Goal: Task Accomplishment & Management: Manage account settings

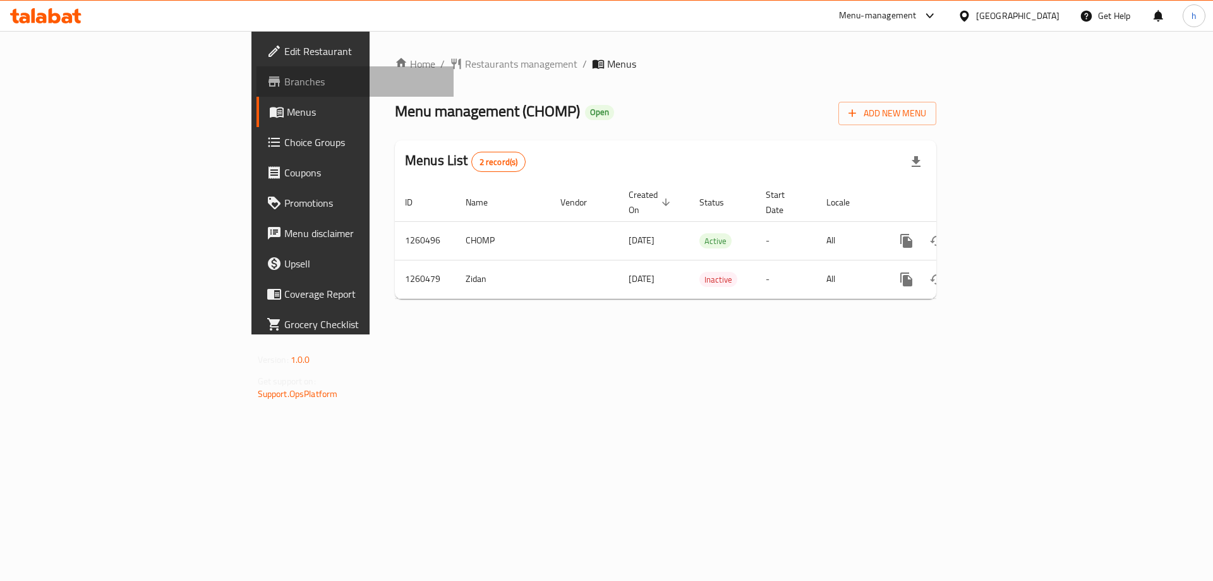
click at [284, 83] on span "Branches" at bounding box center [364, 81] width 160 height 15
click at [284, 86] on span "Branches" at bounding box center [364, 81] width 160 height 15
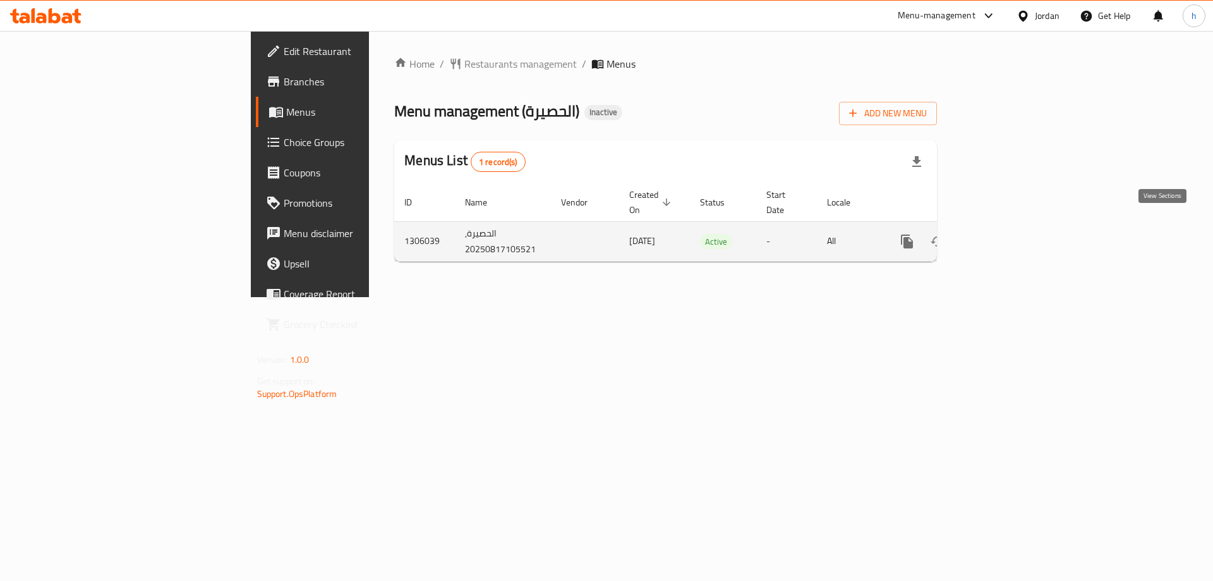
click at [1014, 226] on link "enhanced table" at bounding box center [998, 241] width 30 height 30
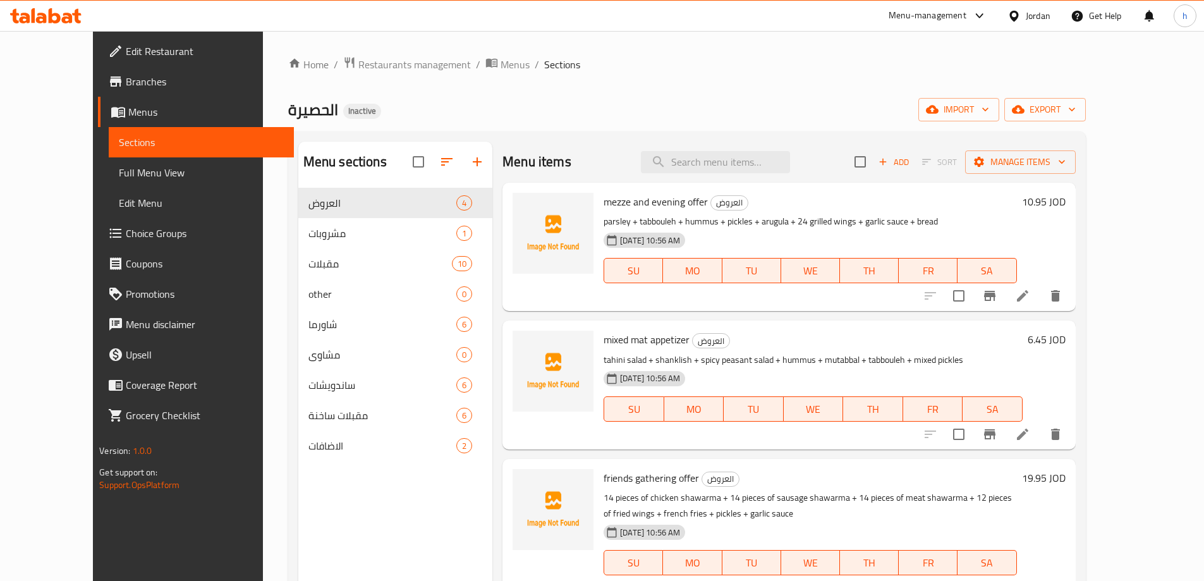
scroll to position [19, 0]
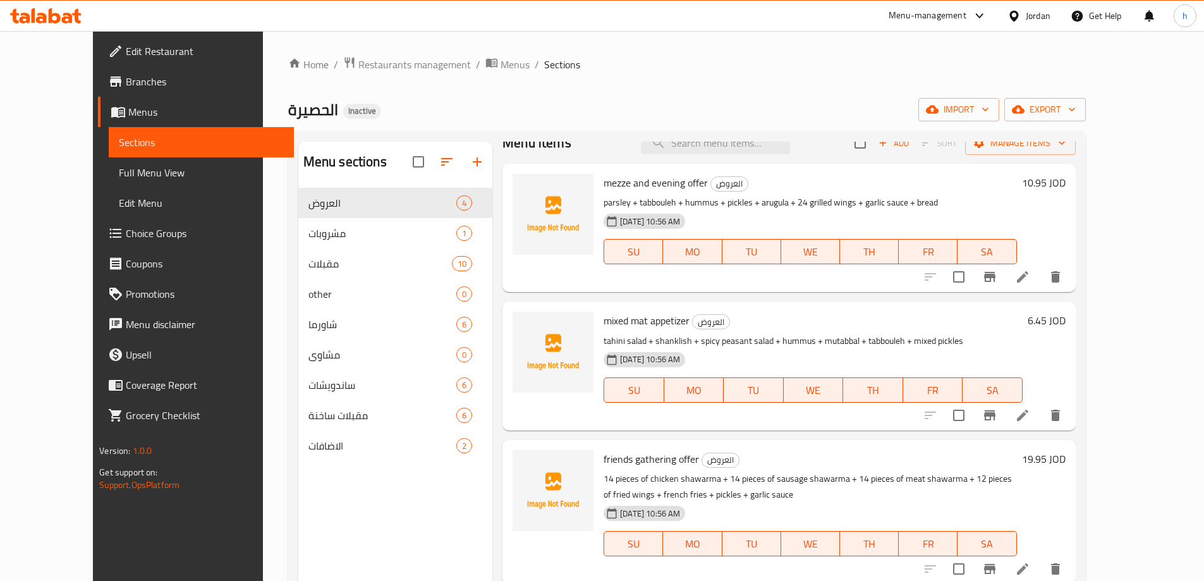
click at [149, 84] on span "Branches" at bounding box center [205, 81] width 158 height 15
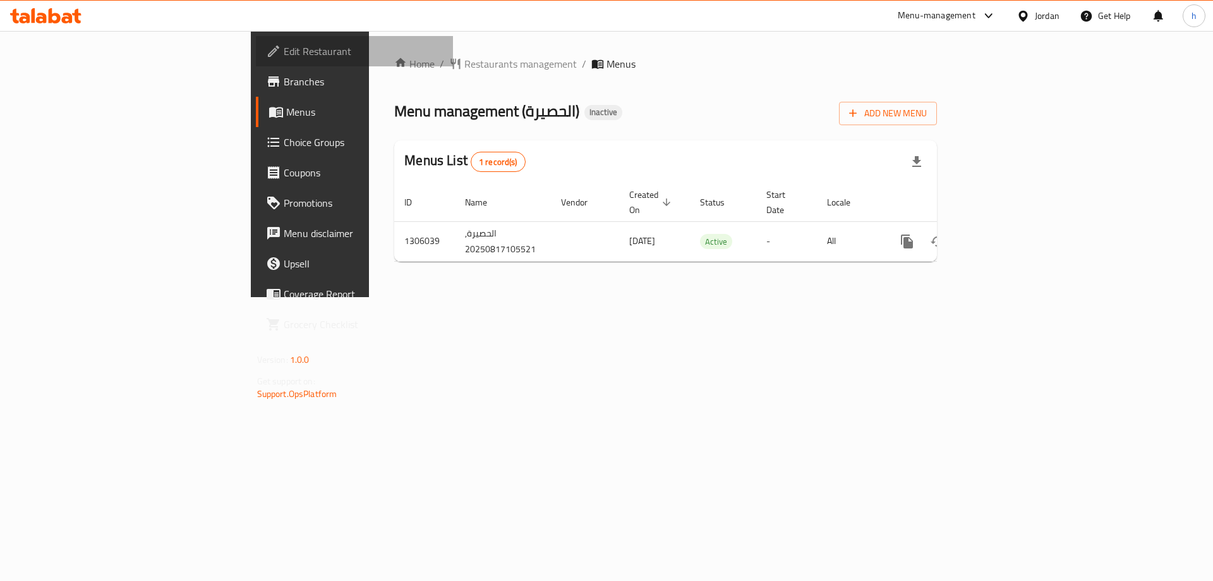
click at [284, 58] on span "Edit Restaurant" at bounding box center [364, 51] width 160 height 15
click at [937, 125] on div "Home / Restaurants management / Menus Menu management ( الحصيرة ) Inactive Add …" at bounding box center [665, 164] width 543 height 216
click at [927, 117] on span "Add New Menu" at bounding box center [888, 114] width 78 height 16
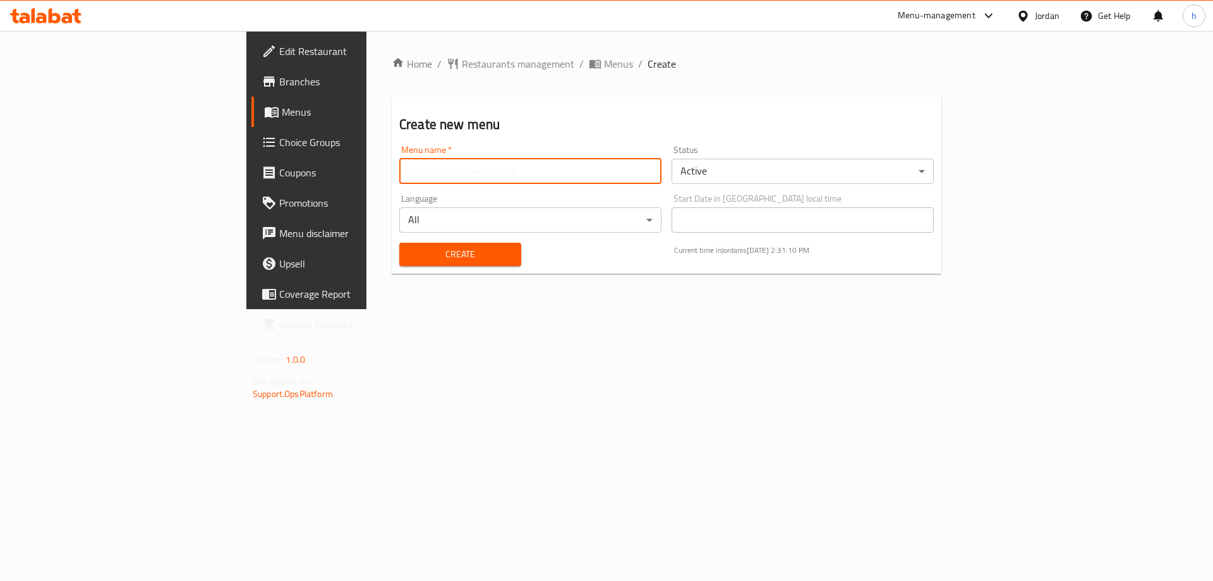
drag, startPoint x: 375, startPoint y: 173, endPoint x: 368, endPoint y: 167, distance: 9.4
click at [399, 173] on input "text" at bounding box center [530, 171] width 262 height 25
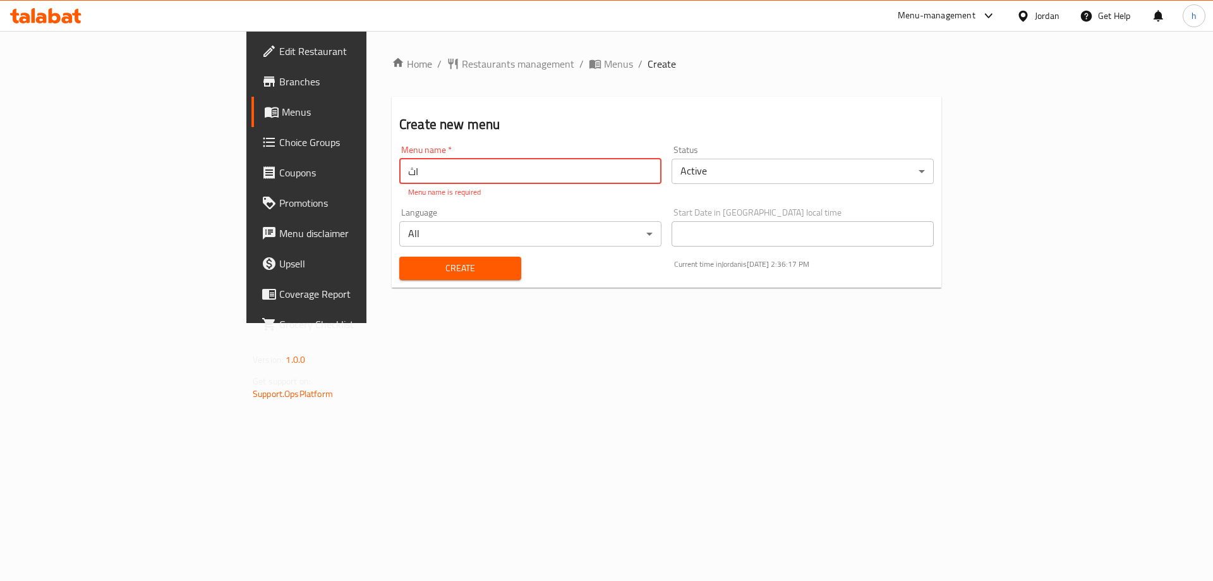
type input "ا"
click at [604, 68] on span "Menus" at bounding box center [618, 63] width 29 height 15
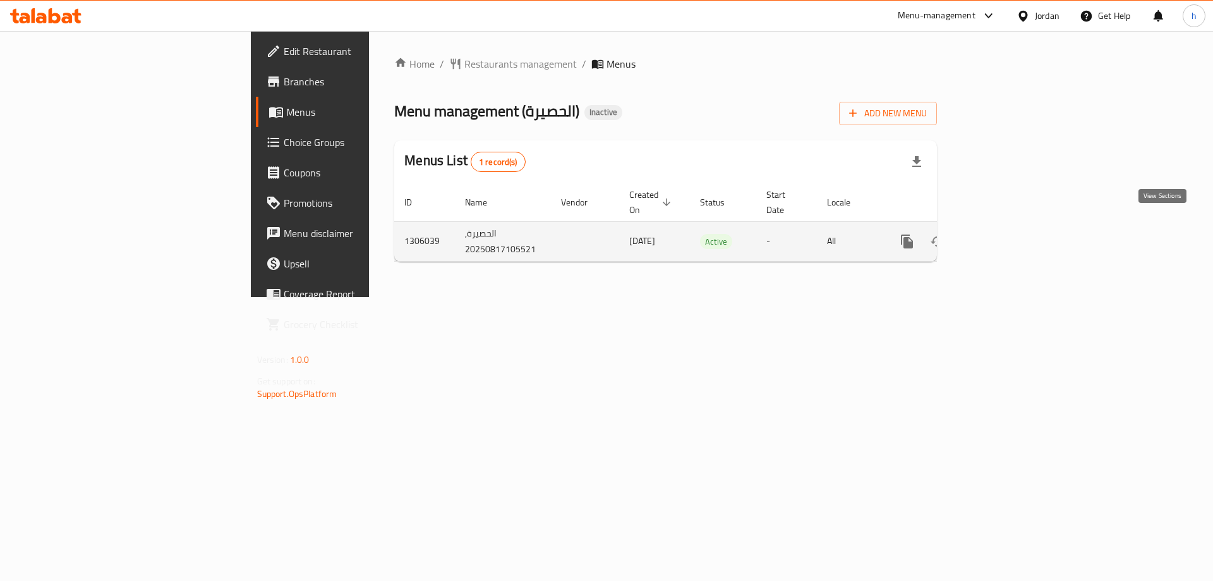
click at [1006, 234] on icon "enhanced table" at bounding box center [998, 241] width 15 height 15
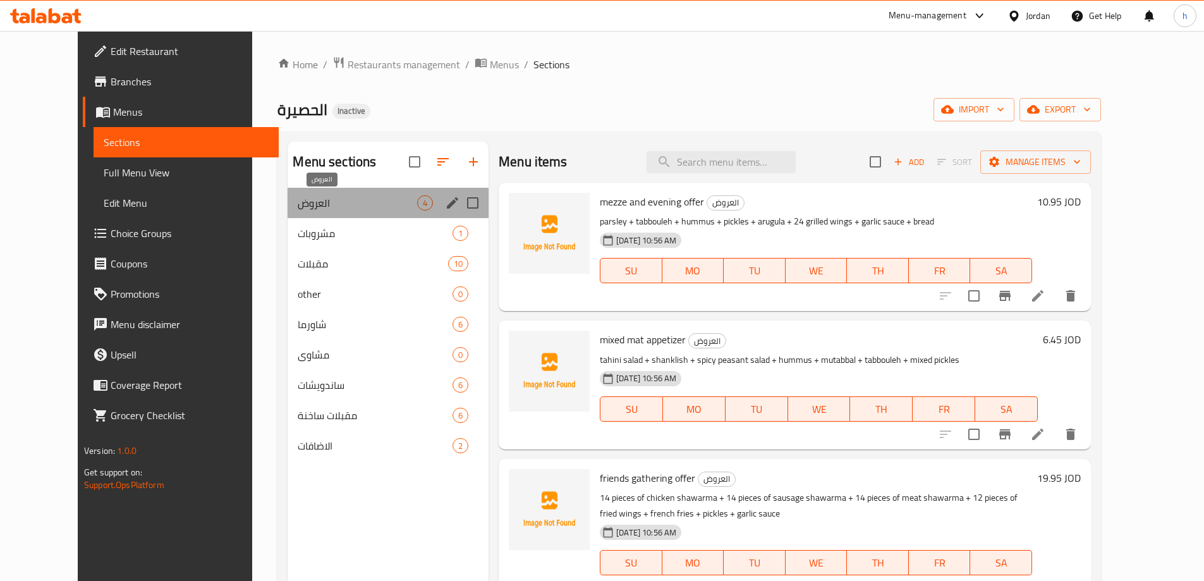
click at [394, 207] on span "العروض" at bounding box center [357, 202] width 119 height 15
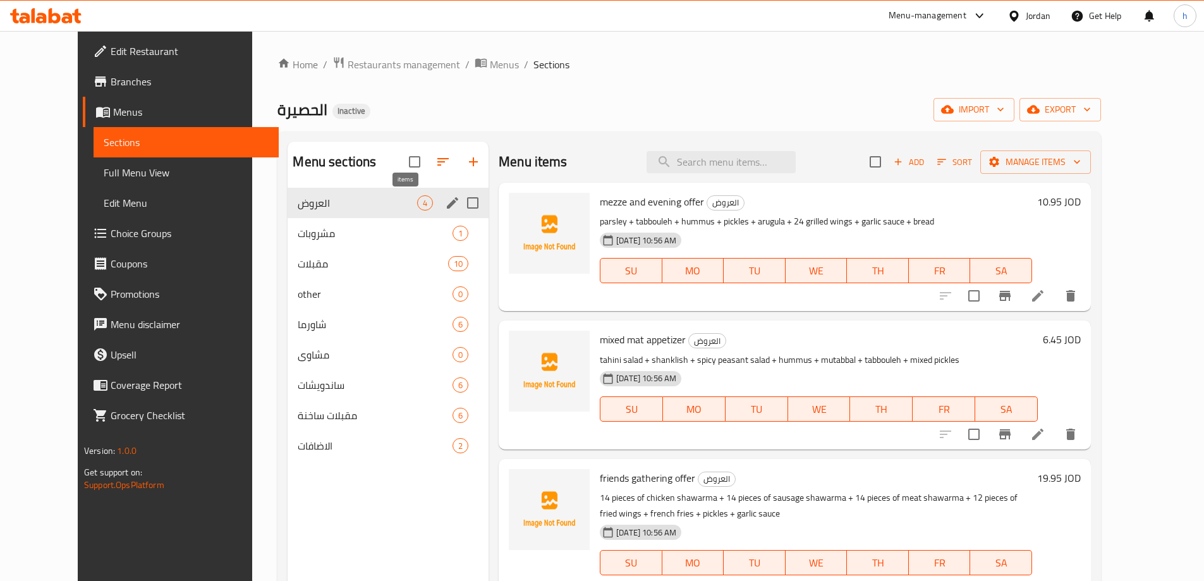
click at [418, 207] on span "4" at bounding box center [425, 203] width 15 height 12
click at [418, 205] on span "4" at bounding box center [425, 203] width 15 height 12
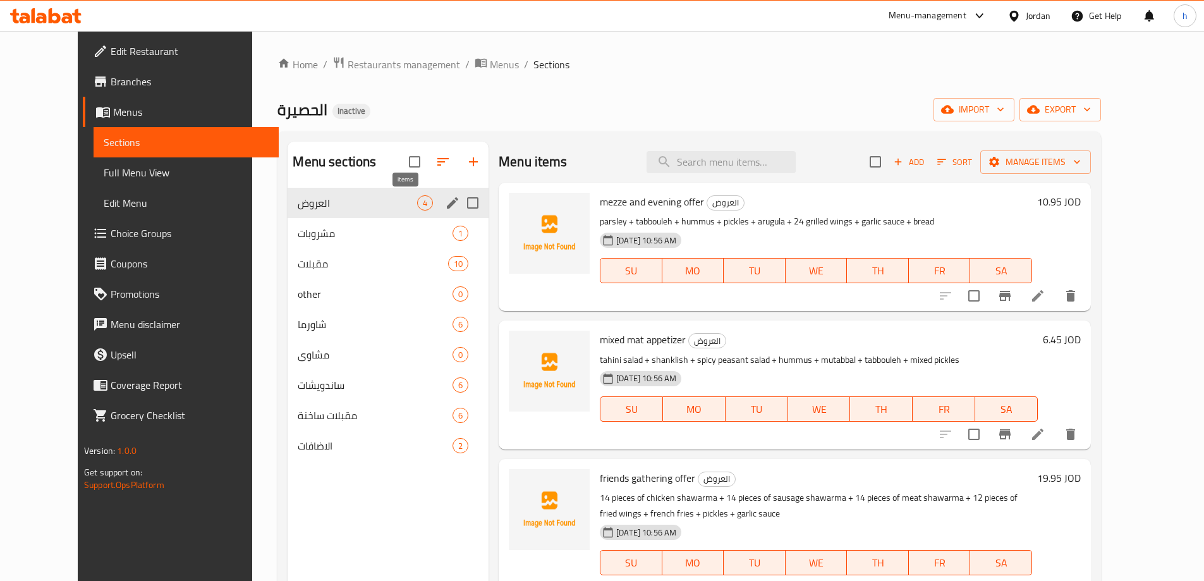
click at [418, 205] on span "4" at bounding box center [425, 203] width 15 height 12
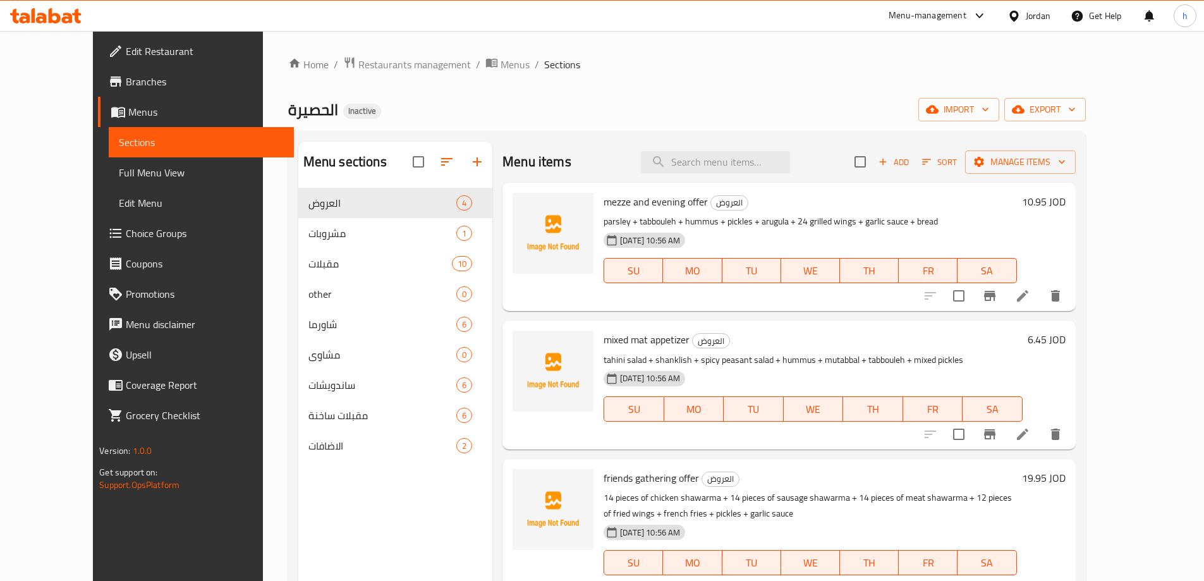
click at [99, 42] on link "Edit Restaurant" at bounding box center [196, 51] width 196 height 30
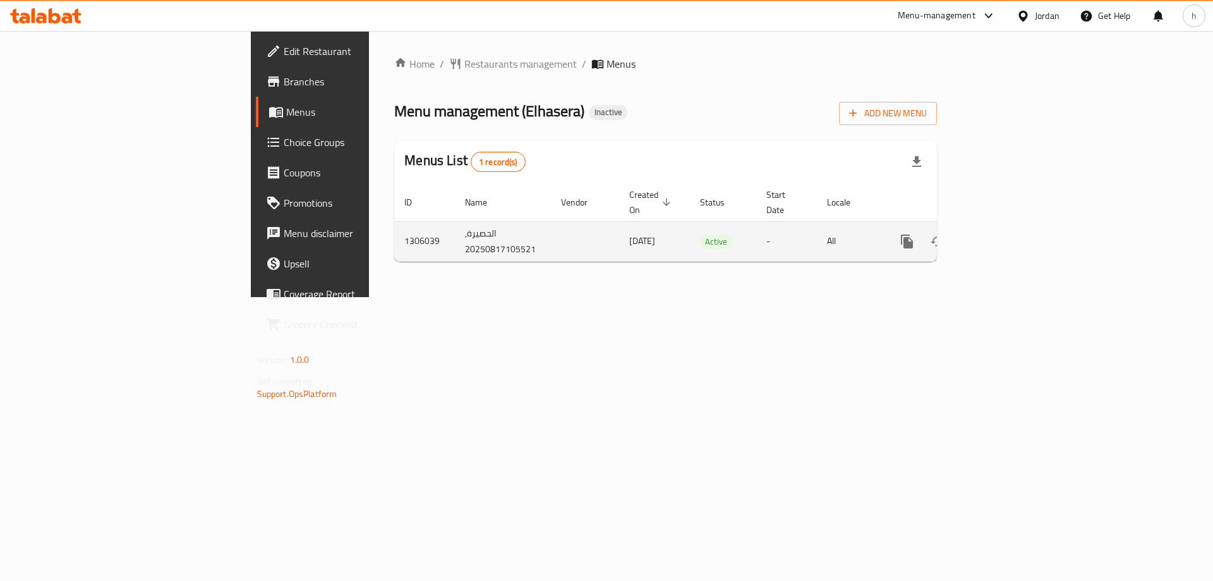
click at [1006, 234] on icon "enhanced table" at bounding box center [998, 241] width 15 height 15
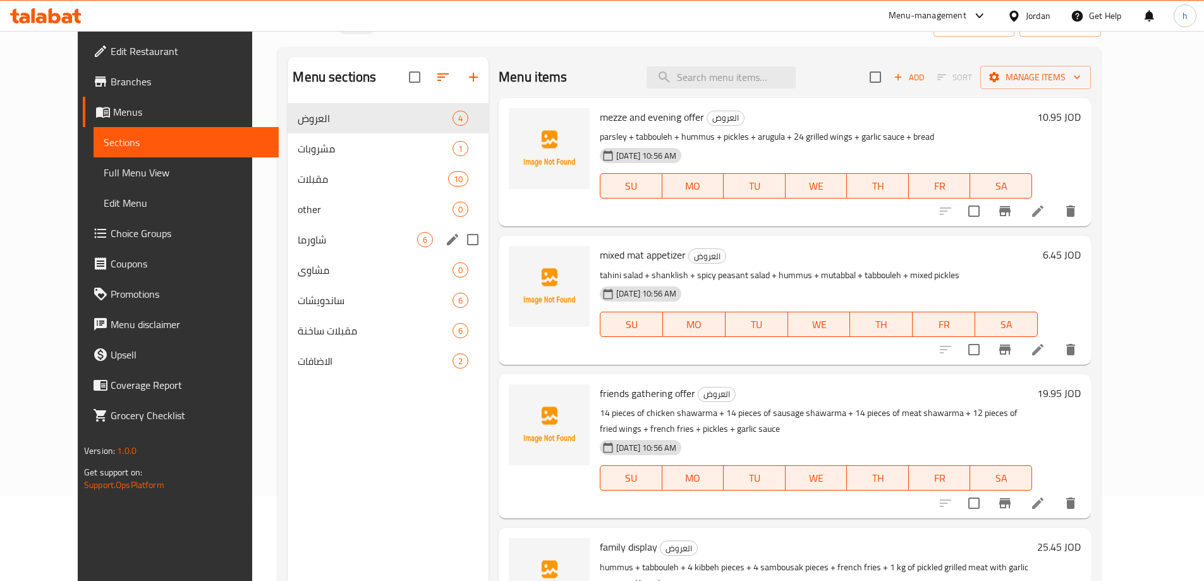
scroll to position [126, 0]
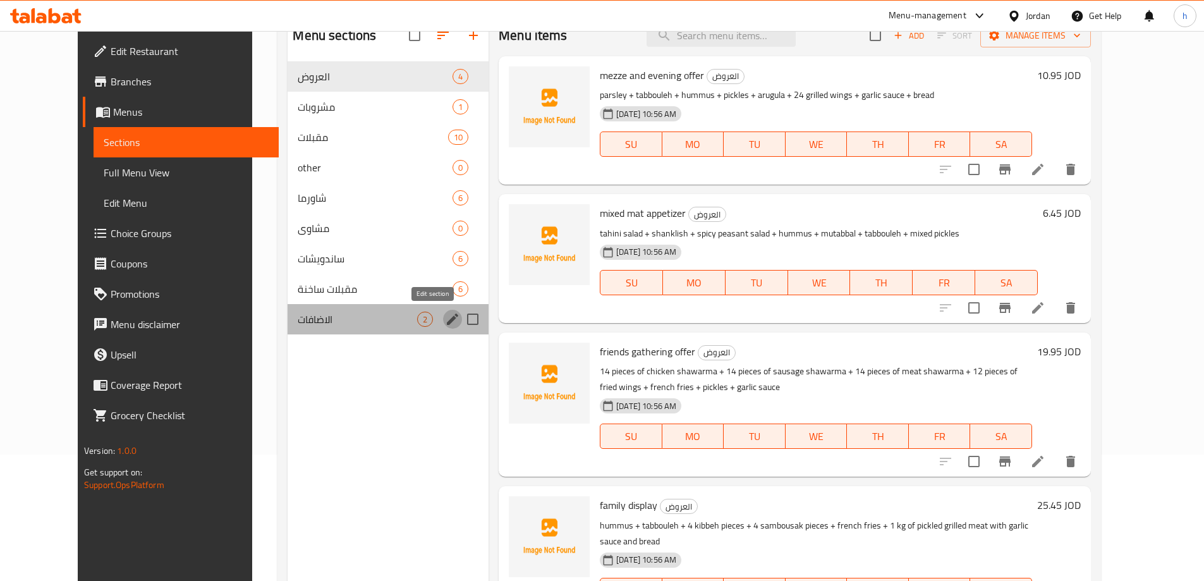
click at [445, 316] on icon "edit" at bounding box center [452, 319] width 15 height 15
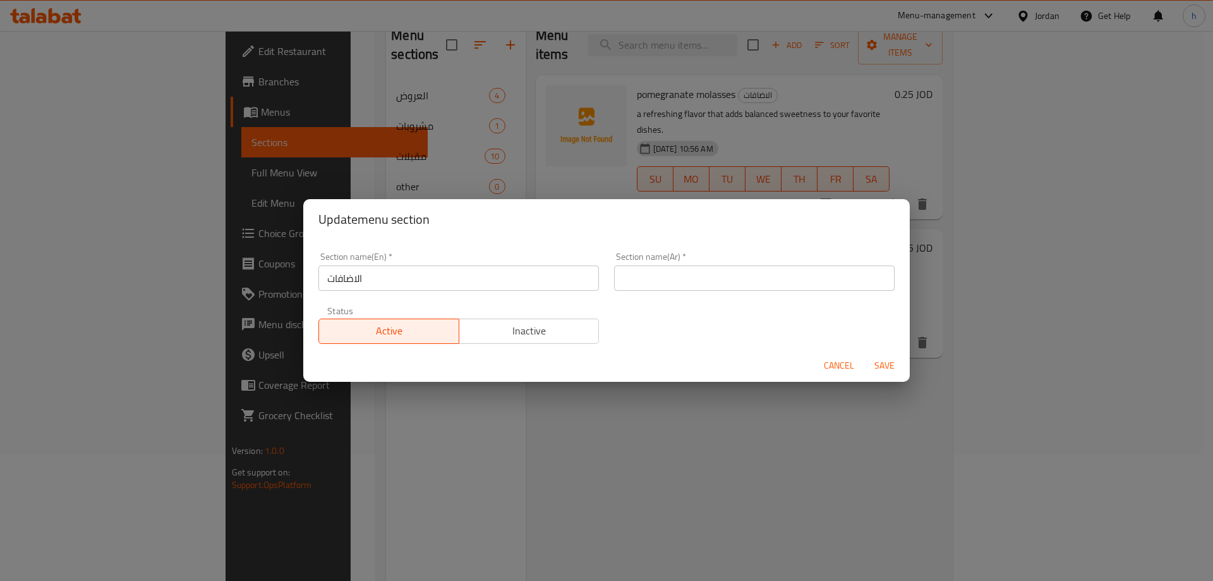
click at [829, 360] on span "Cancel" at bounding box center [839, 366] width 30 height 16
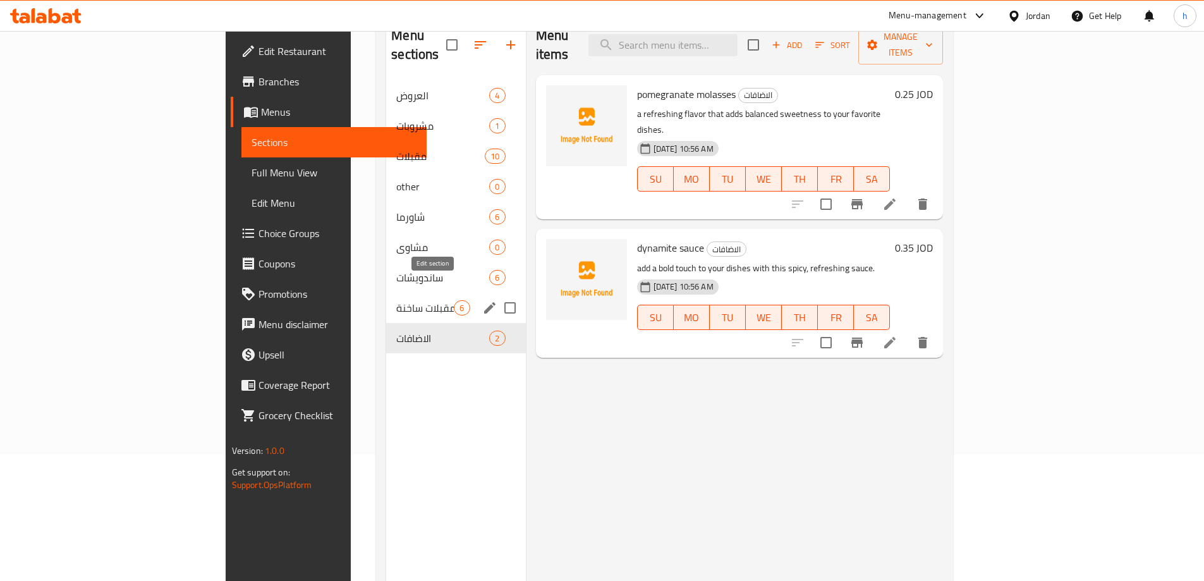
click at [482, 300] on icon "edit" at bounding box center [489, 307] width 15 height 15
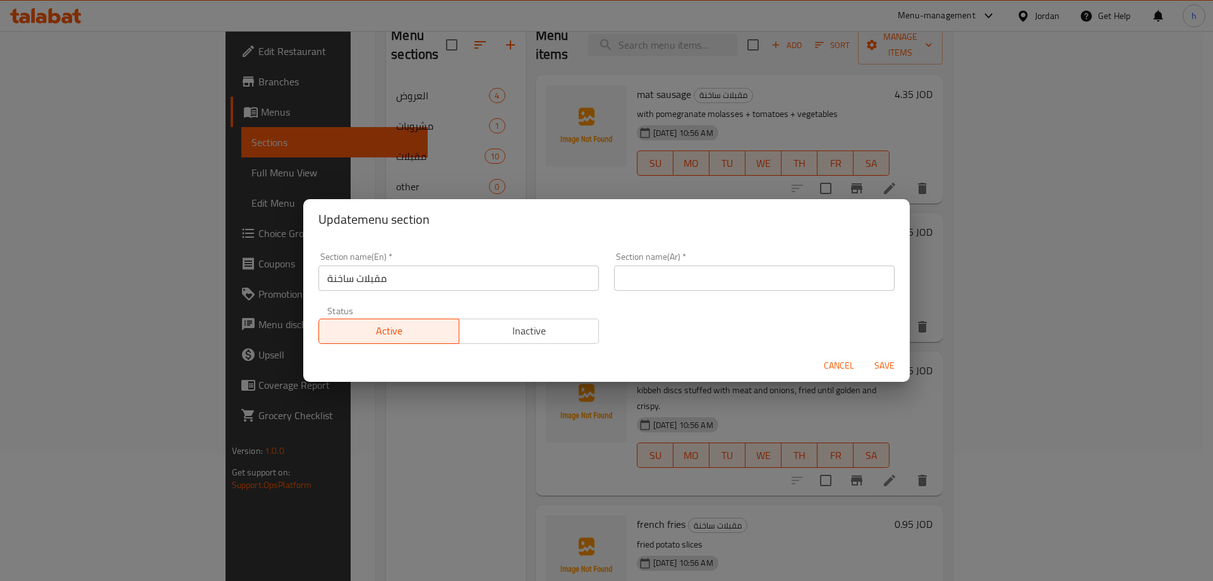
click at [411, 202] on div "Update menu section" at bounding box center [606, 219] width 607 height 40
click at [841, 363] on span "Cancel" at bounding box center [839, 366] width 30 height 16
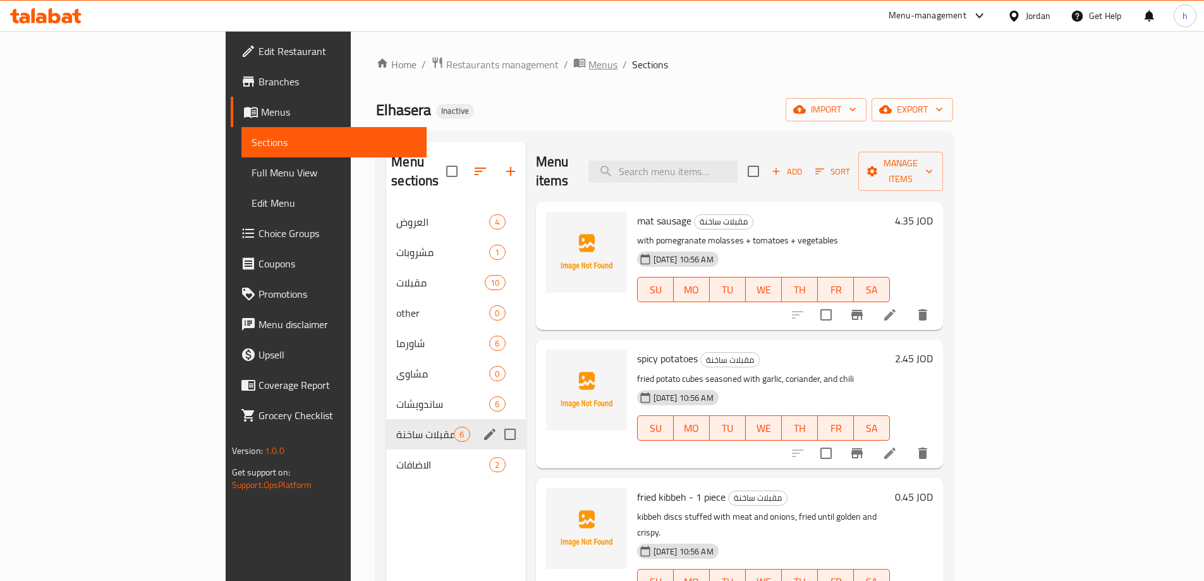
click at [588, 59] on span "Menus" at bounding box center [602, 64] width 29 height 15
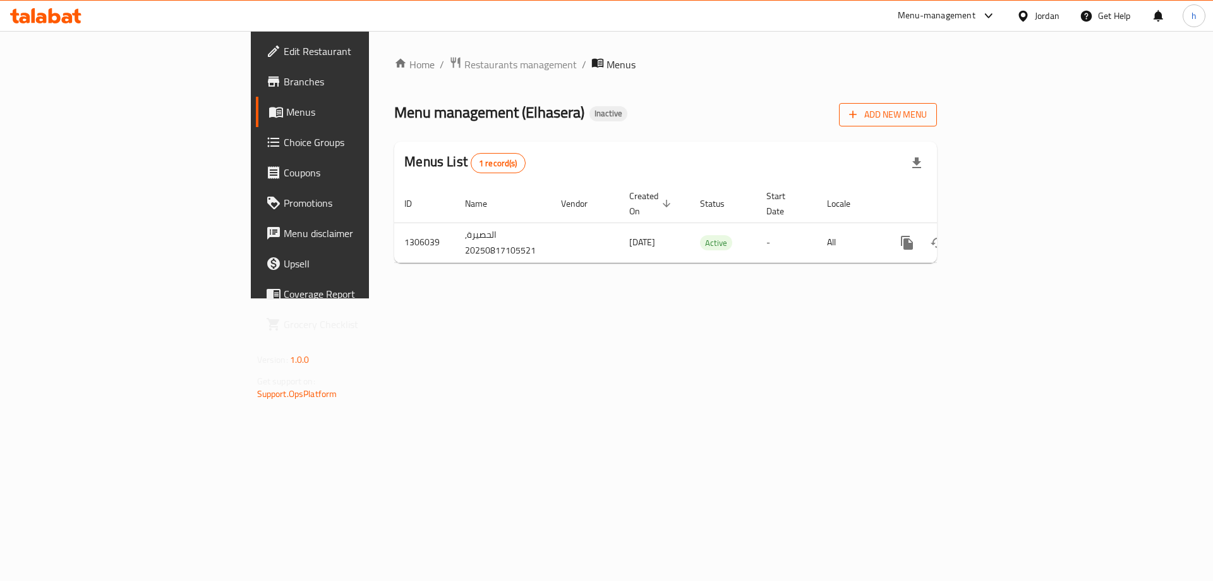
click at [927, 113] on span "Add New Menu" at bounding box center [888, 115] width 78 height 16
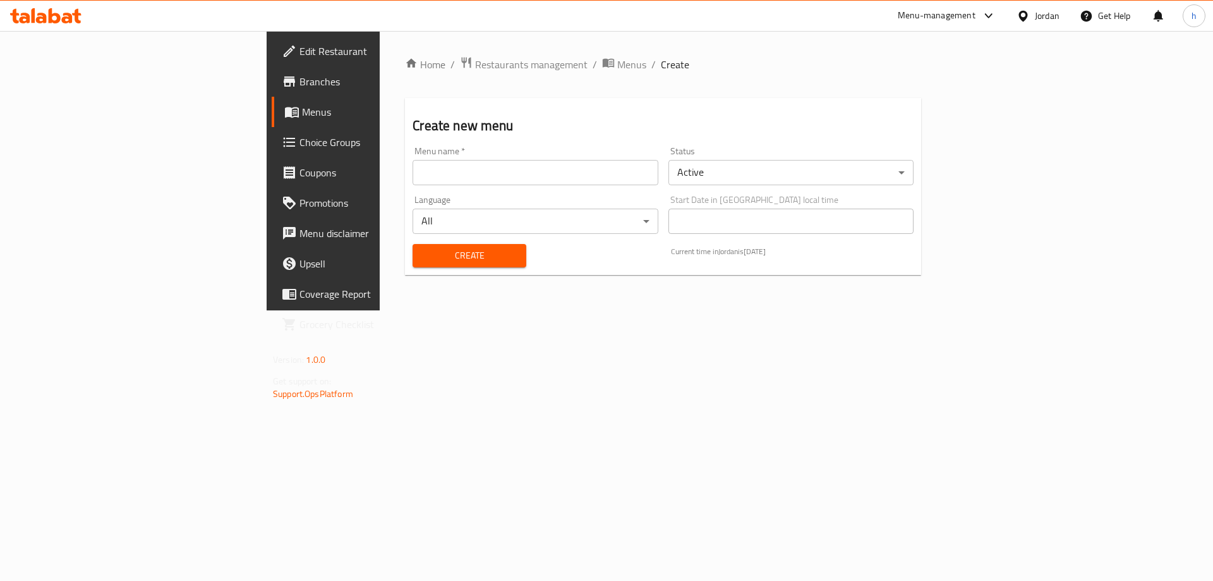
click at [527, 186] on div "Menu name   * Menu name *" at bounding box center [535, 166] width 255 height 49
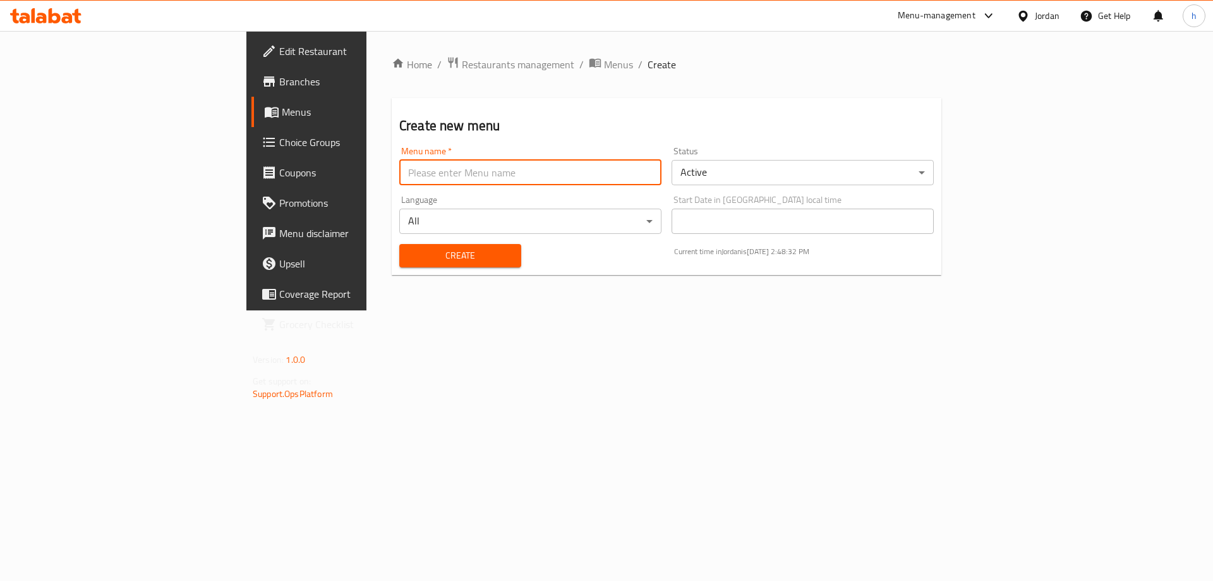
click at [528, 176] on input "text" at bounding box center [530, 172] width 262 height 25
type input "heba 17/8"
click at [410, 262] on span "Create" at bounding box center [461, 256] width 102 height 16
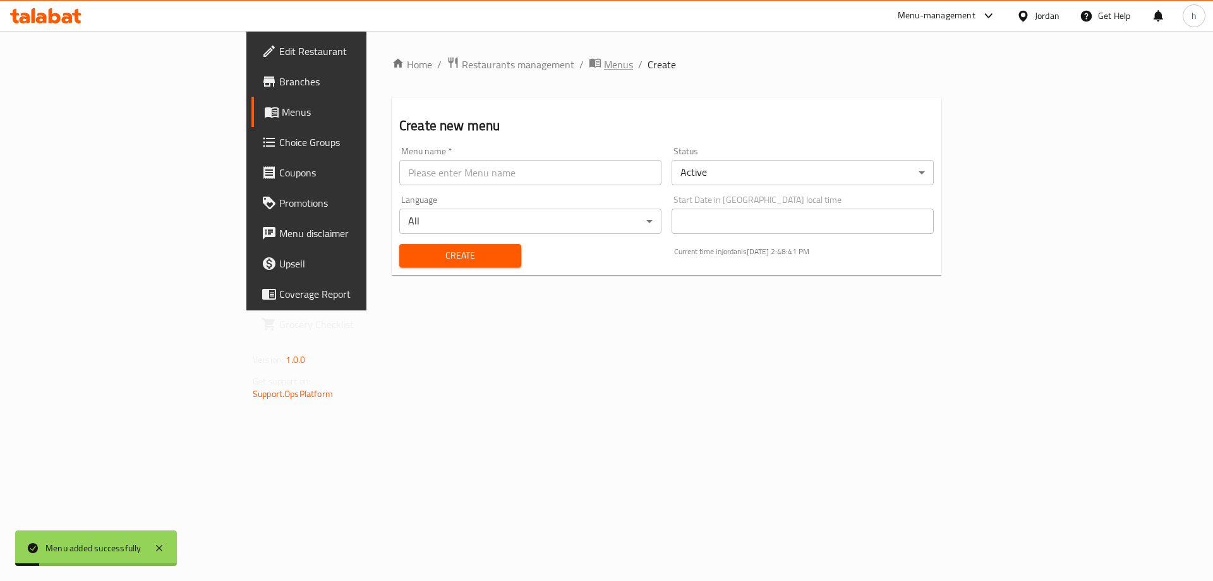
click at [604, 65] on span "Menus" at bounding box center [618, 64] width 29 height 15
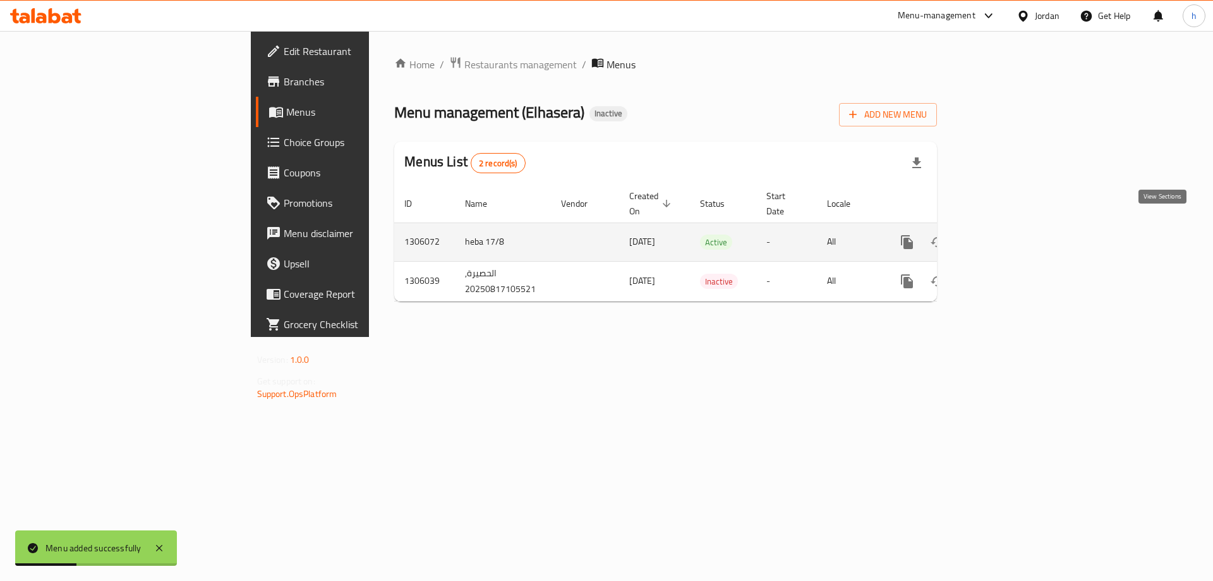
click at [1014, 231] on link "enhanced table" at bounding box center [998, 242] width 30 height 30
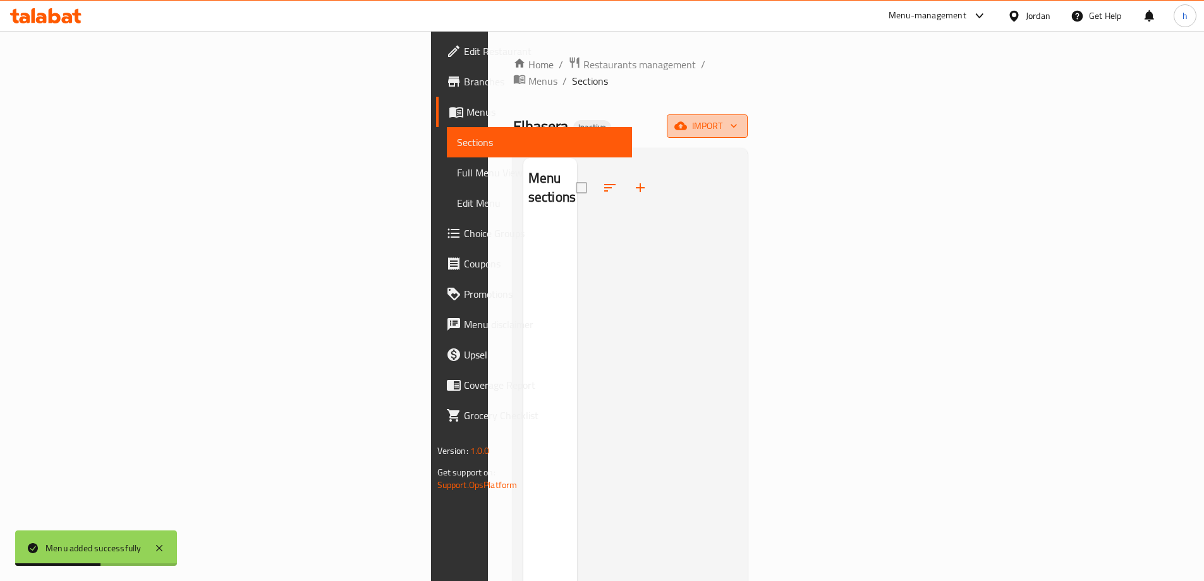
click at [748, 119] on button "import" at bounding box center [707, 125] width 81 height 23
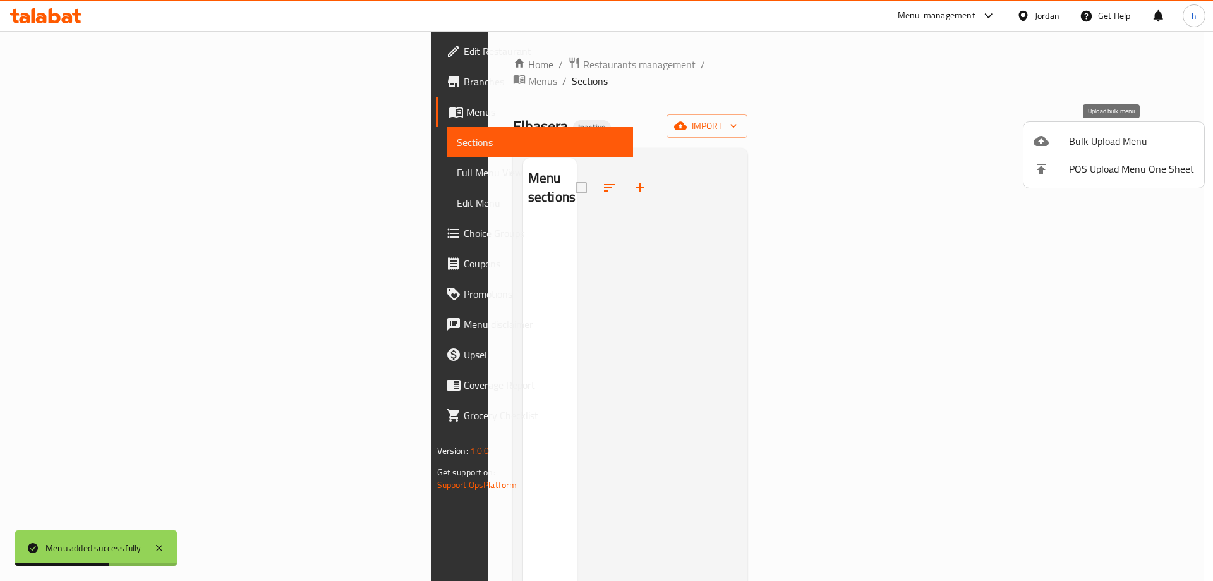
click at [1107, 138] on span "Bulk Upload Menu" at bounding box center [1131, 140] width 125 height 15
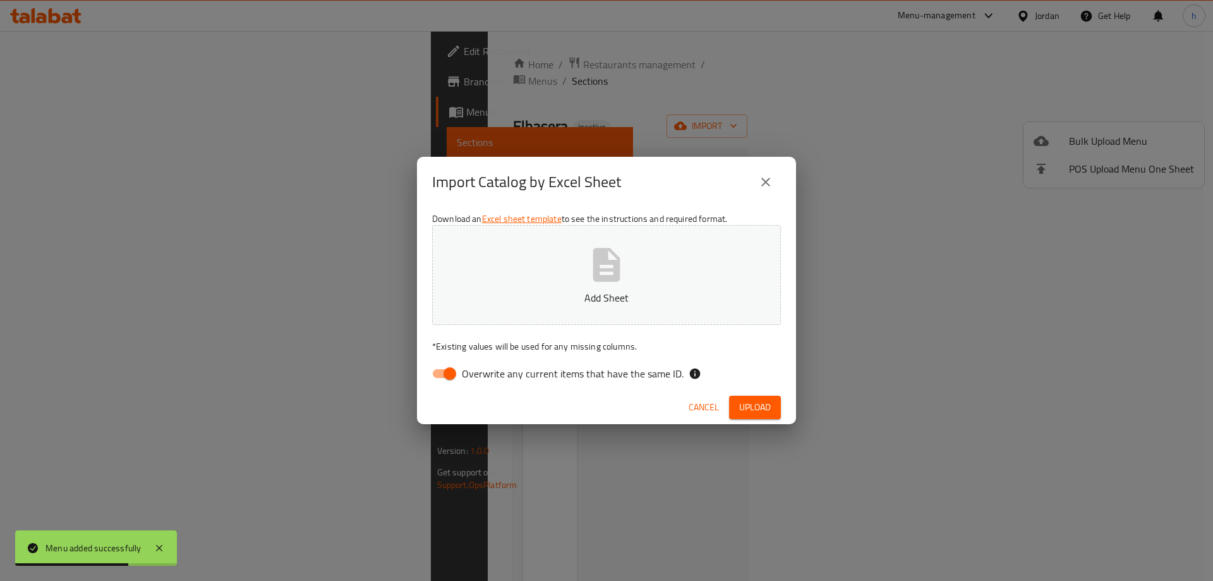
click at [459, 373] on input "Overwrite any current items that have the same ID." at bounding box center [450, 374] width 72 height 24
checkbox input "false"
click at [611, 298] on p "Add Sheet" at bounding box center [607, 297] width 310 height 15
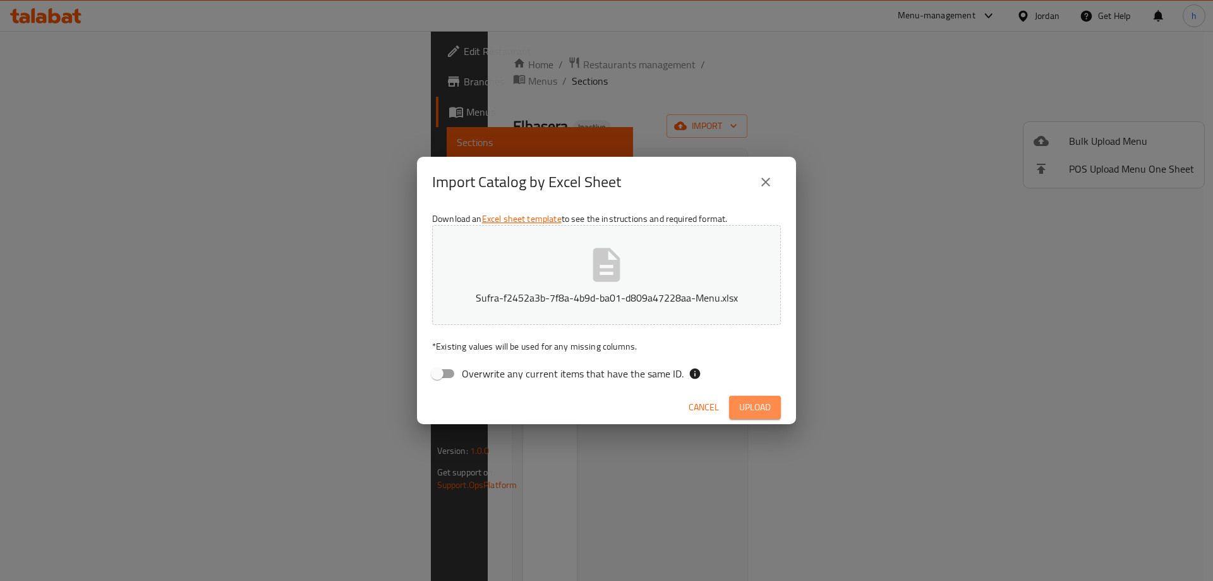
click at [759, 408] on span "Upload" at bounding box center [755, 407] width 32 height 16
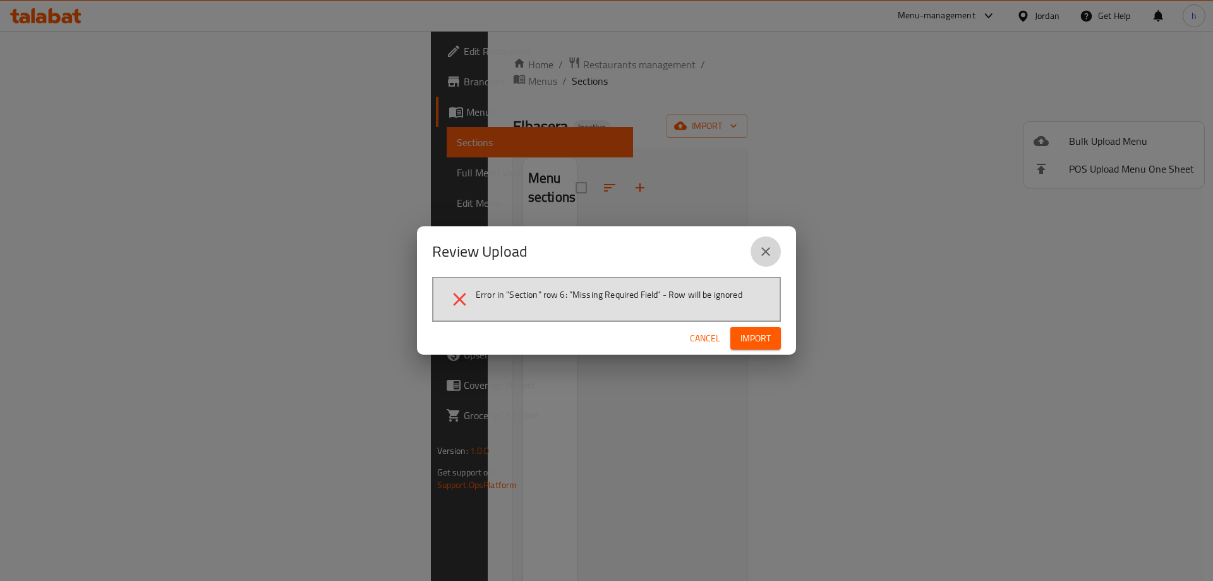
click at [760, 255] on icon "close" at bounding box center [765, 251] width 15 height 15
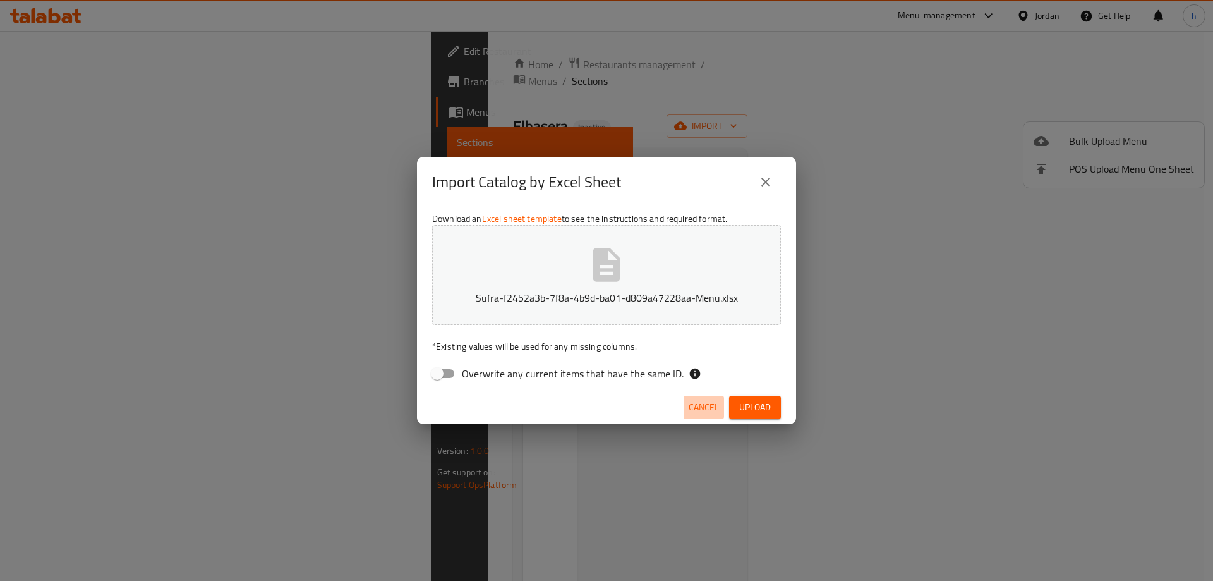
click at [715, 405] on span "Cancel" at bounding box center [704, 407] width 30 height 16
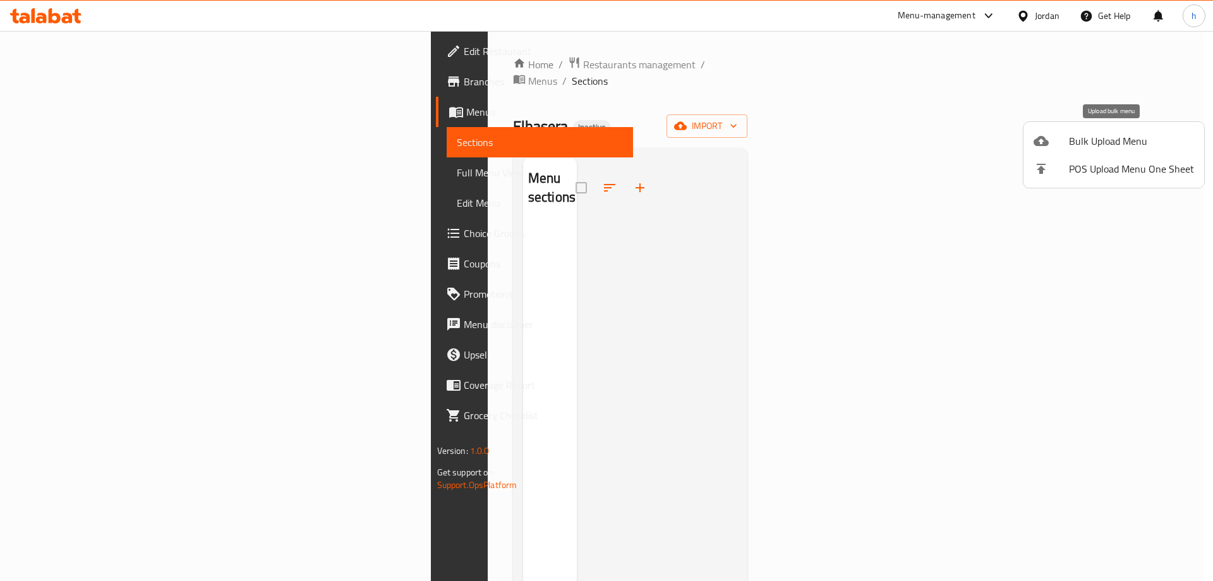
click at [1129, 135] on span "Bulk Upload Menu" at bounding box center [1131, 140] width 125 height 15
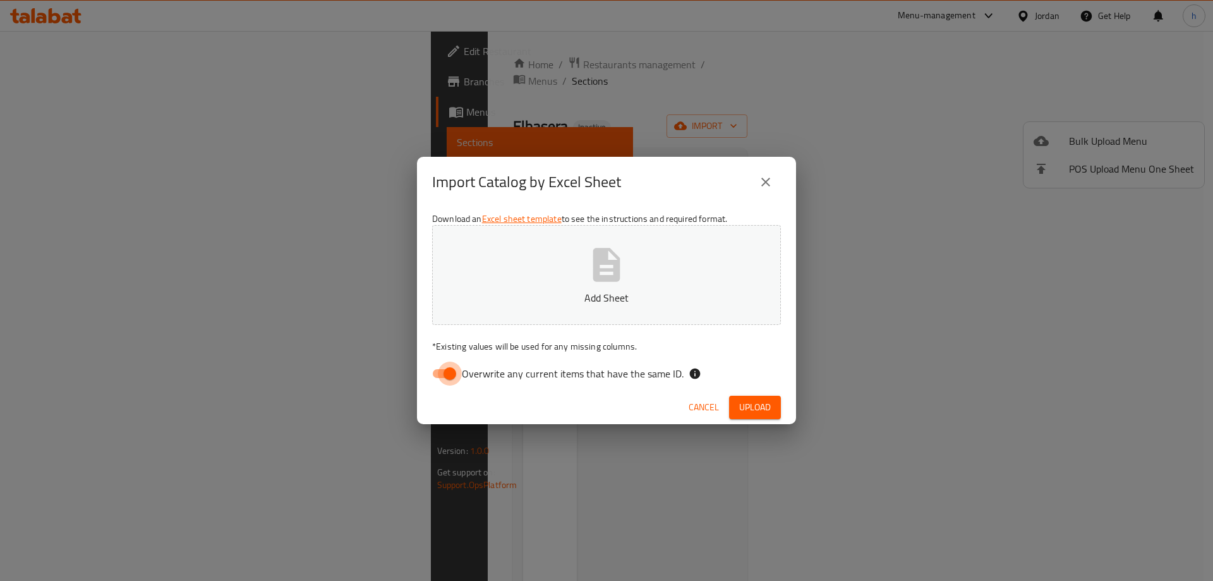
click at [461, 370] on input "Overwrite any current items that have the same ID." at bounding box center [450, 374] width 72 height 24
checkbox input "false"
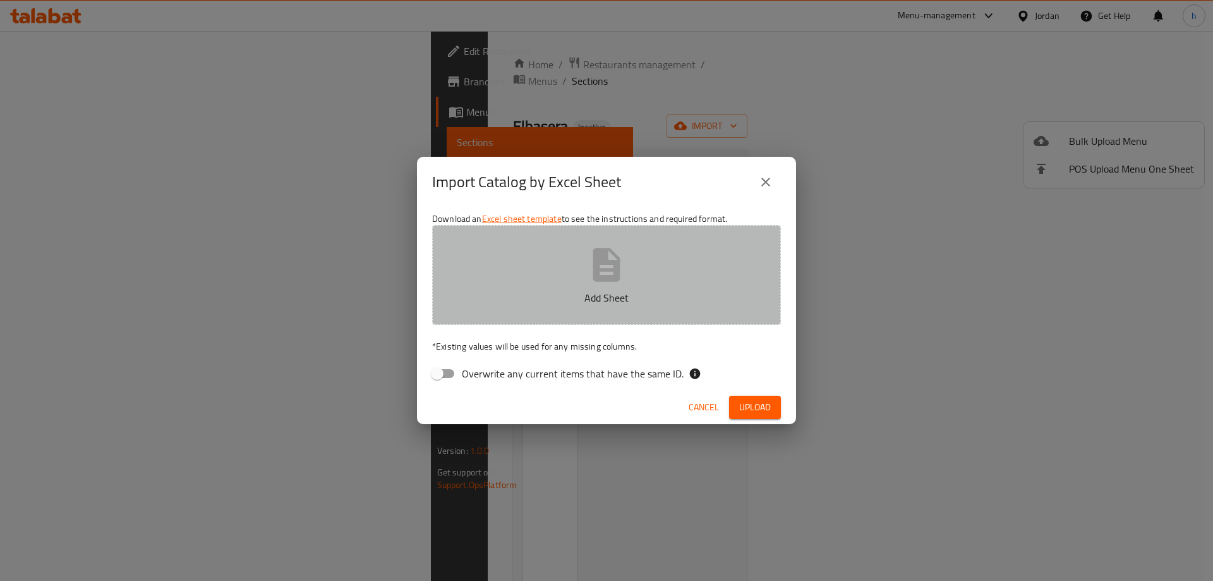
click at [612, 309] on button "Add Sheet" at bounding box center [606, 275] width 349 height 100
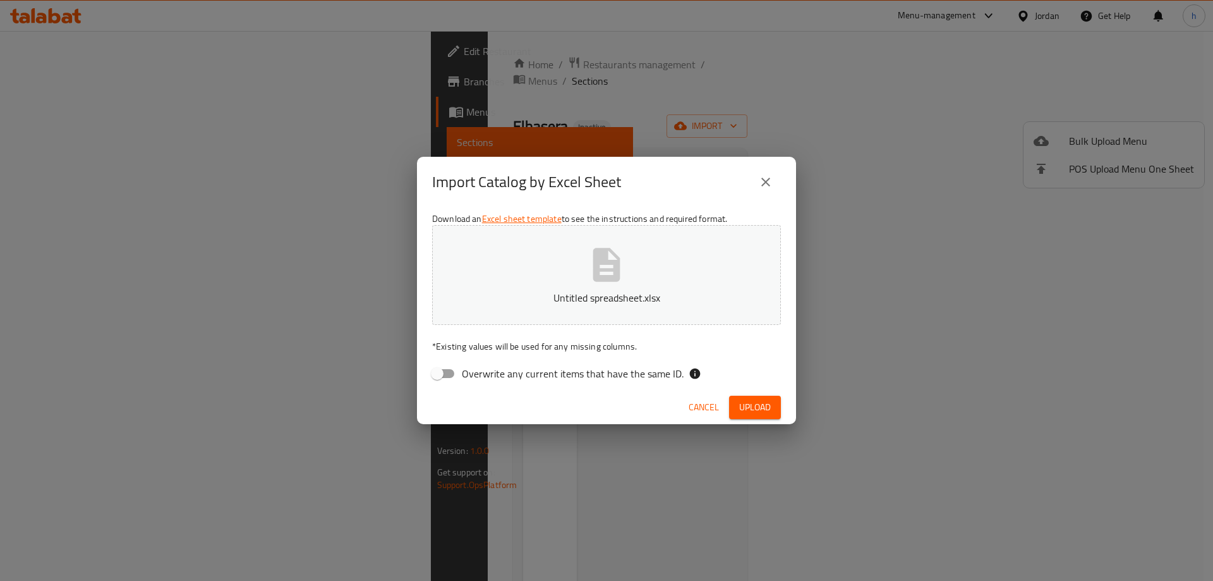
click at [745, 403] on span "Upload" at bounding box center [755, 407] width 32 height 16
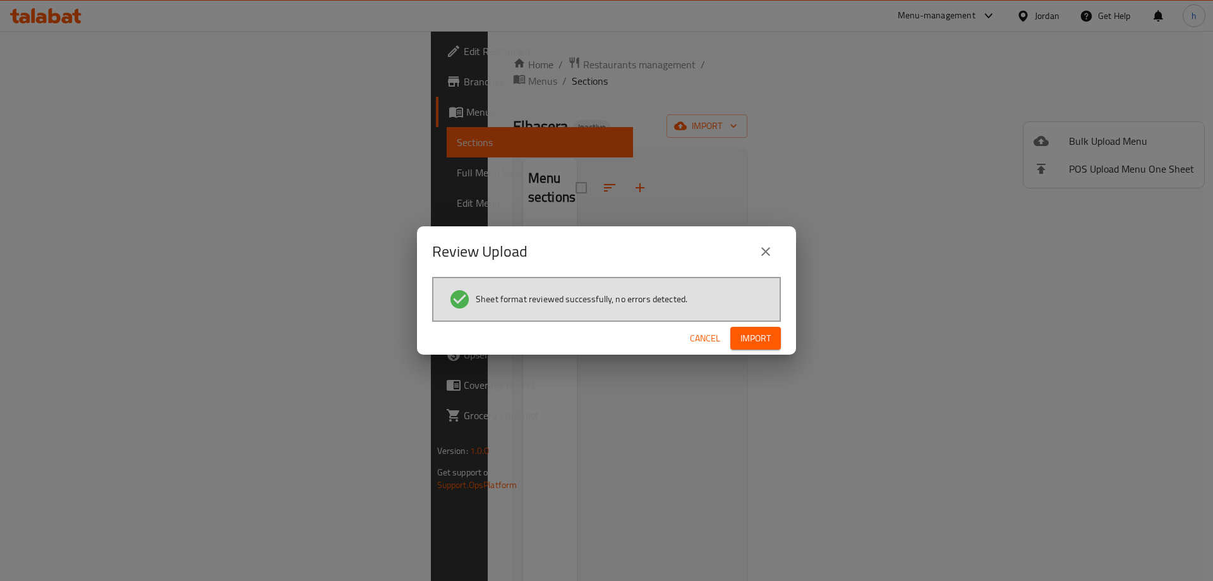
click at [755, 341] on span "Import" at bounding box center [756, 339] width 30 height 16
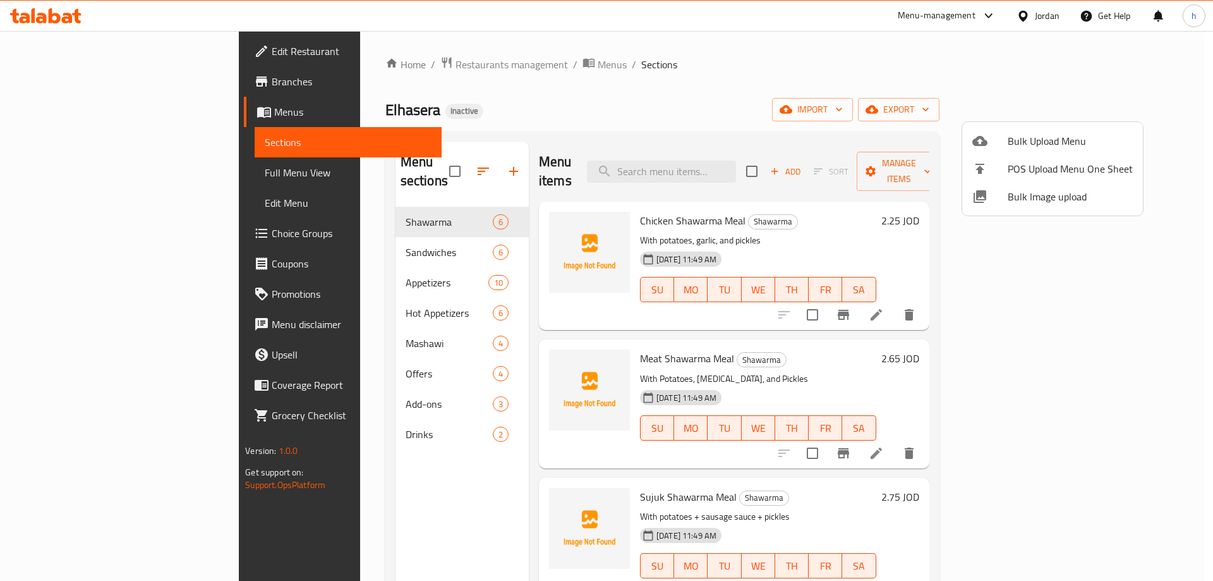
click at [407, 207] on div at bounding box center [606, 290] width 1213 height 581
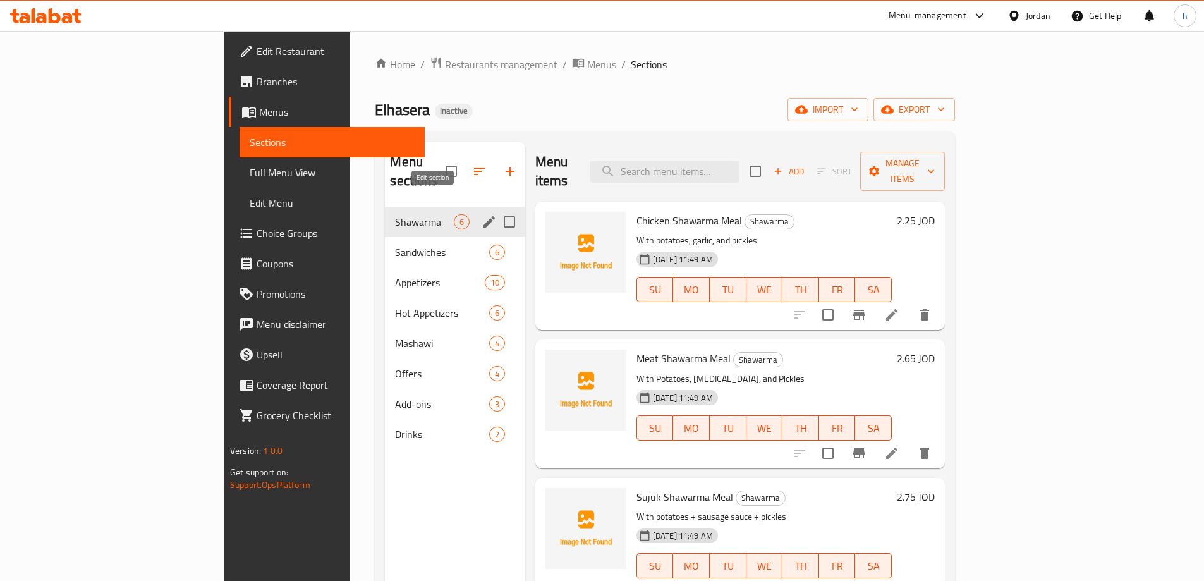
click at [482, 214] on icon "edit" at bounding box center [489, 221] width 15 height 15
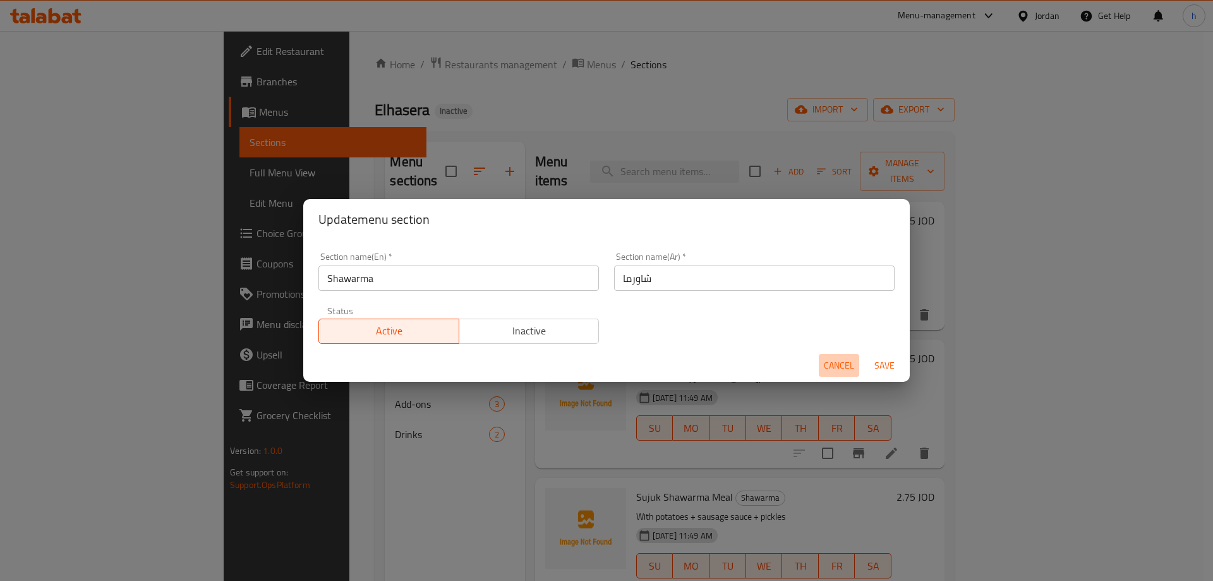
click at [841, 368] on span "Cancel" at bounding box center [839, 366] width 30 height 16
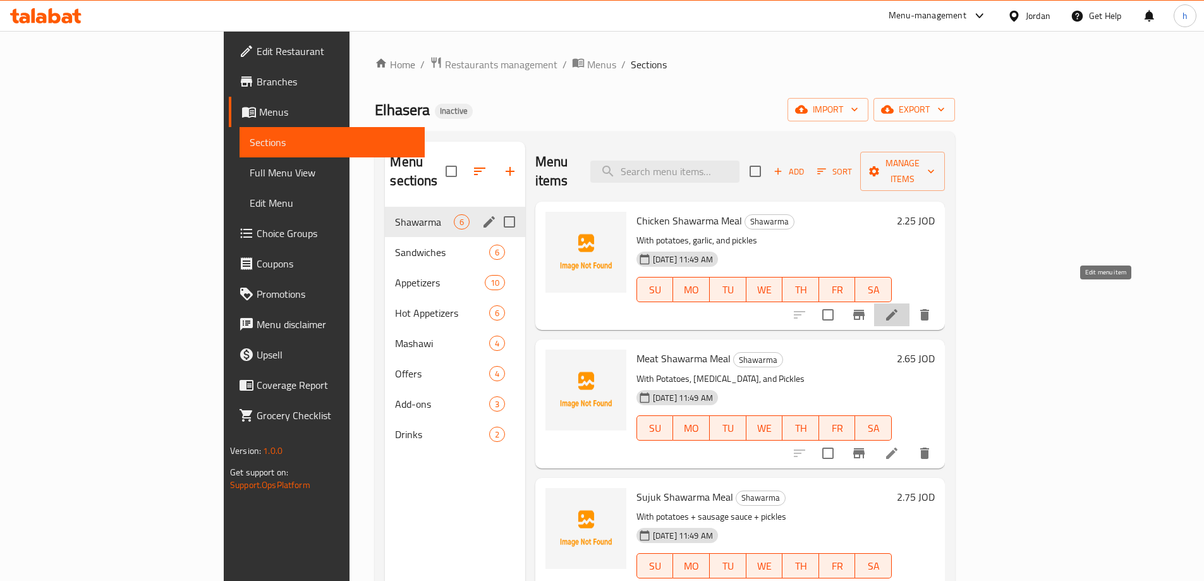
click at [899, 307] on icon at bounding box center [891, 314] width 15 height 15
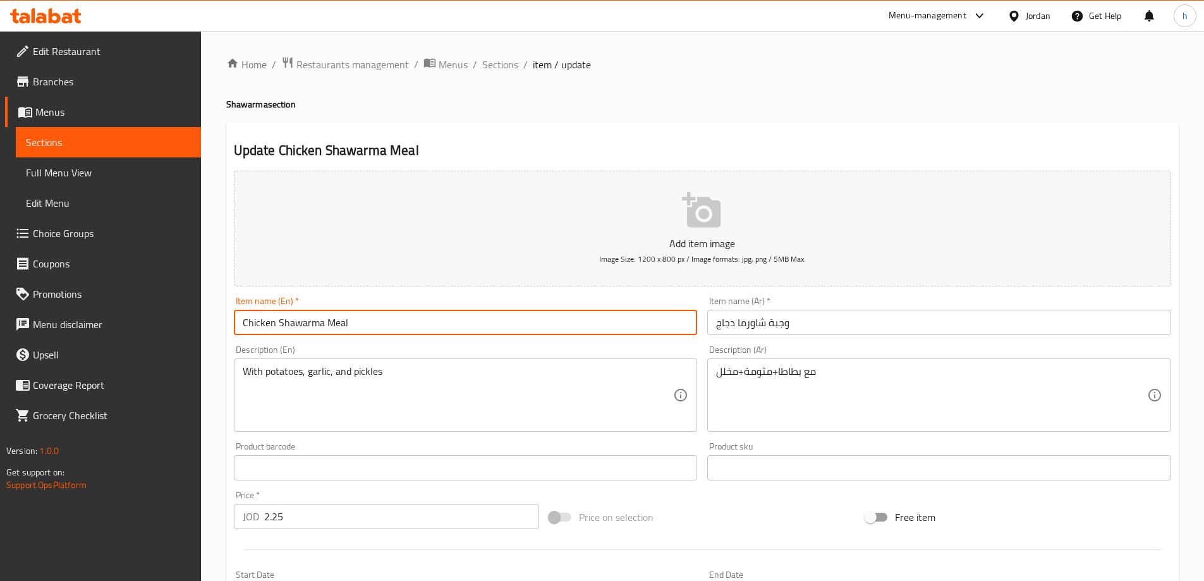
click at [540, 332] on input "Chicken Shawarma Meal" at bounding box center [466, 322] width 464 height 25
click at [397, 312] on input "Chicken Shawarma Meal" at bounding box center [466, 322] width 464 height 25
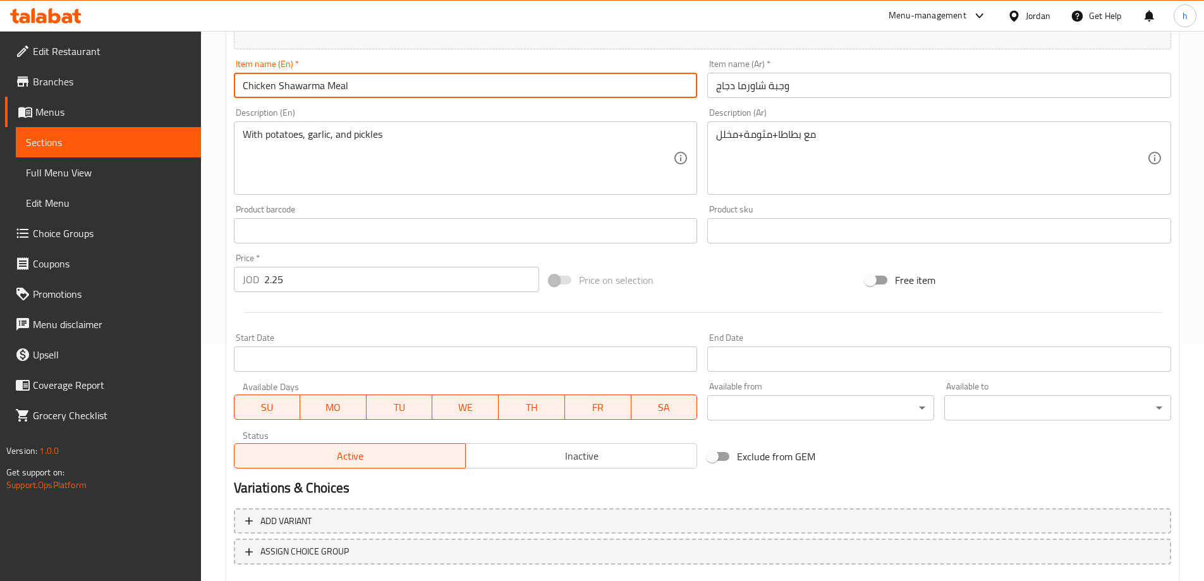
scroll to position [59, 0]
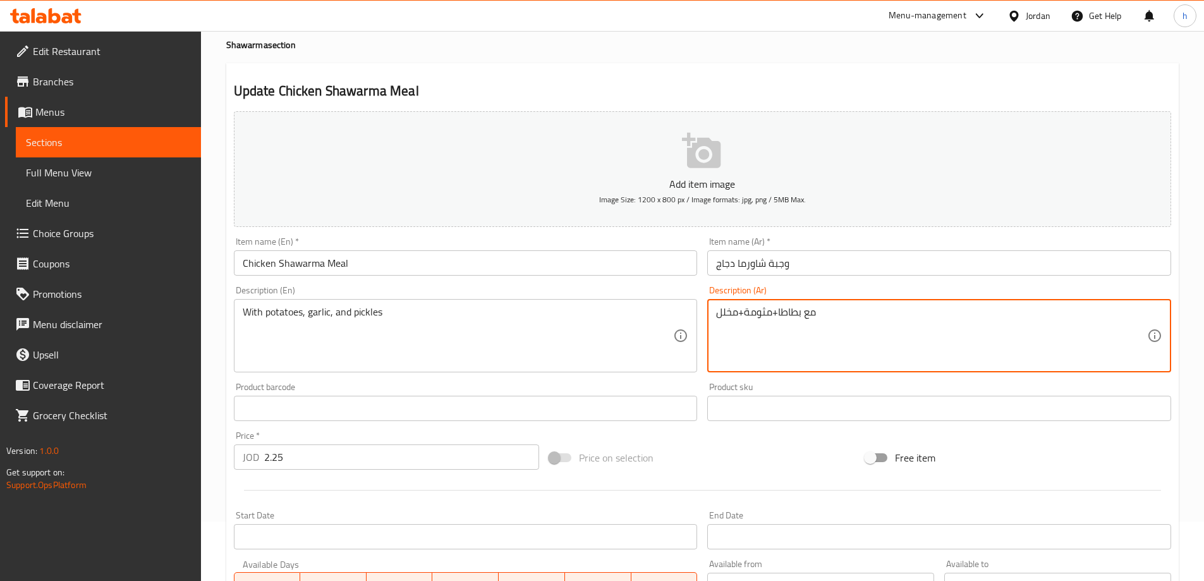
click at [762, 313] on textarea "مع بطاطا+مثومة+مخلل" at bounding box center [931, 336] width 431 height 60
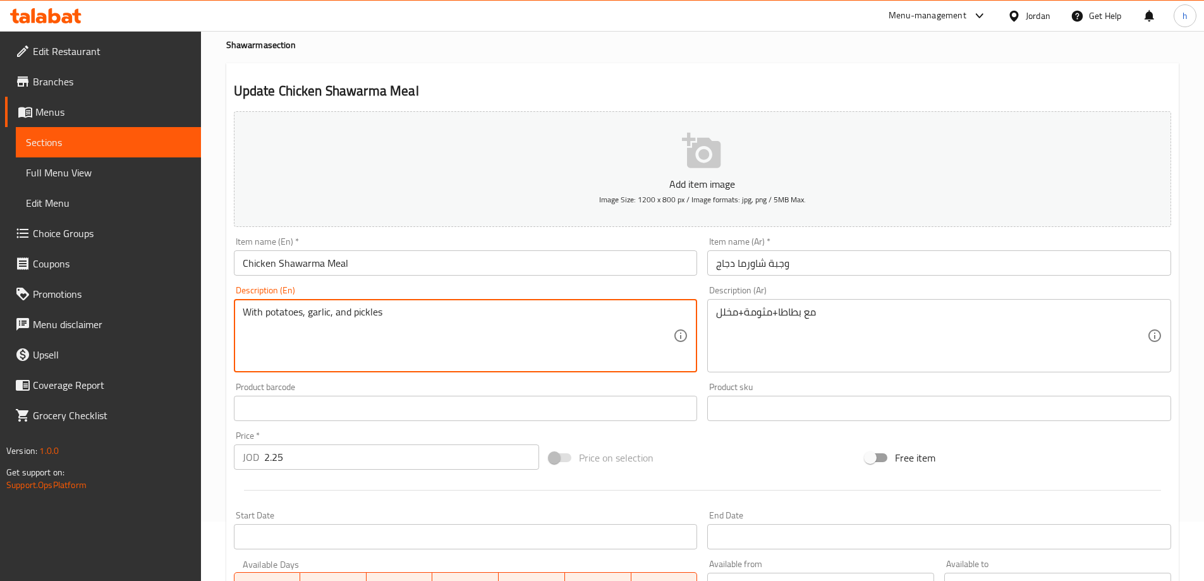
click at [315, 315] on textarea "With potatoes, garlic, and pickles" at bounding box center [458, 336] width 431 height 60
paste textarea "Mtawameh"
click at [420, 338] on textarea "With potatoes, Mtawameh, and pickles" at bounding box center [458, 336] width 431 height 60
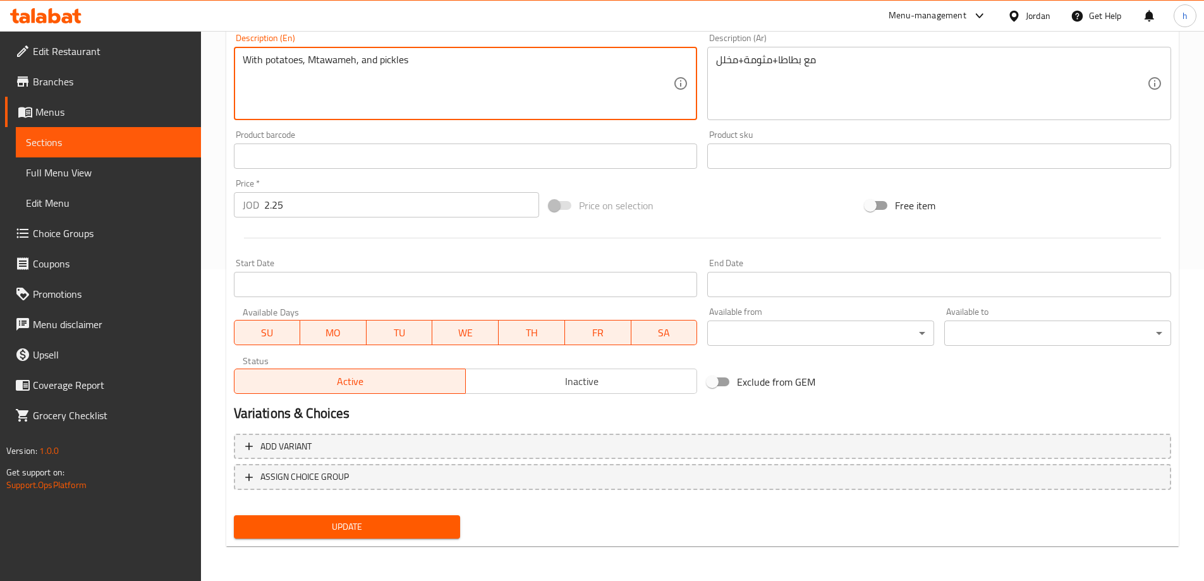
scroll to position [312, 0]
type textarea "With potatoes, Mtawameh, and pickles"
drag, startPoint x: 430, startPoint y: 537, endPoint x: 431, endPoint y: 530, distance: 7.0
click at [430, 535] on button "Update" at bounding box center [347, 525] width 227 height 23
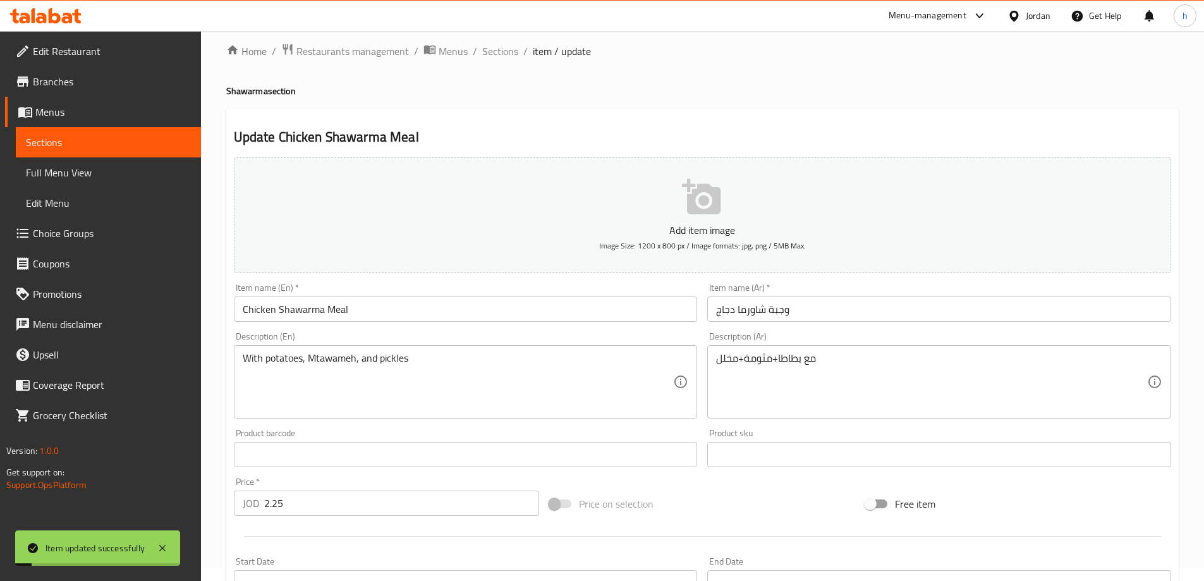
scroll to position [0, 0]
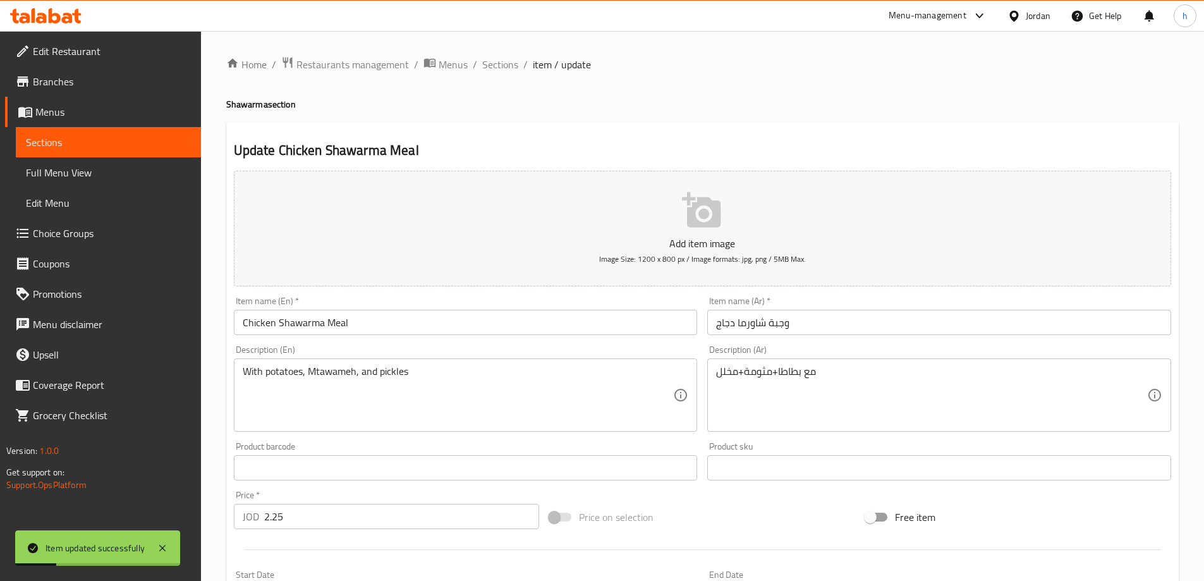
click at [517, 62] on ol "Home / Restaurants management / Menus / Sections / item / update" at bounding box center [702, 64] width 952 height 16
click at [511, 64] on span "Sections" at bounding box center [500, 64] width 36 height 15
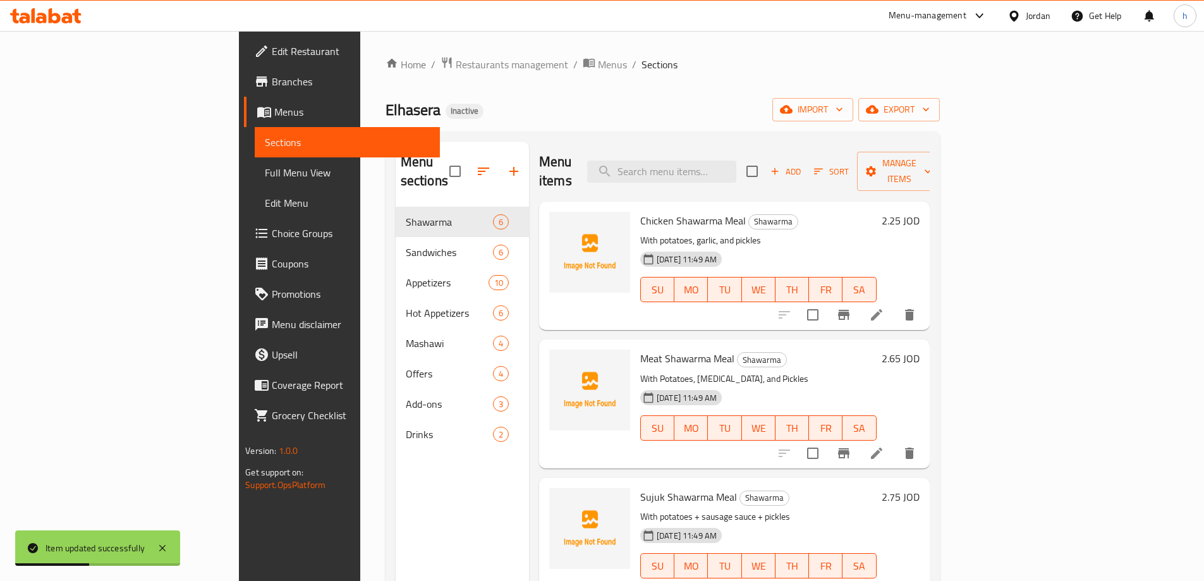
click at [894, 442] on li at bounding box center [876, 453] width 35 height 23
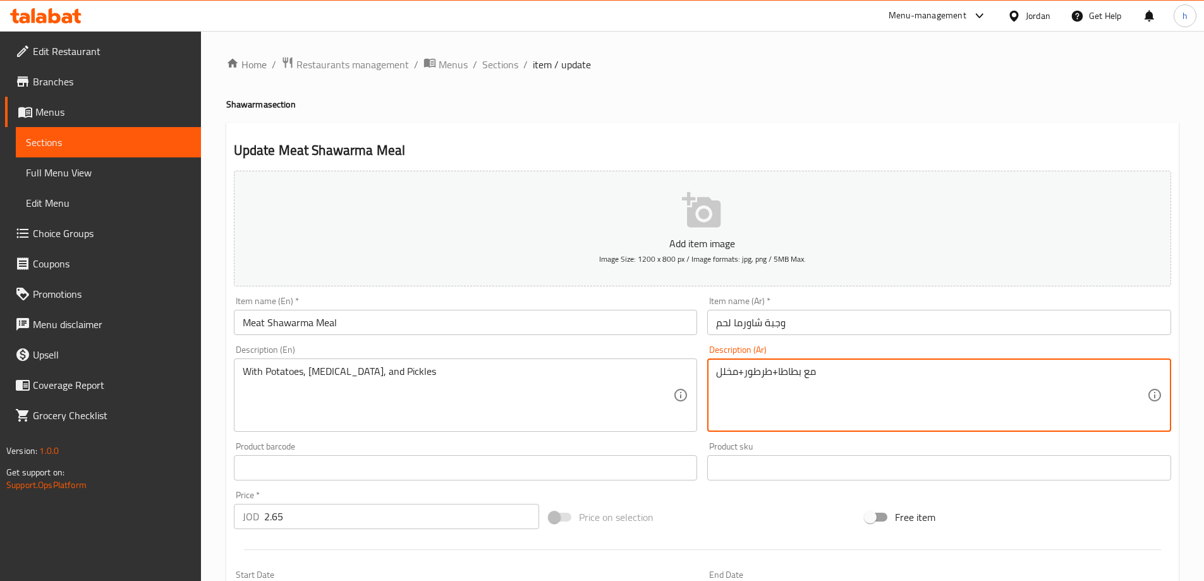
click at [757, 369] on textarea "مع بطاطا+طرطور+مخلل" at bounding box center [931, 395] width 431 height 60
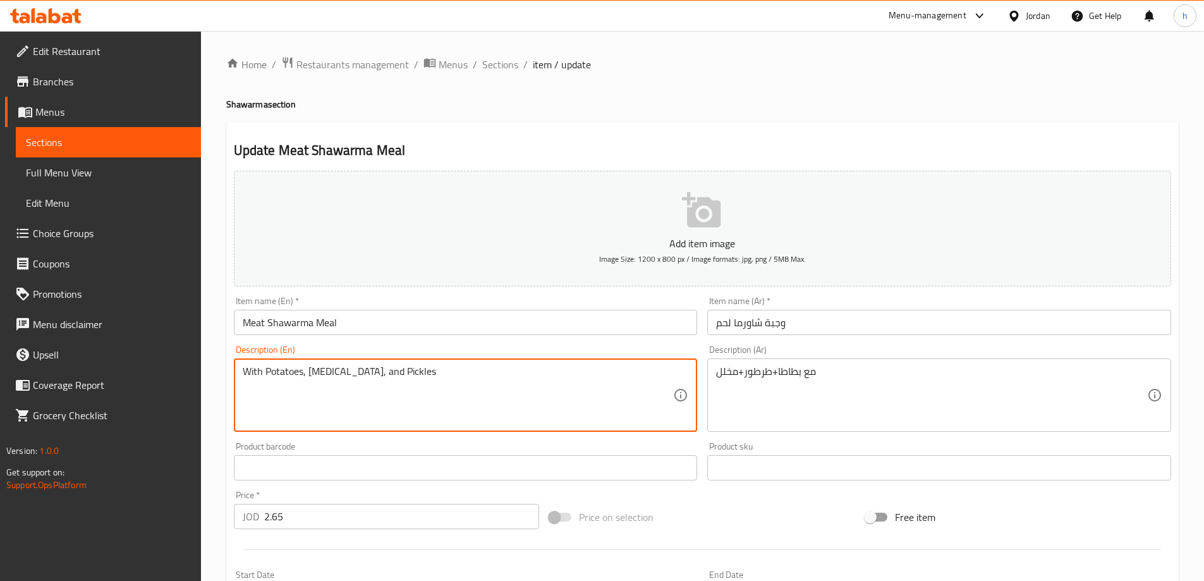
click at [317, 377] on textarea "With Potatoes, [MEDICAL_DATA], and Pickles" at bounding box center [458, 395] width 431 height 60
paste textarea "ato"
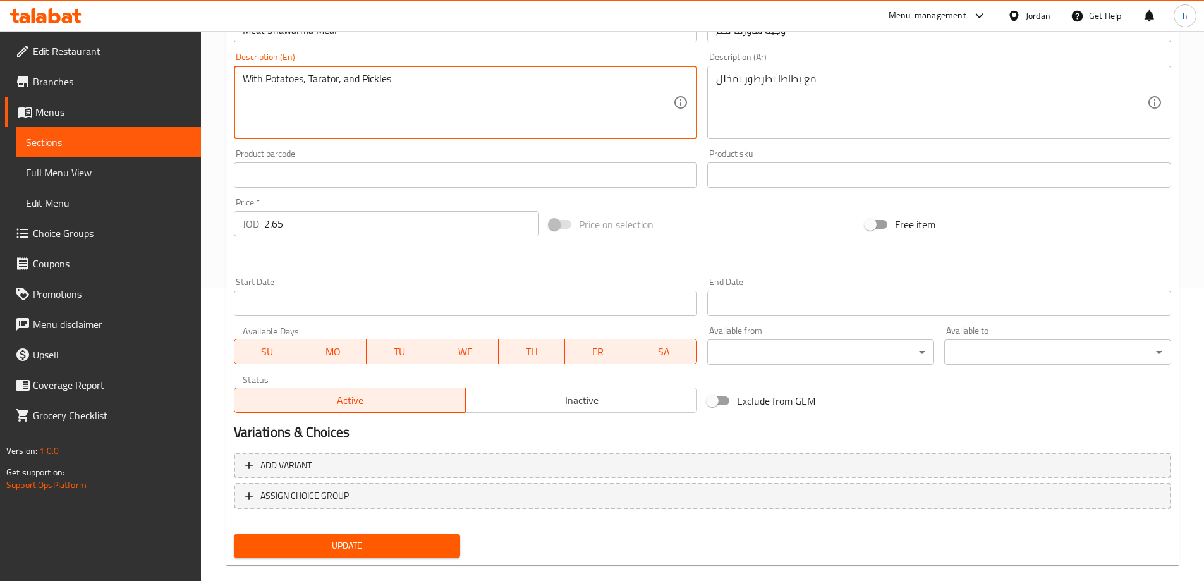
scroll to position [312, 0]
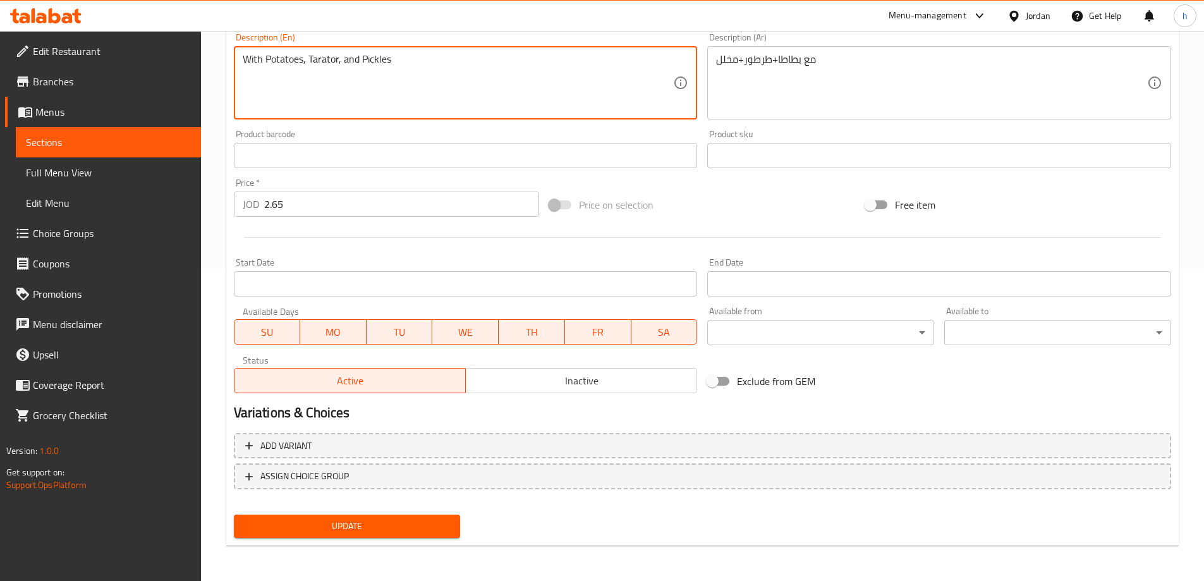
type textarea "With Potatoes, Tarator, and Pickles"
click at [419, 542] on div "Update" at bounding box center [347, 525] width 237 height 33
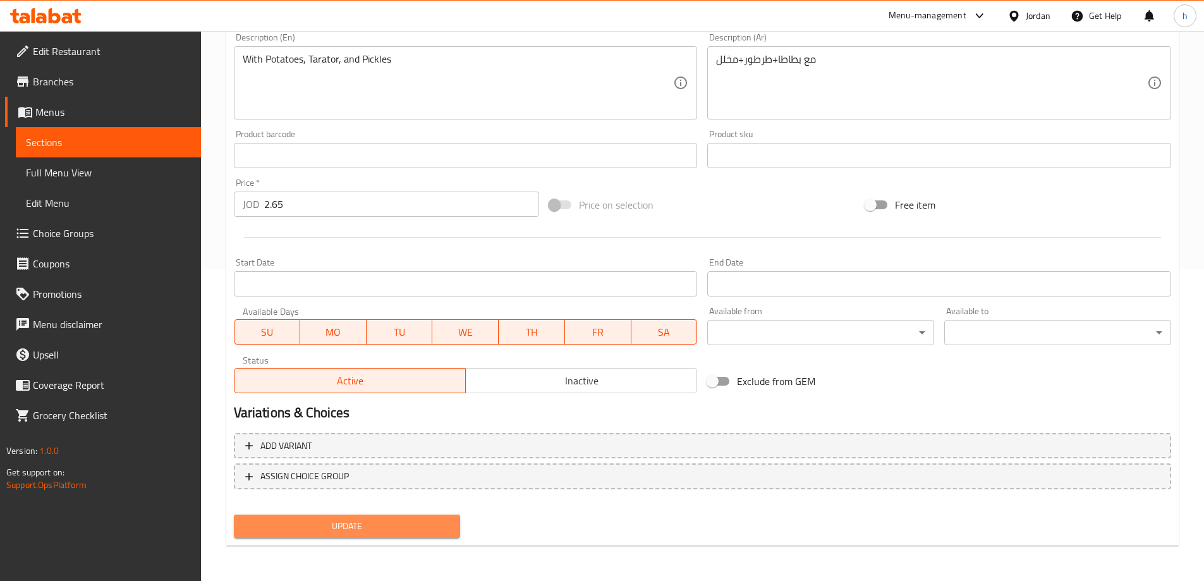
click at [432, 523] on span "Update" at bounding box center [347, 526] width 207 height 16
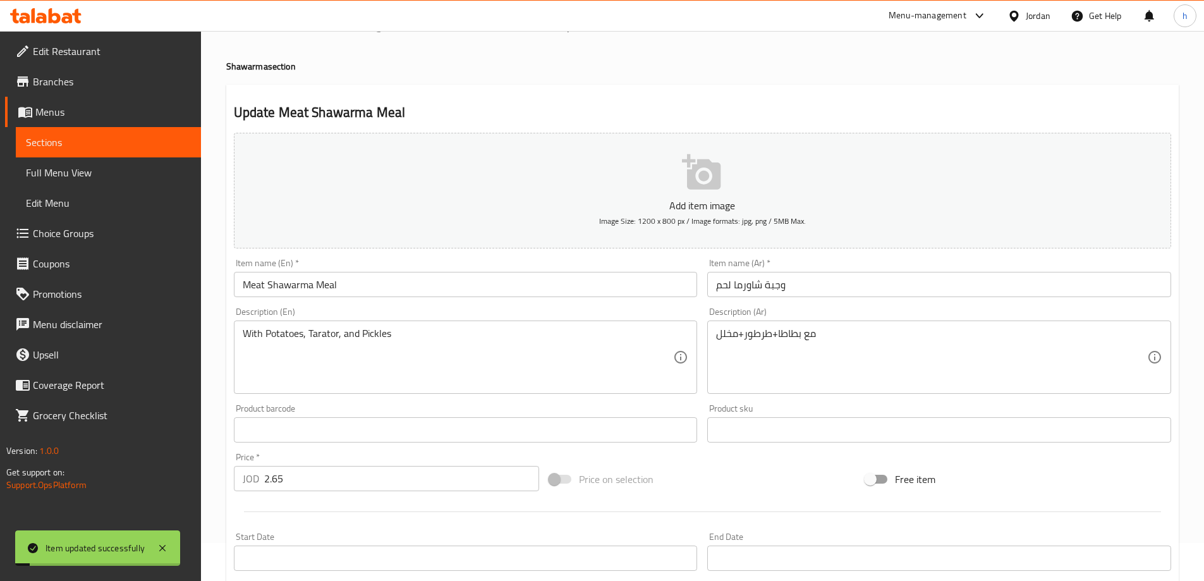
scroll to position [0, 0]
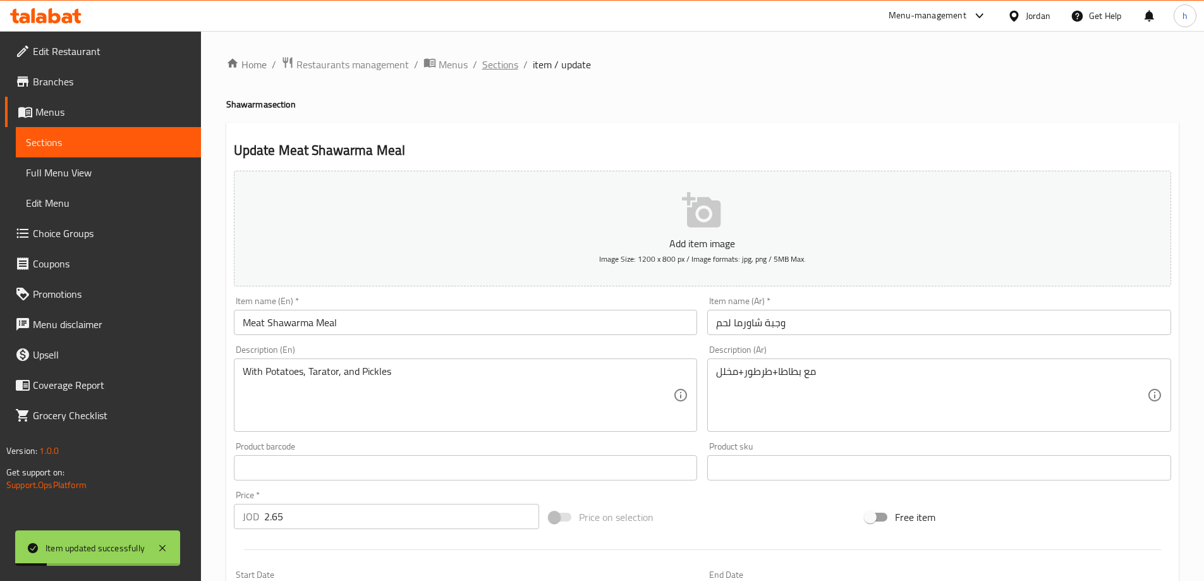
click at [501, 64] on span "Sections" at bounding box center [500, 64] width 36 height 15
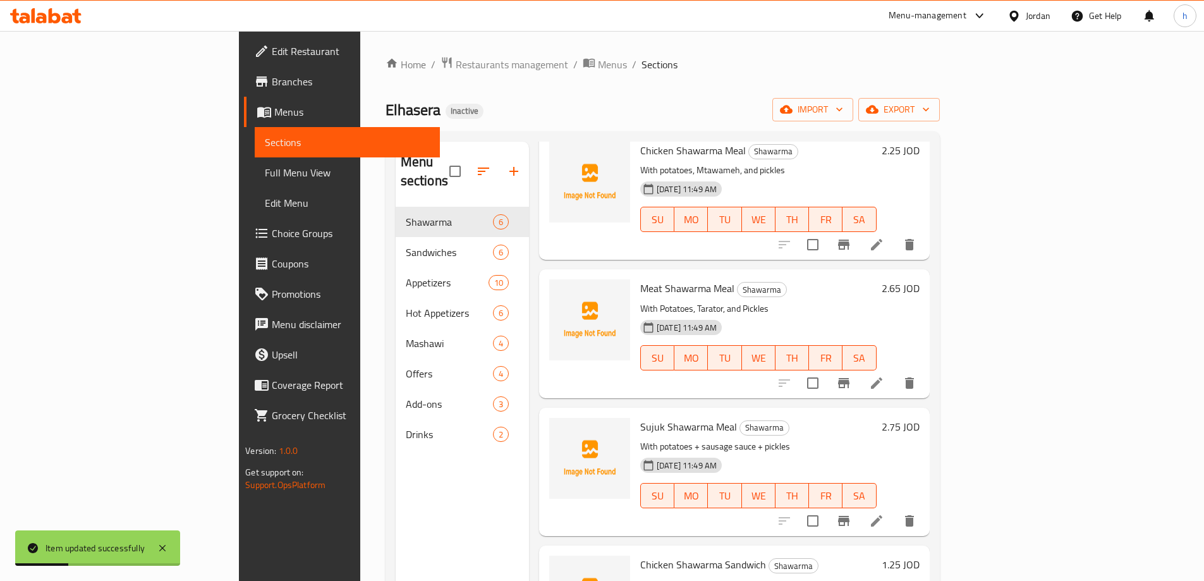
scroll to position [190, 0]
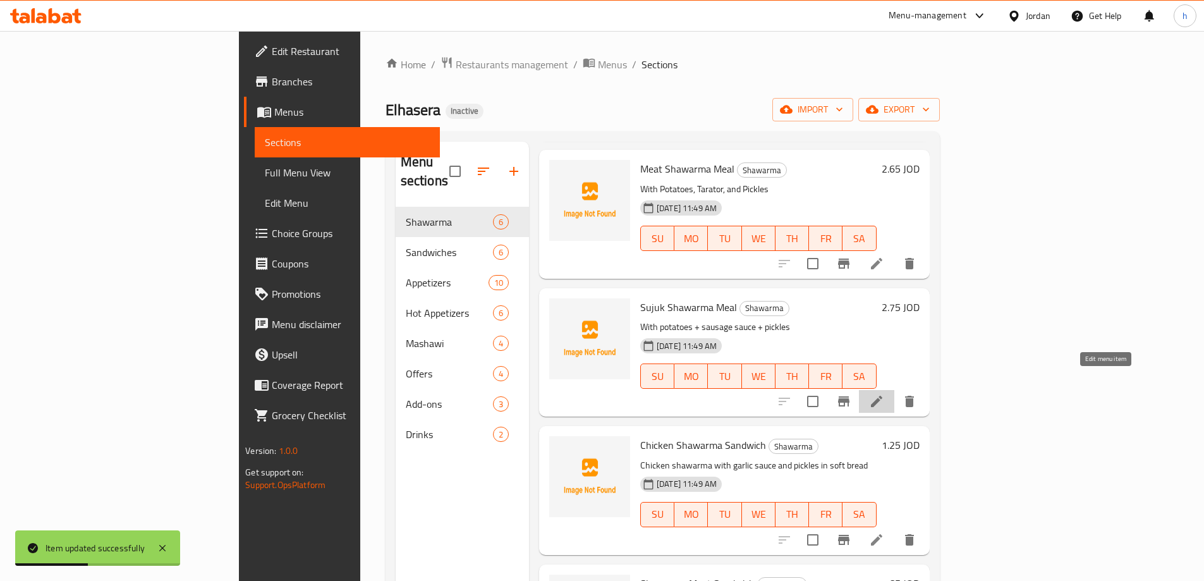
click at [884, 394] on icon at bounding box center [876, 401] width 15 height 15
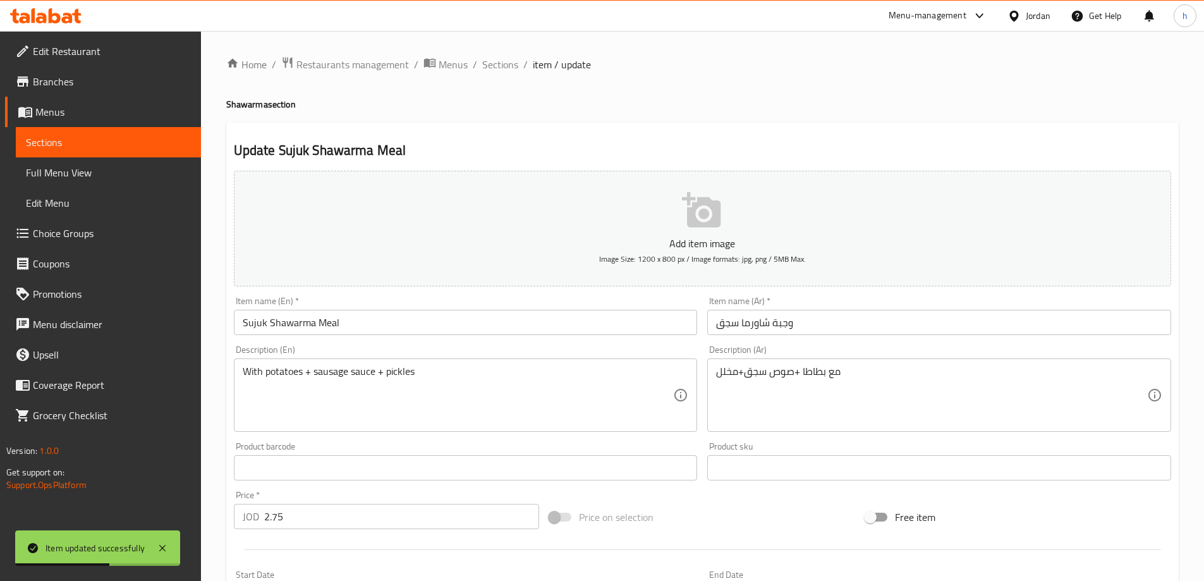
click at [727, 324] on input "وجبة شاورما سجق" at bounding box center [939, 322] width 464 height 25
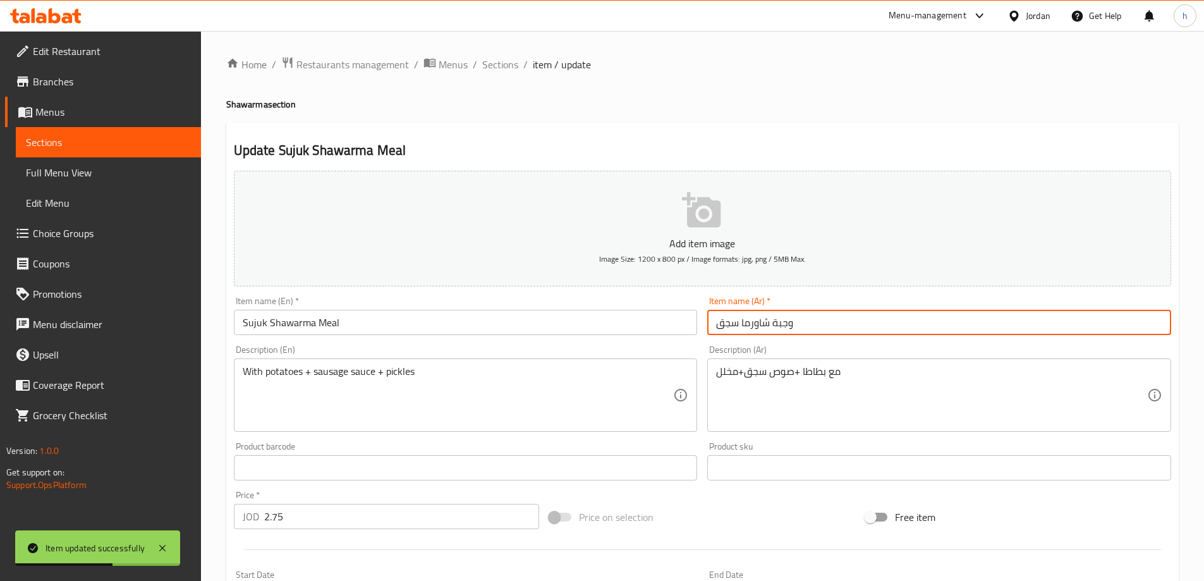
click at [727, 324] on input "وجبة شاورما سجق" at bounding box center [939, 322] width 464 height 25
drag, startPoint x: 279, startPoint y: 323, endPoint x: 265, endPoint y: 322, distance: 13.3
click at [279, 323] on input "Sujuk Shawarma Meal" at bounding box center [466, 322] width 464 height 25
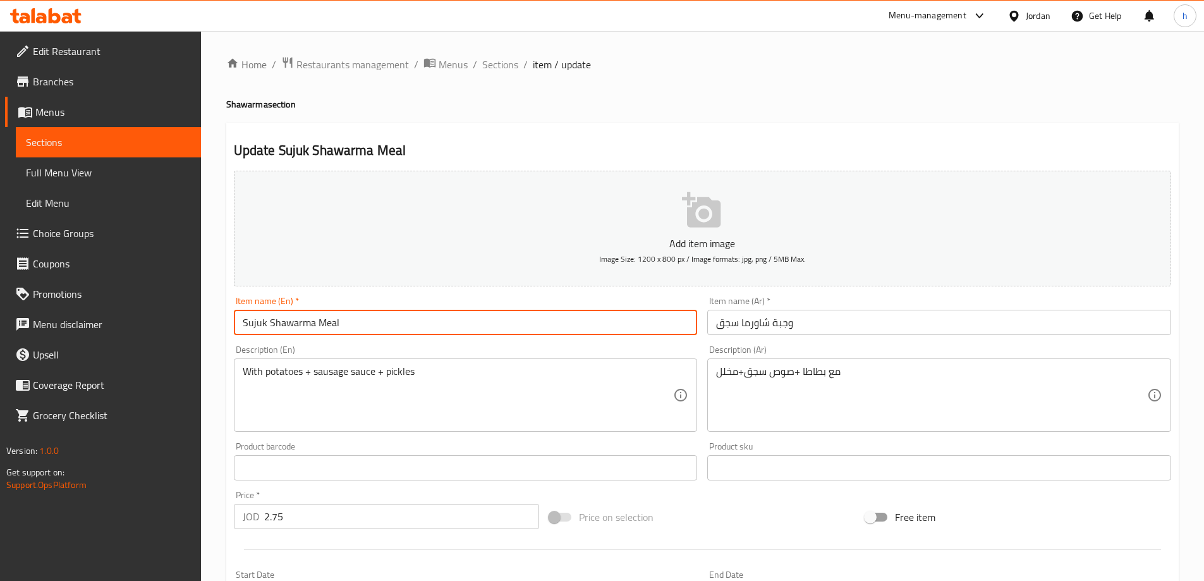
click at [253, 320] on input "Sujuk Shawarma Meal" at bounding box center [466, 322] width 464 height 25
paste input "ausages"
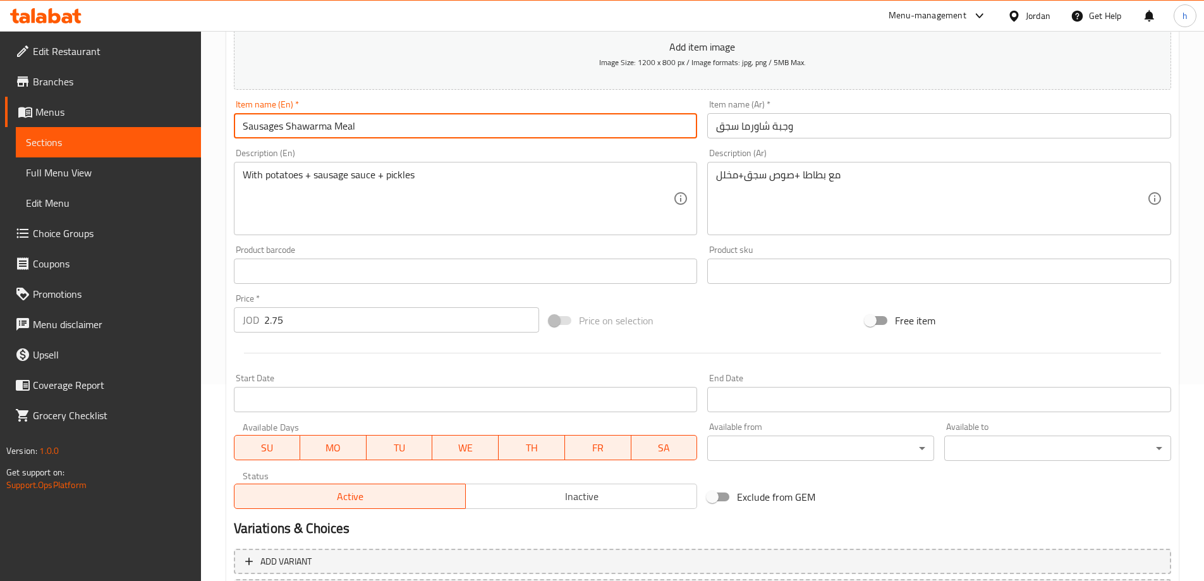
scroll to position [312, 0]
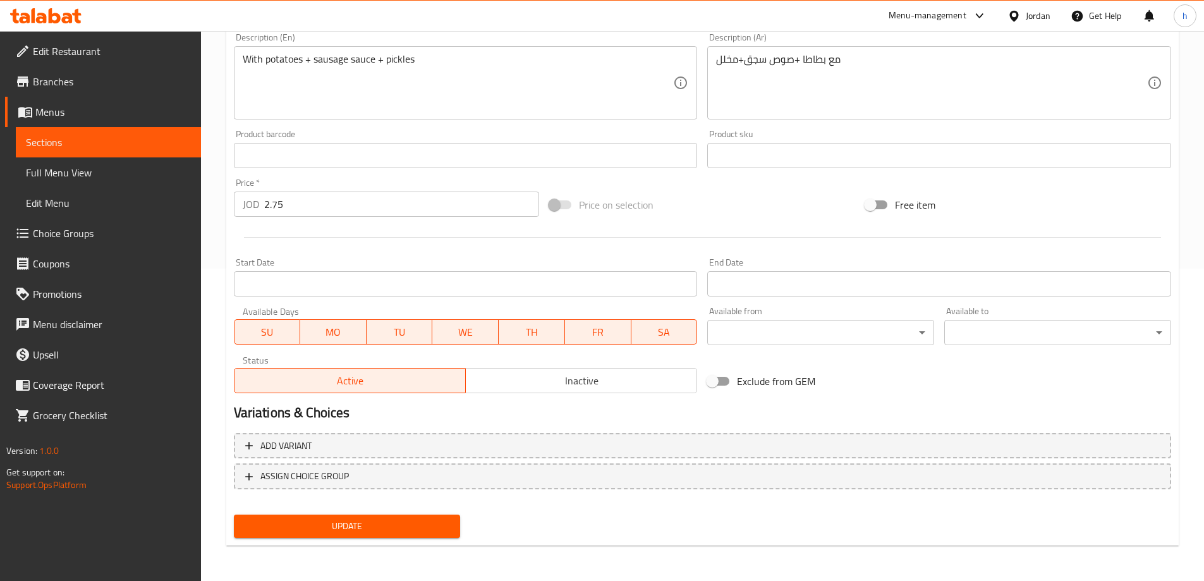
type input "Sausages Shawarma Meal"
click at [370, 516] on button "Update" at bounding box center [347, 525] width 227 height 23
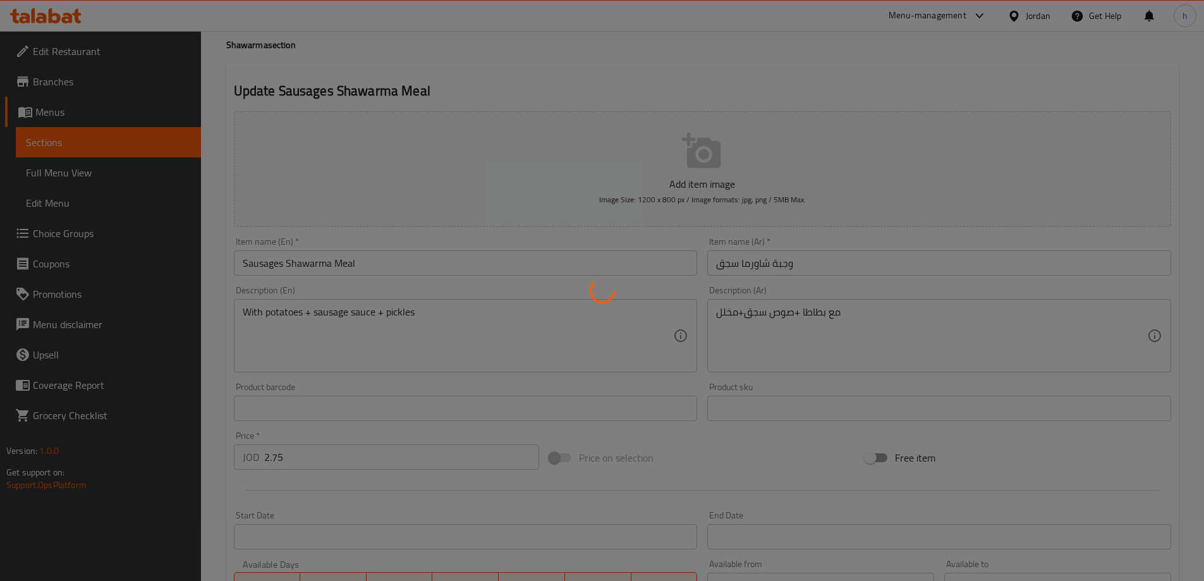
scroll to position [0, 0]
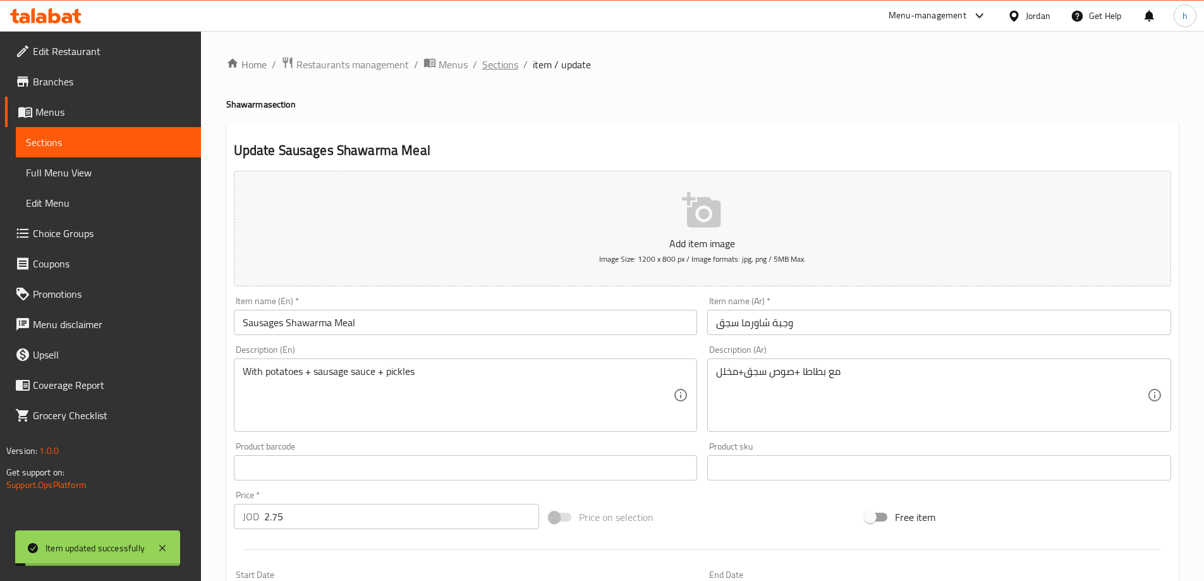
click at [490, 61] on span "Sections" at bounding box center [500, 64] width 36 height 15
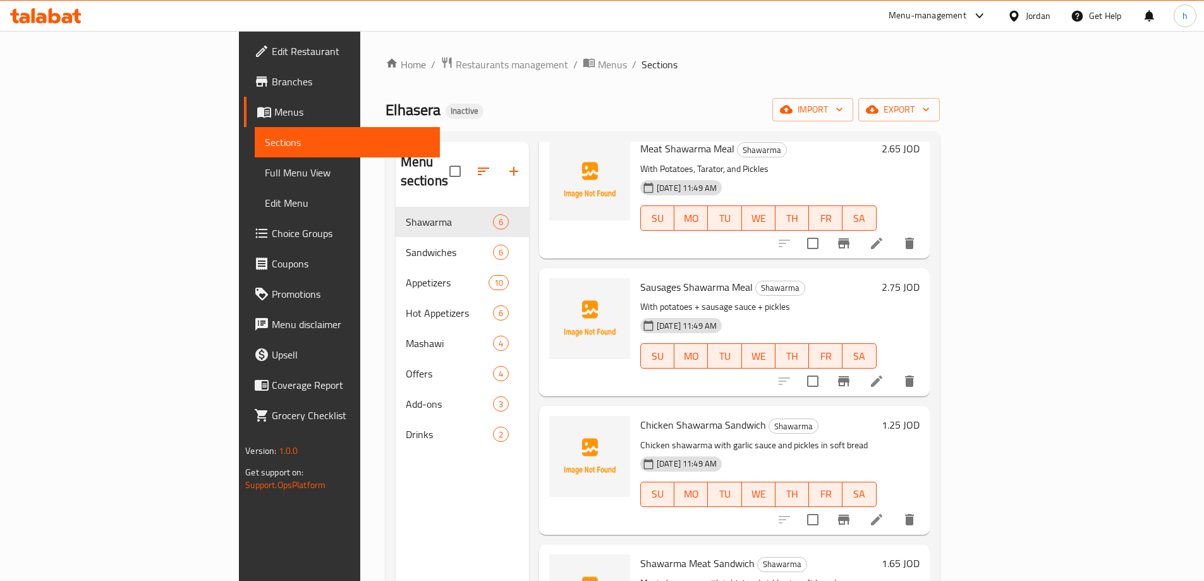
scroll to position [253, 0]
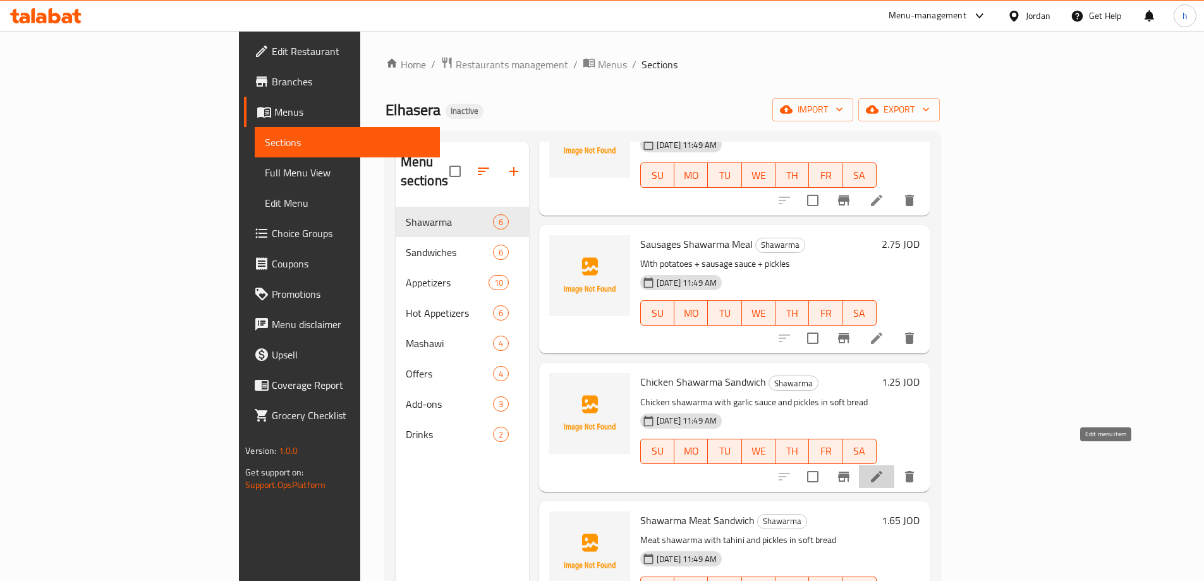
click at [884, 469] on icon at bounding box center [876, 476] width 15 height 15
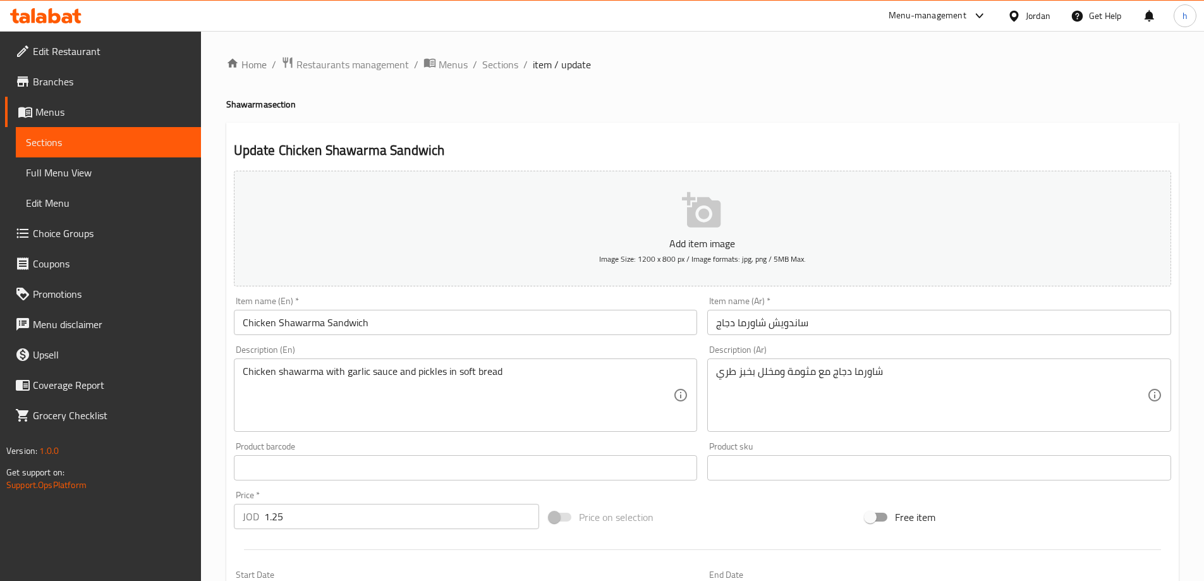
click at [338, 319] on input "Chicken Shawarma Sandwich" at bounding box center [466, 322] width 464 height 25
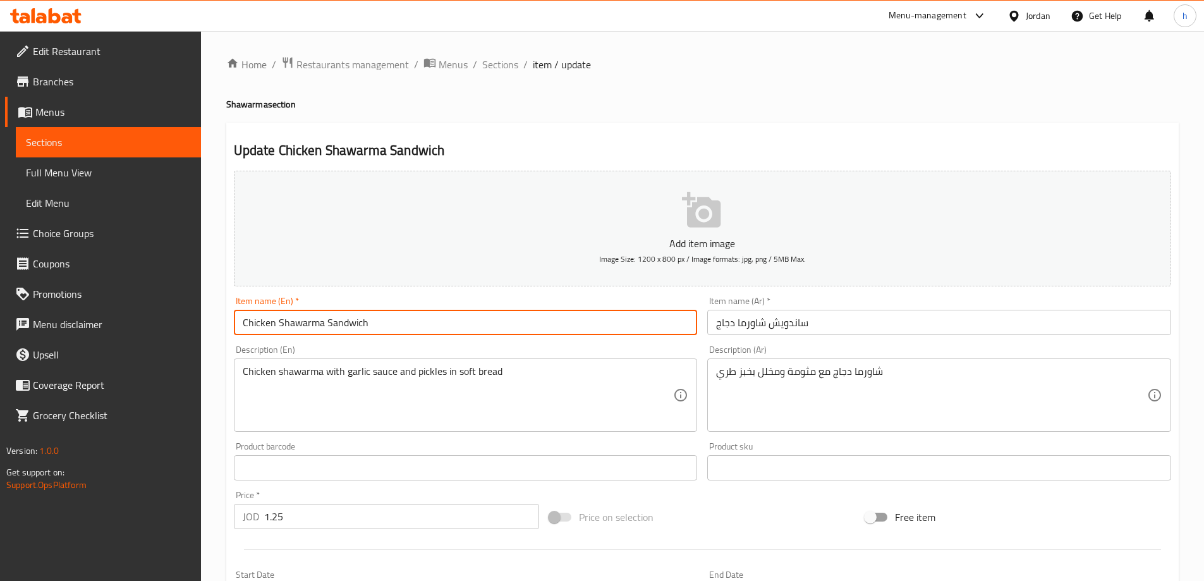
click at [272, 322] on input "Chicken Shawarma Sandwich" at bounding box center [466, 322] width 464 height 25
click at [231, 320] on div "Item name (En)   * Chicken Shawarma Sandwich Item name (En) *" at bounding box center [466, 315] width 474 height 49
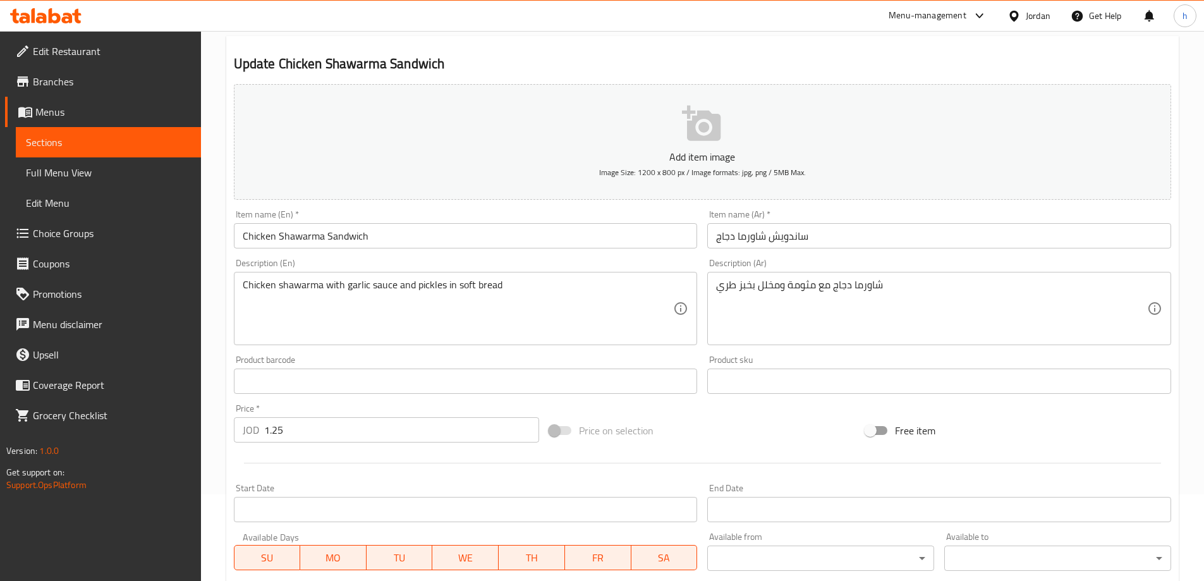
scroll to position [190, 0]
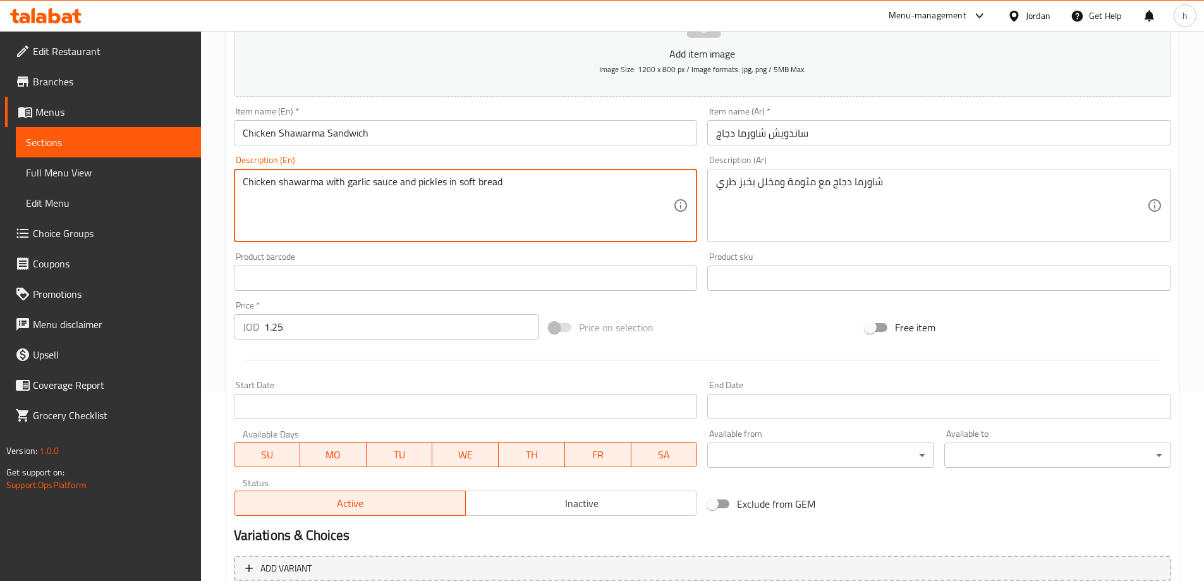
click at [308, 189] on textarea "Chicken shawarma with garlic sauce and pickles in soft bread" at bounding box center [458, 206] width 431 height 60
click at [358, 182] on textarea "Chicken shawarma with garlic sauce and pickles in soft bread" at bounding box center [458, 206] width 431 height 60
drag, startPoint x: 393, startPoint y: 178, endPoint x: 347, endPoint y: 176, distance: 46.2
click at [347, 176] on textarea "Chicken shawarma with garlic sauce and pickles in soft bread" at bounding box center [458, 206] width 431 height 60
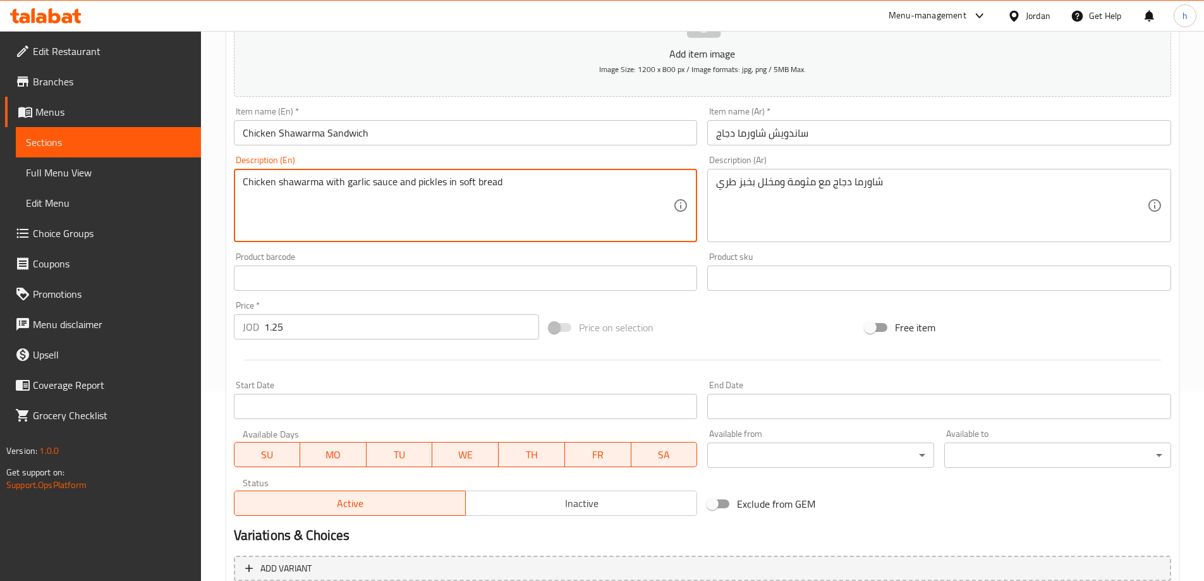
click at [430, 179] on textarea "Chicken shawarma with garlic sauce and pickles in soft bread" at bounding box center [458, 206] width 431 height 60
click at [454, 179] on textarea "Chicken shawarma with garlic sauce and pickles in soft bread" at bounding box center [458, 206] width 431 height 60
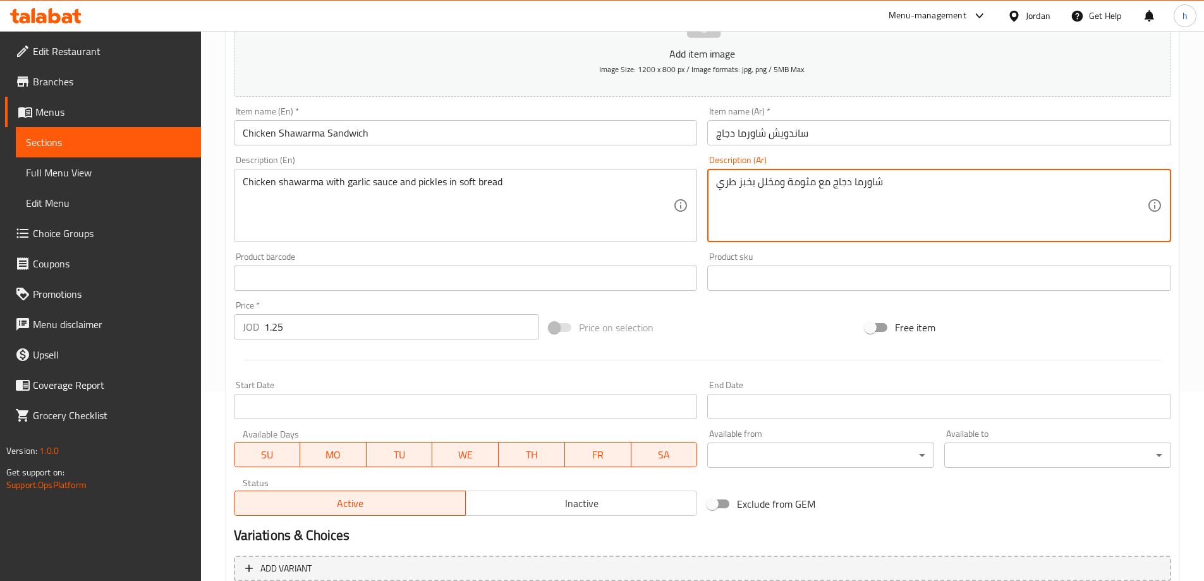
click at [808, 183] on textarea "شاورما دجاج مع مثومة ومخلل بخبز طري" at bounding box center [931, 206] width 431 height 60
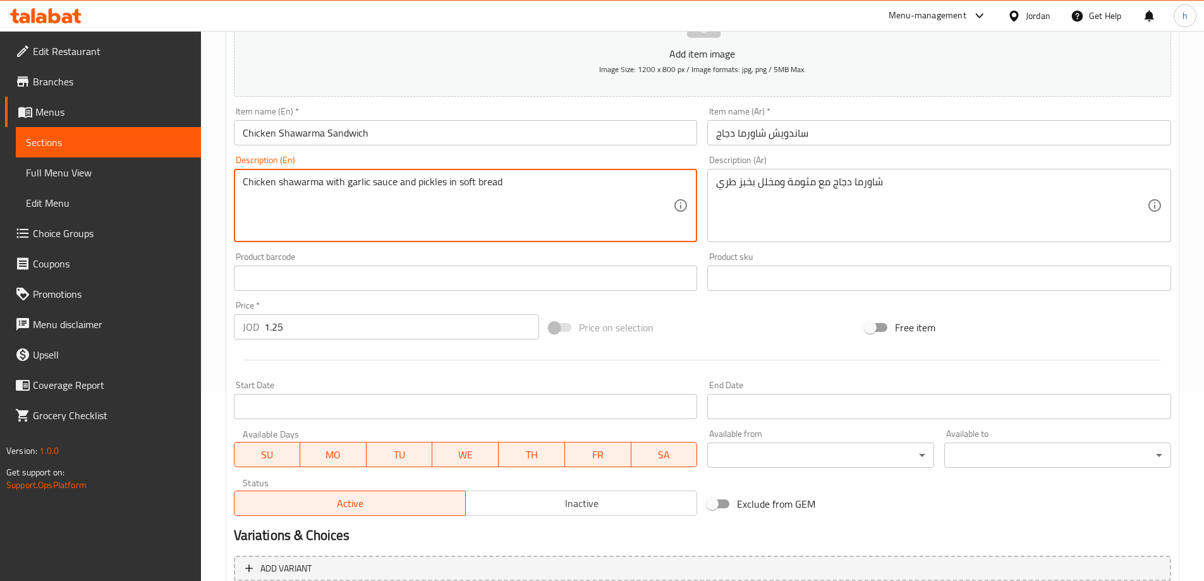
drag, startPoint x: 344, startPoint y: 181, endPoint x: 393, endPoint y: 183, distance: 48.7
paste textarea "Mtawameh"
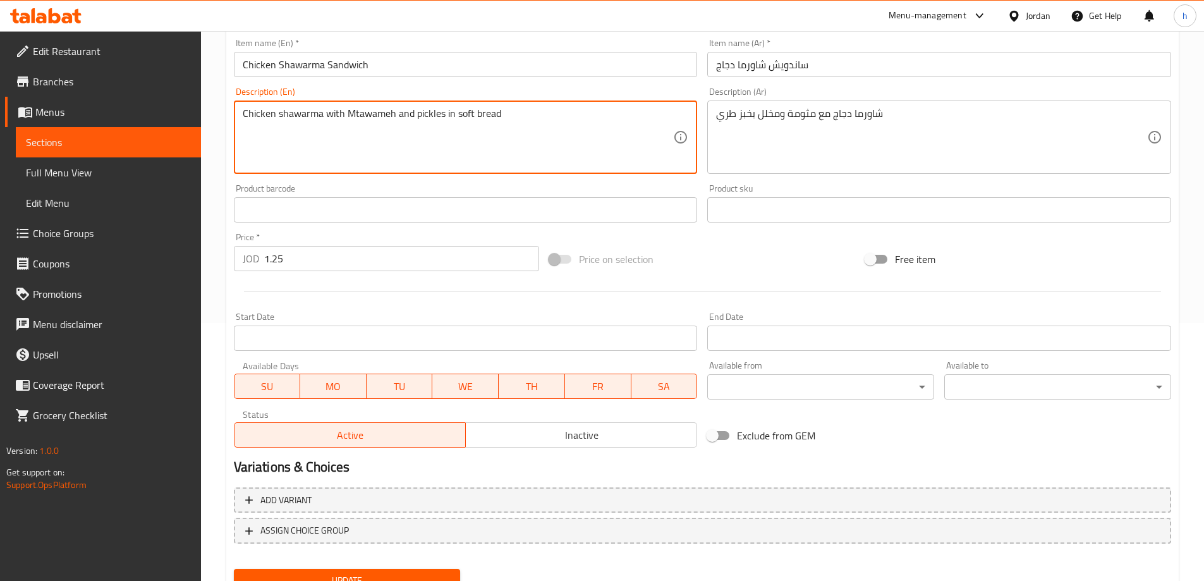
scroll to position [312, 0]
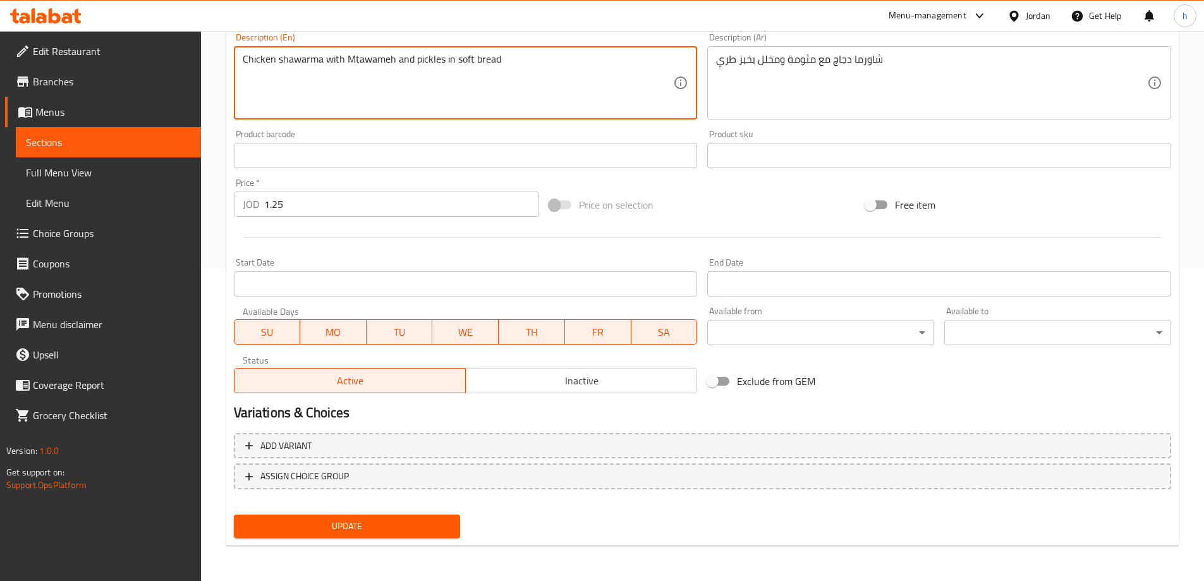
type textarea "Chicken shawarma with Mtawameh and pickles in soft bread"
click at [415, 518] on button "Update" at bounding box center [347, 525] width 227 height 23
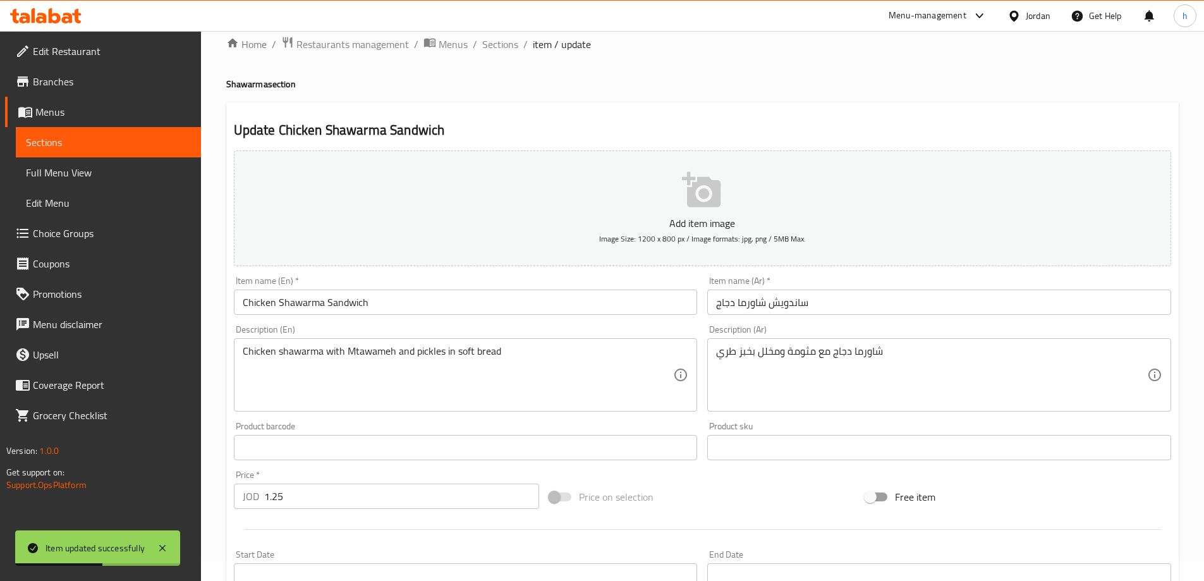
scroll to position [0, 0]
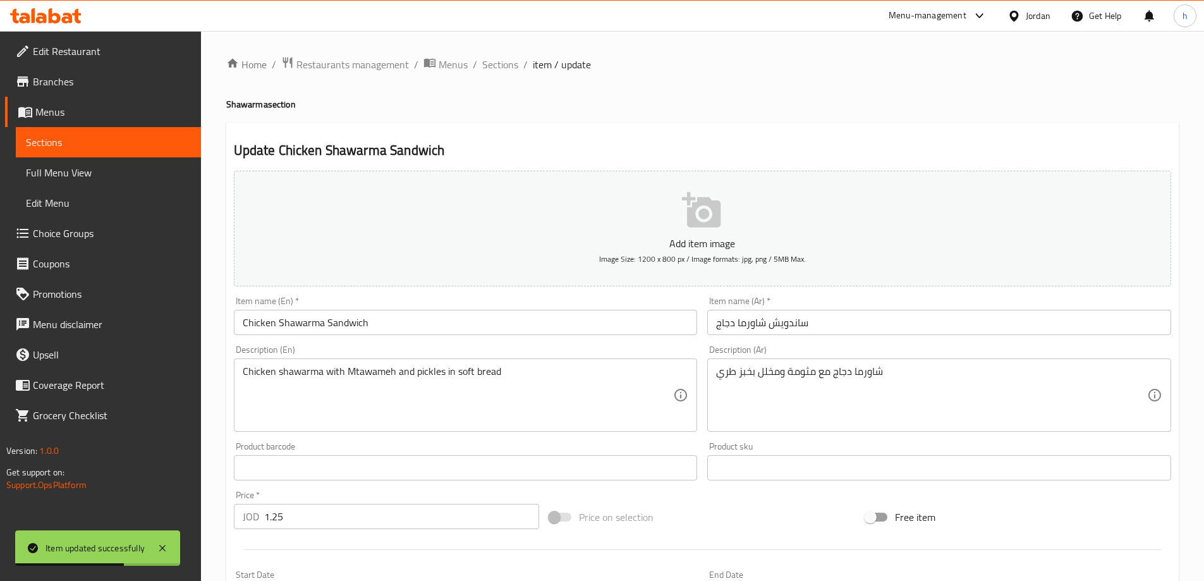
drag, startPoint x: 501, startPoint y: 56, endPoint x: 513, endPoint y: 54, distance: 12.3
click at [501, 57] on span "Sections" at bounding box center [500, 64] width 36 height 15
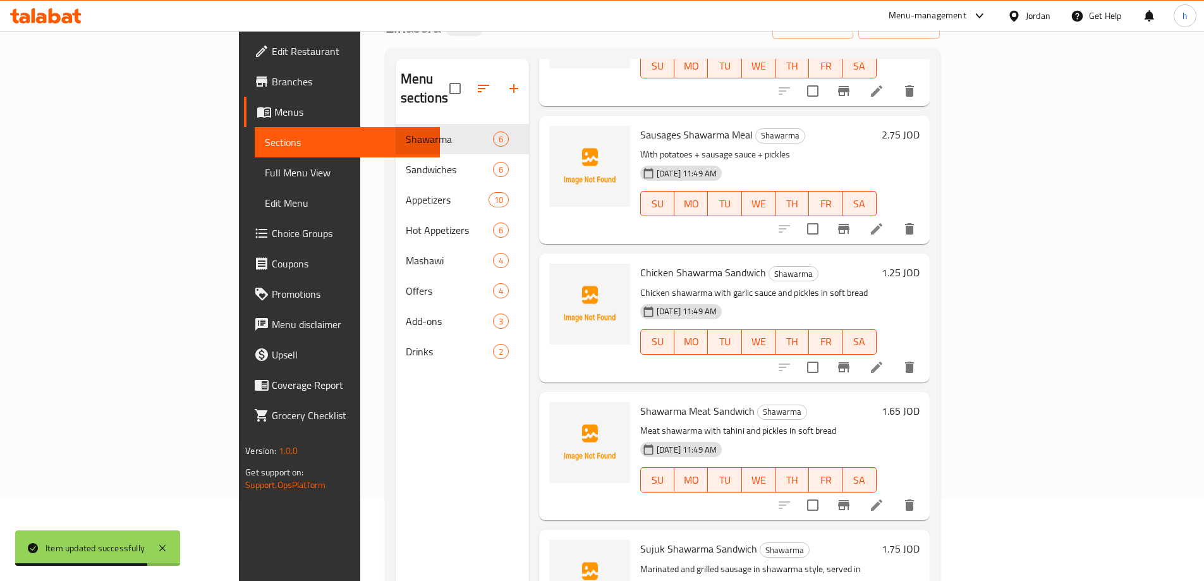
scroll to position [177, 0]
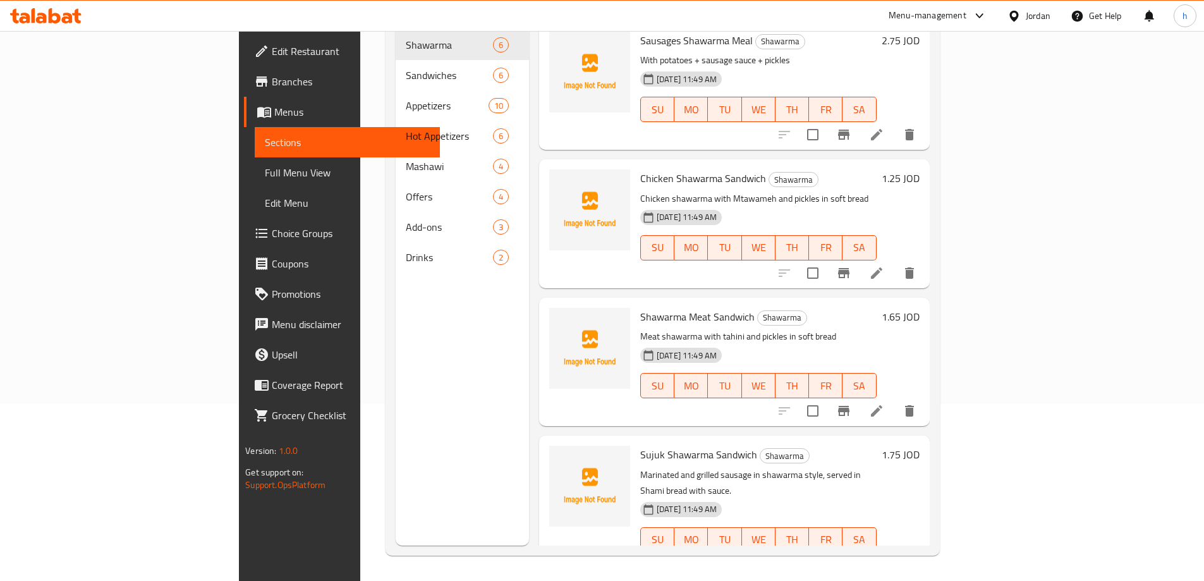
click at [882, 405] on icon at bounding box center [876, 410] width 11 height 11
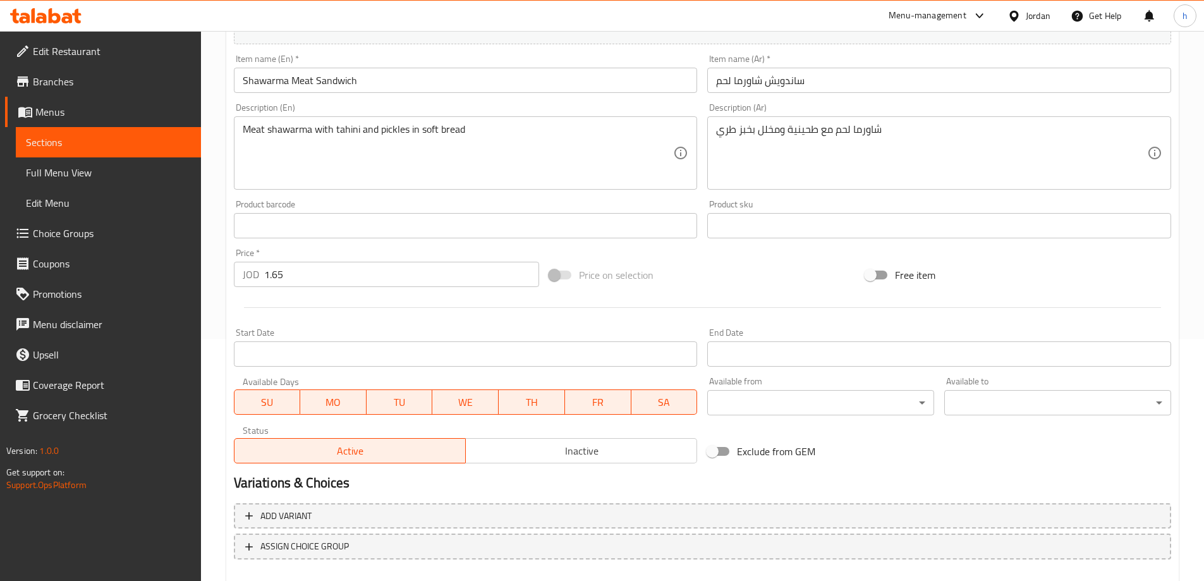
scroll to position [312, 0]
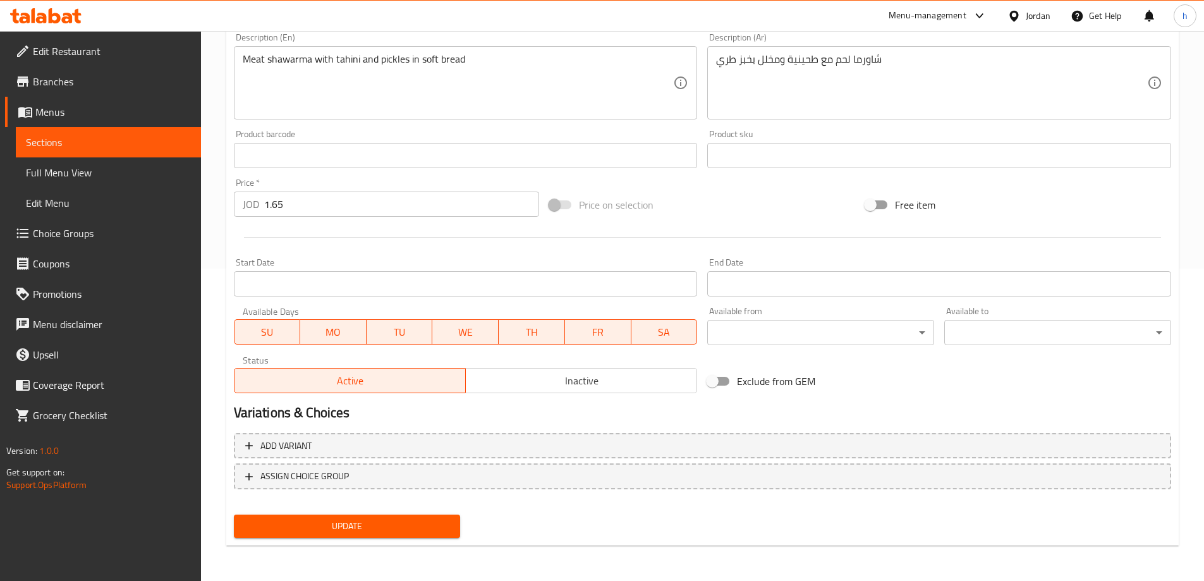
click at [423, 533] on span "Update" at bounding box center [347, 526] width 207 height 16
click at [413, 527] on span "Update" at bounding box center [347, 526] width 207 height 16
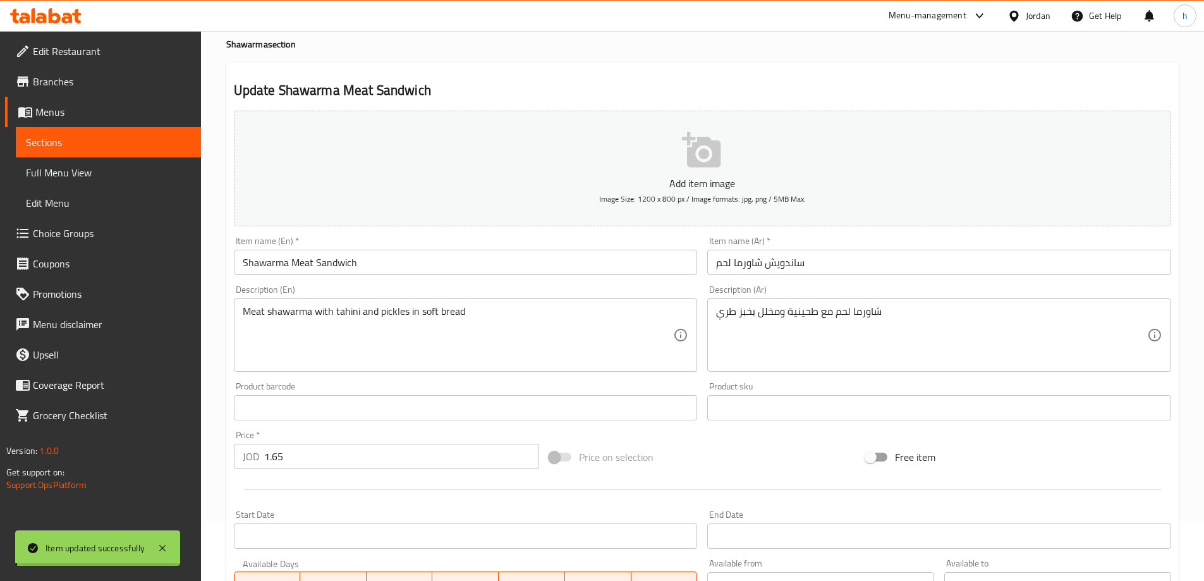
scroll to position [0, 0]
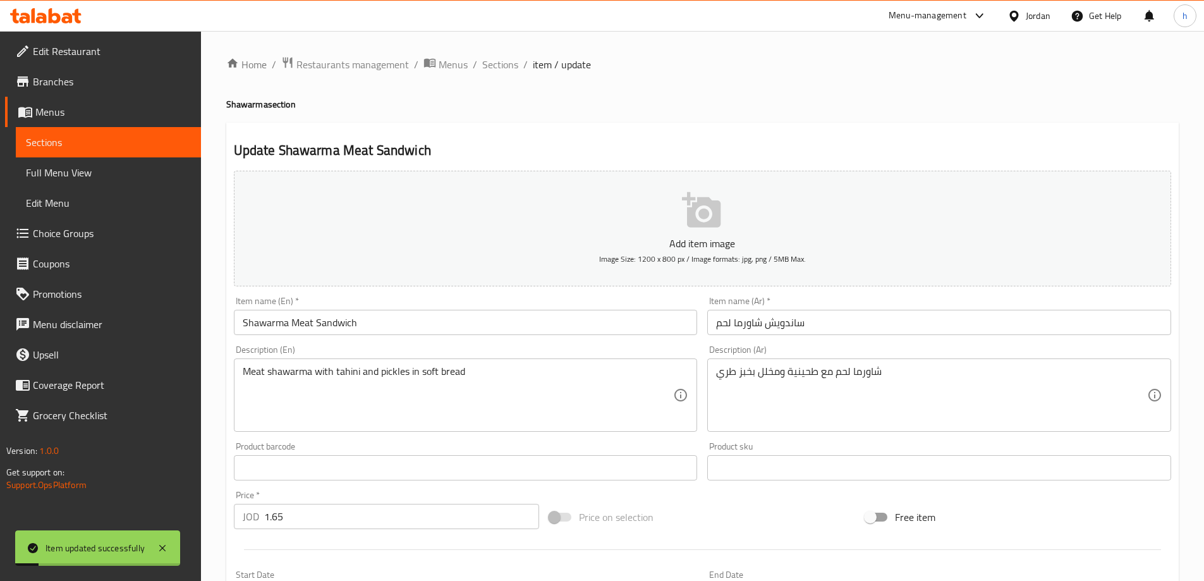
click at [494, 76] on div "Home / Restaurants management / Menus / Sections / item / update Shawarma secti…" at bounding box center [702, 461] width 952 height 811
click at [495, 71] on span "Sections" at bounding box center [500, 64] width 36 height 15
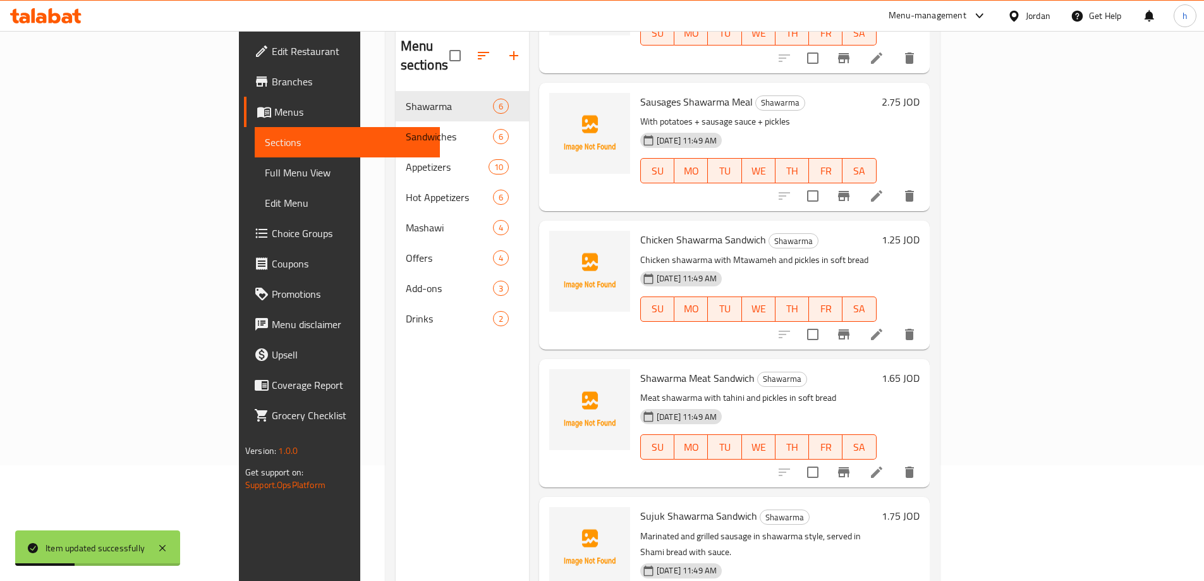
scroll to position [177, 0]
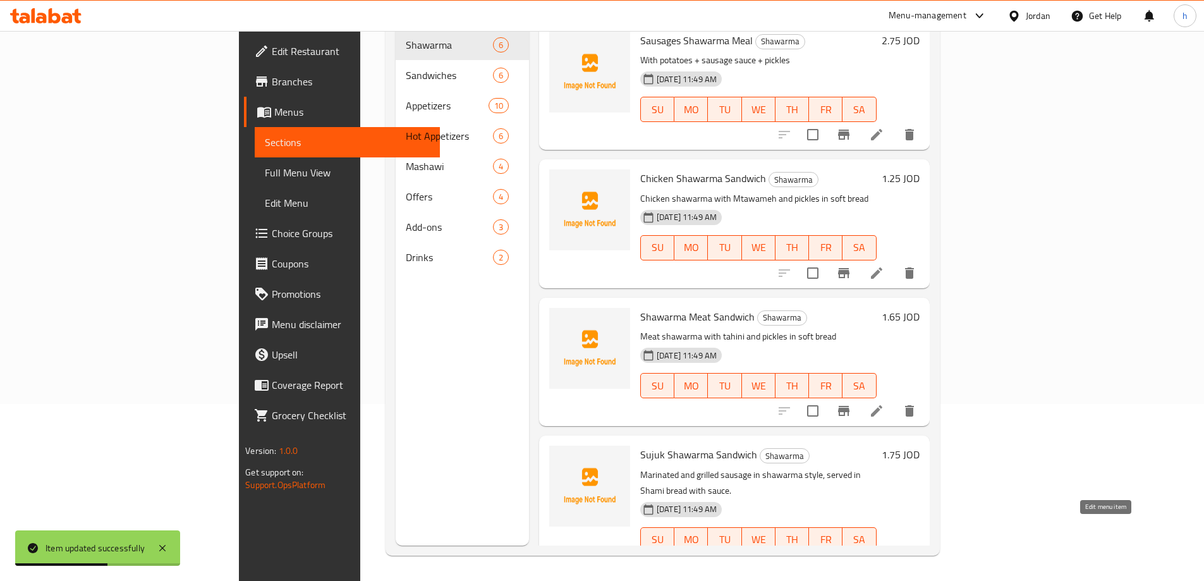
click at [882, 559] on icon at bounding box center [876, 564] width 11 height 11
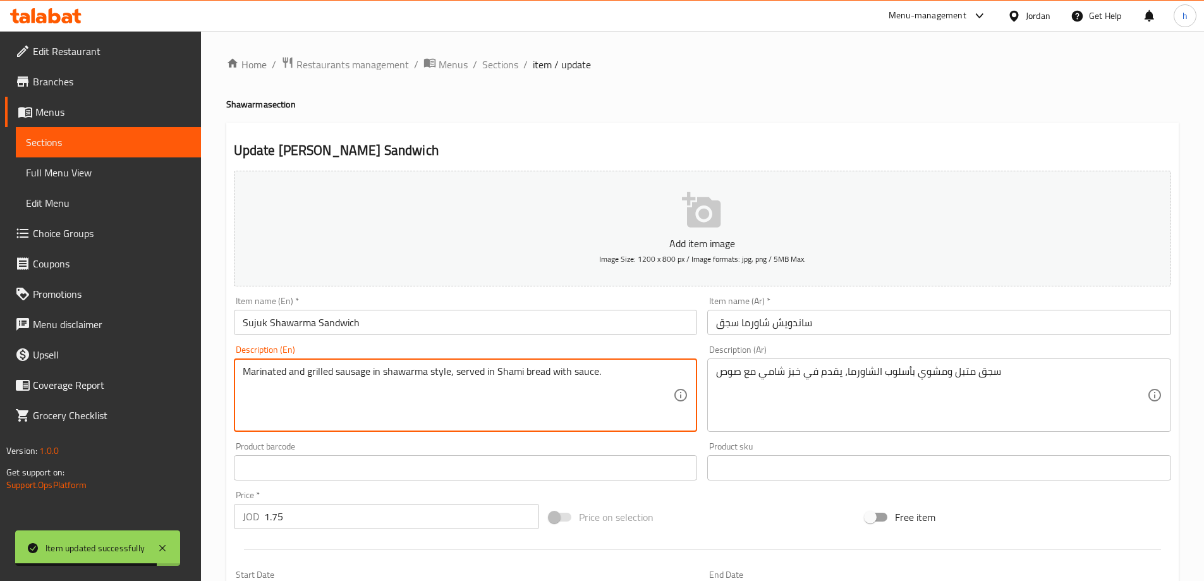
click at [360, 375] on textarea "Marinated and grilled sausage in shawarma style, served in Shami bread with sau…" at bounding box center [458, 395] width 431 height 60
click at [240, 319] on input "Sujuk Shawarma Sandwich" at bounding box center [466, 322] width 464 height 25
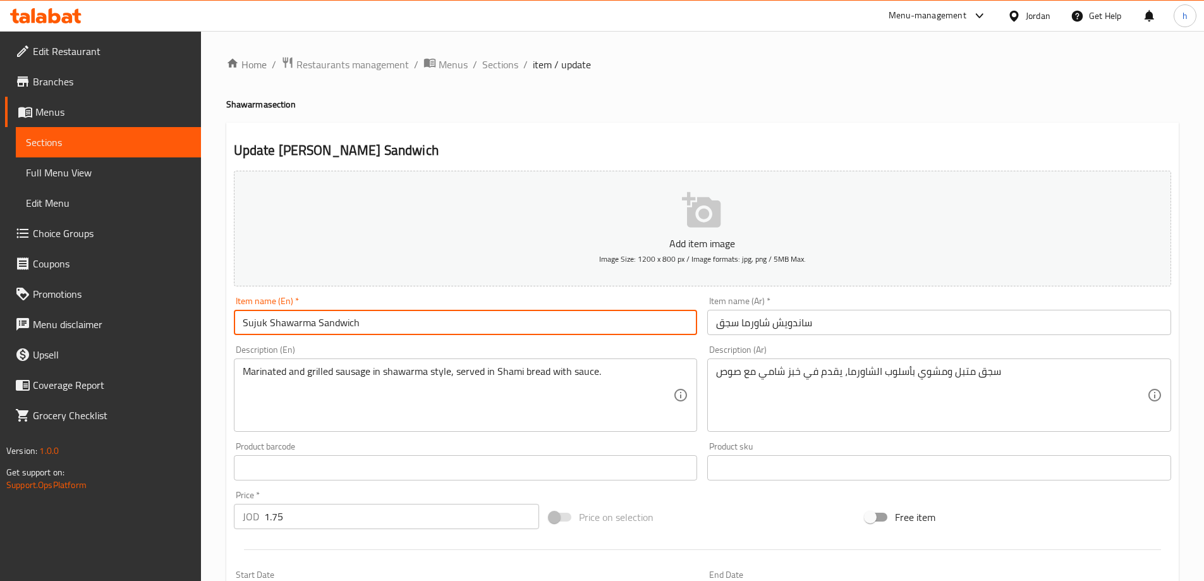
click at [240, 319] on input "Sujuk Shawarma Sandwich" at bounding box center [466, 322] width 464 height 25
paste input "sausage"
type input "sausage Shawarma Sandwich"
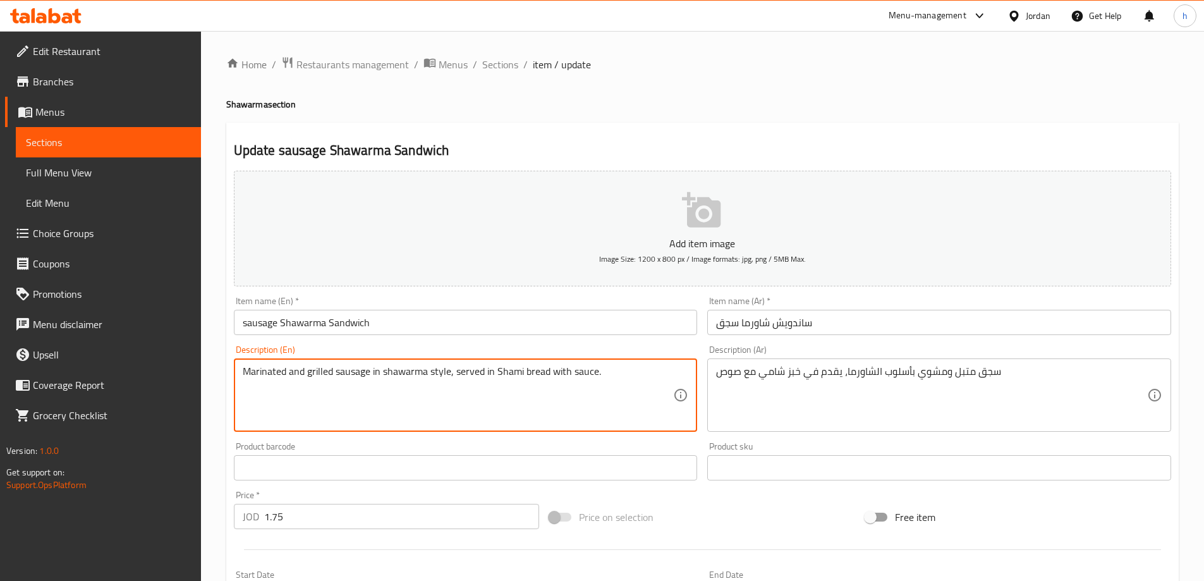
click at [351, 371] on textarea "Marinated and grilled sausage in shawarma style, served in Shami bread with sau…" at bounding box center [458, 395] width 431 height 60
click at [376, 370] on textarea "Marinated and grilled sausage in shawarma style, served in Shami bread with sau…" at bounding box center [458, 395] width 431 height 60
click at [438, 373] on textarea "Marinated and grilled sausage in shawarma style, served in Shami bread with sau…" at bounding box center [458, 395] width 431 height 60
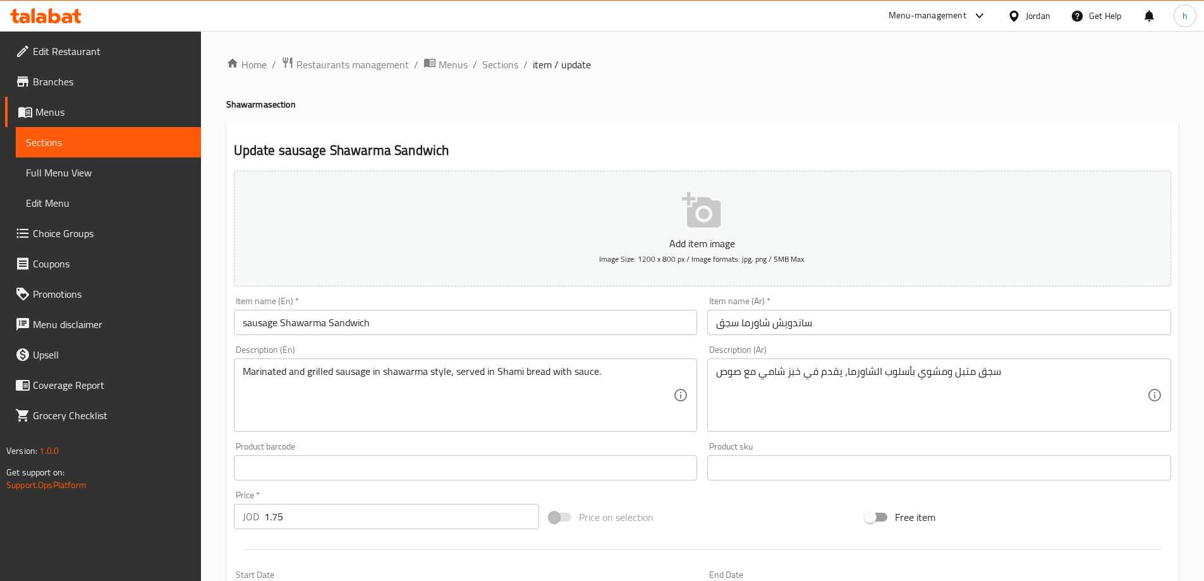
click at [466, 364] on div "Marinated and grilled sausage in shawarma style, served in [PERSON_NAME] bread …" at bounding box center [466, 394] width 464 height 73
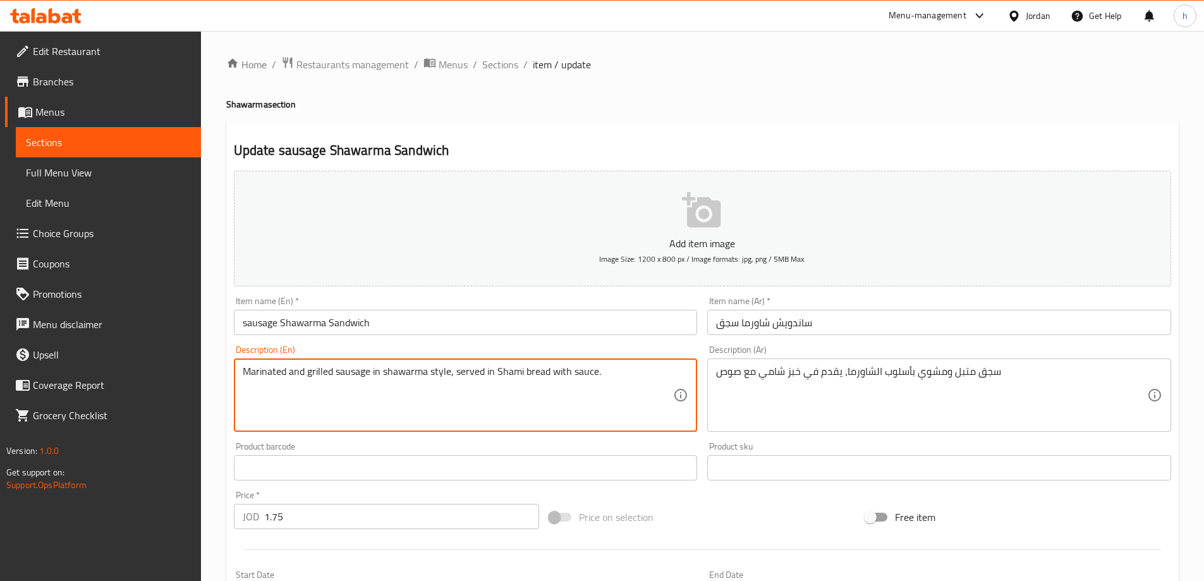
click at [492, 368] on textarea "Marinated and grilled sausage in shawarma style, served in Shami bread with sau…" at bounding box center [458, 395] width 431 height 60
click at [504, 369] on textarea "Marinated and grilled sausage in shawarma style, served in Shami bread with sau…" at bounding box center [458, 395] width 431 height 60
click at [538, 369] on textarea "Marinated and grilled sausage in shawarma style, served in Shami bread with sau…" at bounding box center [458, 395] width 431 height 60
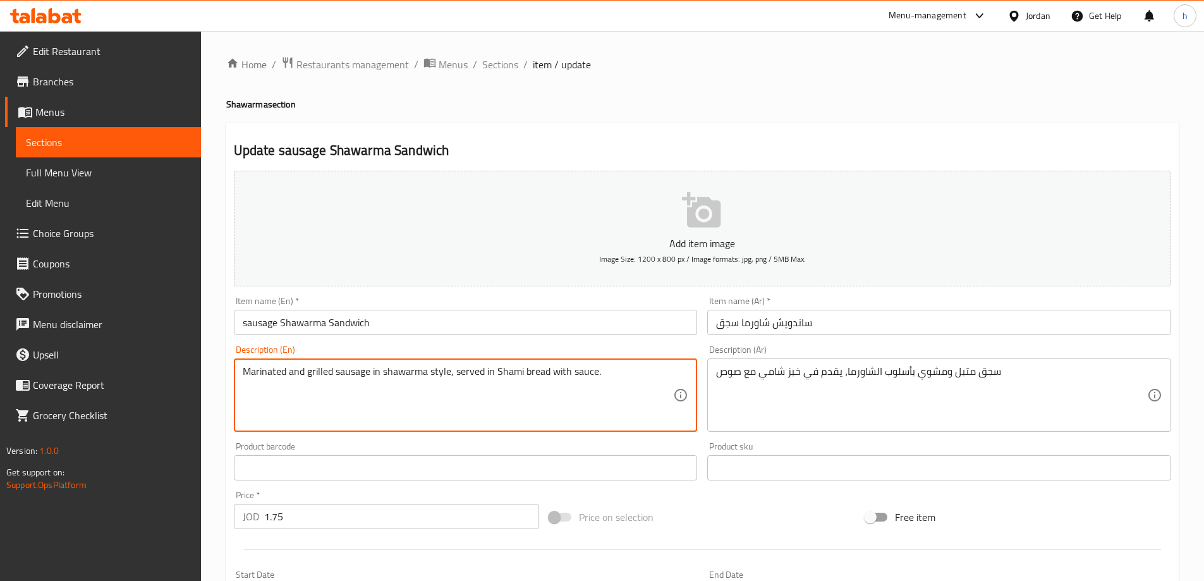
click at [556, 369] on textarea "Marinated and grilled sausage in shawarma style, served in Shami bread with sau…" at bounding box center [458, 395] width 431 height 60
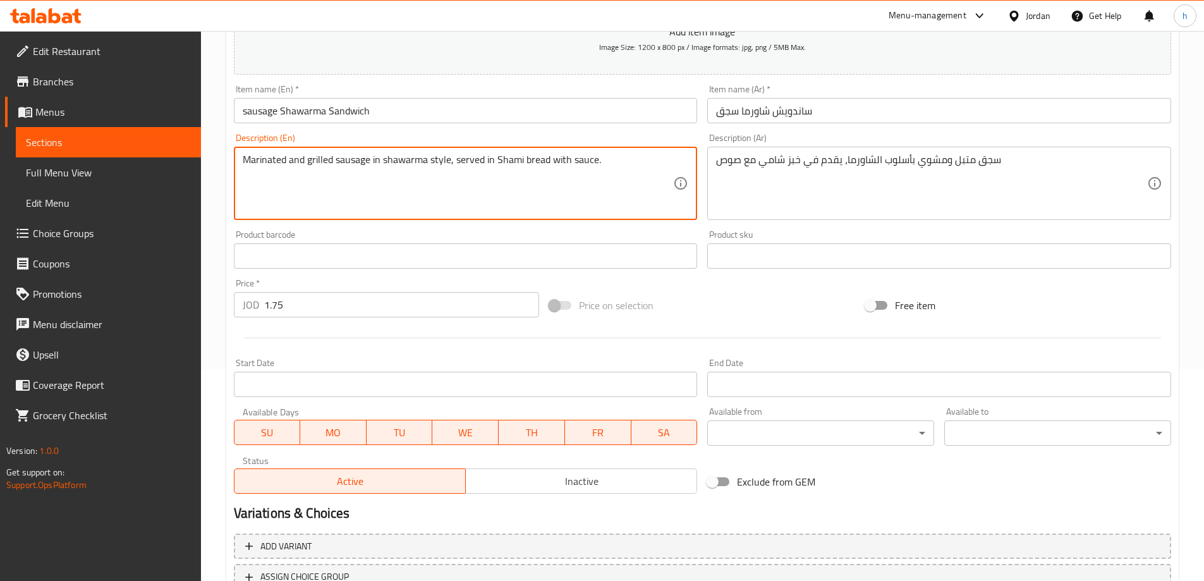
scroll to position [312, 0]
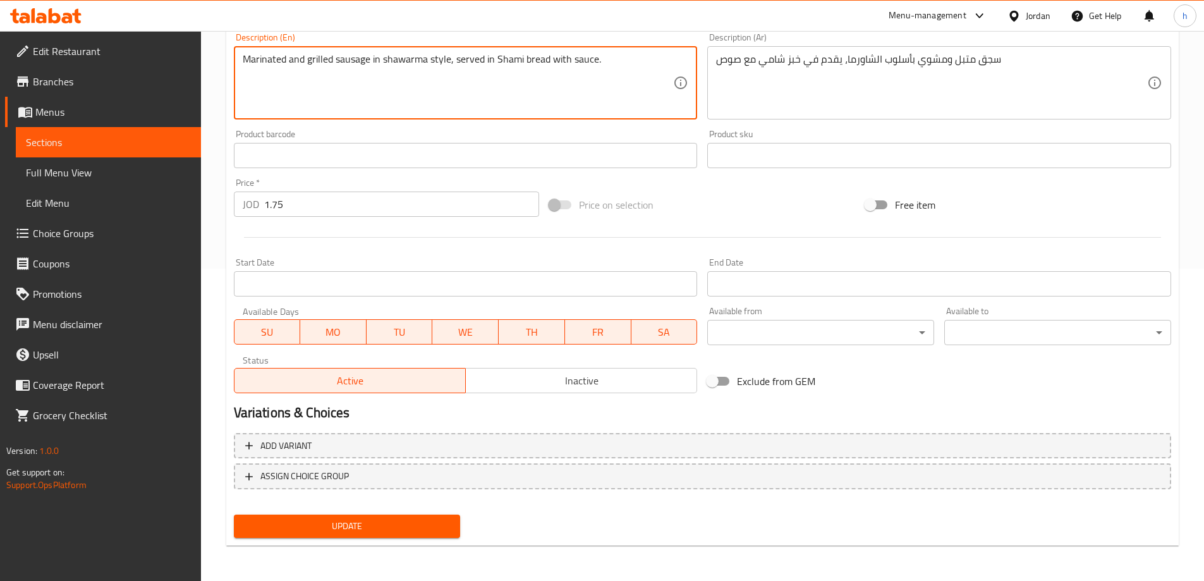
click at [448, 527] on span "Update" at bounding box center [347, 526] width 207 height 16
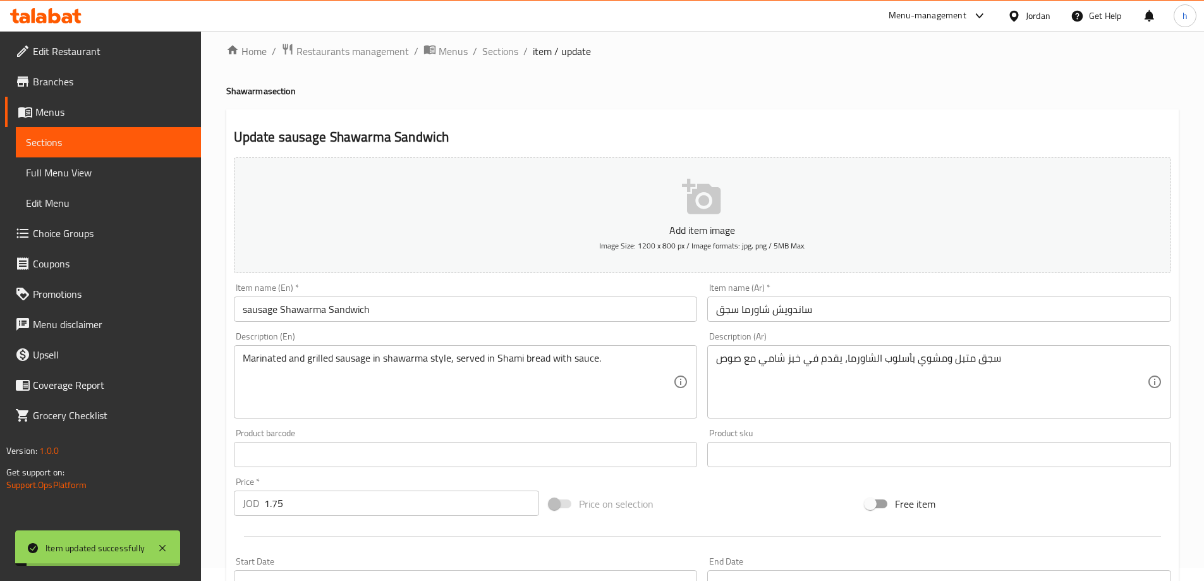
scroll to position [0, 0]
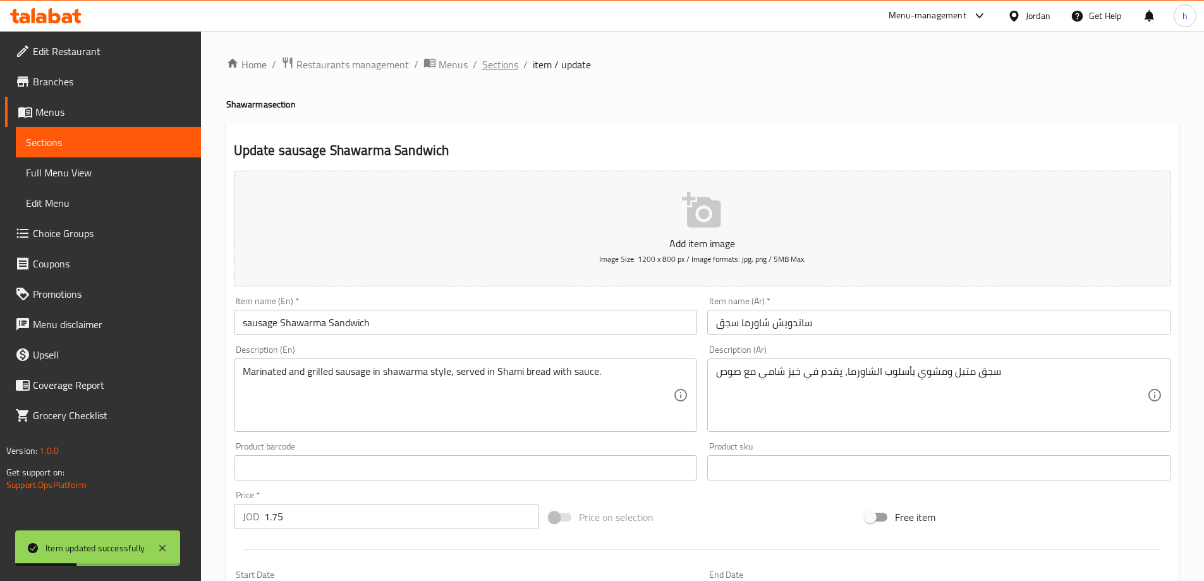
click at [501, 72] on span "Sections" at bounding box center [500, 64] width 36 height 15
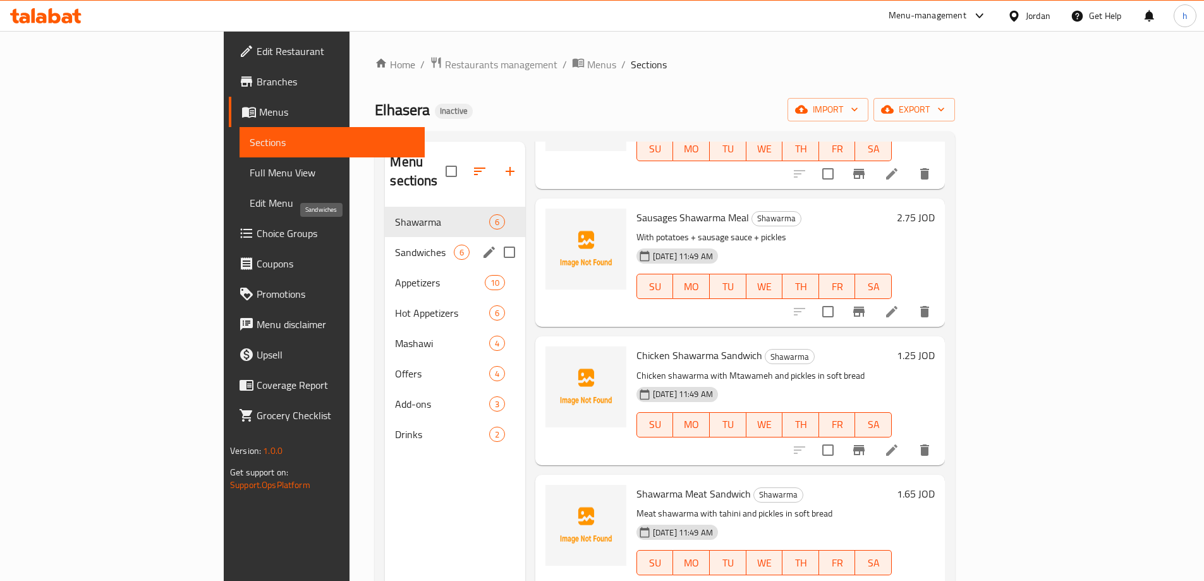
click at [395, 245] on span "Sandwiches" at bounding box center [424, 252] width 58 height 15
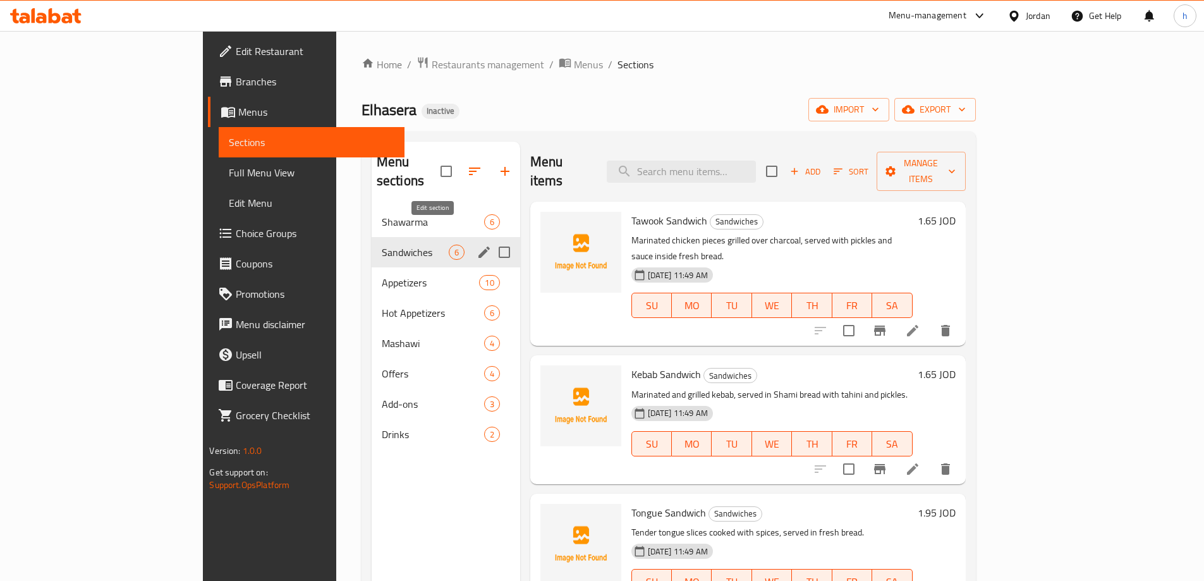
click at [477, 245] on icon "edit" at bounding box center [484, 252] width 15 height 15
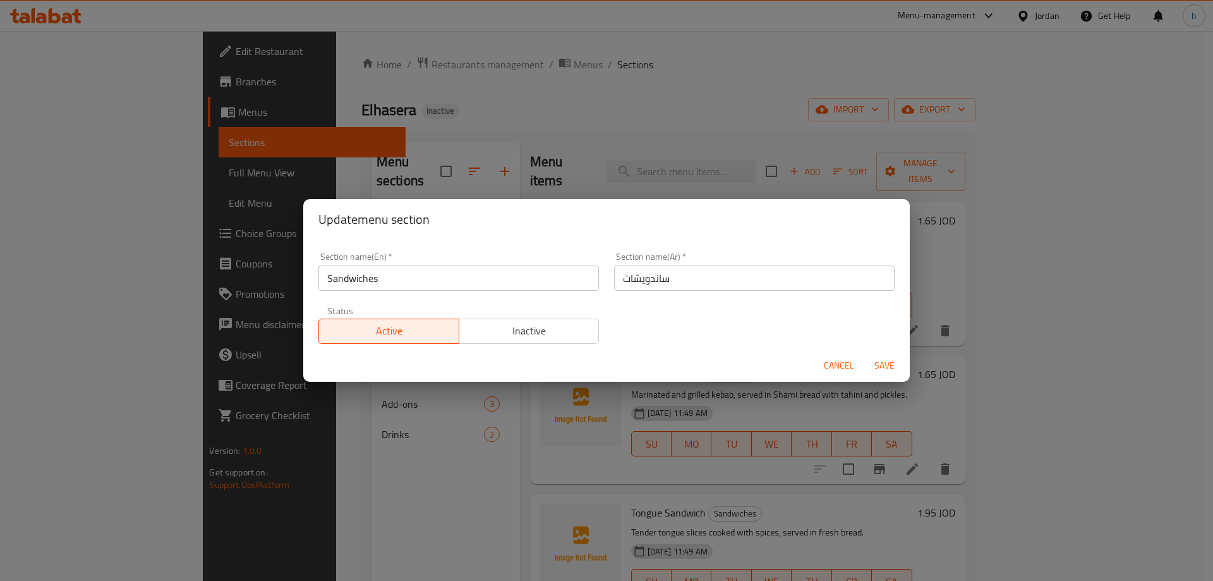
click at [394, 441] on div "Update menu section Section name(En)   * Sandwiches Section name(En) * Section …" at bounding box center [606, 290] width 1213 height 581
click at [851, 365] on span "Cancel" at bounding box center [839, 366] width 30 height 16
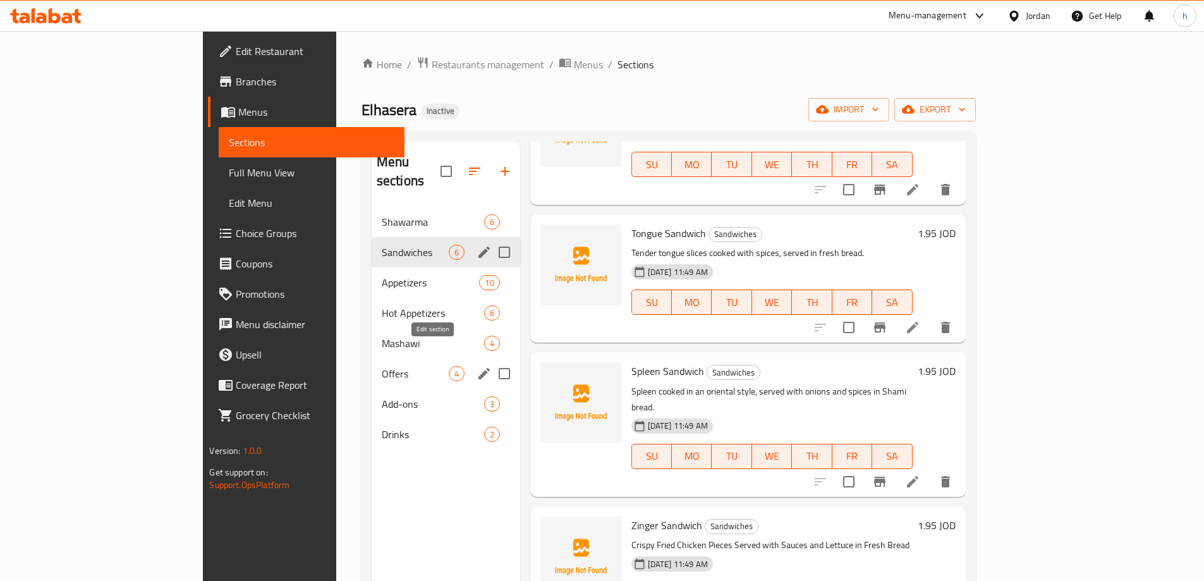
click at [477, 366] on icon "edit" at bounding box center [484, 373] width 15 height 15
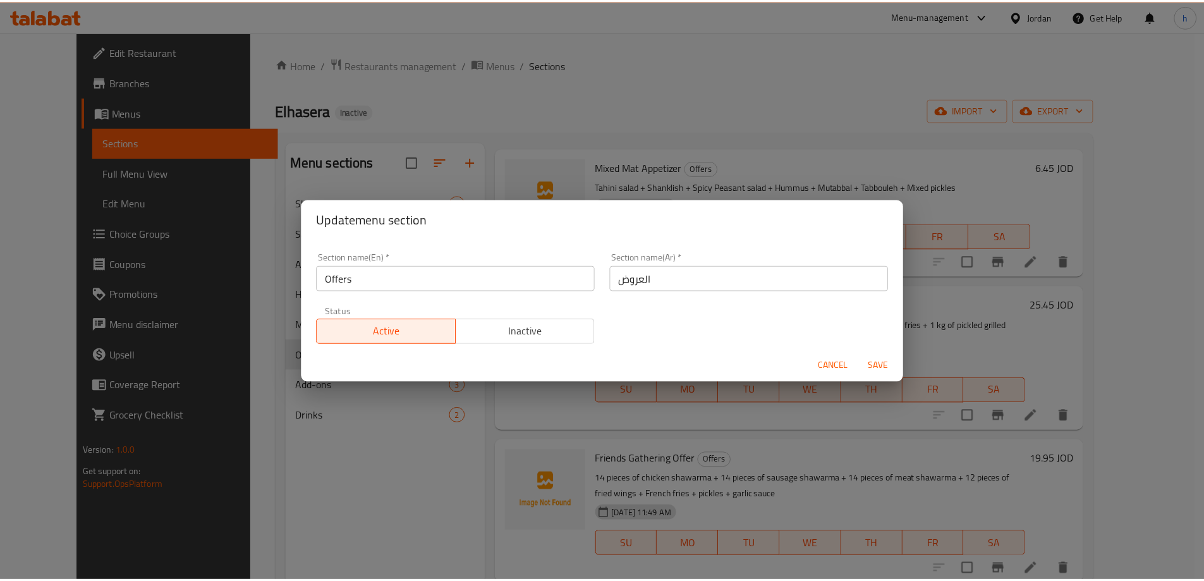
scroll to position [35, 0]
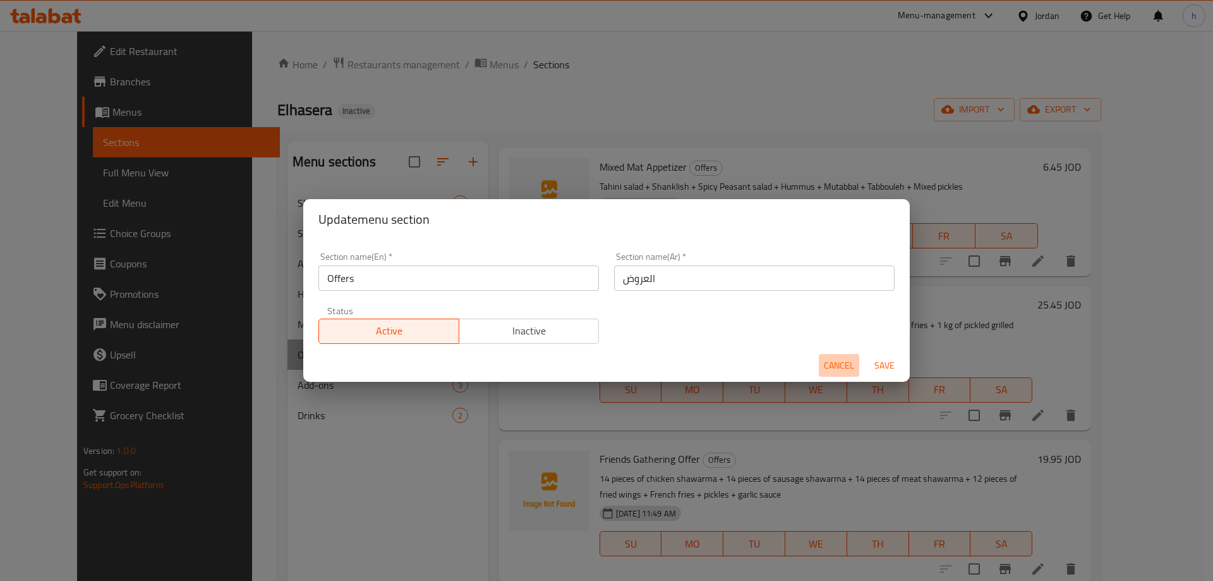
click at [835, 360] on span "Cancel" at bounding box center [839, 366] width 30 height 16
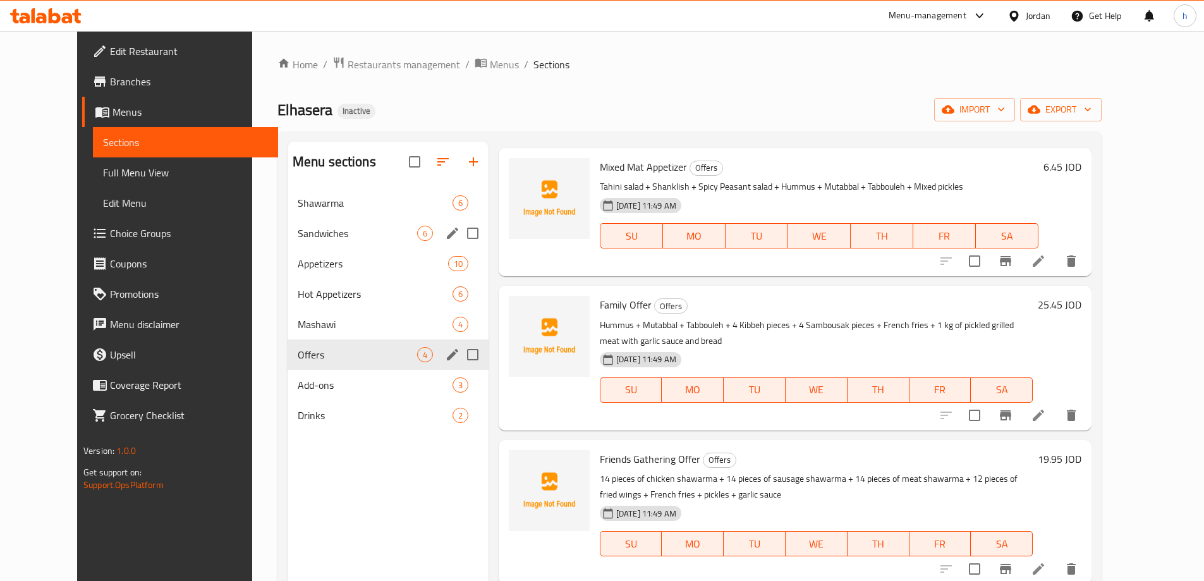
click at [416, 478] on div "Menu sections Shawarma 6 Sandwiches 6 Appetizers 10 Hot Appetizers 6 Mashawi 4 …" at bounding box center [388, 432] width 201 height 581
click at [719, 111] on div "Elhasera Inactive import export" at bounding box center [689, 109] width 824 height 23
click at [459, 356] on input "Menu sections" at bounding box center [472, 354] width 27 height 27
checkbox input "true"
click at [405, 167] on icon "button" at bounding box center [412, 161] width 15 height 15
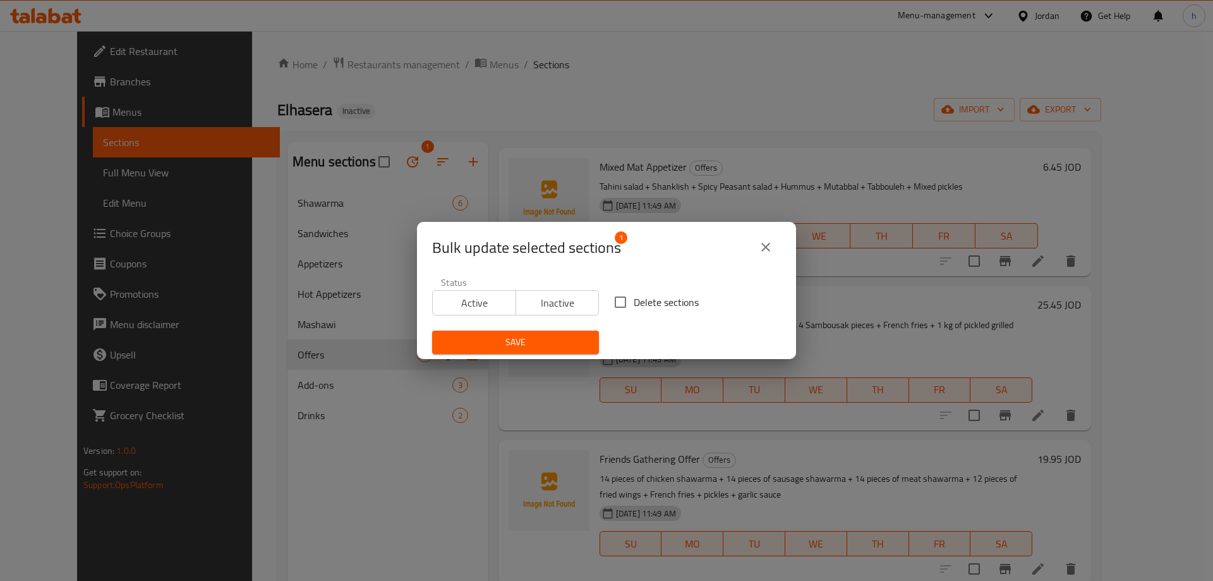
click at [645, 307] on span "Delete sections" at bounding box center [666, 302] width 65 height 15
click at [634, 307] on input "Delete sections" at bounding box center [620, 302] width 27 height 27
checkbox input "true"
click at [539, 334] on button "Save" at bounding box center [515, 342] width 167 height 23
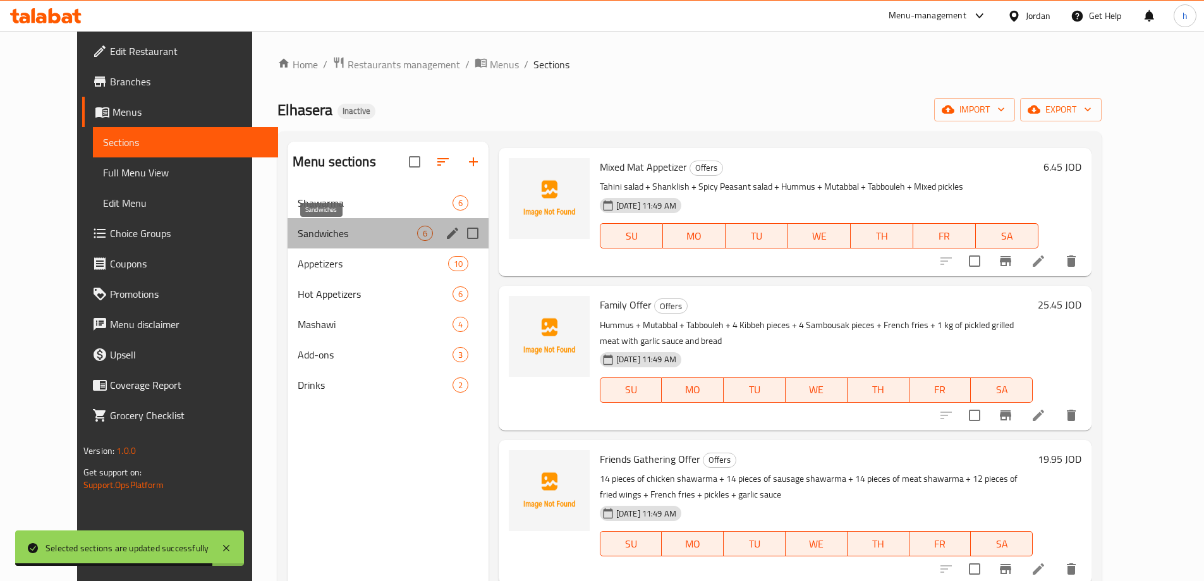
click at [298, 226] on span "Sandwiches" at bounding box center [357, 233] width 119 height 15
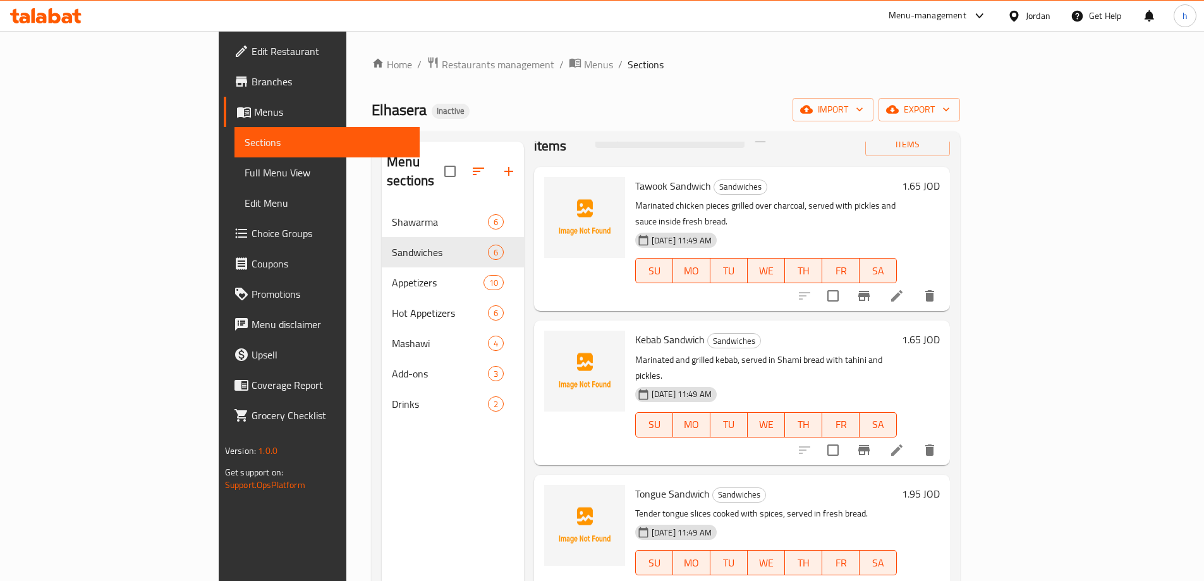
click at [914, 284] on li at bounding box center [896, 295] width 35 height 23
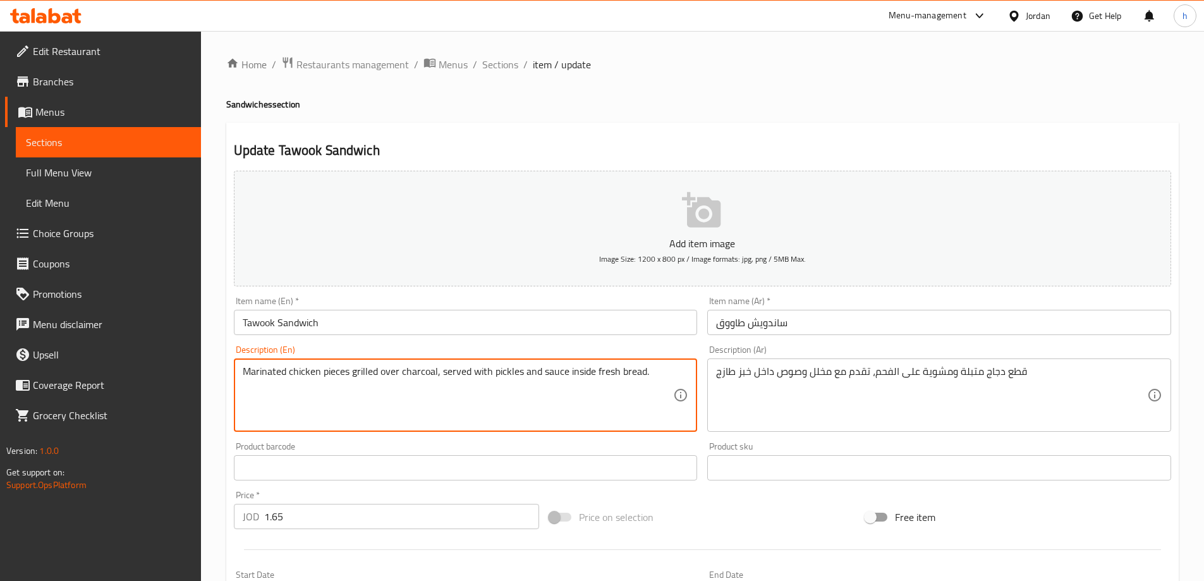
click at [349, 372] on textarea "Marinated chicken pieces grilled over charcoal, served with pickles and sauce i…" at bounding box center [458, 395] width 431 height 60
click at [376, 371] on textarea "Marinated chicken pieces grilled over charcoal, served with pickles and sauce i…" at bounding box center [458, 395] width 431 height 60
click at [410, 369] on textarea "Marinated chicken pieces grilled over charcoal, served with pickles and sauce i…" at bounding box center [458, 395] width 431 height 60
click at [423, 369] on textarea "Marinated chicken pieces grilled over charcoal, served with pickles and sauce i…" at bounding box center [458, 395] width 431 height 60
click at [462, 370] on textarea "Marinated chicken pieces grilled over charcoal, served with pickles and sauce i…" at bounding box center [458, 395] width 431 height 60
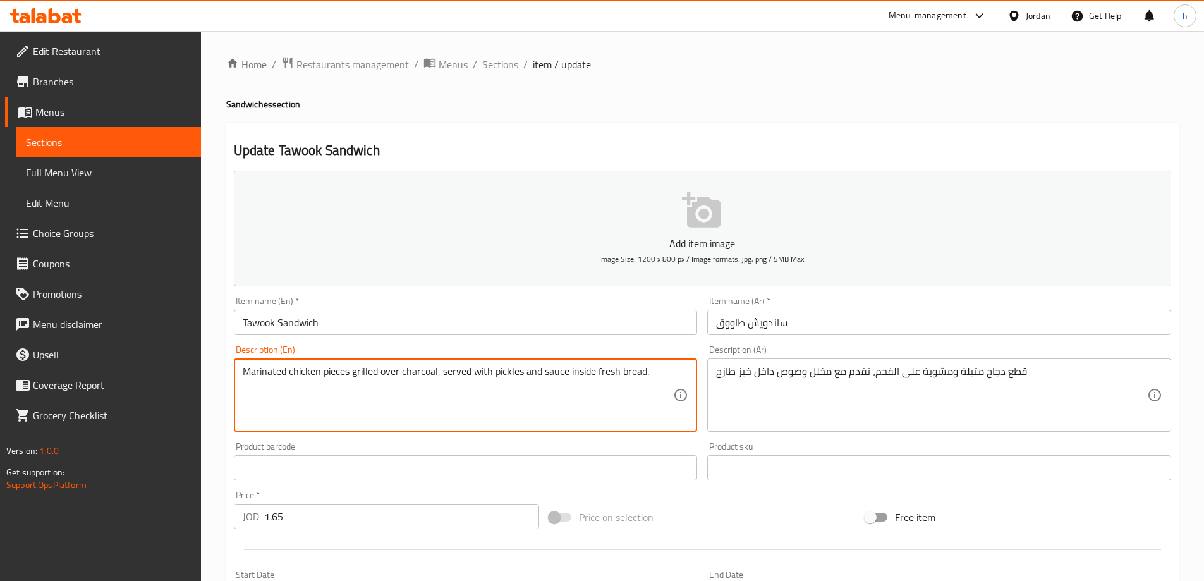
click at [502, 370] on textarea "Marinated chicken pieces grilled over charcoal, served with pickles and sauce i…" at bounding box center [458, 395] width 431 height 60
click at [557, 371] on textarea "Marinated chicken pieces grilled over charcoal, served with pickles and sauce i…" at bounding box center [458, 395] width 431 height 60
click at [597, 370] on textarea "Marinated chicken pieces grilled over charcoal, served with pickles and sauce i…" at bounding box center [458, 395] width 431 height 60
click at [632, 410] on textarea "Marinated chicken pieces grilled over charcoal, served with pickles and sauce i…" at bounding box center [458, 395] width 431 height 60
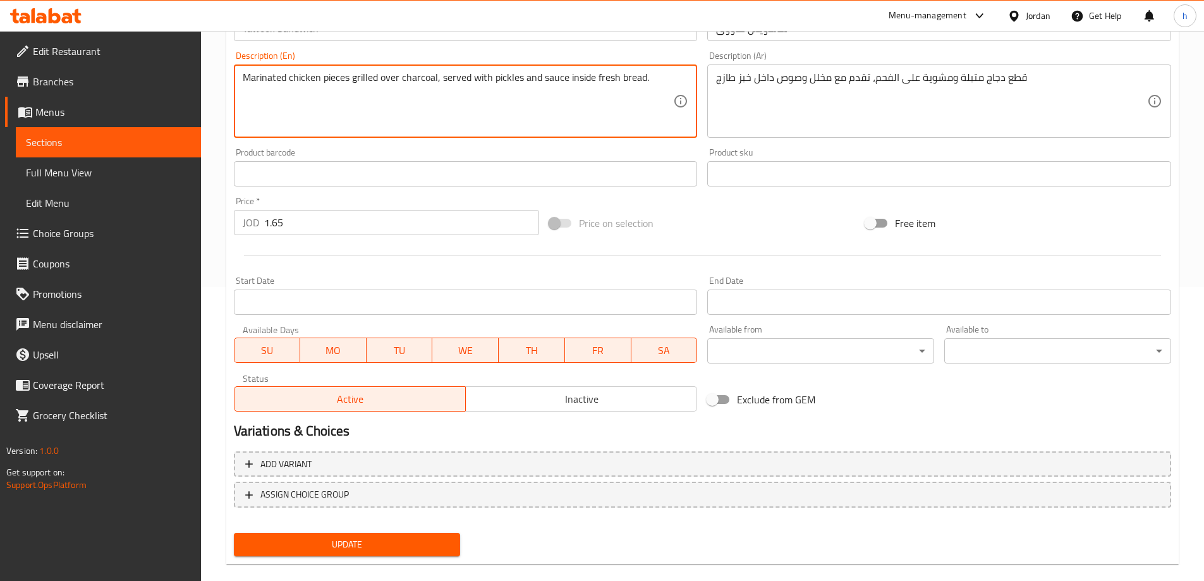
scroll to position [312, 0]
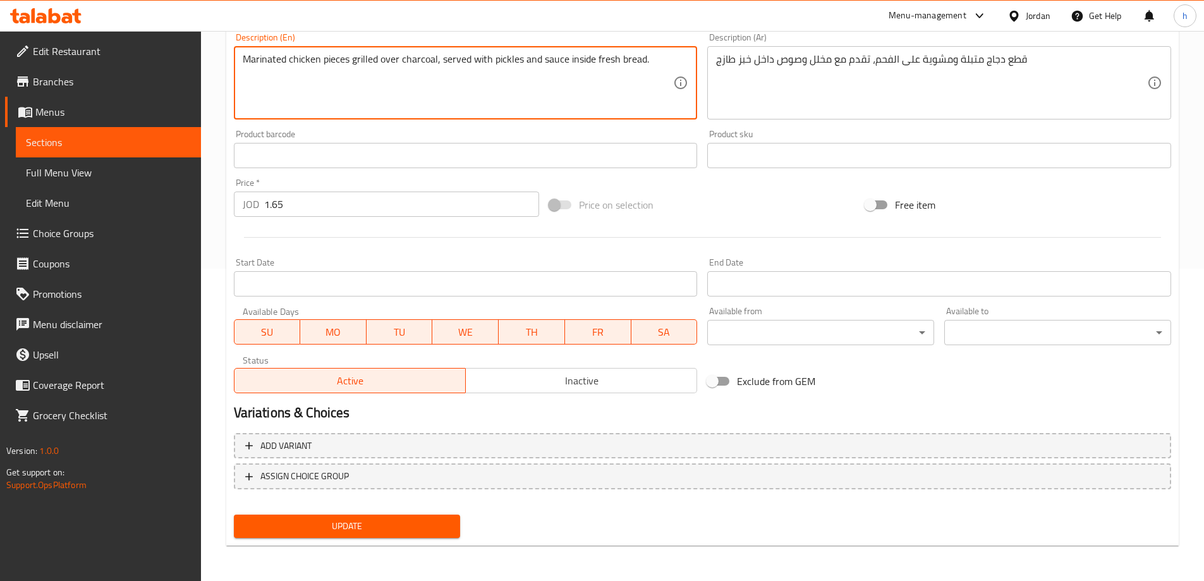
click at [449, 531] on span "Update" at bounding box center [347, 526] width 207 height 16
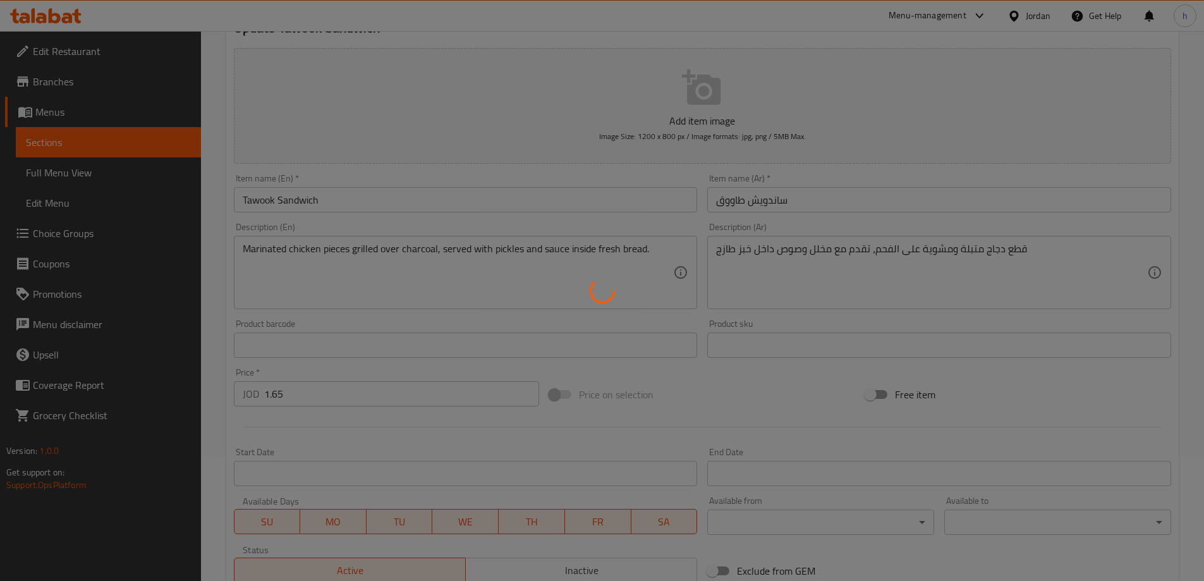
scroll to position [0, 0]
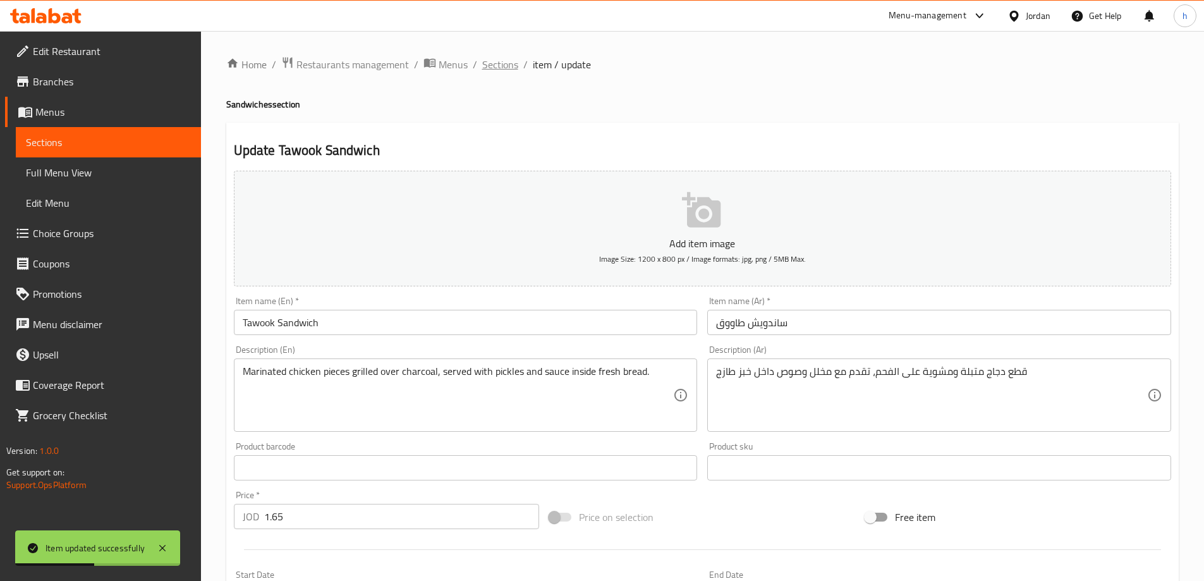
click at [513, 66] on span "Sections" at bounding box center [500, 64] width 36 height 15
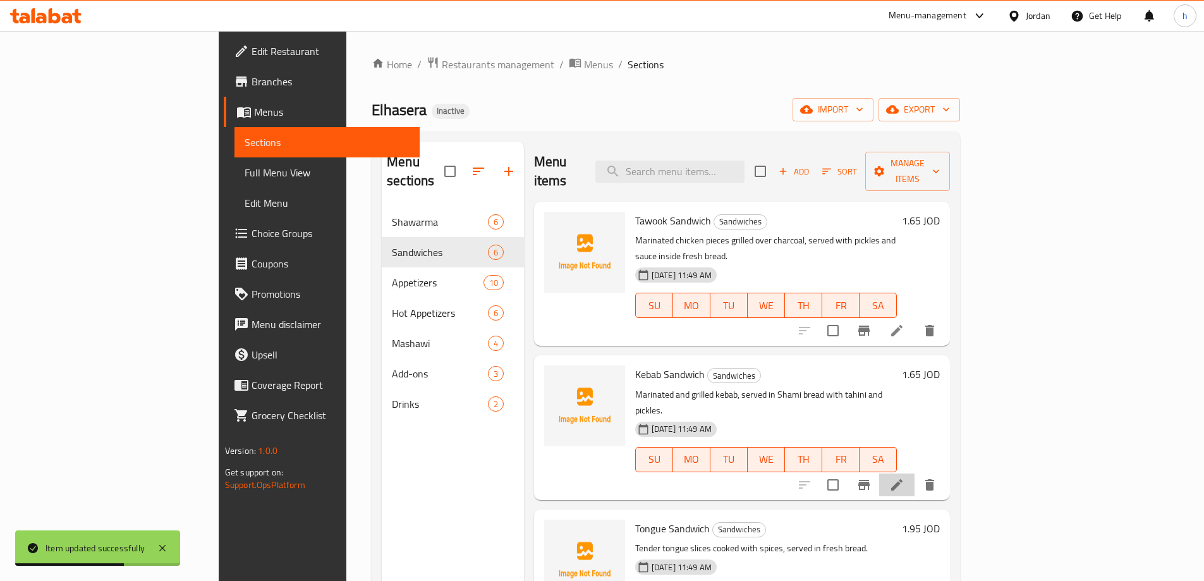
click at [914, 473] on li at bounding box center [896, 484] width 35 height 23
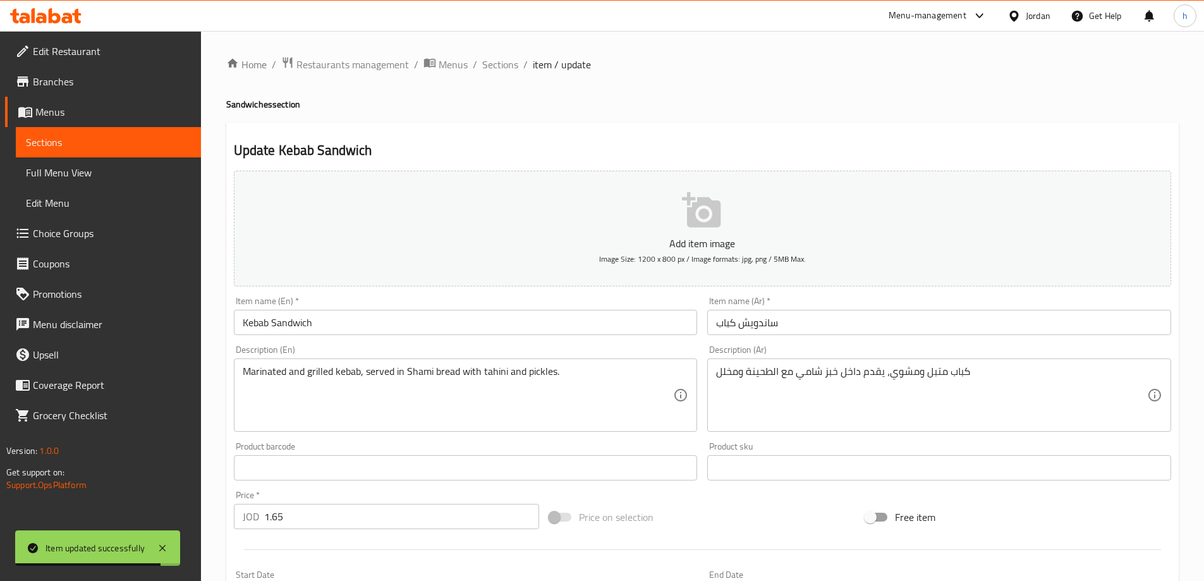
scroll to position [126, 0]
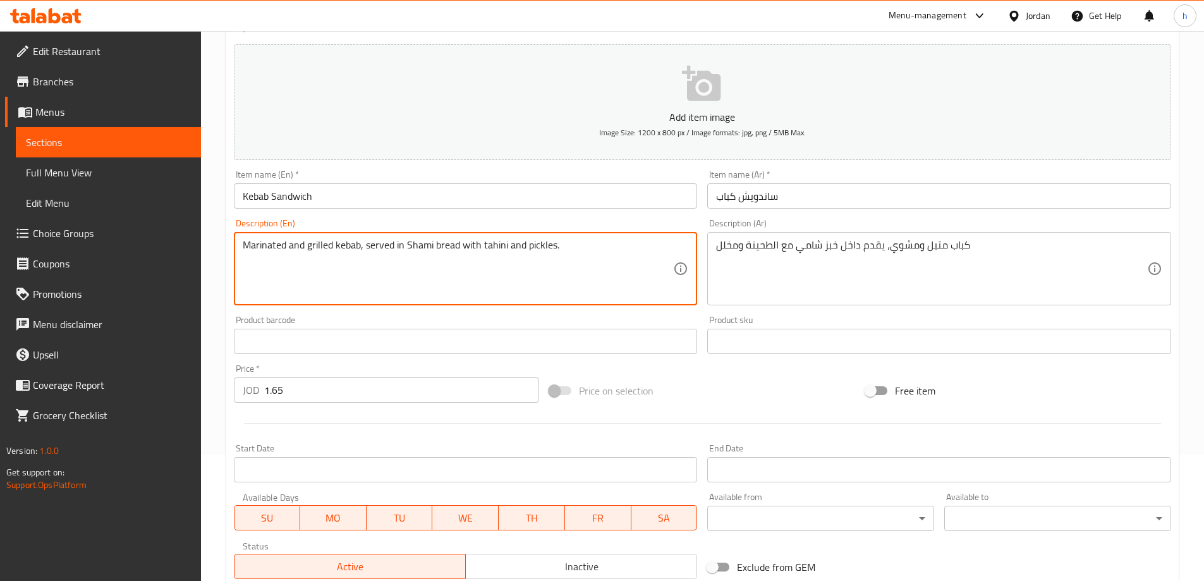
click at [302, 243] on textarea "Marinated and grilled kebab, served in Shami bread with tahini and pickles." at bounding box center [458, 269] width 431 height 60
click at [319, 243] on textarea "Marinated and grilled kebab, served in Shami bread with tahini and pickles." at bounding box center [458, 269] width 431 height 60
click at [338, 243] on textarea "Marinated and grilled kebab, served in Shami bread with tahini and pickles." at bounding box center [458, 269] width 431 height 60
click at [383, 245] on textarea "Marinated and grilled kebab, served in Shami bread with tahini and pickles." at bounding box center [458, 269] width 431 height 60
click at [411, 244] on textarea "Marinated and grilled kebab, served in Shami bread with tahini and pickles." at bounding box center [458, 269] width 431 height 60
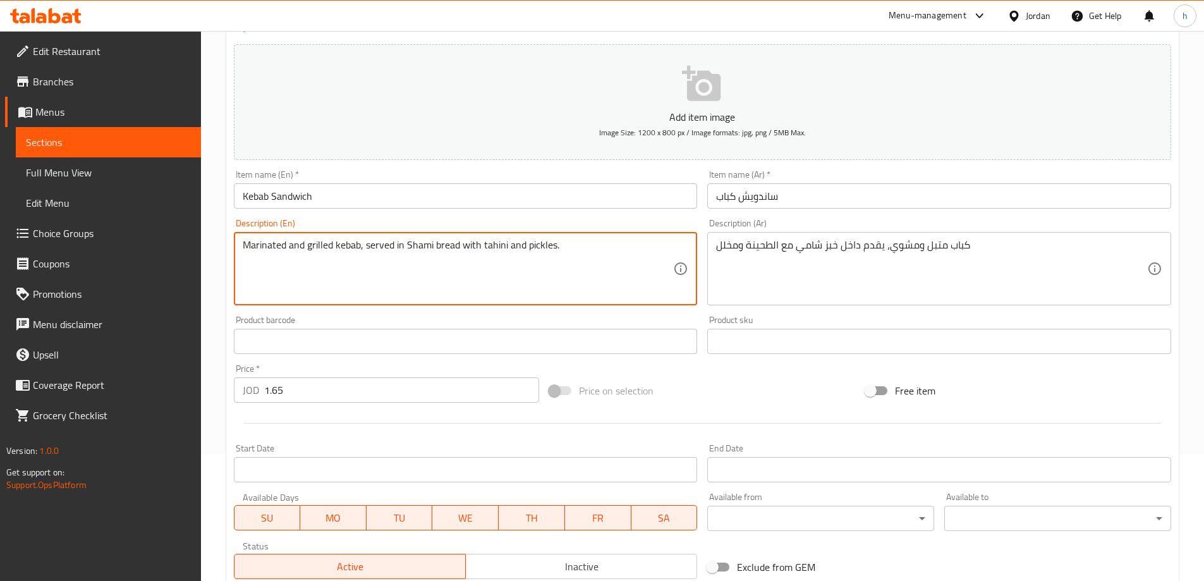
click at [440, 246] on textarea "Marinated and grilled kebab, served in Shami bread with tahini and pickles." at bounding box center [458, 269] width 431 height 60
click at [490, 243] on textarea "Marinated and grilled kebab, served in Shami bread with tahini and pickles." at bounding box center [458, 269] width 431 height 60
click at [526, 242] on textarea "Marinated and grilled kebab, served in Shami bread with tahini and pickles." at bounding box center [458, 269] width 431 height 60
click at [588, 241] on textarea "Marinated and grilled kebab, served in Shami bread with tahini and pickles." at bounding box center [458, 269] width 431 height 60
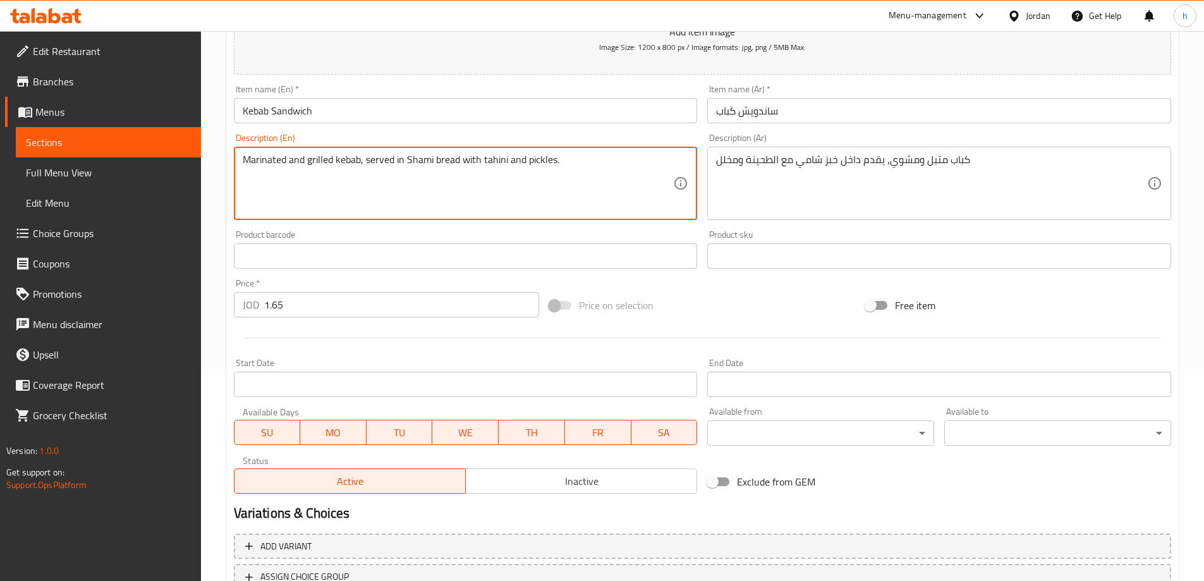
scroll to position [312, 0]
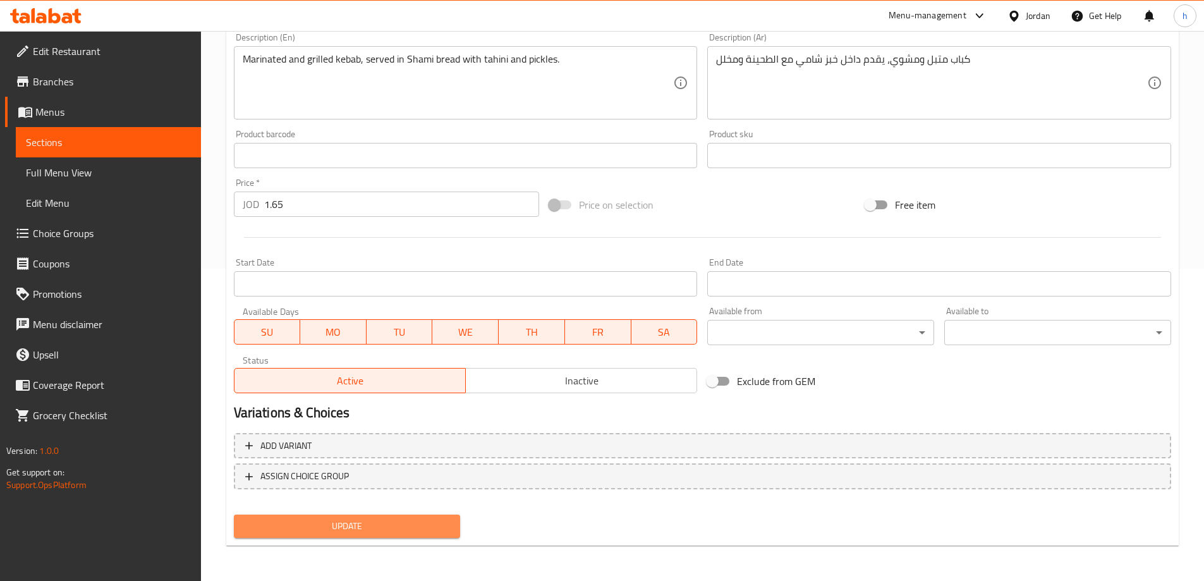
click at [447, 532] on span "Update" at bounding box center [347, 526] width 207 height 16
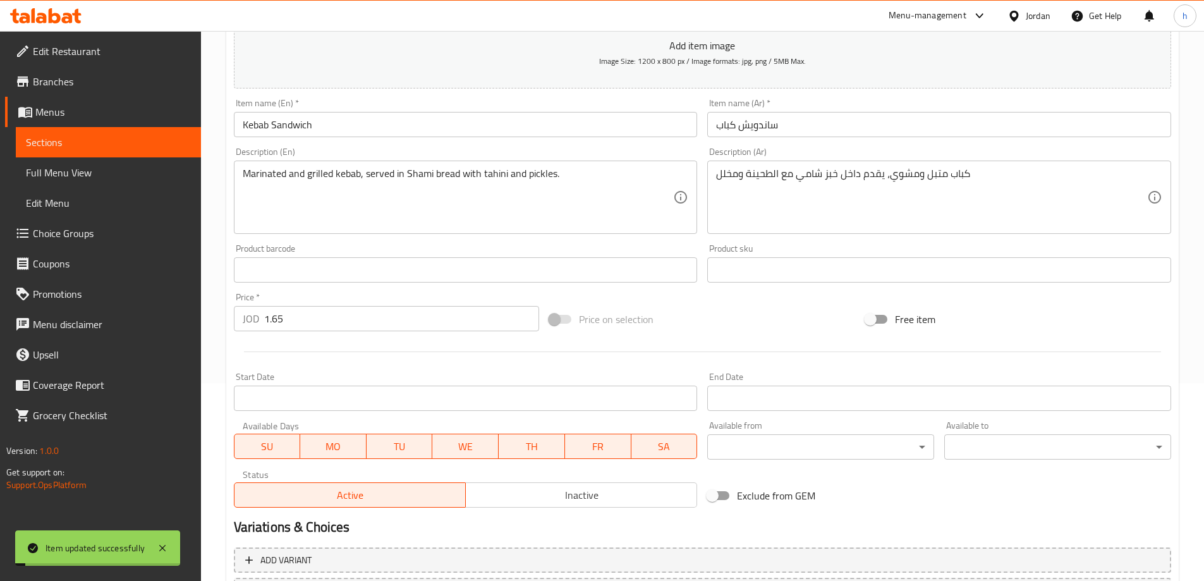
scroll to position [0, 0]
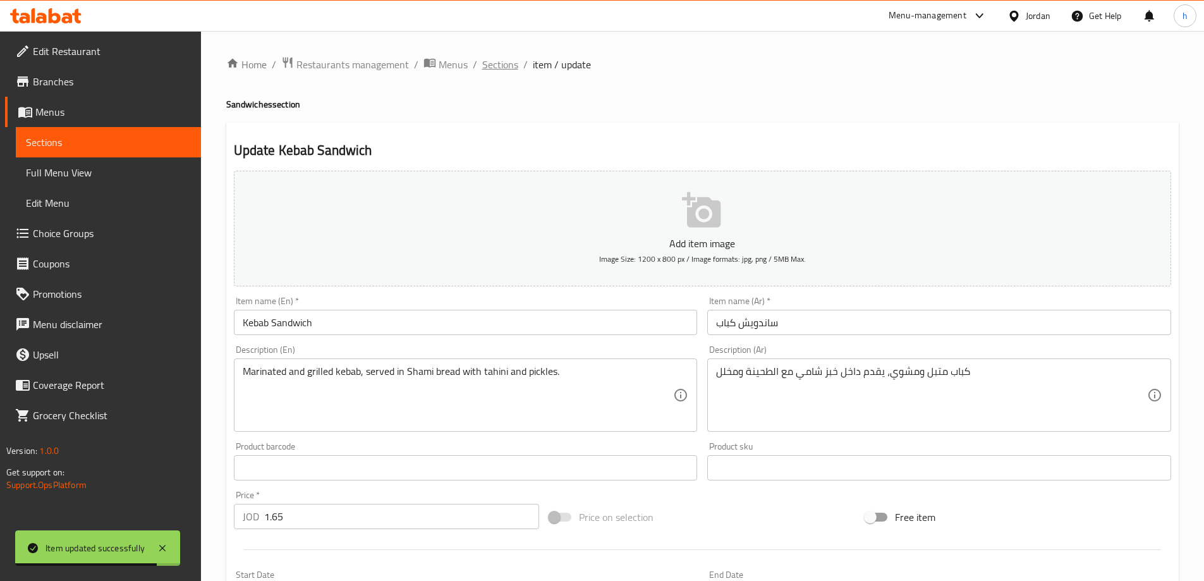
click at [506, 70] on span "Sections" at bounding box center [500, 64] width 36 height 15
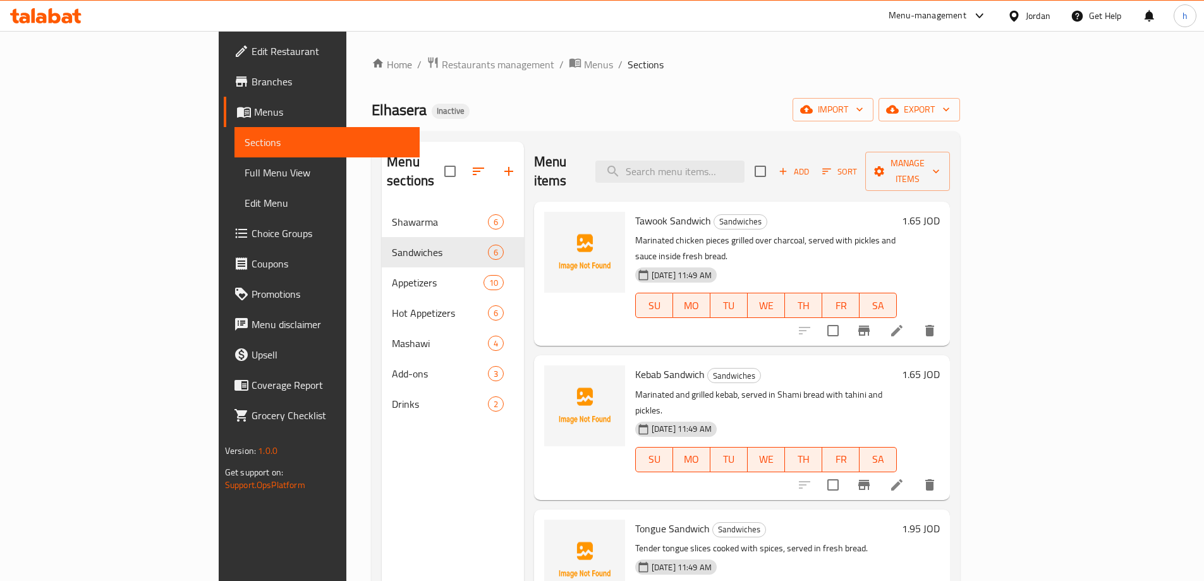
scroll to position [63, 0]
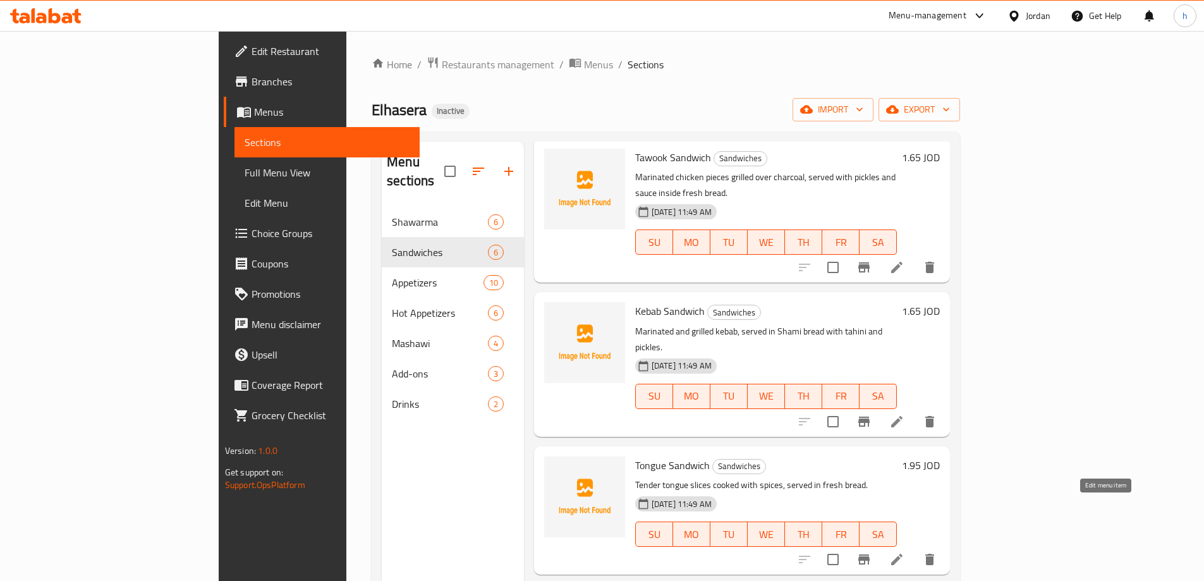
click at [904, 552] on icon at bounding box center [896, 559] width 15 height 15
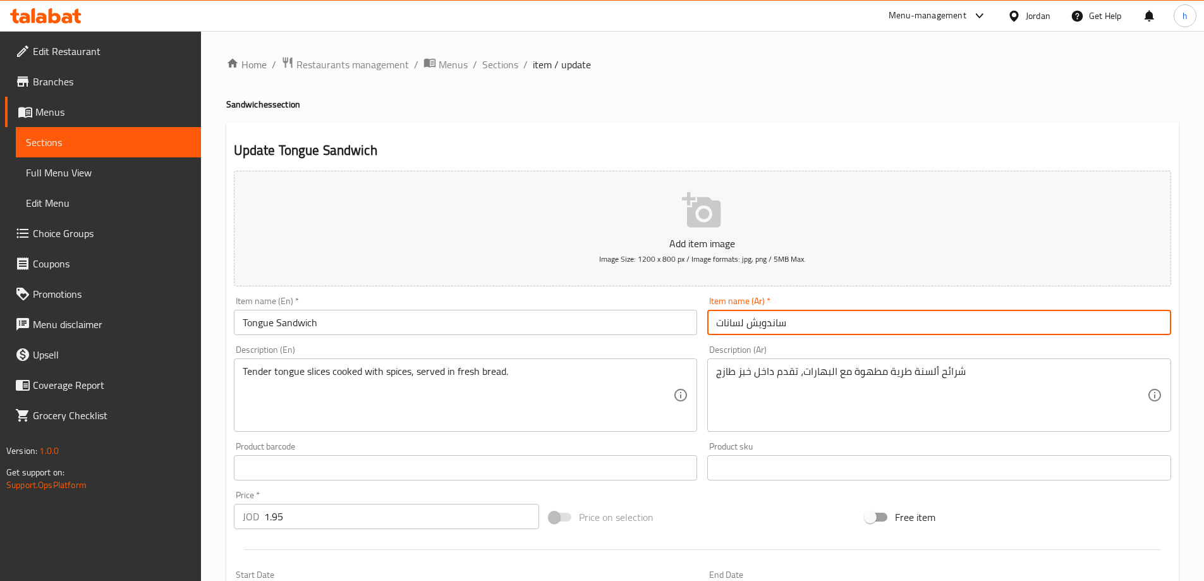
drag, startPoint x: 742, startPoint y: 318, endPoint x: 716, endPoint y: 321, distance: 26.1
click at [716, 321] on input "ساندويش لسانات" at bounding box center [939, 322] width 464 height 25
click at [734, 322] on input "ساندويش لسانات" at bounding box center [939, 322] width 464 height 25
drag, startPoint x: 741, startPoint y: 324, endPoint x: 710, endPoint y: 324, distance: 31.6
click at [710, 324] on input "ساندويش لسانات" at bounding box center [939, 322] width 464 height 25
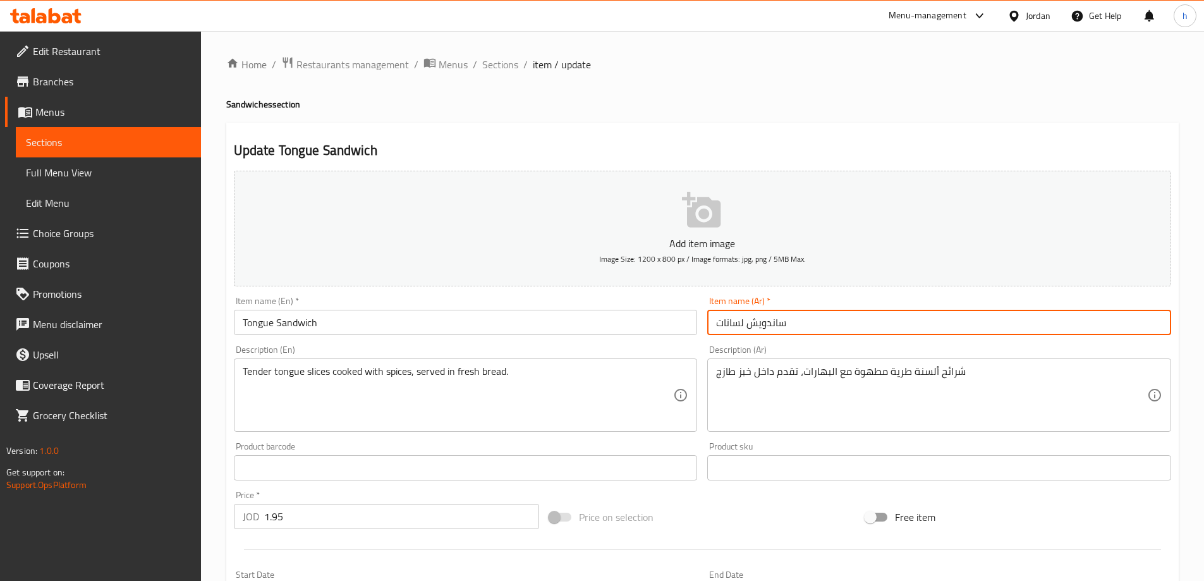
click at [751, 325] on input "ساندويش لسانات" at bounding box center [939, 322] width 464 height 25
drag, startPoint x: 743, startPoint y: 321, endPoint x: 714, endPoint y: 321, distance: 29.1
click at [714, 321] on input "ساندويش لسانات" at bounding box center [939, 322] width 464 height 25
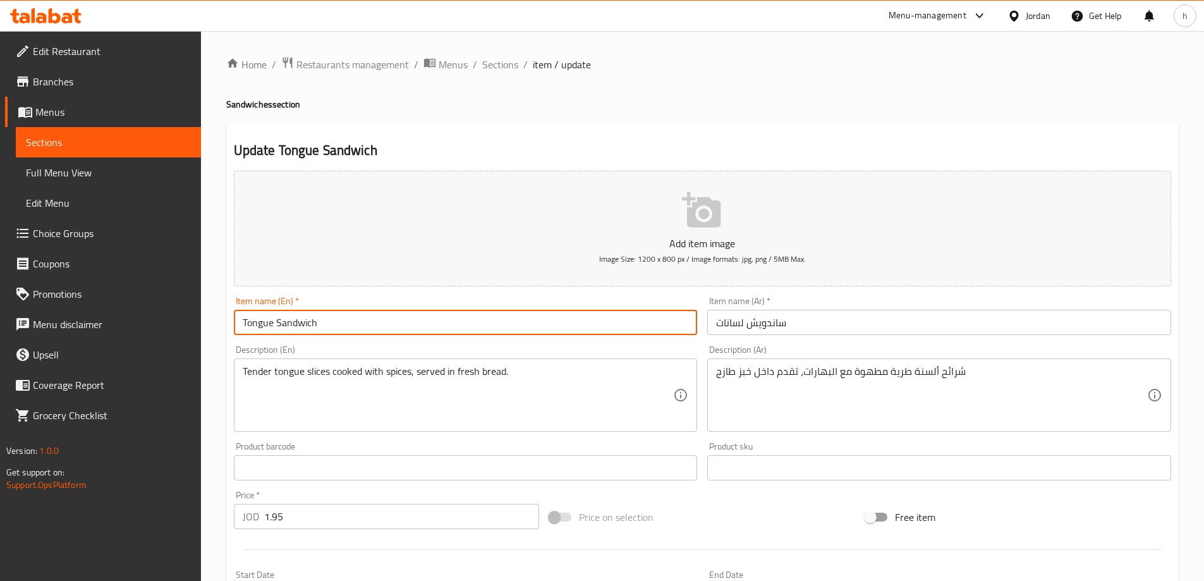
click at [257, 316] on input "Tongue Sandwich" at bounding box center [466, 322] width 464 height 25
paste input "text"
type input "Tongue Sandwich"
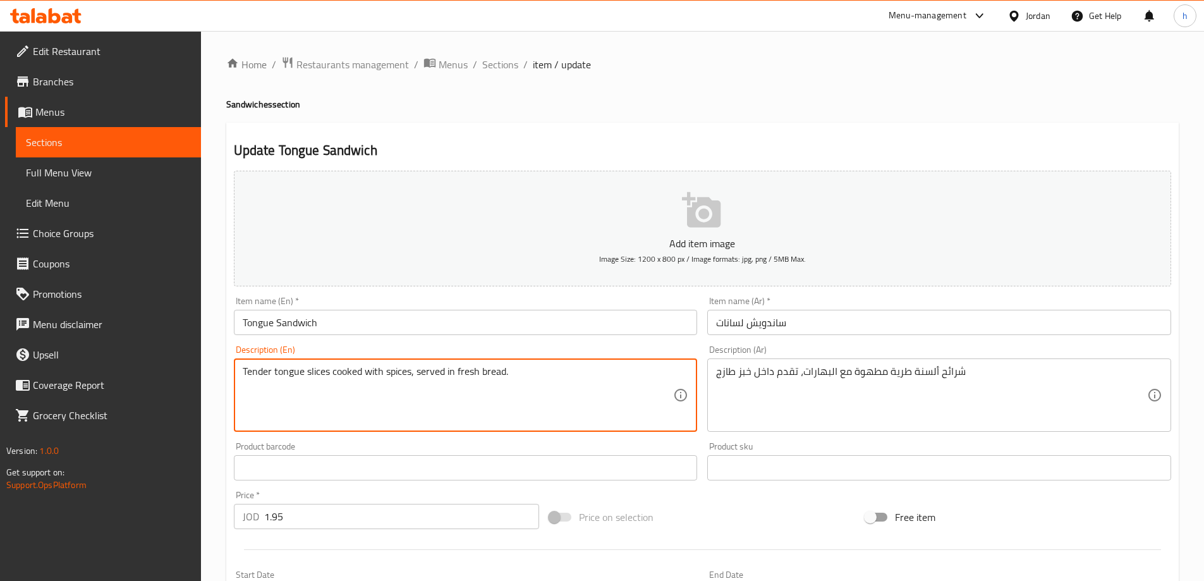
click at [343, 375] on textarea "Tender tongue slices cooked with spices, served in fresh bread." at bounding box center [458, 395] width 431 height 60
click at [362, 375] on textarea "Tender tongue slices cooked with spices, served in fresh bread." at bounding box center [458, 395] width 431 height 60
click at [382, 375] on textarea "Tender tongue slices cooked with spices, served in fresh bread." at bounding box center [458, 395] width 431 height 60
click at [398, 374] on textarea "Tender tongue slices cooked with spices, served in fresh bread." at bounding box center [458, 395] width 431 height 60
click at [411, 370] on textarea "Tender tongue slices cooked with spices, served in fresh bread." at bounding box center [458, 395] width 431 height 60
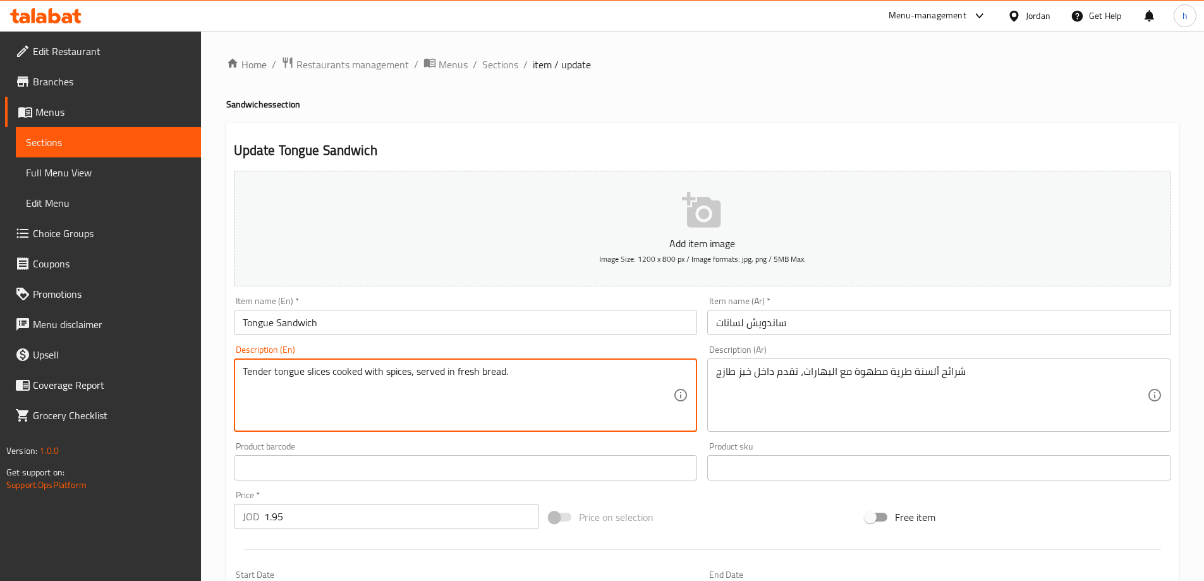
click at [446, 372] on textarea "Tender tongue slices cooked with spices, served in fresh bread." at bounding box center [458, 395] width 431 height 60
click at [479, 375] on textarea "Tender tongue slices cooked with spices, served in fresh bread." at bounding box center [458, 395] width 431 height 60
click at [513, 372] on textarea "Tender tongue slices cooked with spices, served in fresh bread." at bounding box center [458, 395] width 431 height 60
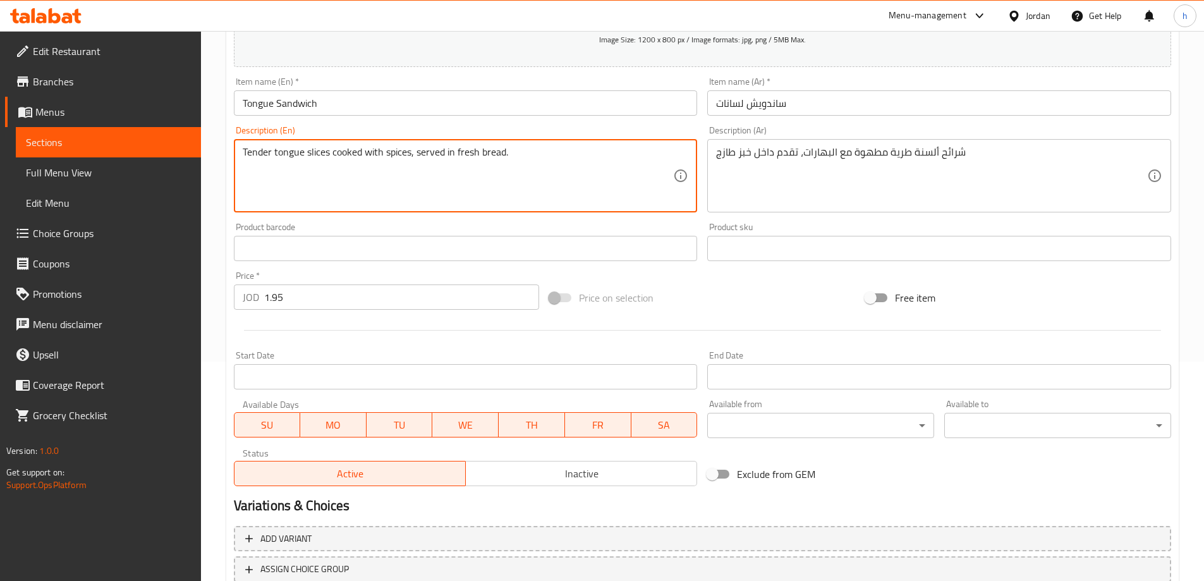
scroll to position [312, 0]
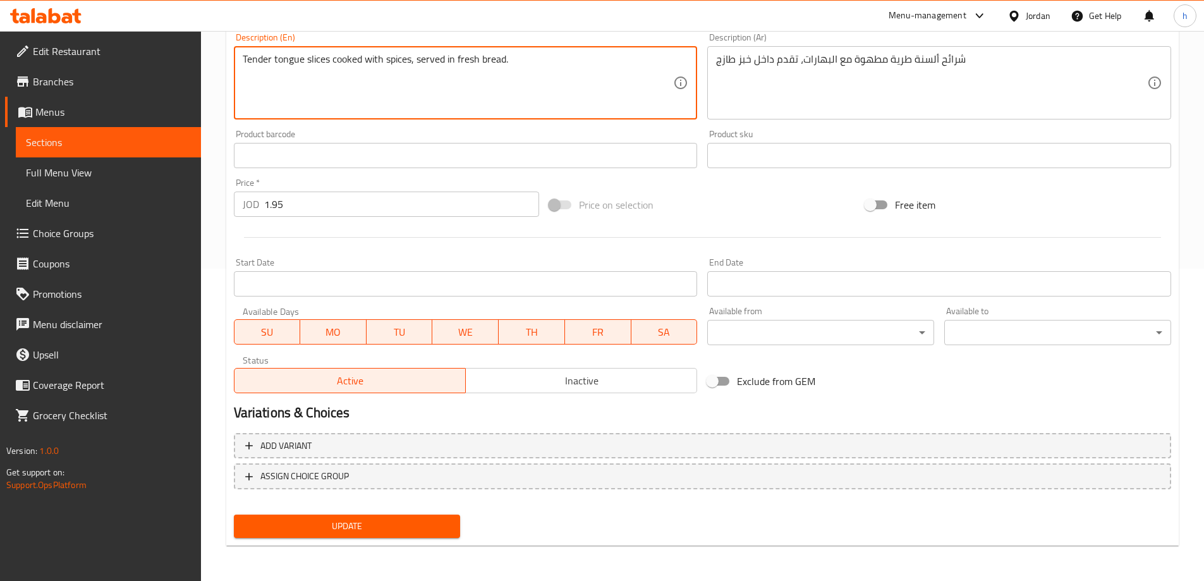
click at [407, 536] on button "Update" at bounding box center [347, 525] width 227 height 23
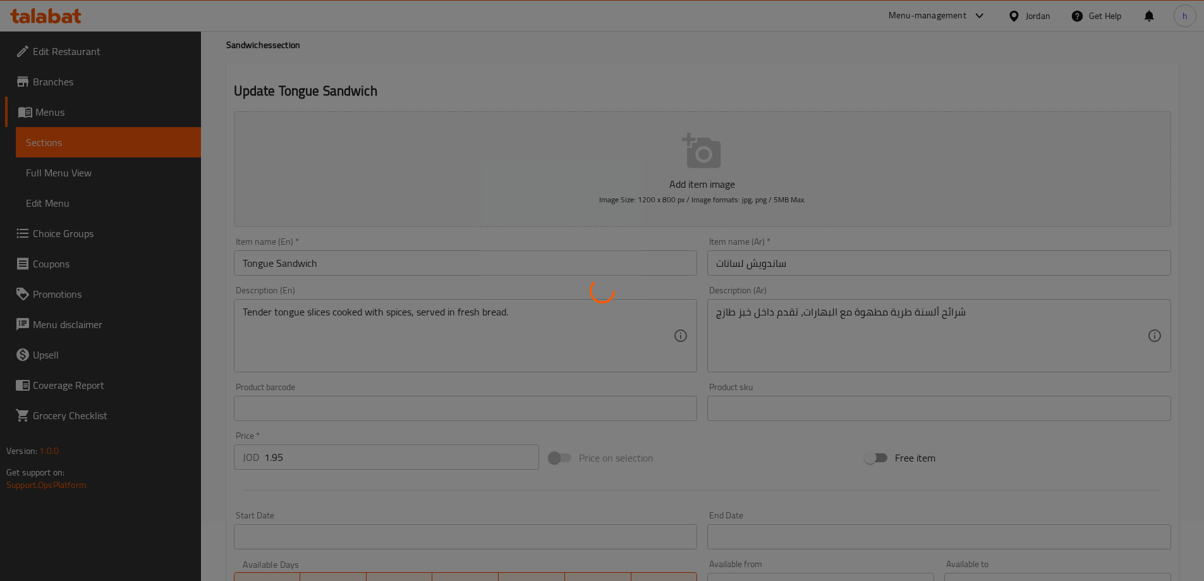
scroll to position [0, 0]
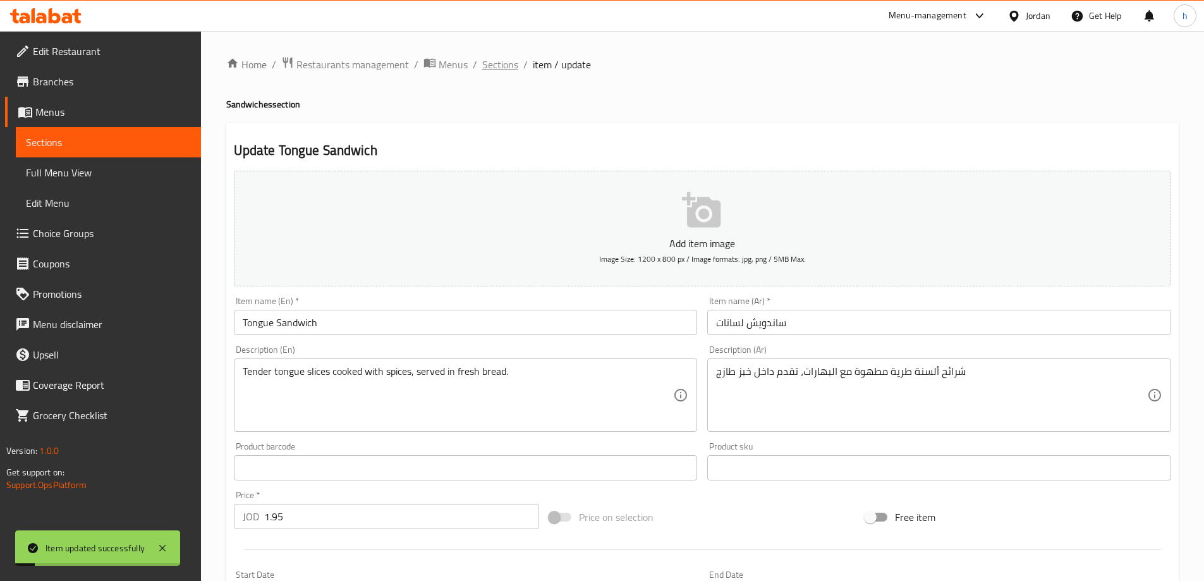
click at [502, 59] on span "Sections" at bounding box center [500, 64] width 36 height 15
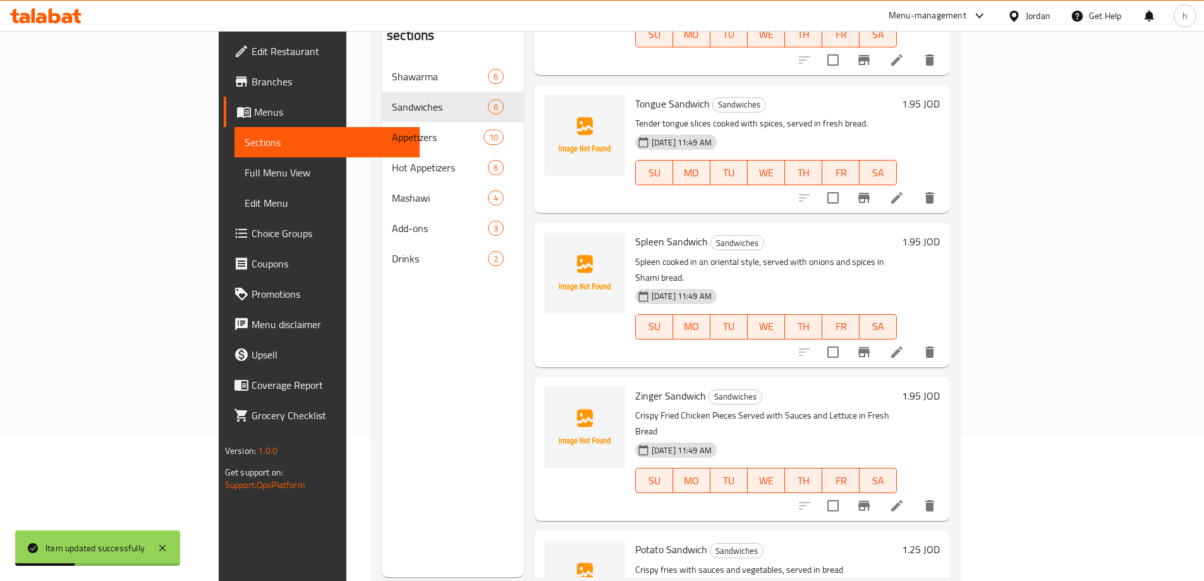
scroll to position [177, 0]
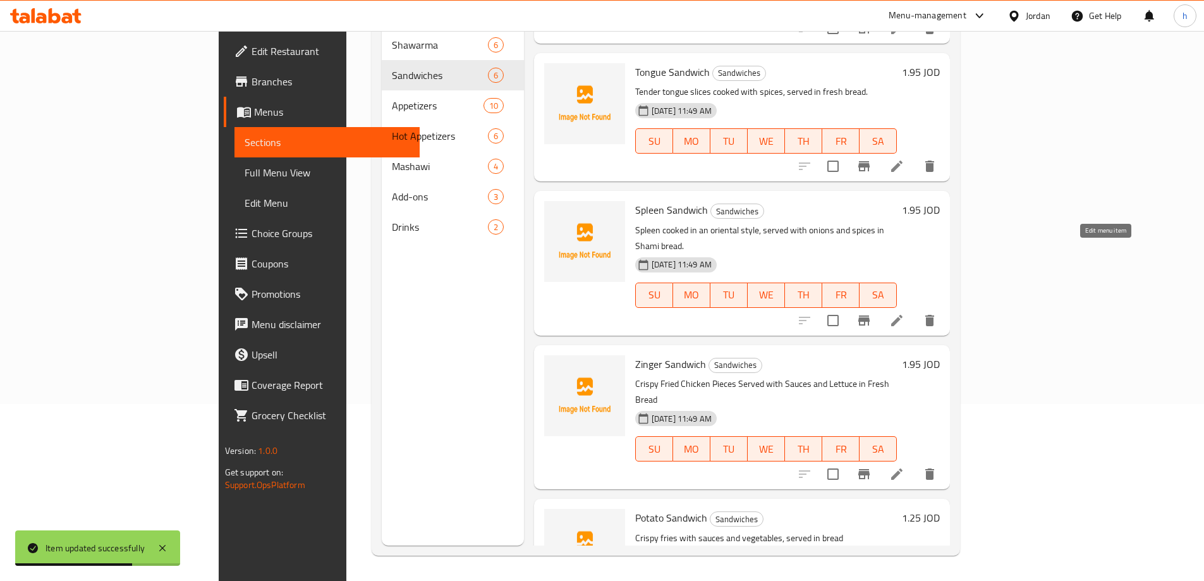
click at [904, 313] on icon at bounding box center [896, 320] width 15 height 15
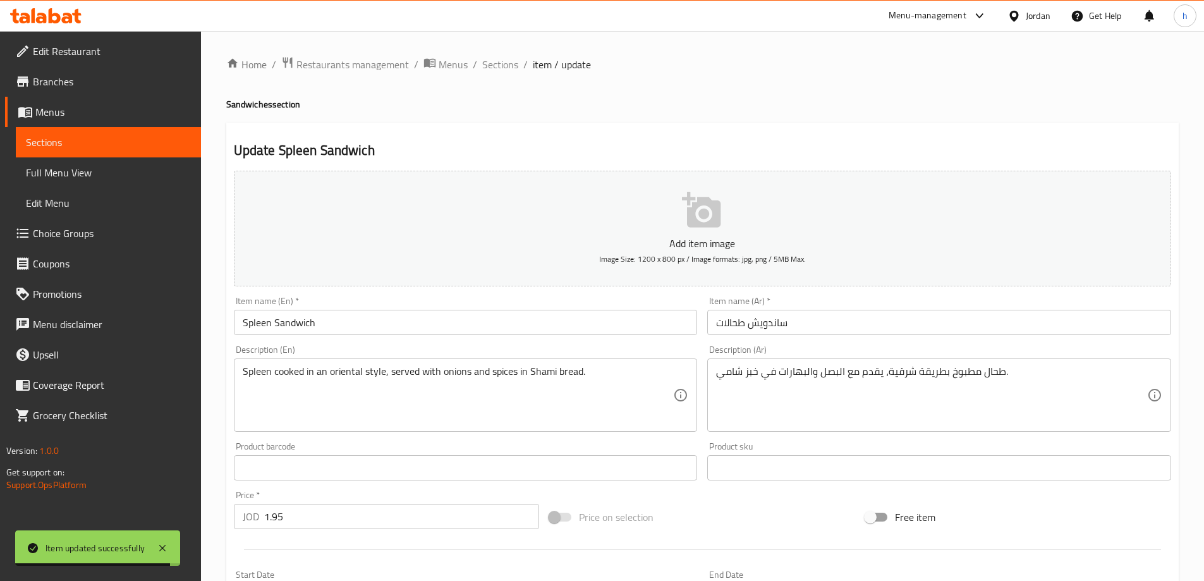
click at [729, 329] on input "ساندويش طحالات" at bounding box center [939, 322] width 464 height 25
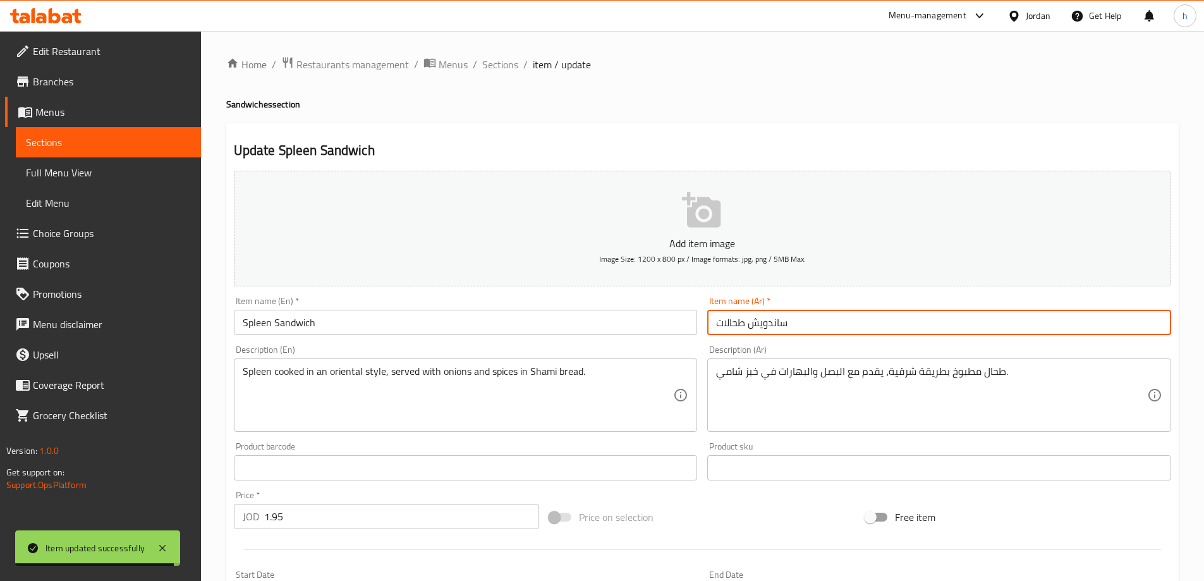
click at [729, 329] on input "ساندويش طحالات" at bounding box center [939, 322] width 464 height 25
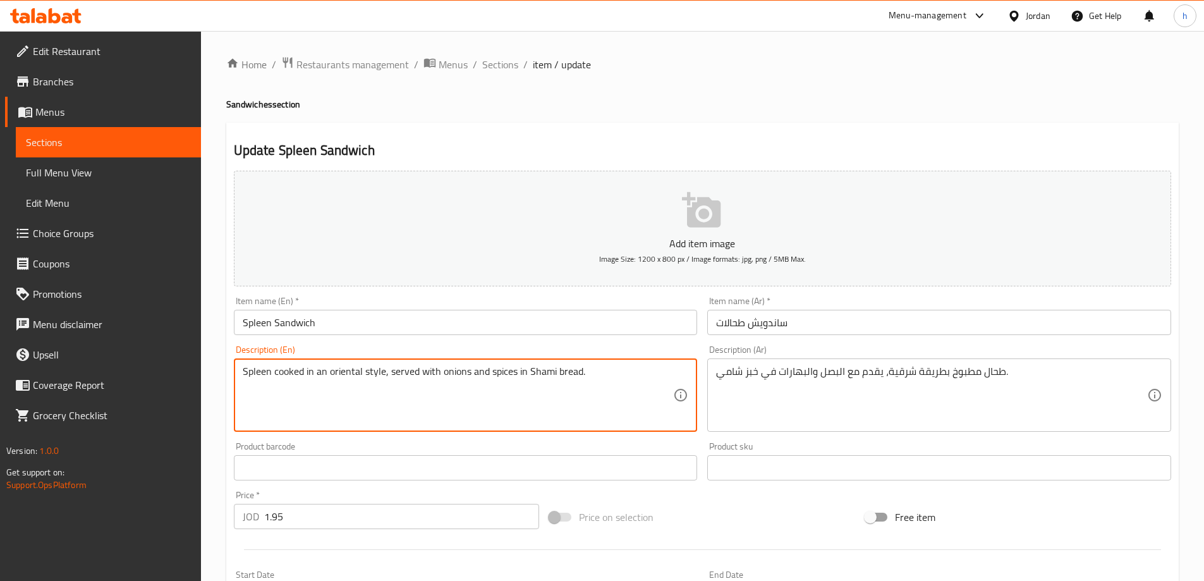
click at [274, 378] on textarea "Spleen cooked in an oriental style, served with onions and spices in Shami brea…" at bounding box center [458, 395] width 431 height 60
click at [337, 374] on textarea "Spleen cooked in an oriental style, served with onions and spices in Shami brea…" at bounding box center [458, 395] width 431 height 60
click at [294, 374] on textarea "Spleen cooked in an oriental style, served with onions and spices in Shami brea…" at bounding box center [458, 395] width 431 height 60
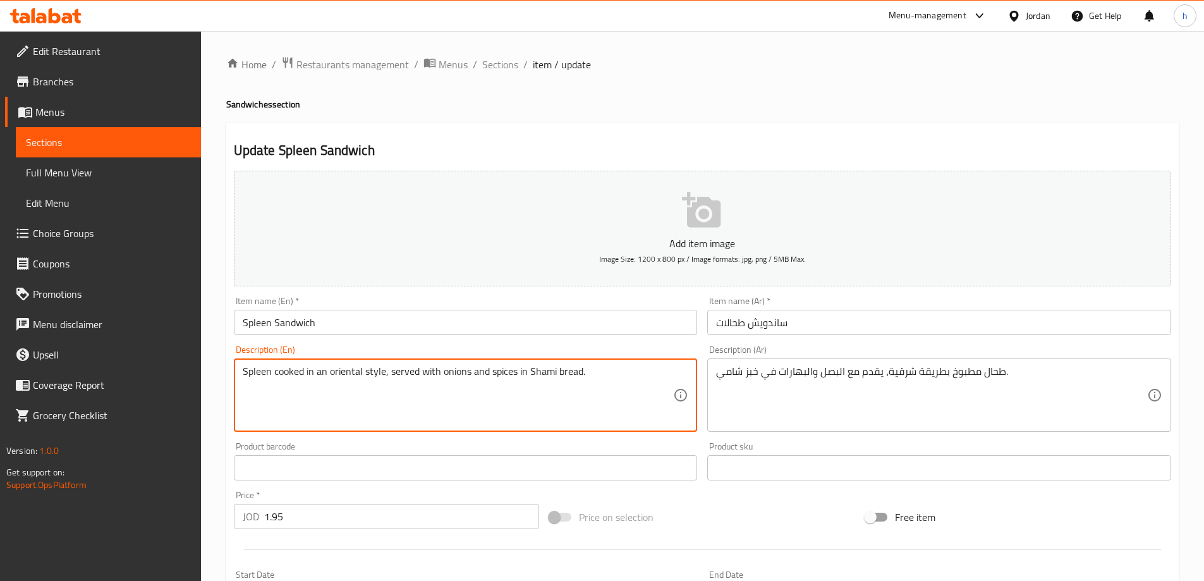
click at [427, 373] on textarea "Spleen cooked in an oriental style, served with onions and spices in Shami brea…" at bounding box center [458, 395] width 431 height 60
click at [403, 372] on textarea "Spleen cooked in an oriental style, served with onions and spices in Shami brea…" at bounding box center [458, 395] width 431 height 60
click at [461, 377] on textarea "Spleen cooked in an oriental style, served with onions and spices in Shami brea…" at bounding box center [458, 395] width 431 height 60
click at [494, 371] on textarea "Spleen cooked in an oriental style, served with onions and spices in Shami brea…" at bounding box center [458, 395] width 431 height 60
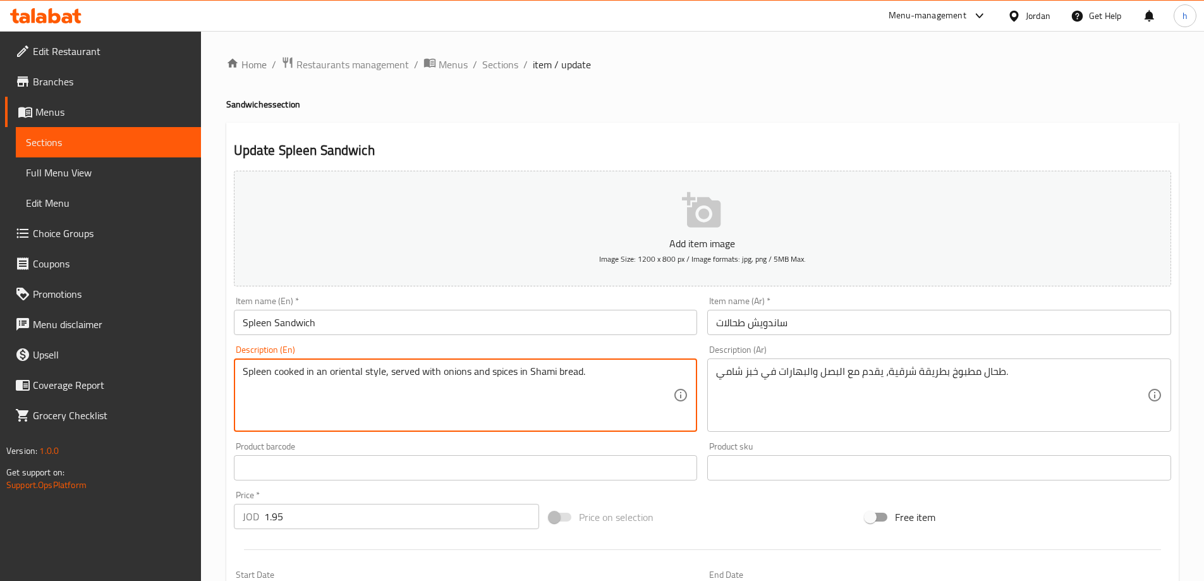
click at [530, 370] on textarea "Spleen cooked in an oriental style, served with onions and spices in Shami brea…" at bounding box center [458, 395] width 431 height 60
click at [574, 372] on textarea "Spleen cooked in an oriental style, served with onions and spices in Shami brea…" at bounding box center [458, 395] width 431 height 60
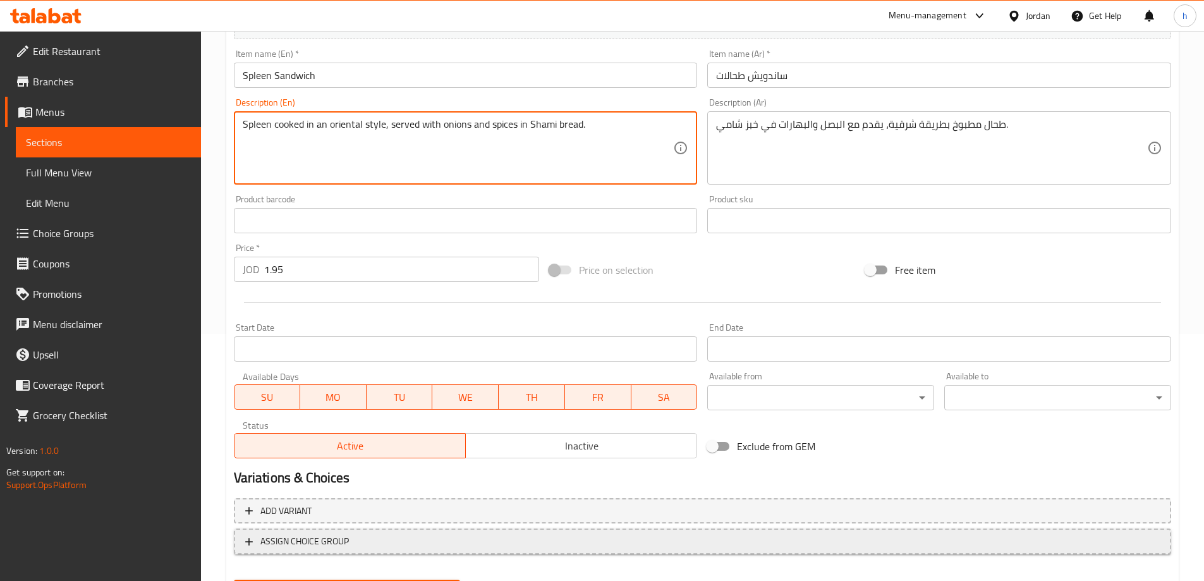
scroll to position [312, 0]
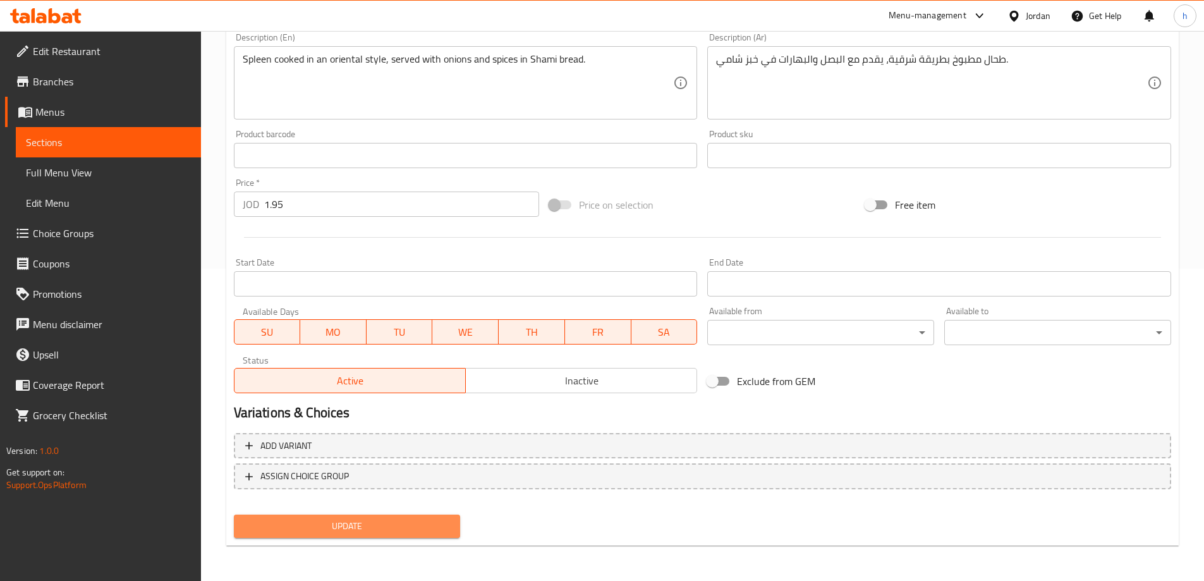
click at [448, 520] on span "Update" at bounding box center [347, 526] width 207 height 16
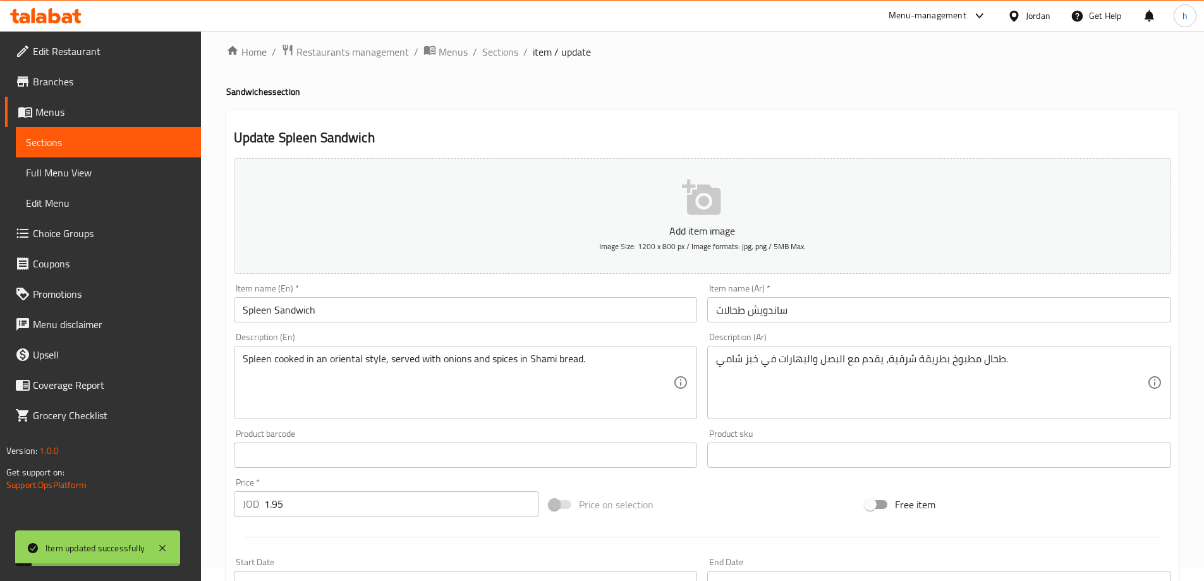
scroll to position [0, 0]
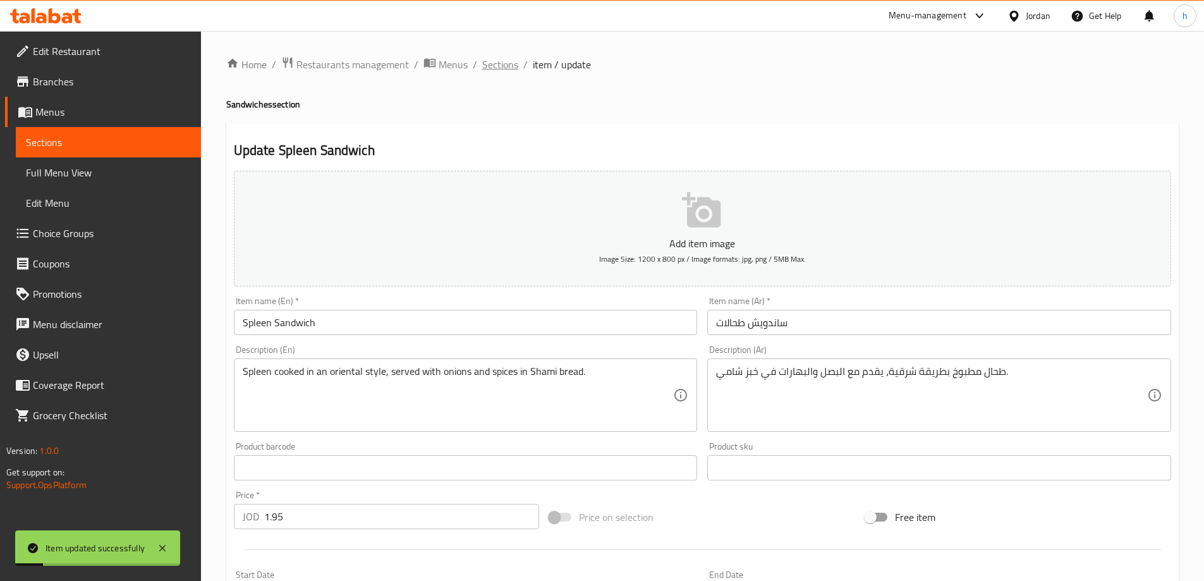
click at [502, 68] on span "Sections" at bounding box center [500, 64] width 36 height 15
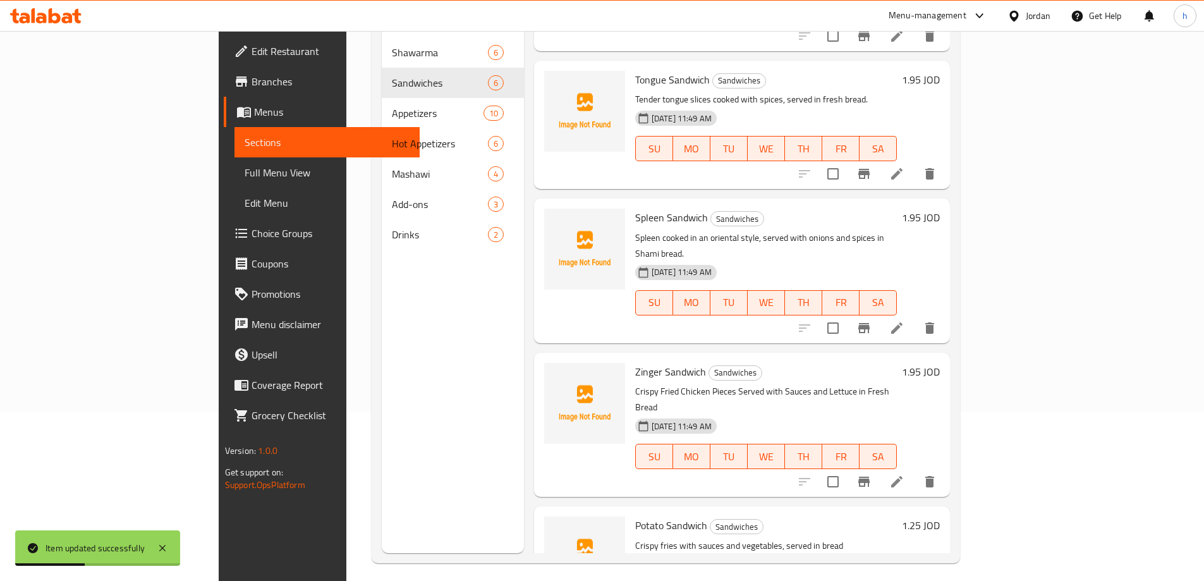
scroll to position [177, 0]
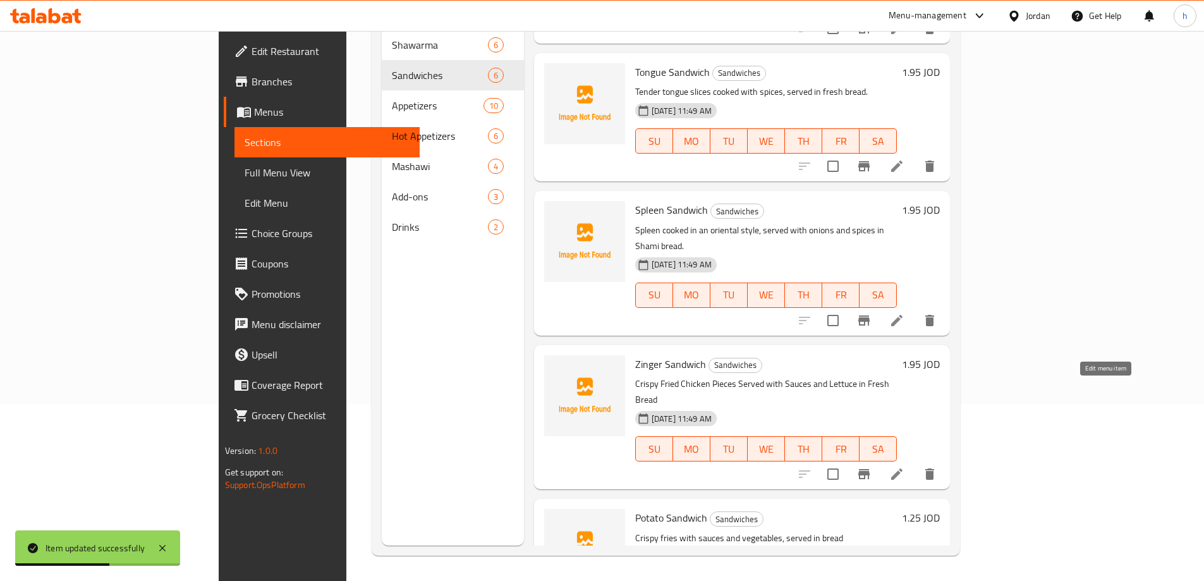
click at [904, 466] on icon at bounding box center [896, 473] width 15 height 15
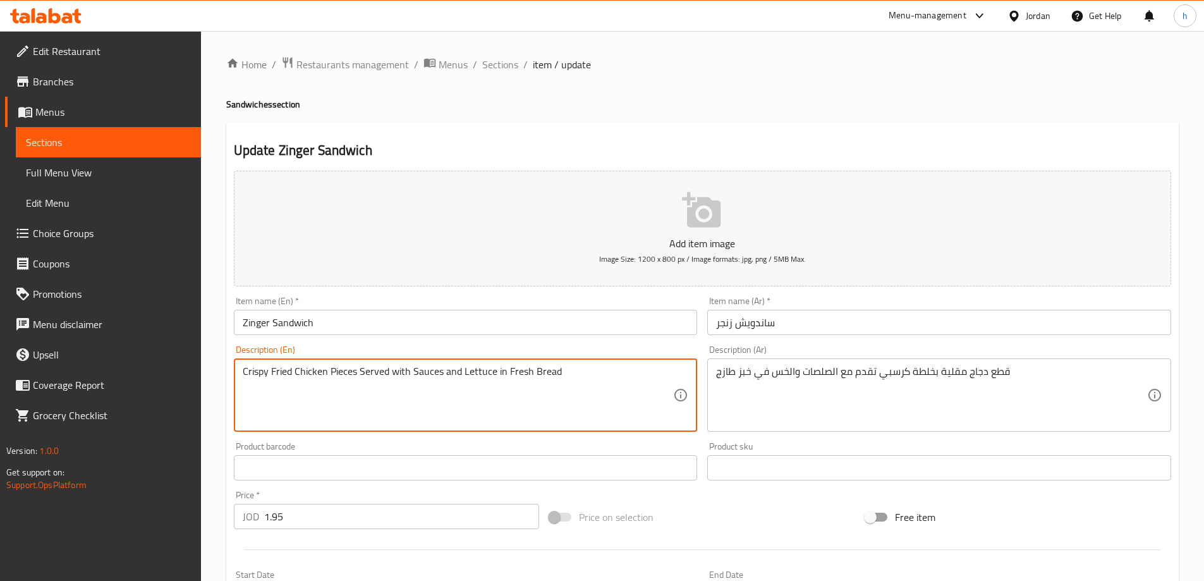
drag, startPoint x: 360, startPoint y: 370, endPoint x: 347, endPoint y: 371, distance: 12.7
click at [352, 371] on textarea "Crispy Fried Chicken Pieces Served with Sauces and Lettuce in Fresh Bread" at bounding box center [458, 395] width 431 height 60
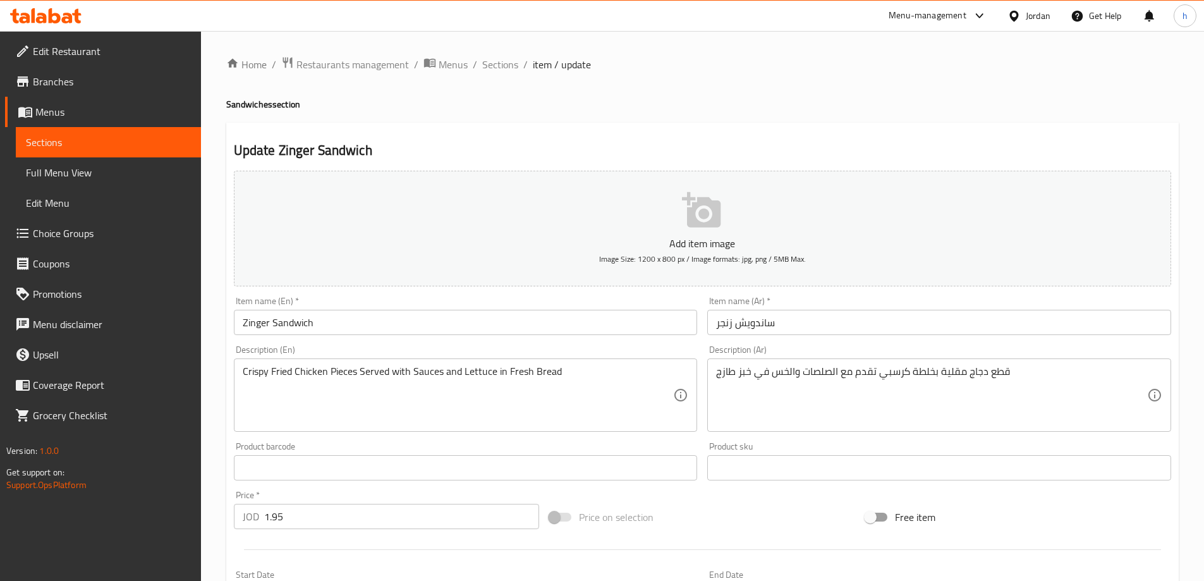
click at [229, 370] on div "Description (En) Crispy Fried Chicken Pieces Served with Sauces and Lettuce in …" at bounding box center [466, 388] width 474 height 97
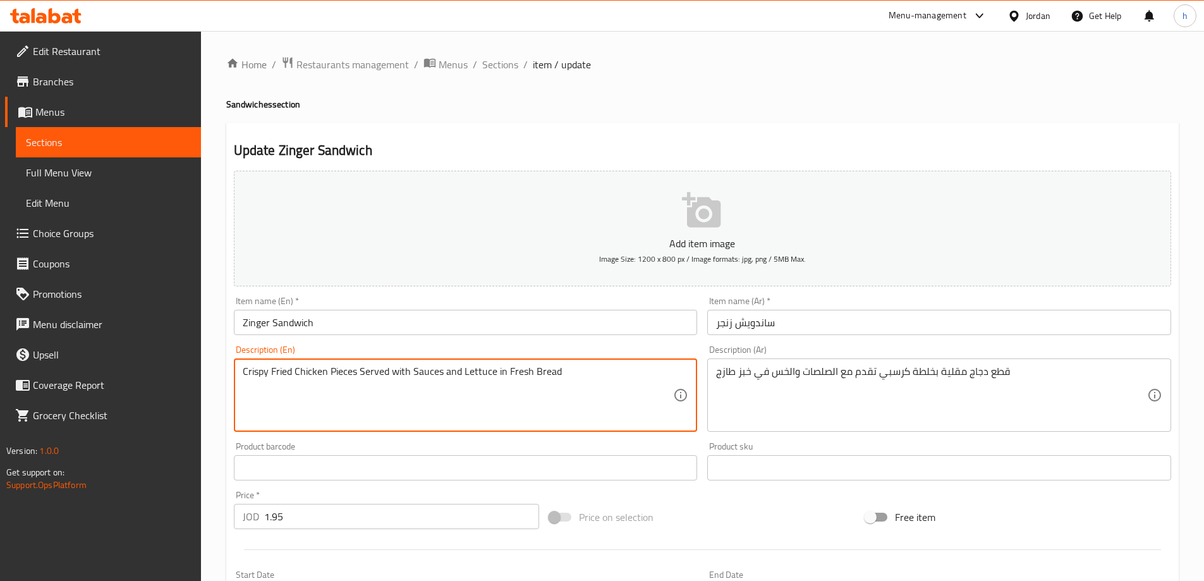
drag, startPoint x: 355, startPoint y: 375, endPoint x: 217, endPoint y: 372, distance: 137.8
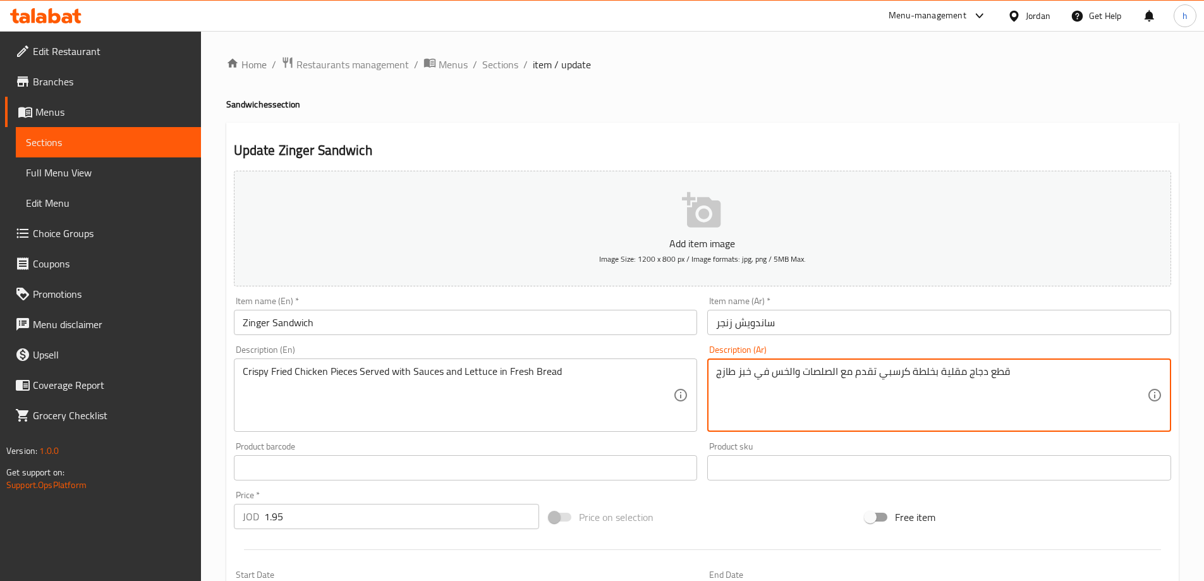
click at [878, 372] on textarea "قطع دجاج مقلية بخلطة كرسبي تقدم مع الصلصات والخس في خبز طازج" at bounding box center [931, 395] width 431 height 60
drag, startPoint x: 275, startPoint y: 382, endPoint x: 290, endPoint y: 380, distance: 15.4
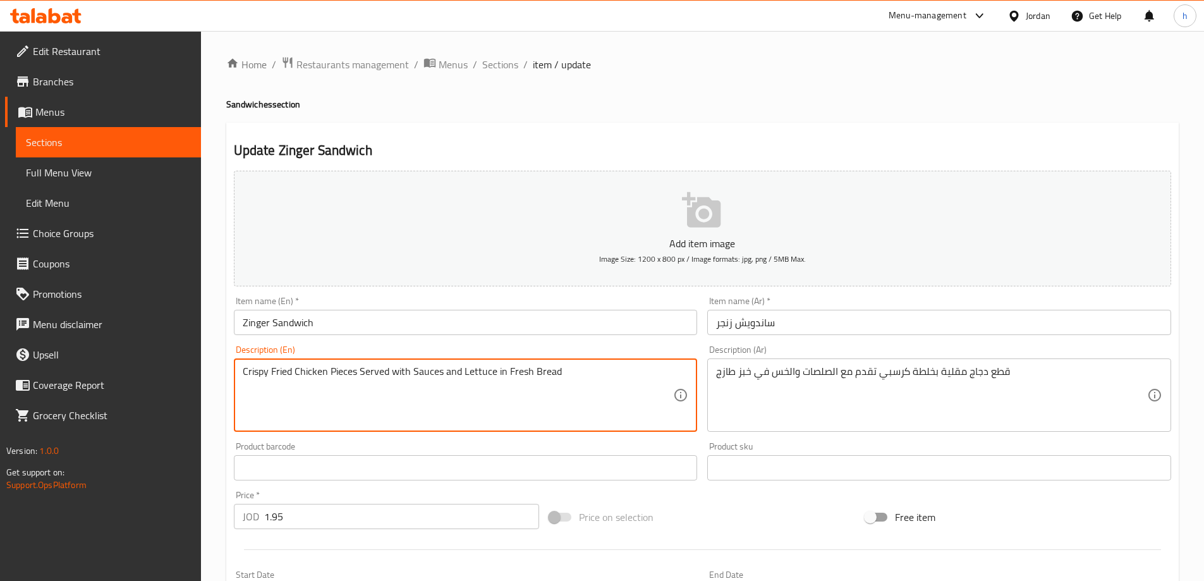
click at [418, 375] on textarea "Crispy Fried Chicken Pieces Served with Sauces and Lettuce in Fresh Bread" at bounding box center [458, 395] width 431 height 60
drag, startPoint x: 401, startPoint y: 372, endPoint x: 432, endPoint y: 371, distance: 31.0
click at [430, 372] on textarea "Crispy Fried Chicken Pieces Served with Sauces and Lettuce in Fresh Bread" at bounding box center [458, 395] width 431 height 60
click at [442, 370] on textarea "Crispy Fried Chicken Pieces Served with Sauces and Lettuce in Fresh Bread" at bounding box center [458, 395] width 431 height 60
drag, startPoint x: 445, startPoint y: 370, endPoint x: 464, endPoint y: 370, distance: 19.0
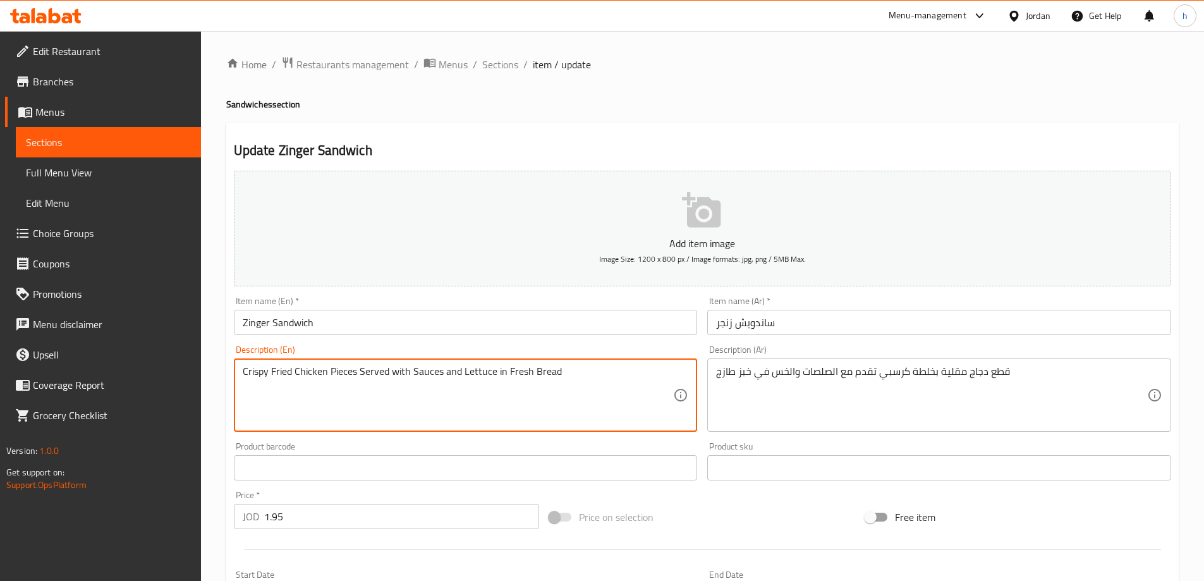
click at [446, 370] on textarea "Crispy Fried Chicken Pieces Served with Sauces and Lettuce in Fresh Bread" at bounding box center [458, 395] width 431 height 60
click at [546, 382] on textarea "Crispy Fried Chicken Pieces Served with Sauces and Lettuce in Fresh Bread" at bounding box center [458, 395] width 431 height 60
click at [355, 372] on textarea "Crispy Fried Chicken Pieces Served with Sauces and Lettuce in Fresh Bread" at bounding box center [458, 395] width 431 height 60
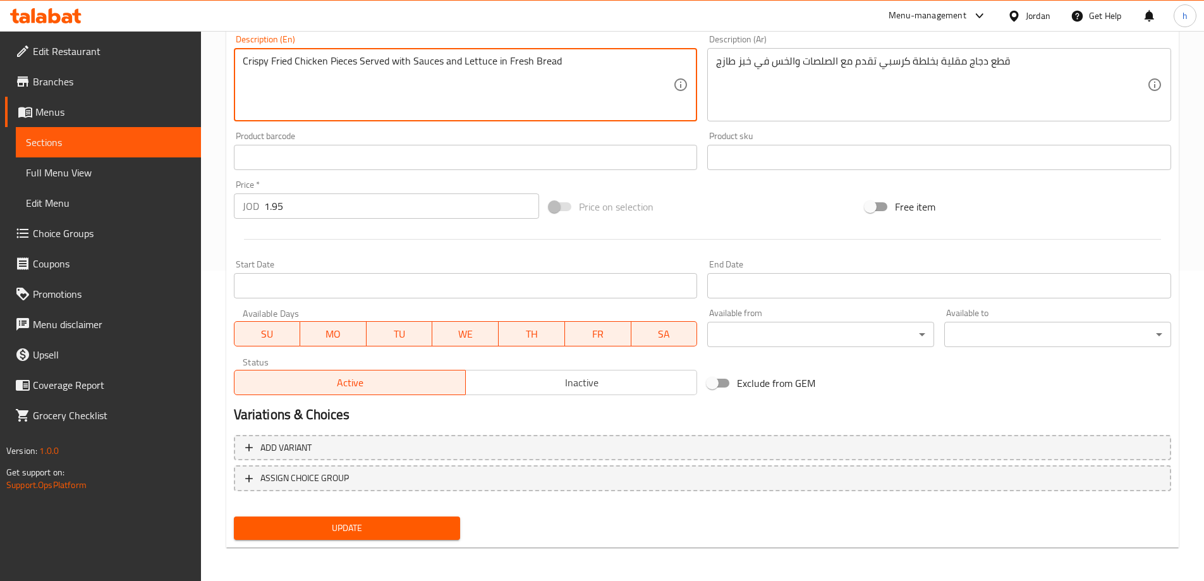
scroll to position [312, 0]
click at [447, 528] on span "Update" at bounding box center [347, 526] width 207 height 16
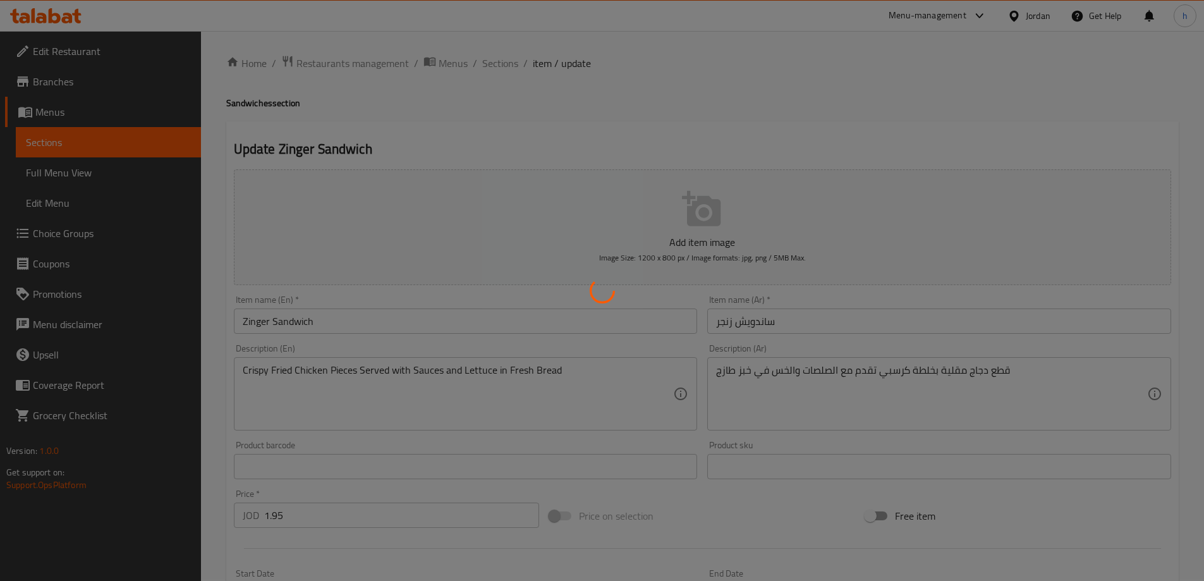
scroll to position [0, 0]
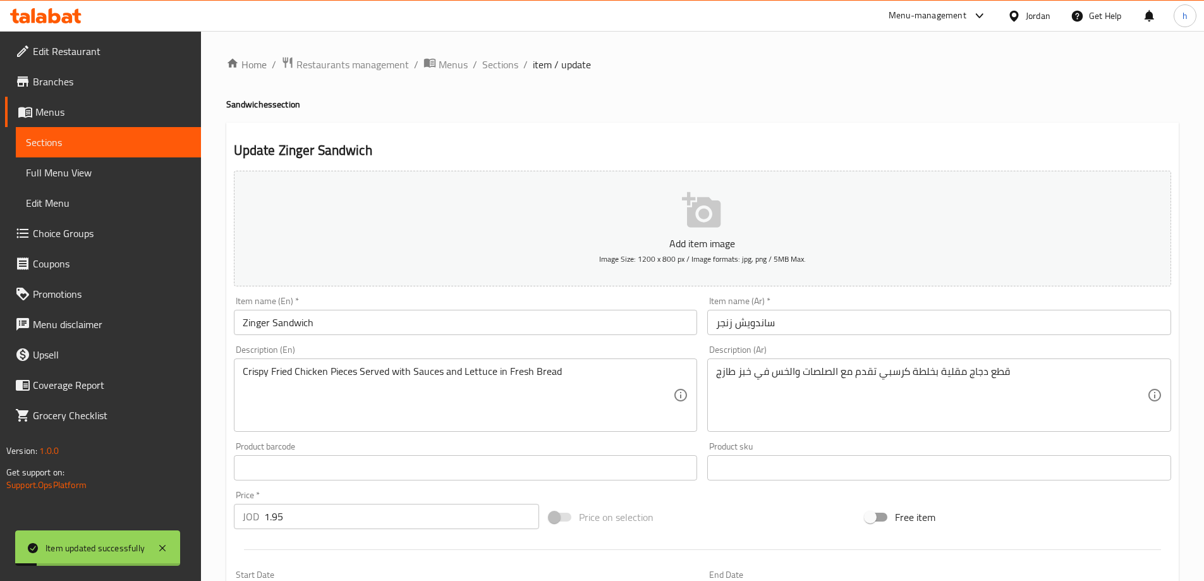
click at [507, 82] on div "Home / Restaurants management / Menus / Sections / item / update Sandwiches sec…" at bounding box center [702, 461] width 952 height 811
click at [509, 70] on span "Sections" at bounding box center [500, 64] width 36 height 15
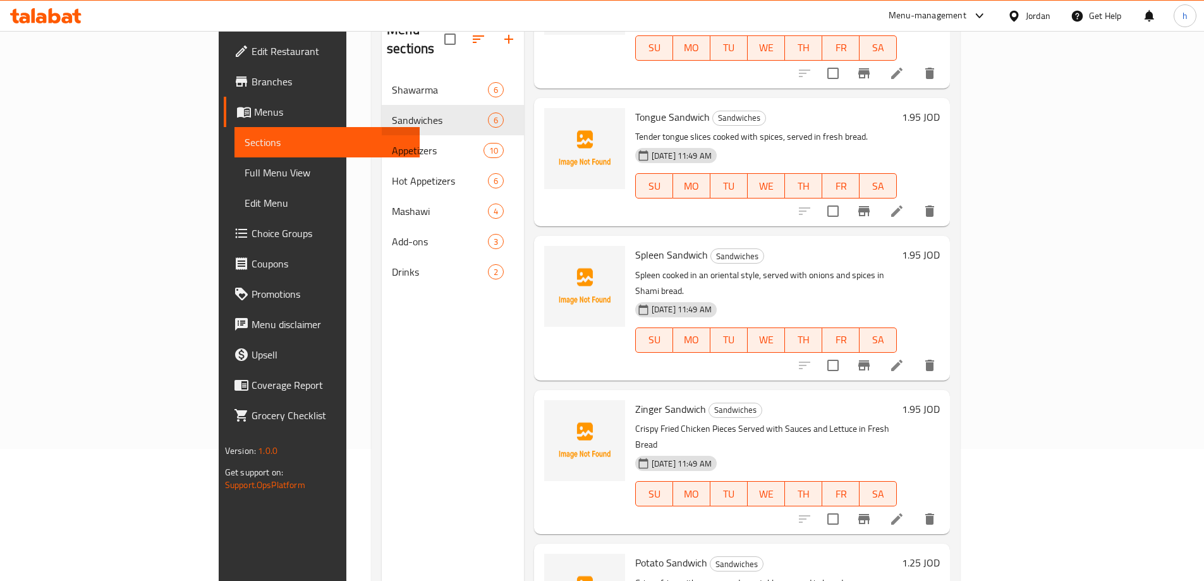
scroll to position [177, 0]
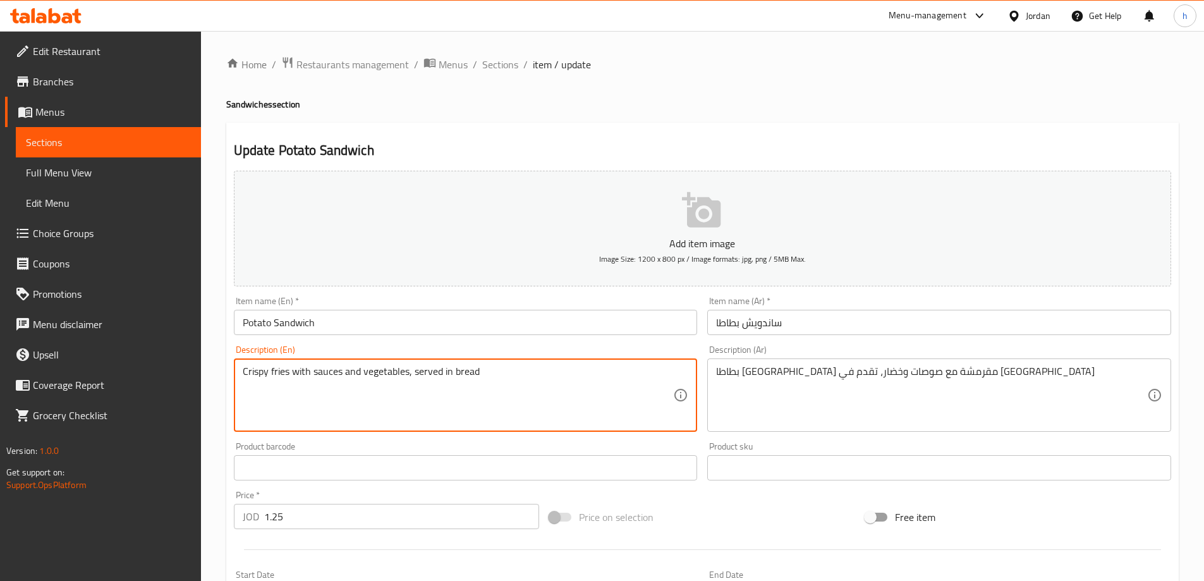
click at [264, 368] on textarea "Crispy fries with sauces and vegetables, served in bread" at bounding box center [458, 395] width 431 height 60
click at [253, 372] on textarea "Crispy fries with sauces and vegetables, served in bread" at bounding box center [458, 395] width 431 height 60
click at [255, 372] on textarea "Crispy fries with sauces and vegetables, served in bread" at bounding box center [458, 395] width 431 height 60
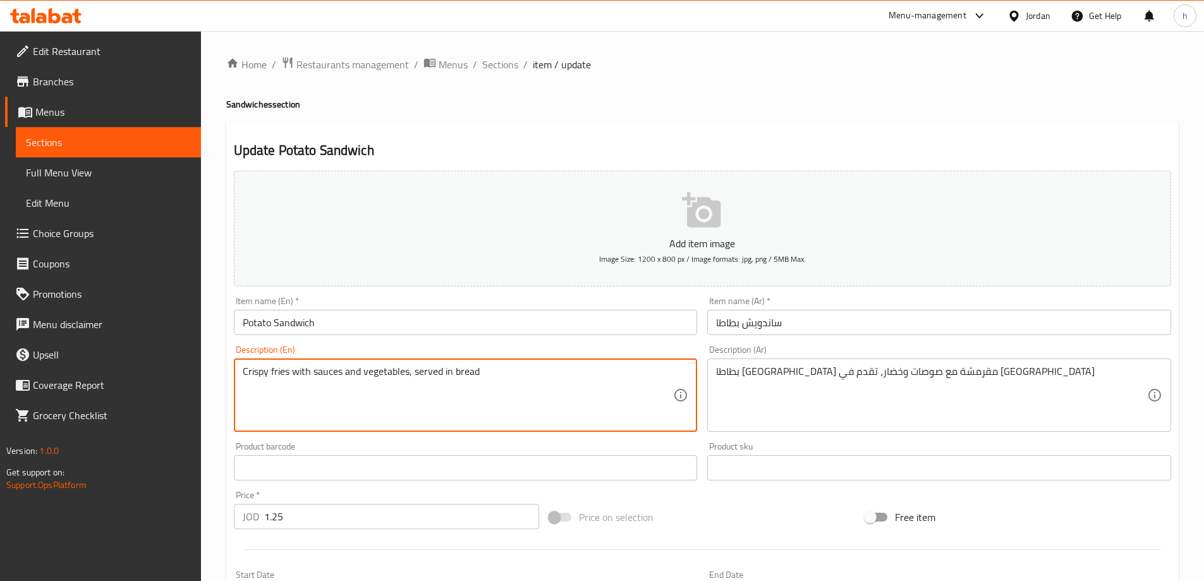
click at [255, 372] on textarea "Crispy fries with sauces and vegetables, served in bread" at bounding box center [458, 395] width 431 height 60
click at [283, 372] on textarea "Crispy fries with sauces and vegetables, served in bread" at bounding box center [458, 395] width 431 height 60
click at [302, 372] on textarea "Crispy fries with sauces and vegetables, served in bread" at bounding box center [458, 395] width 431 height 60
click at [325, 372] on textarea "Crispy fries with sauces and vegetables, served in bread" at bounding box center [458, 395] width 431 height 60
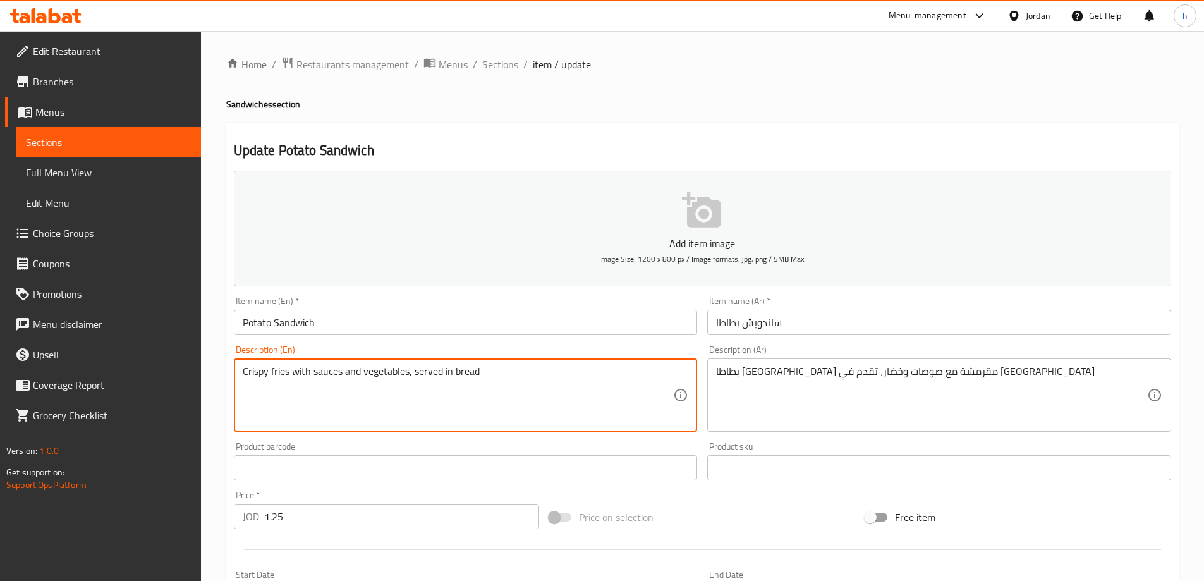
click at [325, 372] on textarea "Crispy fries with sauces and vegetables, served in bread" at bounding box center [458, 395] width 431 height 60
click at [349, 373] on textarea "Crispy fries with sauces and vegetables, served in bread" at bounding box center [458, 395] width 431 height 60
click at [374, 375] on textarea "Crispy fries with sauces and vegetables, served in bread" at bounding box center [458, 395] width 431 height 60
click at [384, 375] on textarea "Crispy fries with sauces and vegetables, served in bread" at bounding box center [458, 395] width 431 height 60
click at [475, 378] on textarea "Crispy fries with sauces and vegetables, served in bread" at bounding box center [458, 395] width 431 height 60
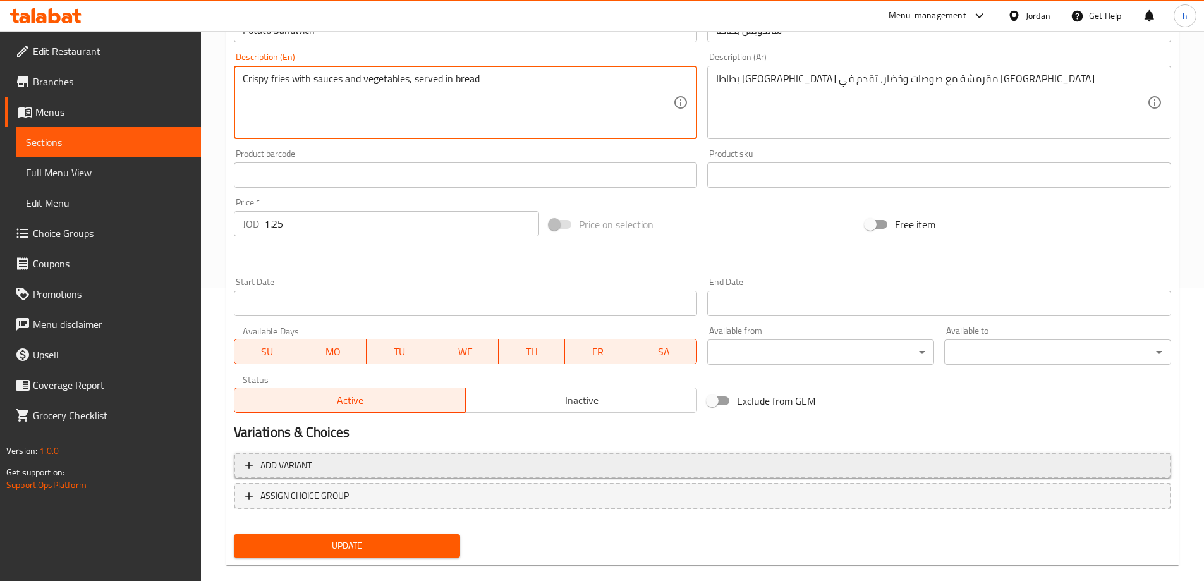
scroll to position [312, 0]
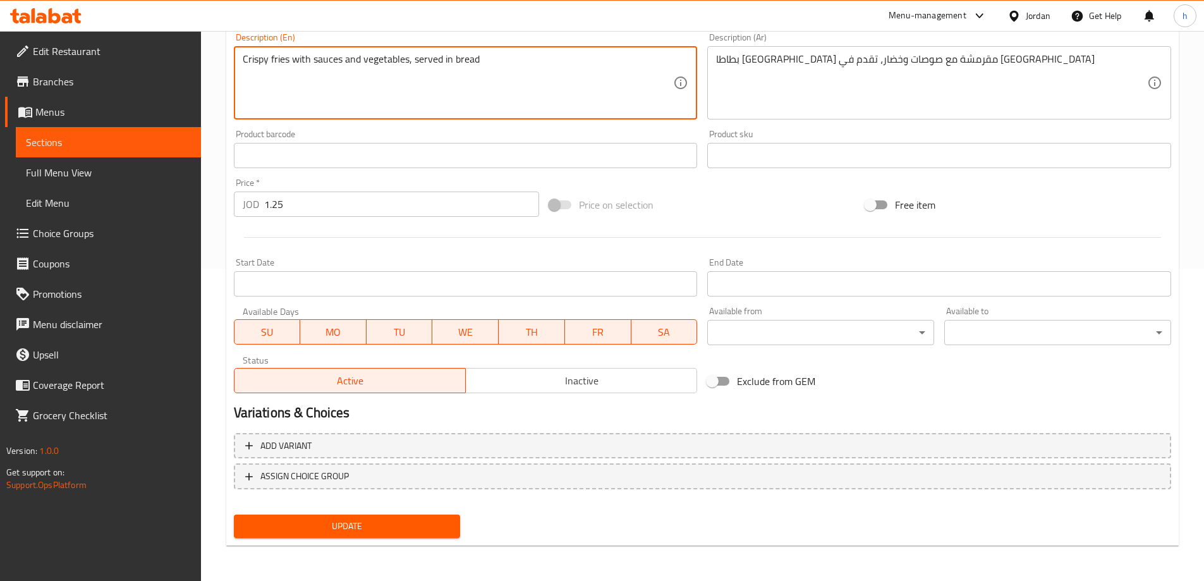
click at [356, 533] on span "Update" at bounding box center [347, 526] width 207 height 16
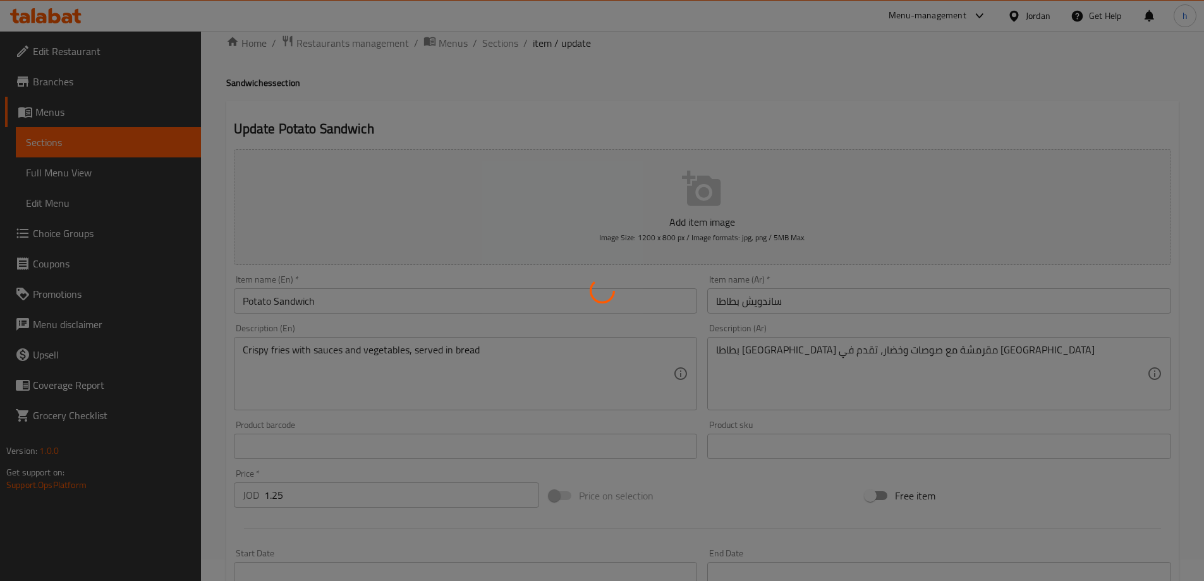
scroll to position [0, 0]
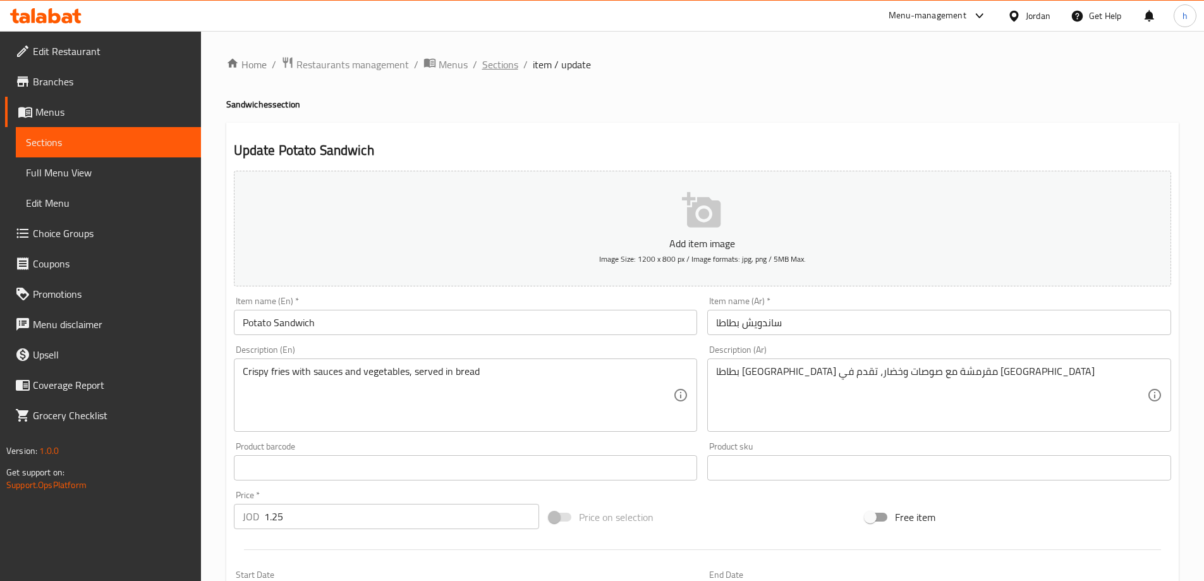
click at [499, 62] on span "Sections" at bounding box center [500, 64] width 36 height 15
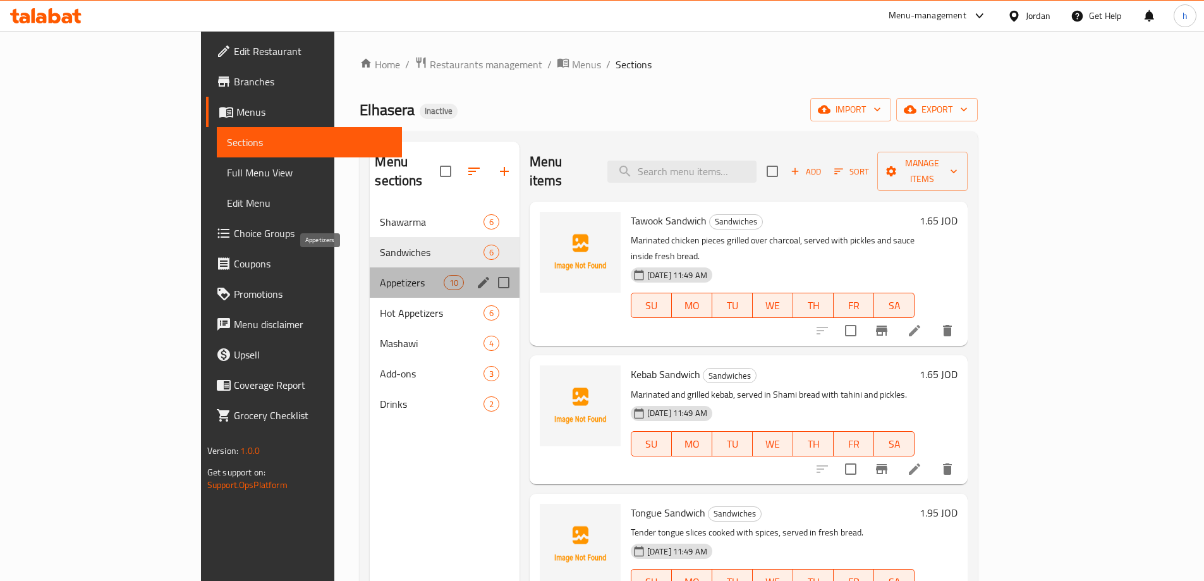
click at [380, 275] on span "Appetizers" at bounding box center [411, 282] width 63 height 15
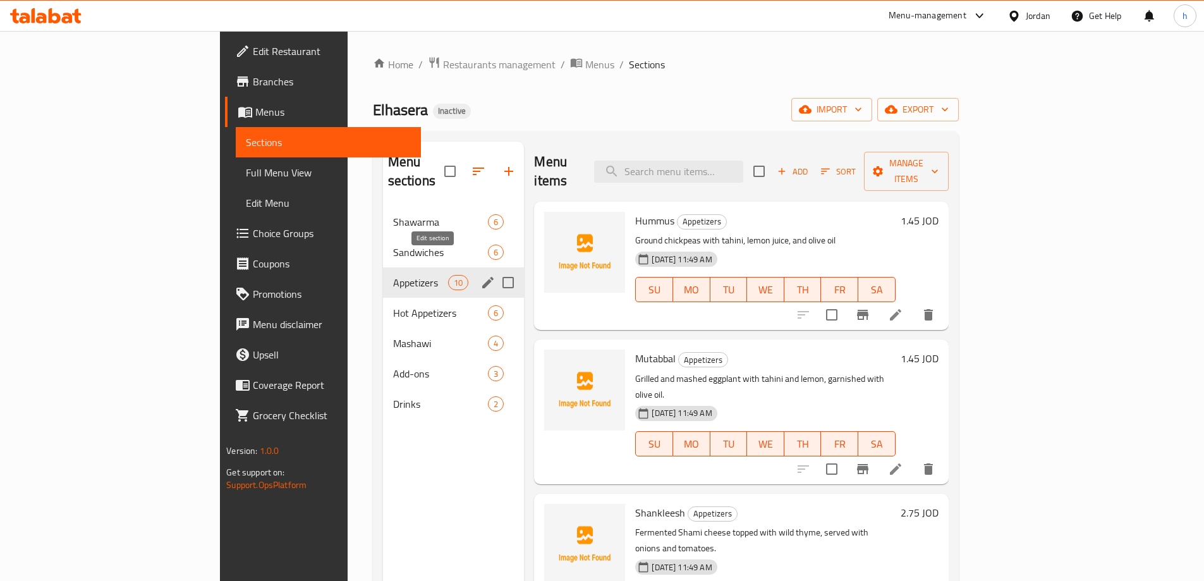
click at [482, 277] on icon "edit" at bounding box center [487, 282] width 11 height 11
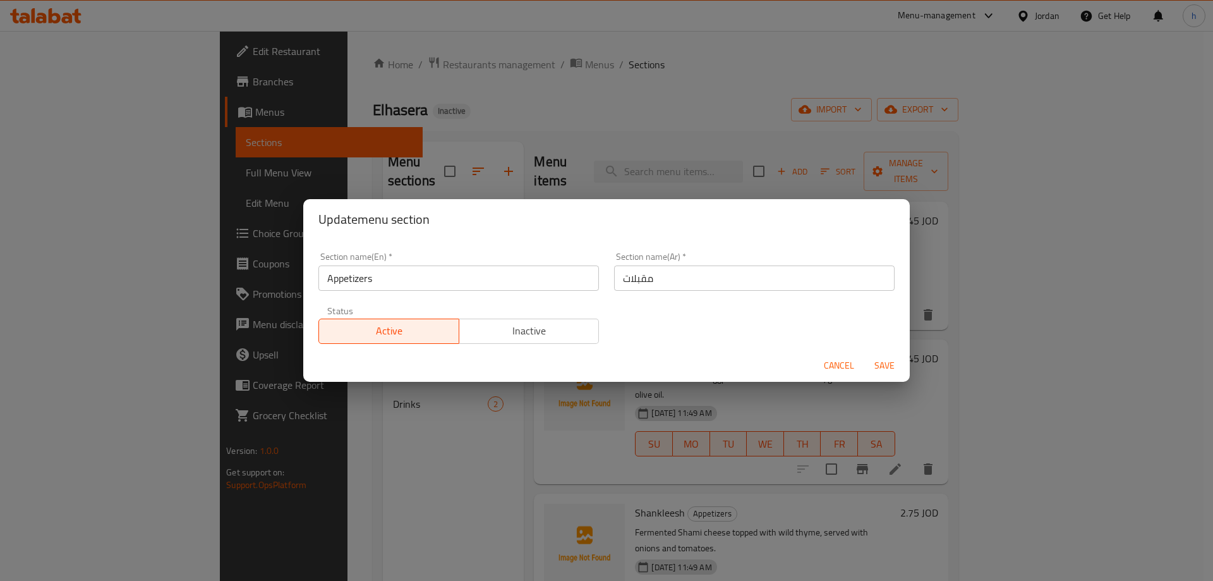
click at [668, 89] on div "Update menu section Section name(En)   * Appetizers Section name(En) * Section …" at bounding box center [606, 290] width 1213 height 581
click at [835, 362] on span "Cancel" at bounding box center [839, 366] width 30 height 16
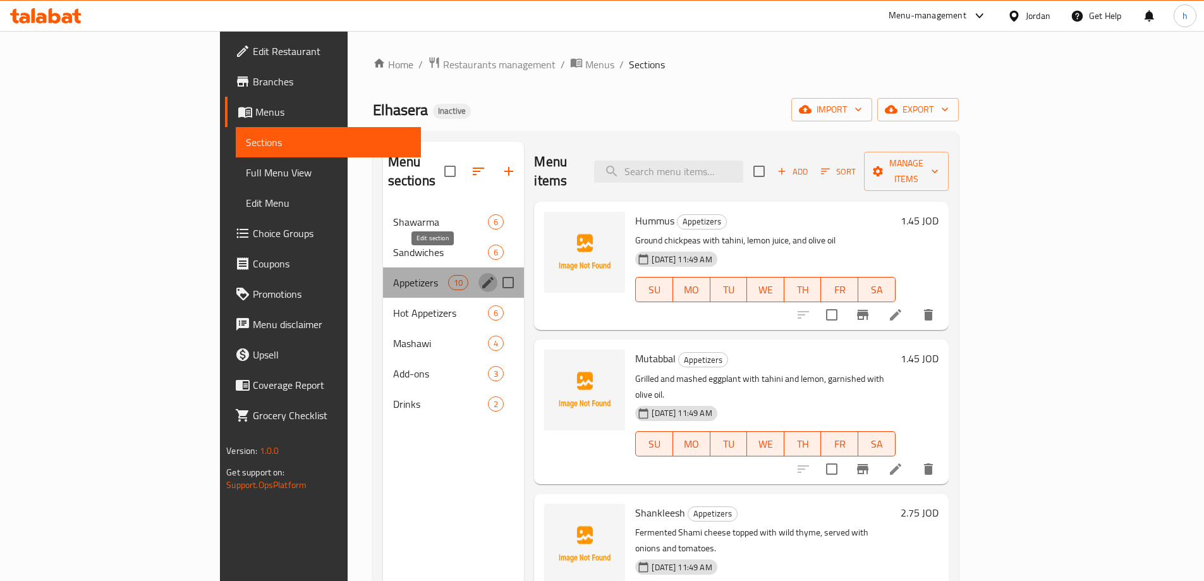
click at [480, 275] on icon "edit" at bounding box center [487, 282] width 15 height 15
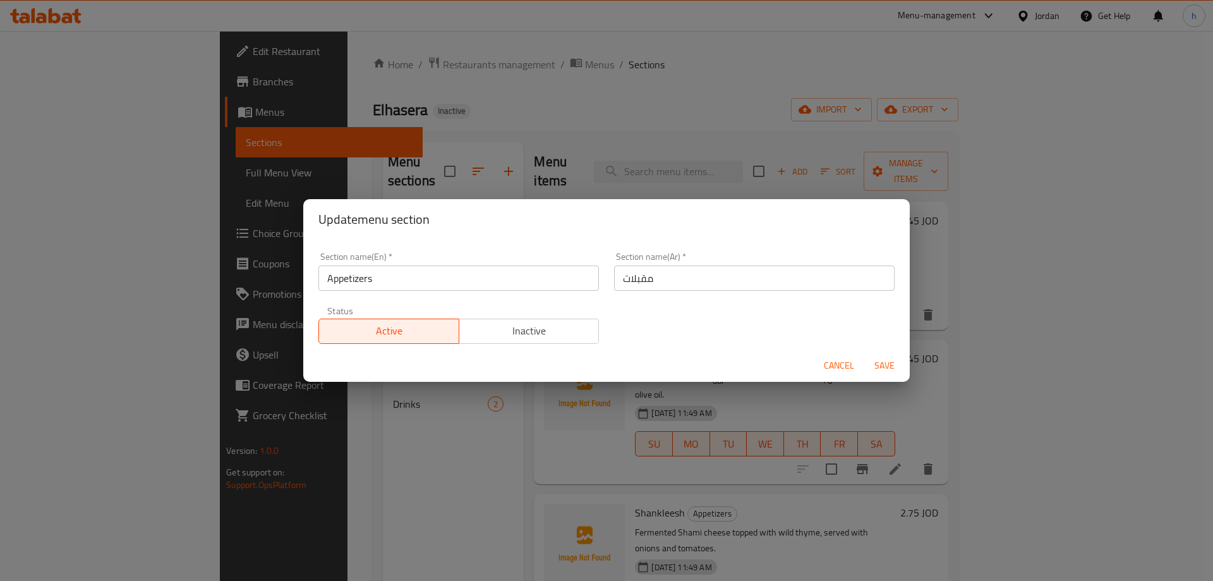
click at [762, 383] on div "Update menu section Section name(En)   * Appetizers Section name(En) * Section …" at bounding box center [606, 290] width 1213 height 581
click at [829, 367] on span "Cancel" at bounding box center [839, 366] width 30 height 16
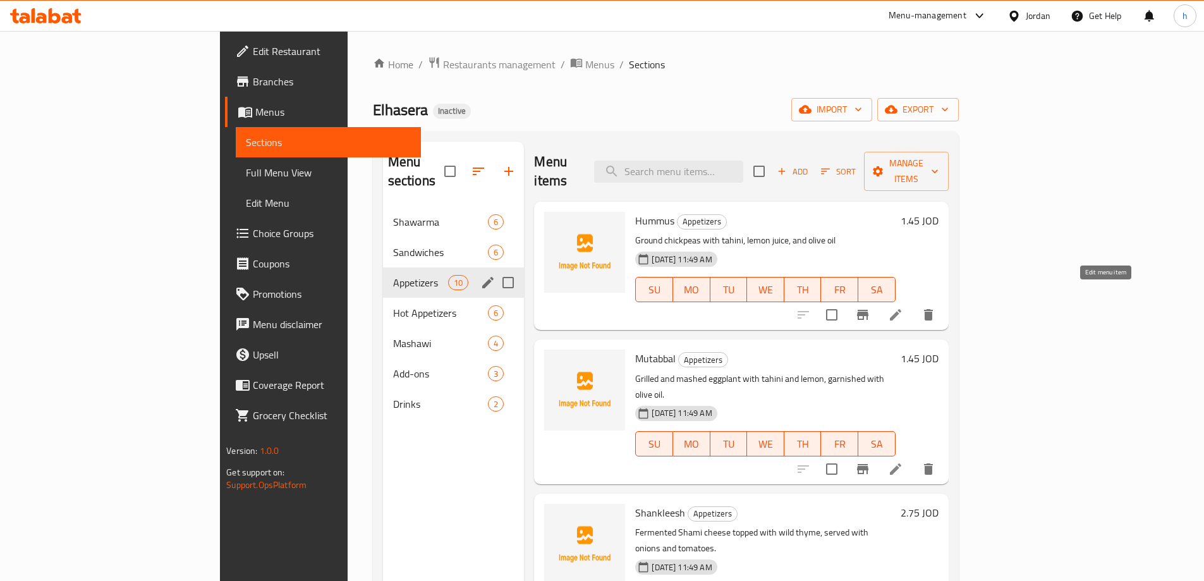
click at [903, 307] on icon at bounding box center [895, 314] width 15 height 15
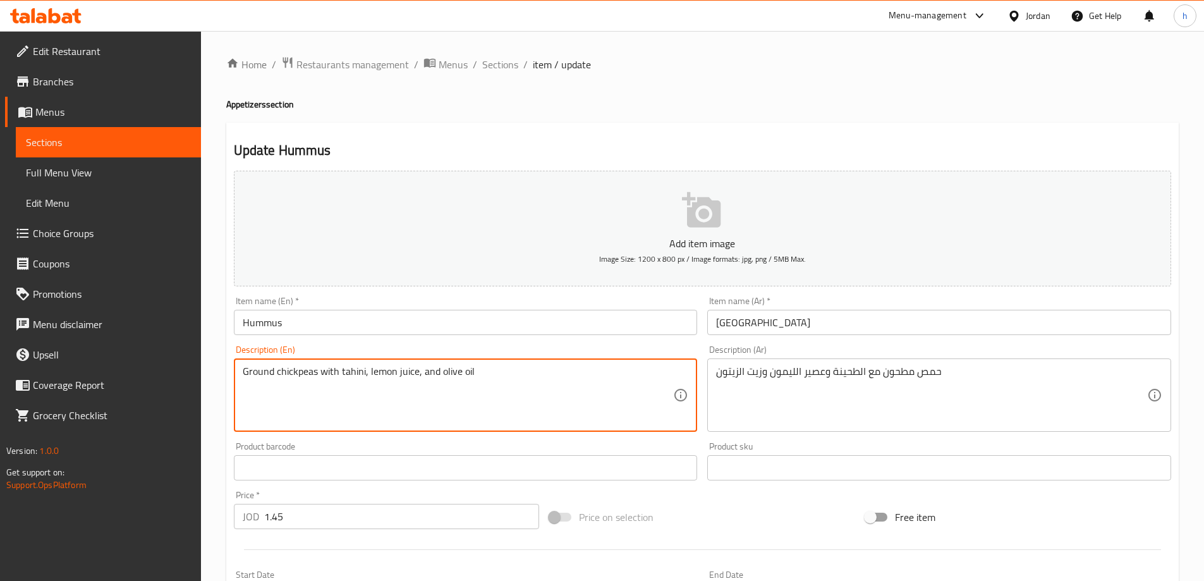
click at [263, 365] on textarea "Ground chickpeas with tahini, lemon juice, and olive oil" at bounding box center [458, 395] width 431 height 60
click at [289, 368] on textarea "Ground chickpeas with tahini, lemon juice, and olive oil" at bounding box center [458, 395] width 431 height 60
click at [362, 375] on textarea "Ground chickpeas with tahini, lemon juice, and olive oil" at bounding box center [458, 395] width 431 height 60
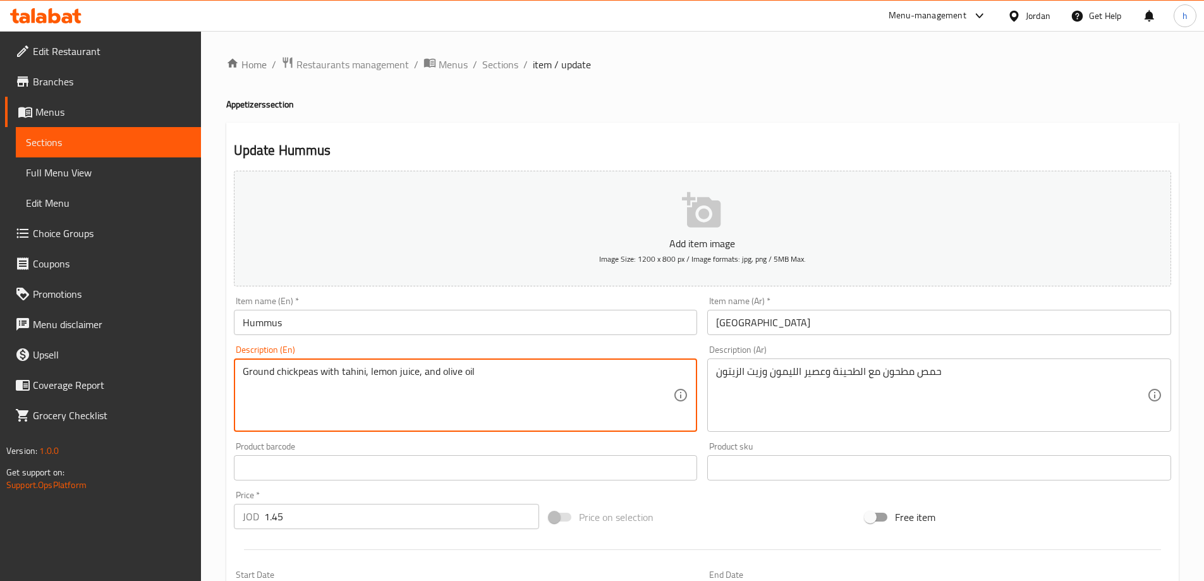
click at [402, 369] on textarea "Ground chickpeas with tahini, lemon juice, and olive oil" at bounding box center [458, 395] width 431 height 60
click at [444, 369] on textarea "Ground chickpeas with tahini, lemon juice, and olive oil" at bounding box center [458, 395] width 431 height 60
click at [270, 372] on textarea "Ground chickpeas with tahini, lemon juice, and olive oil" at bounding box center [458, 395] width 431 height 60
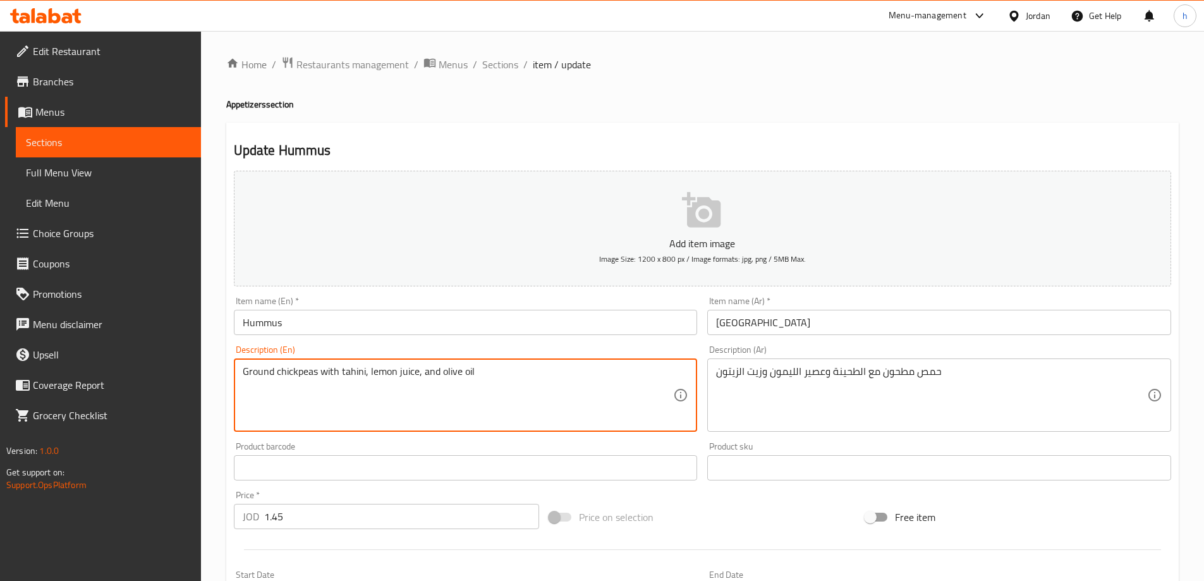
click at [270, 372] on textarea "Ground chickpeas with tahini, lemon juice, and olive oil" at bounding box center [458, 395] width 431 height 60
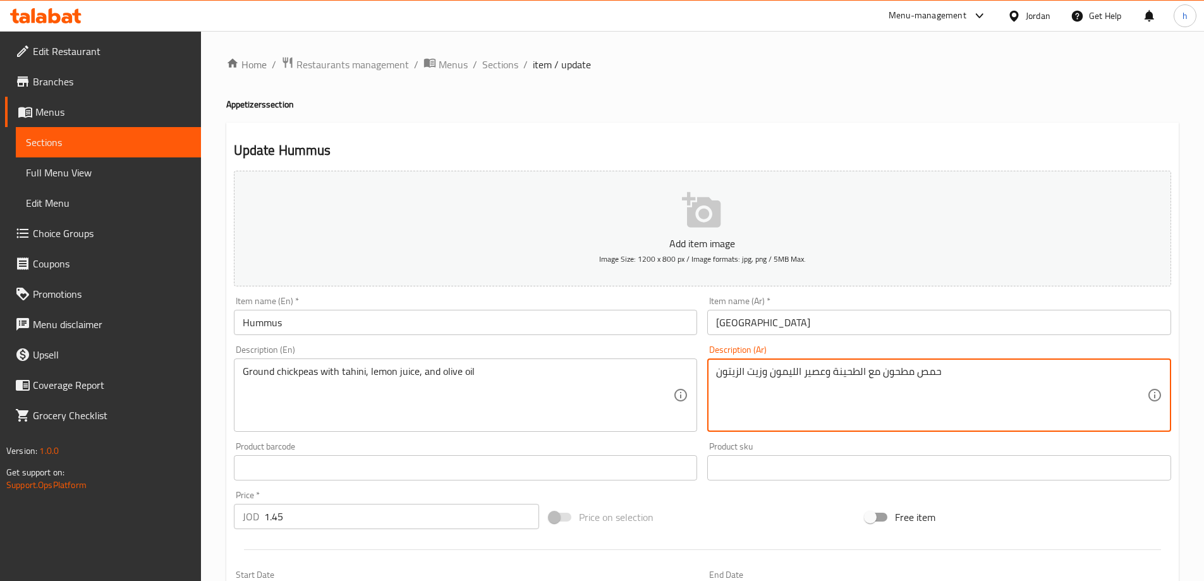
click at [912, 370] on textarea "حمص مطحون مع الطحينة وعصير الليمون وزيت الزيتون" at bounding box center [931, 395] width 431 height 60
click at [274, 322] on input "Hummus" at bounding box center [466, 322] width 464 height 25
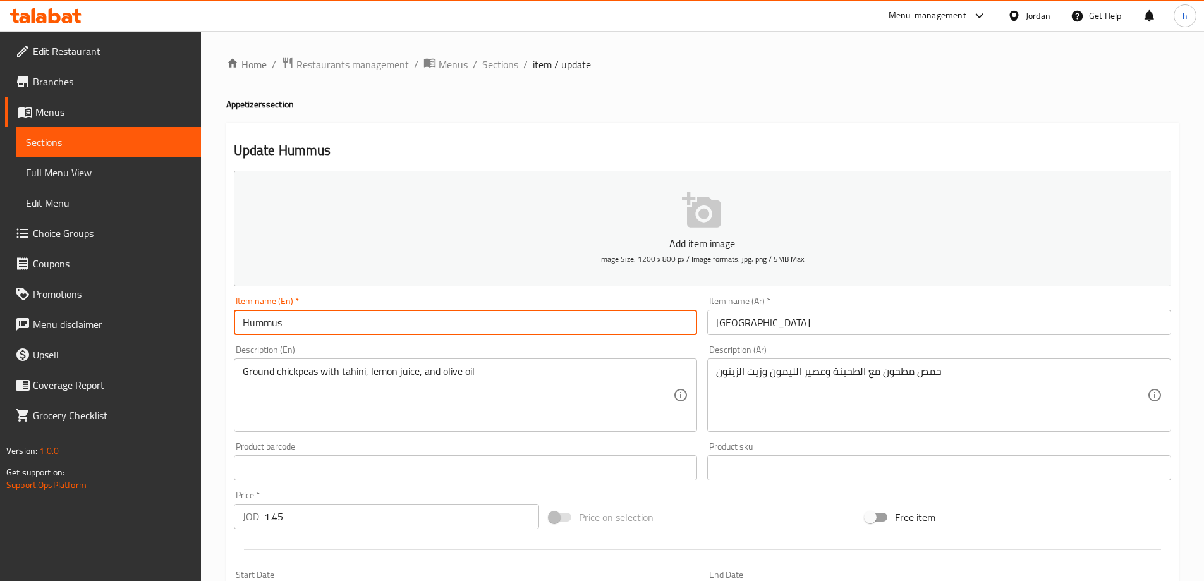
click at [274, 322] on input "Hummus" at bounding box center [466, 322] width 464 height 25
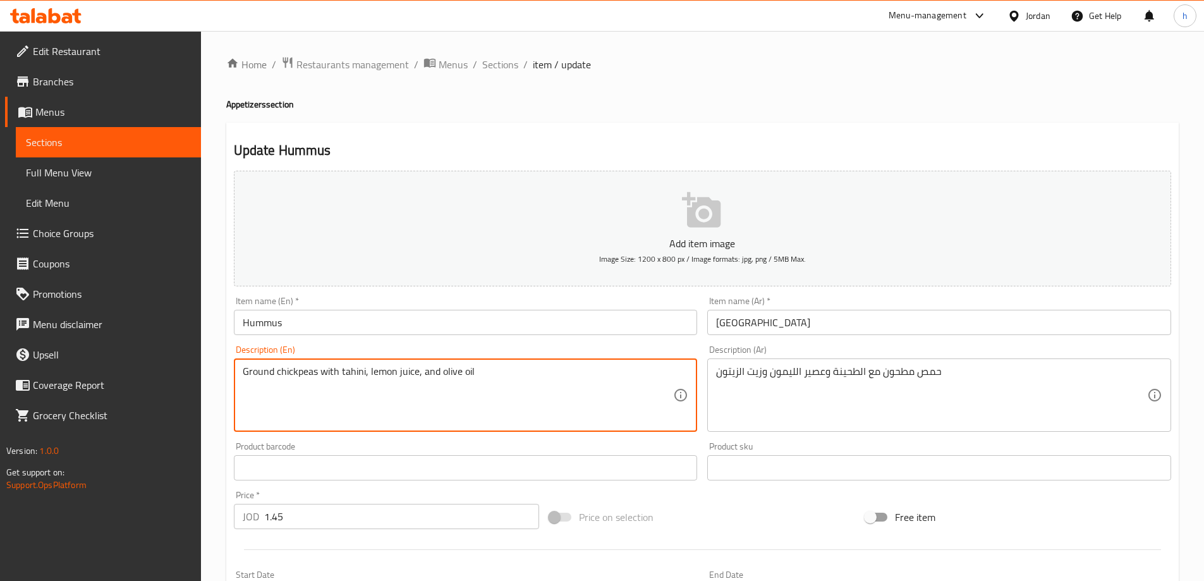
click at [308, 372] on textarea "Ground chickpeas with tahini, lemon juice, and olive oil" at bounding box center [458, 395] width 431 height 60
paste textarea "Hummus"
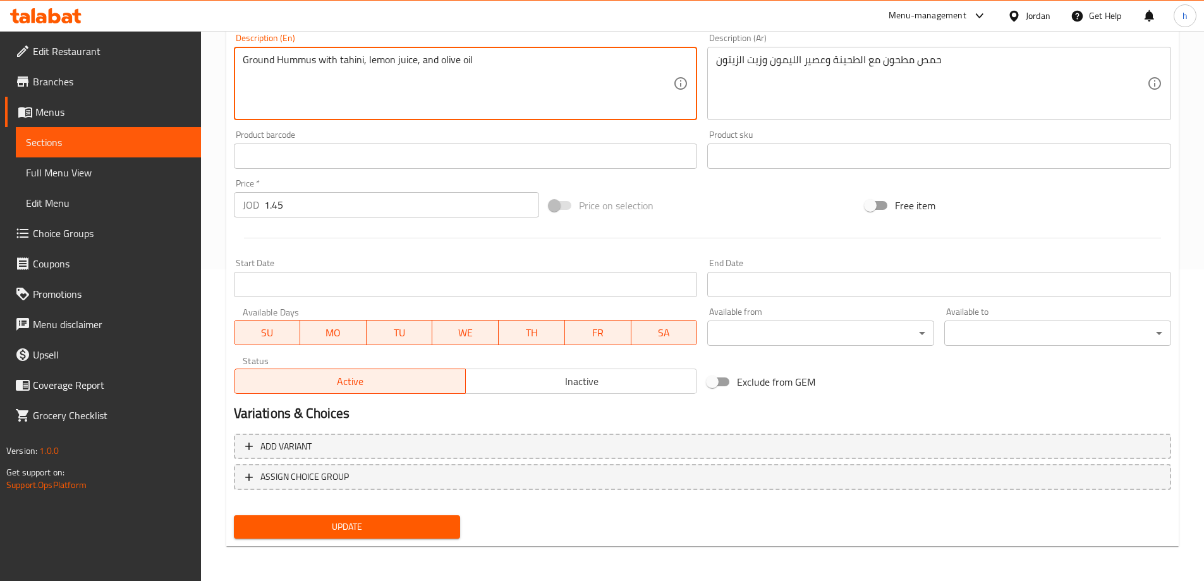
scroll to position [312, 0]
type textarea "Ground Hummus with tahini, lemon juice, and olive oil"
click at [362, 535] on button "Update" at bounding box center [347, 525] width 227 height 23
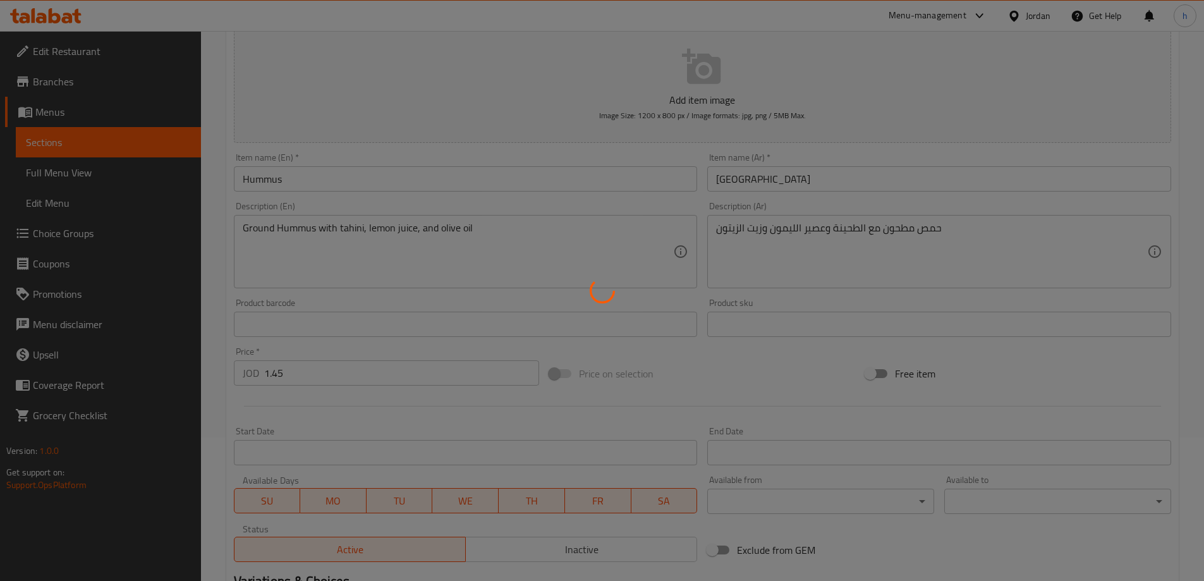
scroll to position [0, 0]
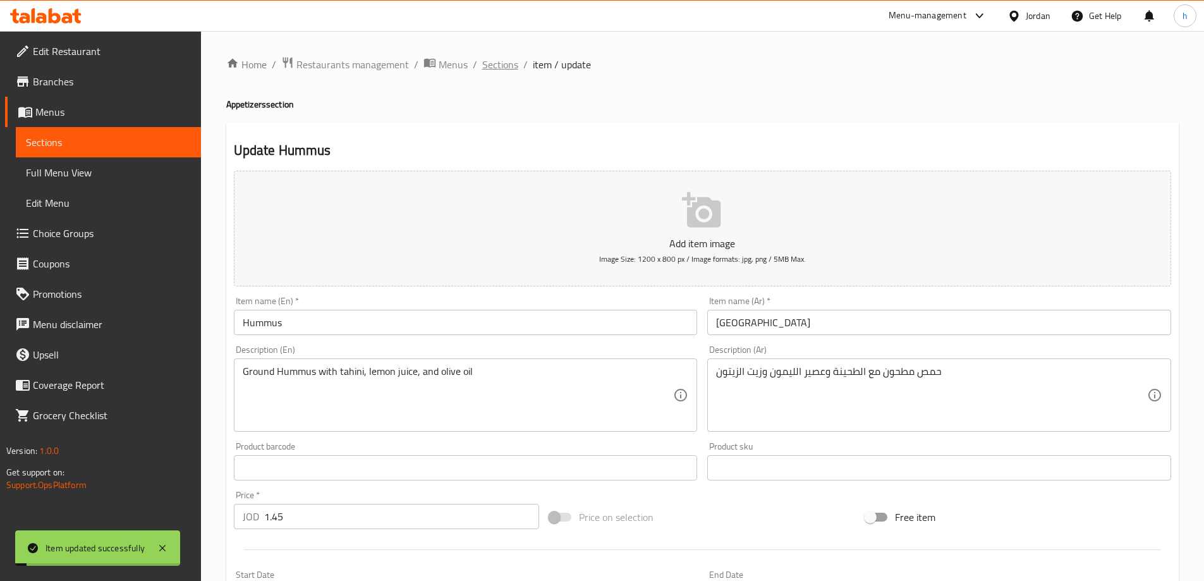
click at [510, 66] on span "Sections" at bounding box center [500, 64] width 36 height 15
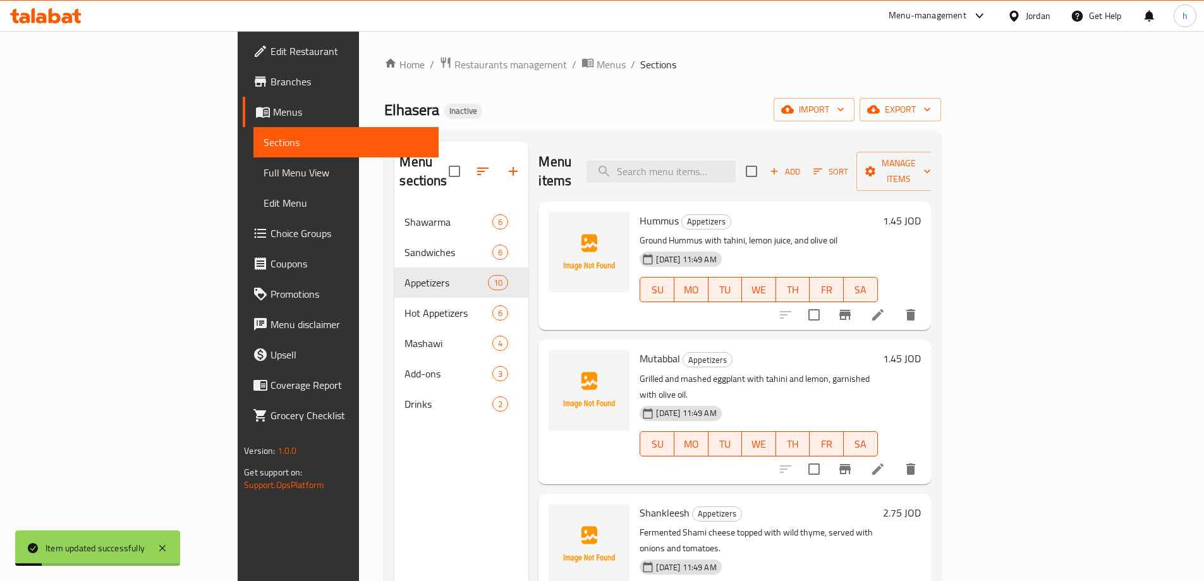
scroll to position [63, 0]
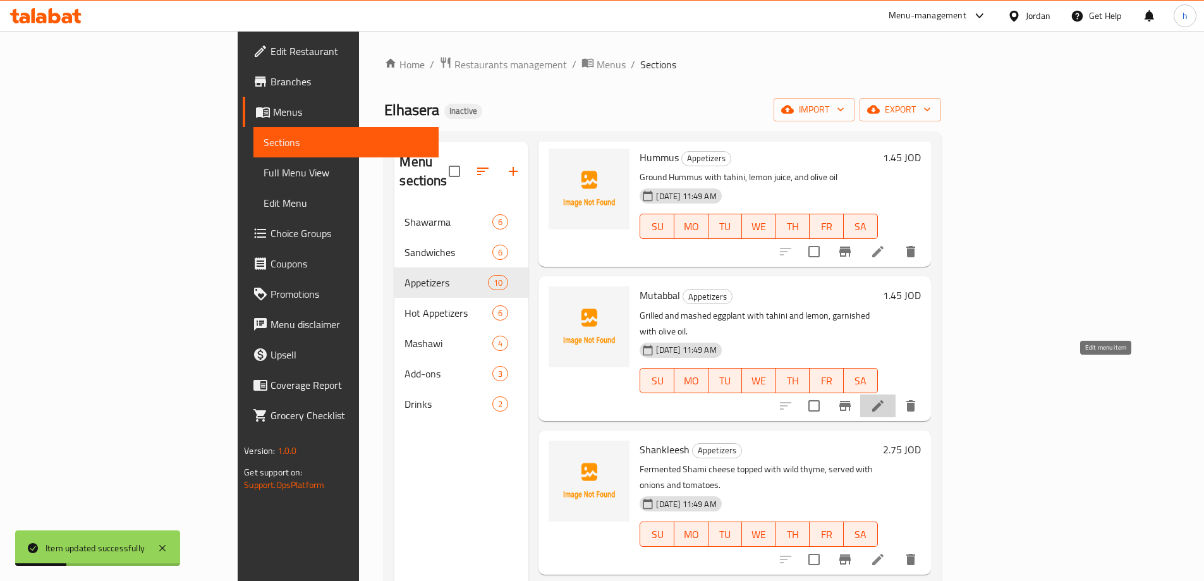
click at [885, 398] on icon at bounding box center [877, 405] width 15 height 15
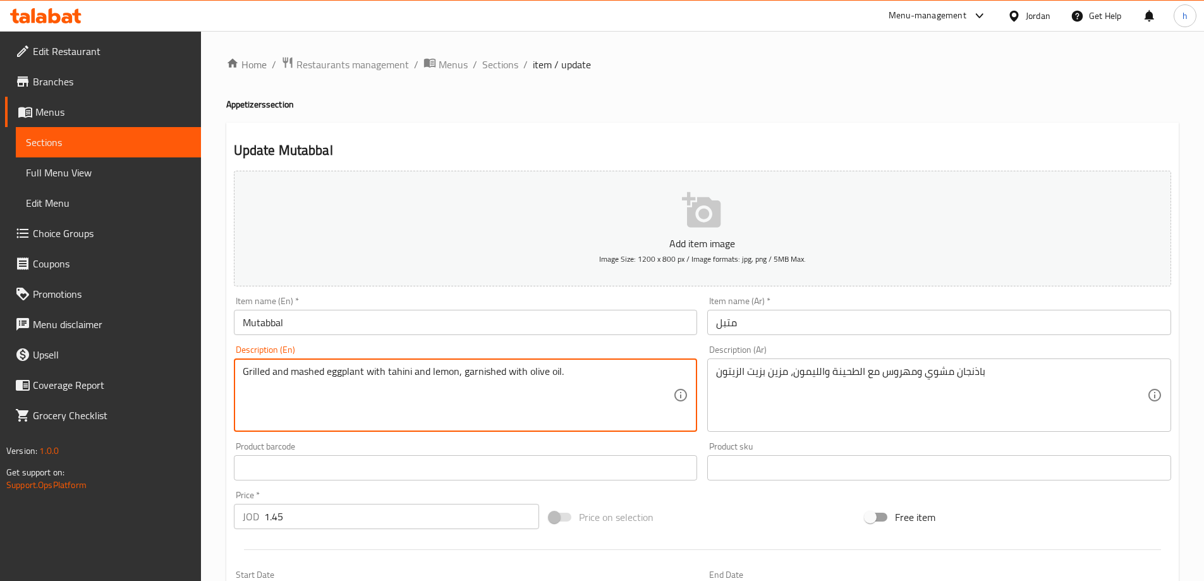
click at [338, 368] on textarea "Grilled and mashed eggplant with tahini and lemon, garnished with olive oil." at bounding box center [458, 395] width 431 height 60
click at [389, 366] on textarea "Grilled and mashed eggplant with tahini and lemon, garnished with olive oil." at bounding box center [458, 395] width 431 height 60
click at [423, 372] on textarea "Grilled and mashed eggplant with tahini and lemon, garnished with olive oil." at bounding box center [458, 395] width 431 height 60
click at [455, 368] on textarea "Grilled and mashed eggplant with tahini and lemon, garnished with olive oil." at bounding box center [458, 395] width 431 height 60
click at [470, 367] on textarea "Grilled and mashed eggplant with tahini and lemon, garnished with olive oil." at bounding box center [458, 395] width 431 height 60
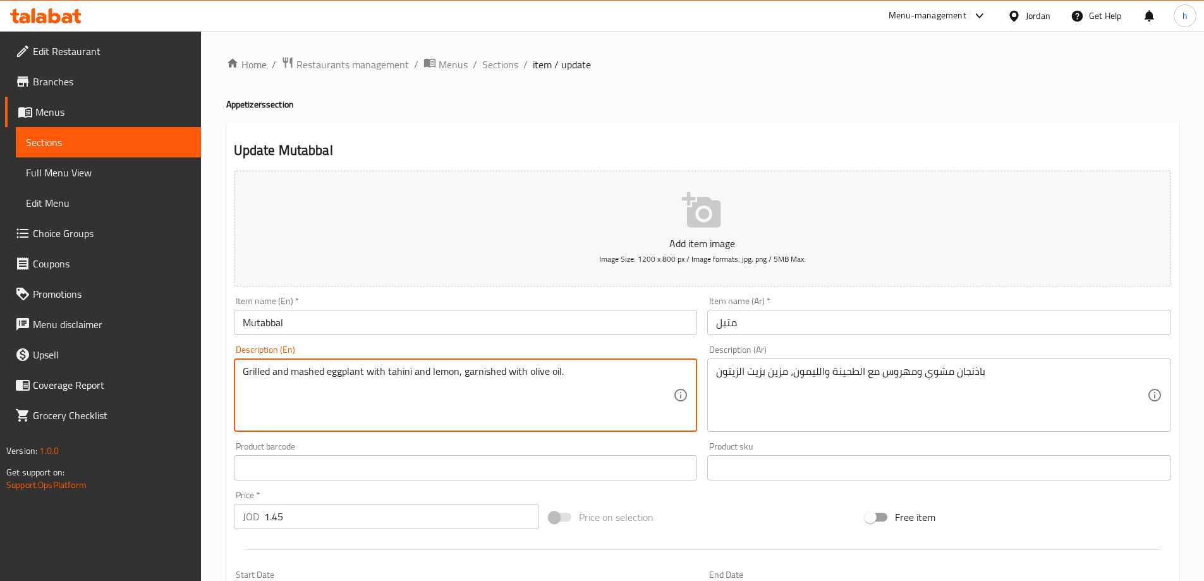
click at [470, 367] on textarea "Grilled and mashed eggplant with tahini and lemon, garnished with olive oil." at bounding box center [458, 395] width 431 height 60
click at [520, 372] on textarea "Grilled and mashed eggplant with tahini and lemon, garnished with olive oil." at bounding box center [458, 395] width 431 height 60
click at [545, 372] on textarea "Grilled and mashed eggplant with tahini and lemon, garnished with olive oil." at bounding box center [458, 395] width 431 height 60
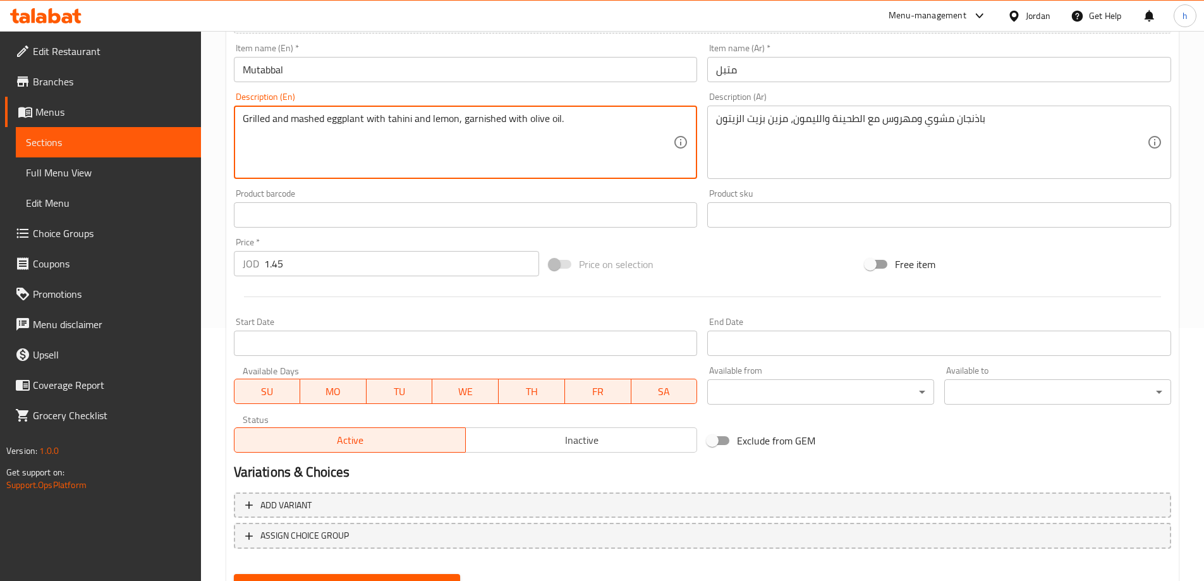
scroll to position [312, 0]
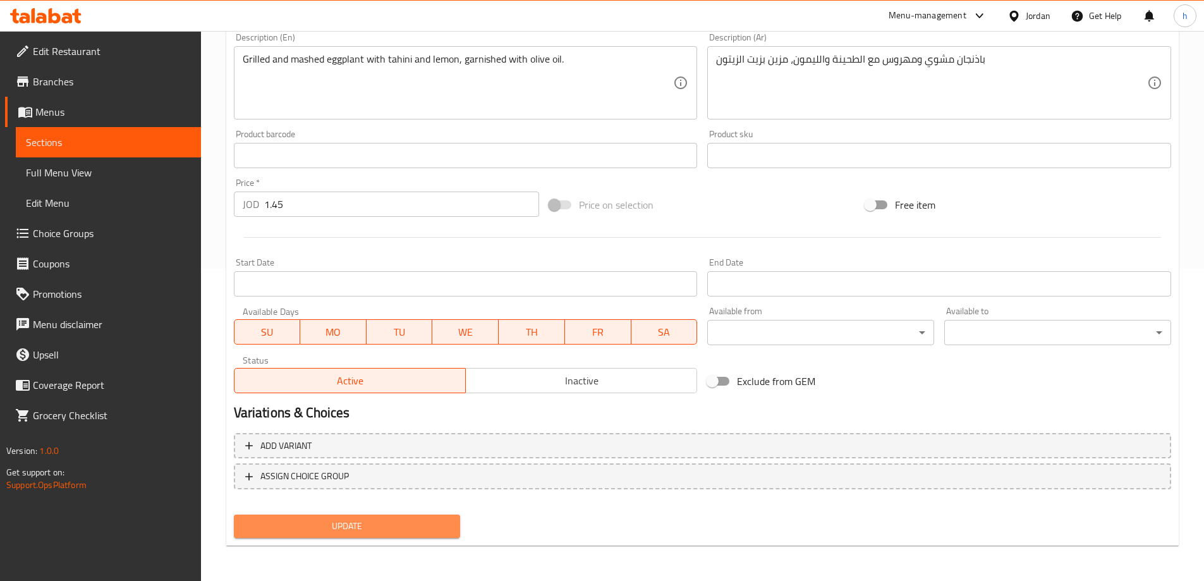
click at [403, 528] on span "Update" at bounding box center [347, 526] width 207 height 16
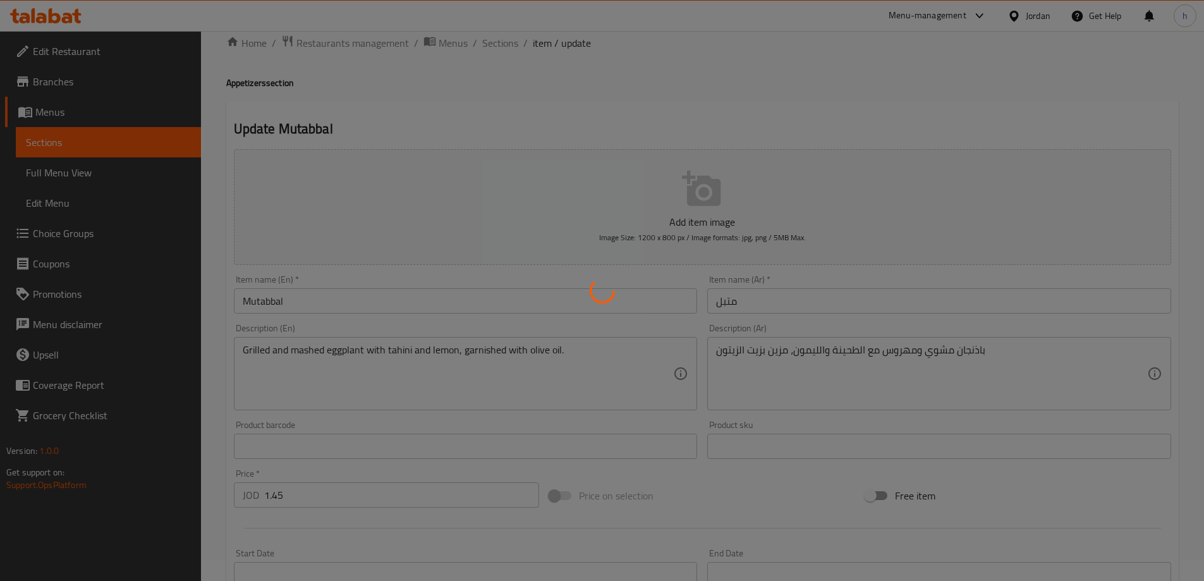
scroll to position [0, 0]
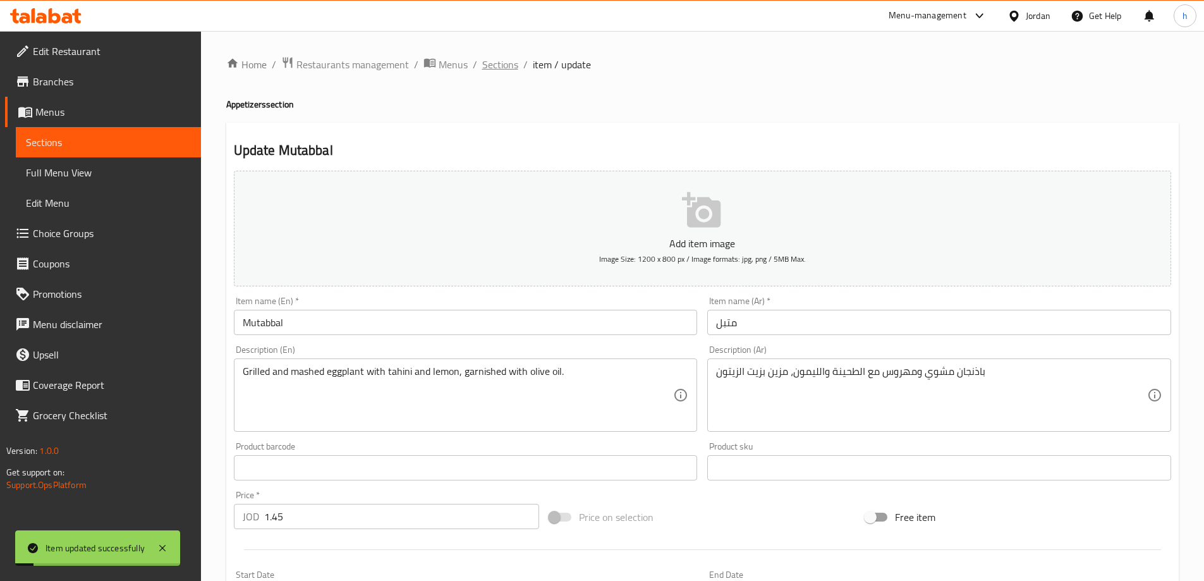
click at [503, 66] on span "Sections" at bounding box center [500, 64] width 36 height 15
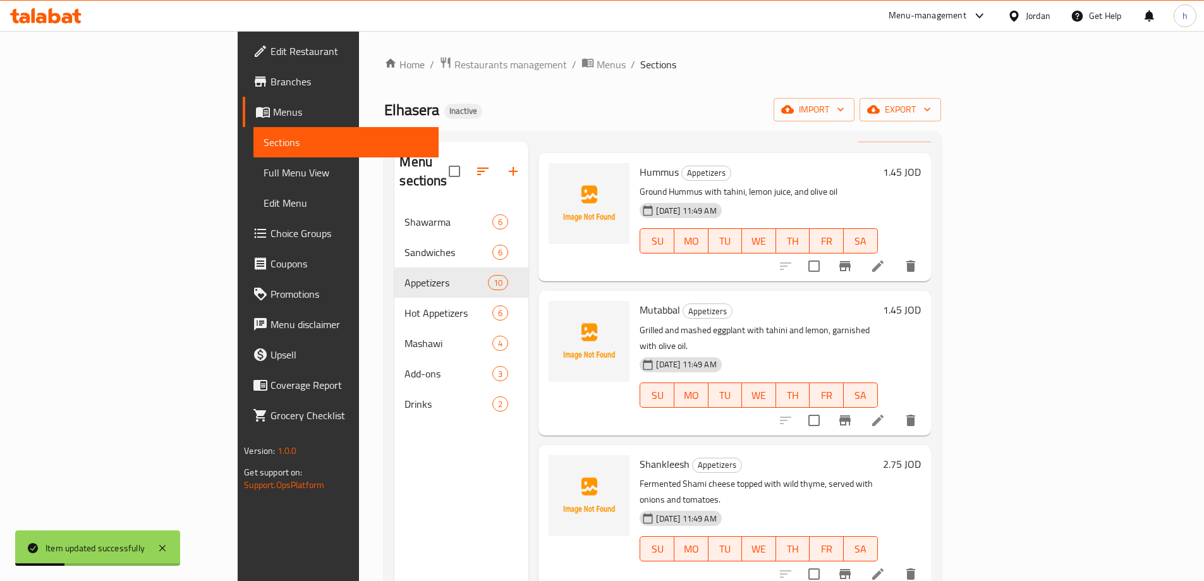
scroll to position [63, 0]
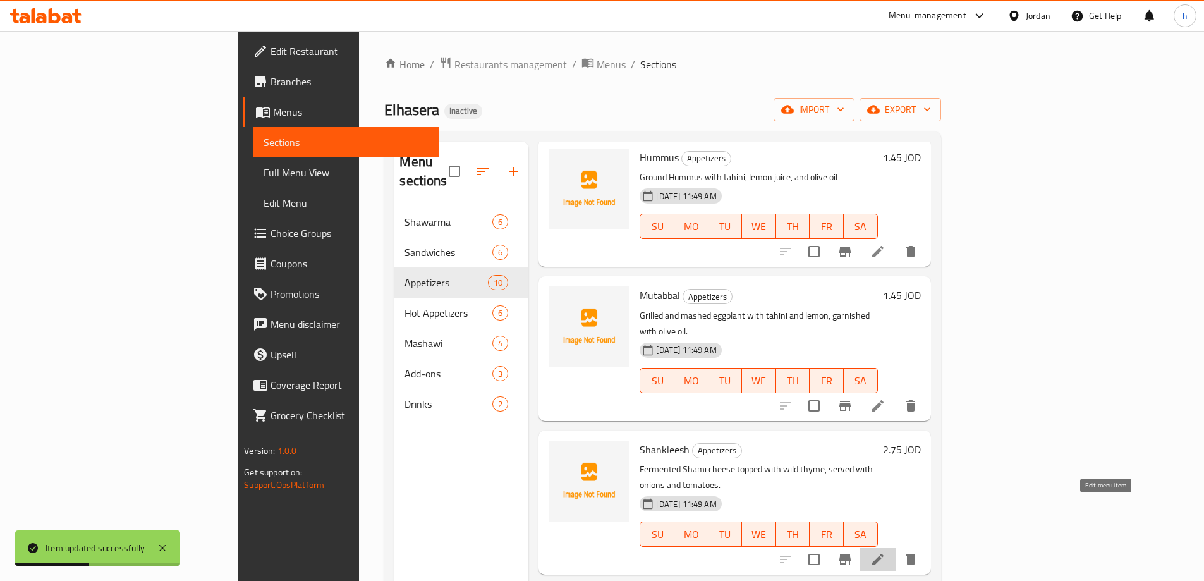
click at [884, 554] on icon at bounding box center [877, 559] width 11 height 11
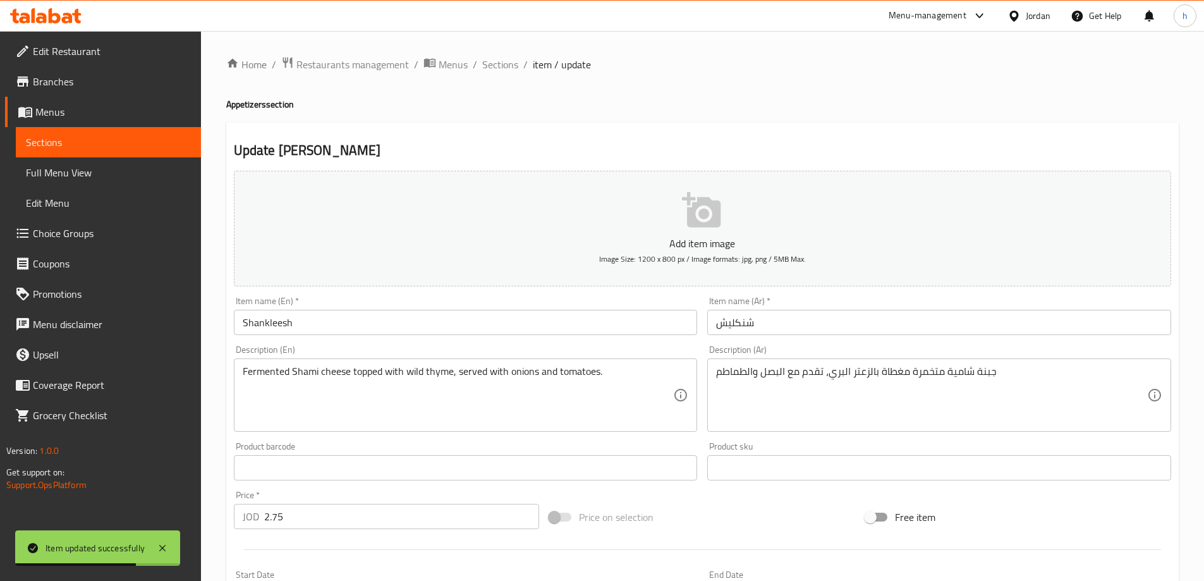
click at [290, 323] on input "Shankleesh" at bounding box center [466, 322] width 464 height 25
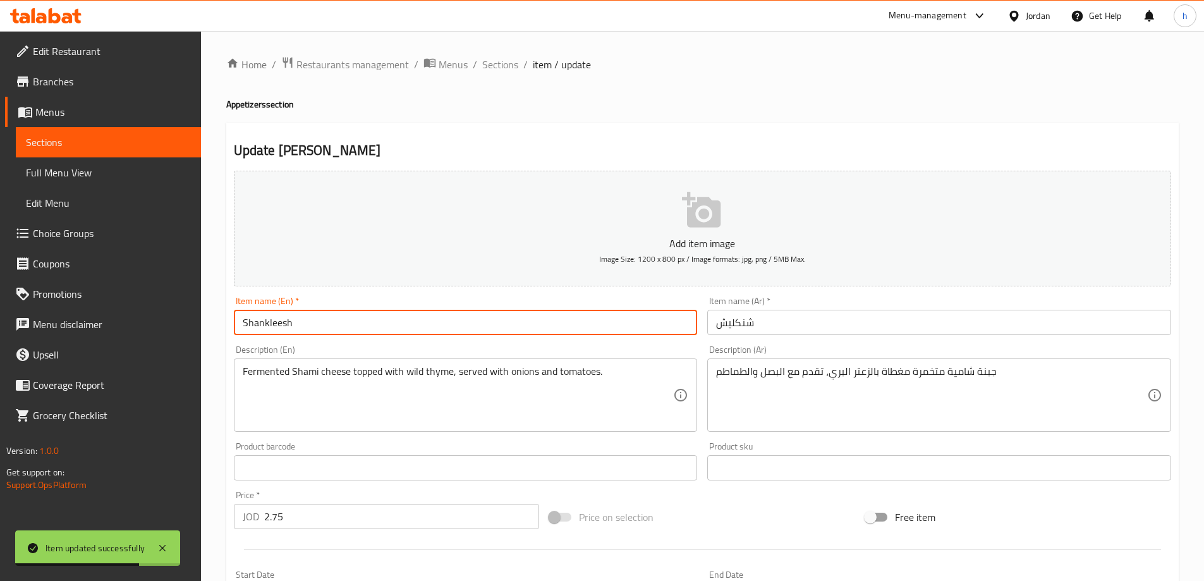
click at [290, 323] on input "Shankleesh" at bounding box center [466, 322] width 464 height 25
click at [398, 323] on input "Shankleesh" at bounding box center [466, 322] width 464 height 25
click at [751, 324] on input "شنكليش" at bounding box center [939, 322] width 464 height 25
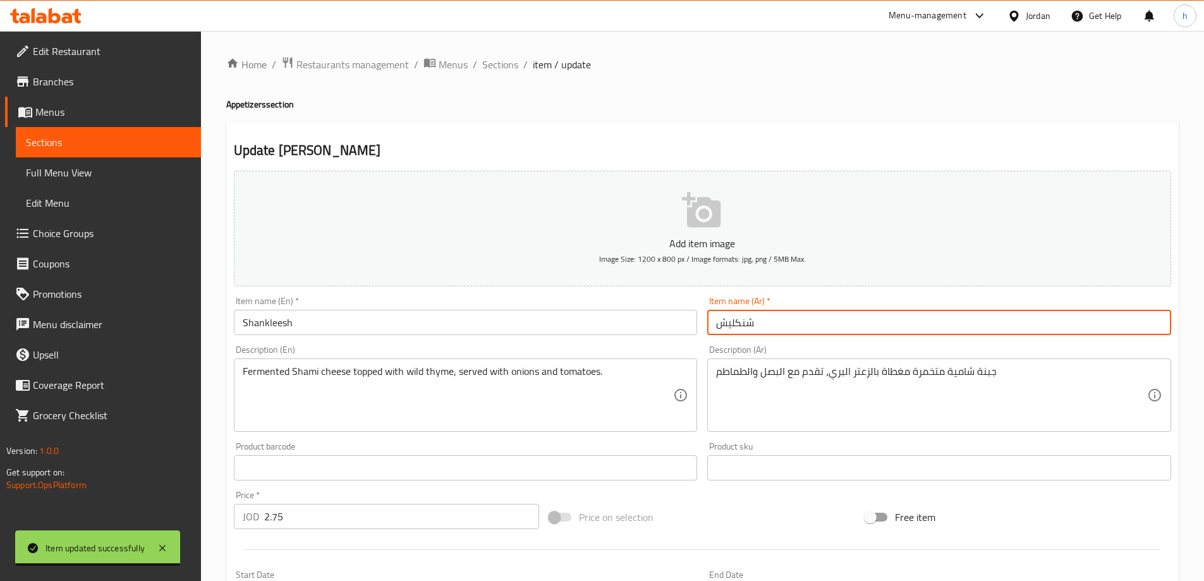
click at [751, 324] on input "شنكليش" at bounding box center [939, 322] width 464 height 25
click at [378, 337] on div "Item name (En)   * [PERSON_NAME] Item name (En) *" at bounding box center [466, 315] width 474 height 49
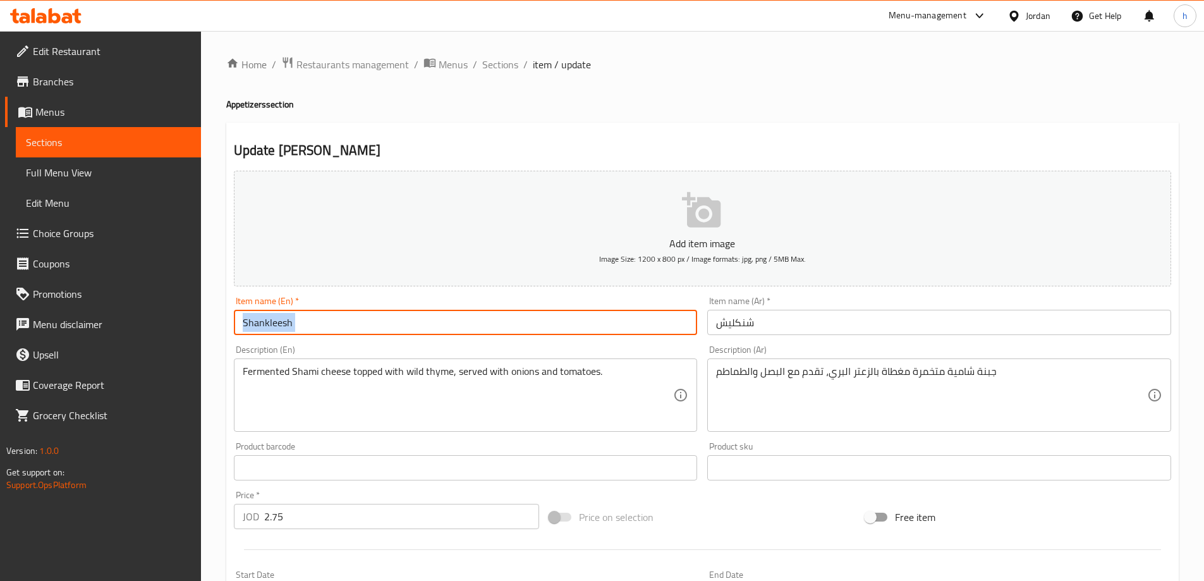
click at [383, 330] on input "Shankleesh" at bounding box center [466, 322] width 464 height 25
paste input "ish"
type input "Shanklish"
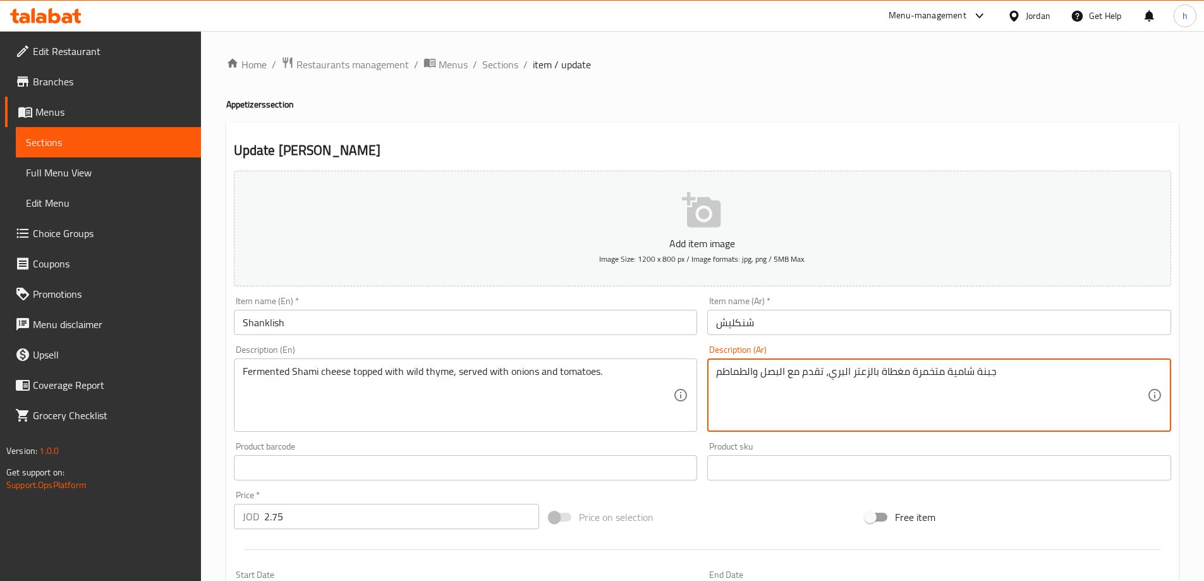
click at [992, 369] on textarea "جبنة شامية متخمرة مغطاة بالزعتر البري، تقدم مع البصل والطماطم" at bounding box center [931, 395] width 431 height 60
click at [930, 372] on textarea "جبنة شامية متخمرة مغطاة بالزعتر البري، تقدم مع البصل والطماطم" at bounding box center [931, 395] width 431 height 60
click at [330, 363] on div "Fermented [PERSON_NAME] cheese topped with wild thyme, served with onions and t…" at bounding box center [466, 394] width 464 height 73
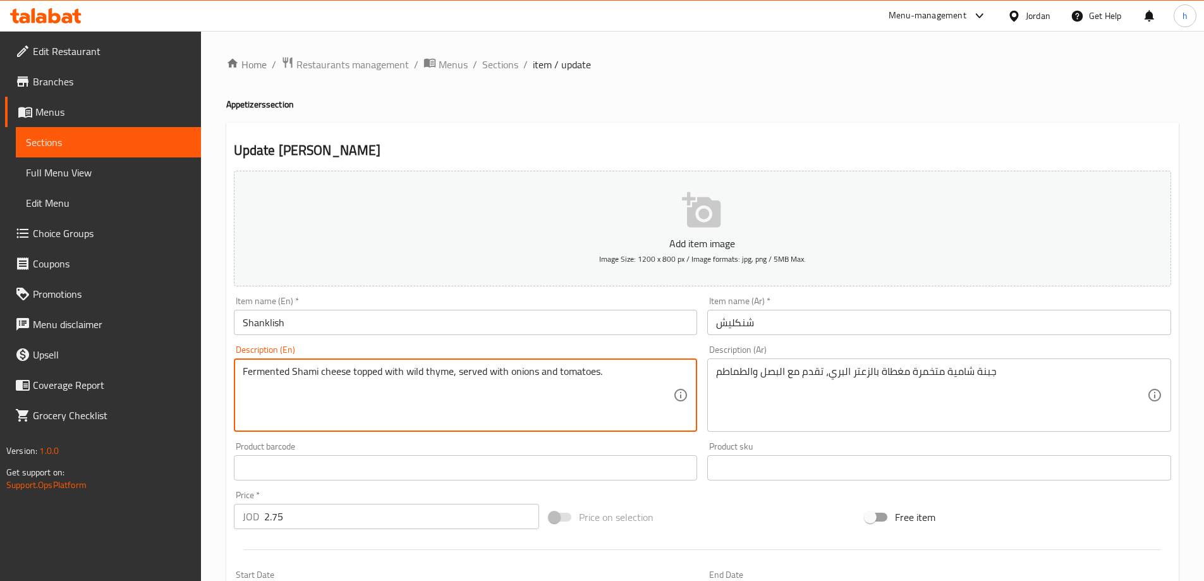
click at [353, 365] on textarea "Fermented Shami cheese topped with wild thyme, served with onions and tomatoes." at bounding box center [458, 395] width 431 height 60
click at [376, 368] on textarea "Fermented Shami cheese topped with wild thyme, served with onions and tomatoes." at bounding box center [458, 395] width 431 height 60
click at [400, 374] on textarea "Fermented Shami cheese topped with wild thyme, served with onions and tomatoes." at bounding box center [458, 395] width 431 height 60
click at [435, 369] on textarea "Fermented Shami cheese topped with wild thyme, served with onions and tomatoes." at bounding box center [458, 395] width 431 height 60
click at [471, 374] on textarea "Fermented Shami cheese topped with wild thyme, served with onions and tomatoes." at bounding box center [458, 395] width 431 height 60
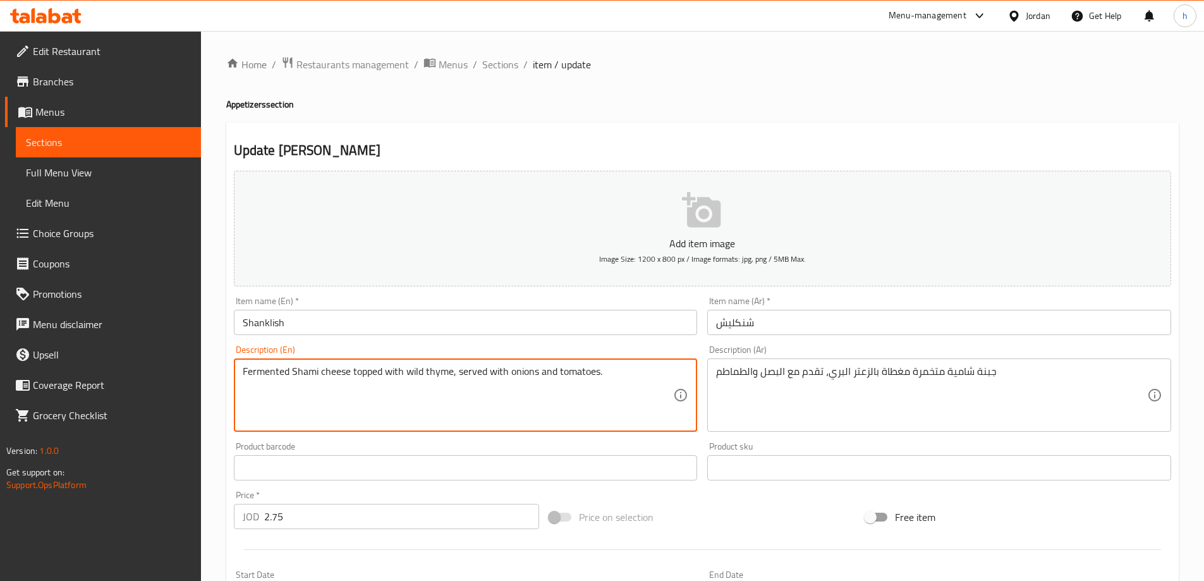
click at [506, 371] on textarea "Fermented Shami cheese topped with wild thyme, served with onions and tomatoes." at bounding box center [458, 395] width 431 height 60
click at [528, 370] on textarea "Fermented Shami cheese topped with wild thyme, served with onions and tomatoes." at bounding box center [458, 395] width 431 height 60
click at [574, 366] on textarea "Fermented Shami cheese topped with wild thyme, served with onions and tomatoes." at bounding box center [458, 395] width 431 height 60
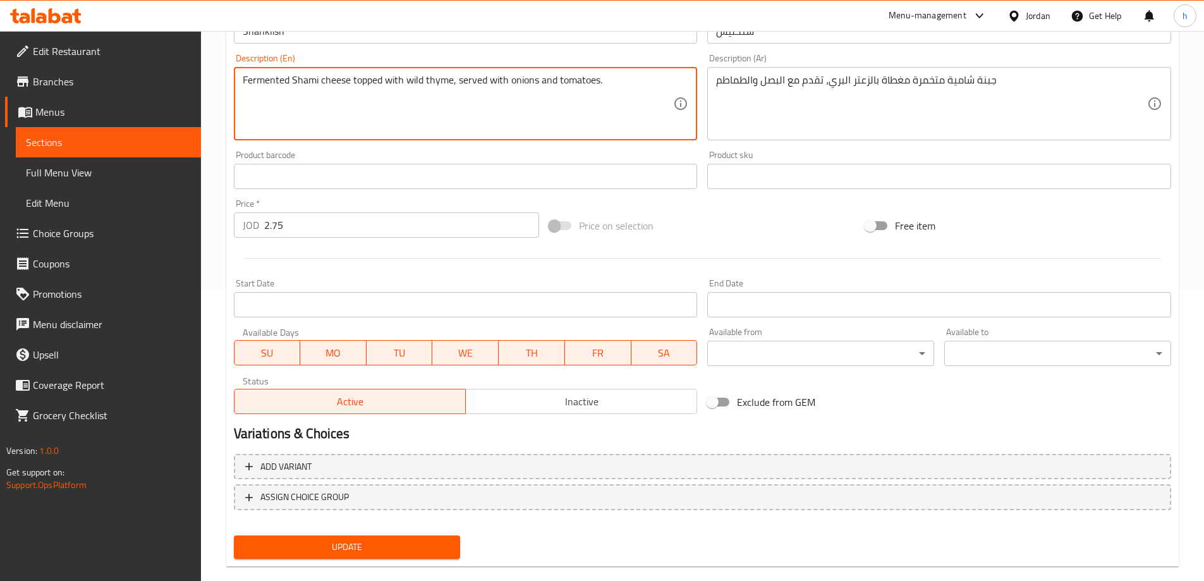
scroll to position [312, 0]
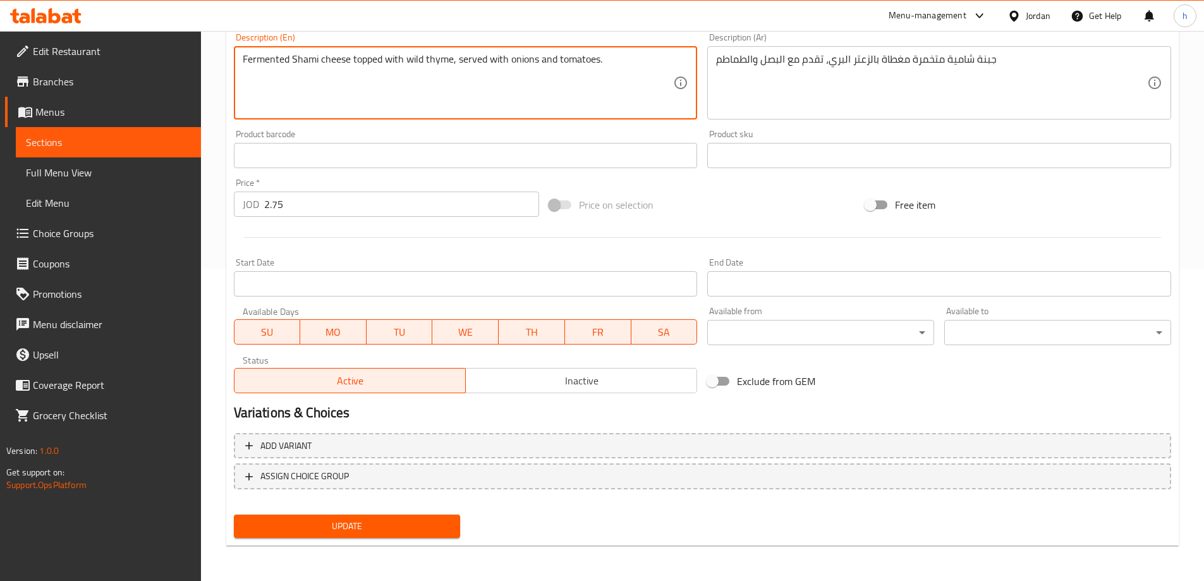
click at [374, 536] on button "Update" at bounding box center [347, 525] width 227 height 23
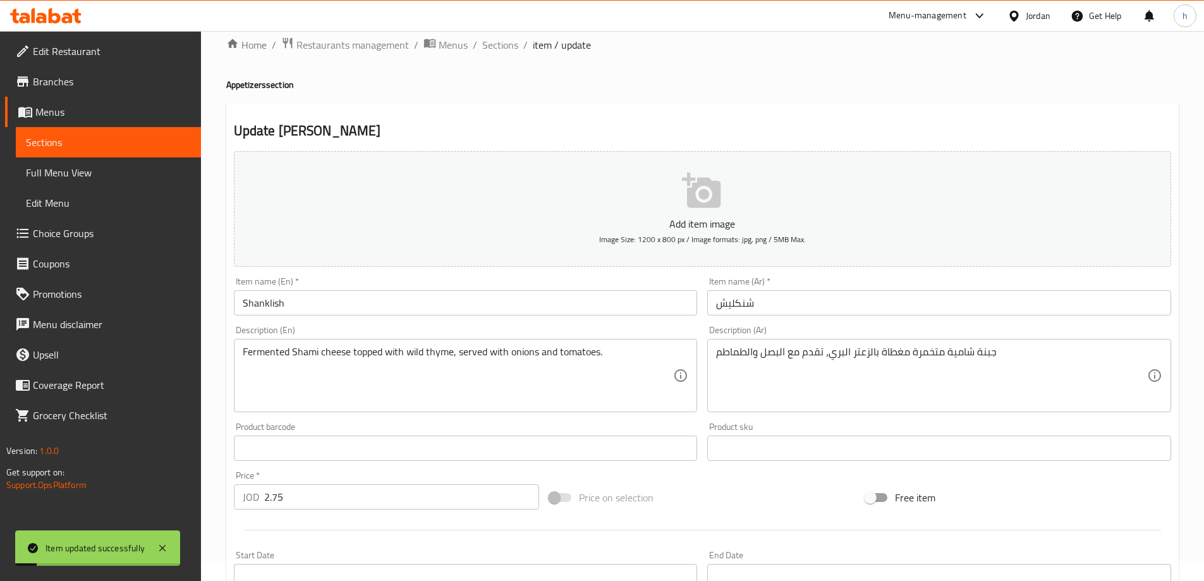
scroll to position [0, 0]
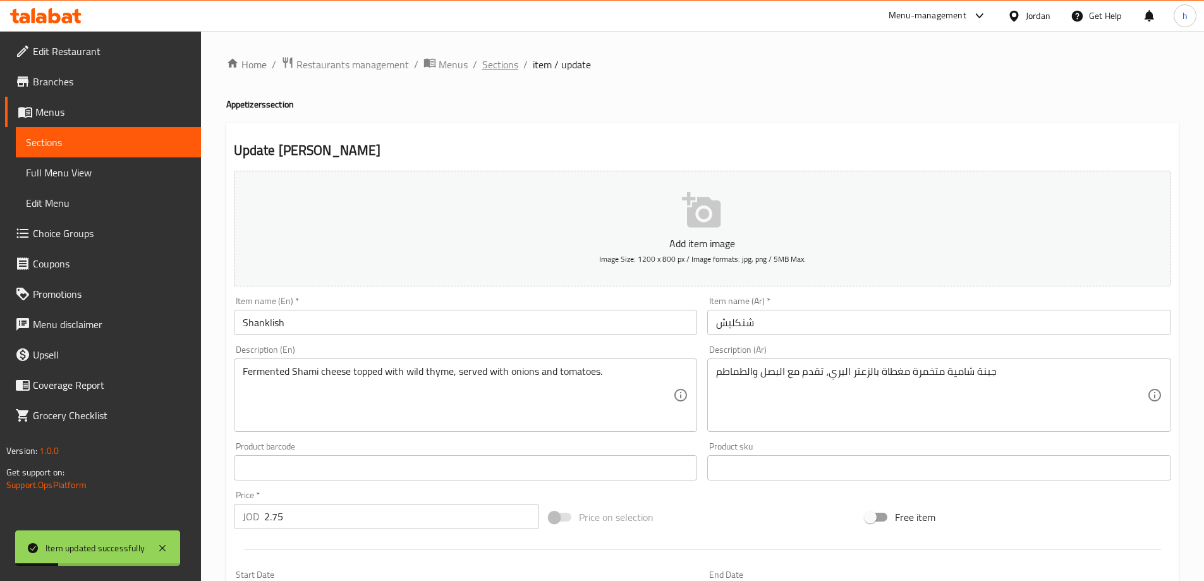
click at [508, 66] on span "Sections" at bounding box center [500, 64] width 36 height 15
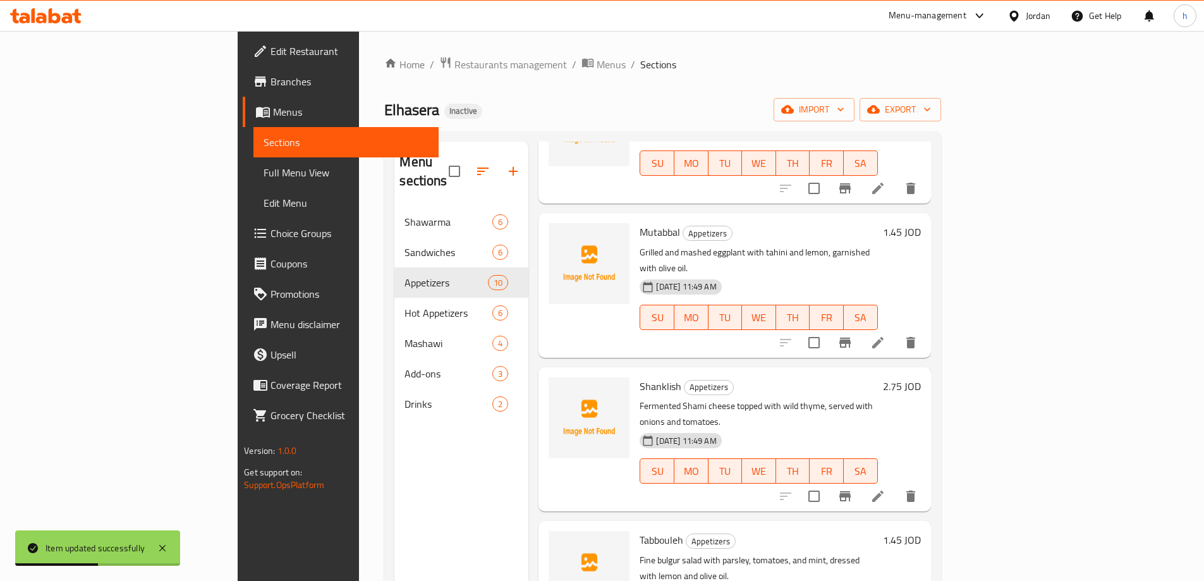
scroll to position [190, 0]
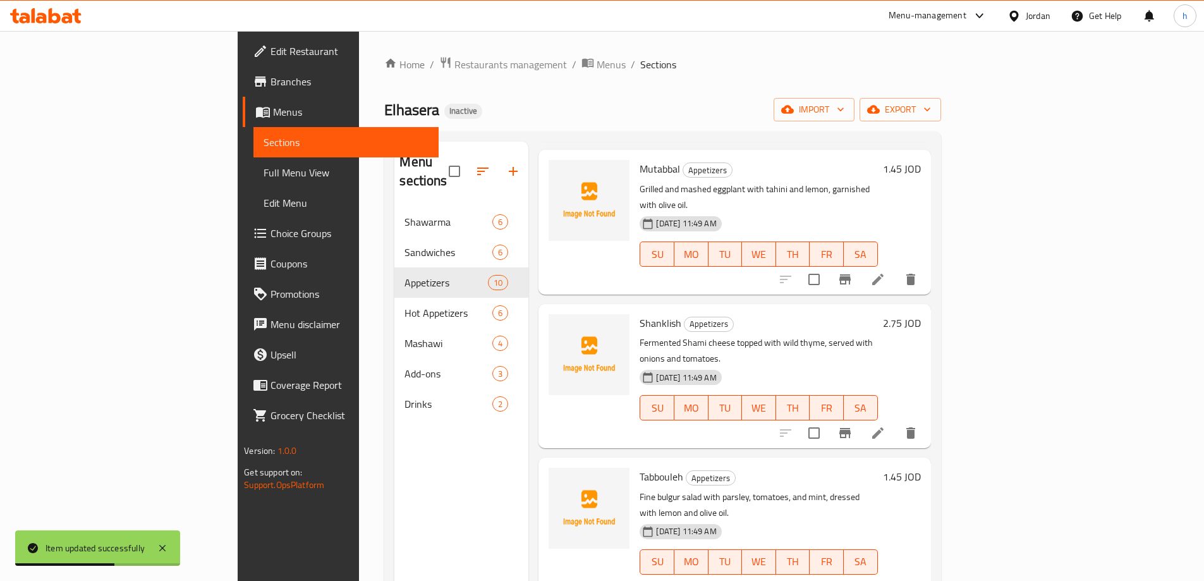
click at [896, 576] on li at bounding box center [877, 587] width 35 height 23
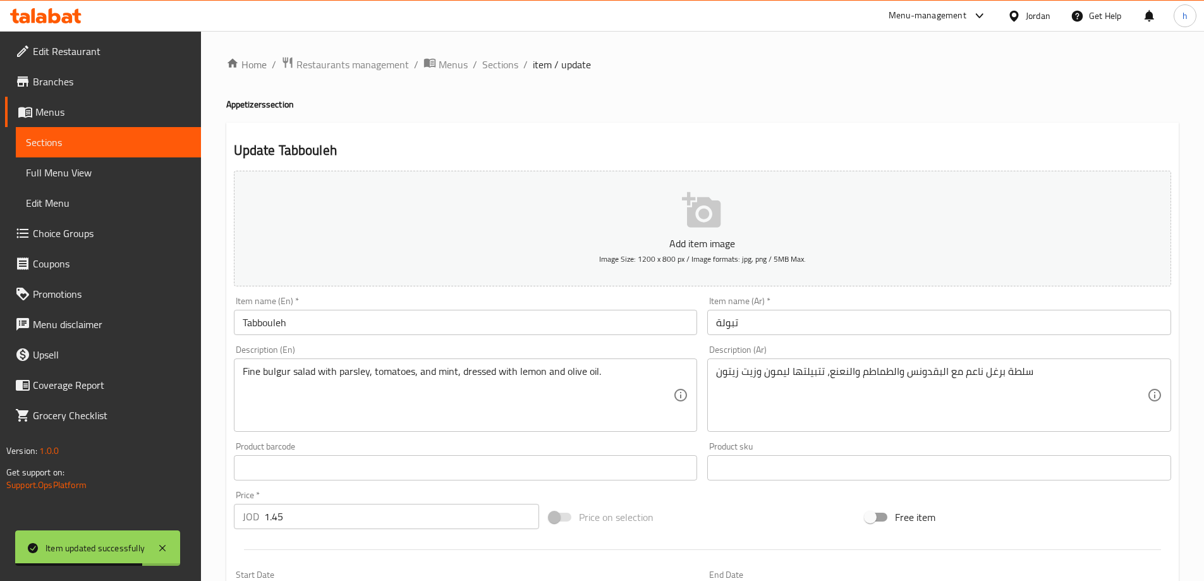
click at [314, 325] on input "Tabbouleh" at bounding box center [466, 322] width 464 height 25
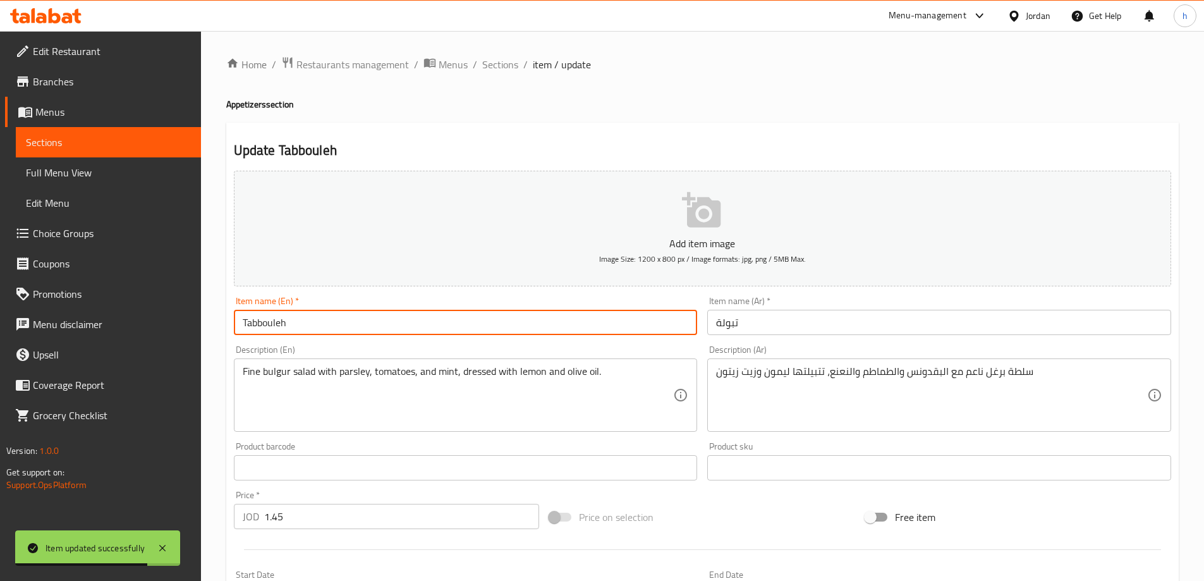
click at [314, 325] on input "Tabbouleh" at bounding box center [466, 322] width 464 height 25
click at [463, 334] on input "Tabbouleh" at bounding box center [466, 322] width 464 height 25
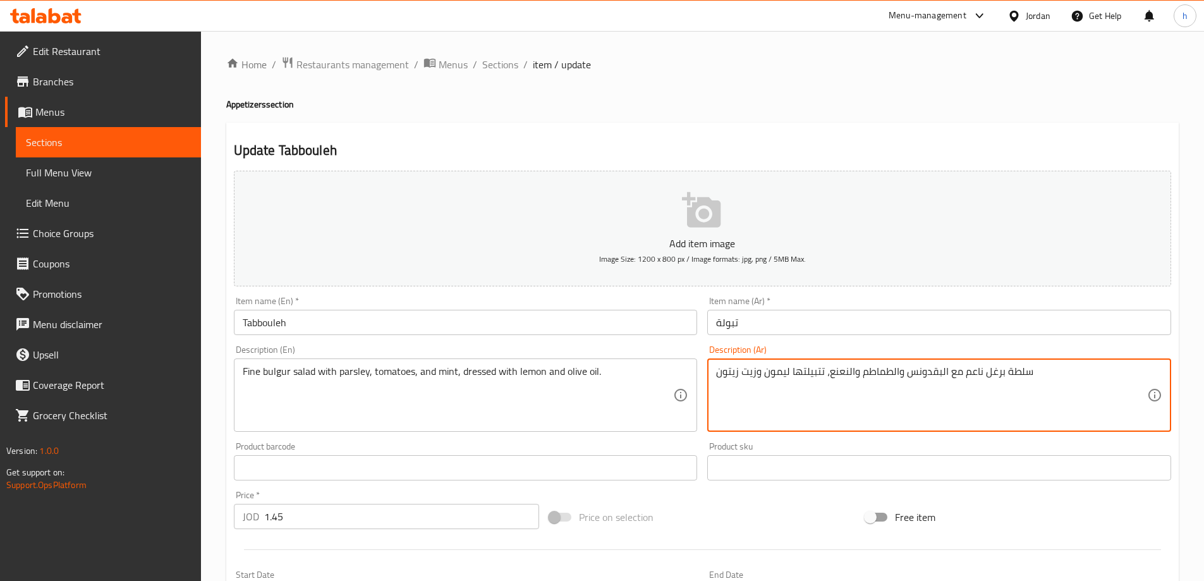
click at [995, 368] on textarea "سلطة برغل ناعم مع البقدونس والطماطم والنعنع، تتبيلتها ليمون وزيت زيتون" at bounding box center [931, 395] width 431 height 60
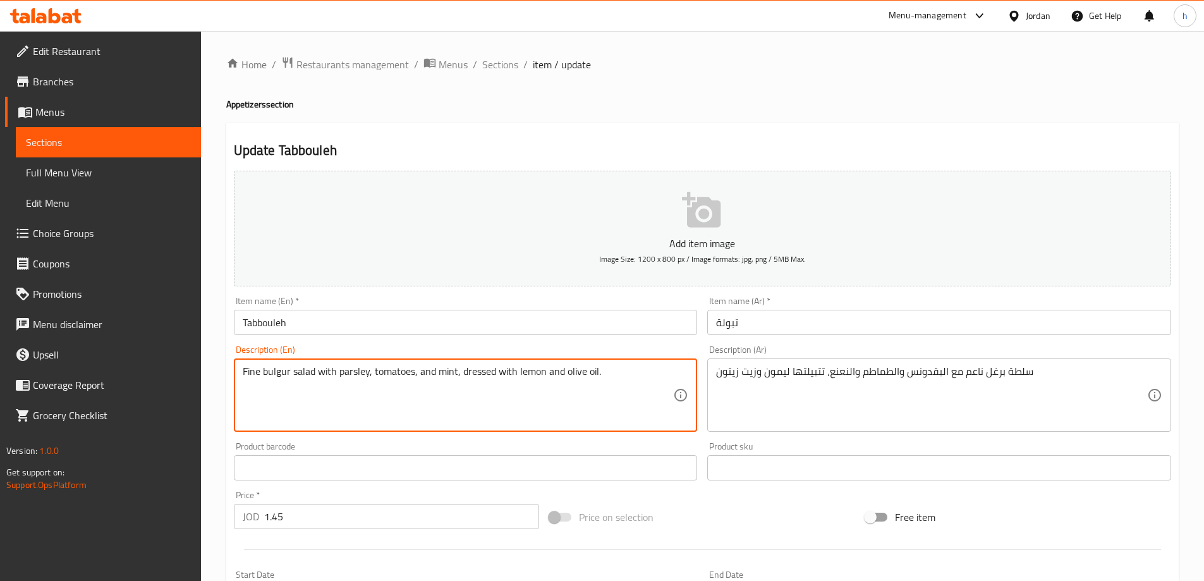
click at [278, 375] on textarea "Fine bulgur salad with parsley, tomatoes, and mint, dressed with lemon and oliv…" at bounding box center [458, 395] width 431 height 60
paste textarea "Bulgur"
click at [337, 380] on textarea "Fine Bulgur salad with parsley, tomatoes, and mint, dressed with lemon and oliv…" at bounding box center [458, 395] width 431 height 60
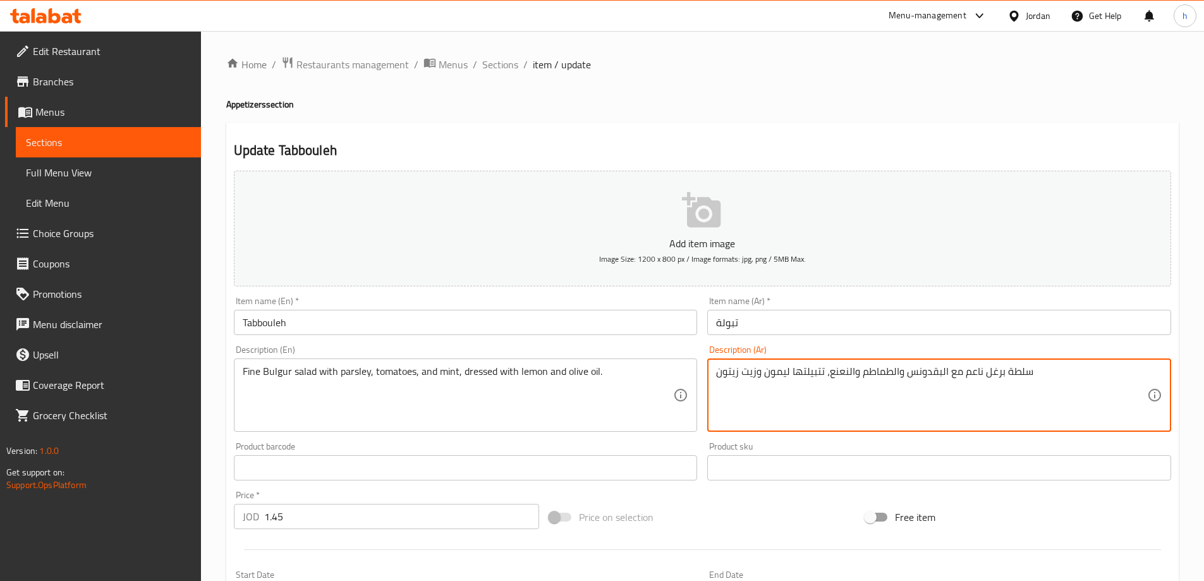
click at [923, 369] on textarea "سلطة برغل ناعم مع البقدونس والطماطم والنعنع، تتبيلتها ليمون وزيت زيتون" at bounding box center [931, 395] width 431 height 60
click at [944, 374] on textarea "سلطة برغل ناعم مع البقدونس والطماطم والنعنع، تتبيلتها ليمون وزيت زيتون" at bounding box center [931, 395] width 431 height 60
drag, startPoint x: 938, startPoint y: 372, endPoint x: 911, endPoint y: 374, distance: 26.6
click at [911, 374] on textarea "سلطة برغل ناعم مع البقدونس والطماطم والنعنع، تتبيلتها ليمون وزيت زيتون" at bounding box center [931, 395] width 431 height 60
click at [918, 372] on textarea "سلطة برغل ناعم مع البقدونس والطماطم والنعنع، تتبيلتها ليمون وزيت زيتون" at bounding box center [931, 395] width 431 height 60
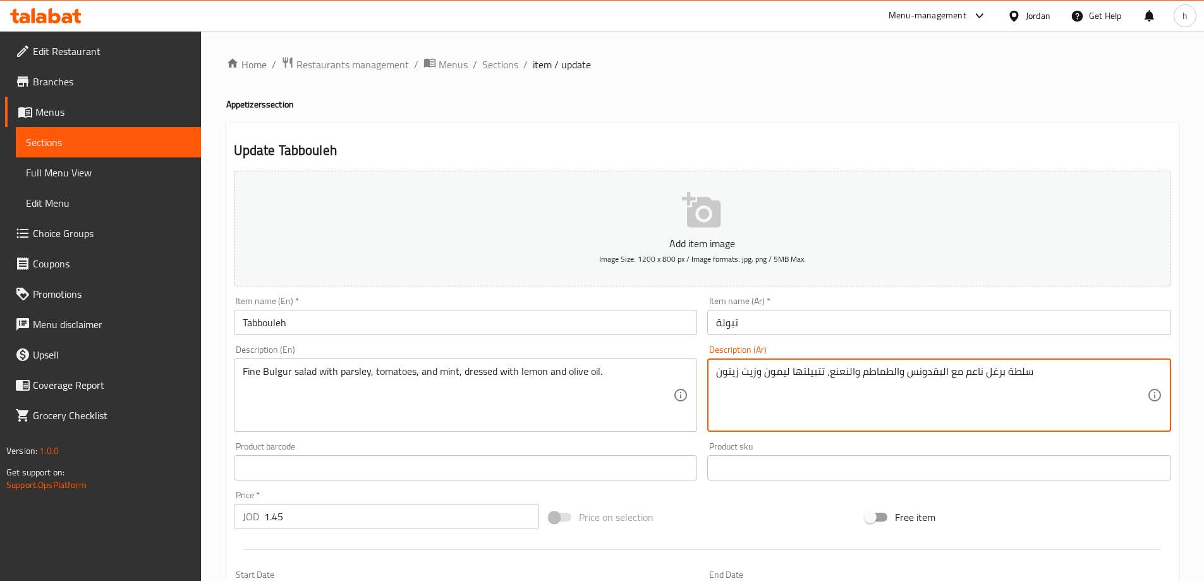
click at [918, 372] on textarea "سلطة برغل ناعم مع البقدونس والطماطم والنعنع، تتبيلتها ليمون وزيت زيتون" at bounding box center [931, 395] width 431 height 60
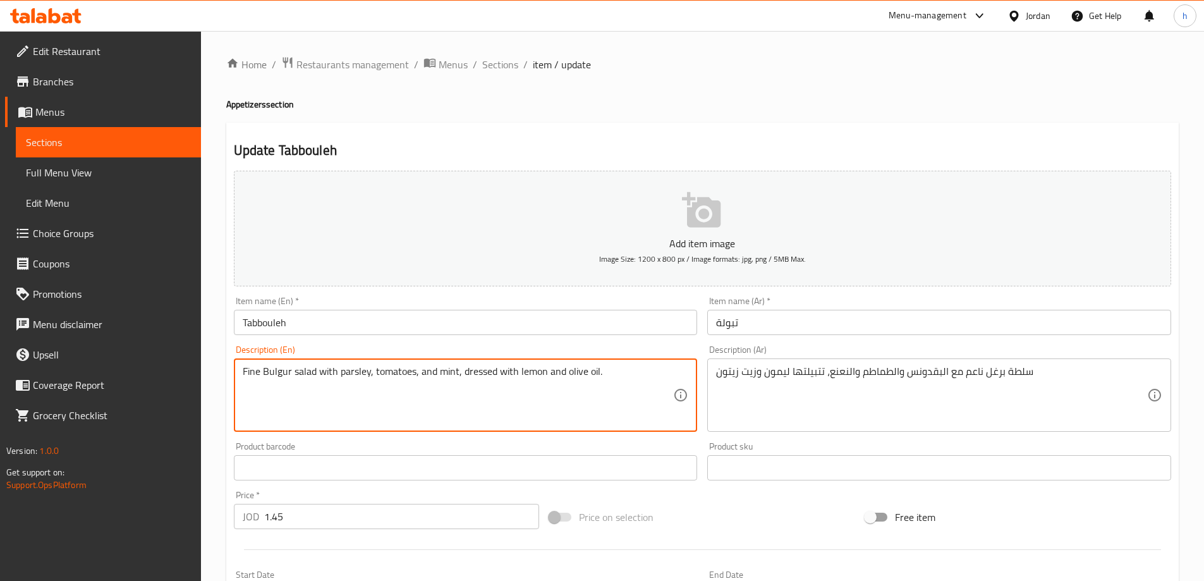
click at [349, 374] on textarea "Fine Bulgur salad with parsley, tomatoes, and mint, dressed with lemon and oliv…" at bounding box center [458, 395] width 431 height 60
paste textarea "P"
click at [405, 380] on textarea "Fine Bulgur salad with Parsley, tomatoes, and mint, dressed with lemon and oliv…" at bounding box center [458, 395] width 431 height 60
click at [421, 375] on textarea "Fine Bulgur salad with Parsley, tomatoes, and mint, dressed with lemon and oliv…" at bounding box center [458, 395] width 431 height 60
click at [439, 372] on textarea "Fine Bulgur salad with Parsley, tomatoes, and mint, dressed with lemon and oliv…" at bounding box center [458, 395] width 431 height 60
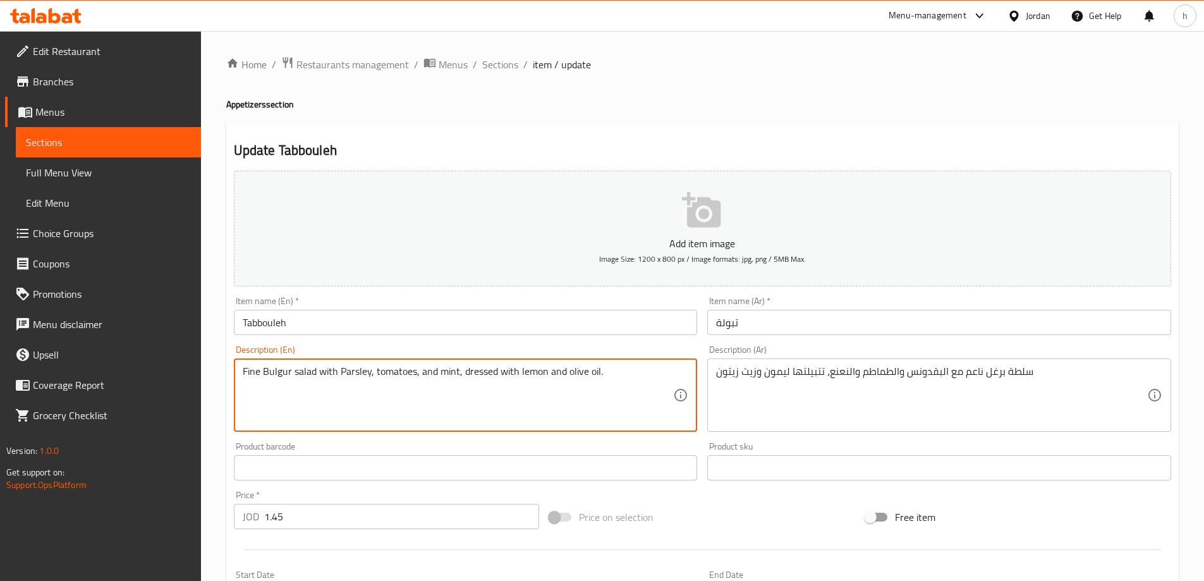
click at [471, 368] on textarea "Fine Bulgur salad with Parsley, tomatoes, and mint, dressed with lemon and oliv…" at bounding box center [458, 395] width 431 height 60
click at [538, 371] on textarea "Fine Bulgur salad with Parsley, tomatoes, and mint, dressed with lemon and oliv…" at bounding box center [458, 395] width 431 height 60
click at [539, 391] on textarea "Fine Bulgur salad with Parsley, tomatoes, and mint, dressed with lemon and oliv…" at bounding box center [458, 395] width 431 height 60
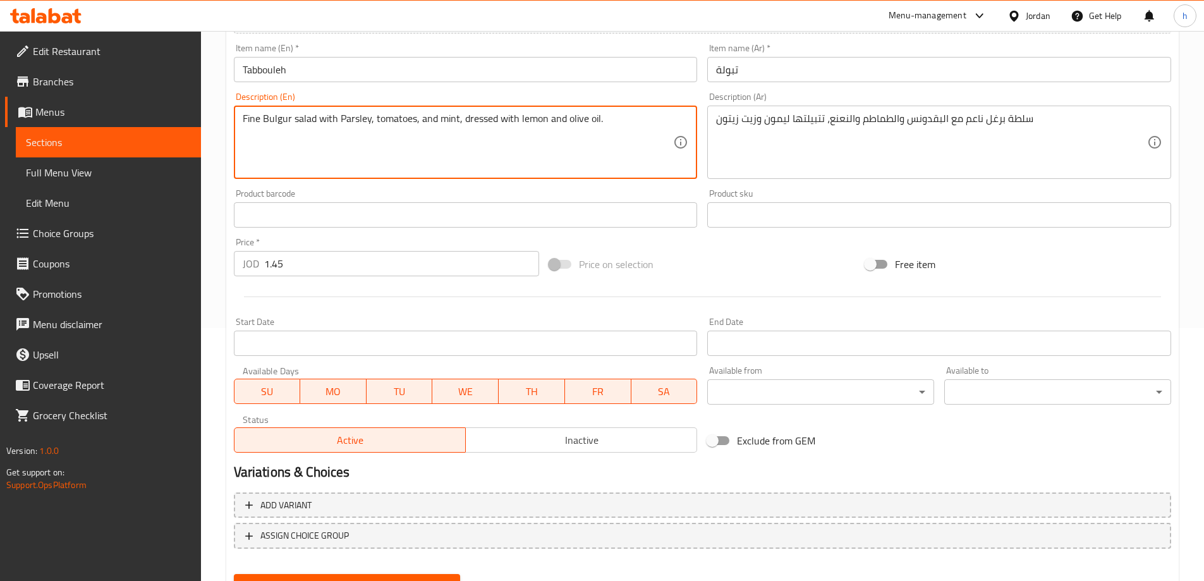
scroll to position [312, 0]
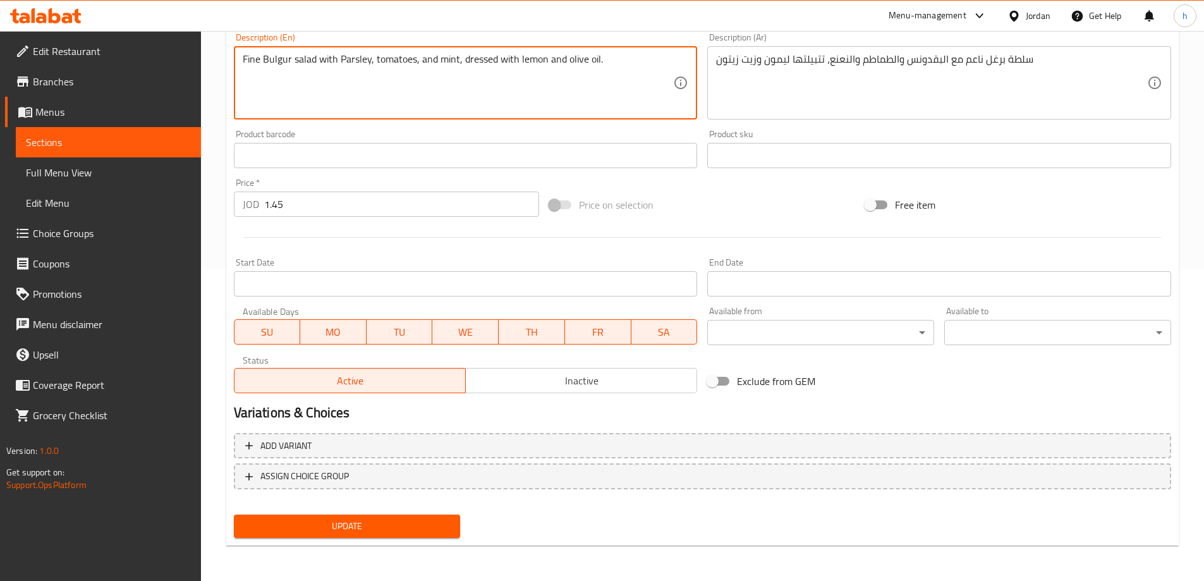
type textarea "Fine Bulgur salad with Parsley, tomatoes, and mint, dressed with lemon and oliv…"
click at [423, 523] on span "Update" at bounding box center [347, 526] width 207 height 16
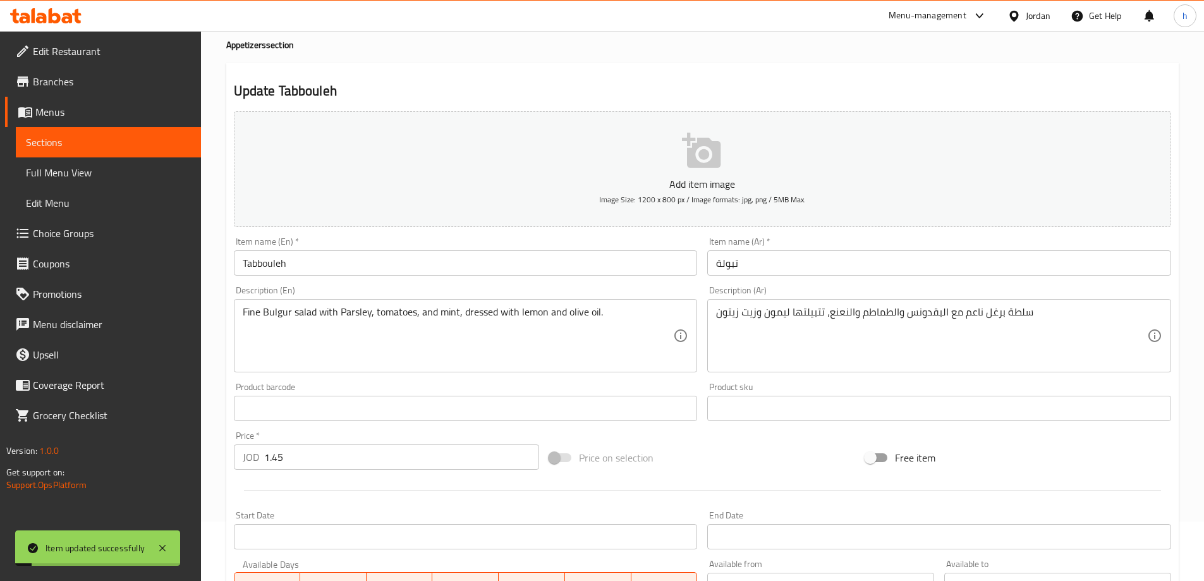
scroll to position [0, 0]
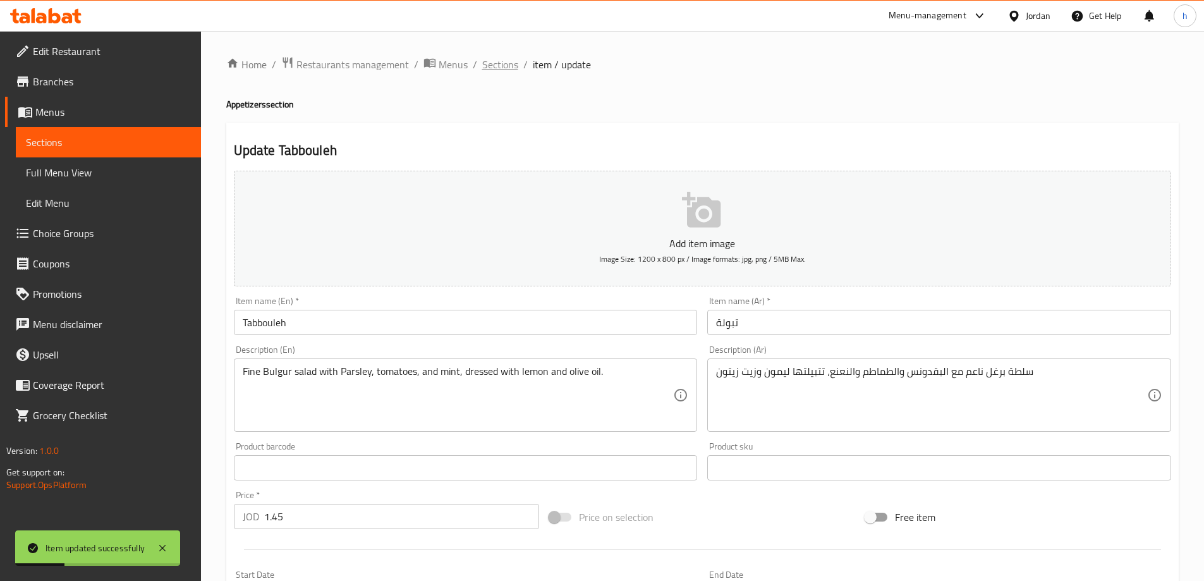
click at [498, 57] on span "Sections" at bounding box center [500, 64] width 36 height 15
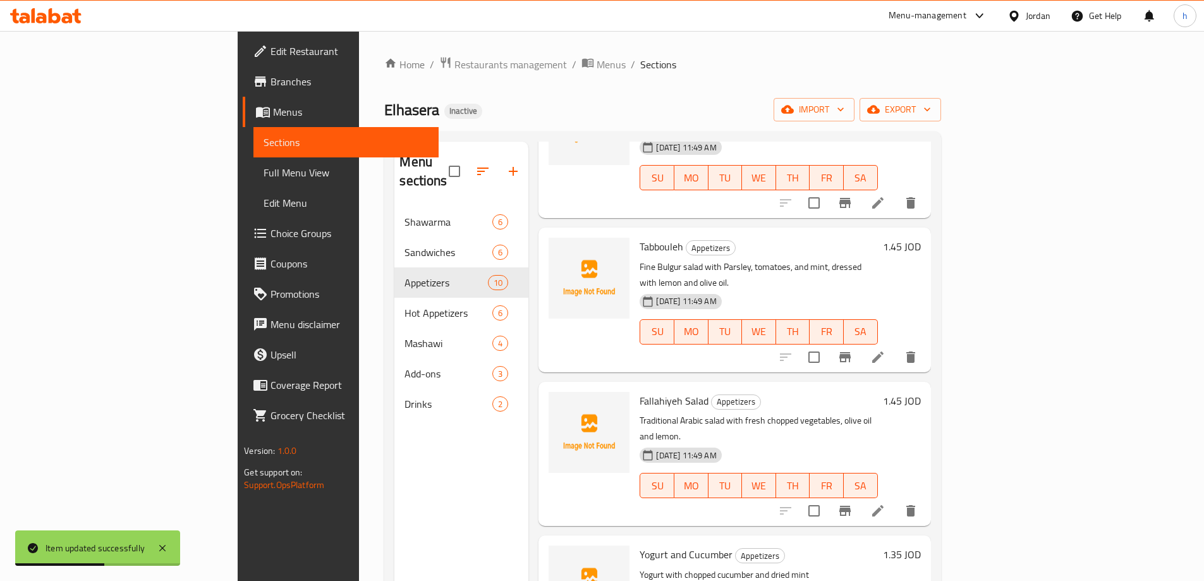
scroll to position [442, 0]
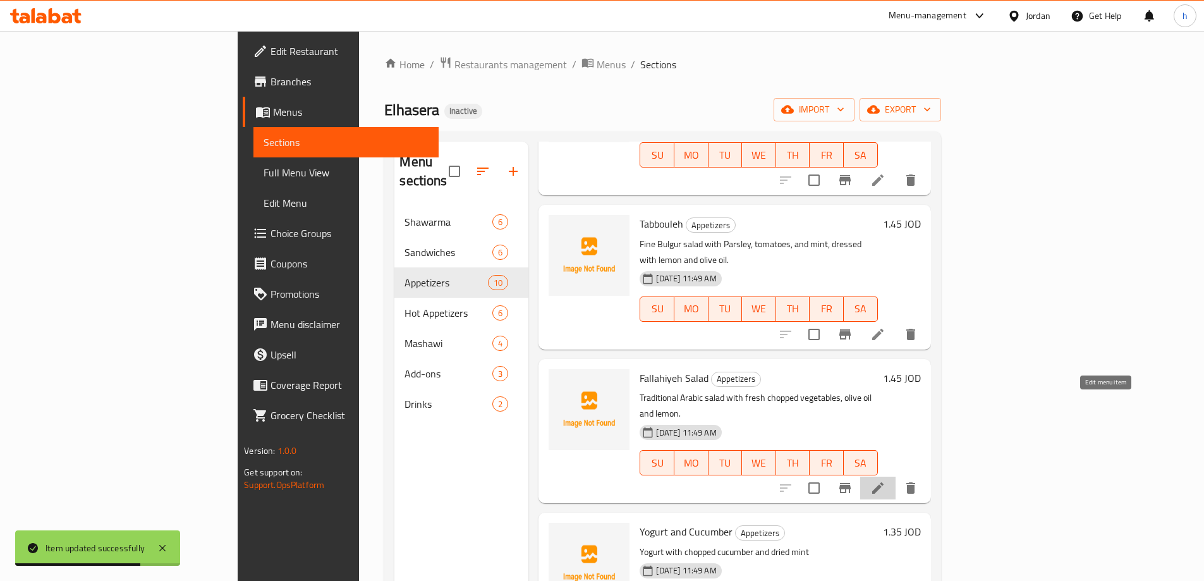
click at [885, 480] on icon at bounding box center [877, 487] width 15 height 15
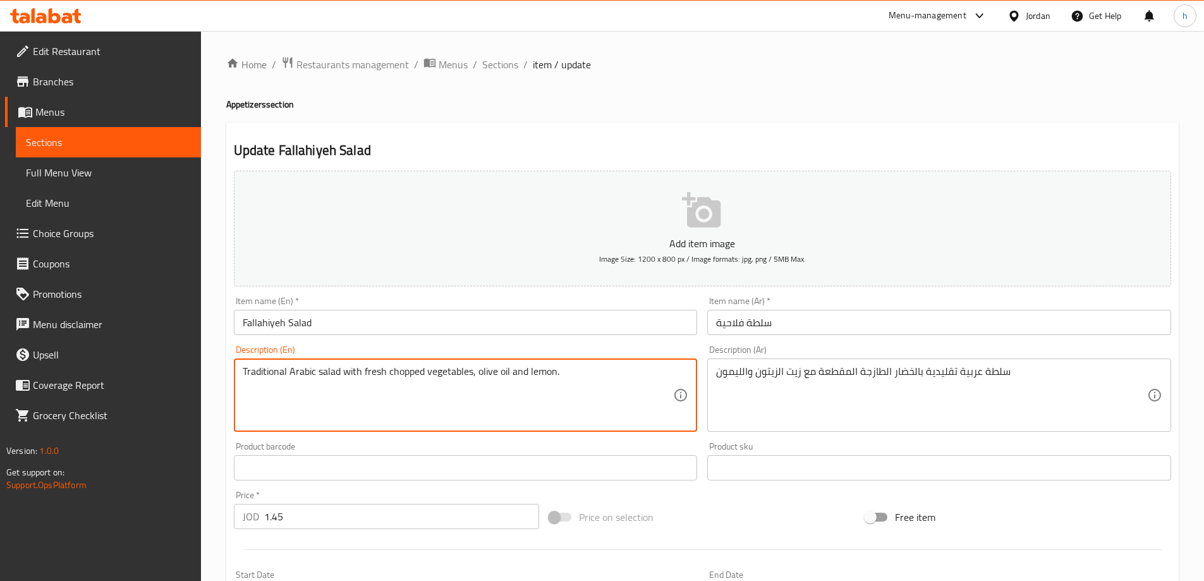
click at [320, 382] on textarea "Traditional Arabic salad with fresh chopped vegetables, olive oil and lemon." at bounding box center [458, 395] width 431 height 60
click at [343, 374] on textarea "Traditional Arabic salad with fresh chopped vegetables, olive oil and lemon." at bounding box center [458, 395] width 431 height 60
click at [363, 368] on textarea "Traditional Arabic salad with fresh chopped vegetables, olive oil and lemon." at bounding box center [458, 395] width 431 height 60
click at [393, 372] on textarea "Traditional Arabic salad with fresh chopped vegetables, olive oil and lemon." at bounding box center [458, 395] width 431 height 60
click at [420, 370] on textarea "Traditional Arabic salad with fresh chopped vegetables, olive oil and lemon." at bounding box center [458, 395] width 431 height 60
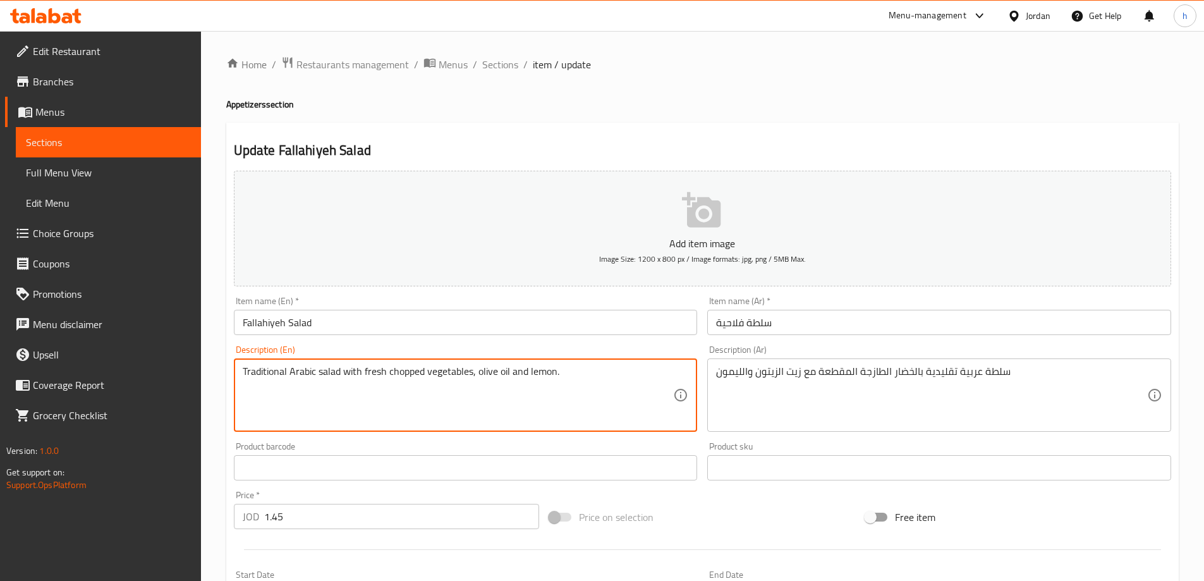
click at [449, 368] on textarea "Traditional Arabic salad with fresh chopped vegetables, olive oil and lemon." at bounding box center [458, 395] width 431 height 60
click at [482, 374] on textarea "Traditional Arabic salad with fresh chopped vegetables, olive oil and lemon." at bounding box center [458, 395] width 431 height 60
click at [532, 374] on textarea "Traditional Arabic salad with fresh chopped vegetables, olive oil and lemon." at bounding box center [458, 395] width 431 height 60
click at [563, 377] on textarea "Traditional Arabic salad with fresh chopped vegetables, olive oil and lemon." at bounding box center [458, 395] width 431 height 60
click at [408, 370] on textarea "Traditional Arabic salad with fresh chopped vegetables, olive oil and lemon." at bounding box center [458, 395] width 431 height 60
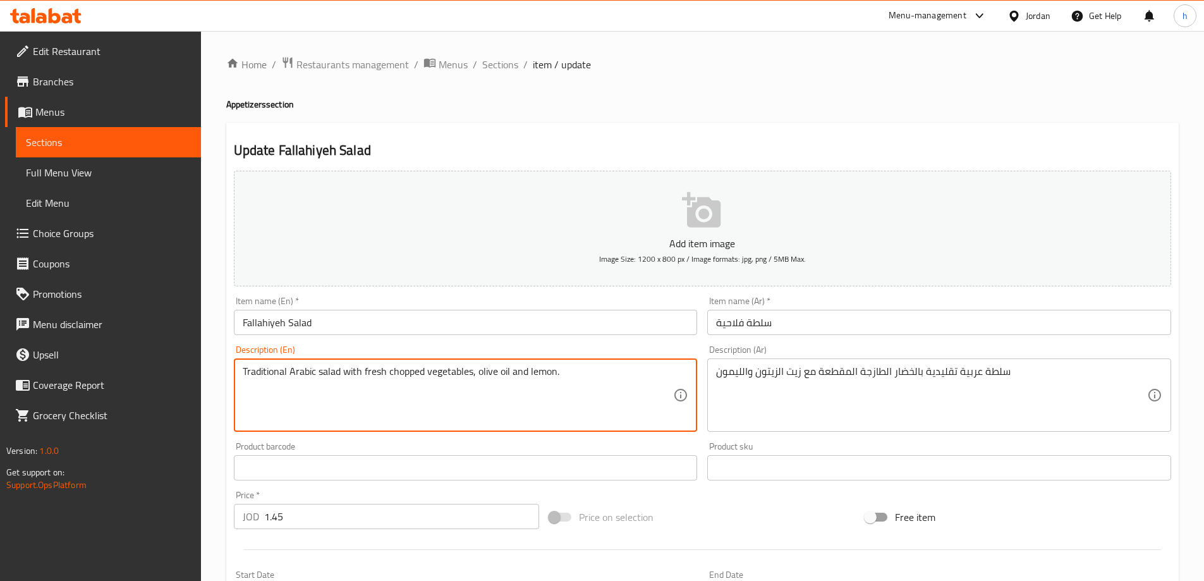
click at [454, 370] on textarea "Traditional Arabic salad with fresh chopped vegetables, olive oil and lemon." at bounding box center [458, 395] width 431 height 60
click at [511, 368] on textarea "Traditional Arabic salad with fresh chopped vegetables, olive oil and lemon." at bounding box center [458, 395] width 431 height 60
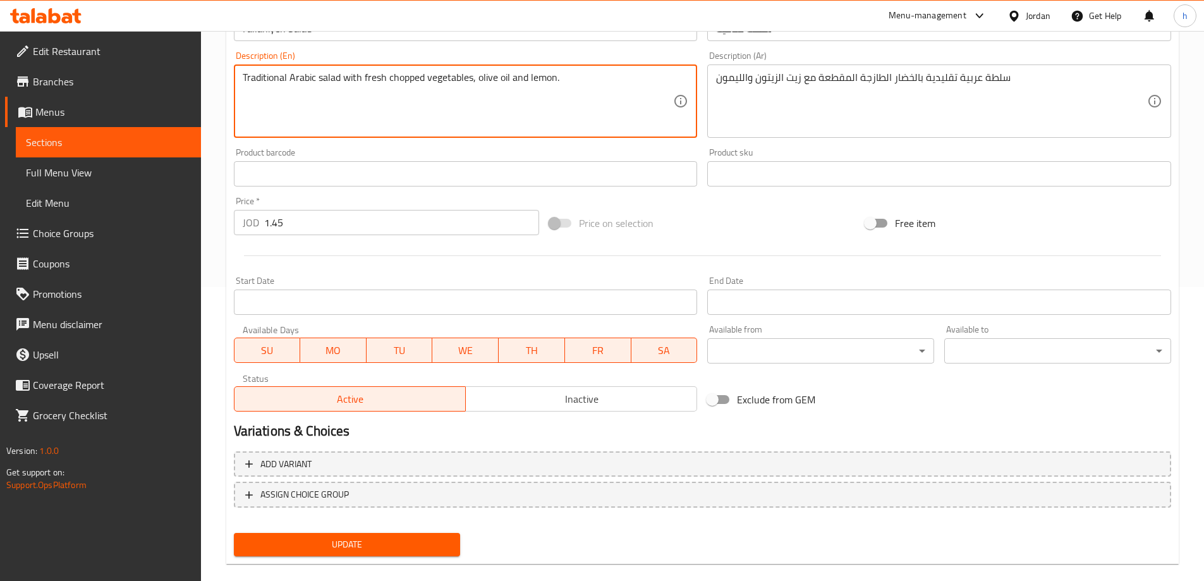
scroll to position [312, 0]
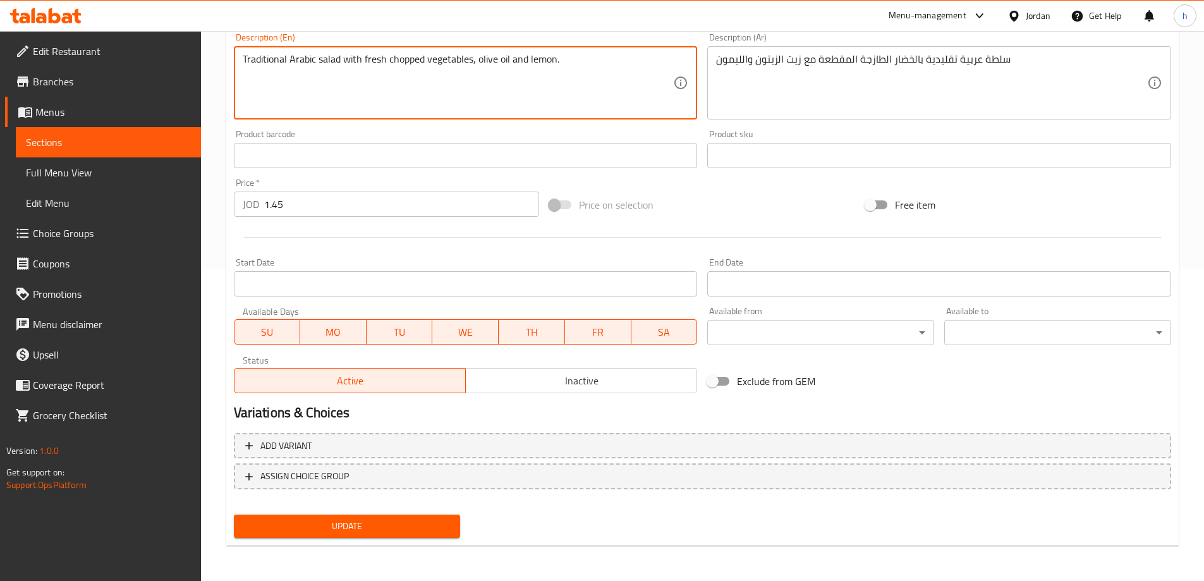
click at [414, 525] on span "Update" at bounding box center [347, 526] width 207 height 16
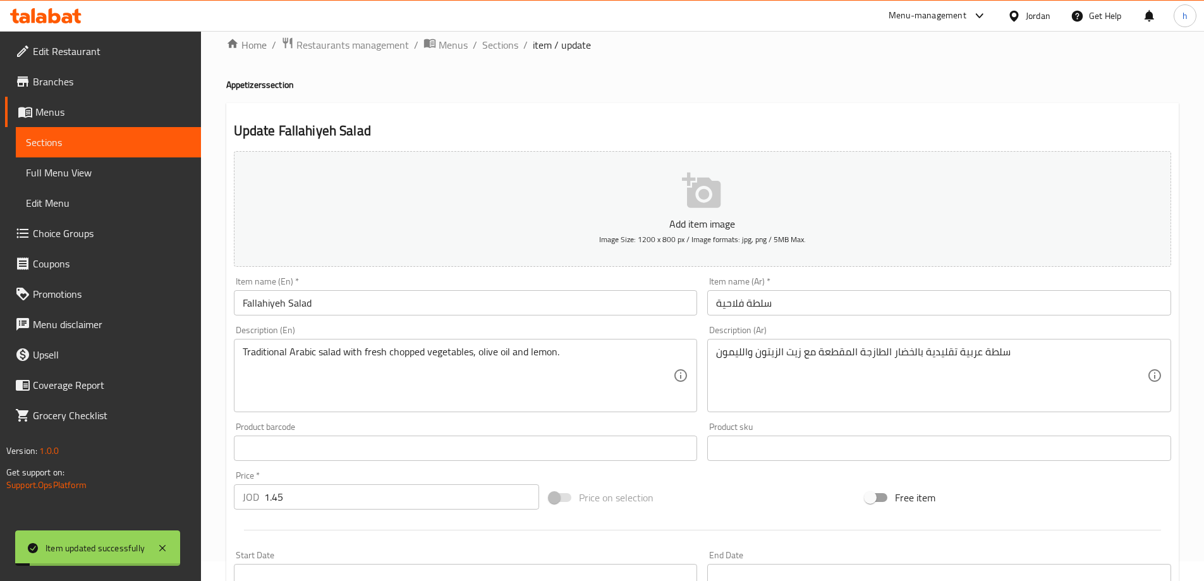
scroll to position [0, 0]
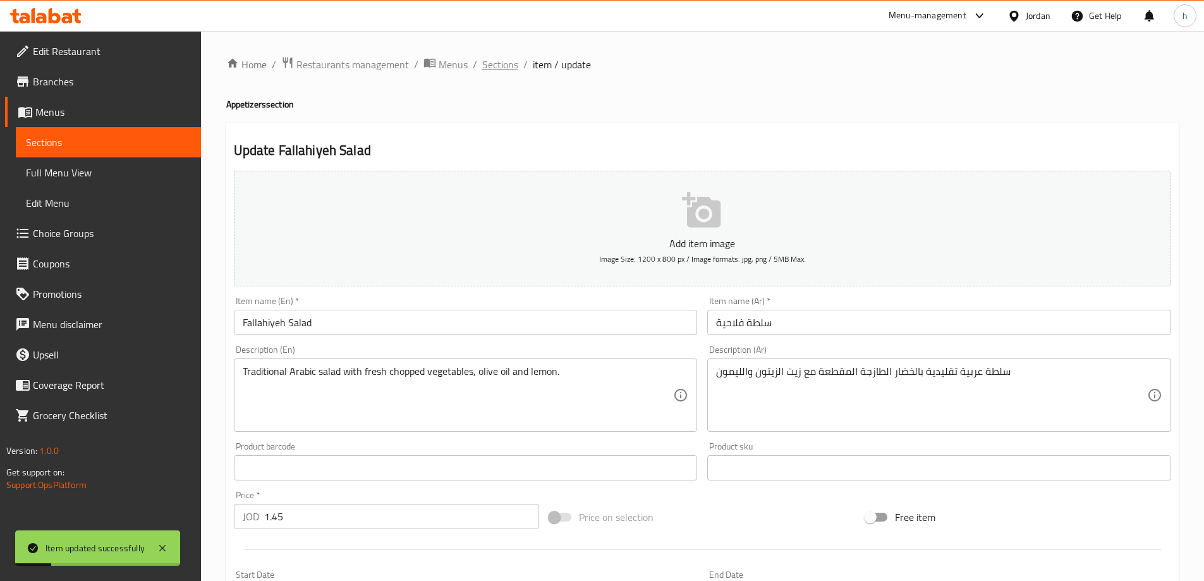
click at [508, 62] on span "Sections" at bounding box center [500, 64] width 36 height 15
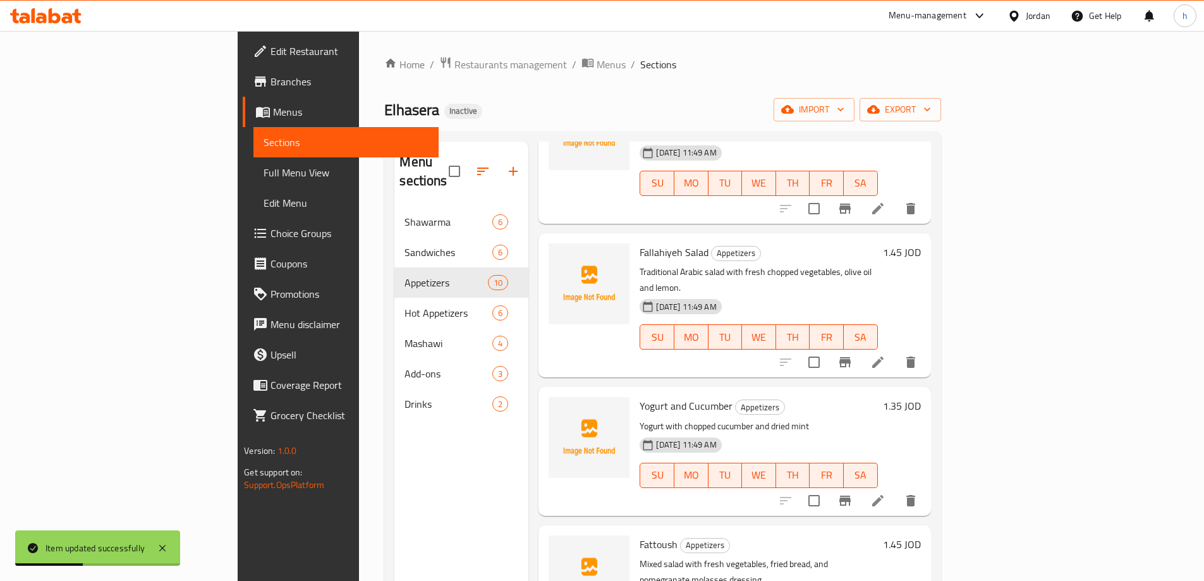
scroll to position [569, 0]
click at [896, 489] on li at bounding box center [877, 500] width 35 height 23
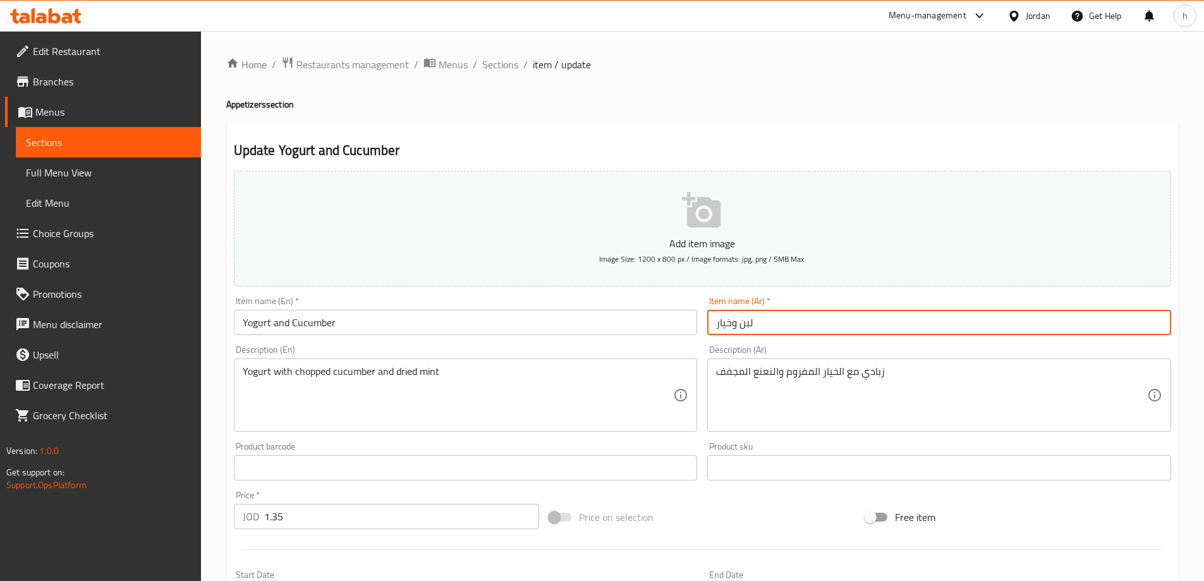
click at [746, 322] on input "لبن وخيار" at bounding box center [939, 322] width 464 height 25
click at [253, 322] on input "Yogurt and Cucumber" at bounding box center [466, 322] width 464 height 25
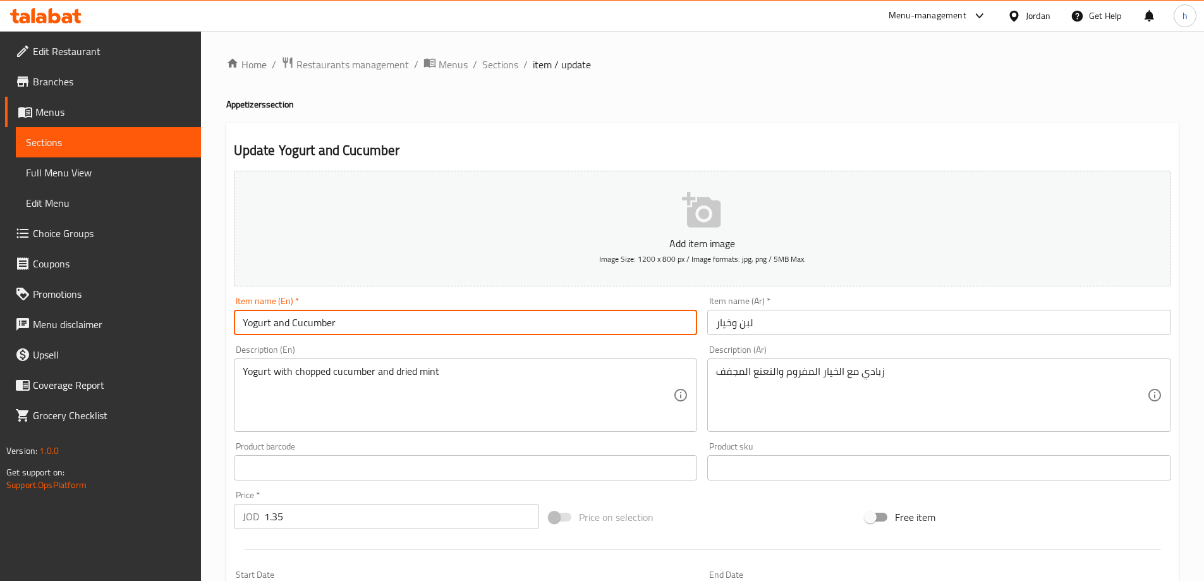
click at [253, 322] on input "Yogurt and Cucumber" at bounding box center [466, 322] width 464 height 25
drag, startPoint x: 246, startPoint y: 322, endPoint x: 240, endPoint y: 321, distance: 7.0
click at [241, 320] on input "laban and Cucumber" at bounding box center [466, 322] width 464 height 25
click at [382, 322] on input "Laban and Cucumber" at bounding box center [466, 322] width 464 height 25
type input "Laban and Cucumber"
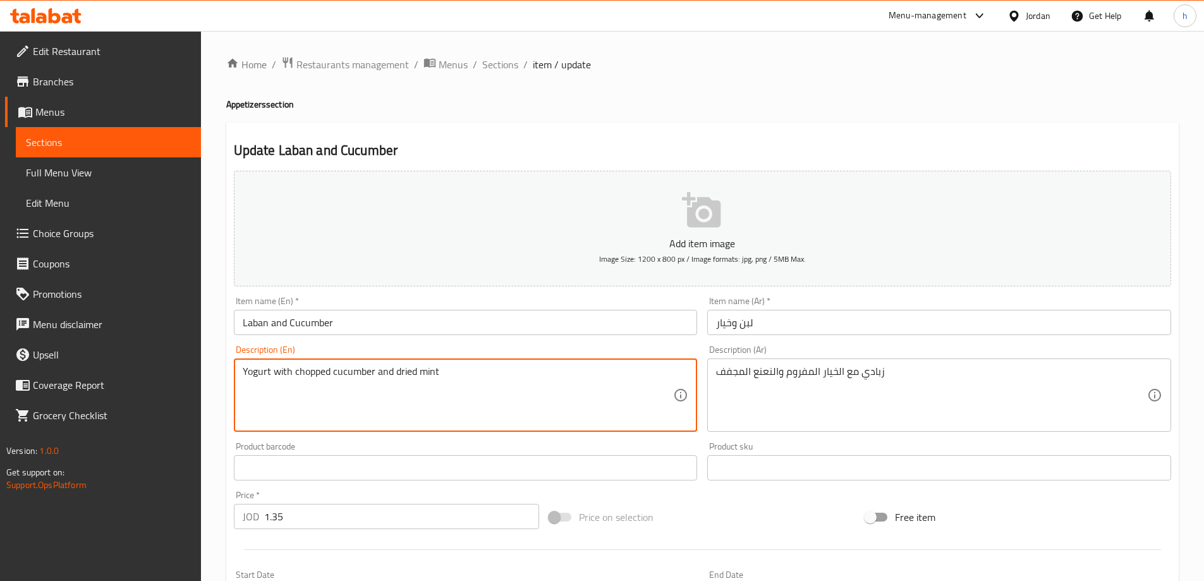
click at [249, 379] on textarea "Yogurt with chopped cucumber and dried mint" at bounding box center [458, 395] width 431 height 60
click at [286, 380] on textarea "Yogurt with chopped cucumber and dried mint" at bounding box center [458, 395] width 431 height 60
click at [312, 377] on textarea "Yogurt with chopped cucumber and dried mint" at bounding box center [458, 395] width 431 height 60
click at [352, 370] on textarea "Yogurt with chopped cucumber and dried mint" at bounding box center [458, 395] width 431 height 60
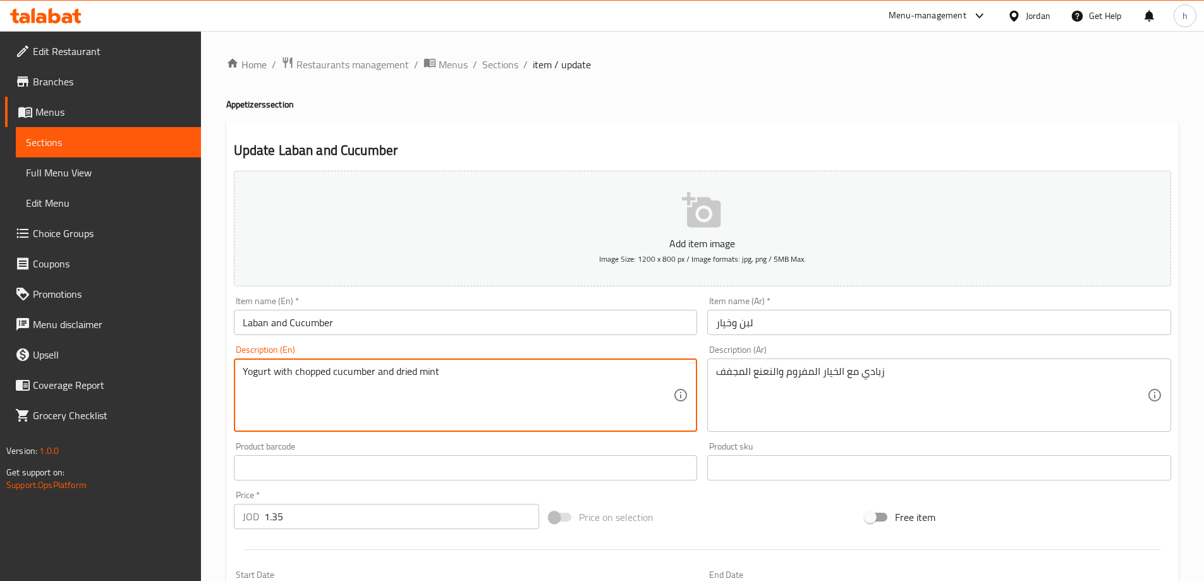
click at [386, 374] on textarea "Yogurt with chopped cucumber and dried mint" at bounding box center [458, 395] width 431 height 60
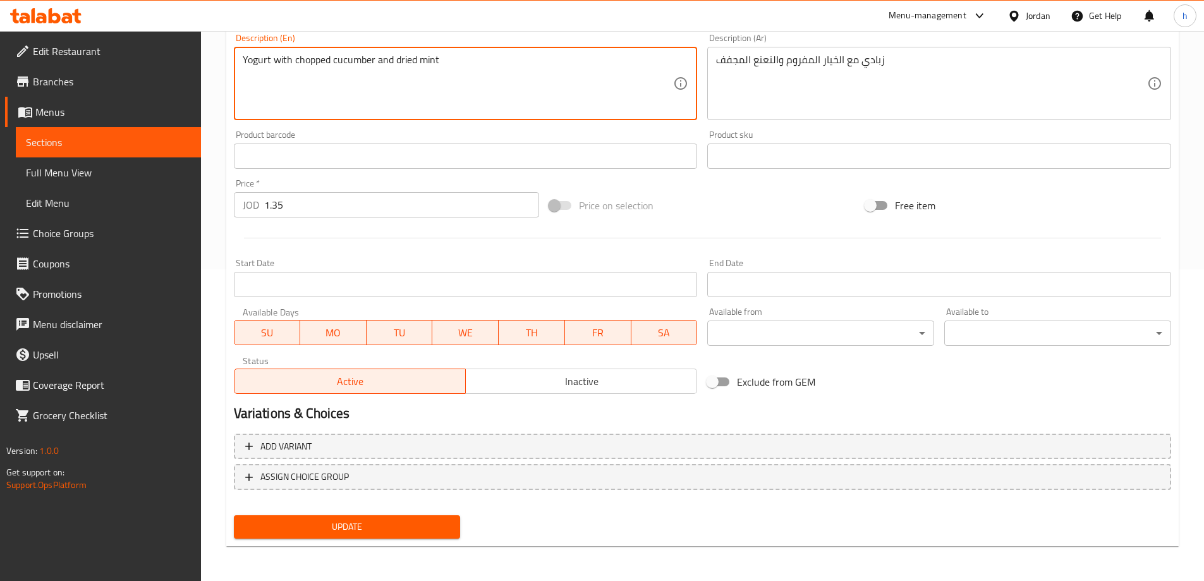
scroll to position [312, 0]
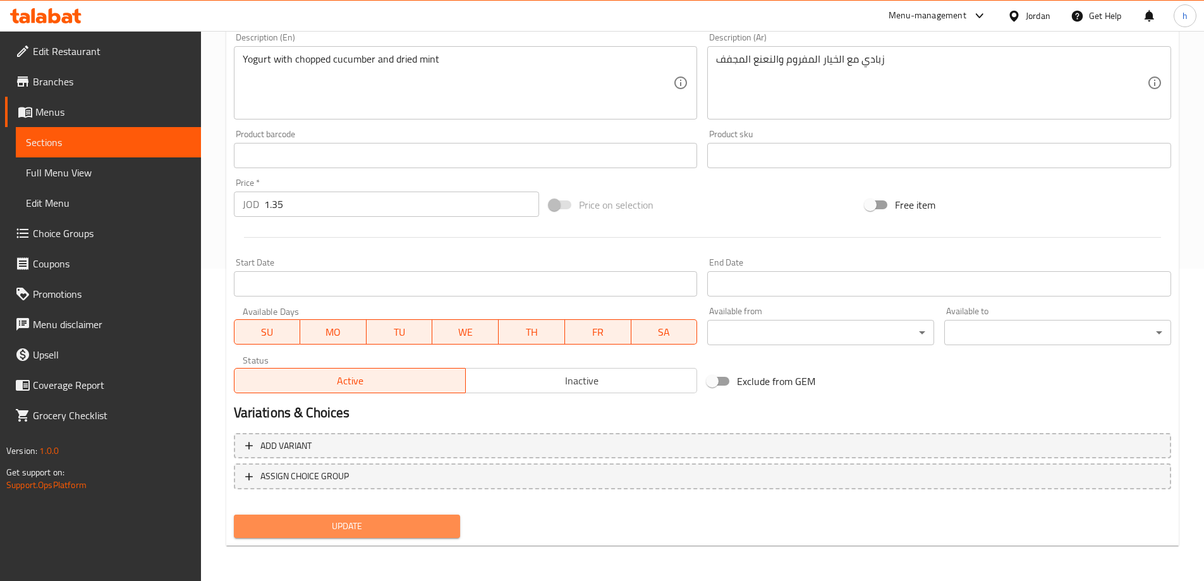
click at [388, 525] on span "Update" at bounding box center [347, 526] width 207 height 16
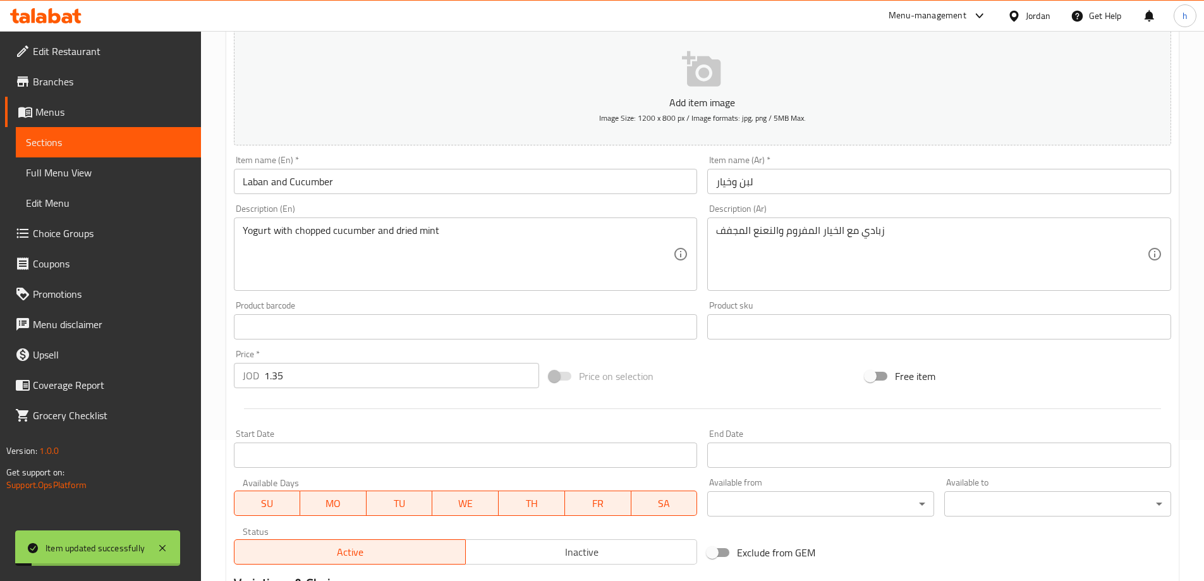
scroll to position [0, 0]
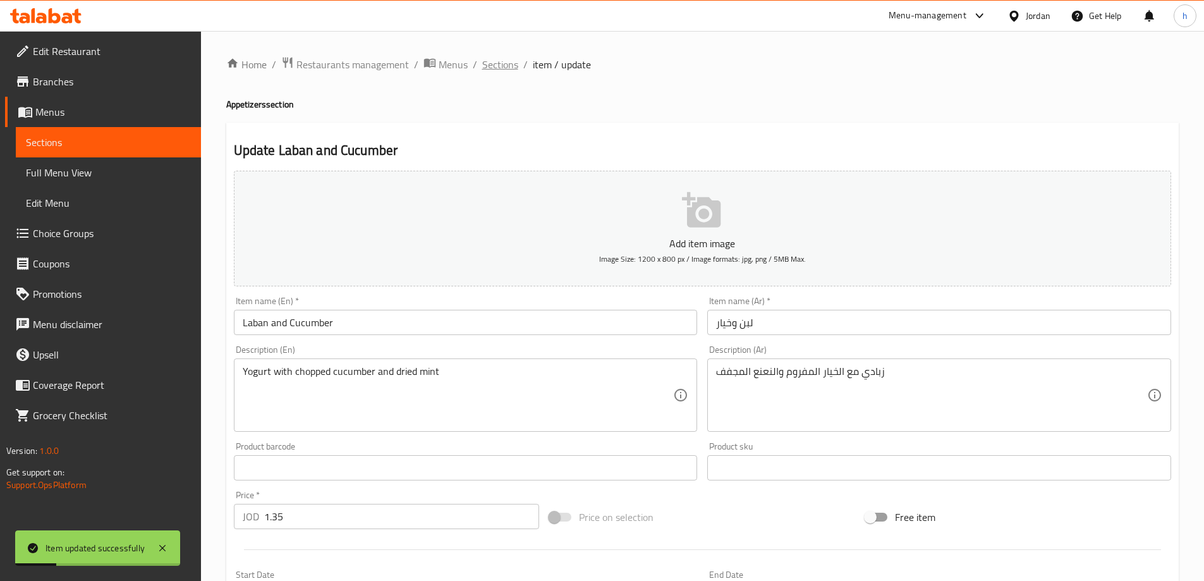
click at [509, 67] on span "Sections" at bounding box center [500, 64] width 36 height 15
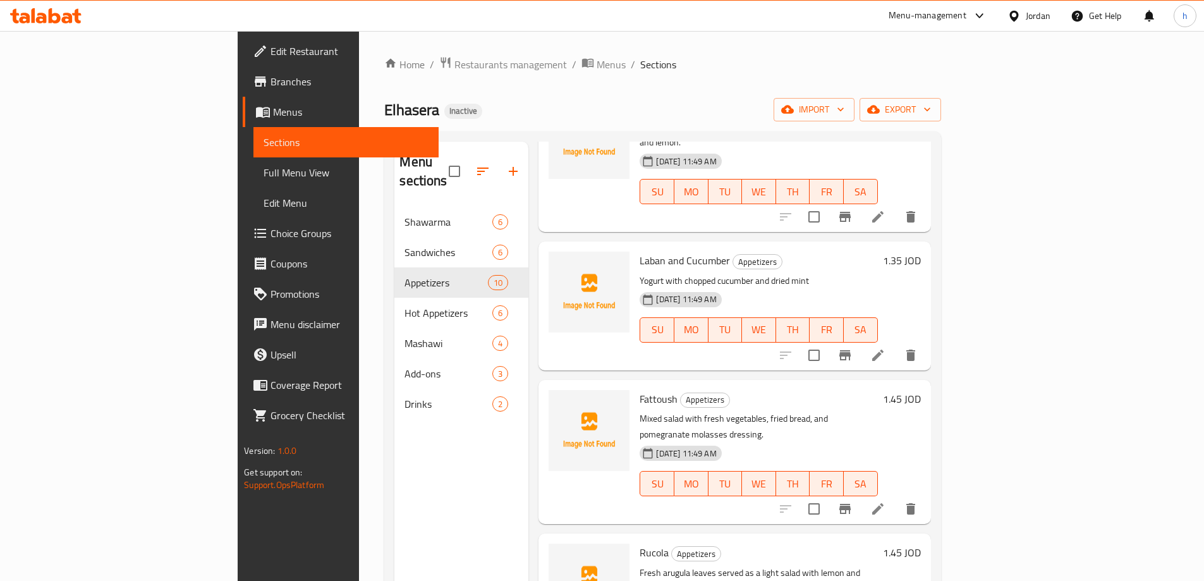
scroll to position [705, 0]
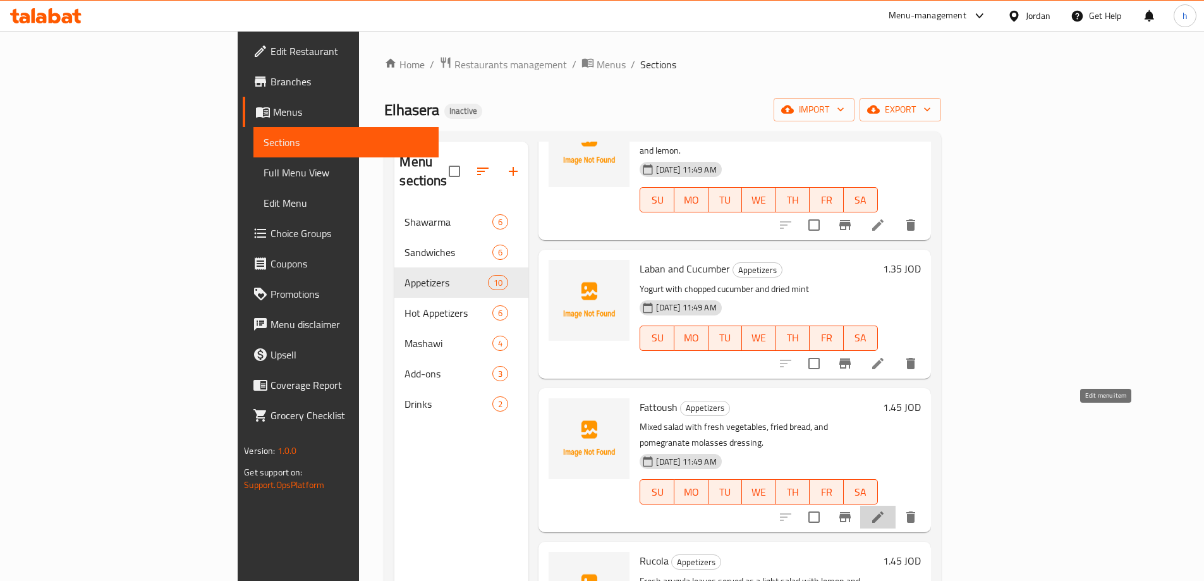
click at [885, 509] on icon at bounding box center [877, 516] width 15 height 15
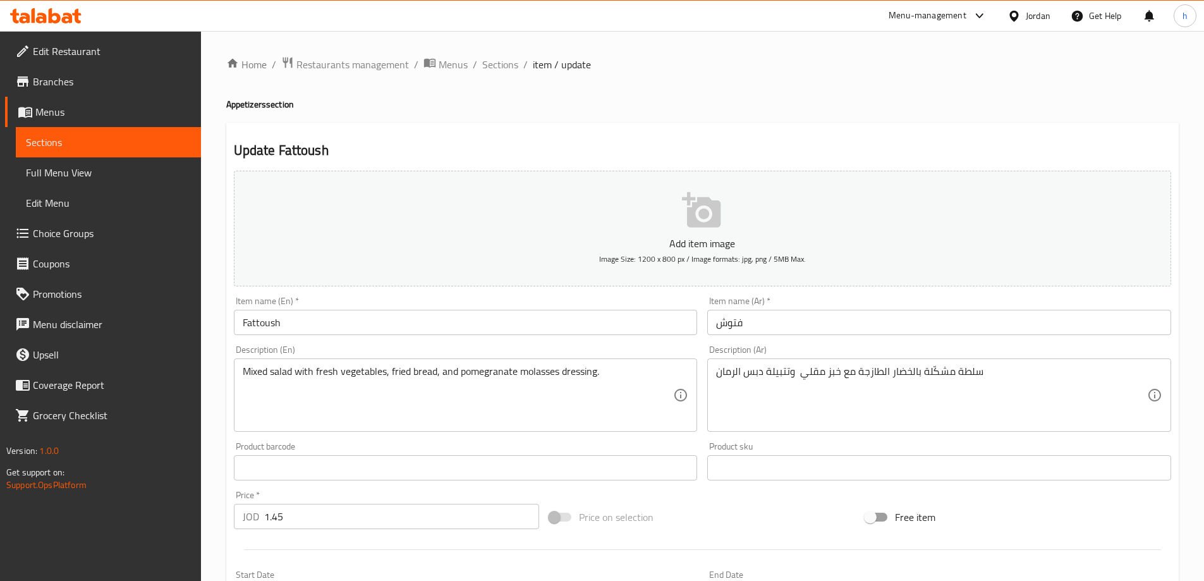
click at [497, 345] on div "Description (En) Mixed salad with fresh vegetables, fried bread, and pomegranat…" at bounding box center [466, 388] width 464 height 87
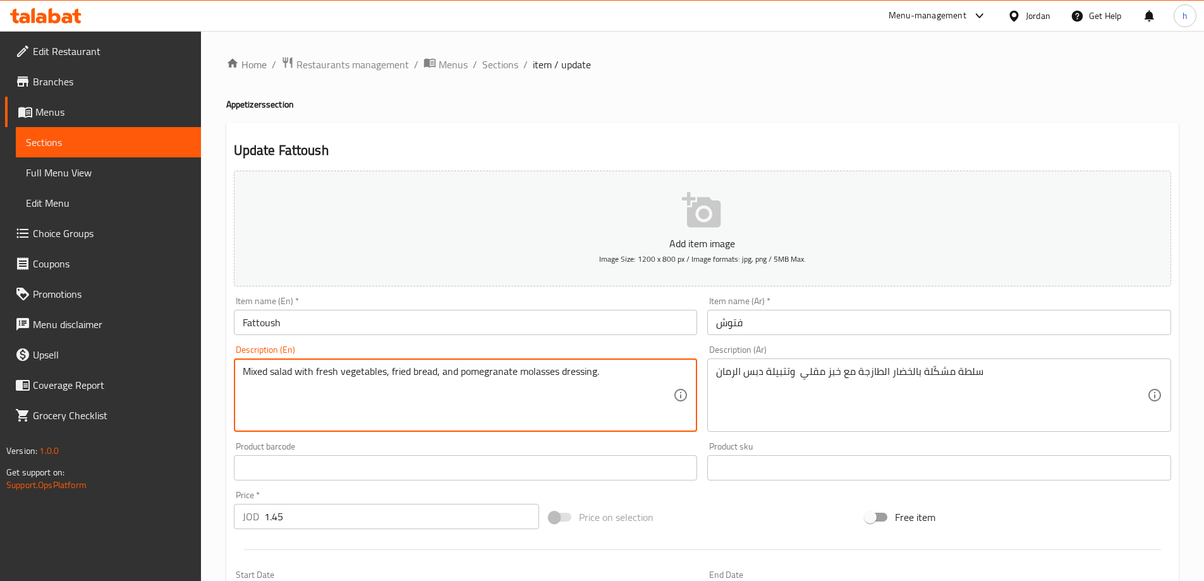
click at [253, 372] on textarea "Mixed salad with fresh vegetables, fried bread, and pomegranate molasses dressi…" at bounding box center [458, 395] width 431 height 60
click at [280, 374] on textarea "Mixed salad with fresh vegetables, fried bread, and pomegranate molasses dressi…" at bounding box center [458, 395] width 431 height 60
click at [312, 371] on textarea "Mixed salad with fresh vegetables, fried bread, and pomegranate molasses dressi…" at bounding box center [458, 395] width 431 height 60
click at [326, 369] on textarea "Mixed salad with fresh vegetables, fried bread, and pomegranate molasses dressi…" at bounding box center [458, 395] width 431 height 60
click at [398, 368] on textarea "Mixed salad with fresh vegetables, fried bread, and pomegranate molasses dressi…" at bounding box center [458, 395] width 431 height 60
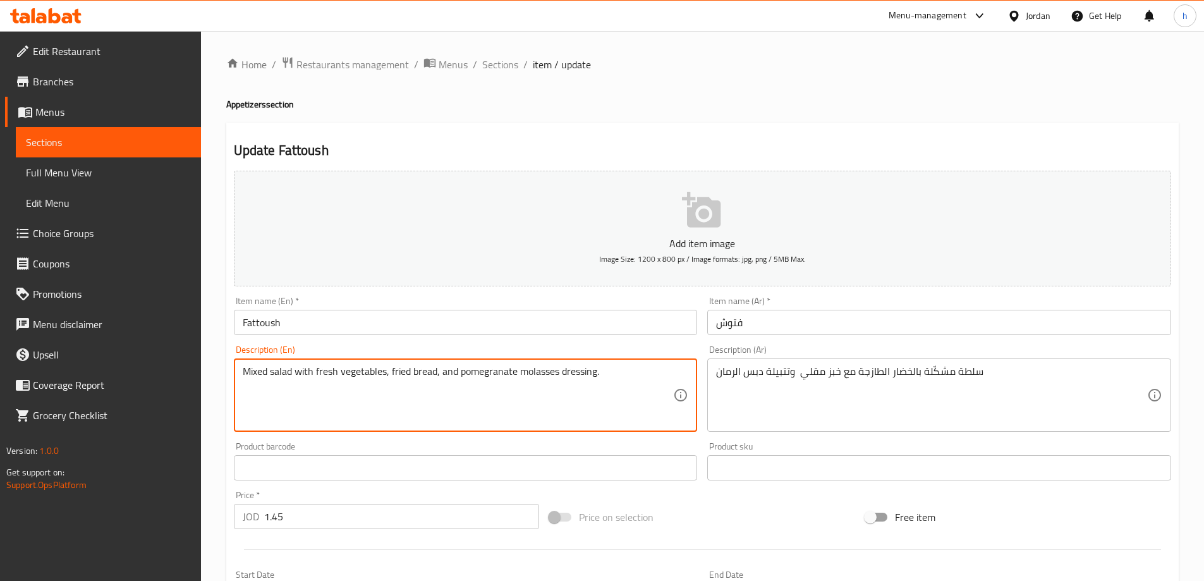
click at [408, 372] on textarea "Mixed salad with fresh vegetables, fried bread, and pomegranate molasses dressi…" at bounding box center [458, 395] width 431 height 60
click at [424, 372] on textarea "Mixed salad with fresh vegetables, fried bread, and pomegranate molasses dressi…" at bounding box center [458, 395] width 431 height 60
click at [433, 371] on textarea "Mixed salad with fresh vegetables, fried bread, and pomegranate molasses dressi…" at bounding box center [458, 395] width 431 height 60
click at [447, 374] on textarea "Mixed salad with fresh vegetables, fried bread, and pomegranate molasses dressi…" at bounding box center [458, 395] width 431 height 60
click at [507, 382] on textarea "Mixed salad with fresh vegetables, fried bread, and pomegranate molasses dressi…" at bounding box center [458, 395] width 431 height 60
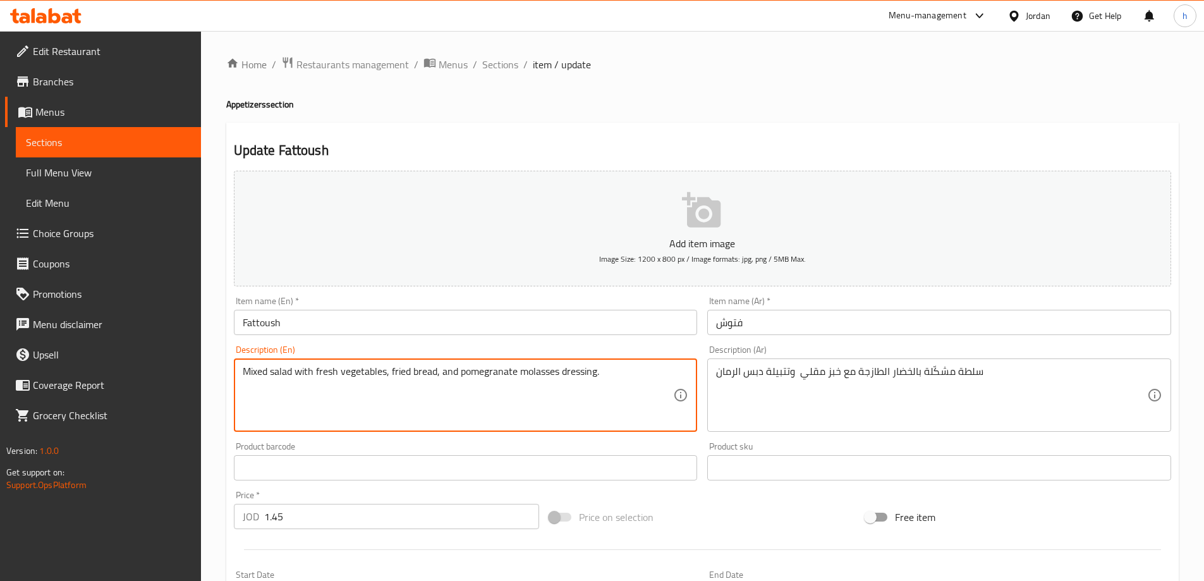
click at [517, 379] on textarea "Mixed salad with fresh vegetables, fried bread, and pomegranate molasses dressi…" at bounding box center [458, 395] width 431 height 60
click at [542, 377] on textarea "Mixed salad with fresh vegetables, fried bread, and pomegranate molasses dressi…" at bounding box center [458, 395] width 431 height 60
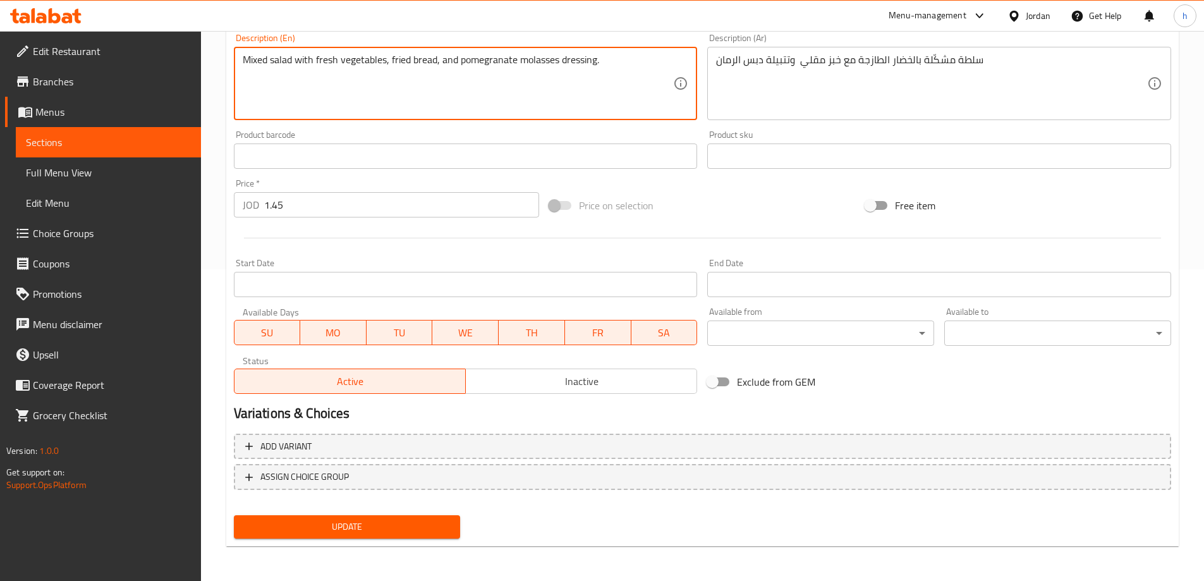
scroll to position [312, 0]
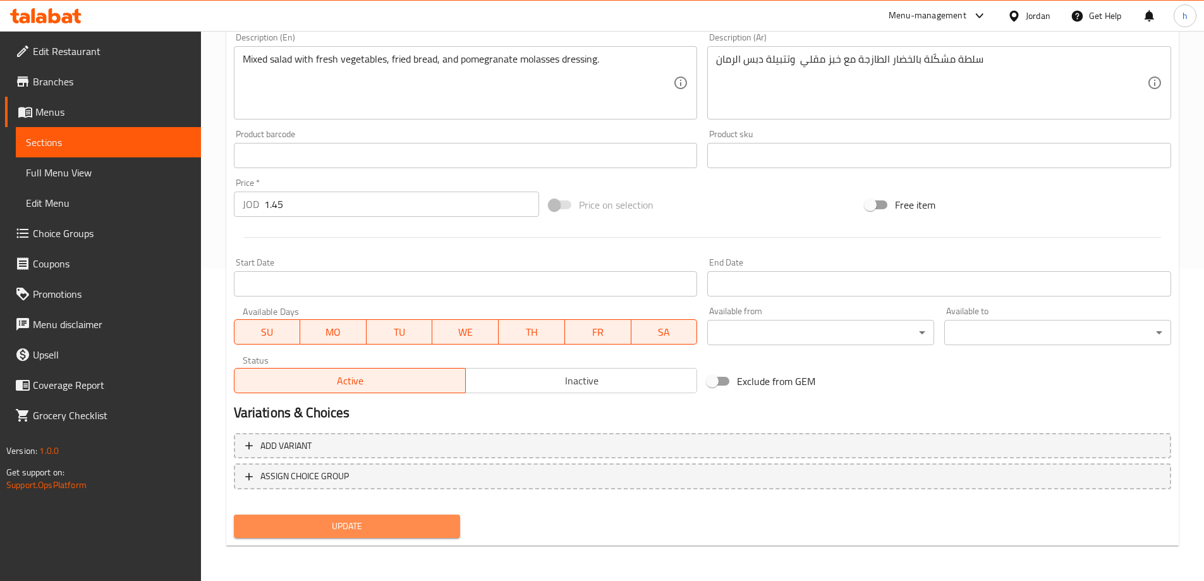
click at [439, 523] on span "Update" at bounding box center [347, 526] width 207 height 16
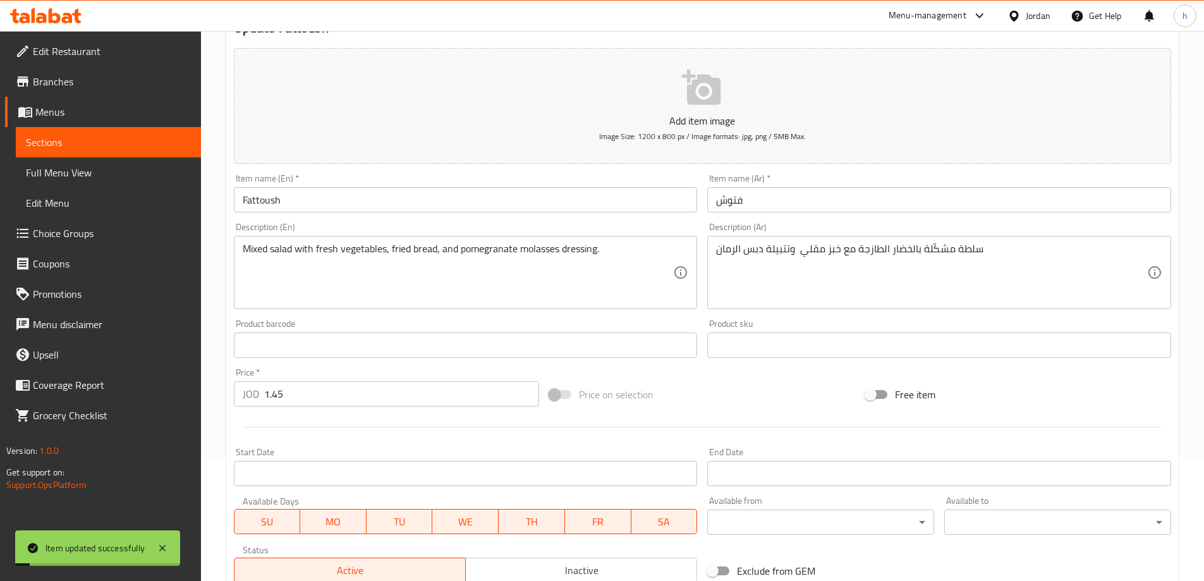
scroll to position [0, 0]
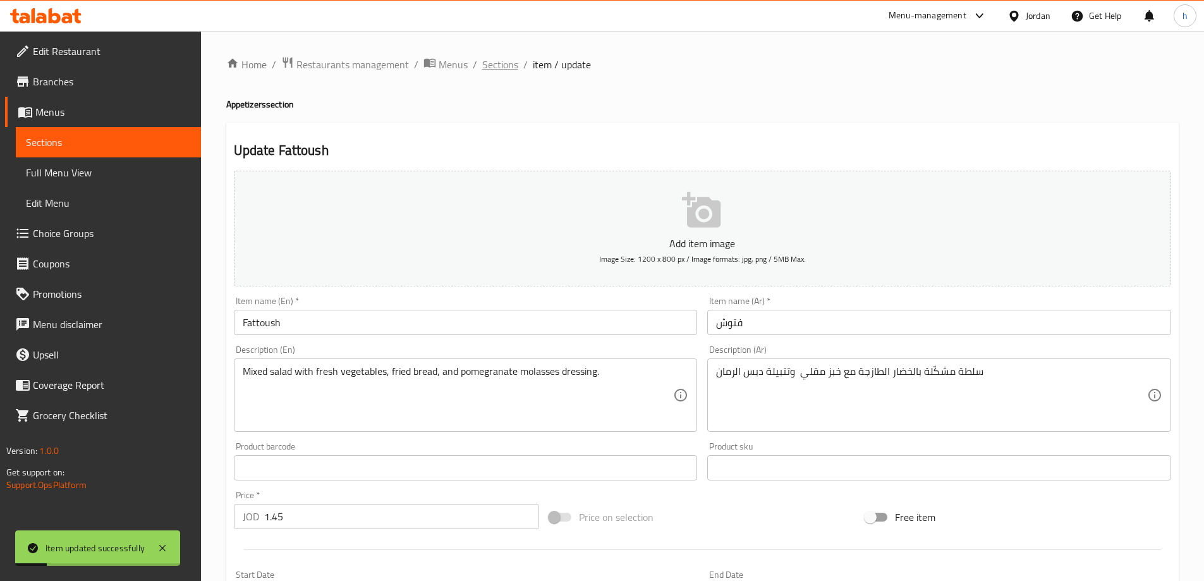
click at [508, 58] on span "Sections" at bounding box center [500, 64] width 36 height 15
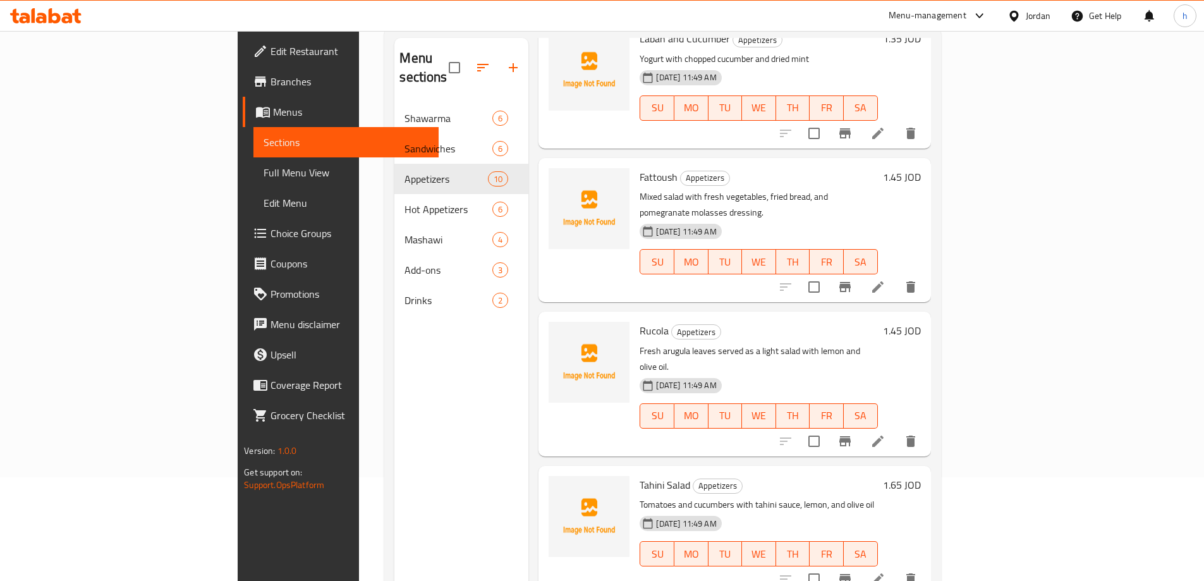
scroll to position [126, 0]
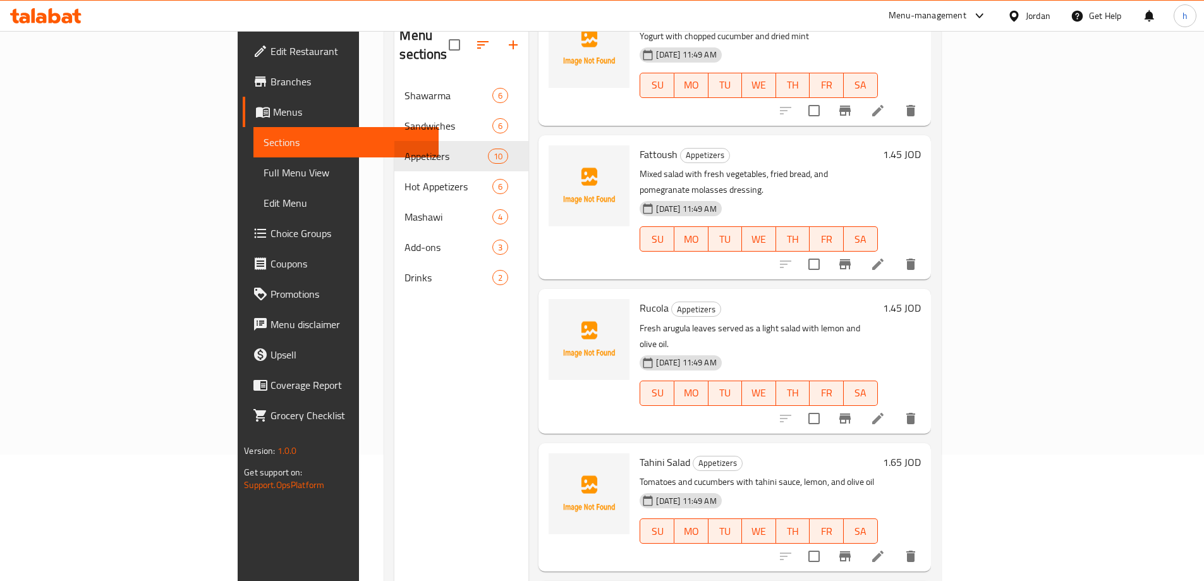
click at [896, 407] on li at bounding box center [877, 418] width 35 height 23
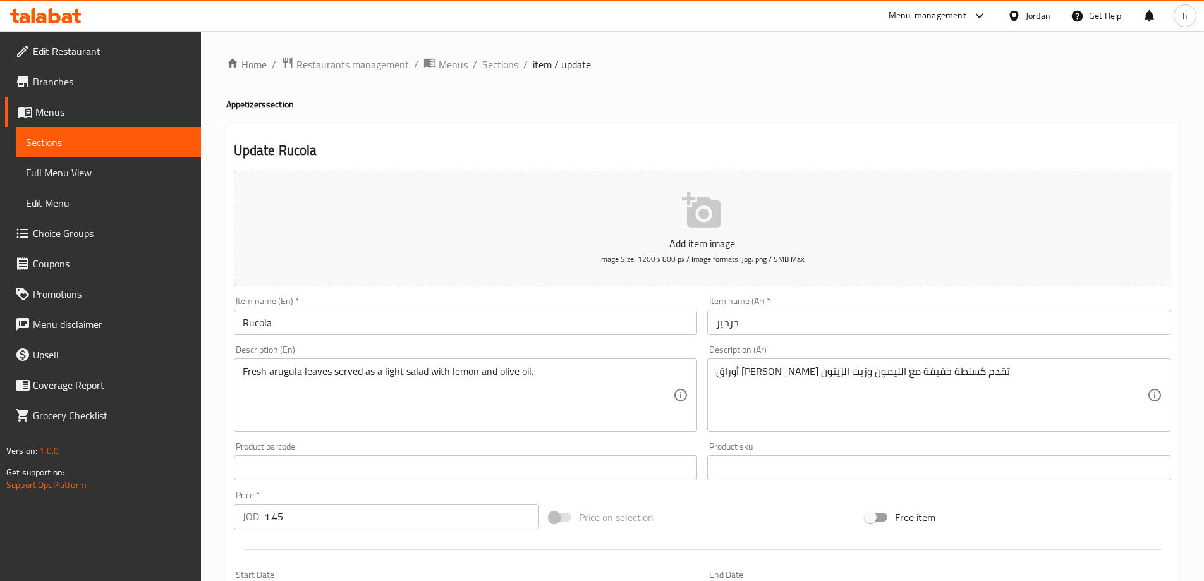
click at [743, 324] on input "جرجير" at bounding box center [939, 322] width 464 height 25
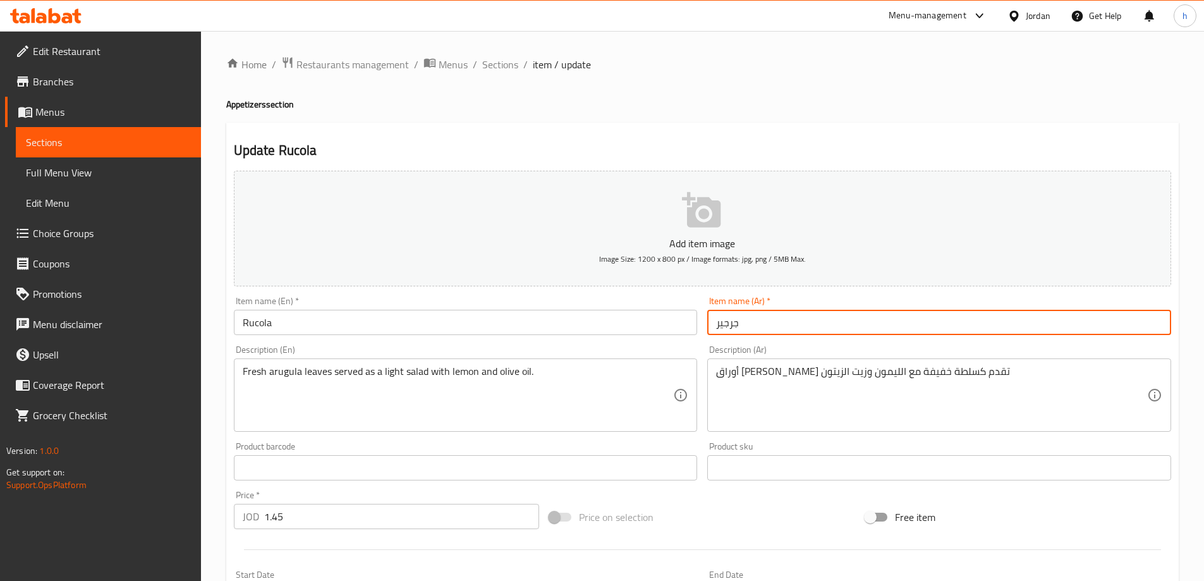
click at [743, 324] on input "جرجير" at bounding box center [939, 322] width 464 height 25
drag, startPoint x: 743, startPoint y: 324, endPoint x: 711, endPoint y: 322, distance: 32.3
click at [711, 322] on input "جرجير" at bounding box center [939, 322] width 464 height 25
click at [719, 321] on input "جرجير" at bounding box center [939, 322] width 464 height 25
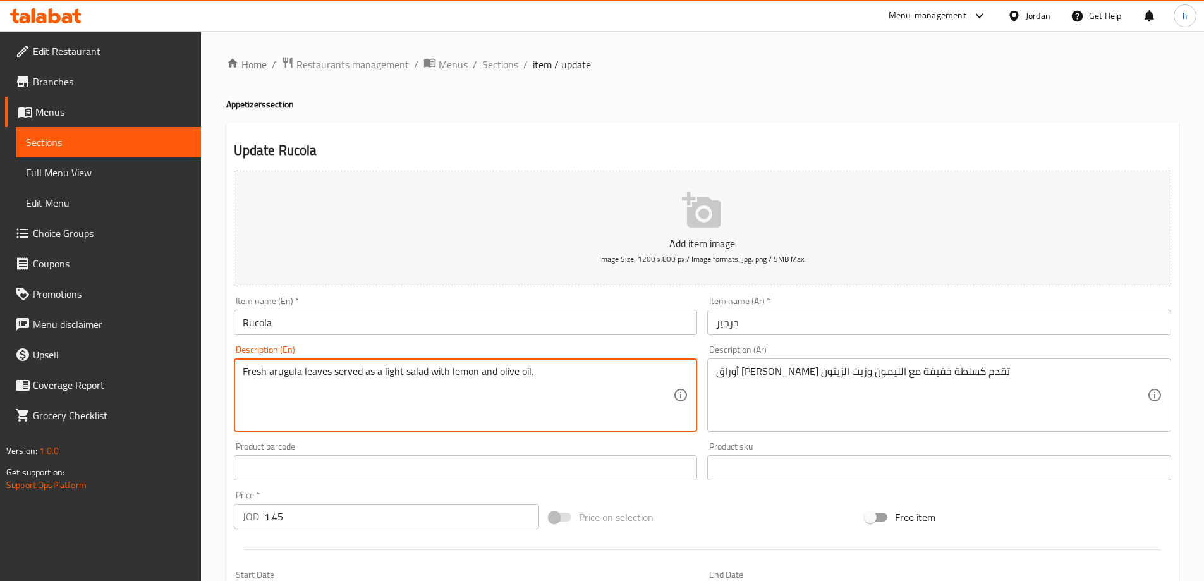
click at [272, 370] on textarea "Fresh arugula leaves served as a light salad with lemon and olive oil." at bounding box center [458, 395] width 431 height 60
click at [260, 333] on input "Rucola" at bounding box center [466, 322] width 464 height 25
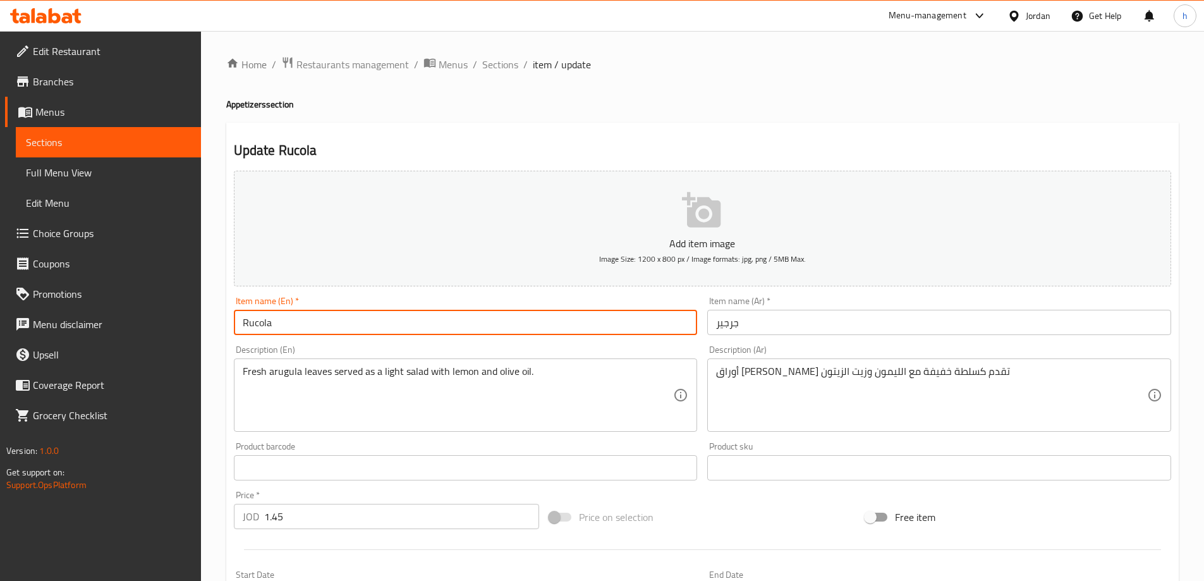
click at [260, 329] on input "Rucola" at bounding box center [466, 322] width 464 height 25
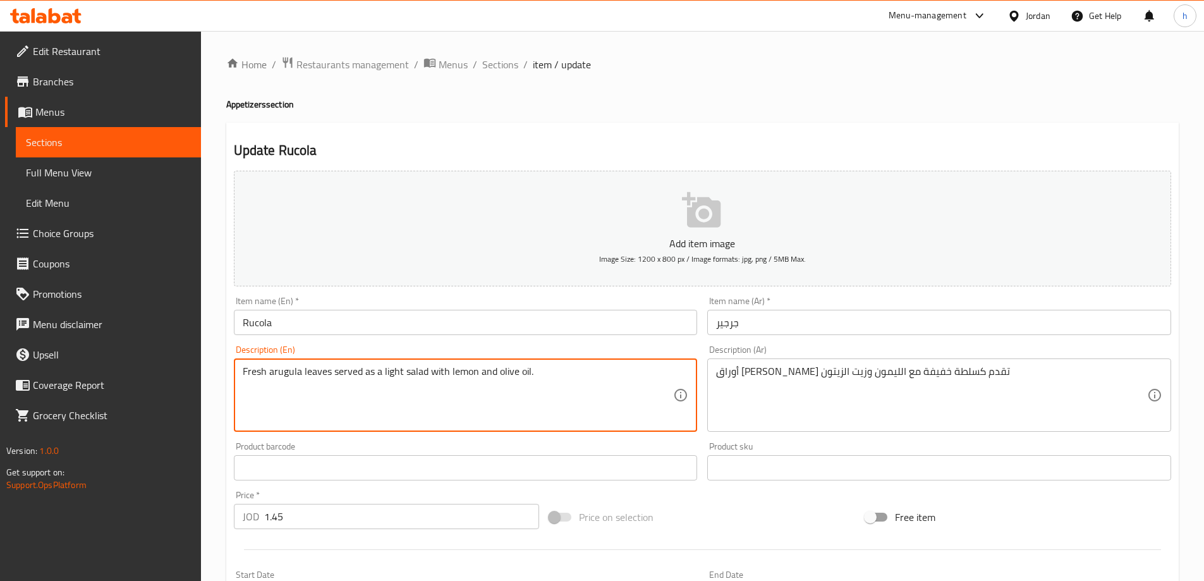
click at [289, 372] on textarea "Fresh arugula leaves served as a light salad with lemon and olive oil." at bounding box center [458, 395] width 431 height 60
paste textarea "Rucola"
click at [337, 375] on textarea "Fresh Rucola leaves served as a light salad with lemon and olive oil." at bounding box center [458, 395] width 431 height 60
click at [359, 375] on textarea "Fresh Rucola leaves served as a light salad with lemon and olive oil." at bounding box center [458, 395] width 431 height 60
click at [390, 369] on textarea "Fresh Rucola leaves served as a light salad with lemon and olive oil." at bounding box center [458, 395] width 431 height 60
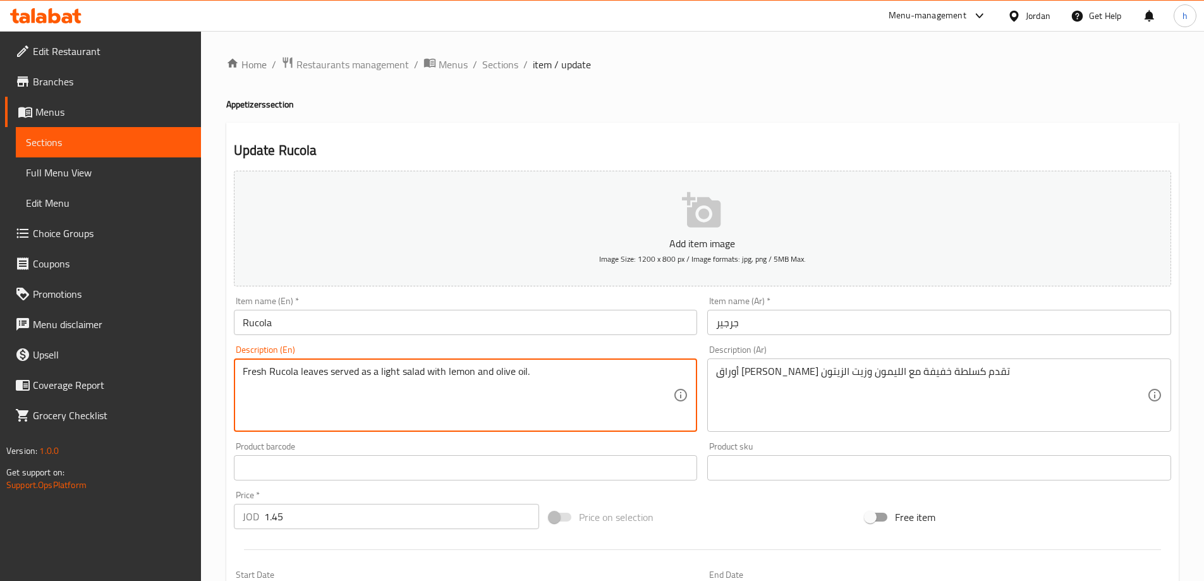
click at [412, 371] on textarea "Fresh Rucola leaves served as a light salad with lemon and olive oil." at bounding box center [458, 395] width 431 height 60
click at [425, 368] on textarea "Fresh Rucola leaves served as a light salad with lemon and olive oil." at bounding box center [458, 395] width 431 height 60
click at [437, 370] on textarea "Fresh Rucola leaves served as a light salad with lemon and olive oil." at bounding box center [458, 395] width 431 height 60
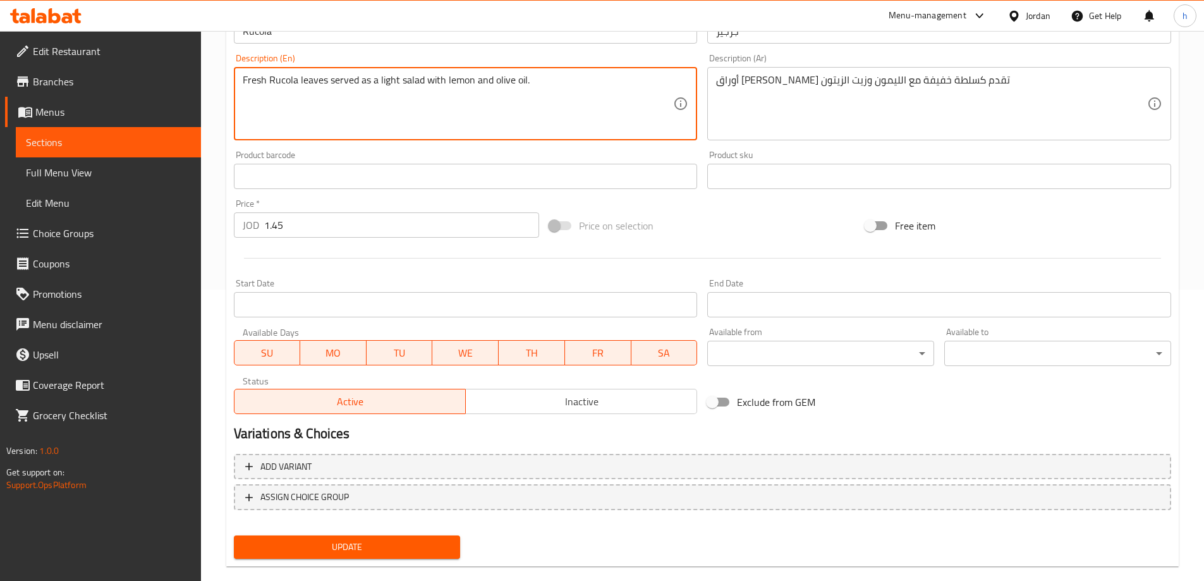
scroll to position [312, 0]
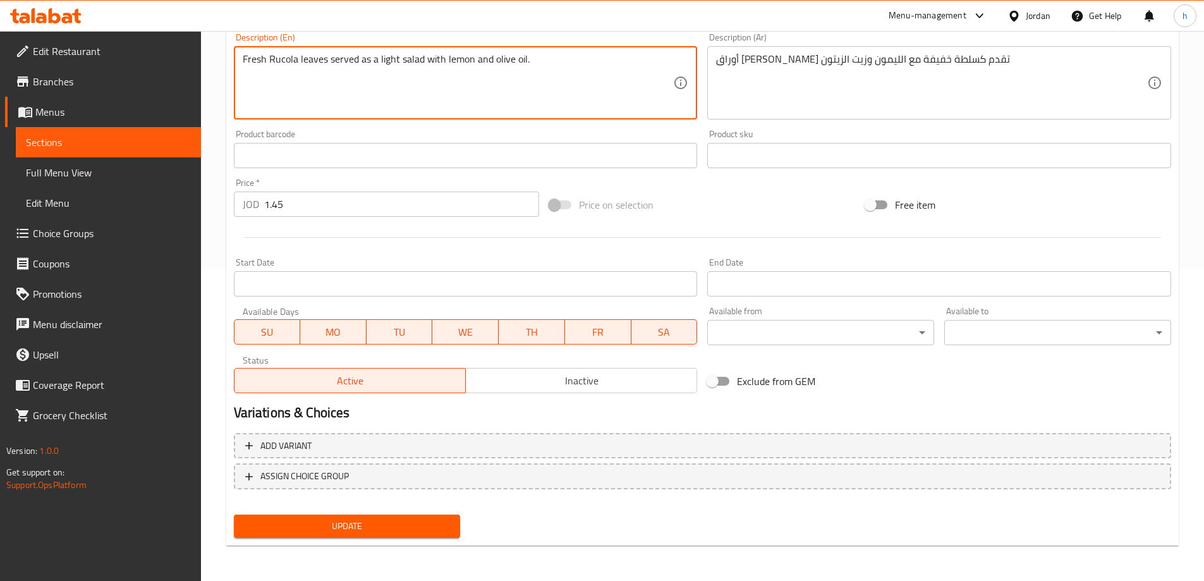
type textarea "Fresh Rucola leaves served as a light salad with lemon and olive oil."
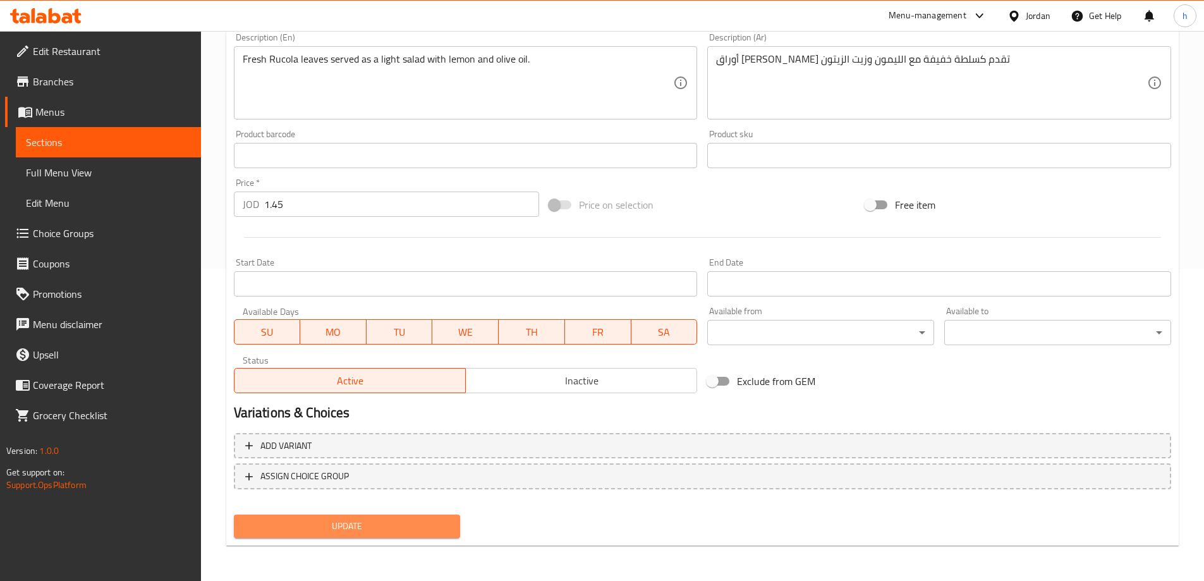
click at [448, 524] on span "Update" at bounding box center [347, 526] width 207 height 16
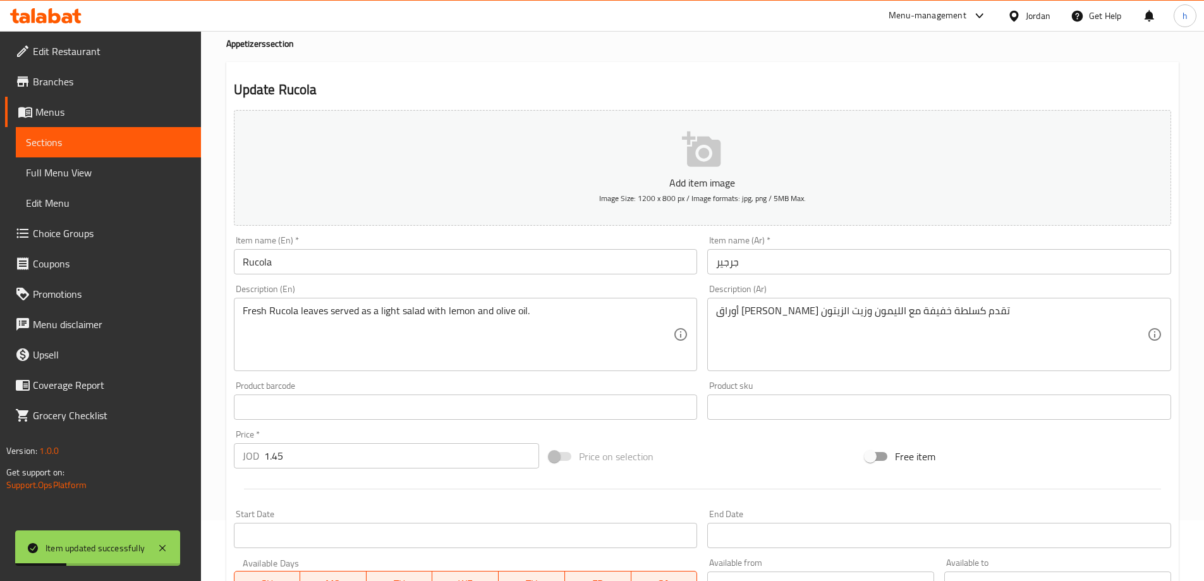
scroll to position [0, 0]
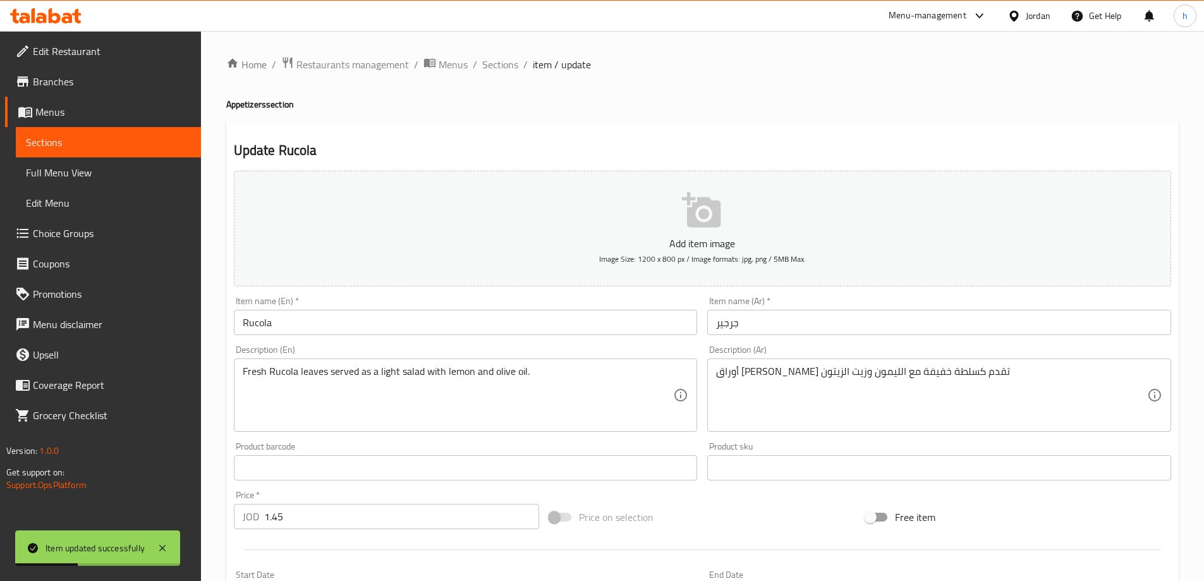
drag, startPoint x: 501, startPoint y: 61, endPoint x: 567, endPoint y: 81, distance: 69.4
click at [501, 61] on span "Sections" at bounding box center [500, 64] width 36 height 15
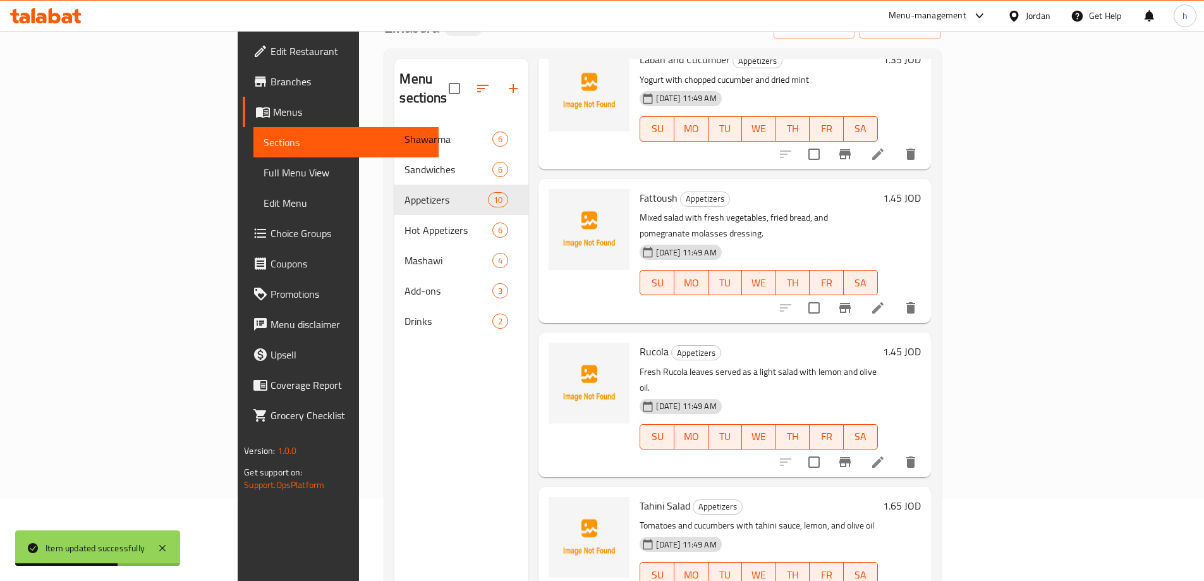
scroll to position [177, 0]
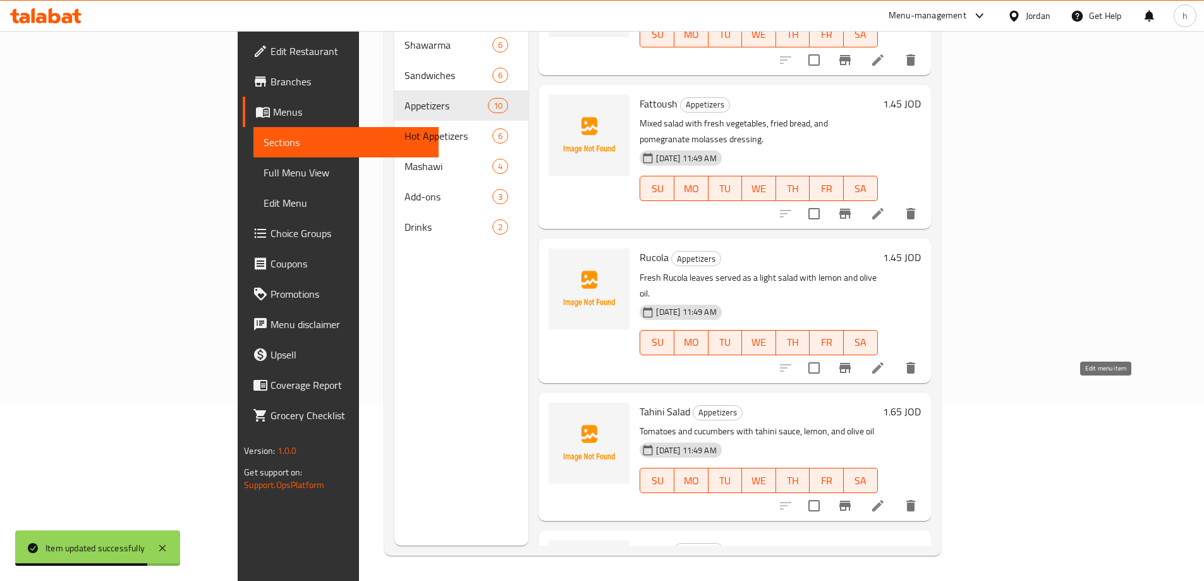
click at [885, 498] on icon at bounding box center [877, 505] width 15 height 15
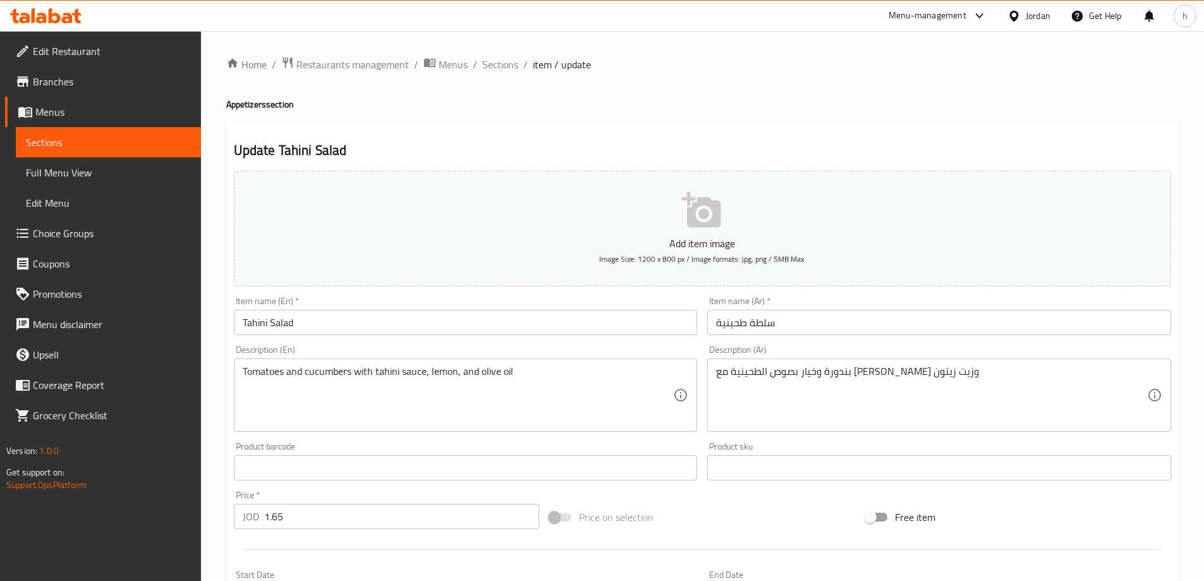
click at [387, 339] on div "Item name (En)   * Tahini Salad Item name (En) *" at bounding box center [466, 315] width 474 height 49
click at [390, 332] on input "Tahini Salad" at bounding box center [466, 322] width 464 height 25
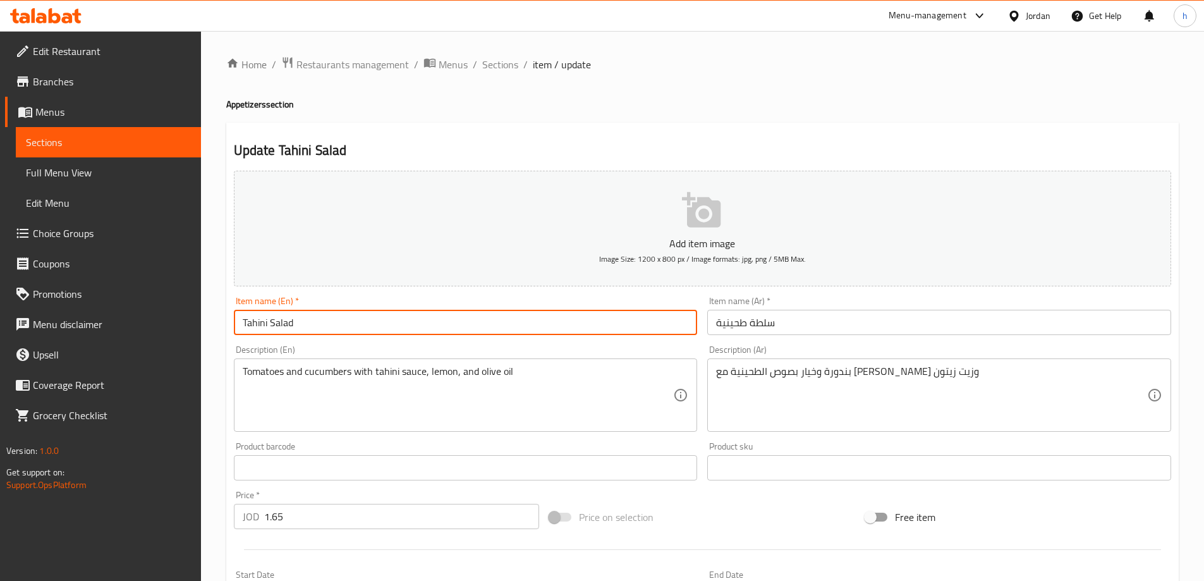
click at [390, 332] on input "Tahini Salad" at bounding box center [466, 322] width 464 height 25
click at [489, 345] on div "Description (En) Tomatoes and cucumbers with tahini sauce, lemon, and olive oil…" at bounding box center [466, 388] width 464 height 87
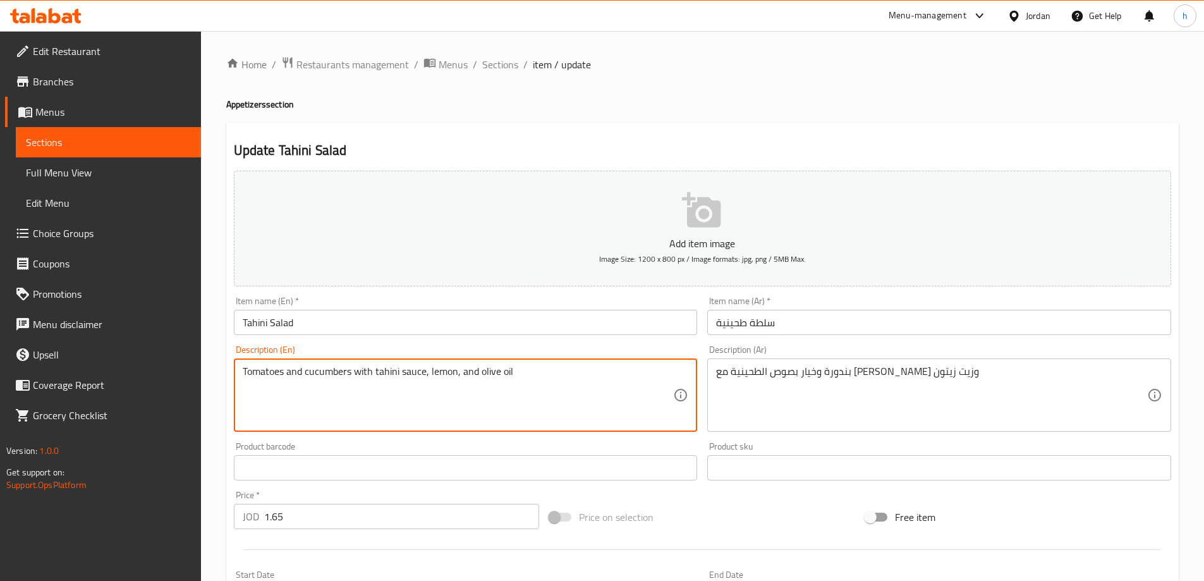
click at [295, 370] on textarea "Tomatoes and cucumbers with tahini sauce, lemon, and olive oil" at bounding box center [458, 395] width 431 height 60
click at [311, 370] on textarea "Tomatoes and cucumbers with tahini sauce, lemon, and olive oil" at bounding box center [458, 395] width 431 height 60
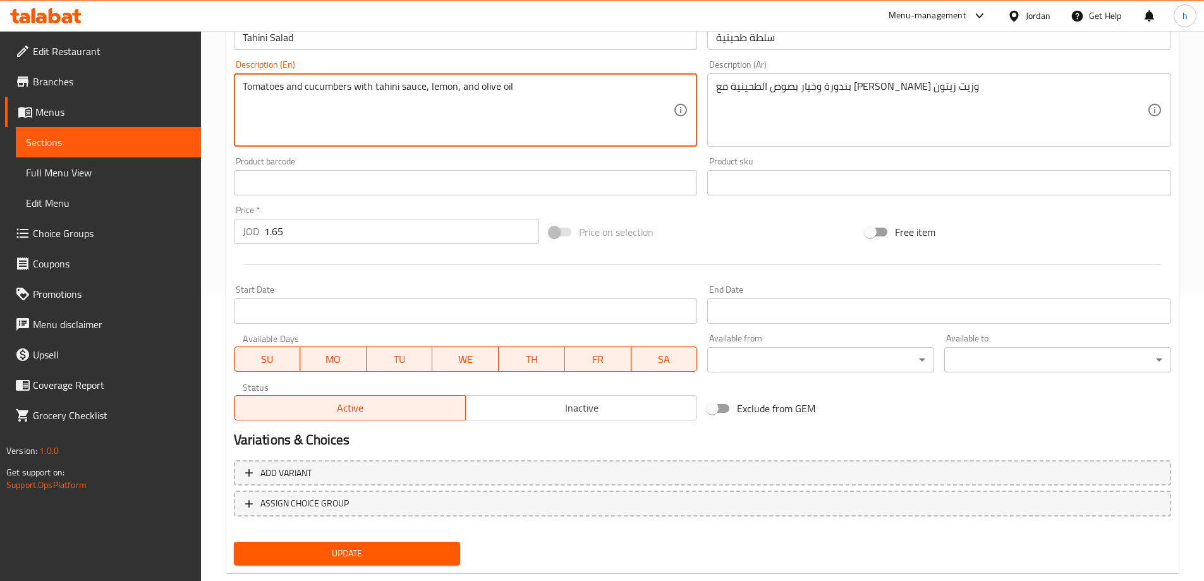
scroll to position [312, 0]
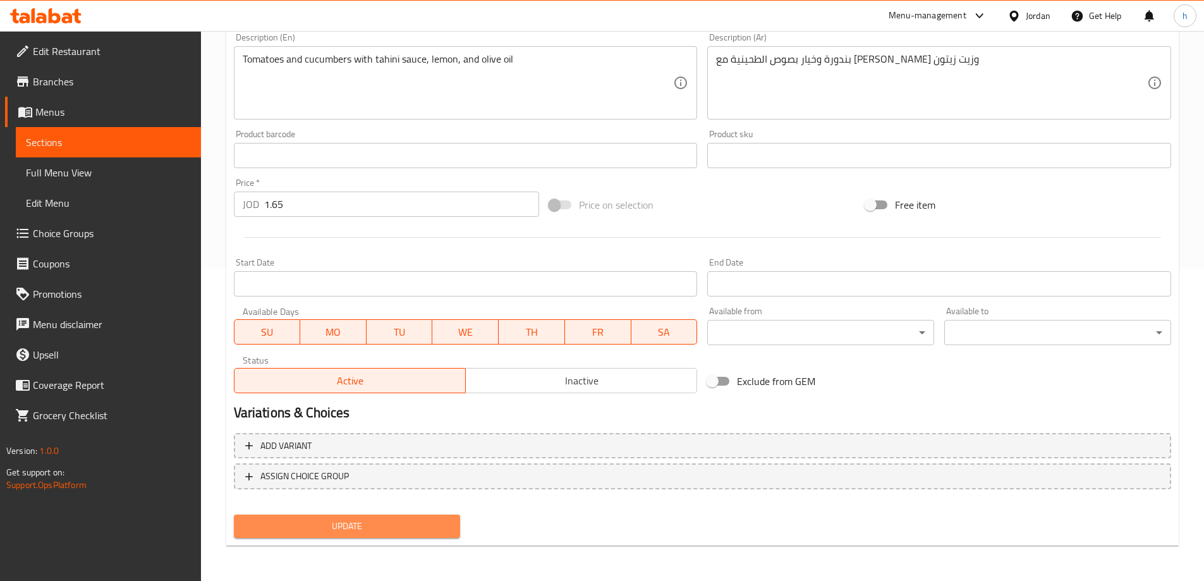
click at [427, 534] on span "Update" at bounding box center [347, 526] width 207 height 16
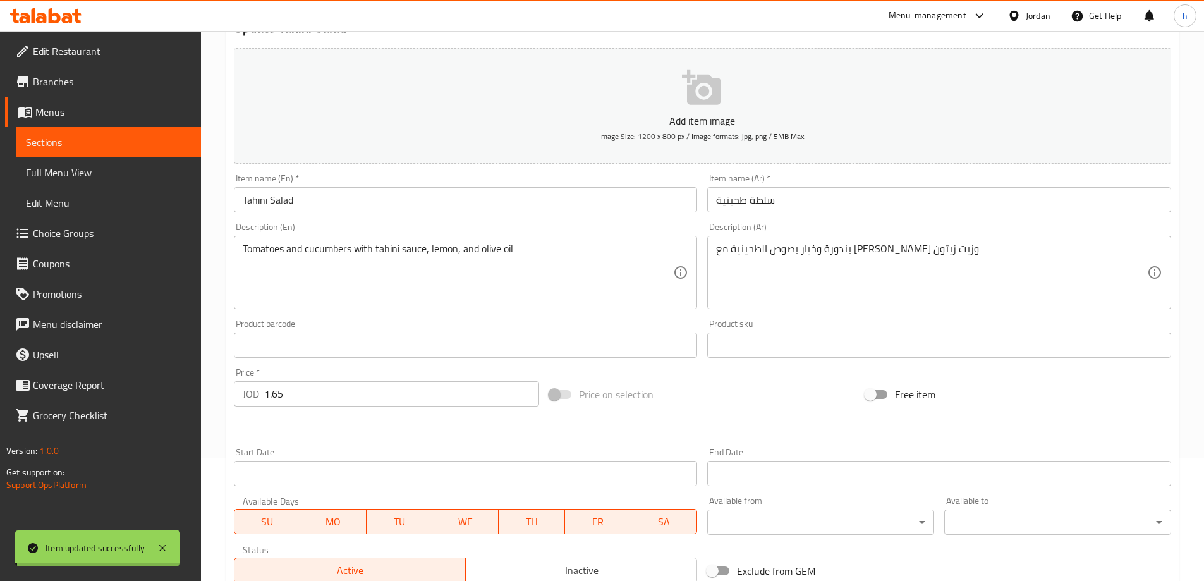
scroll to position [0, 0]
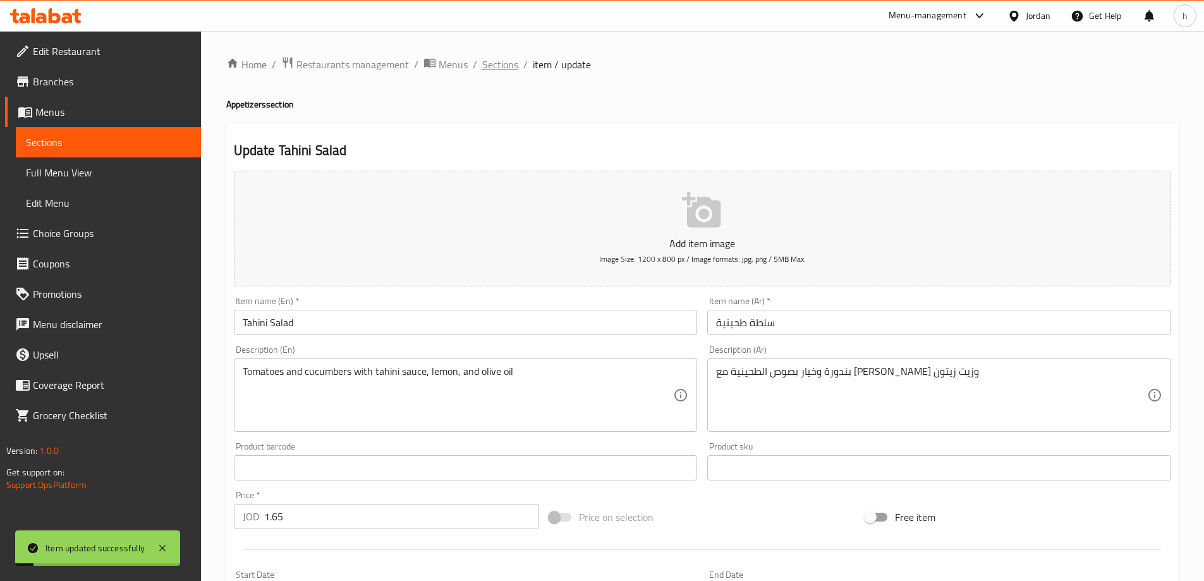
click at [482, 59] on span "Sections" at bounding box center [500, 64] width 36 height 15
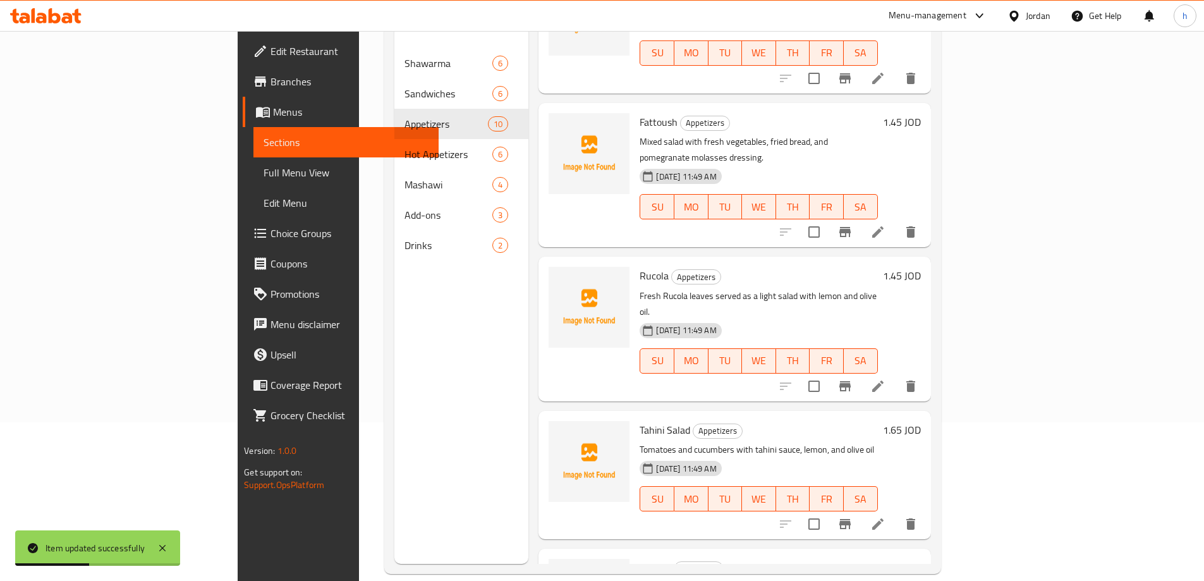
scroll to position [177, 0]
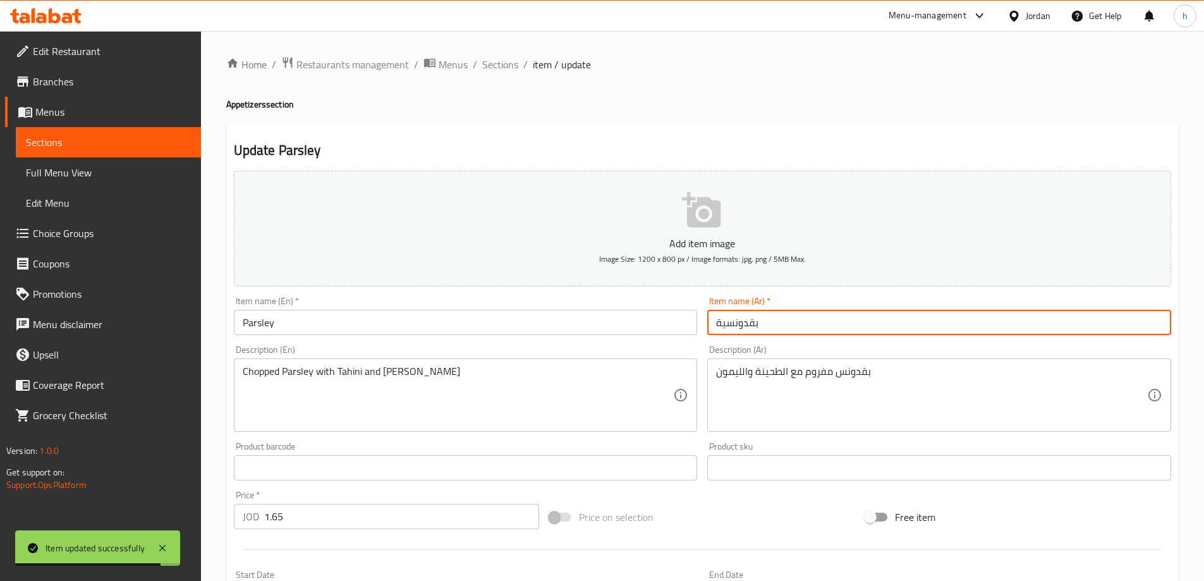
click at [738, 315] on input "بقدونسية" at bounding box center [939, 322] width 464 height 25
click at [732, 315] on input "بقدونسية" at bounding box center [939, 322] width 464 height 25
drag, startPoint x: 722, startPoint y: 323, endPoint x: 779, endPoint y: 325, distance: 56.9
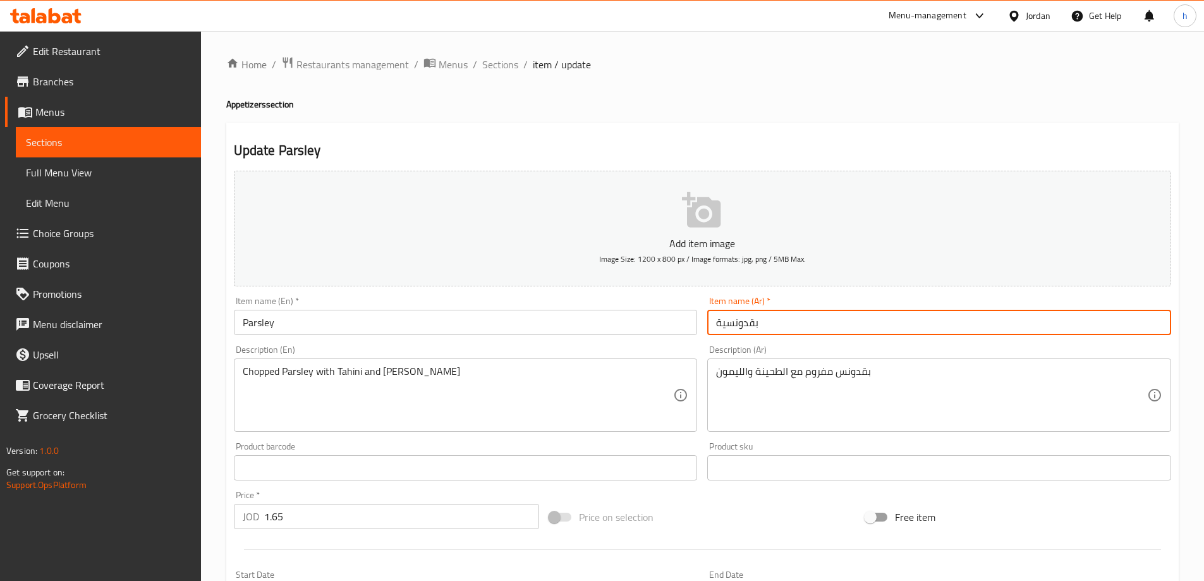
click at [764, 324] on input "بقدونسية" at bounding box center [939, 322] width 464 height 25
drag, startPoint x: 744, startPoint y: 329, endPoint x: 758, endPoint y: 326, distance: 13.6
click at [745, 329] on input "بقدونسية" at bounding box center [939, 322] width 464 height 25
click at [758, 326] on input "بقدونسية" at bounding box center [939, 322] width 464 height 25
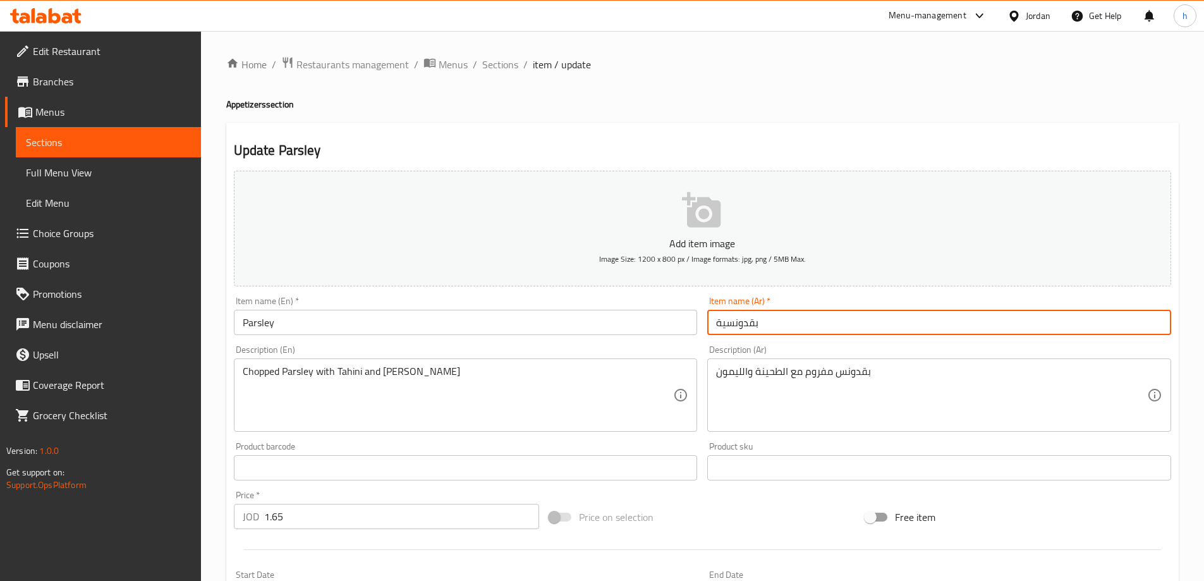
click at [758, 326] on input "بقدونسية" at bounding box center [939, 322] width 464 height 25
click at [510, 336] on div "Item name (En)   * Parsley Item name (En) *" at bounding box center [466, 315] width 474 height 49
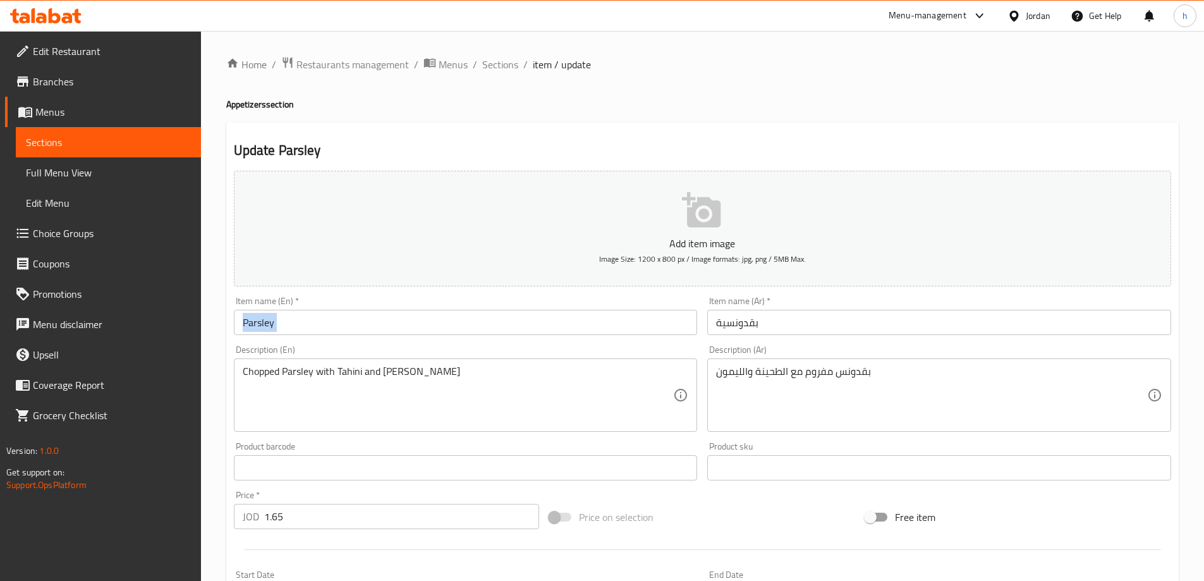
click at [510, 336] on div "Item name (En)   * Parsley Item name (En) *" at bounding box center [466, 315] width 474 height 49
click at [295, 378] on textarea "Chopped Parsley with Tahini and [PERSON_NAME]" at bounding box center [458, 395] width 431 height 60
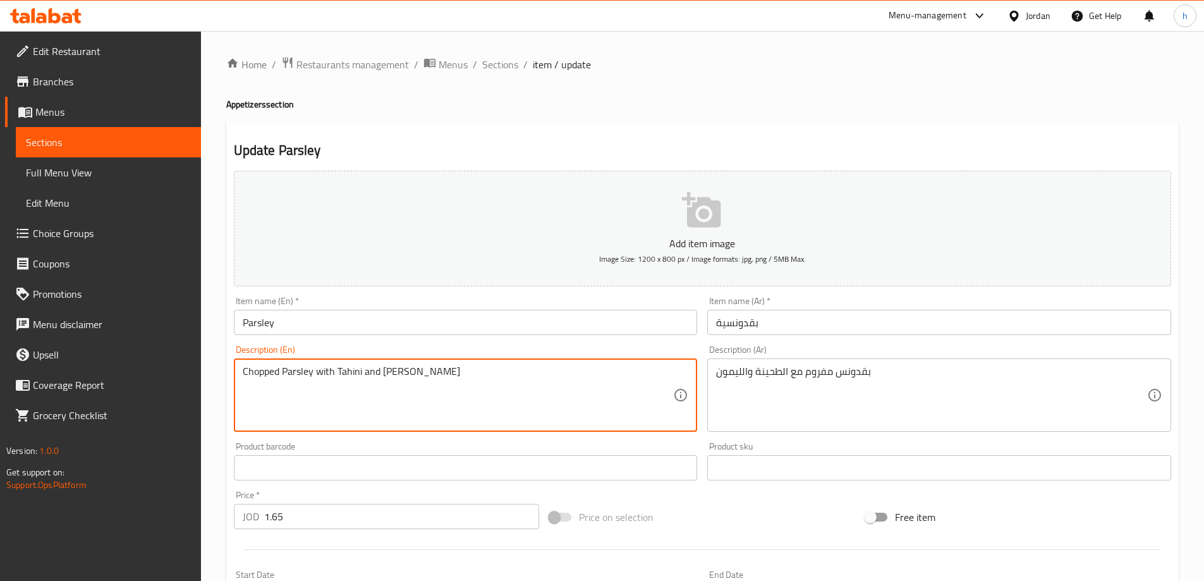
click at [248, 374] on textarea "Chopped Parsley with Tahini and [PERSON_NAME]" at bounding box center [458, 395] width 431 height 60
click at [326, 372] on textarea "Chopped Parsley with Tahini and [PERSON_NAME]" at bounding box center [458, 395] width 431 height 60
click at [349, 370] on textarea "Chopped Parsley with Tahini and [PERSON_NAME]" at bounding box center [458, 395] width 431 height 60
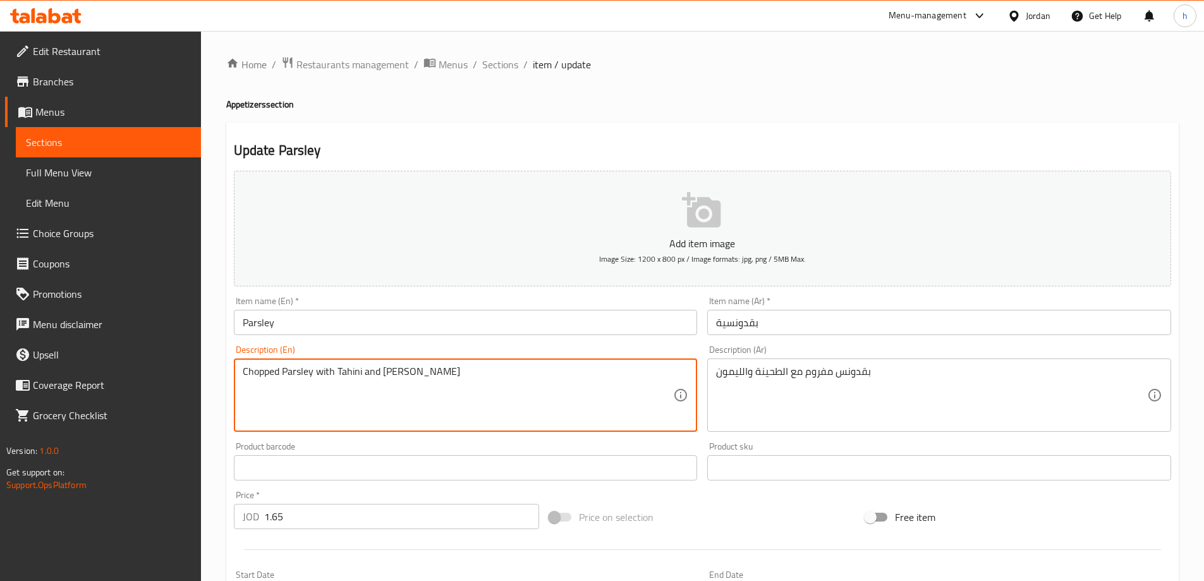
click at [382, 372] on textarea "Chopped Parsley with Tahini and [PERSON_NAME]" at bounding box center [458, 395] width 431 height 60
click at [385, 372] on textarea "Chopped Parsley with Tahini and [PERSON_NAME]" at bounding box center [458, 395] width 431 height 60
click at [733, 327] on input "بقدونسية" at bounding box center [939, 322] width 464 height 25
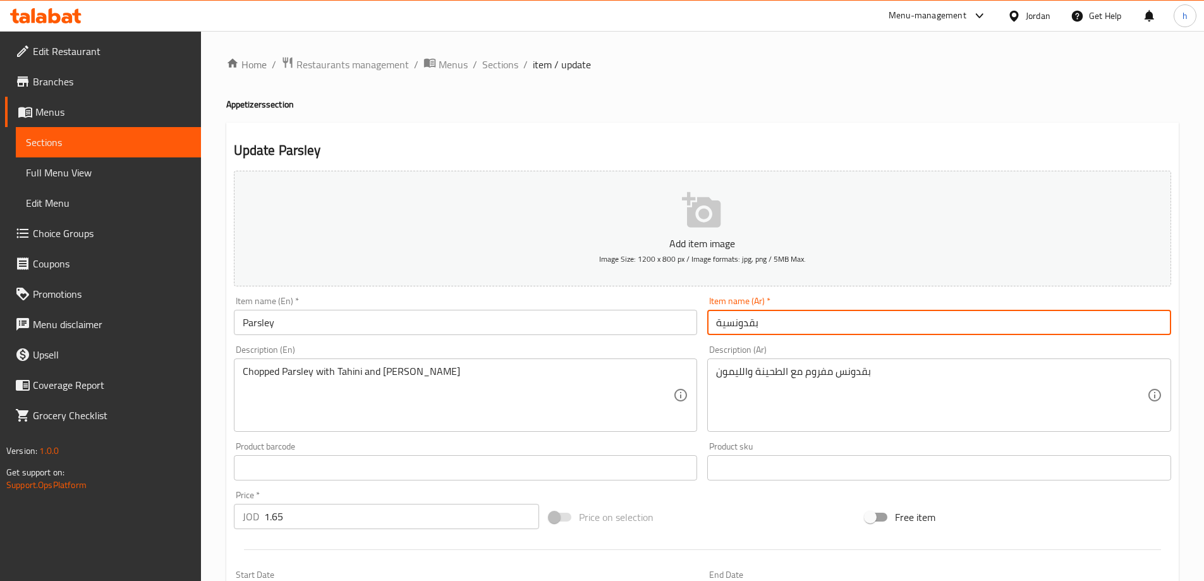
click at [733, 327] on input "بقدونسية" at bounding box center [939, 322] width 464 height 25
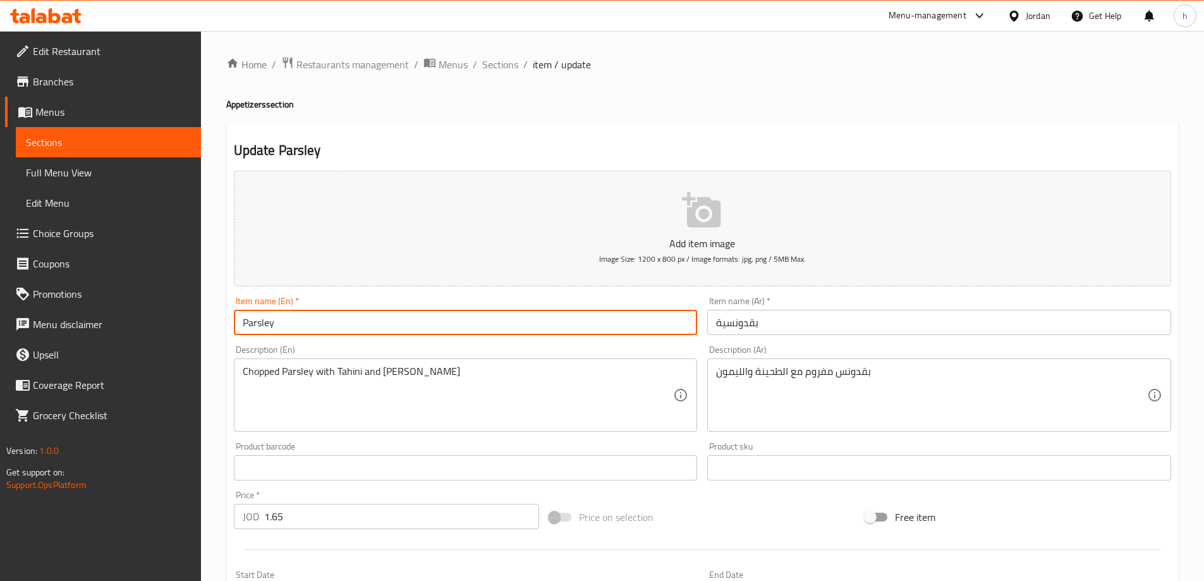
click at [341, 329] on input "Parsley" at bounding box center [466, 322] width 464 height 25
type input "baqdonosia"
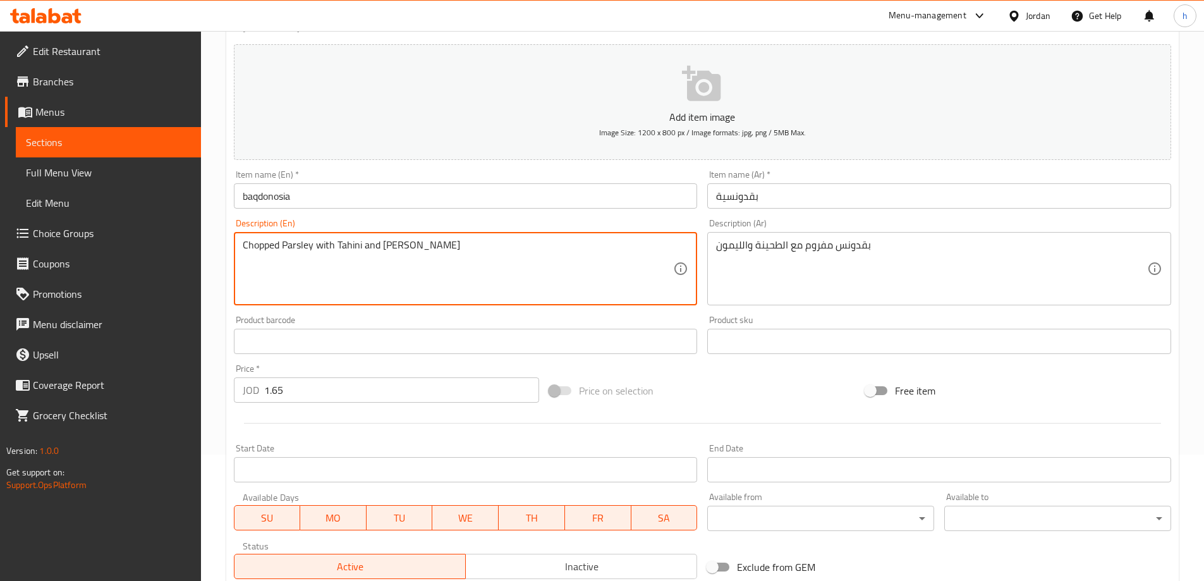
scroll to position [312, 0]
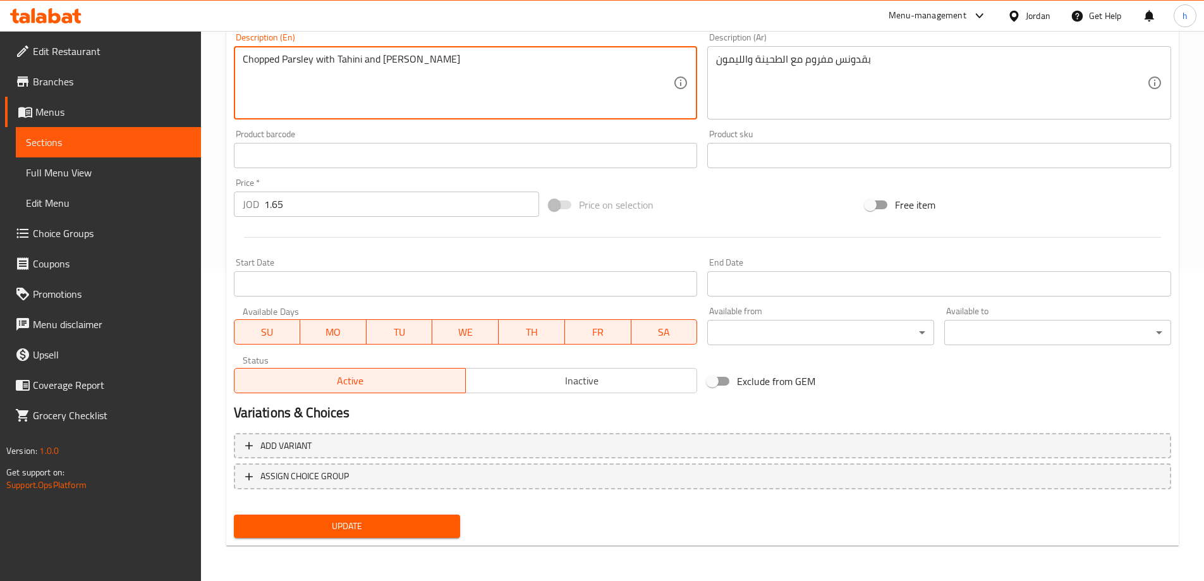
click at [435, 533] on span "Update" at bounding box center [347, 526] width 207 height 16
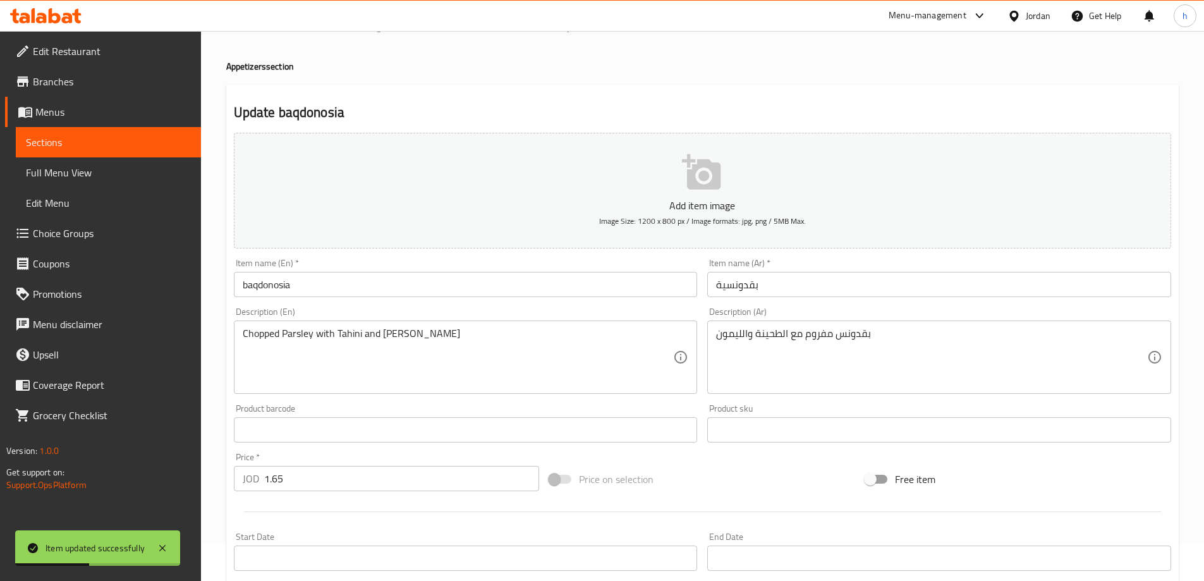
scroll to position [0, 0]
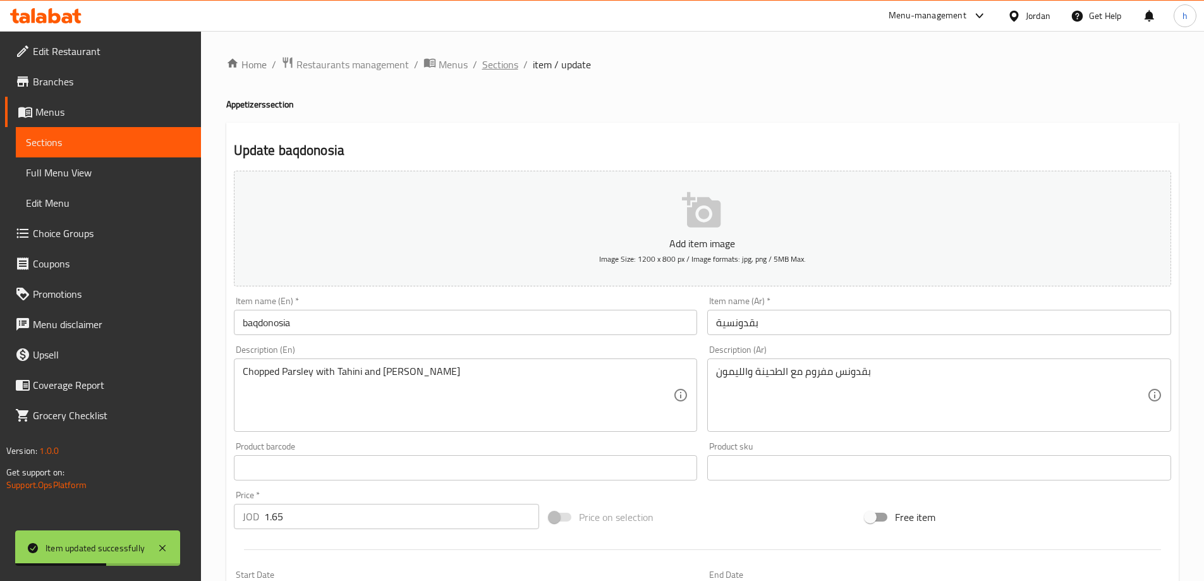
click at [507, 63] on span "Sections" at bounding box center [500, 64] width 36 height 15
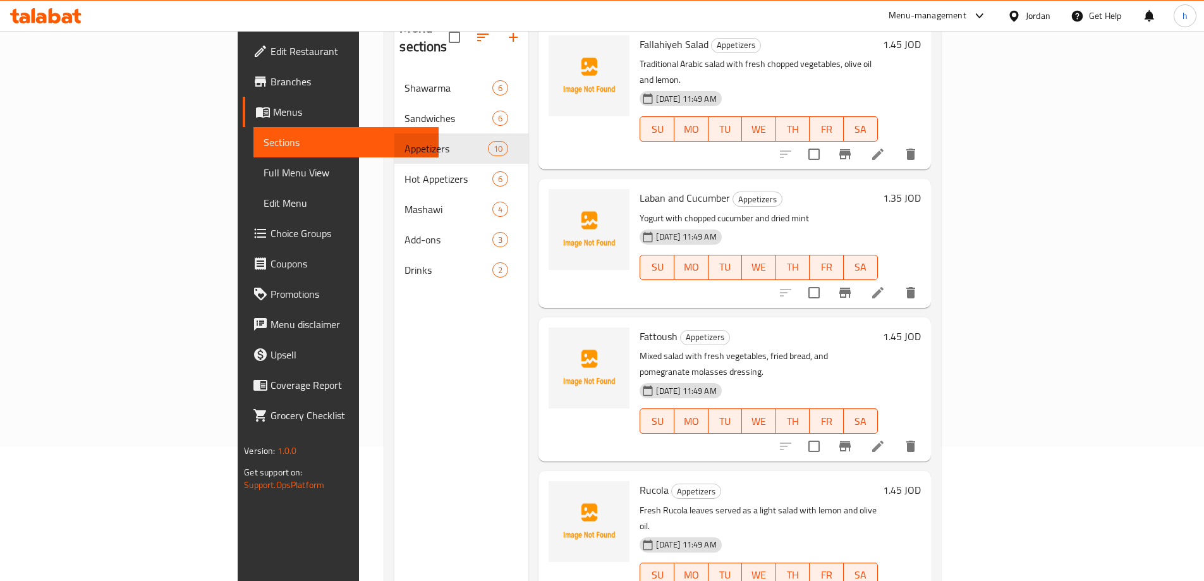
scroll to position [51, 0]
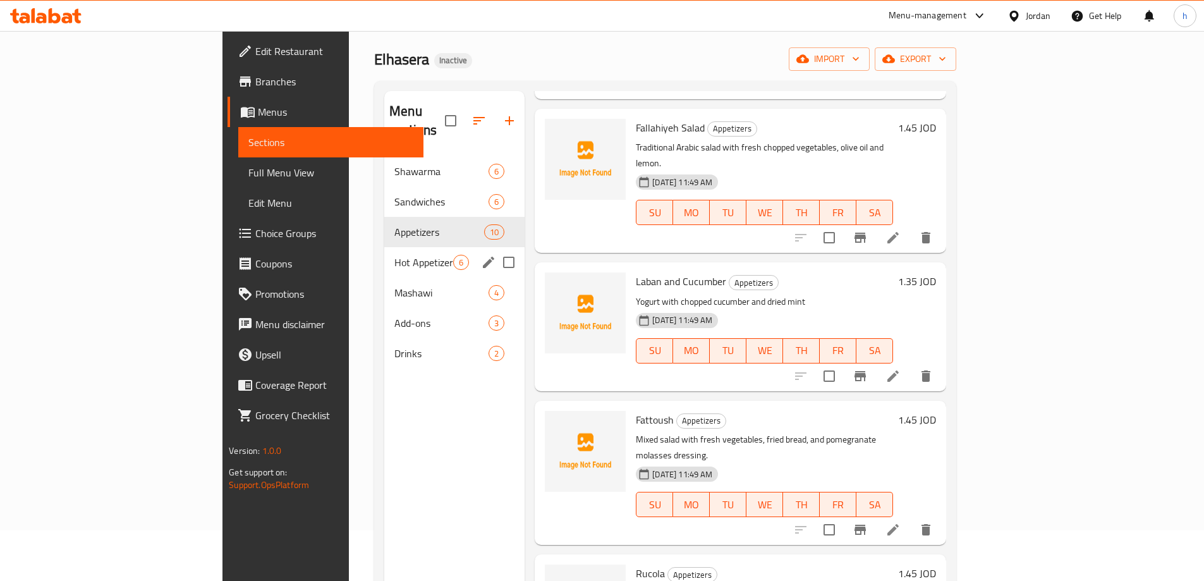
click at [394, 255] on span "Hot Appetizers" at bounding box center [423, 262] width 59 height 15
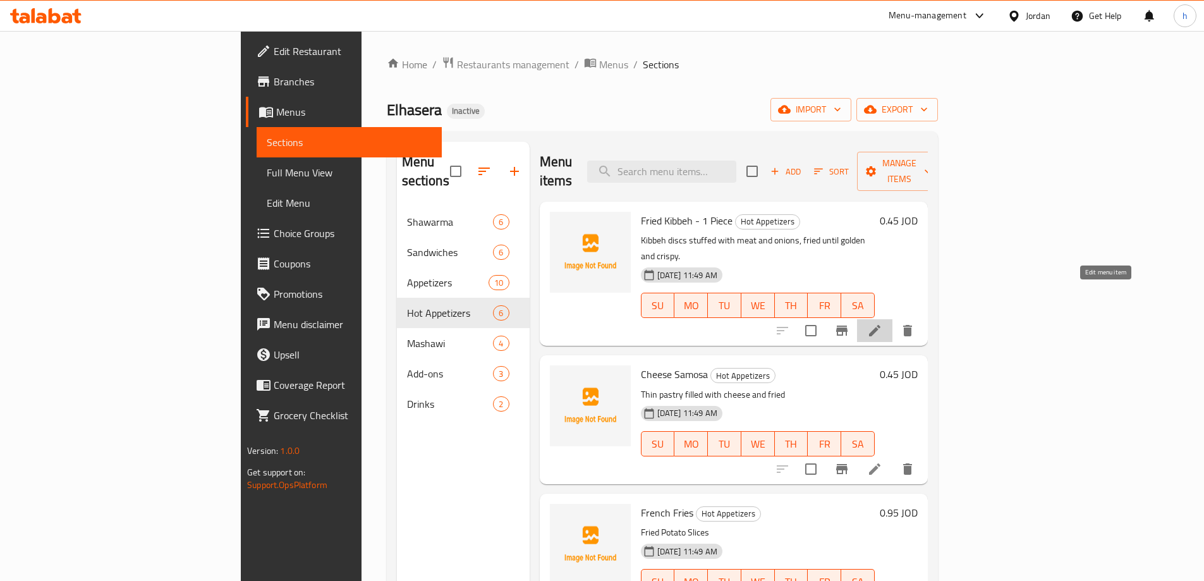
click at [882, 323] on icon at bounding box center [874, 330] width 15 height 15
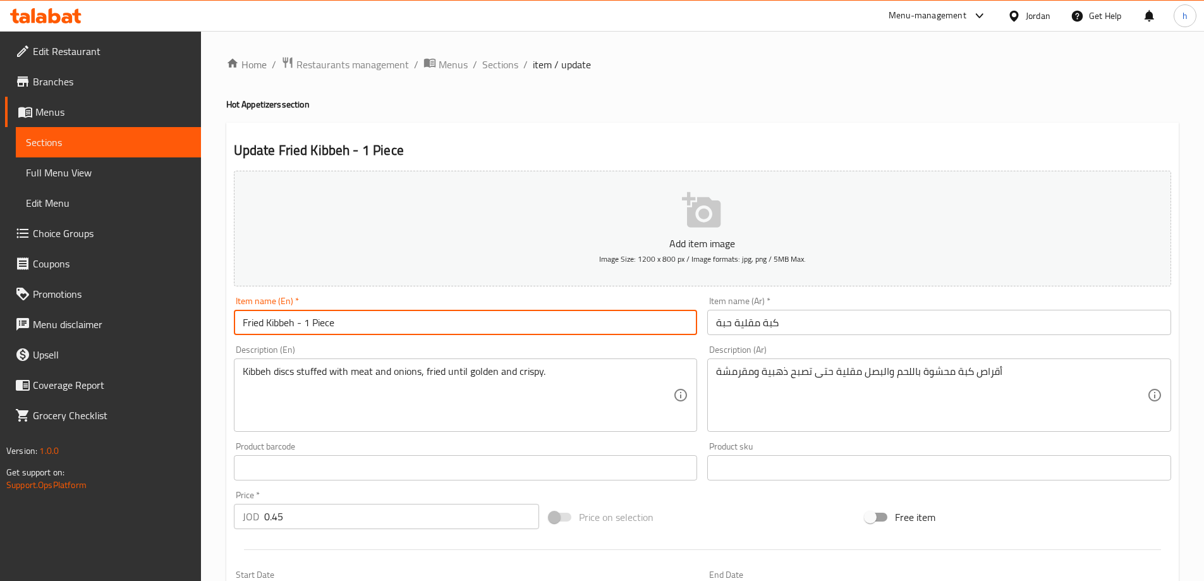
click at [434, 316] on input "Fried Kibbeh - 1 Piece" at bounding box center [466, 322] width 464 height 25
click at [302, 320] on input "Fried Kibbeh - 1 Piece" at bounding box center [466, 322] width 464 height 25
drag, startPoint x: 306, startPoint y: 324, endPoint x: 298, endPoint y: 325, distance: 7.7
click at [298, 325] on input "Fried Kibbeh - 1 Piece" at bounding box center [466, 322] width 464 height 25
type input "Fried Kibbeh 1 Piece"
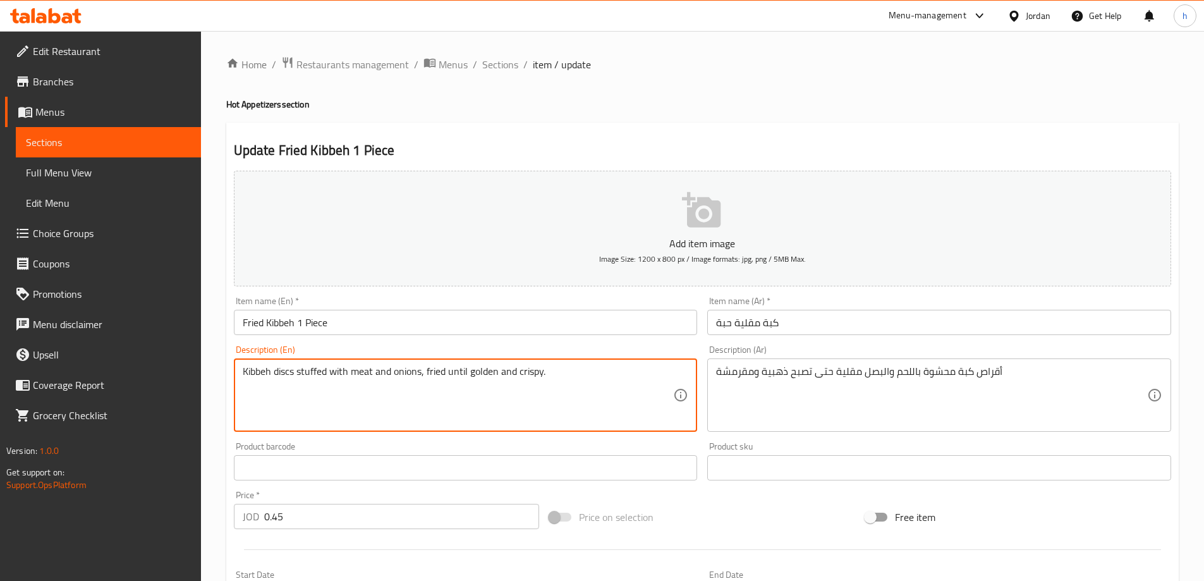
click at [314, 375] on textarea "Kibbeh discs stuffed with meat and onions, fried until golden and crispy." at bounding box center [458, 395] width 431 height 60
click at [367, 377] on textarea "Kibbeh discs stuffed with meat and onions, fried until golden and crispy." at bounding box center [458, 395] width 431 height 60
click at [411, 368] on textarea "Kibbeh discs stuffed with meat and onions, fried until golden and crispy." at bounding box center [458, 395] width 431 height 60
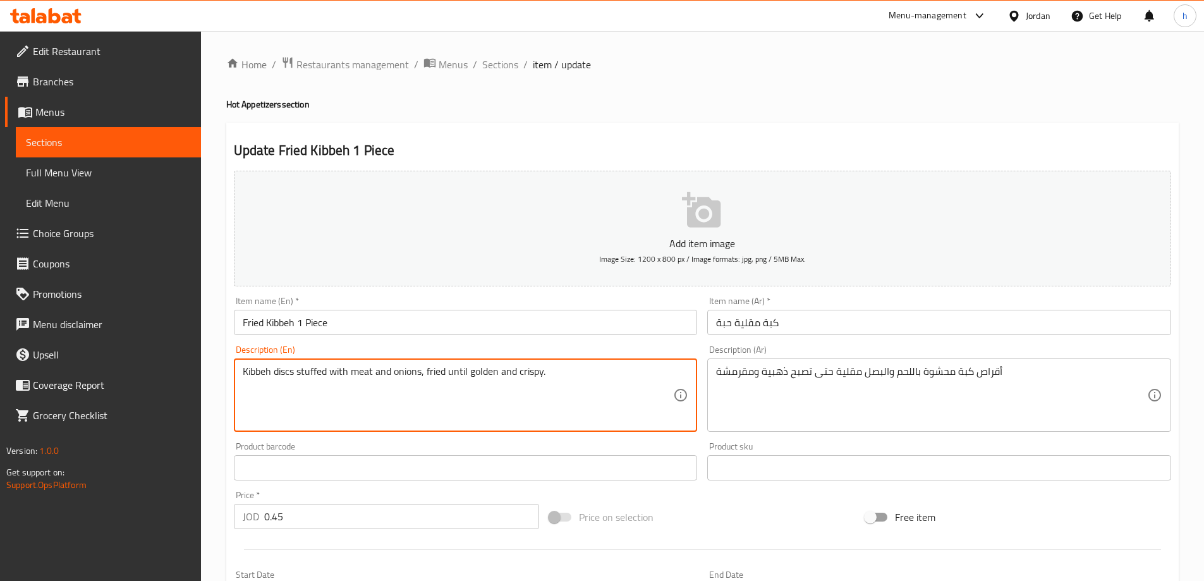
click at [411, 368] on textarea "Kibbeh discs stuffed with meat and onions, fried until golden and crispy." at bounding box center [458, 395] width 431 height 60
click at [446, 369] on textarea "Kibbeh discs stuffed with meat and onions, fried until golden and crispy." at bounding box center [458, 395] width 431 height 60
click at [473, 371] on textarea "Kibbeh discs stuffed with meat and onions, fried until golden and crispy." at bounding box center [458, 395] width 431 height 60
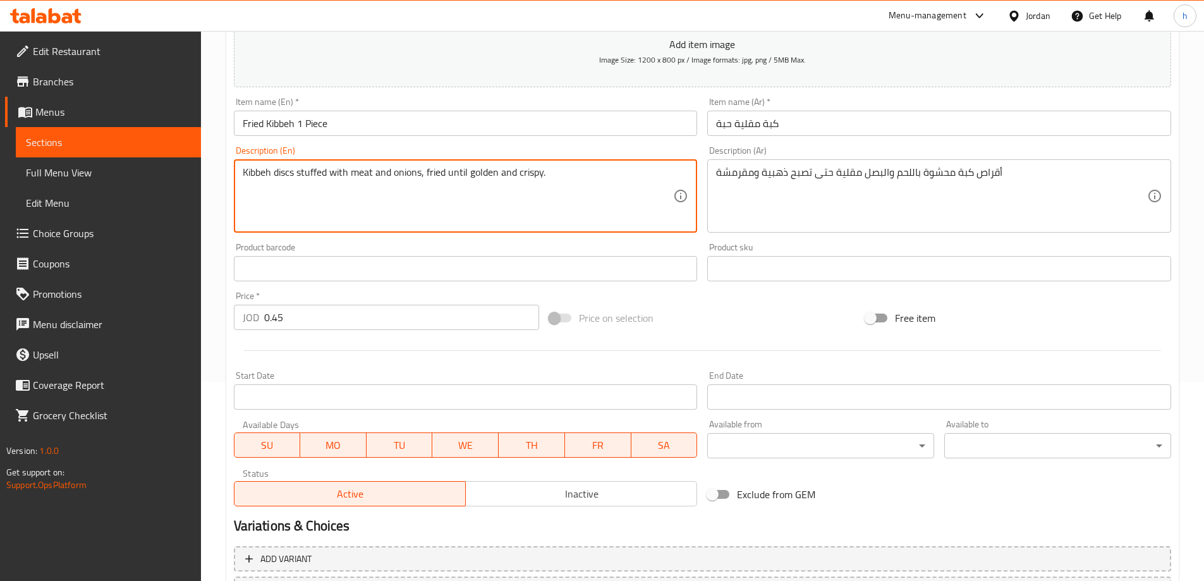
scroll to position [312, 0]
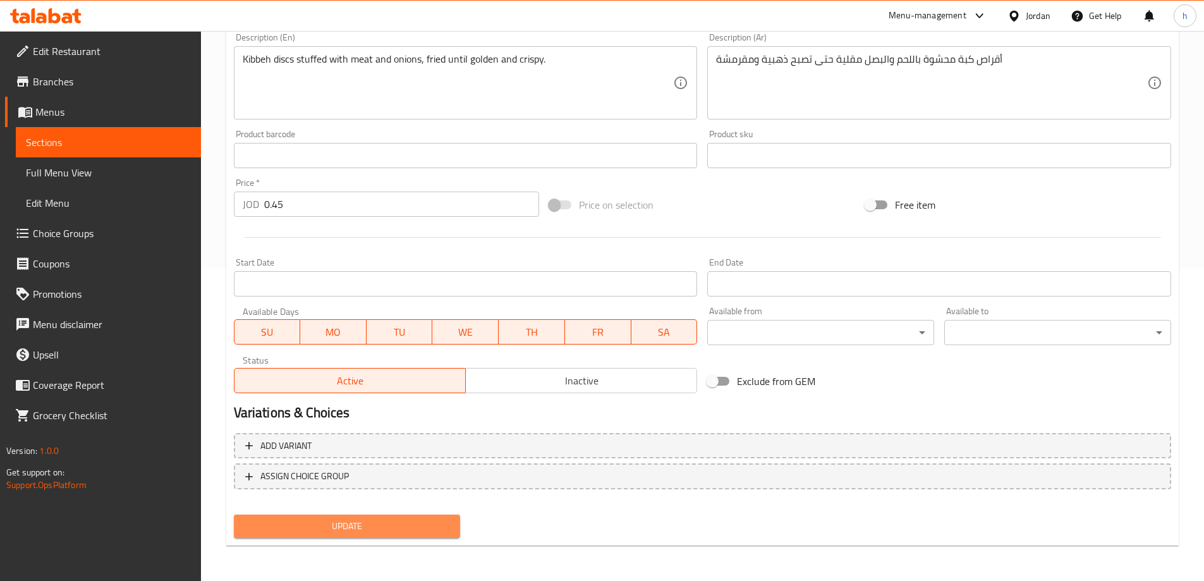
click at [441, 516] on button "Update" at bounding box center [347, 525] width 227 height 23
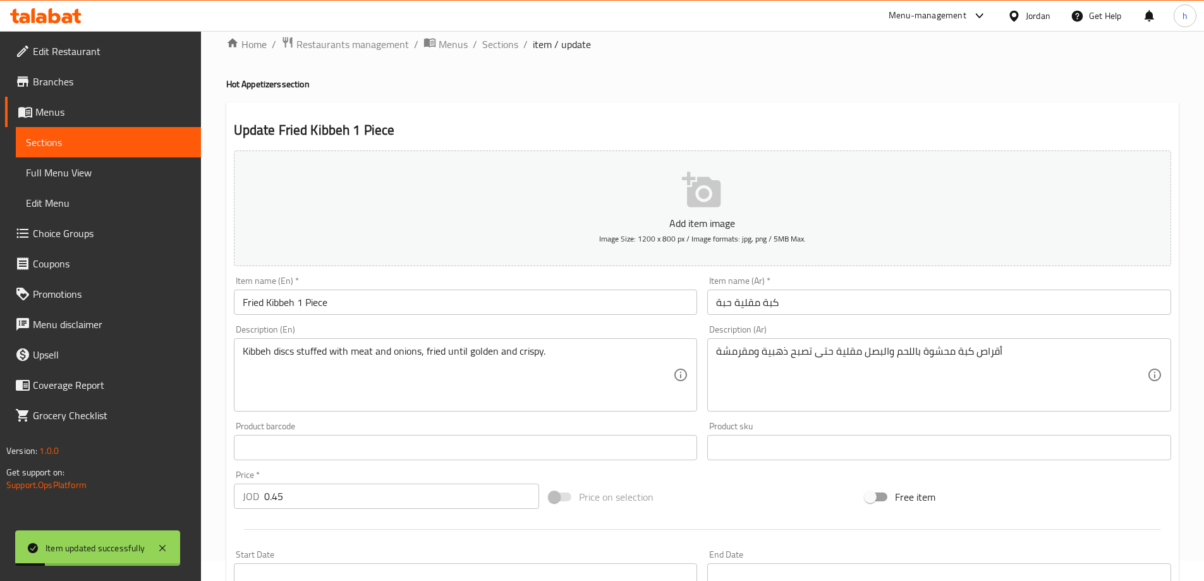
scroll to position [0, 0]
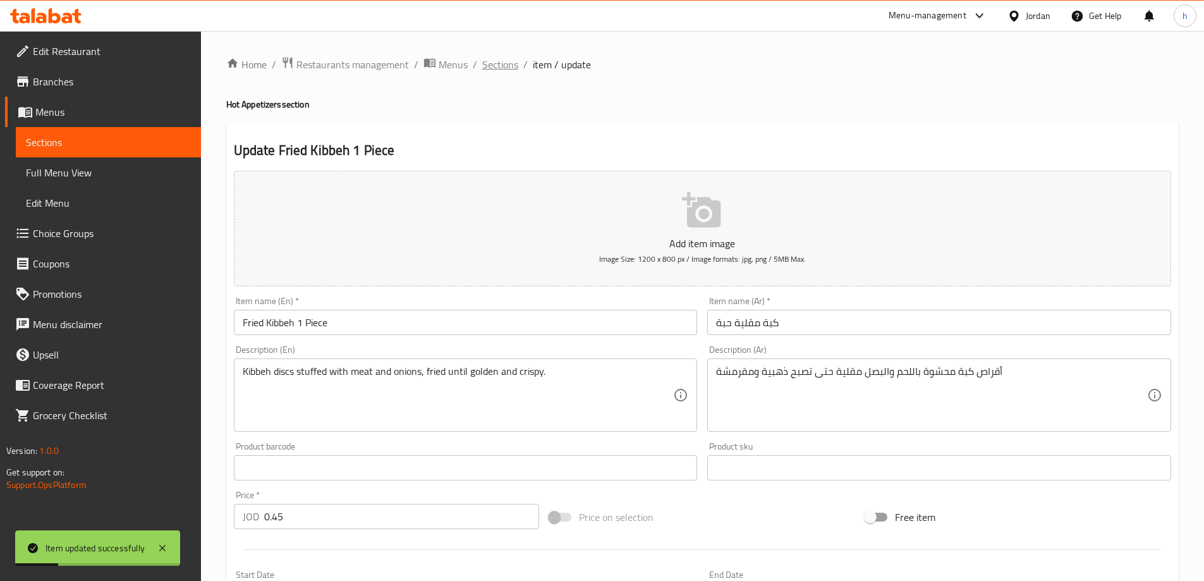
click at [509, 64] on span "Sections" at bounding box center [500, 64] width 36 height 15
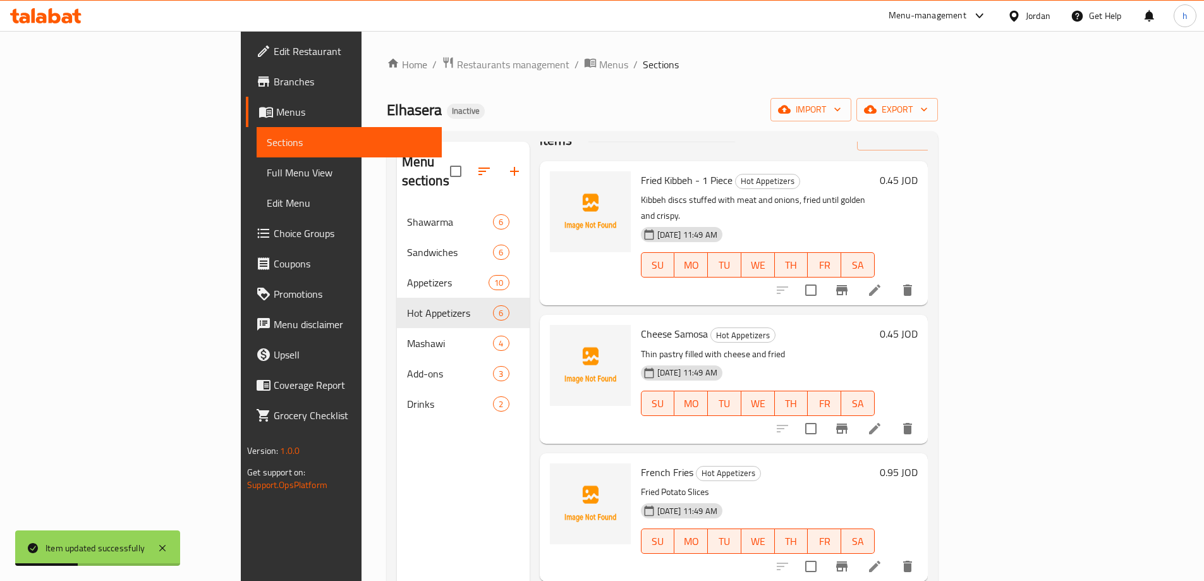
scroll to position [63, 0]
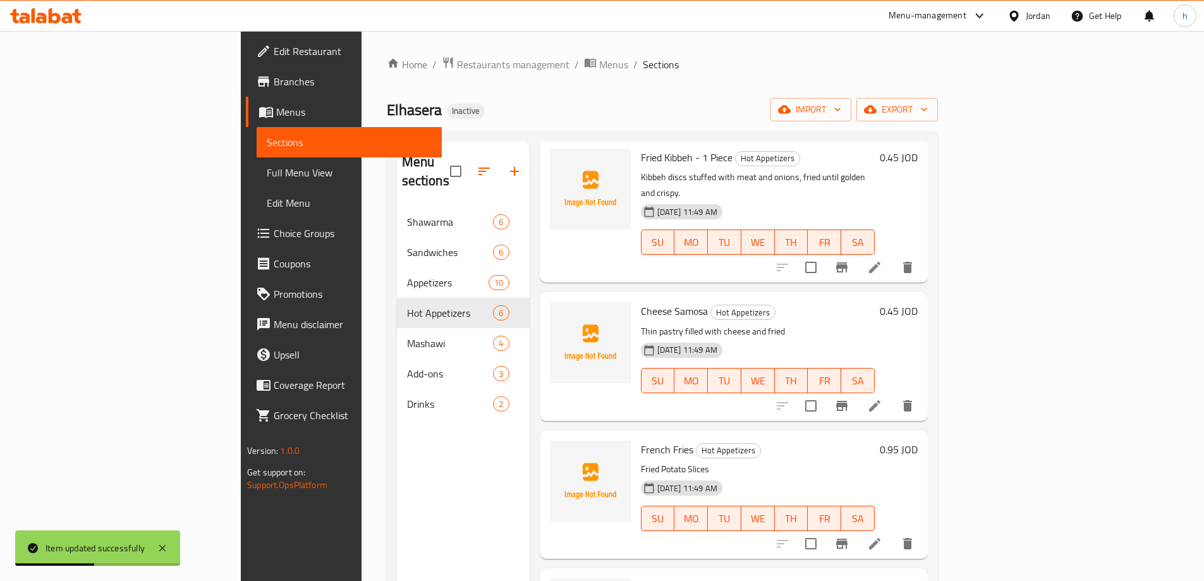
click at [892, 394] on li at bounding box center [874, 405] width 35 height 23
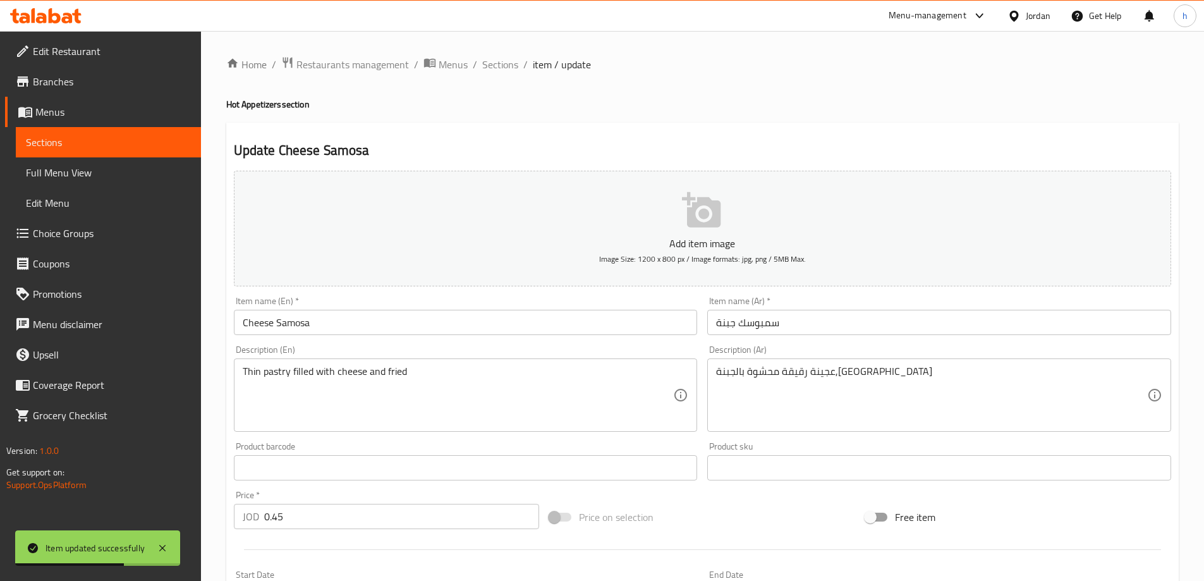
click at [563, 332] on input "Cheese Samosa" at bounding box center [466, 322] width 464 height 25
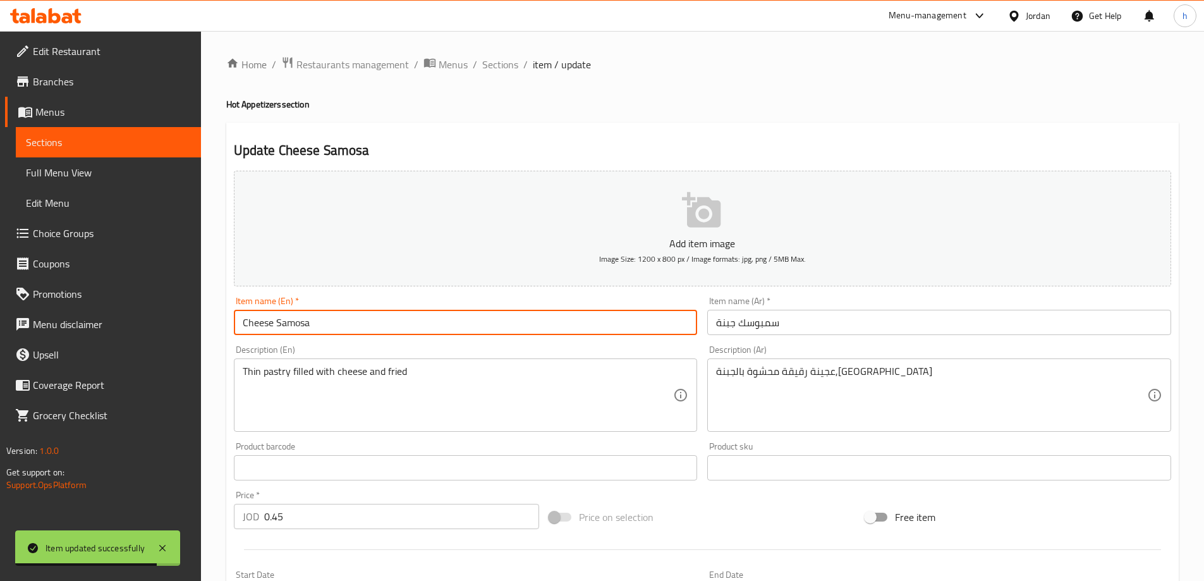
click at [904, 335] on input "سمبوسك جبنة" at bounding box center [939, 322] width 464 height 25
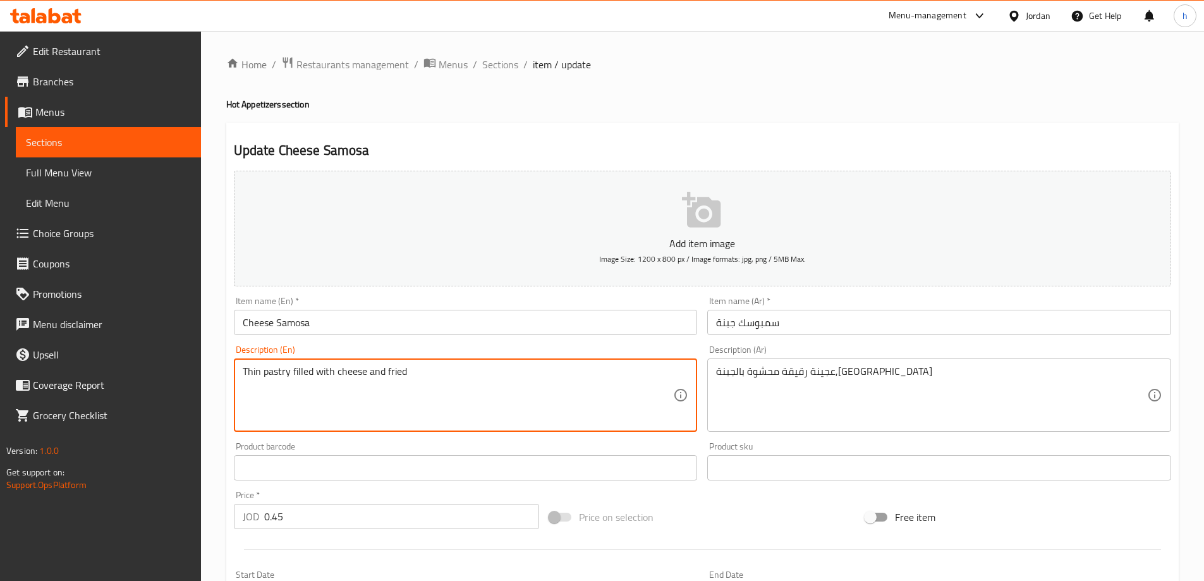
click at [544, 384] on textarea "Thin pastry filled with cheese and fried" at bounding box center [458, 395] width 431 height 60
drag, startPoint x: 311, startPoint y: 373, endPoint x: 383, endPoint y: 377, distance: 72.1
click at [313, 373] on textarea "Thin pastry filled with cheese and fried" at bounding box center [458, 395] width 431 height 60
click at [464, 436] on div "Description (En) Thin pastry filled with cheese and fried Description (En)" at bounding box center [466, 388] width 474 height 97
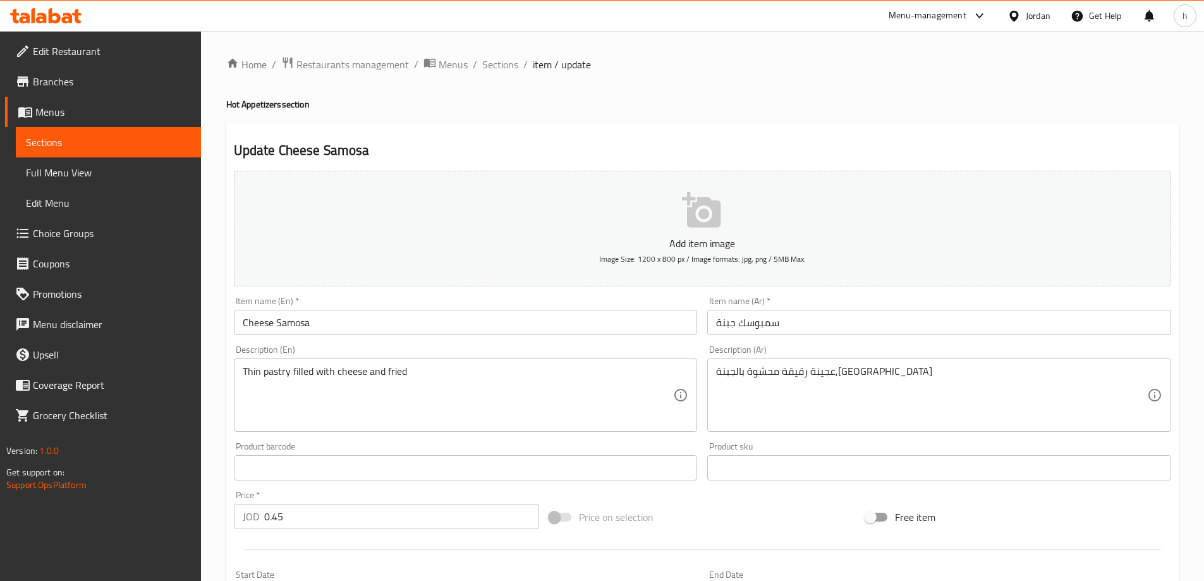
click at [465, 441] on div "Product barcode Product barcode" at bounding box center [466, 461] width 474 height 49
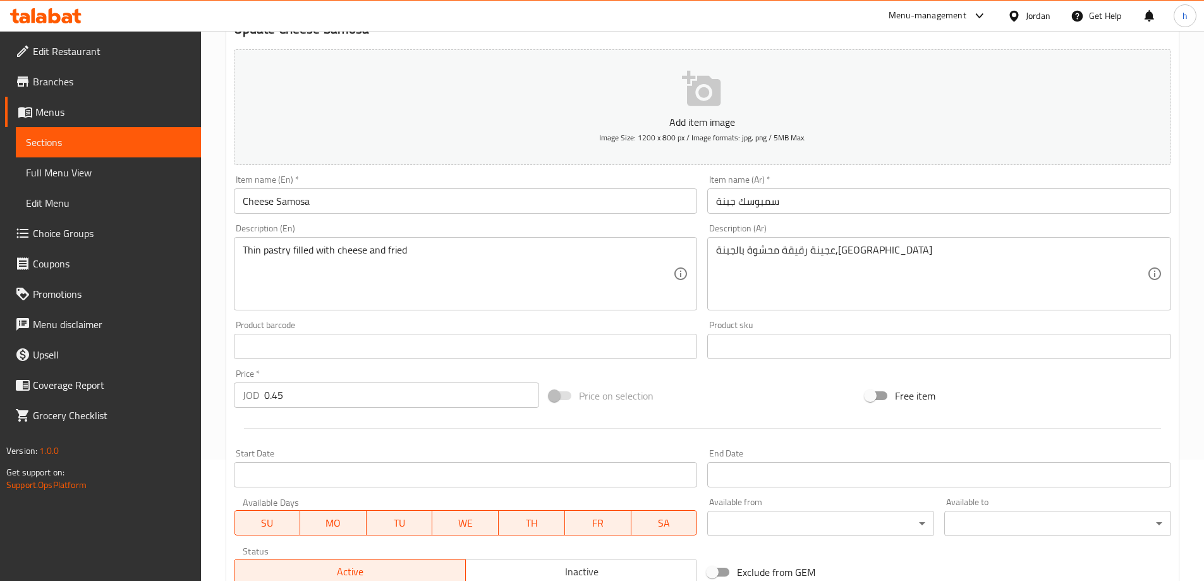
scroll to position [312, 0]
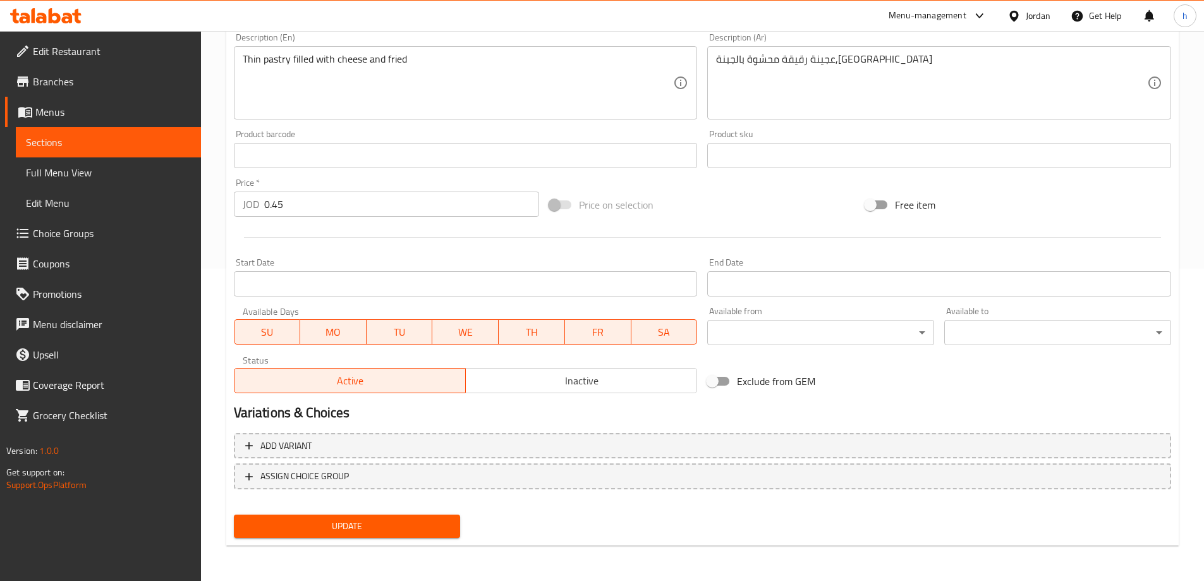
click at [442, 533] on span "Update" at bounding box center [347, 526] width 207 height 16
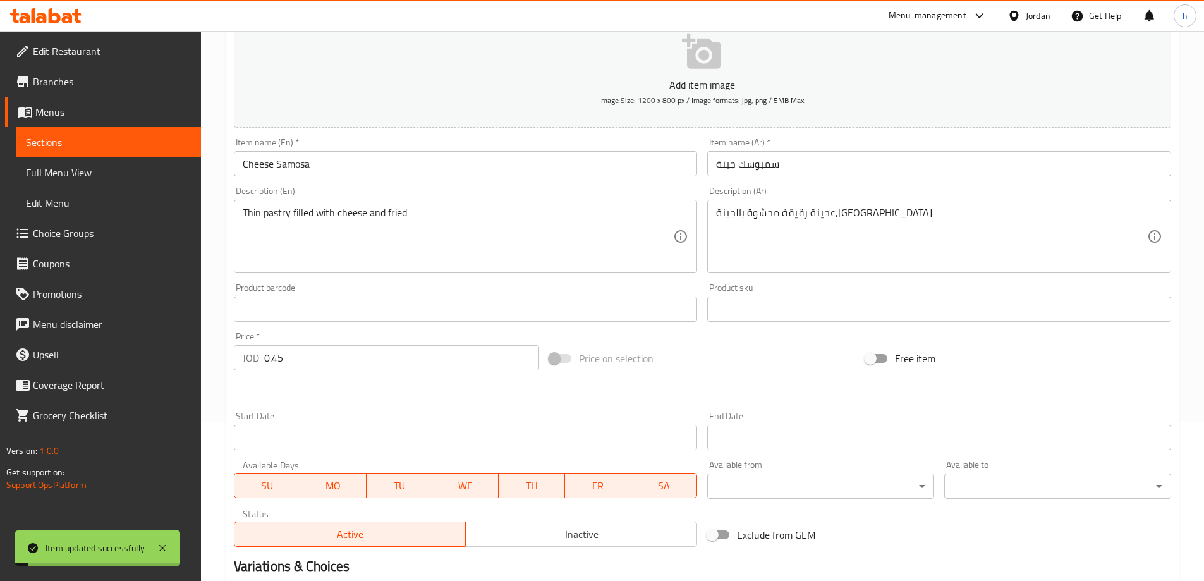
scroll to position [0, 0]
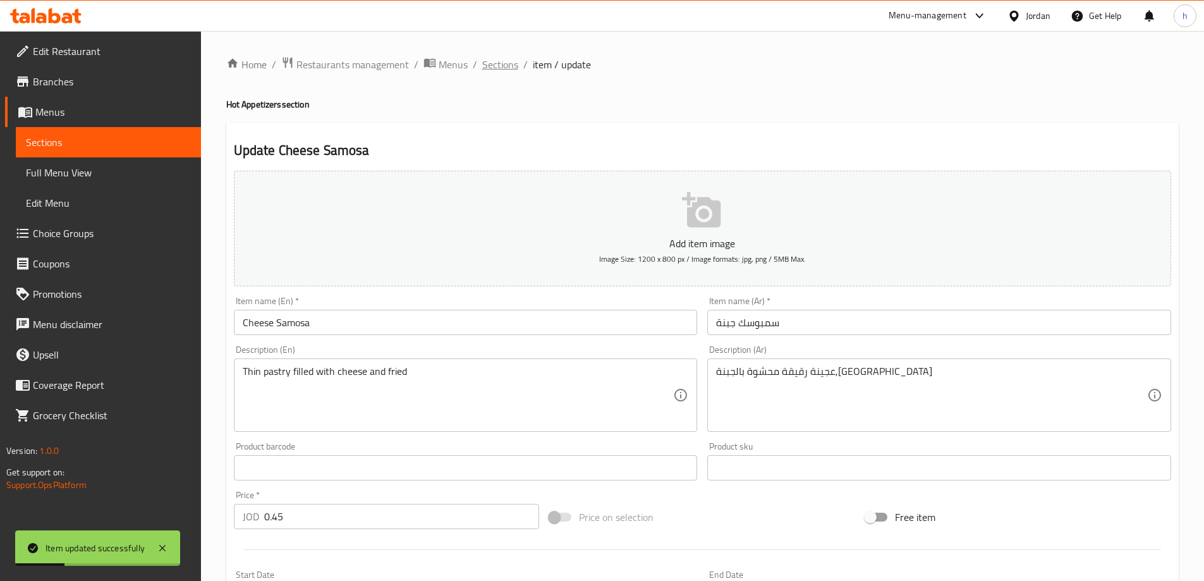
click at [499, 70] on span "Sections" at bounding box center [500, 64] width 36 height 15
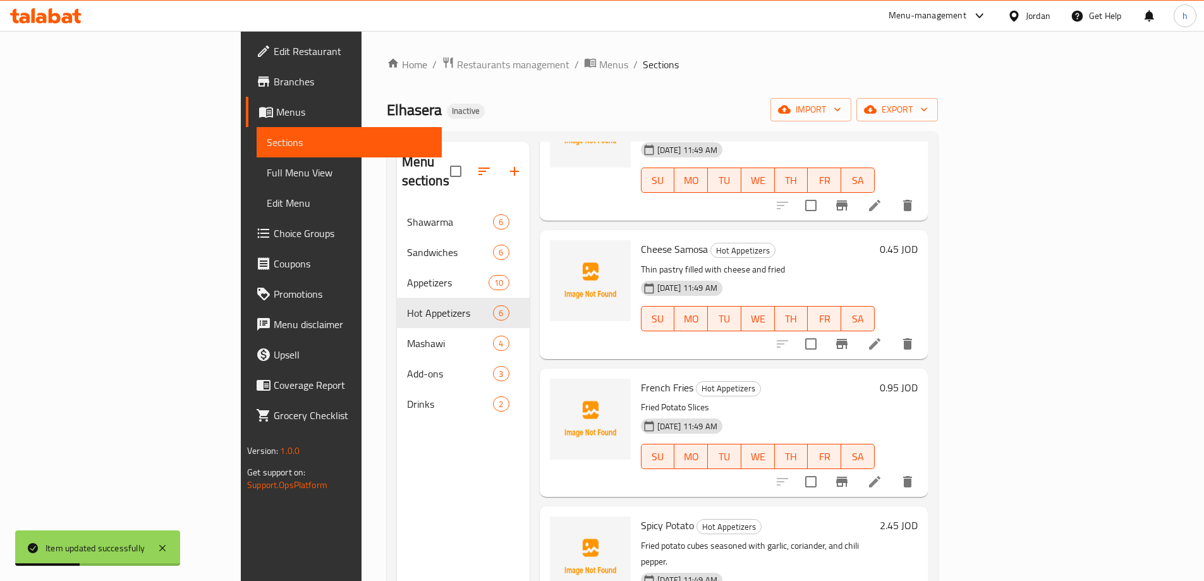
scroll to position [126, 0]
click at [892, 469] on li at bounding box center [874, 480] width 35 height 23
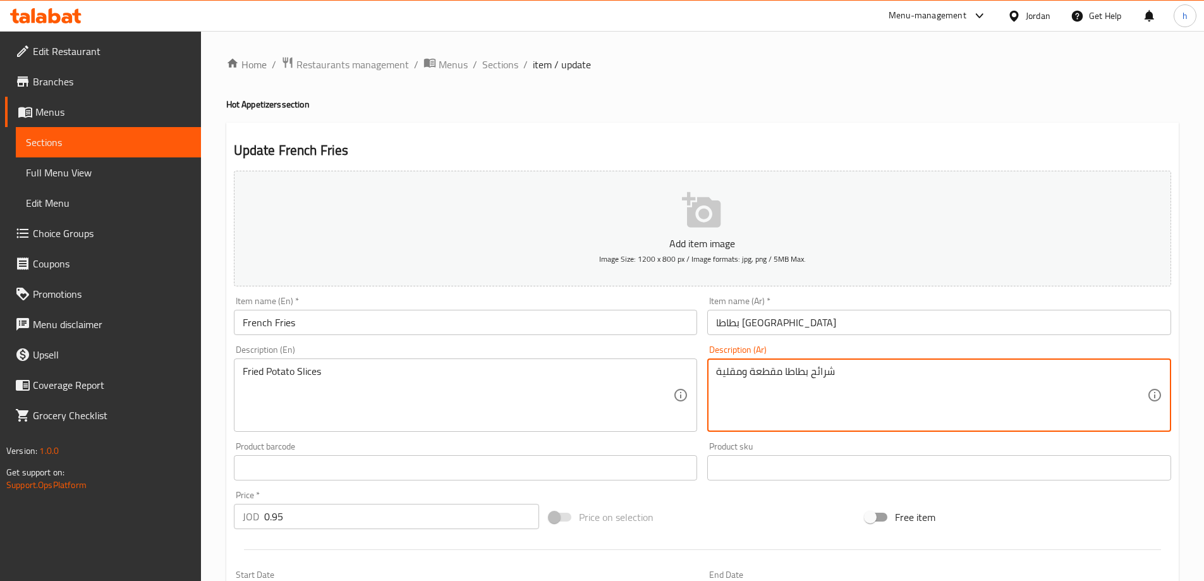
click at [767, 375] on textarea "شرائح بطاطا مقطعة ومقلية" at bounding box center [931, 395] width 431 height 60
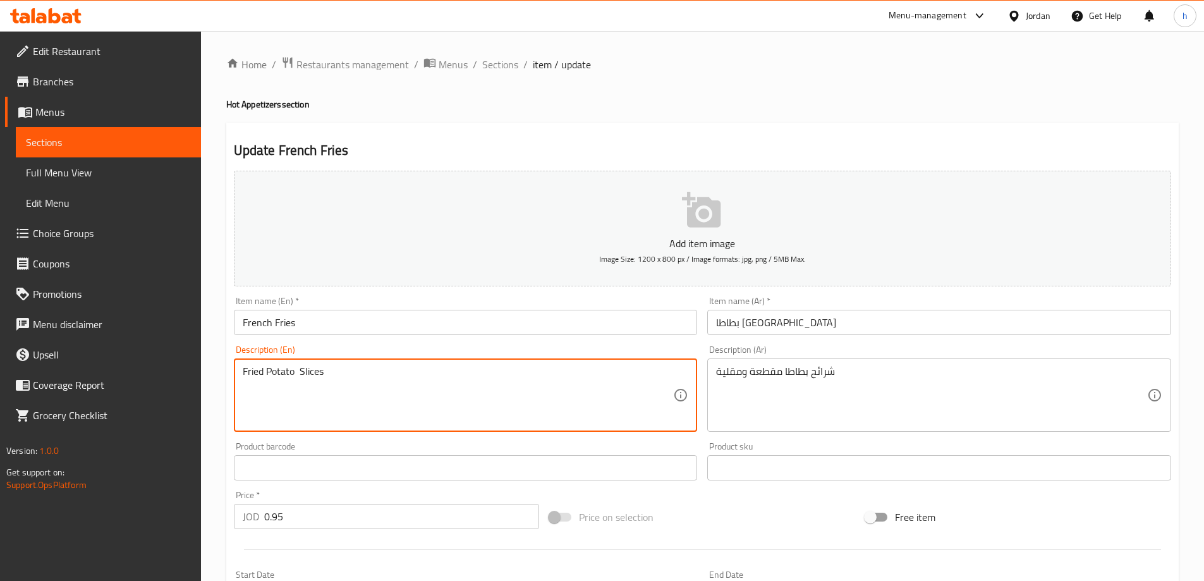
paste textarea "clipped"
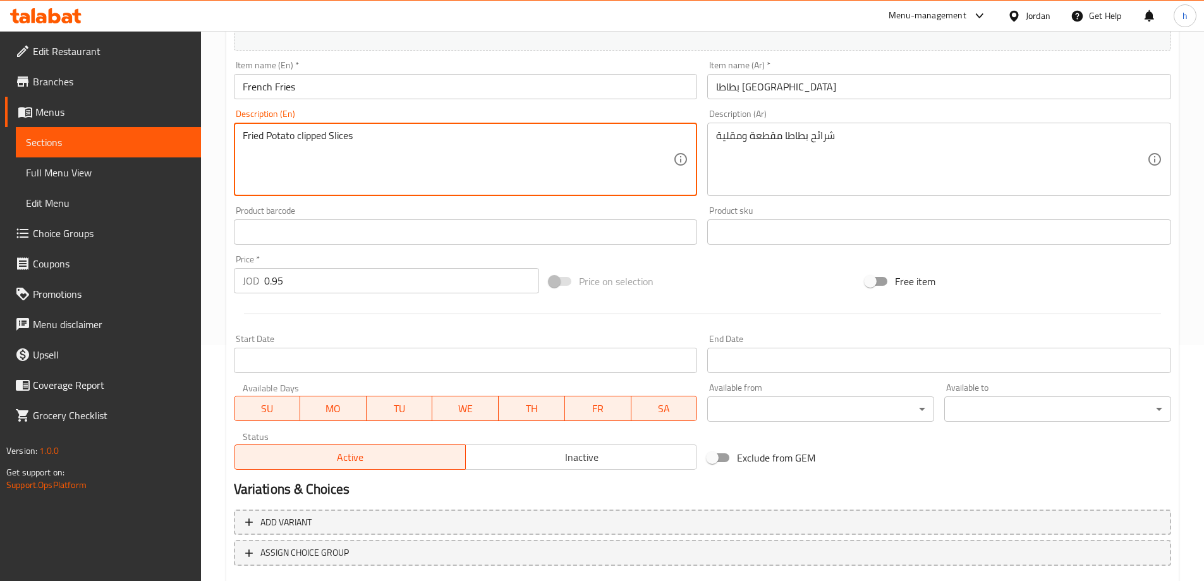
scroll to position [312, 0]
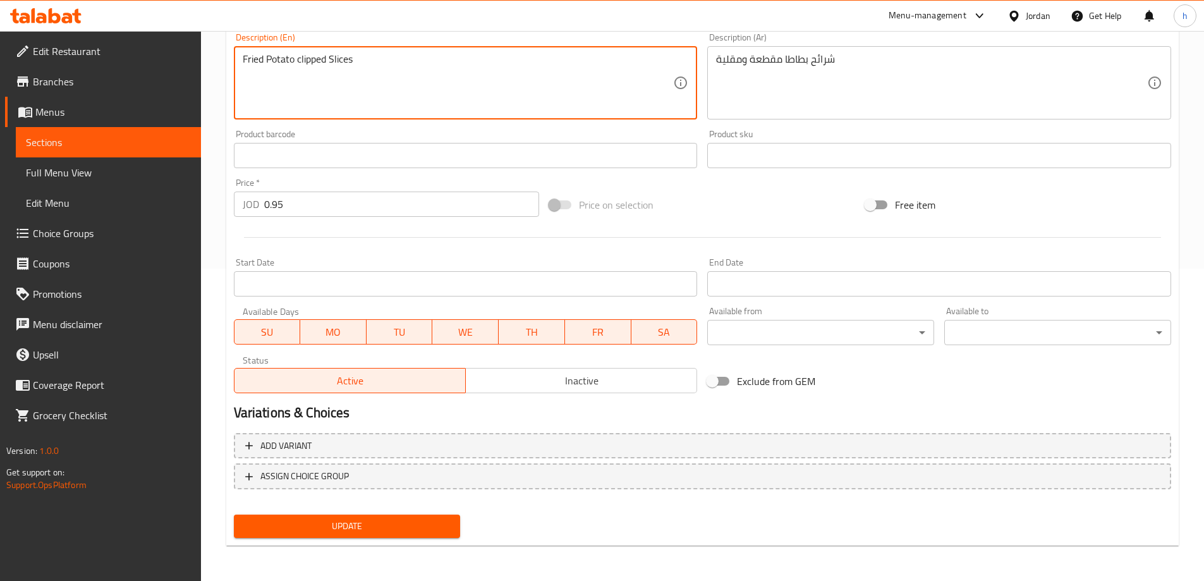
type textarea "Fried Potato clipped Slices"
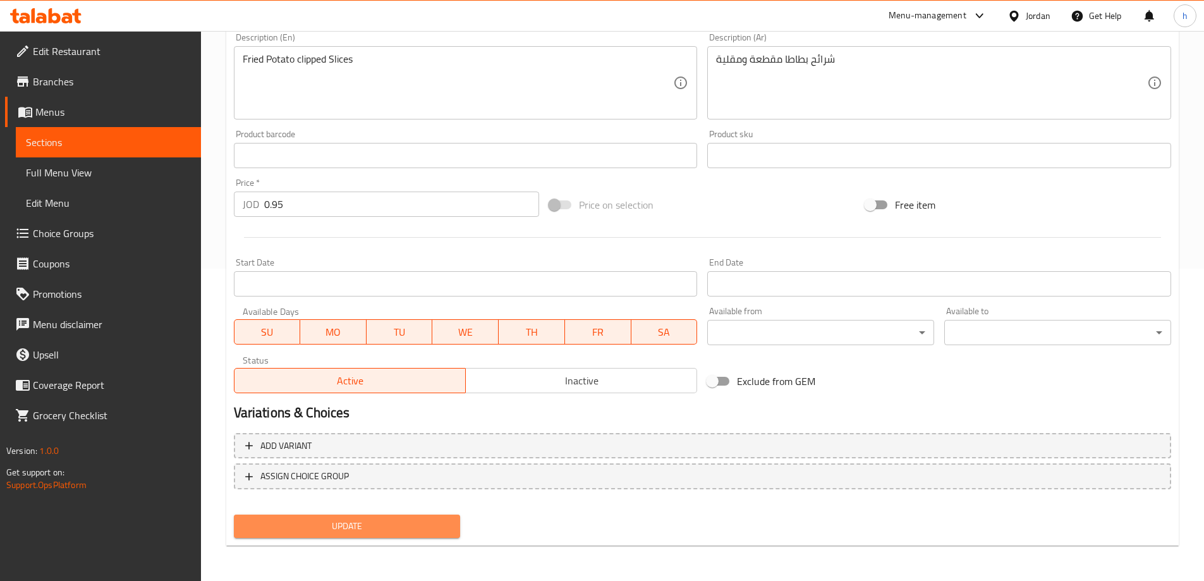
click at [438, 530] on span "Update" at bounding box center [347, 526] width 207 height 16
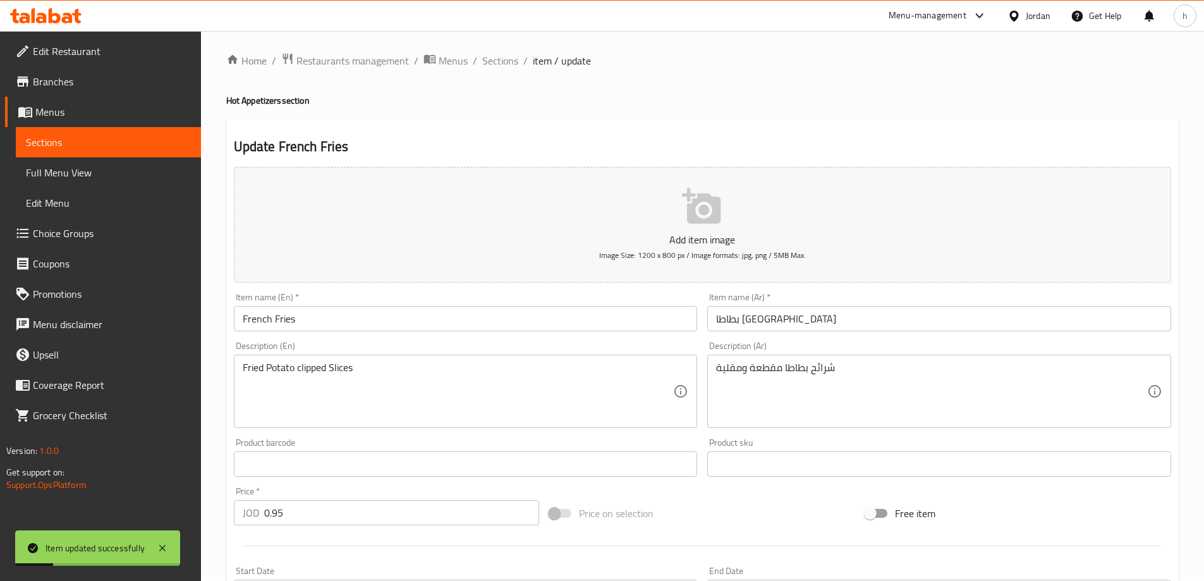
scroll to position [0, 0]
click at [506, 71] on span "Sections" at bounding box center [500, 64] width 36 height 15
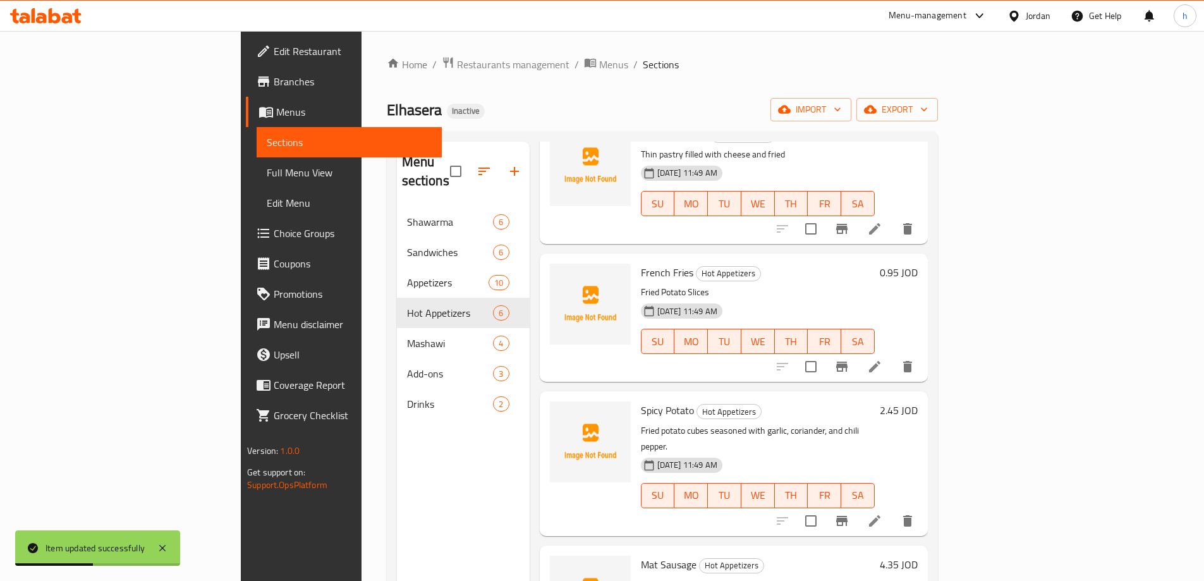
scroll to position [253, 0]
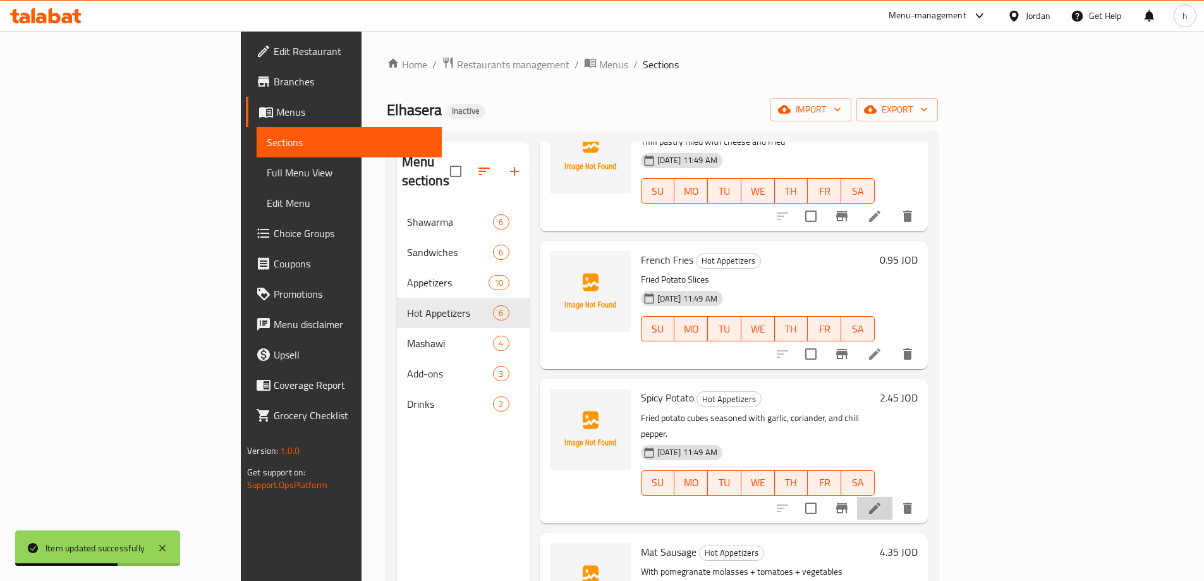
click at [880, 502] on icon at bounding box center [874, 507] width 11 height 11
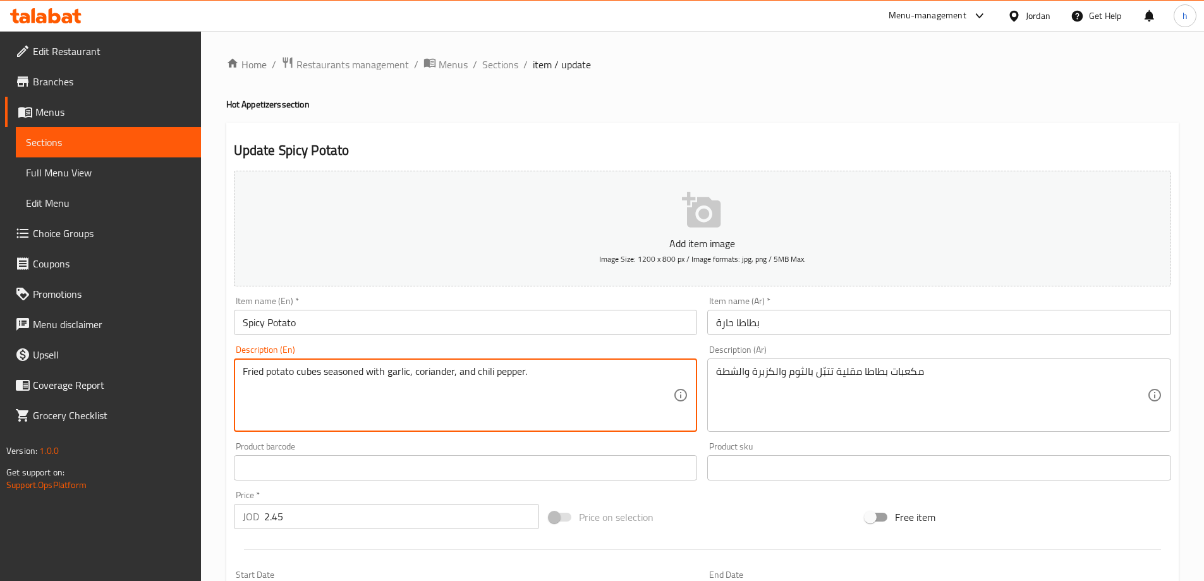
click at [395, 374] on textarea "Fried potato cubes seasoned with garlic, coriander, and chili pepper." at bounding box center [458, 395] width 431 height 60
click at [436, 374] on textarea "Fried potato cubes seasoned with garlic, coriander, and chili pepper." at bounding box center [458, 395] width 431 height 60
click at [473, 379] on textarea "Fried potato cubes seasoned with garlic, coriander, and chili pepper." at bounding box center [458, 395] width 431 height 60
click at [499, 379] on textarea "Fried potato cubes seasoned with garlic, coriander, and chili pepper." at bounding box center [458, 395] width 431 height 60
drag, startPoint x: 477, startPoint y: 370, endPoint x: 546, endPoint y: 369, distance: 69.5
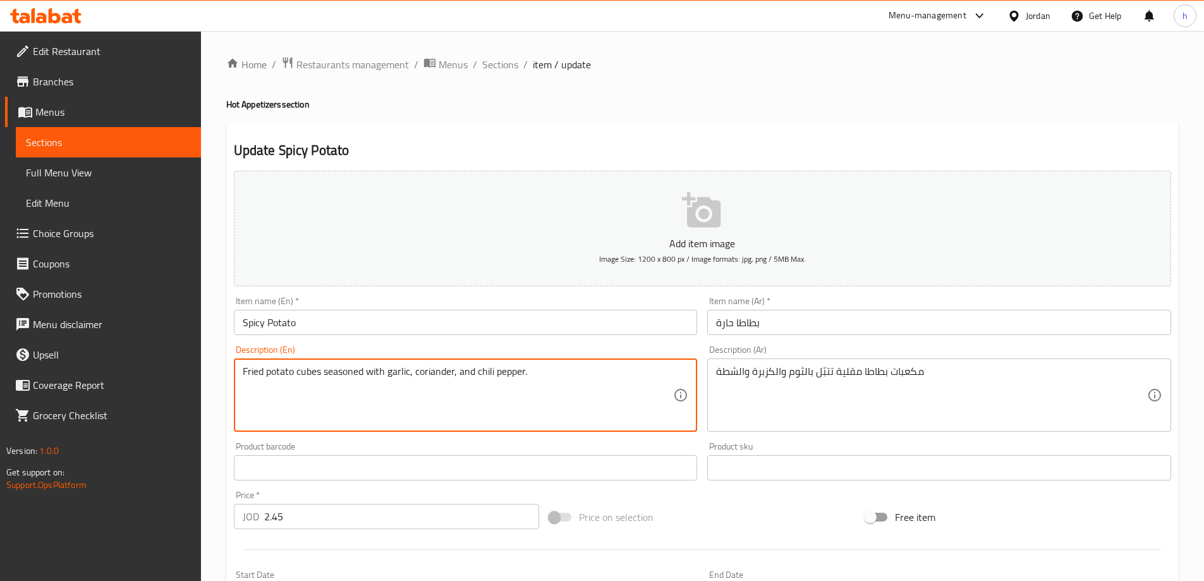
click at [546, 369] on textarea "Fried potato cubes seasoned with garlic, coriander, and chili pepper." at bounding box center [458, 395] width 431 height 60
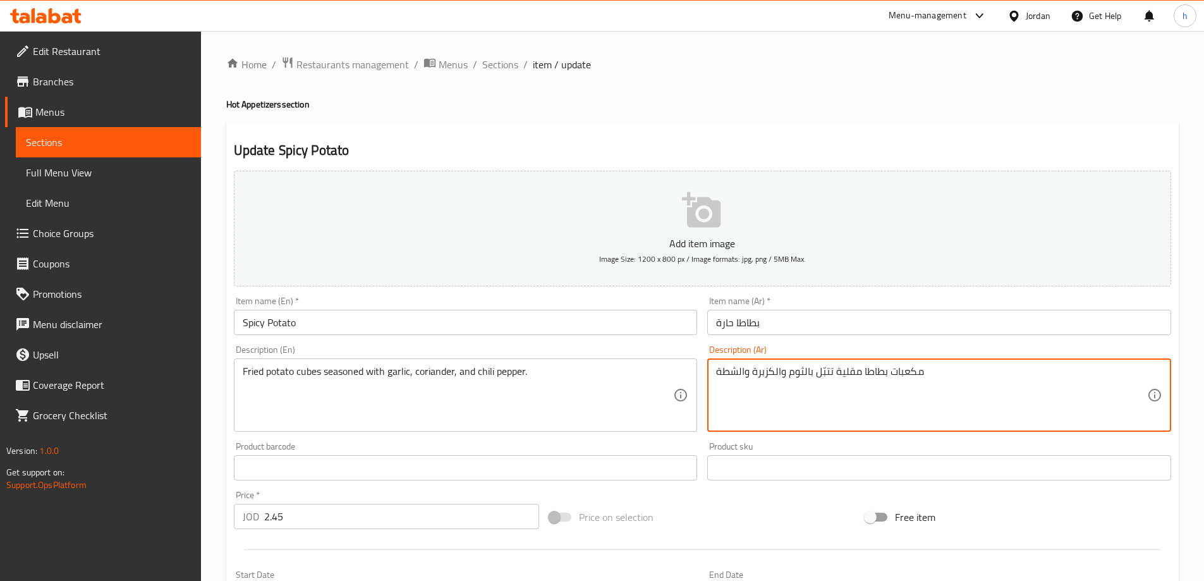
click at [723, 375] on textarea "مكعبات بطاطا مقلية تتبّل بالثوم والكزبرة والشطة" at bounding box center [931, 395] width 431 height 60
click at [732, 374] on textarea "مكعبات بطاطا مقلية تتبّل بالثوم والكزبرة والشطة" at bounding box center [931, 395] width 431 height 60
drag, startPoint x: 742, startPoint y: 372, endPoint x: 717, endPoint y: 370, distance: 24.7
click at [717, 370] on textarea "مكعبات بطاطا مقلية تتبّل بالثوم والكزبرة والشطة" at bounding box center [931, 395] width 431 height 60
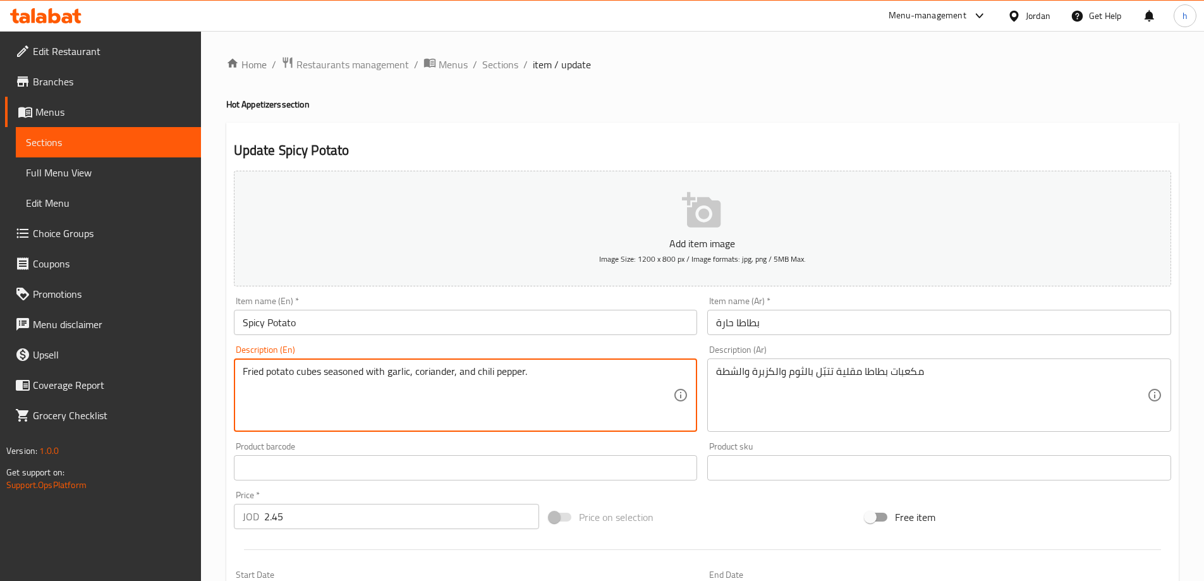
drag, startPoint x: 479, startPoint y: 368, endPoint x: 523, endPoint y: 365, distance: 44.3
click at [485, 367] on textarea "Fried potato cubes seasoned with garlic, coriander, and chili pepper." at bounding box center [458, 395] width 431 height 60
drag, startPoint x: 475, startPoint y: 368, endPoint x: 528, endPoint y: 367, distance: 53.1
click at [527, 367] on textarea "Fried potato cubes seasoned with garlic, coriander, and chili pepper." at bounding box center [458, 395] width 431 height 60
paste textarea "Hot Sauce"
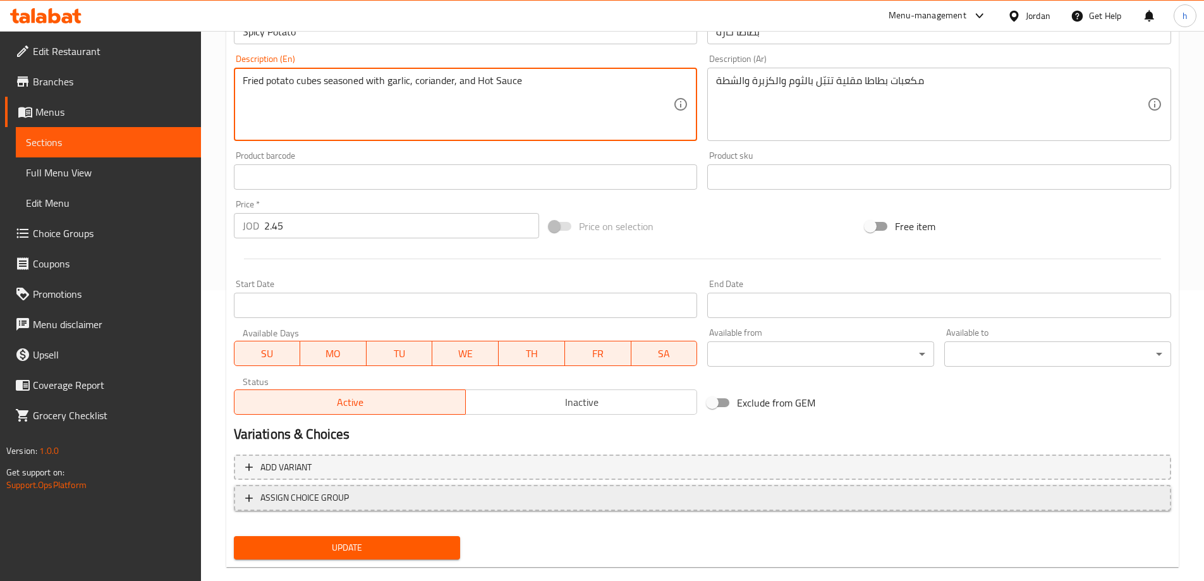
scroll to position [312, 0]
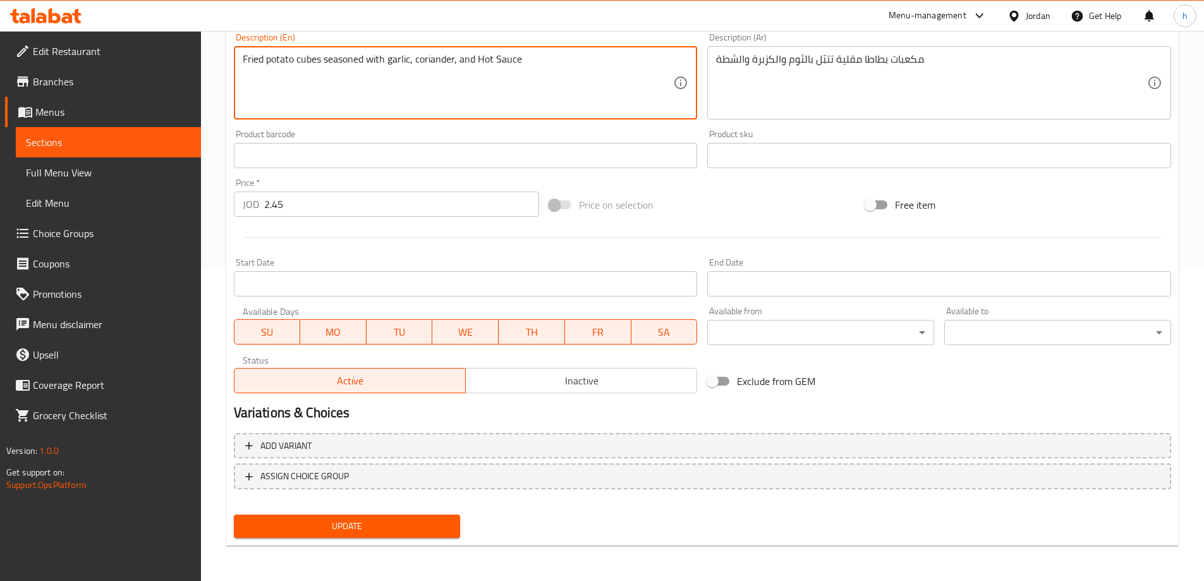
type textarea "Fried potato cubes seasoned with garlic, coriander, and Hot Sauce"
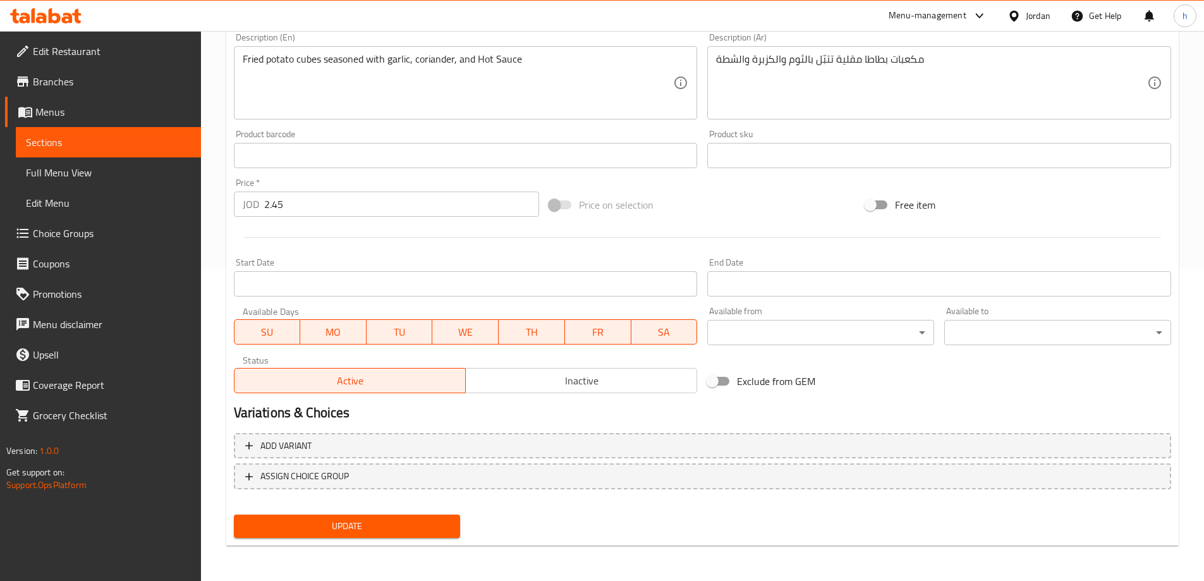
click at [441, 514] on div "Update" at bounding box center [347, 525] width 237 height 33
click at [441, 528] on span "Update" at bounding box center [347, 526] width 207 height 16
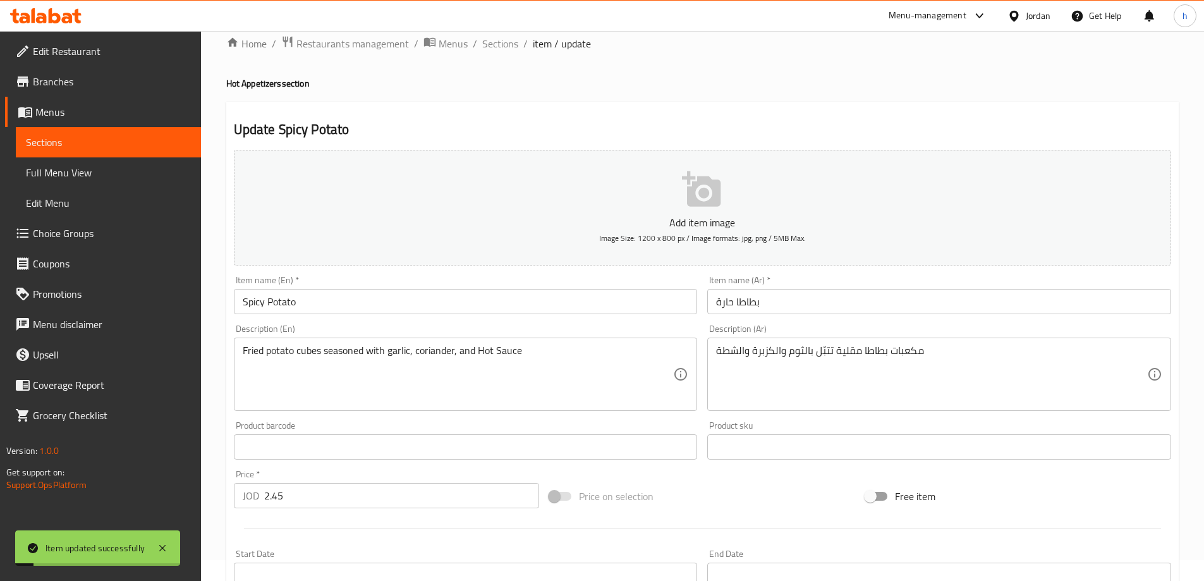
scroll to position [0, 0]
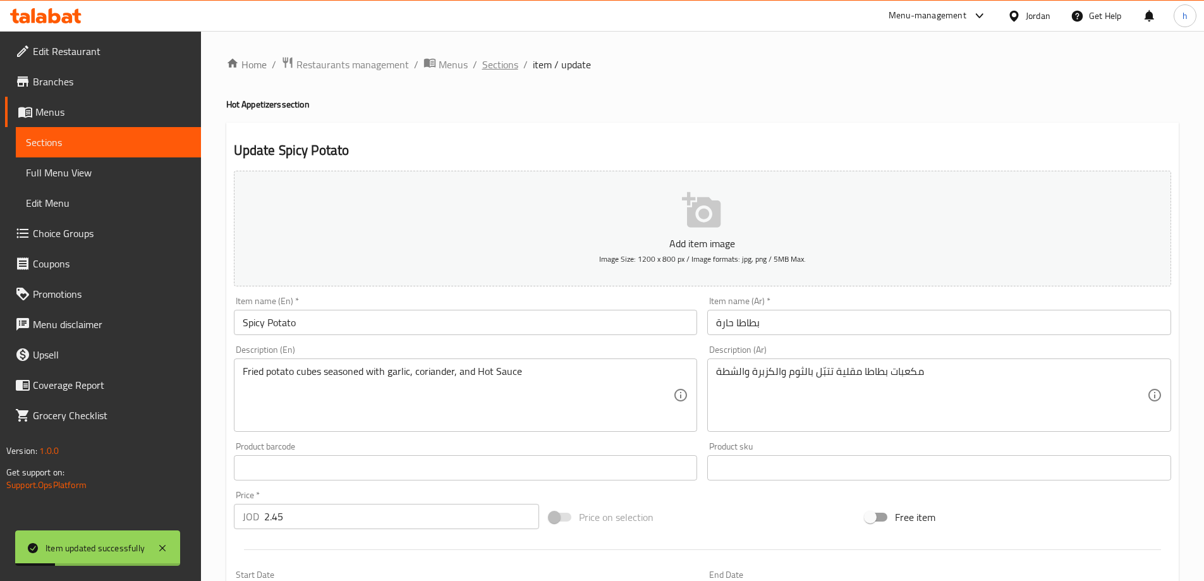
click at [509, 64] on span "Sections" at bounding box center [500, 64] width 36 height 15
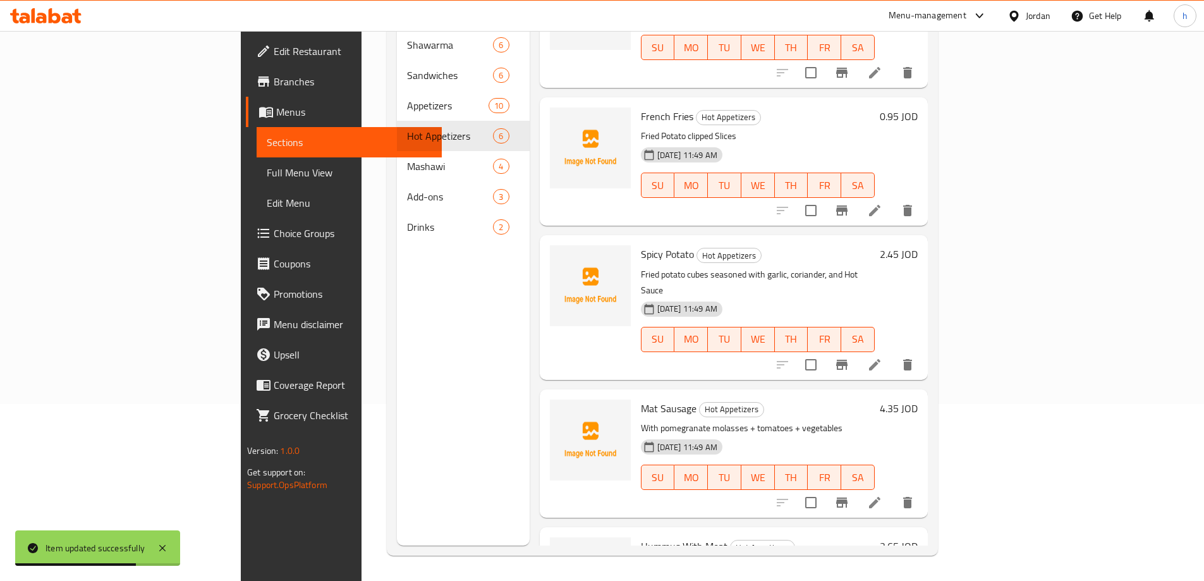
scroll to position [279, 0]
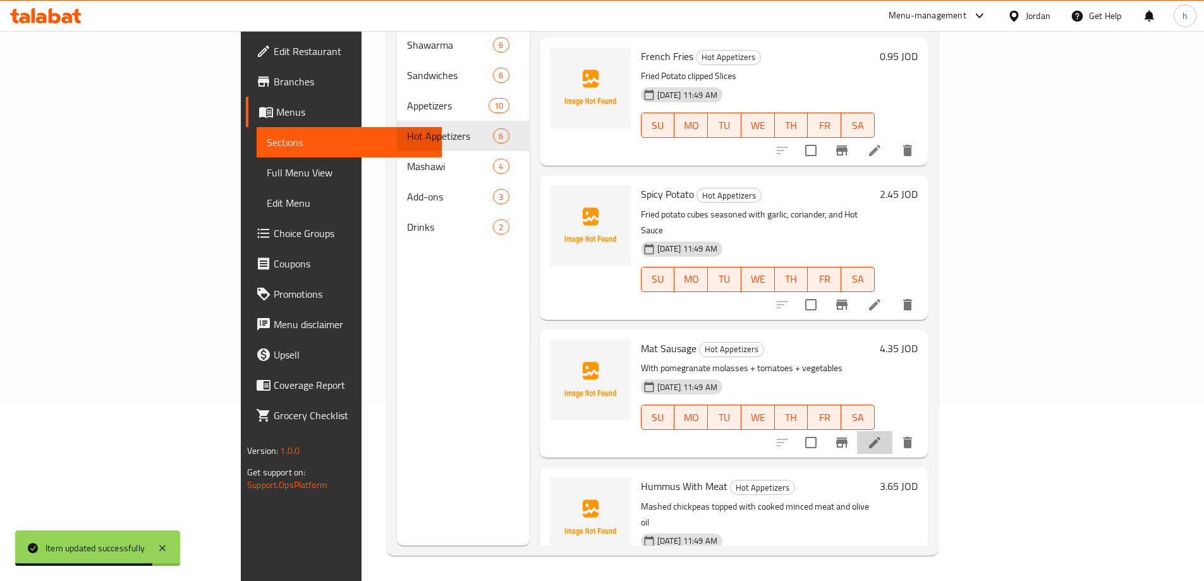
click at [892, 431] on li at bounding box center [874, 442] width 35 height 23
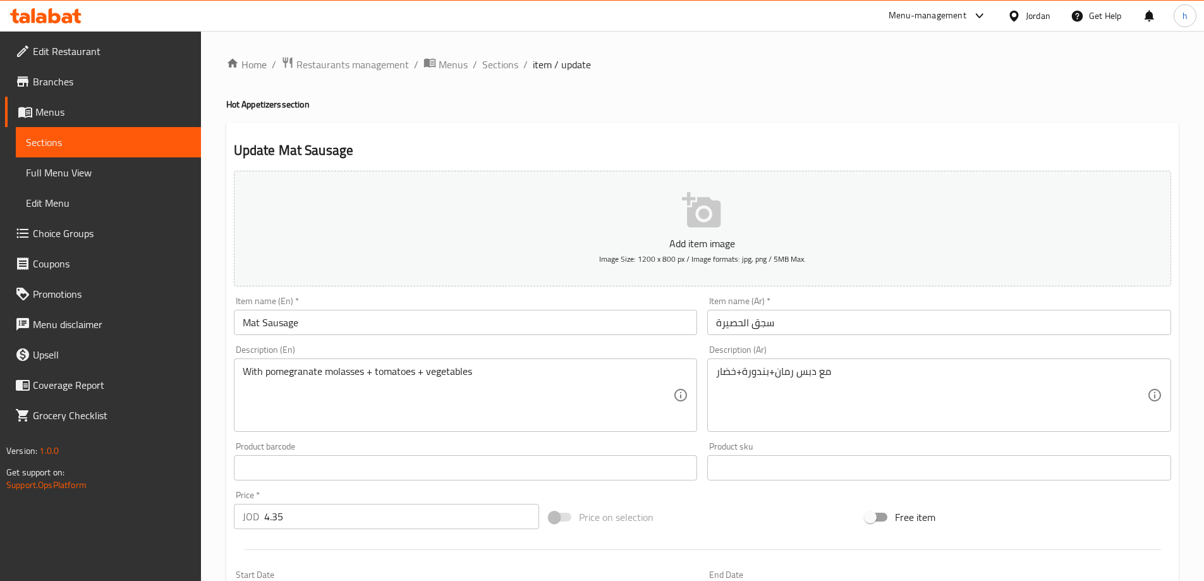
click at [248, 320] on input "Mat Sausage" at bounding box center [466, 322] width 464 height 25
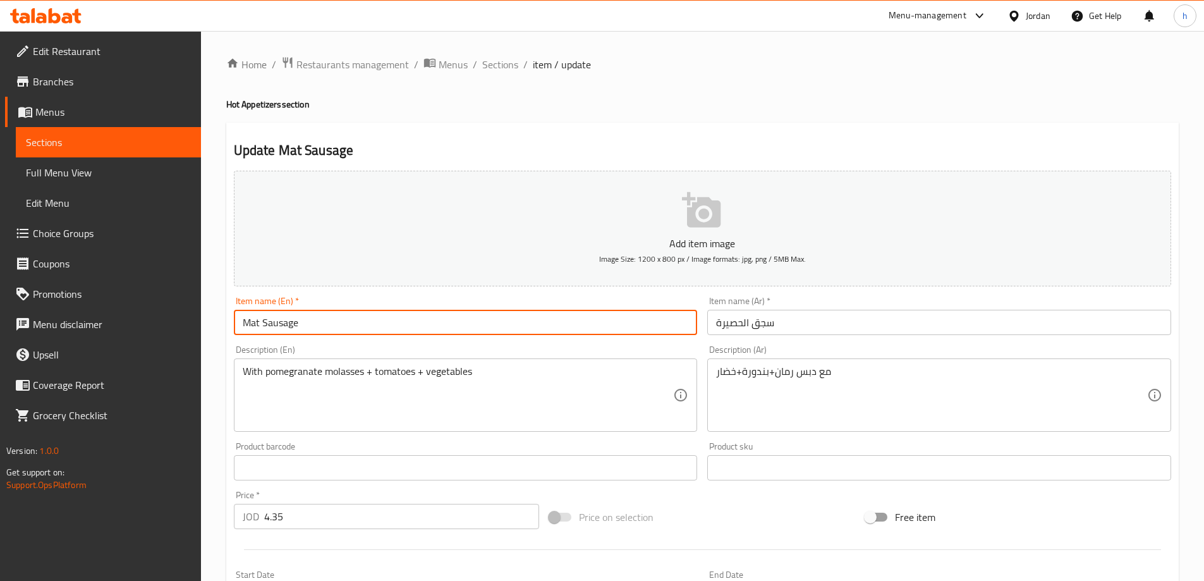
click at [248, 320] on input "Mat Sausage" at bounding box center [466, 322] width 464 height 25
click at [243, 322] on input "elhasera Sausage" at bounding box center [466, 322] width 464 height 25
click at [378, 330] on input "Elhasera Sausage" at bounding box center [466, 322] width 464 height 25
type input "Elhasera Sausage"
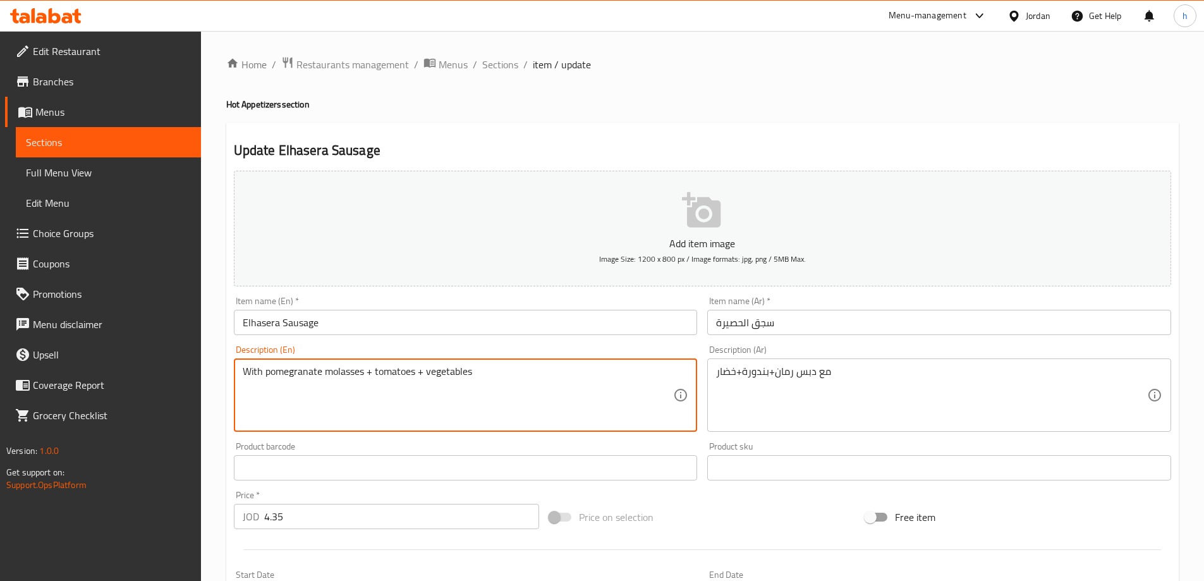
click at [296, 373] on textarea "With pomegranate molasses + tomatoes + vegetables" at bounding box center [458, 395] width 431 height 60
click at [346, 369] on textarea "With pomegranate molasses + tomatoes + vegetables" at bounding box center [458, 395] width 431 height 60
click at [386, 369] on textarea "With pomegranate molasses + tomatoes + vegetables" at bounding box center [458, 395] width 431 height 60
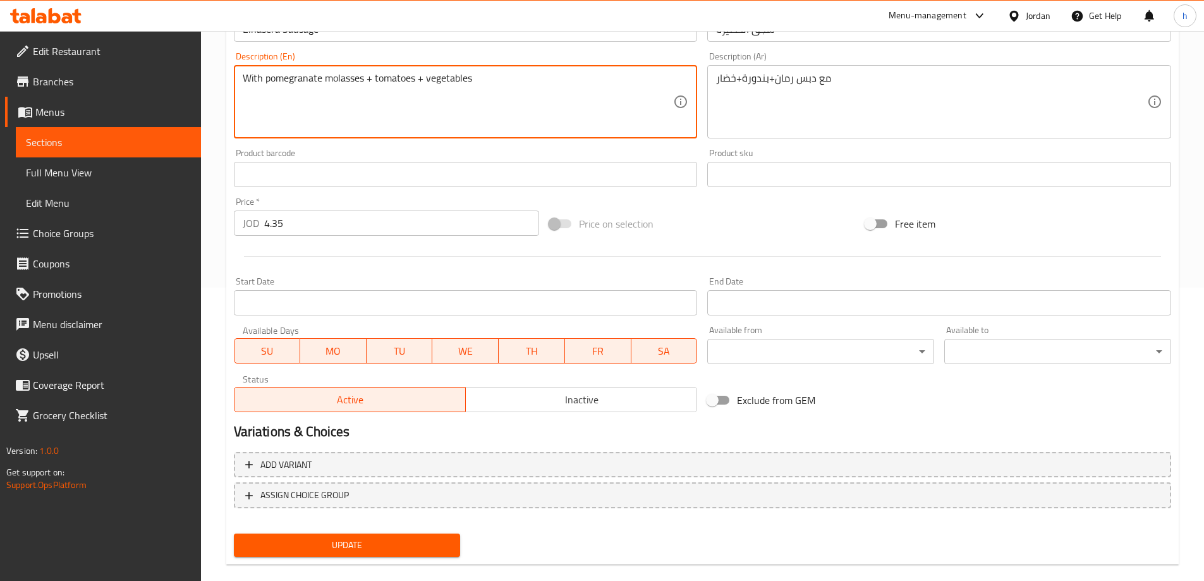
scroll to position [312, 0]
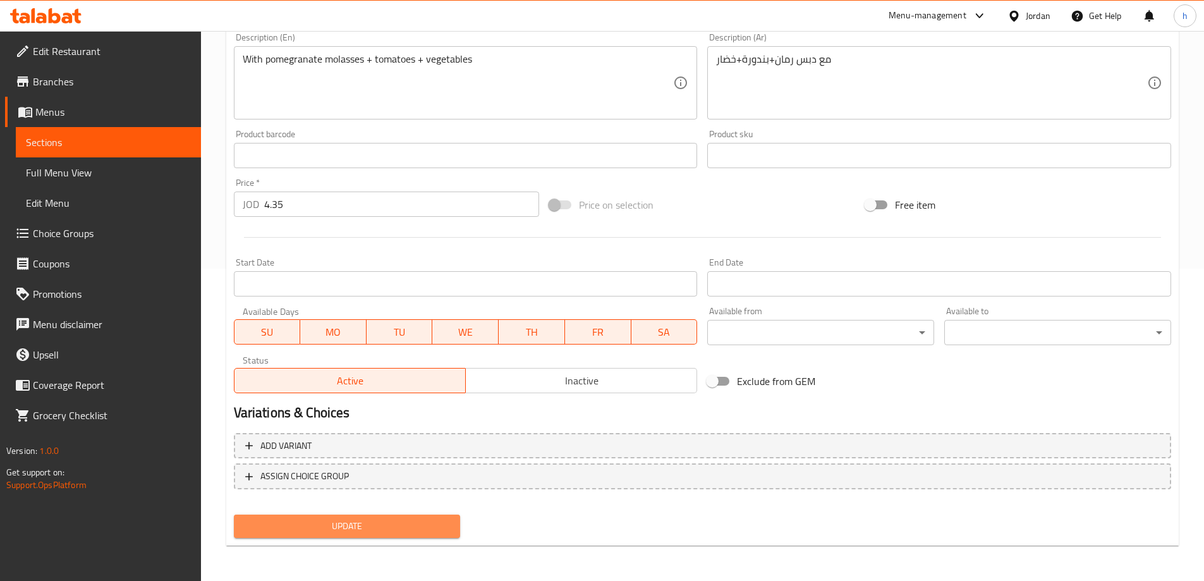
click at [415, 523] on span "Update" at bounding box center [347, 526] width 207 height 16
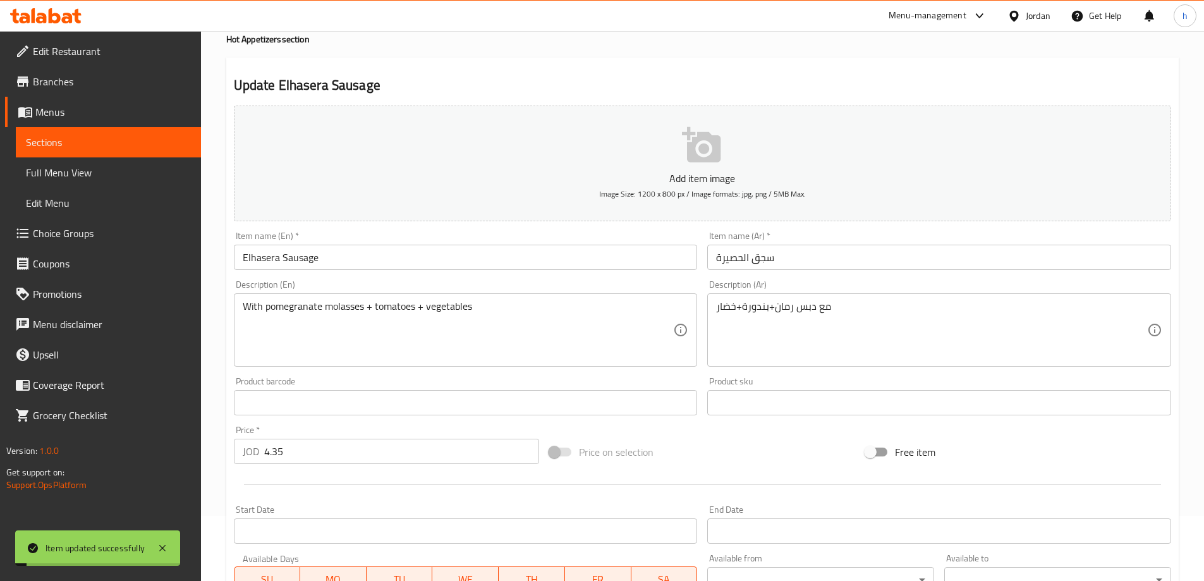
scroll to position [0, 0]
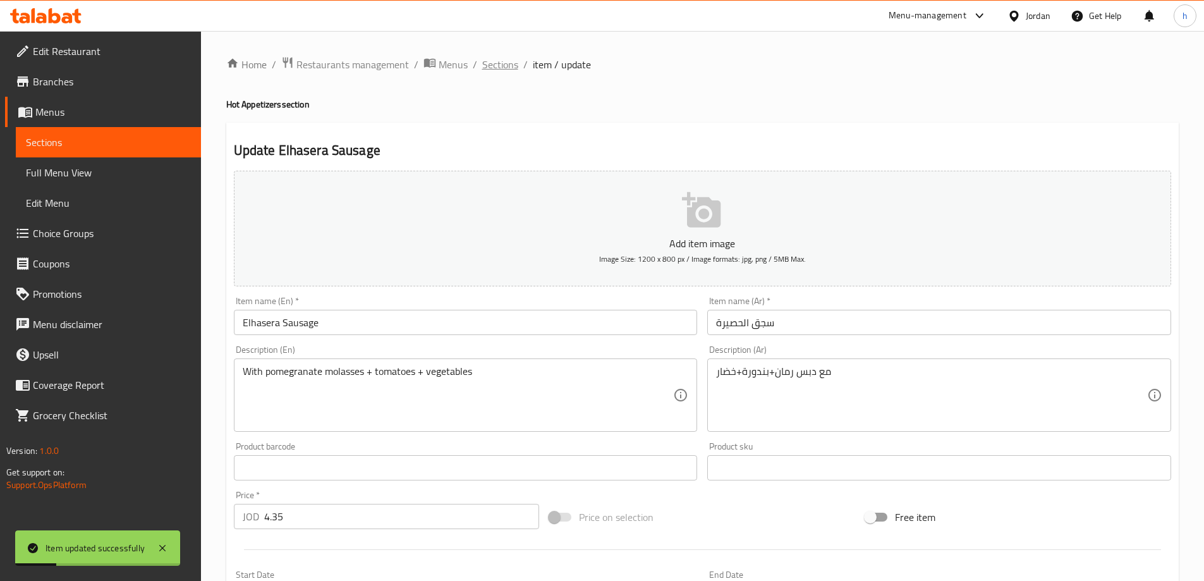
click at [511, 65] on span "Sections" at bounding box center [500, 64] width 36 height 15
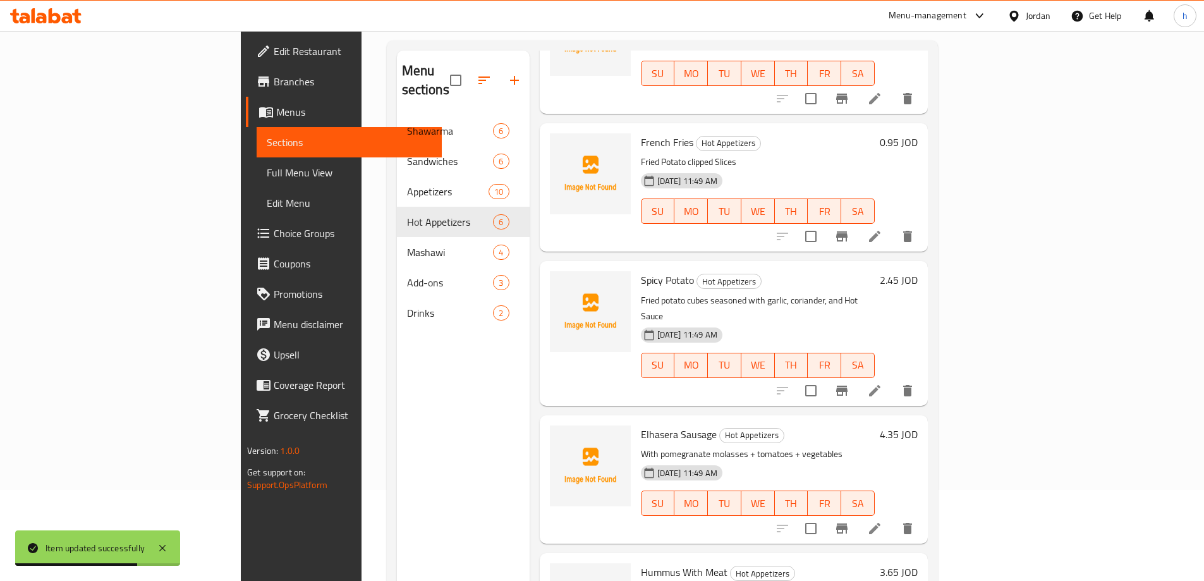
scroll to position [177, 0]
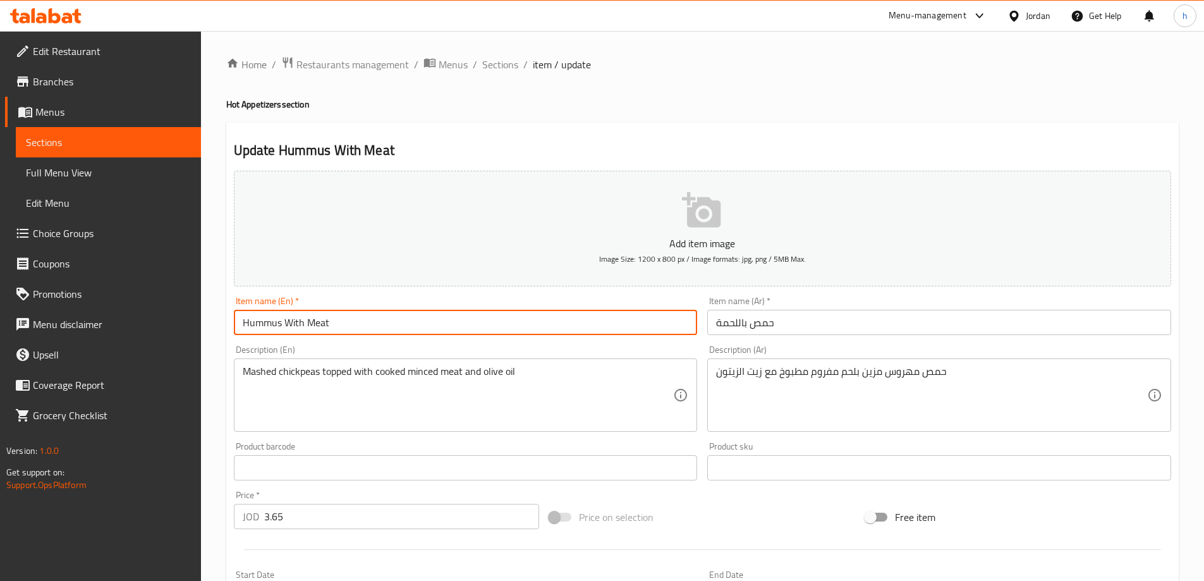
click at [254, 329] on input "Hummus With Meat" at bounding box center [466, 322] width 464 height 25
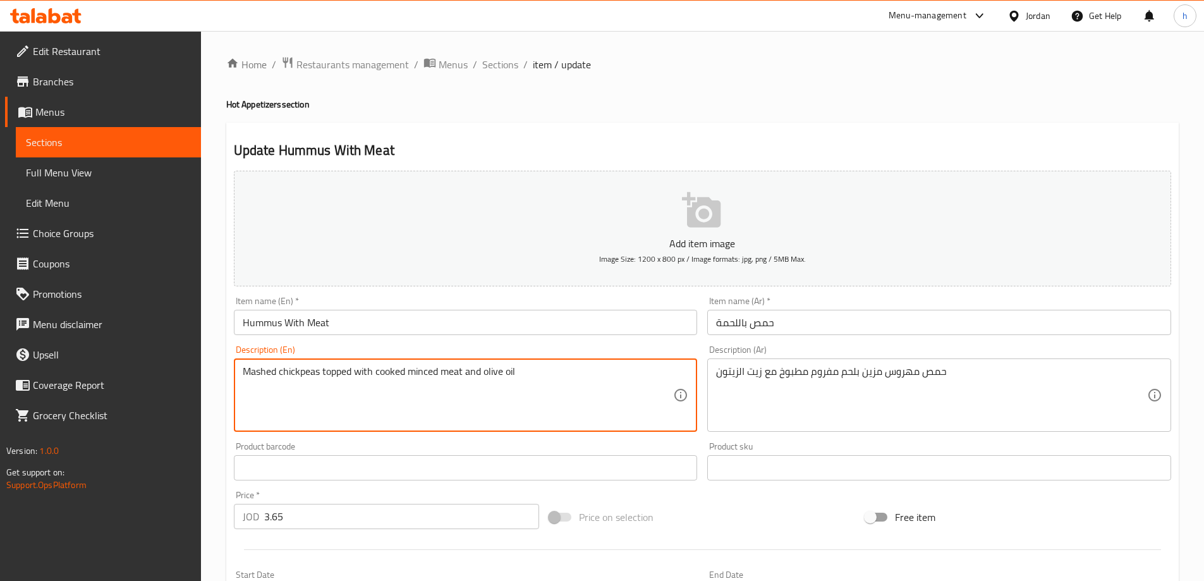
click at [304, 371] on textarea "Mashed chickpeas topped with cooked minced meat and olive oil" at bounding box center [458, 395] width 431 height 60
paste textarea "Hummu"
type textarea "Mashed Hummus topped with cooked minced meat and olive oil"
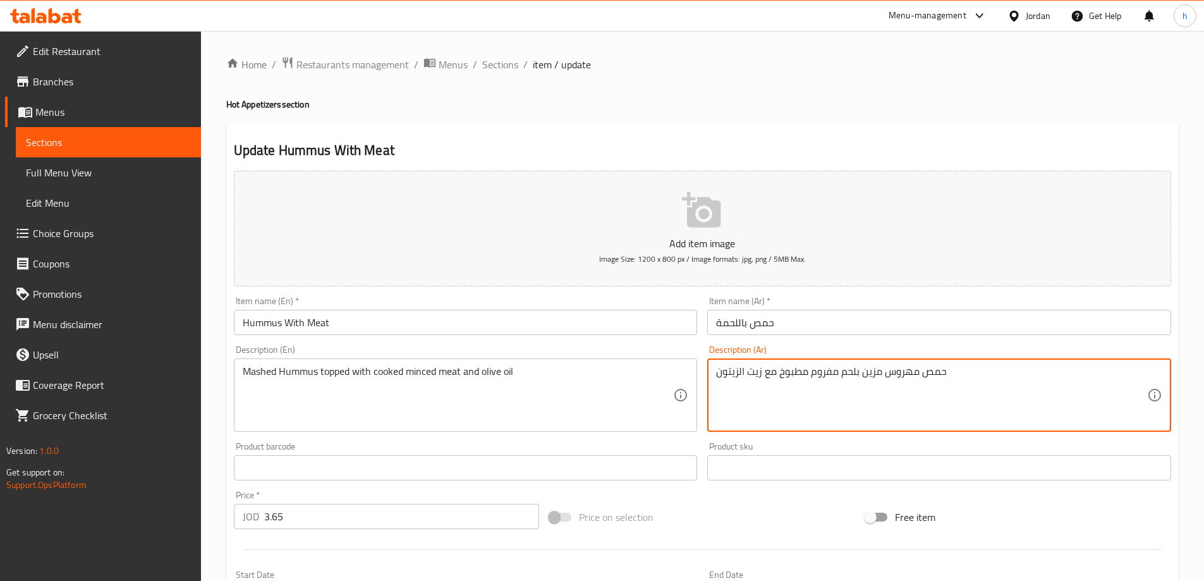
click at [876, 370] on textarea "حمص مهروس مزين بلحم مفروم مطبوخ مع زيت الزيتون" at bounding box center [931, 395] width 431 height 60
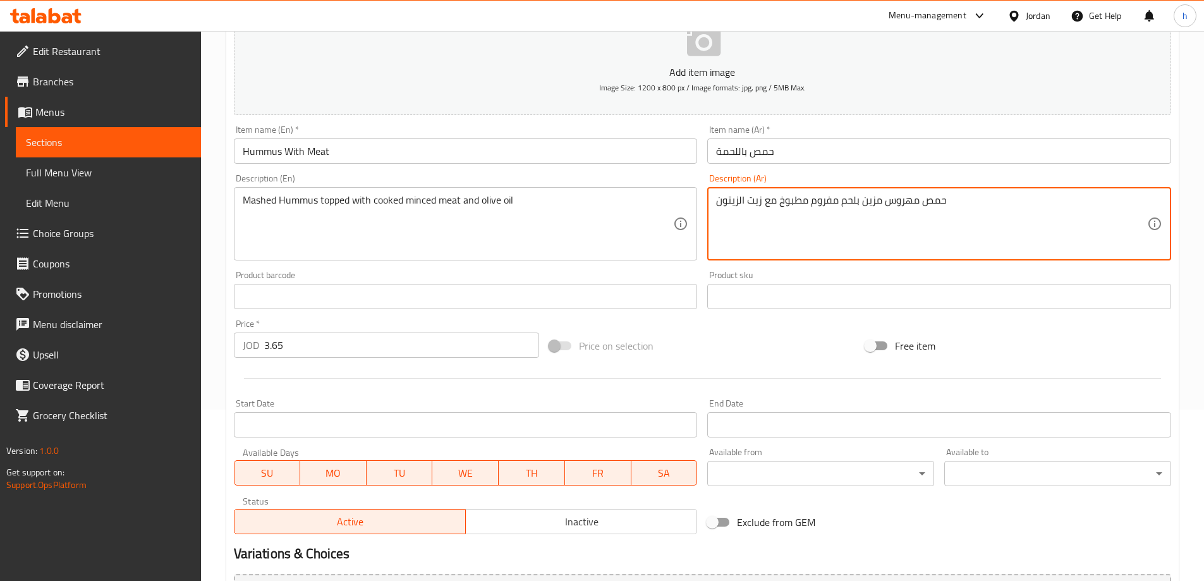
scroll to position [123, 0]
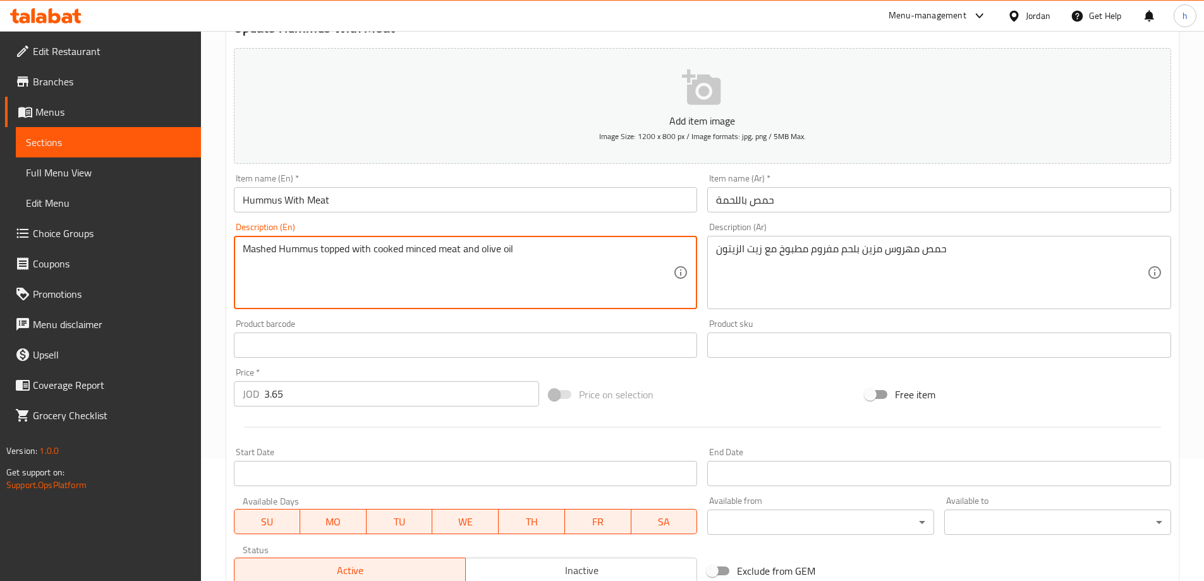
click at [339, 246] on textarea "Mashed Hummus topped with cooked minced meat and olive oil" at bounding box center [458, 273] width 431 height 60
click at [419, 250] on textarea "Mashed Hummus topped with cooked minced meat and olive oil" at bounding box center [458, 273] width 431 height 60
click at [476, 250] on textarea "Mashed Hummus topped with cooked minced meat and olive oil" at bounding box center [458, 273] width 431 height 60
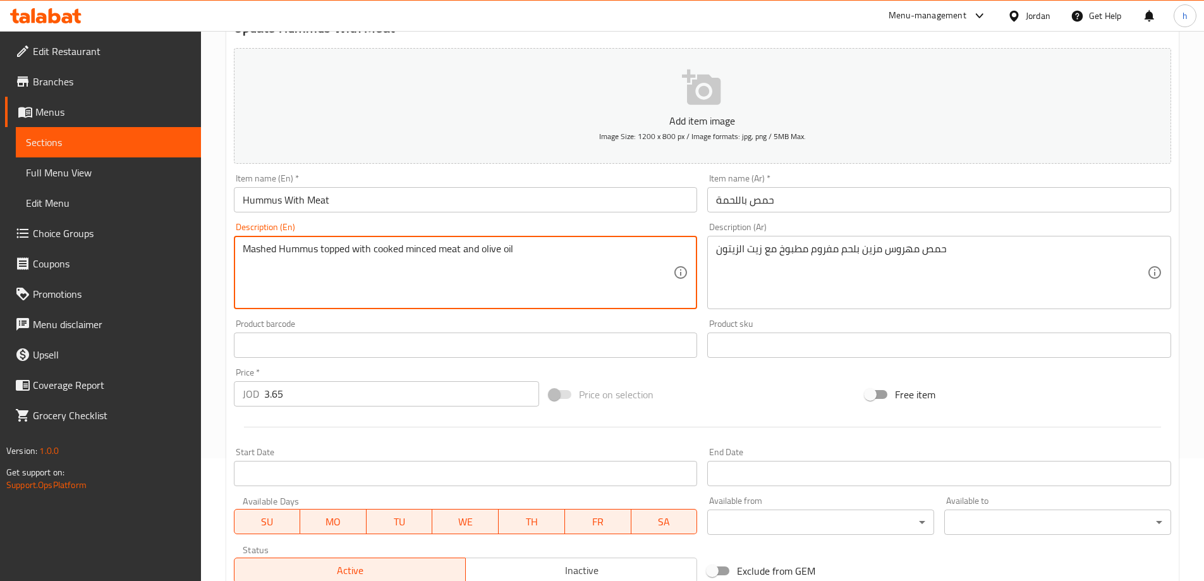
click at [476, 250] on textarea "Mashed Hummus topped with cooked minced meat and olive oil" at bounding box center [458, 273] width 431 height 60
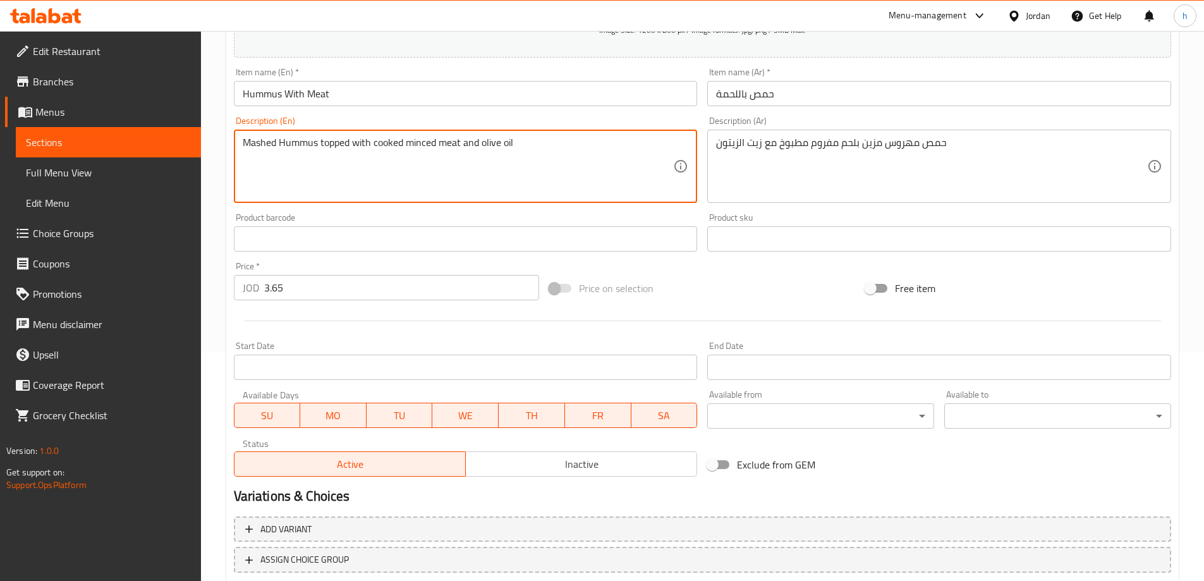
scroll to position [312, 0]
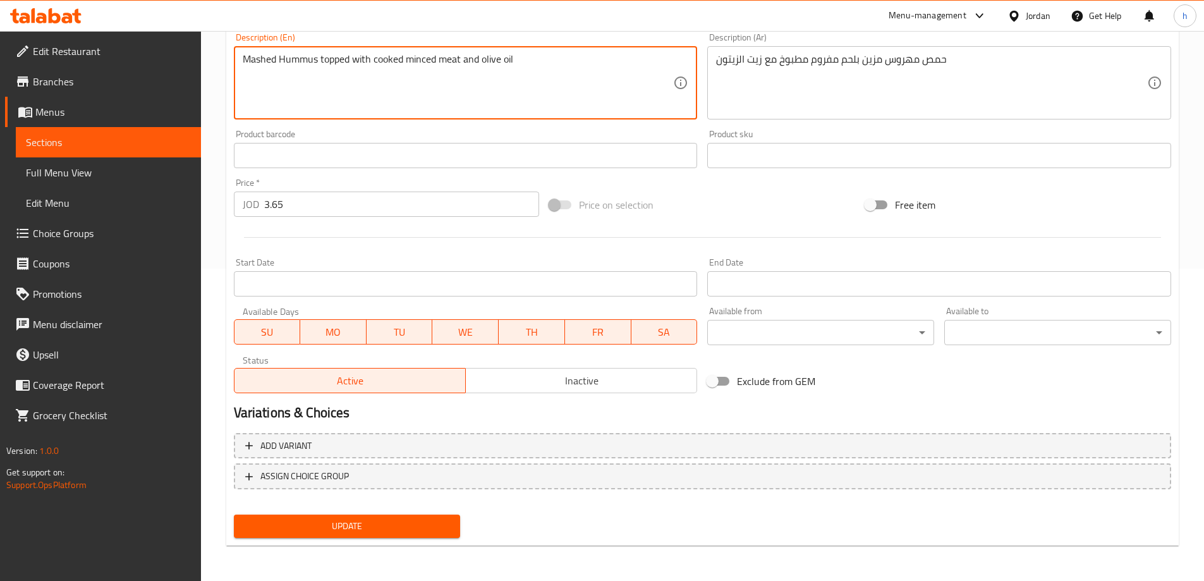
click at [403, 523] on span "Update" at bounding box center [347, 526] width 207 height 16
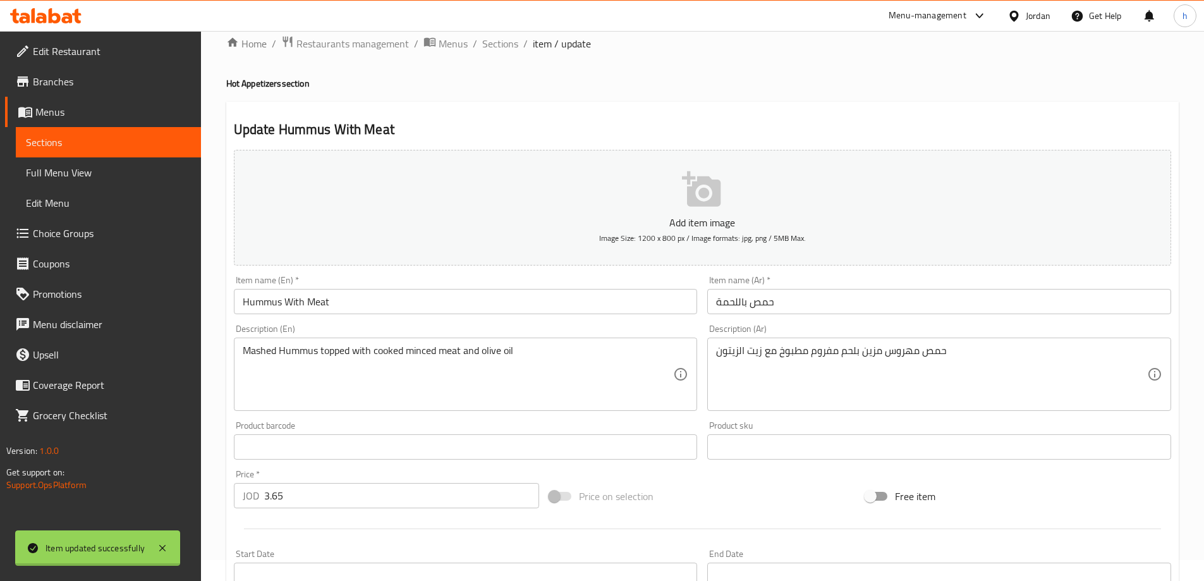
scroll to position [0, 0]
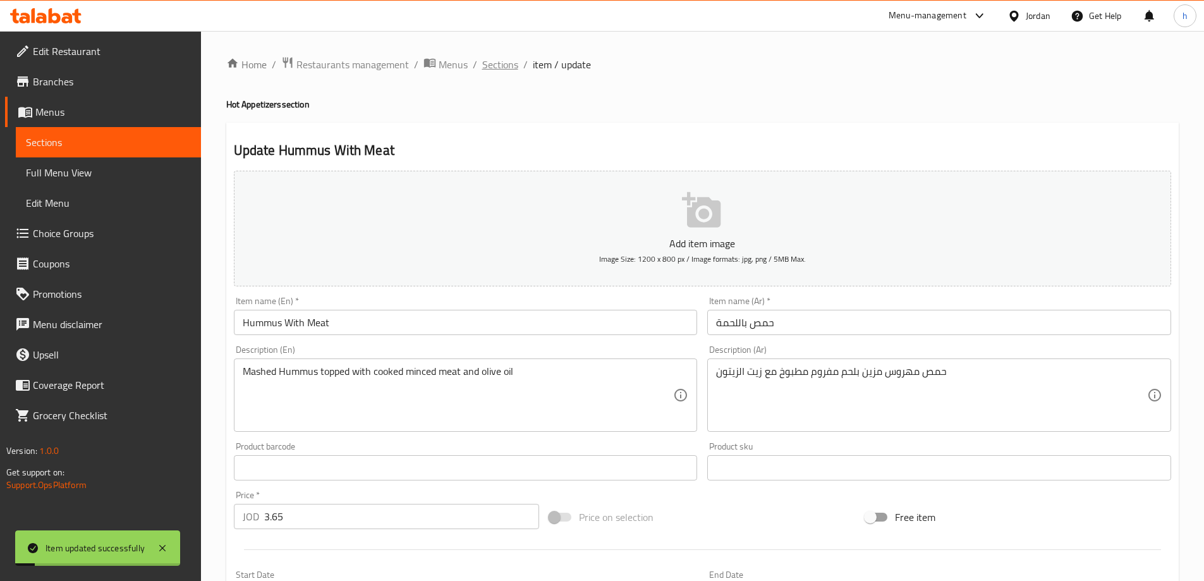
click at [495, 66] on span "Sections" at bounding box center [500, 64] width 36 height 15
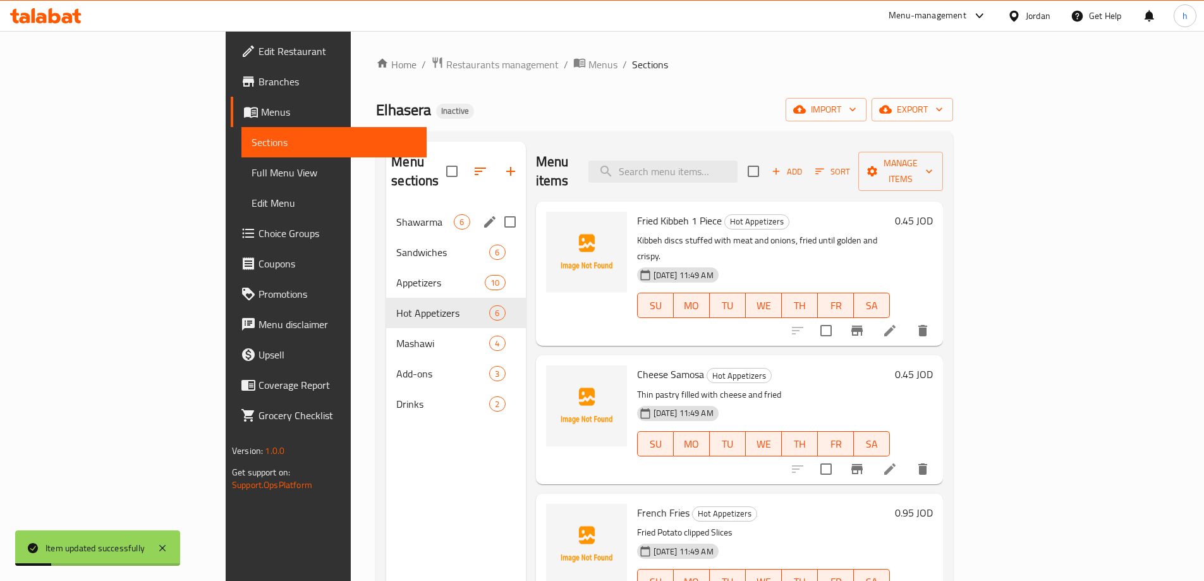
click at [386, 237] on div "Sandwiches 6" at bounding box center [455, 252] width 139 height 30
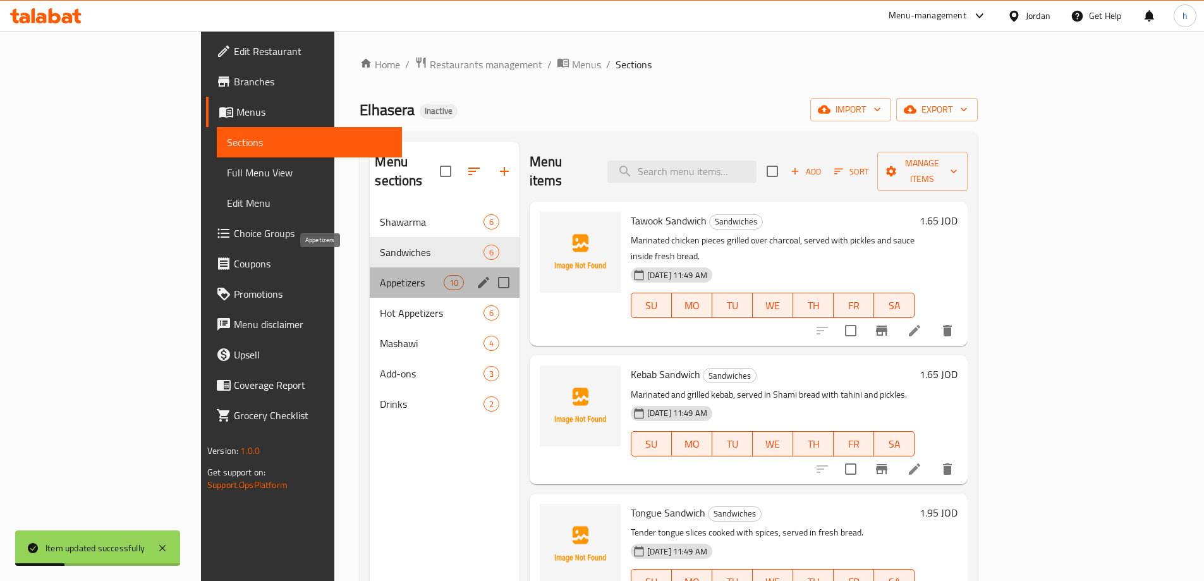
click at [380, 275] on span "Appetizers" at bounding box center [411, 282] width 63 height 15
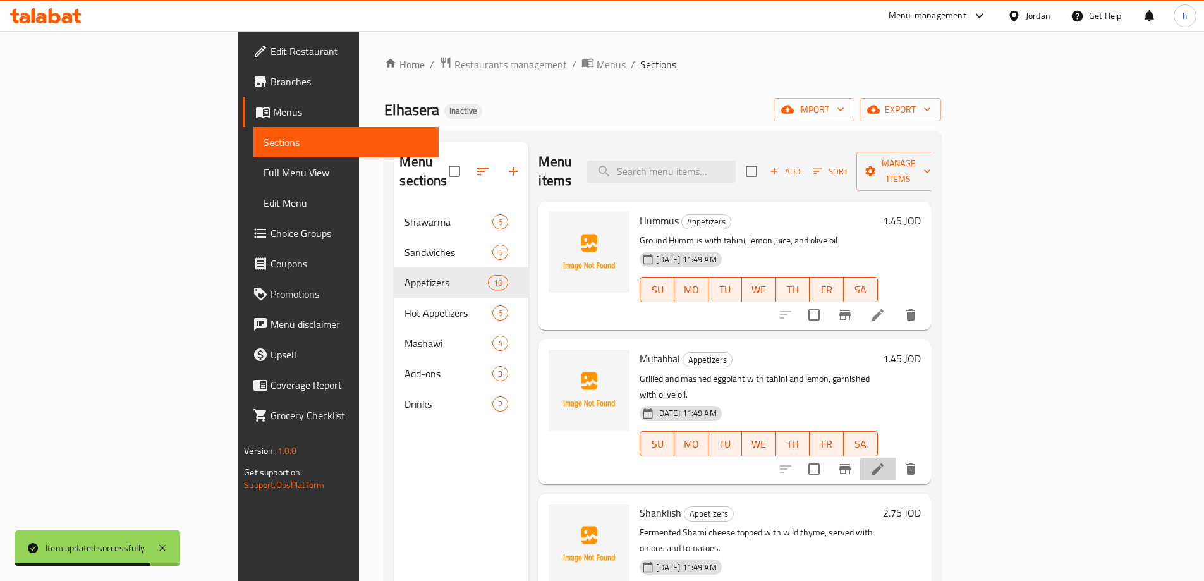
click at [896, 458] on li at bounding box center [877, 469] width 35 height 23
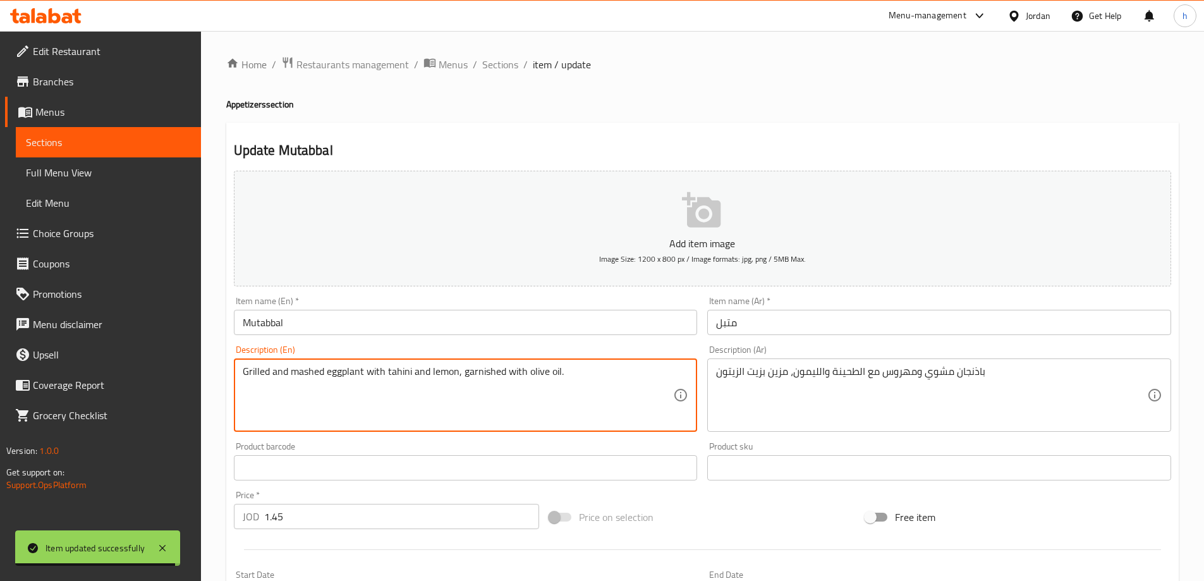
click at [487, 375] on textarea "Grilled and mashed eggplant with tahini and lemon, garnished with olive oil." at bounding box center [458, 395] width 431 height 60
type textarea "Grilled and mashed eggplant with tahini and lemon, garnished with olive oil."
click at [495, 65] on span "Sections" at bounding box center [500, 64] width 36 height 15
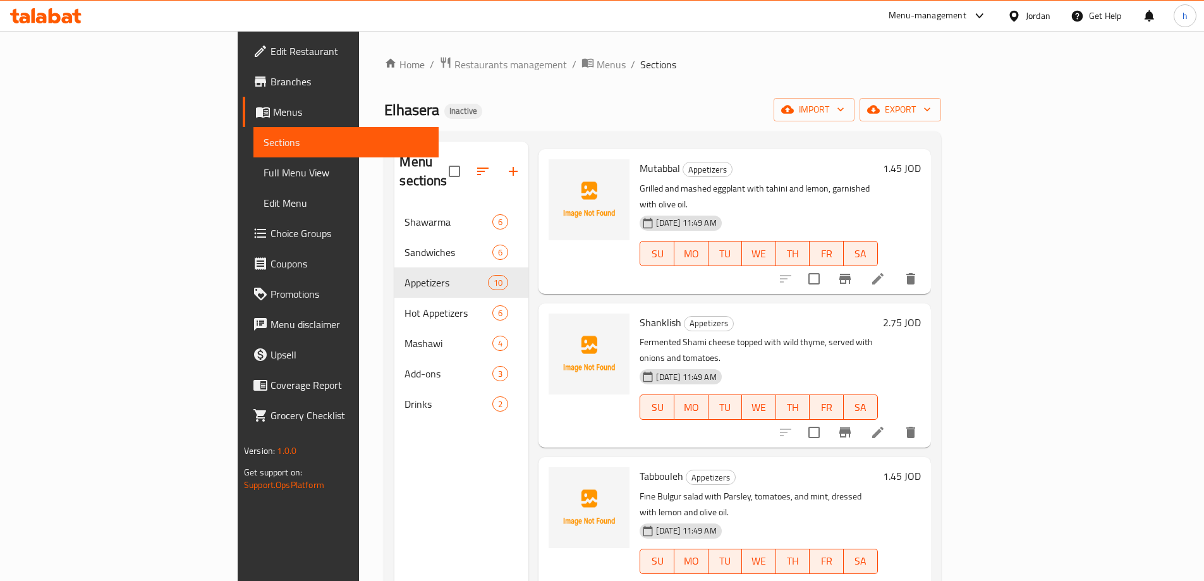
scroll to position [253, 0]
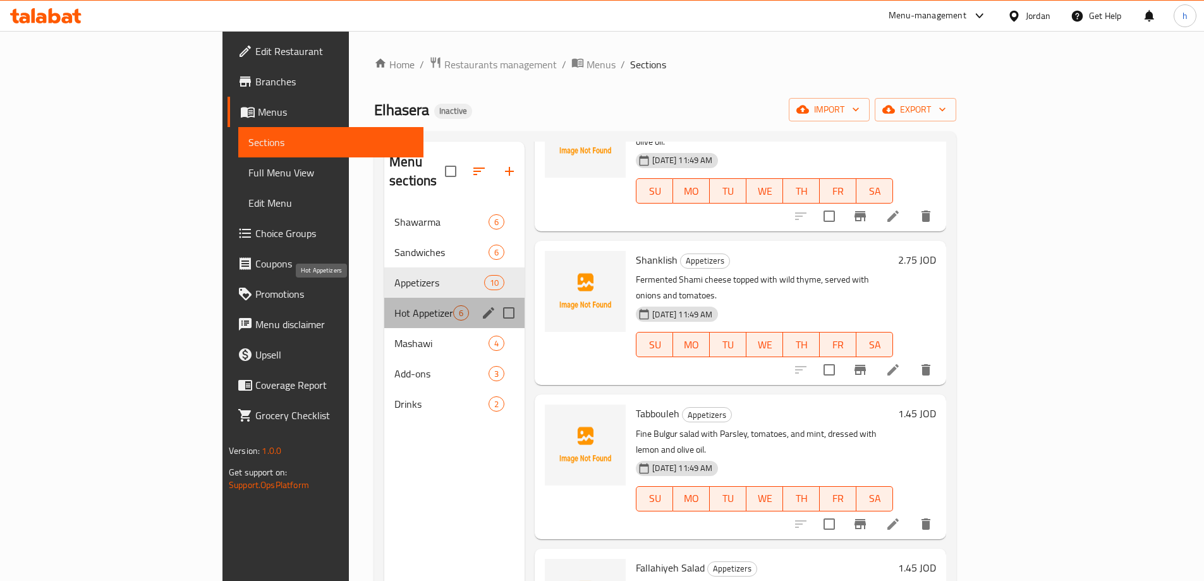
click at [394, 305] on span "Hot Appetizers" at bounding box center [423, 312] width 59 height 15
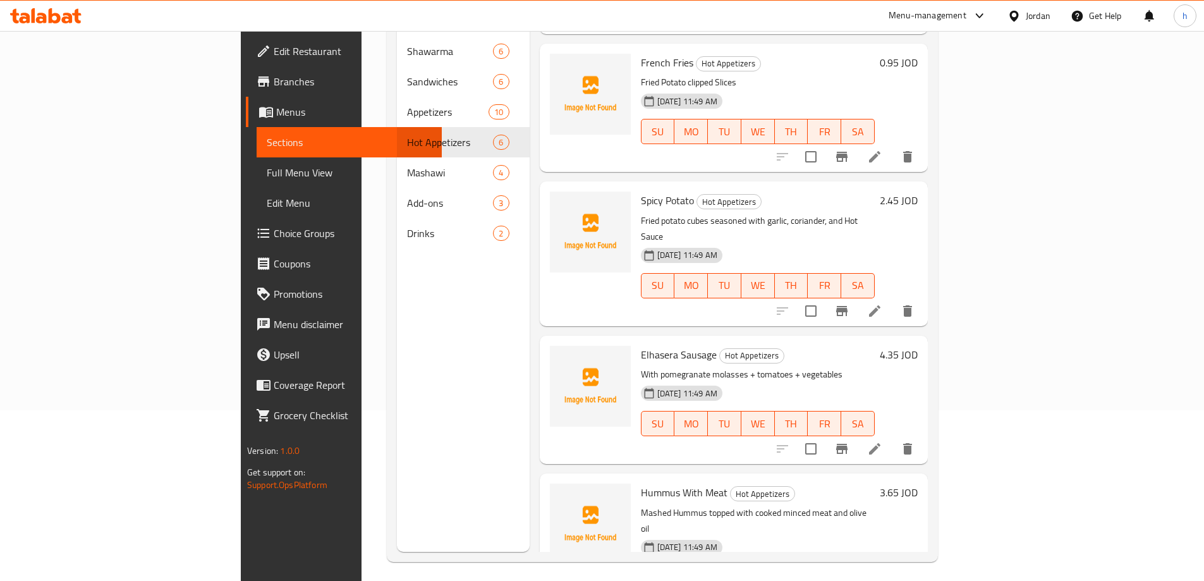
scroll to position [177, 0]
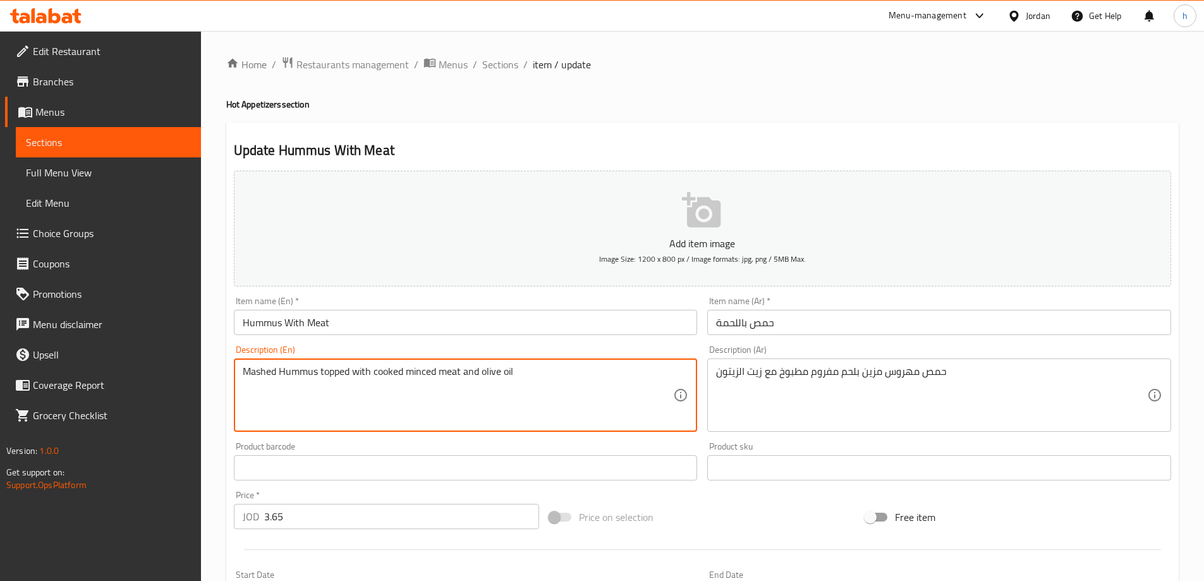
click at [335, 367] on textarea "Mashed Hummus topped with cooked minced meat and olive oil" at bounding box center [458, 395] width 431 height 60
paste textarea "garnish"
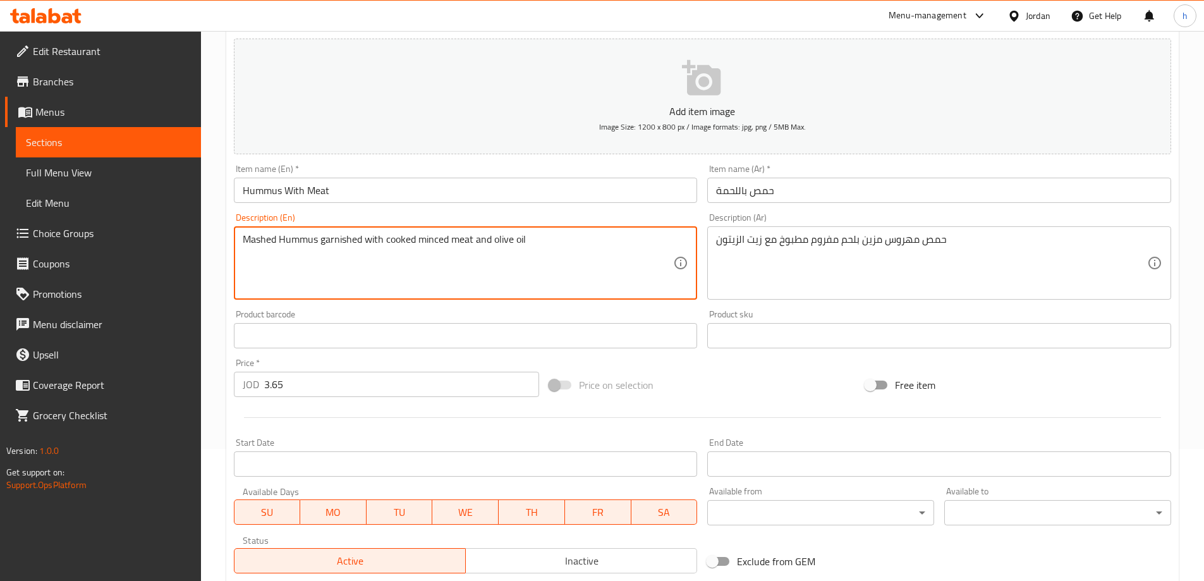
scroll to position [312, 0]
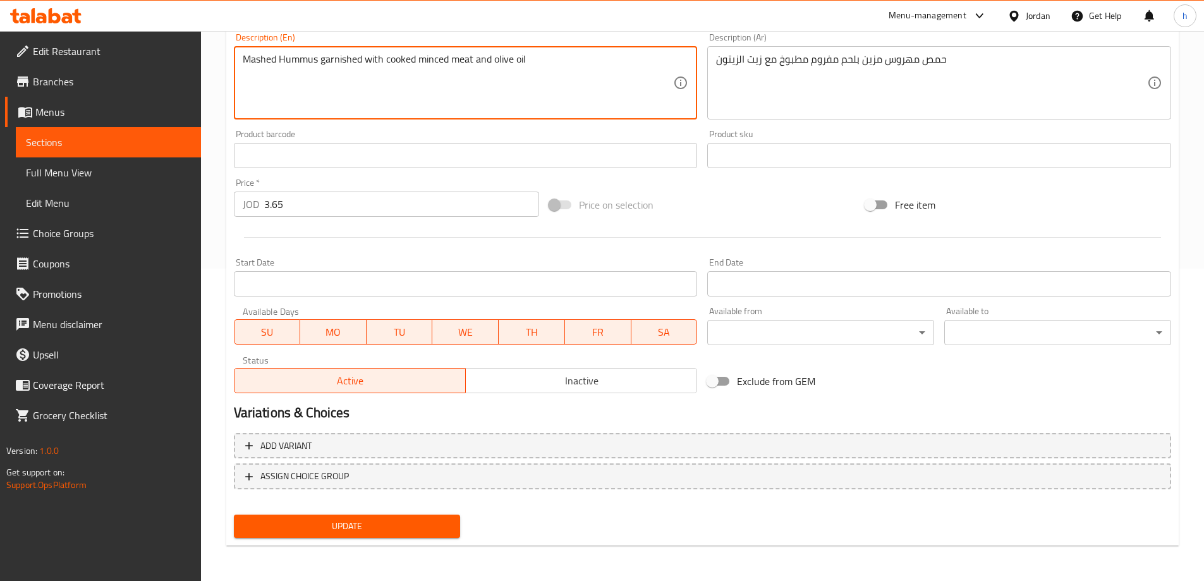
type textarea "Mashed Hummus garnished with cooked minced meat and olive oil"
click at [392, 532] on span "Update" at bounding box center [347, 526] width 207 height 16
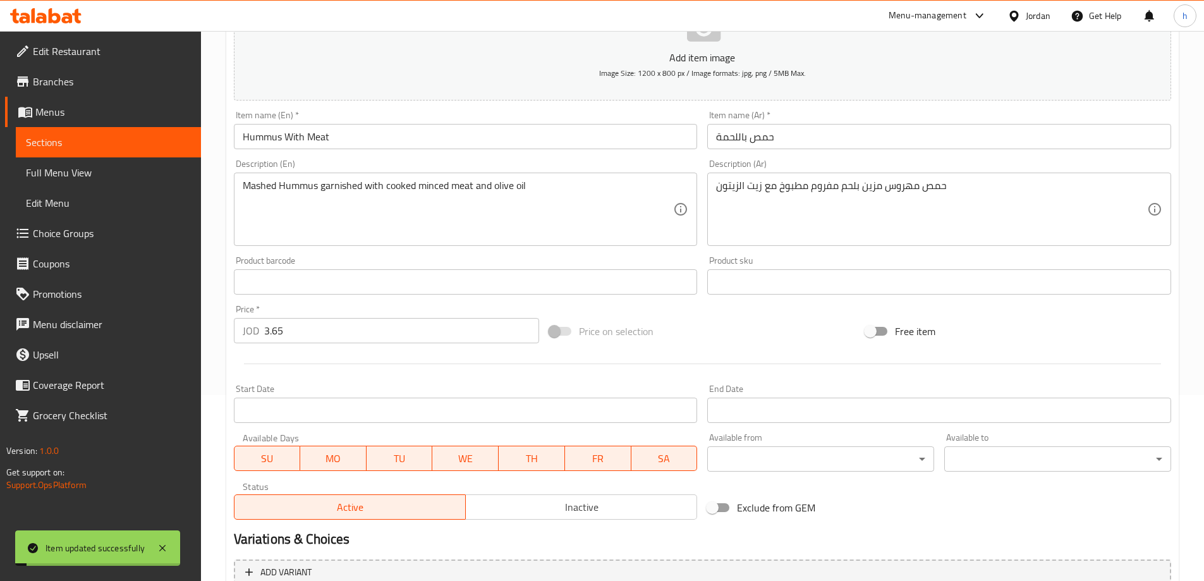
scroll to position [0, 0]
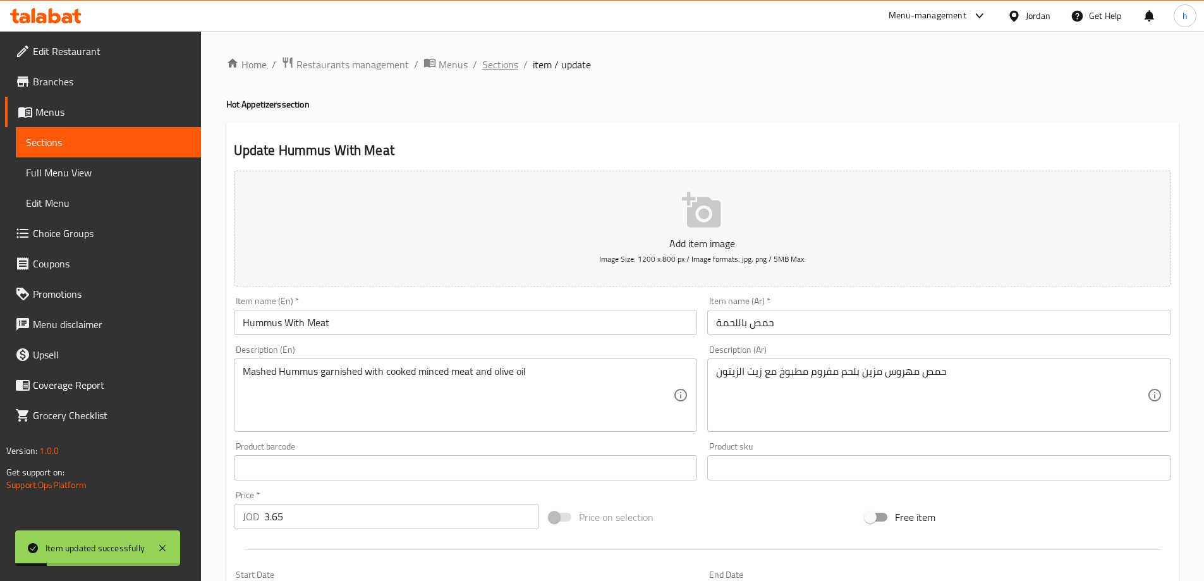
click at [498, 58] on span "Sections" at bounding box center [500, 64] width 36 height 15
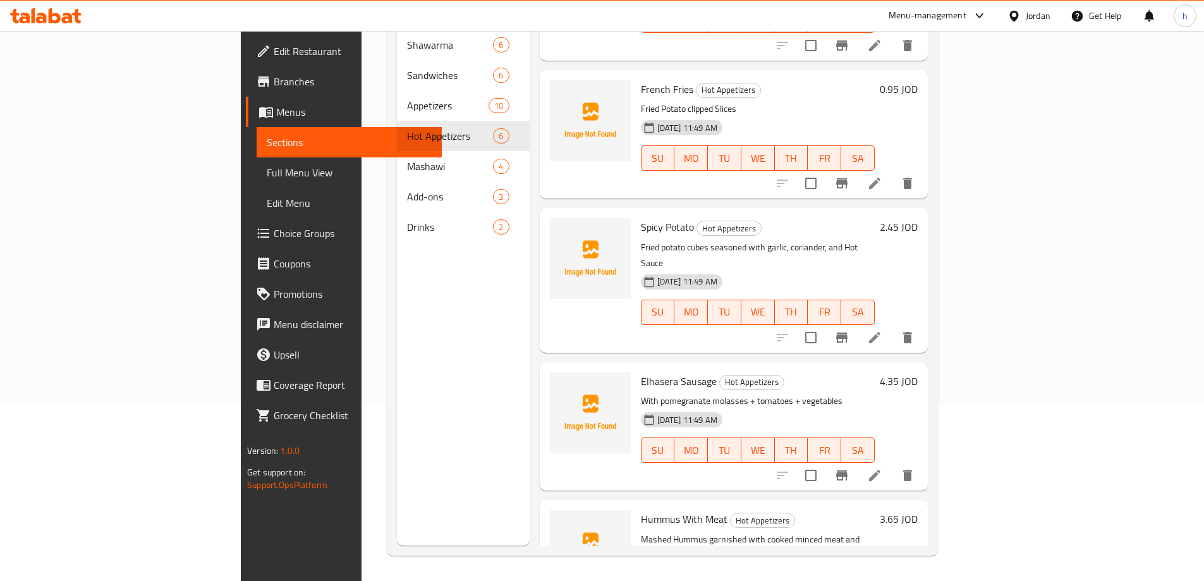
scroll to position [216, 0]
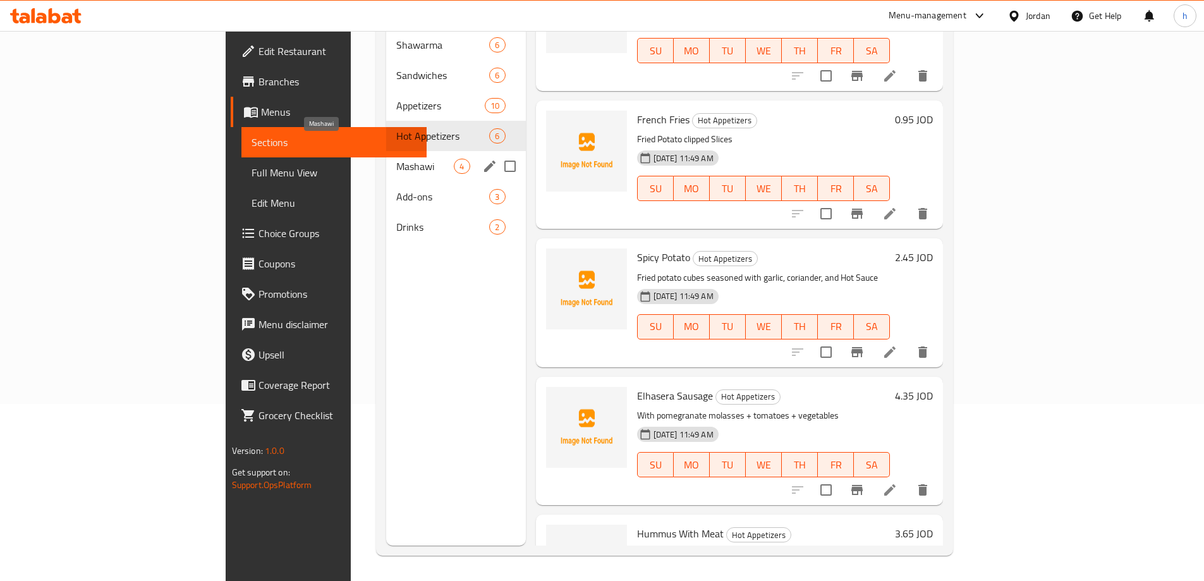
click at [396, 159] on span "Mashawi" at bounding box center [425, 166] width 58 height 15
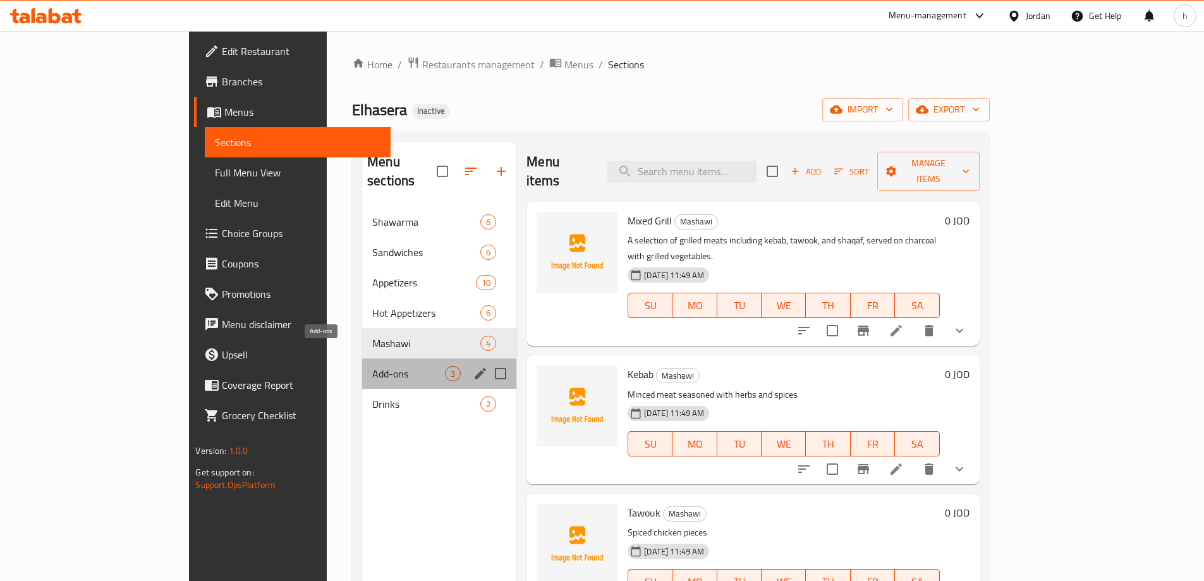
click at [389, 366] on span "Add-ons" at bounding box center [408, 373] width 73 height 15
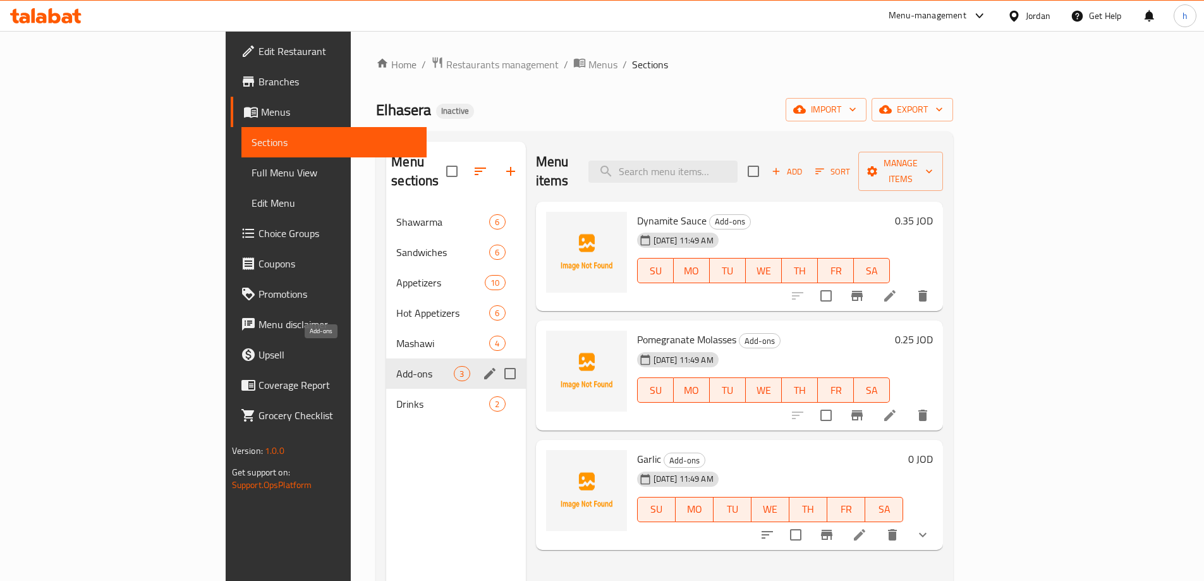
click at [396, 366] on span "Add-ons" at bounding box center [425, 373] width 58 height 15
click at [386, 394] on div "Drinks 2" at bounding box center [455, 404] width 139 height 30
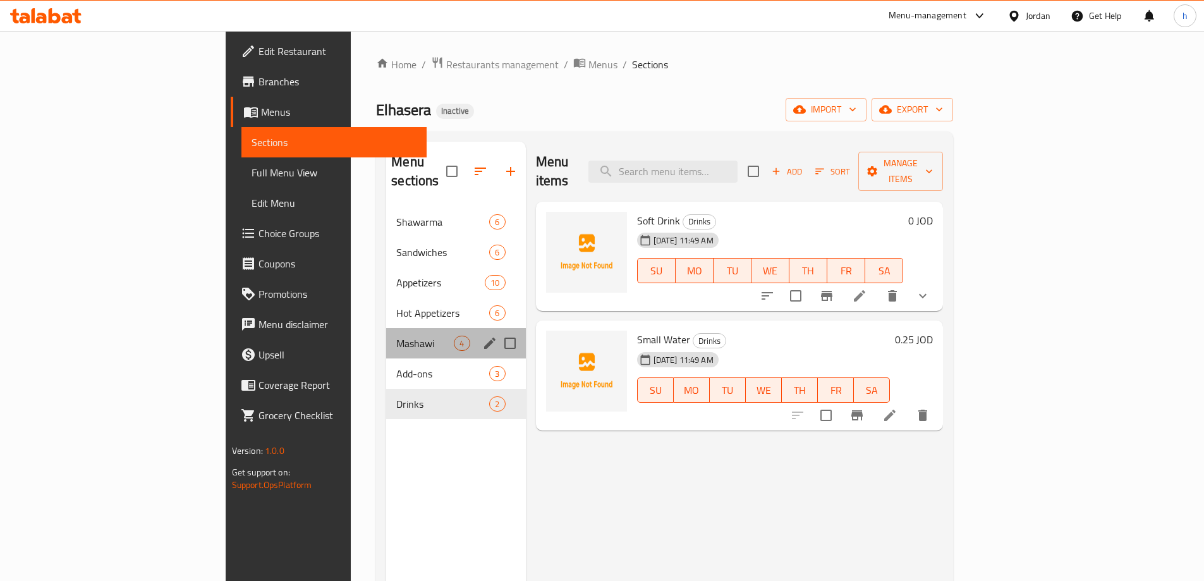
click at [387, 336] on div "Mashawi 4" at bounding box center [455, 343] width 139 height 30
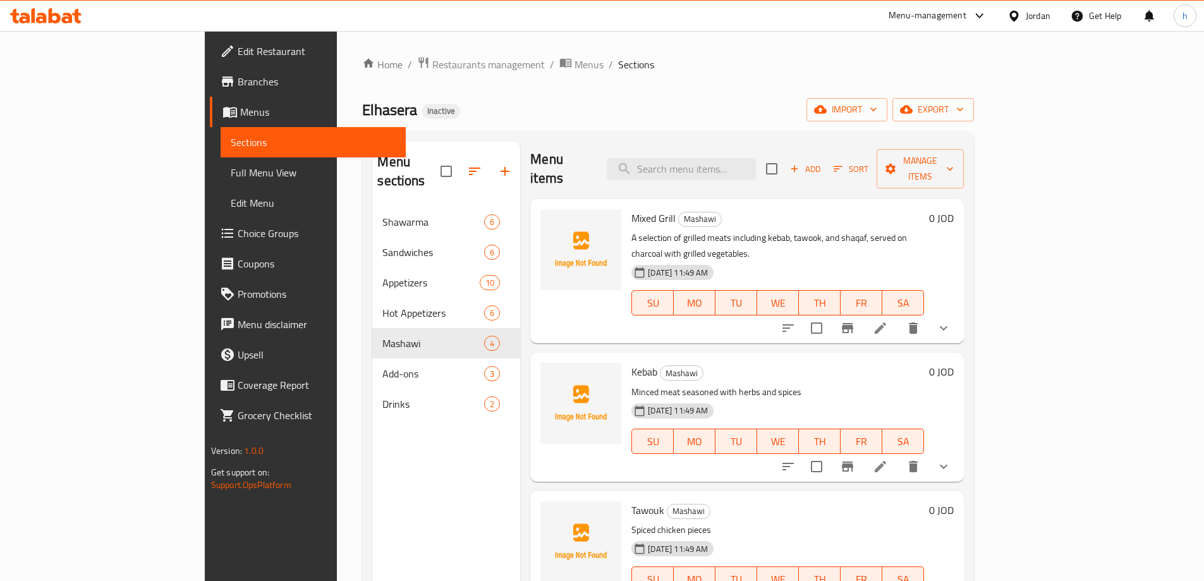
scroll to position [3, 0]
click at [800, 162] on icon "button" at bounding box center [794, 167] width 11 height 11
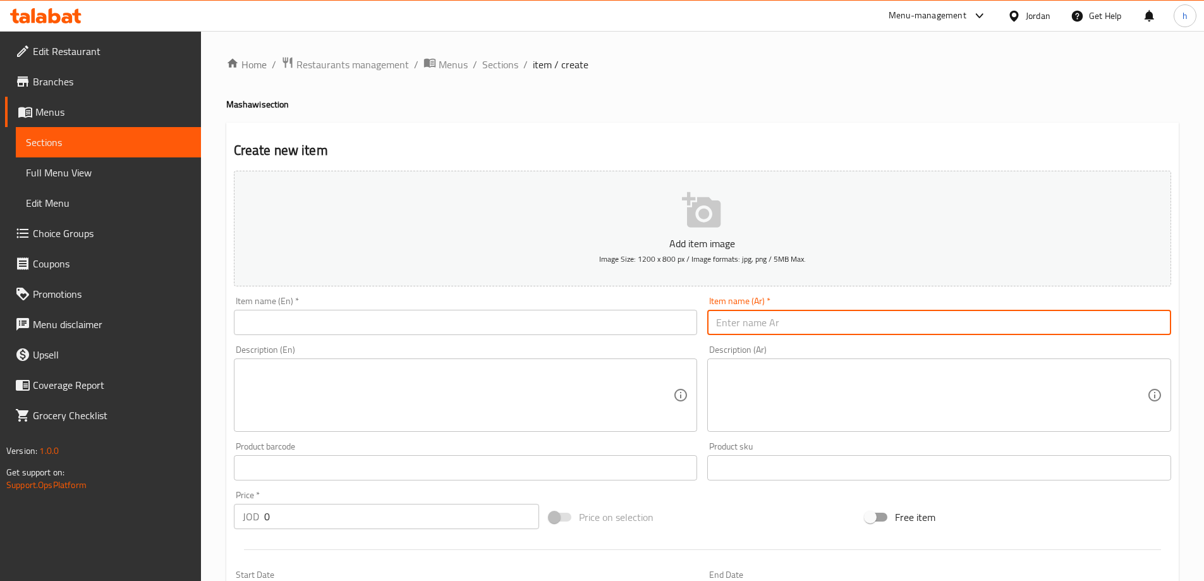
click at [985, 323] on input "text" at bounding box center [939, 322] width 464 height 25
paste input "قلاية بندورة"
type input "قلاية بندورة"
click at [613, 325] on input "text" at bounding box center [466, 322] width 464 height 25
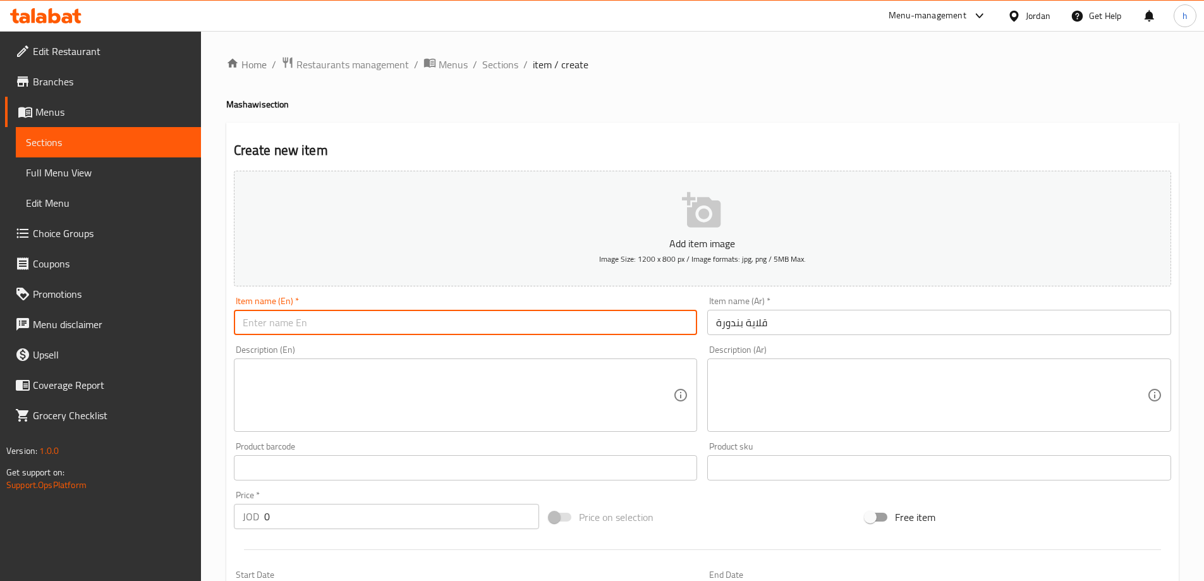
paste input "Tomato fryer"
click at [284, 322] on input "Tomato fryer" at bounding box center [466, 322] width 464 height 25
type input "[PERSON_NAME]"
click at [427, 392] on textarea at bounding box center [458, 395] width 431 height 60
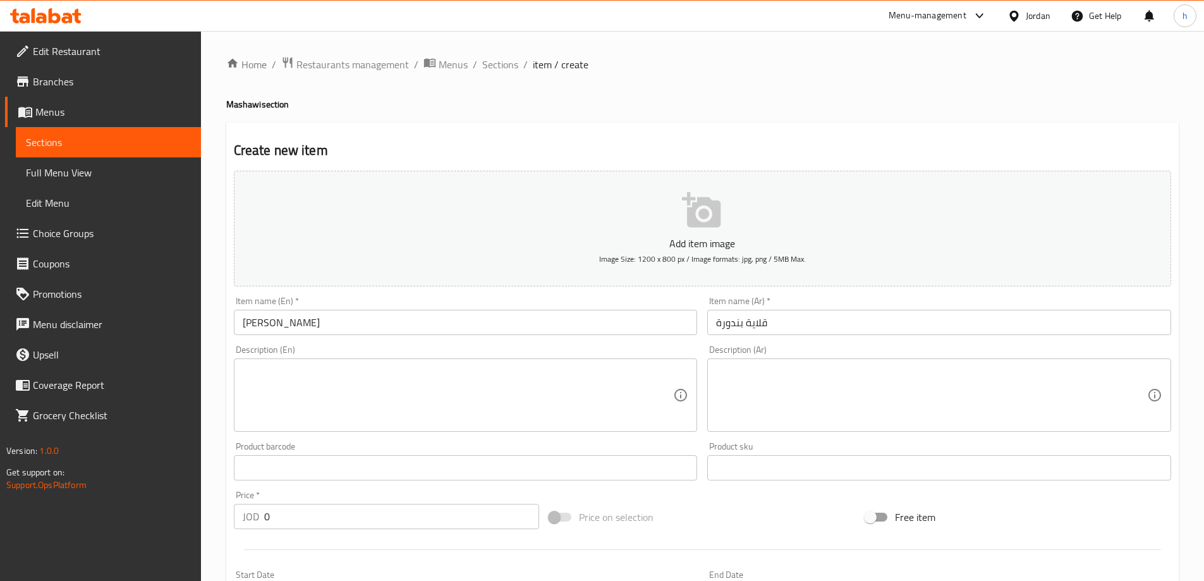
click at [885, 411] on textarea at bounding box center [931, 395] width 431 height 60
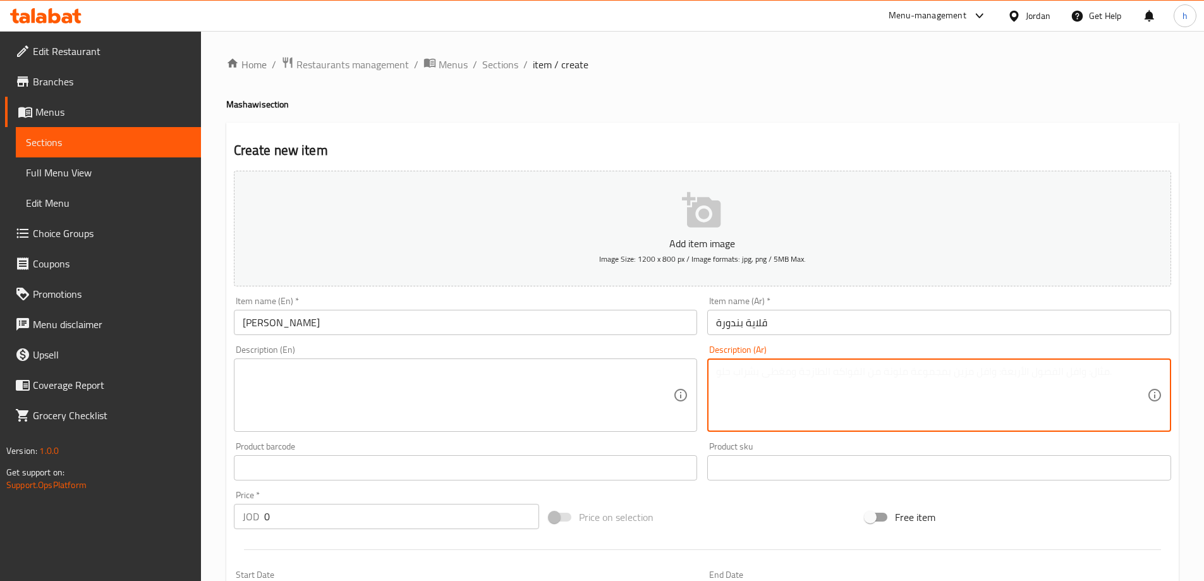
paste textarea "الطماطم المطبوخة مع البصل والفلفل وزيت الزيتون"
type textarea "الطماطم المطبوخة مع البصل والفلفل وزيت الزيتون"
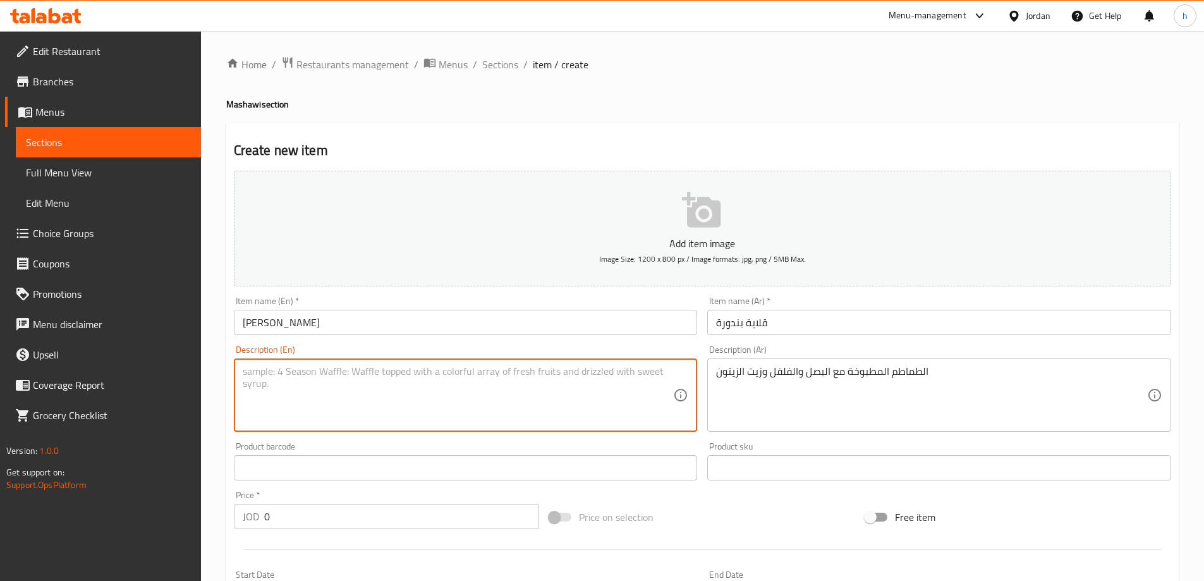
click at [647, 393] on textarea at bounding box center [458, 395] width 431 height 60
paste textarea "Cooked tomatoes with onions, peppers, and olive oil"
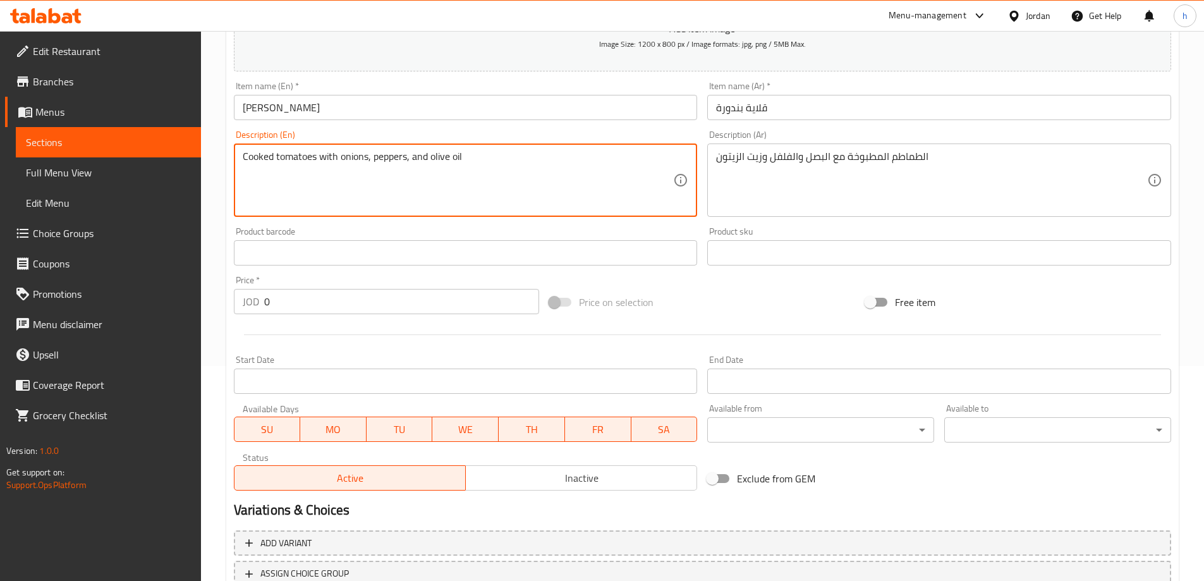
scroll to position [312, 0]
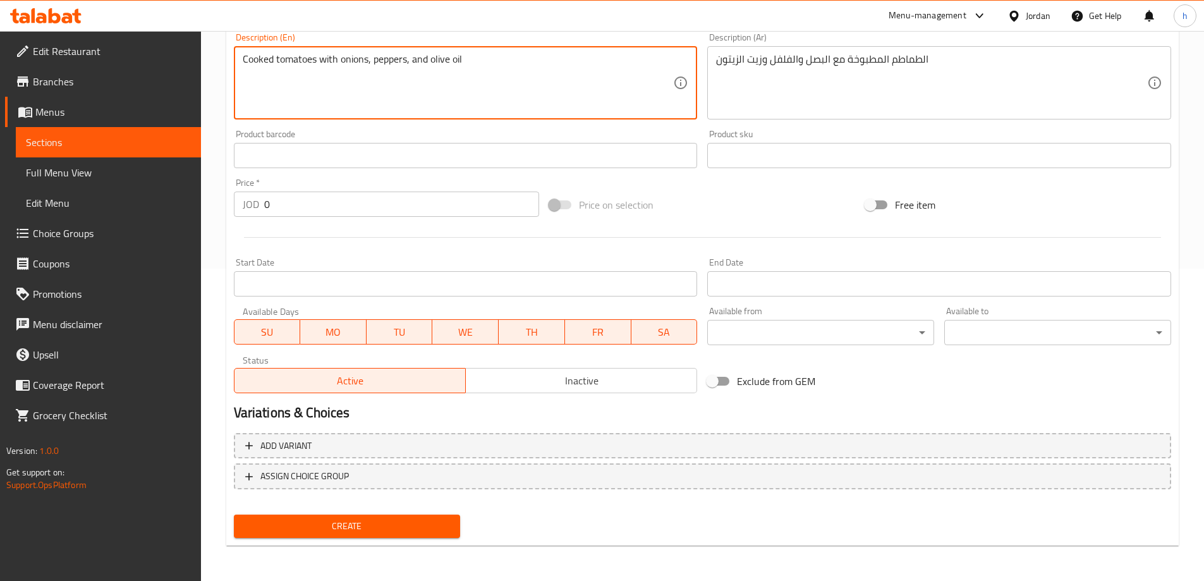
type textarea "Cooked tomatoes with onions, peppers, and olive oil"
click at [408, 521] on span "Create" at bounding box center [347, 526] width 207 height 16
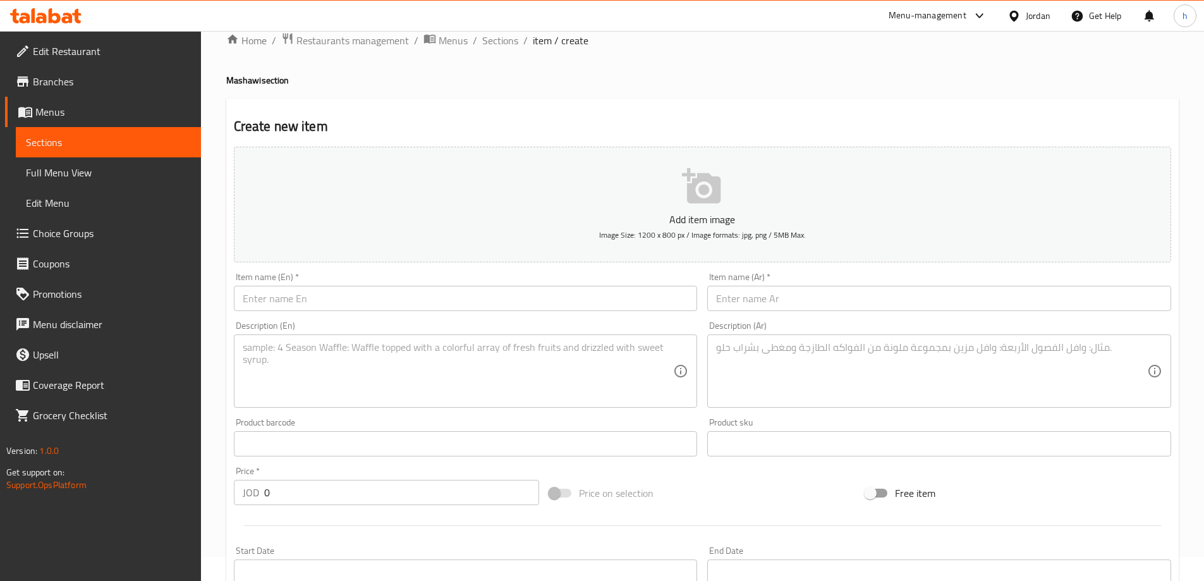
scroll to position [0, 0]
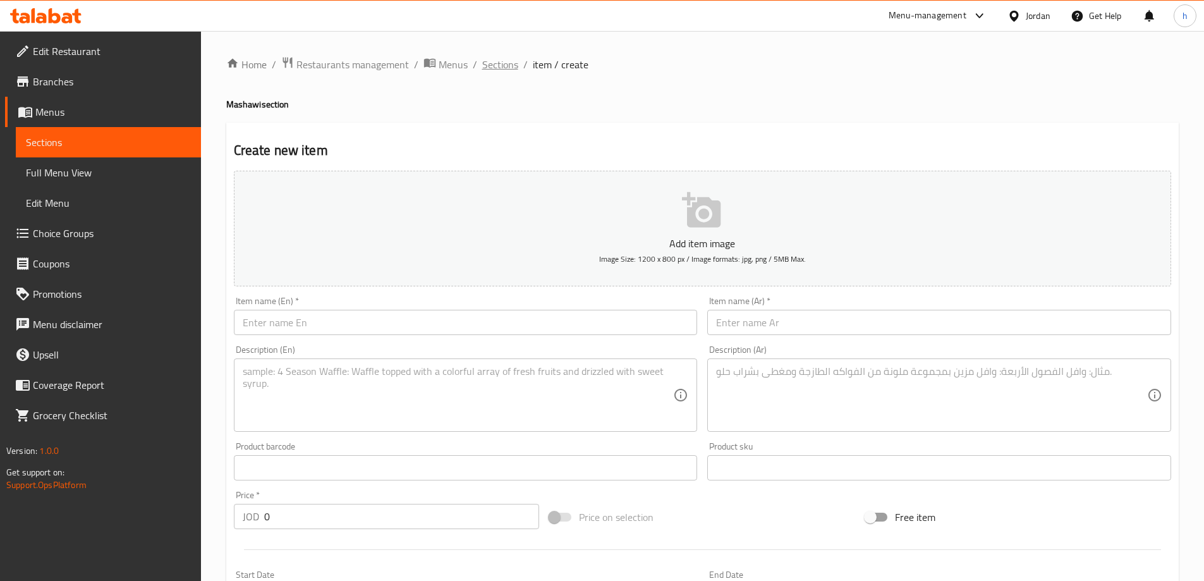
click at [506, 72] on span "Sections" at bounding box center [500, 64] width 36 height 15
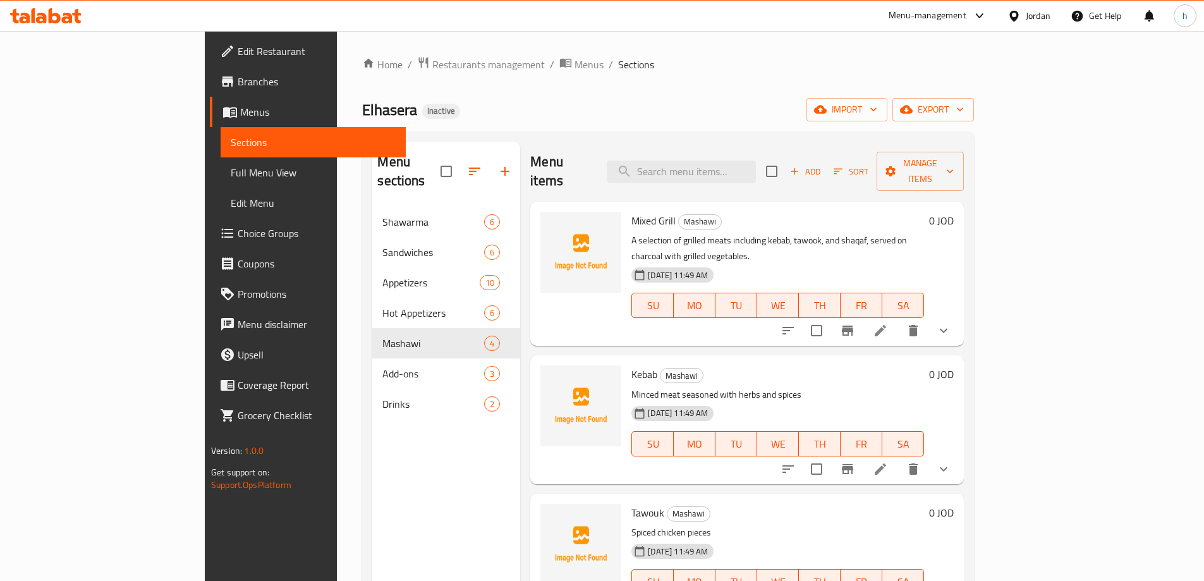
click at [618, 62] on span "Sections" at bounding box center [636, 64] width 36 height 15
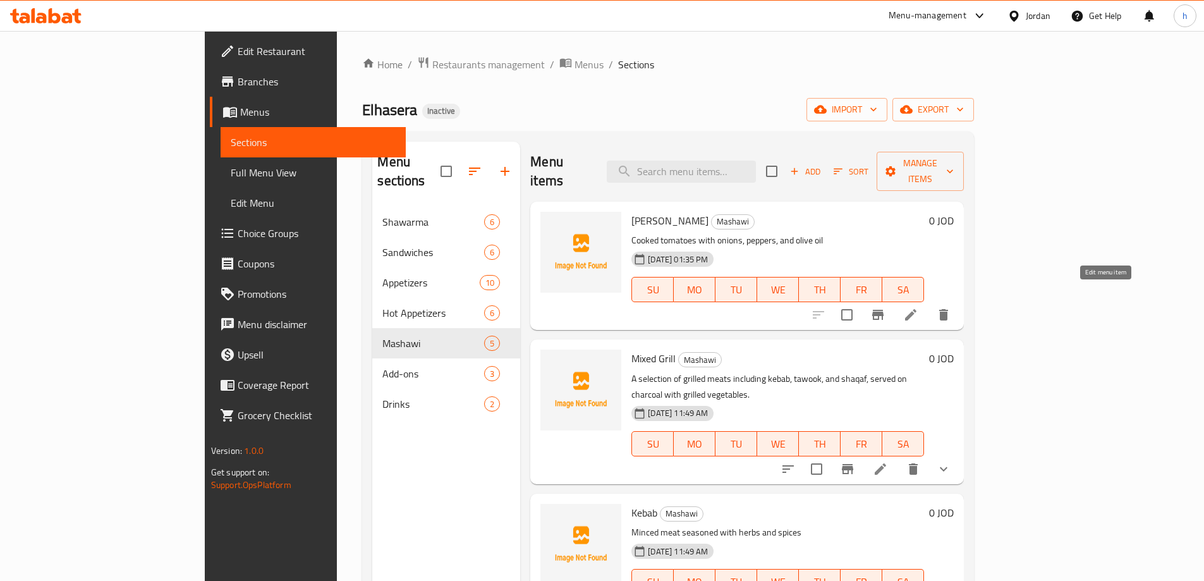
click at [916, 309] on icon at bounding box center [910, 314] width 11 height 11
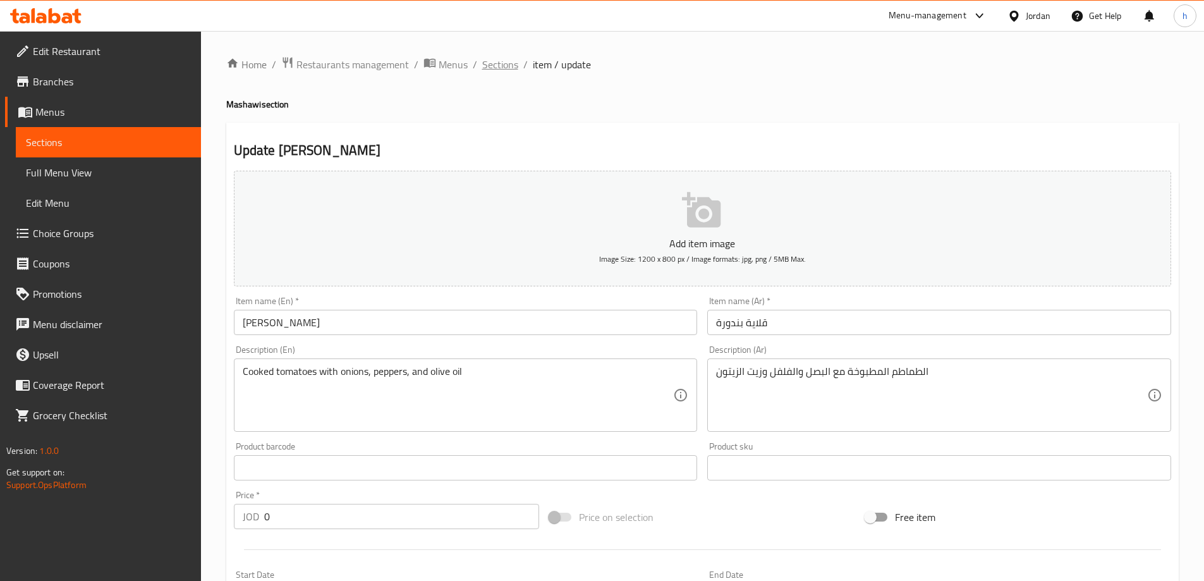
click at [501, 68] on span "Sections" at bounding box center [500, 64] width 36 height 15
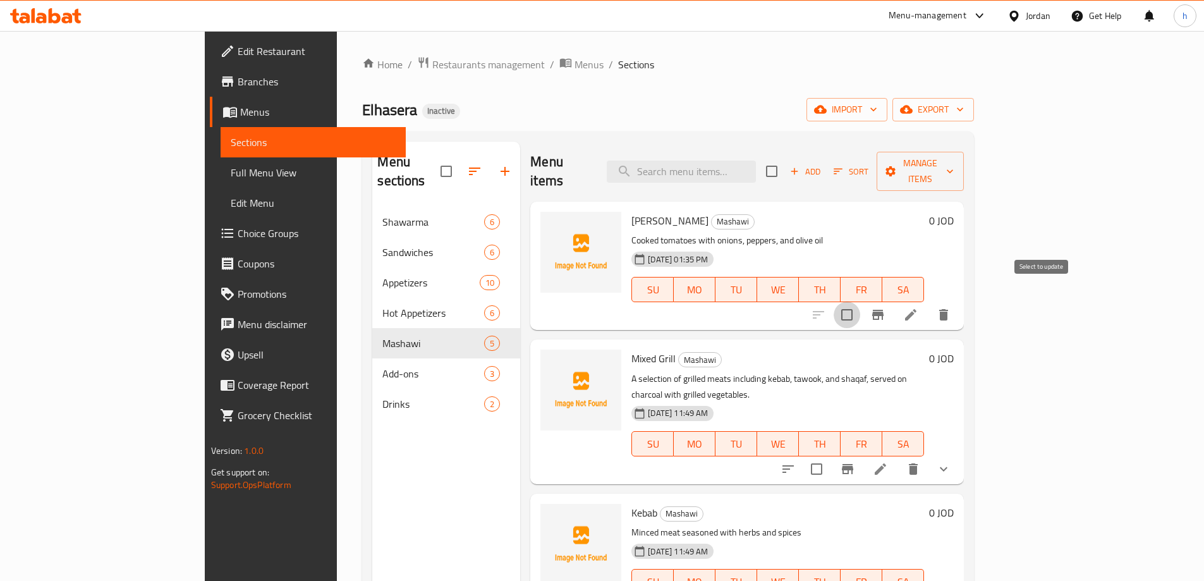
click at [860, 301] on input "checkbox" at bounding box center [847, 314] width 27 height 27
checkbox input "true"
click at [896, 166] on icon "button" at bounding box center [891, 171] width 10 height 10
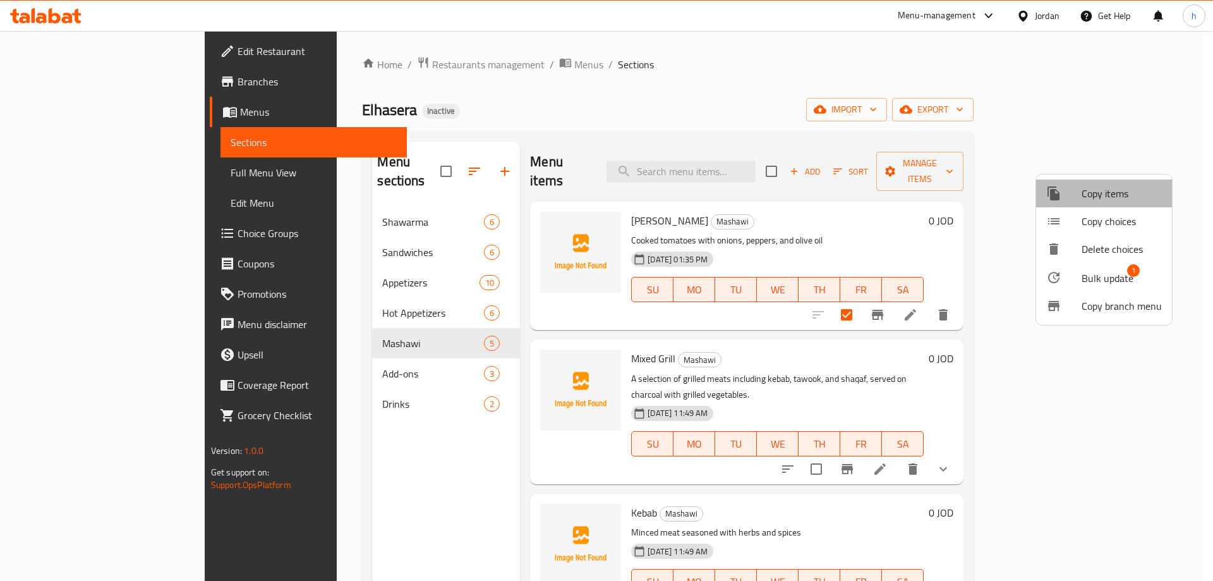
click at [1131, 197] on span "Copy items" at bounding box center [1122, 193] width 80 height 15
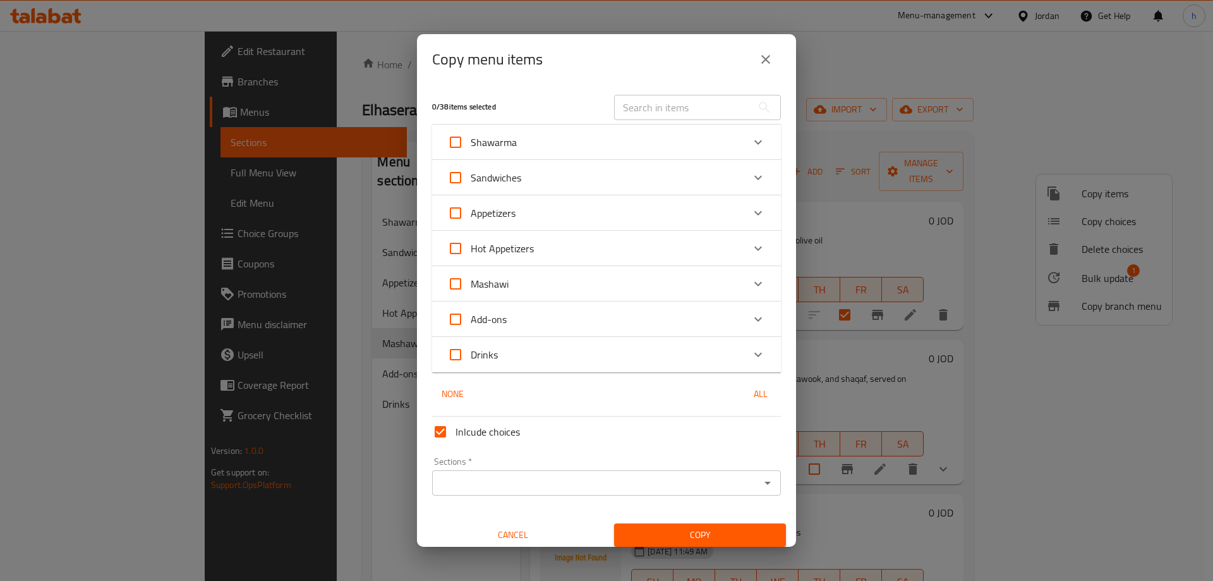
click at [626, 247] on div "Hot Appetizers" at bounding box center [595, 248] width 296 height 30
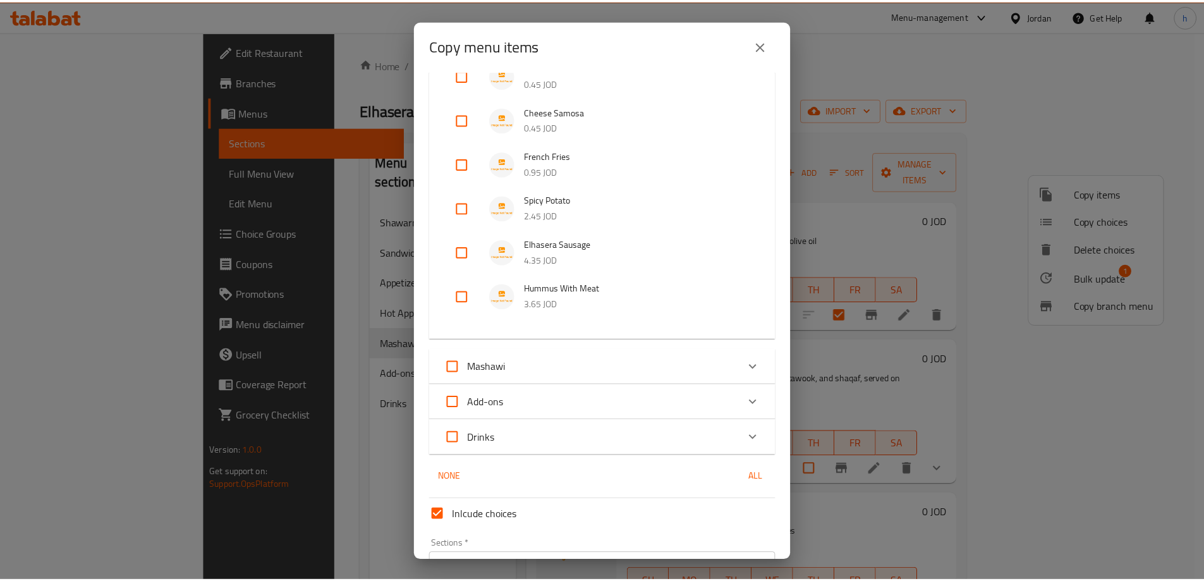
scroll to position [301, 0]
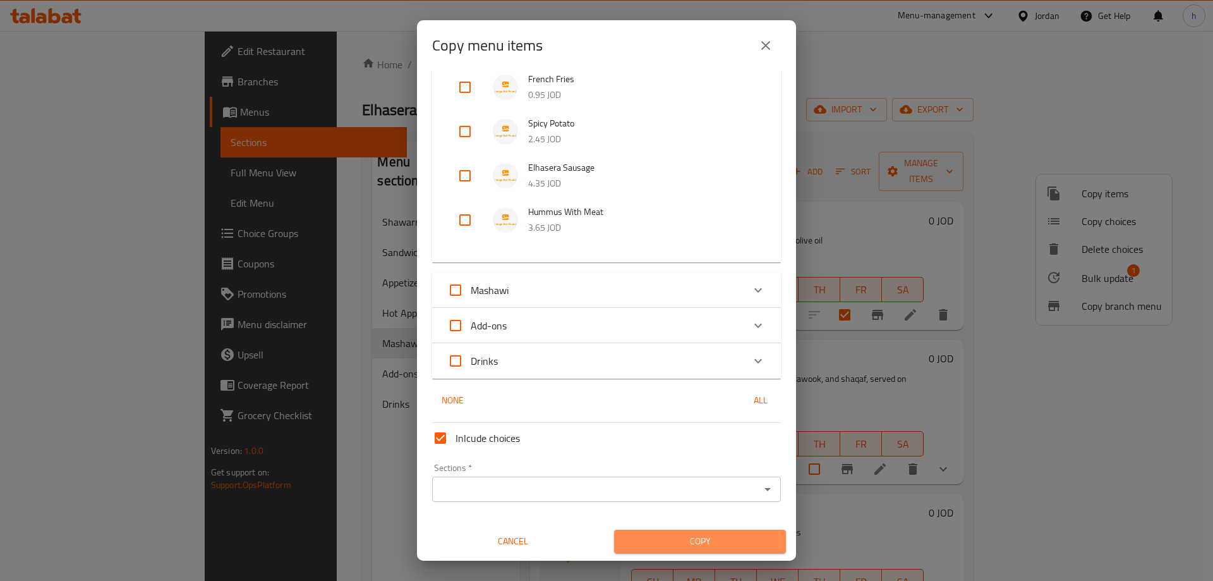
click at [719, 546] on span "Copy" at bounding box center [700, 541] width 152 height 16
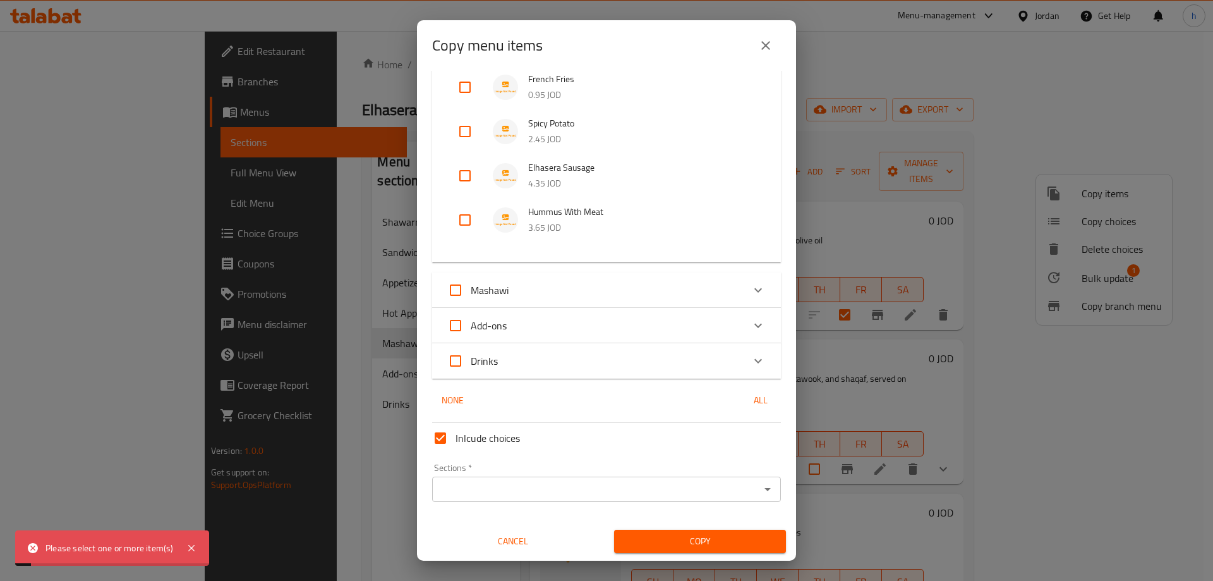
click at [604, 502] on div "Sections   * Sections *" at bounding box center [606, 482] width 359 height 49
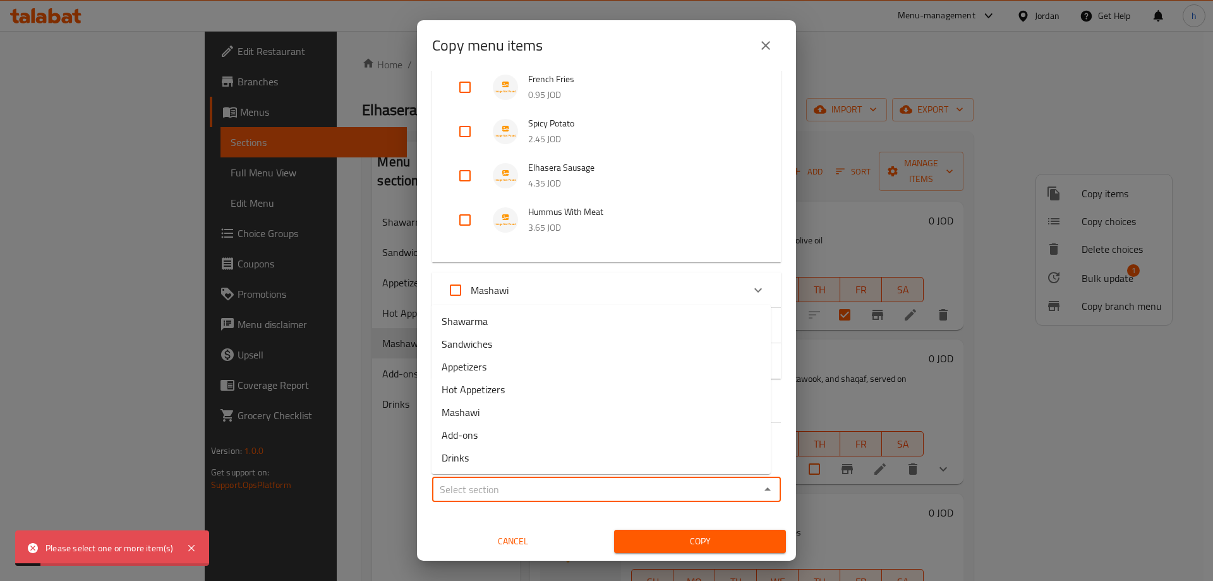
click at [609, 492] on input "Sections   *" at bounding box center [596, 489] width 320 height 18
click at [614, 391] on li "Hot Appetizers" at bounding box center [601, 389] width 339 height 23
type input "Hot Appetizers"
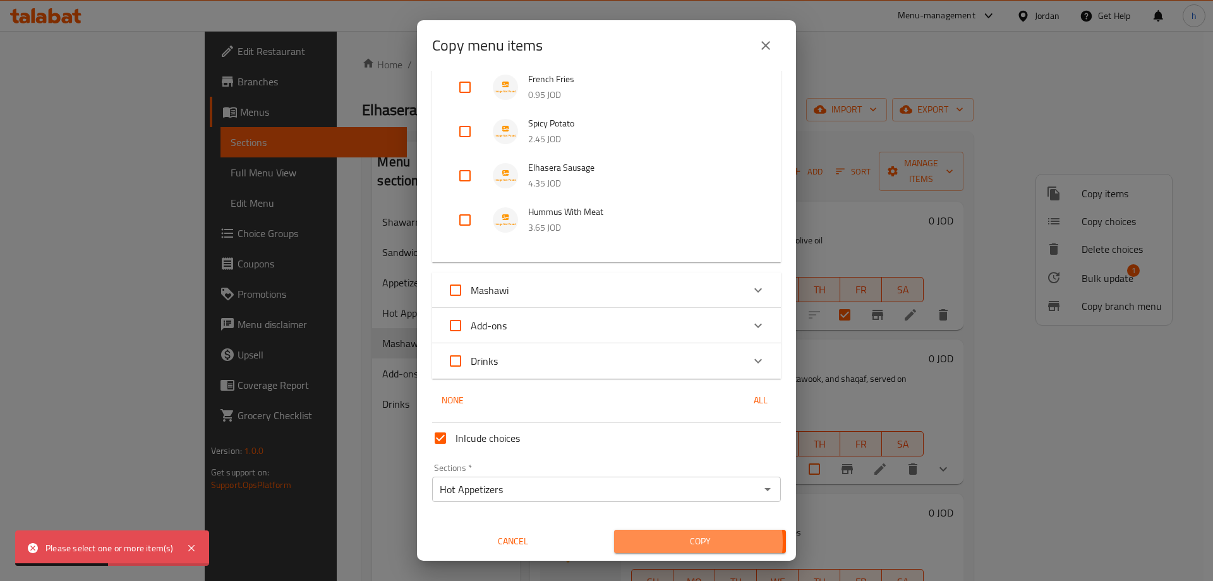
click at [683, 542] on span "Copy" at bounding box center [700, 541] width 152 height 16
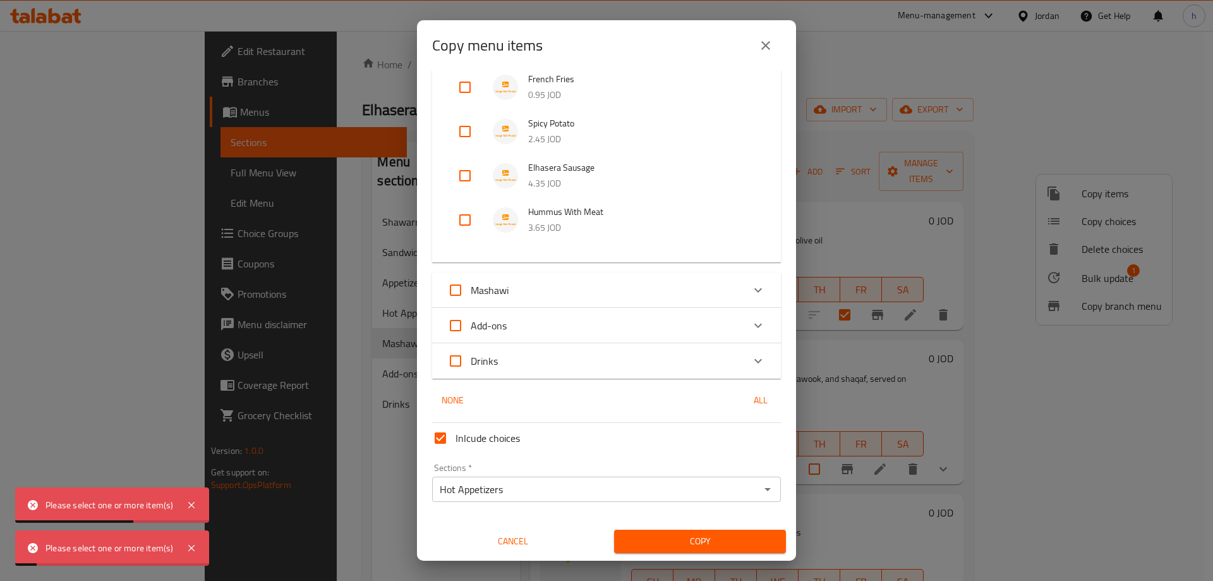
click at [532, 541] on span "Cancel" at bounding box center [513, 541] width 162 height 16
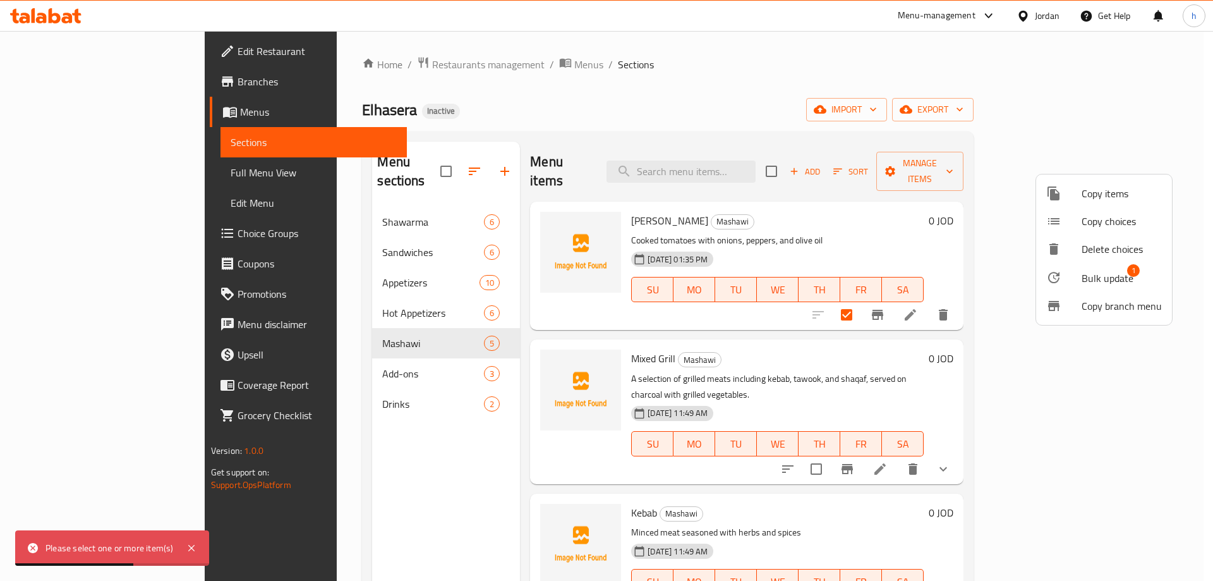
click at [392, 288] on div at bounding box center [606, 290] width 1213 height 581
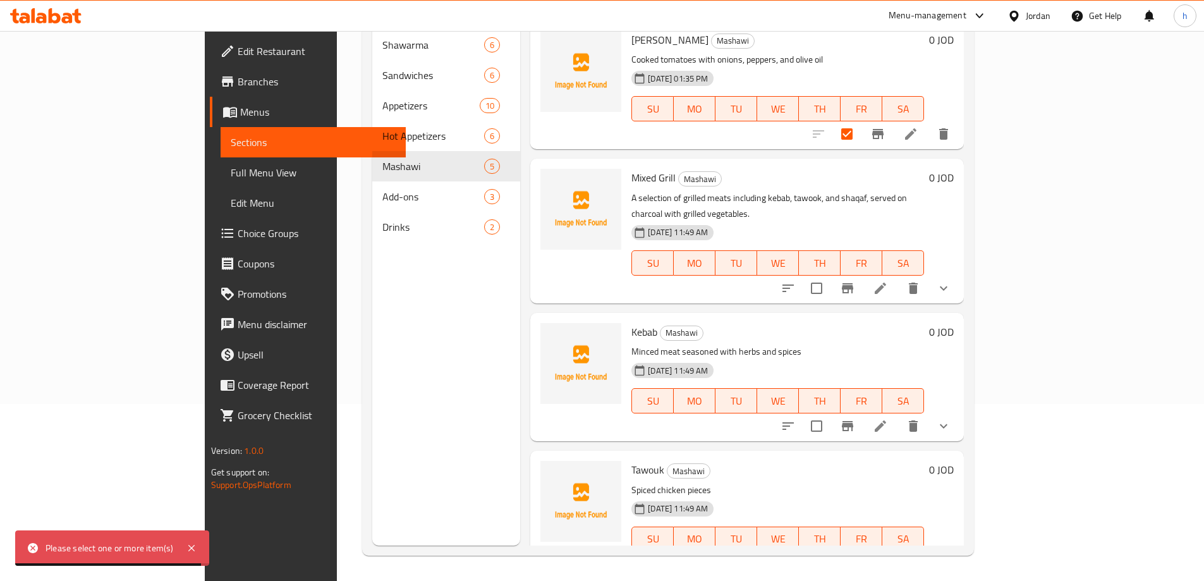
scroll to position [0, 0]
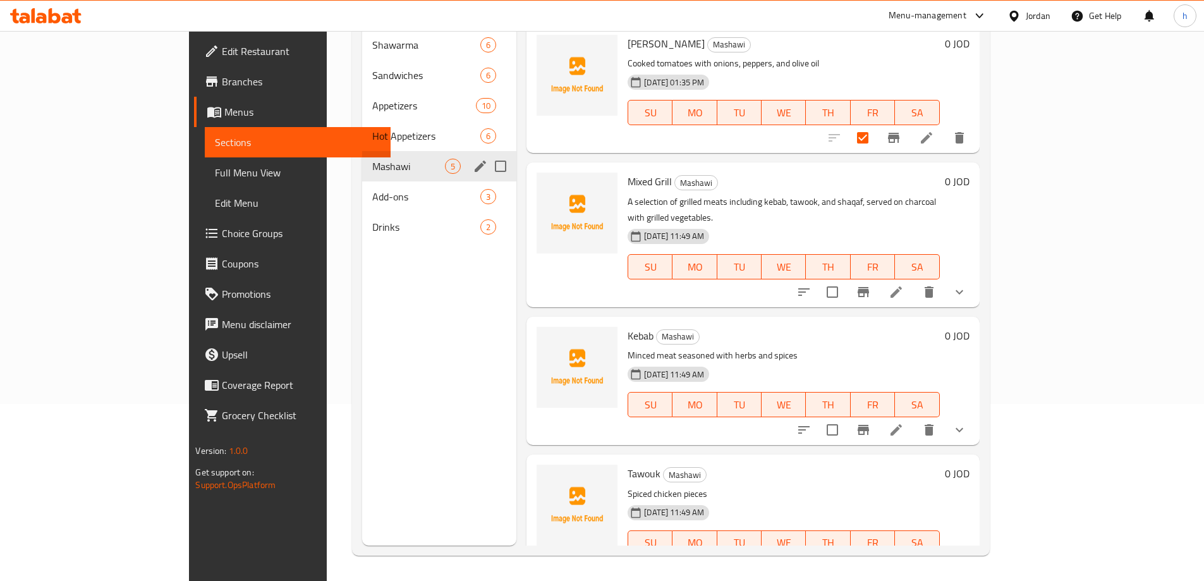
click at [421, 151] on div "Mashawi 5" at bounding box center [439, 166] width 154 height 30
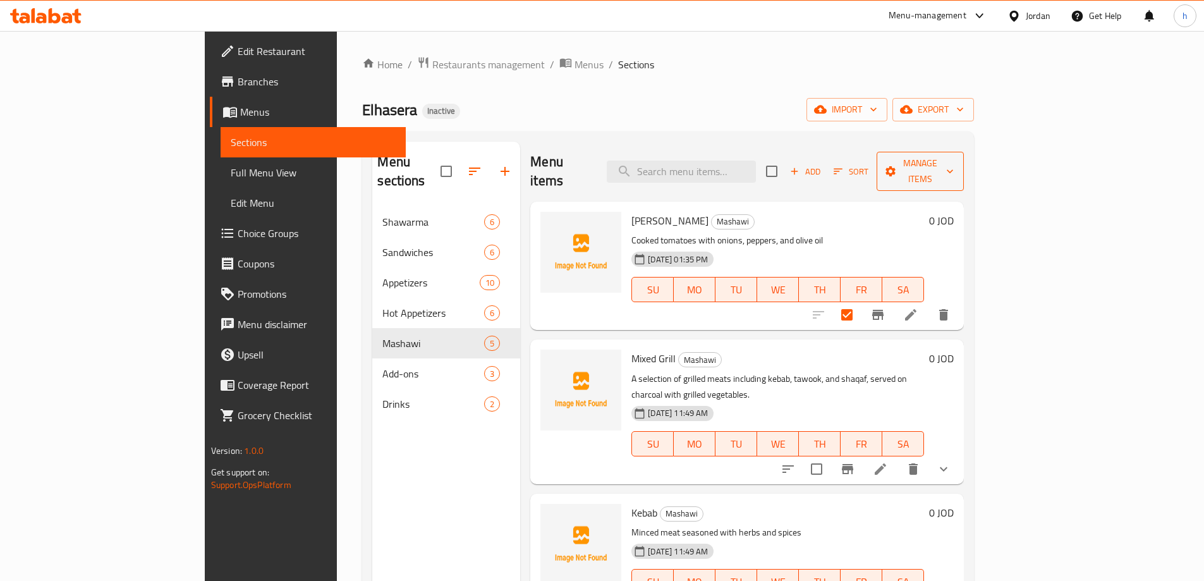
click at [954, 168] on span "Manage items" at bounding box center [920, 171] width 67 height 32
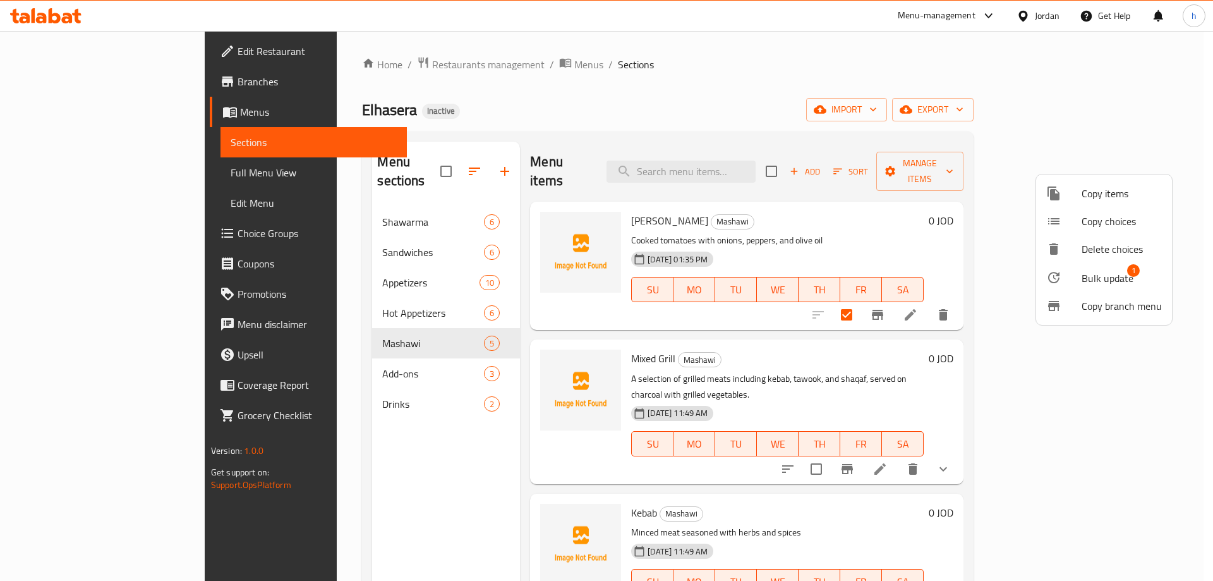
click at [1123, 280] on span "Bulk update" at bounding box center [1108, 277] width 52 height 15
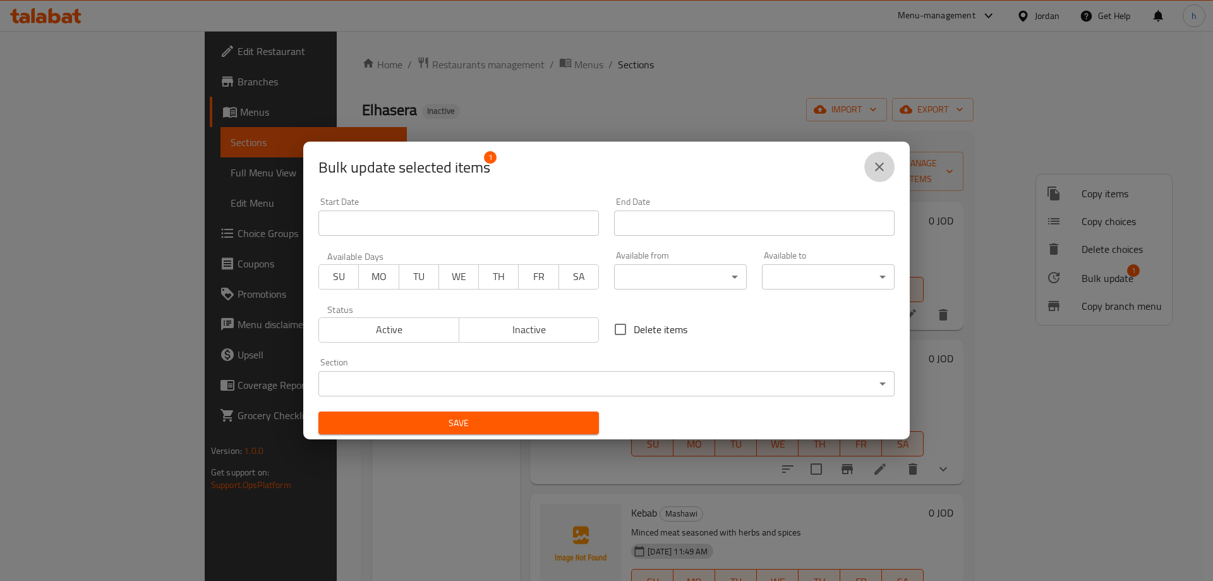
click at [877, 170] on icon "close" at bounding box center [879, 166] width 9 height 9
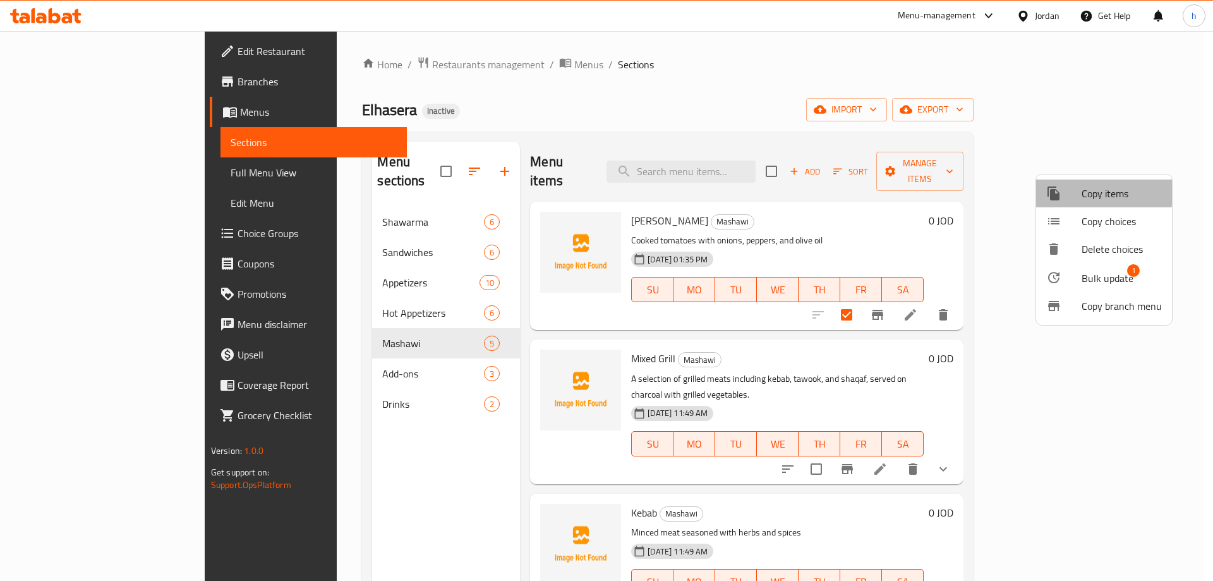
click at [1055, 192] on icon at bounding box center [1054, 193] width 12 height 14
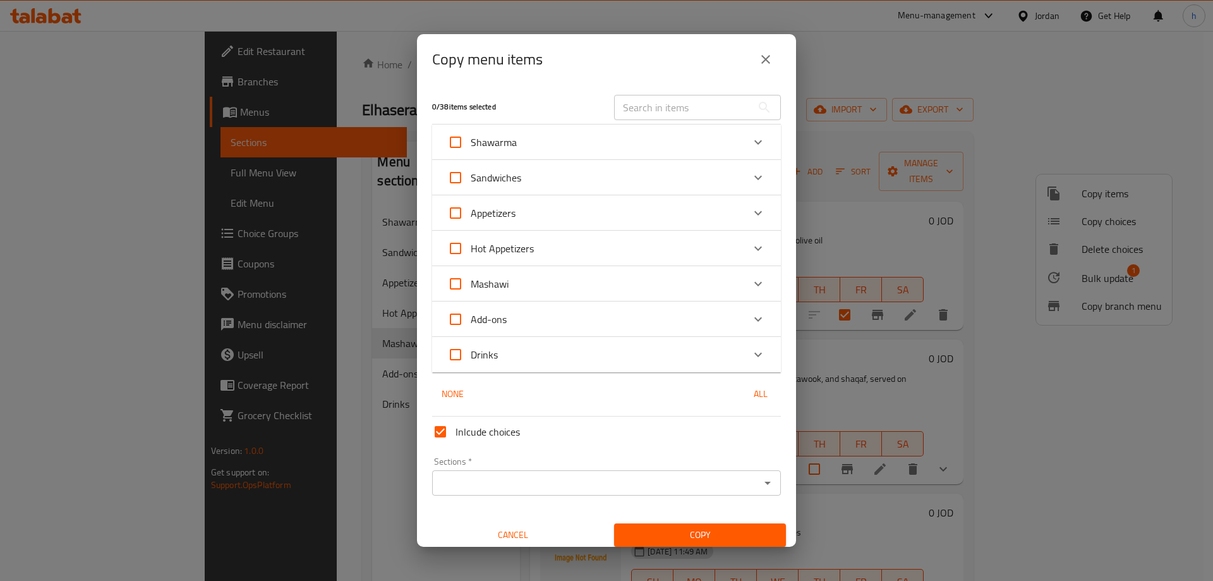
click at [698, 243] on div "Hot Appetizers" at bounding box center [595, 248] width 296 height 30
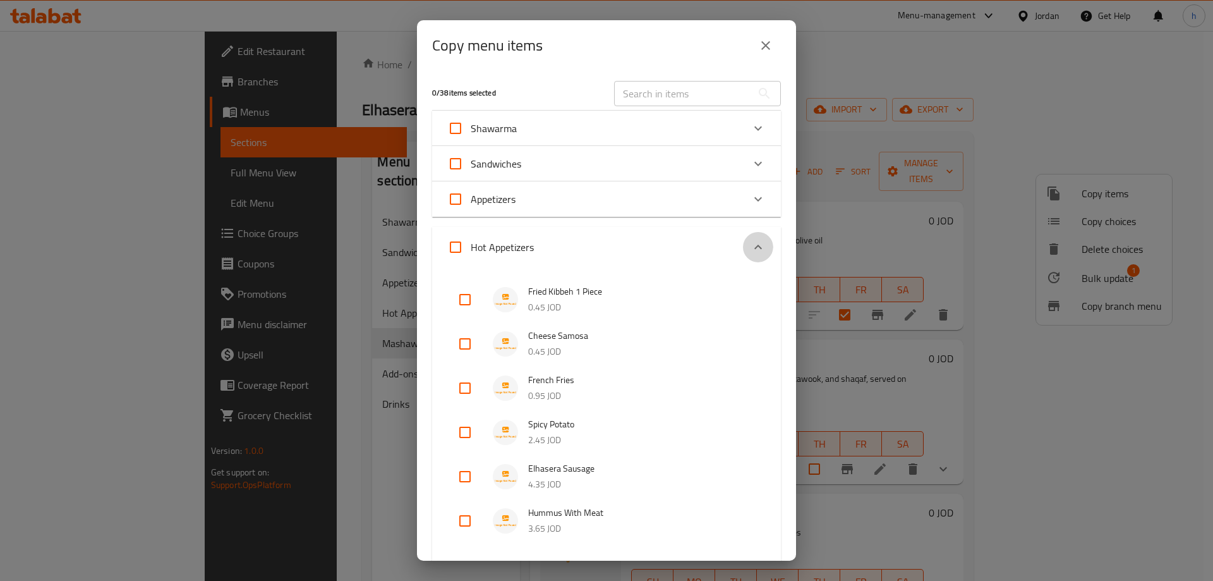
click at [745, 233] on div "Expand" at bounding box center [758, 247] width 30 height 30
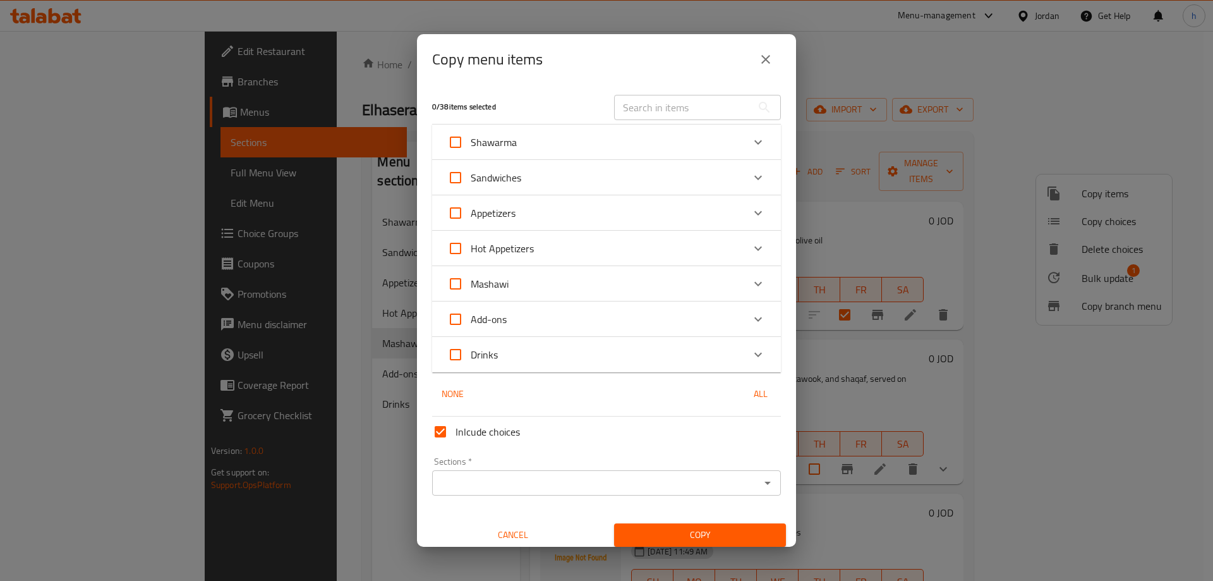
click at [556, 283] on div "Mashawi" at bounding box center [595, 284] width 296 height 30
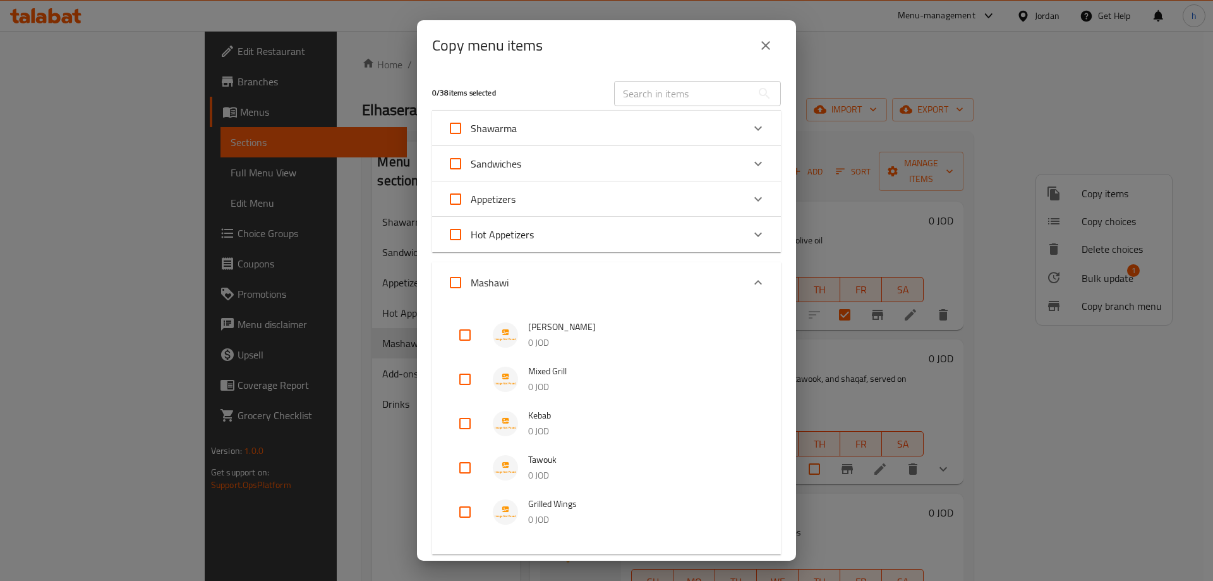
click at [457, 337] on input "checkbox" at bounding box center [465, 335] width 30 height 30
checkbox input "true"
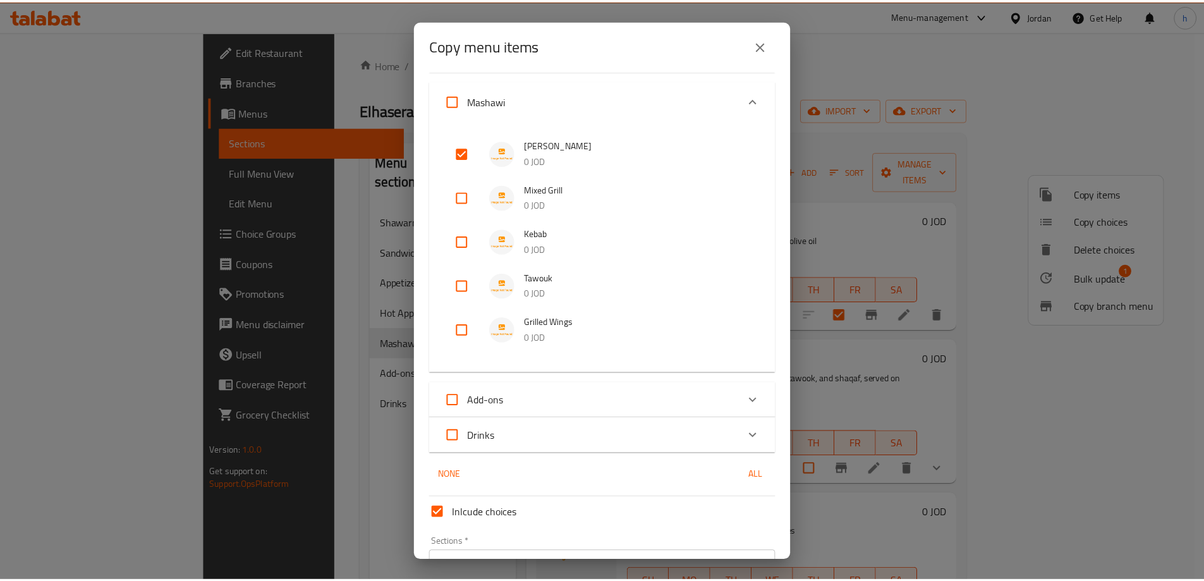
scroll to position [257, 0]
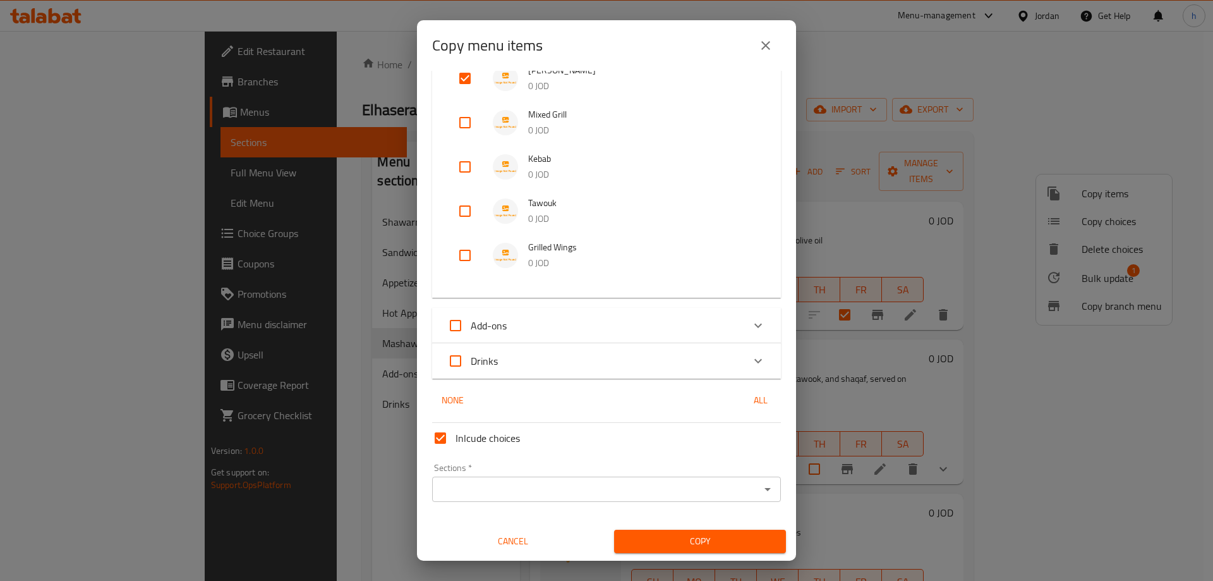
click at [506, 492] on input "Sections   *" at bounding box center [596, 489] width 320 height 18
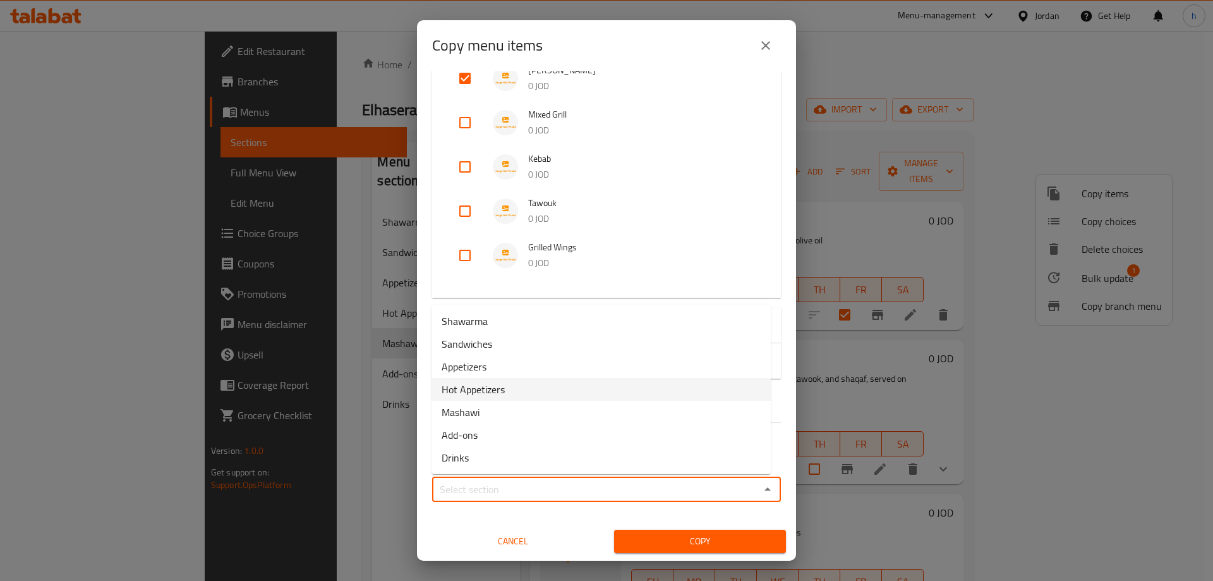
click at [538, 398] on li "Hot Appetizers" at bounding box center [601, 389] width 339 height 23
type input "Hot Appetizers"
click at [701, 547] on span "Copy" at bounding box center [700, 541] width 152 height 16
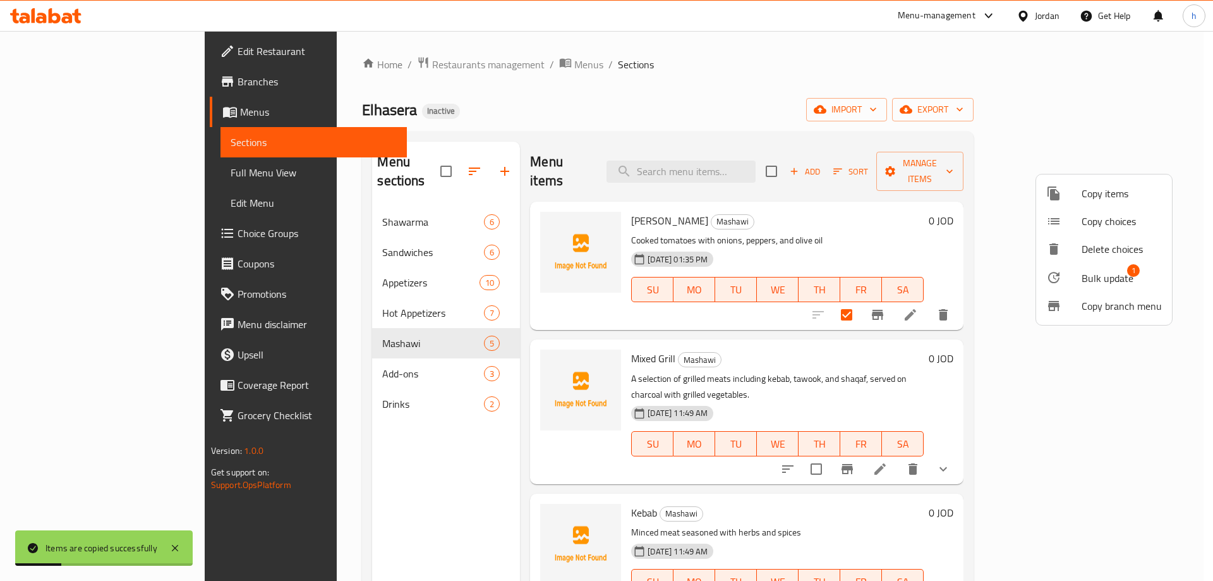
click at [818, 327] on div at bounding box center [606, 290] width 1213 height 581
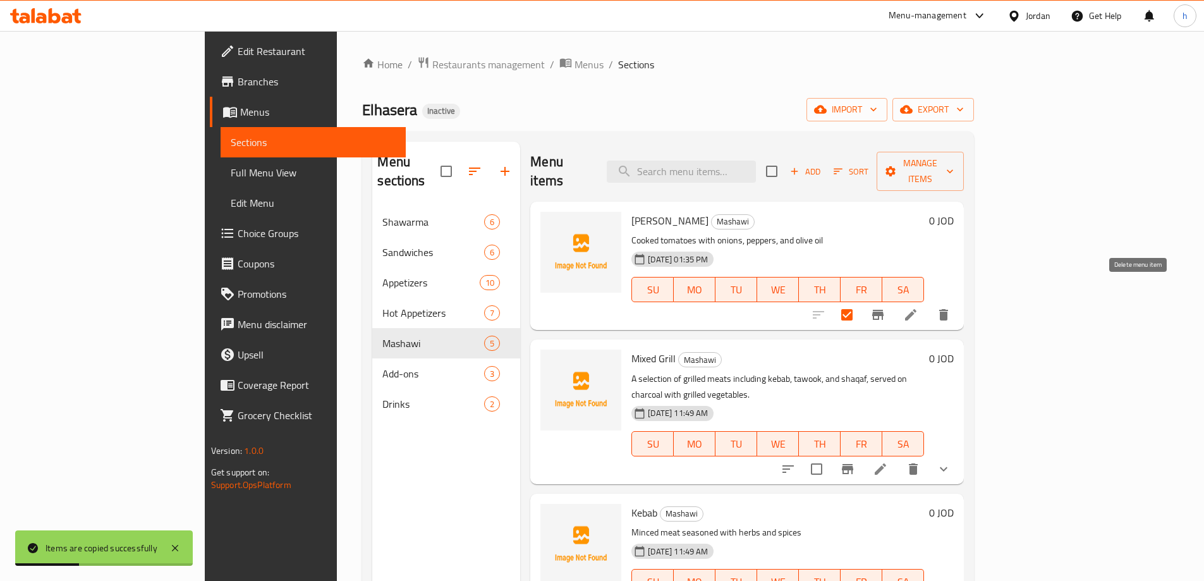
click at [951, 307] on icon "delete" at bounding box center [943, 314] width 15 height 15
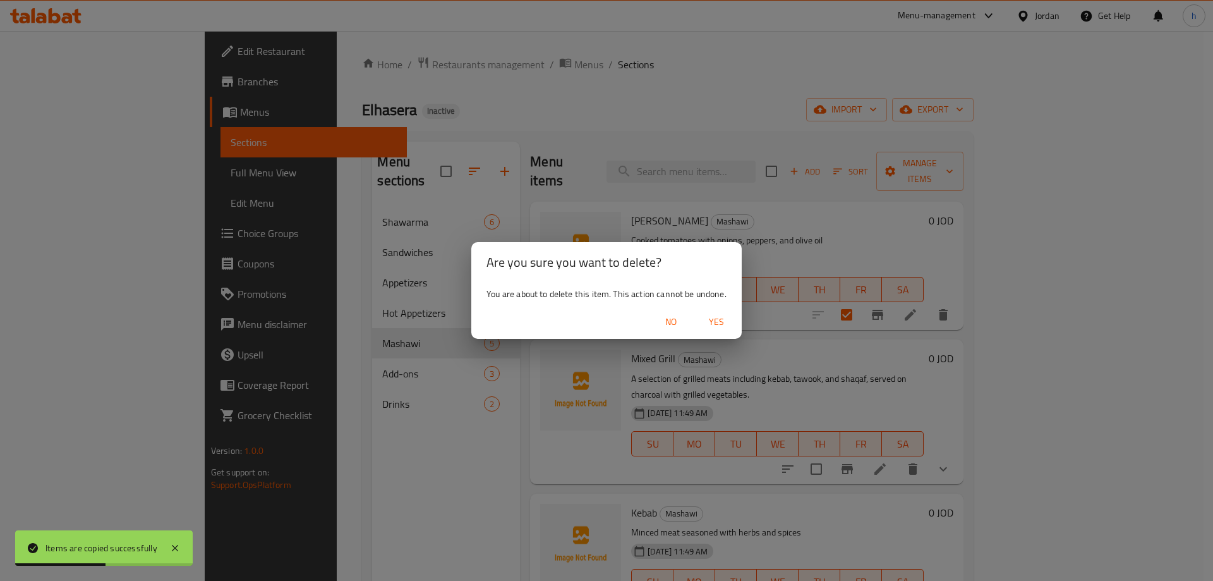
click at [720, 324] on span "Yes" at bounding box center [717, 322] width 30 height 16
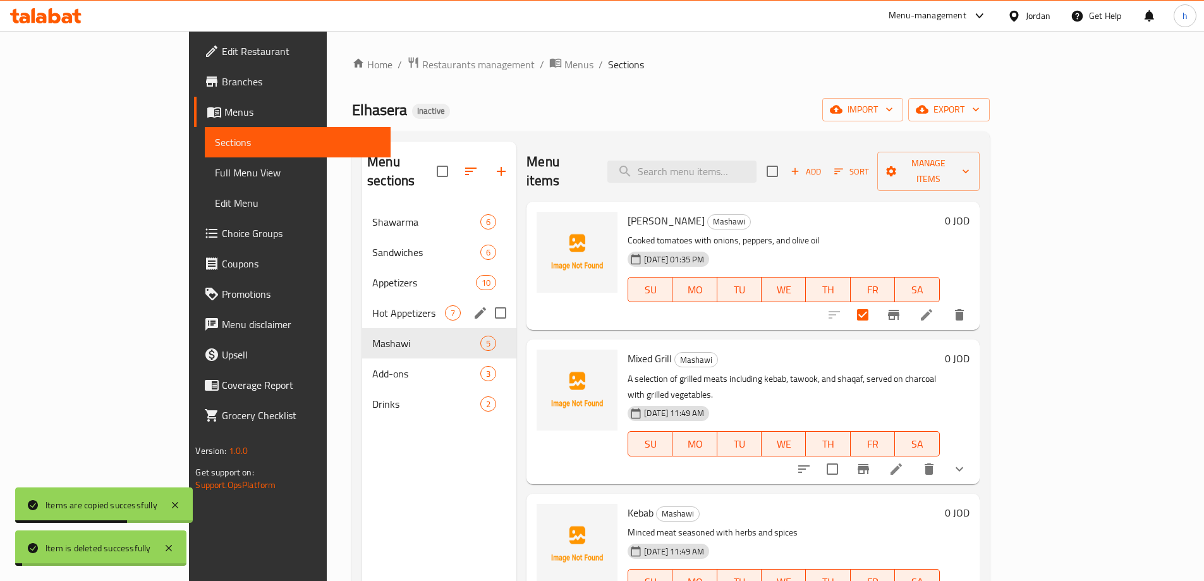
click at [372, 305] on span "Hot Appetizers" at bounding box center [408, 312] width 73 height 15
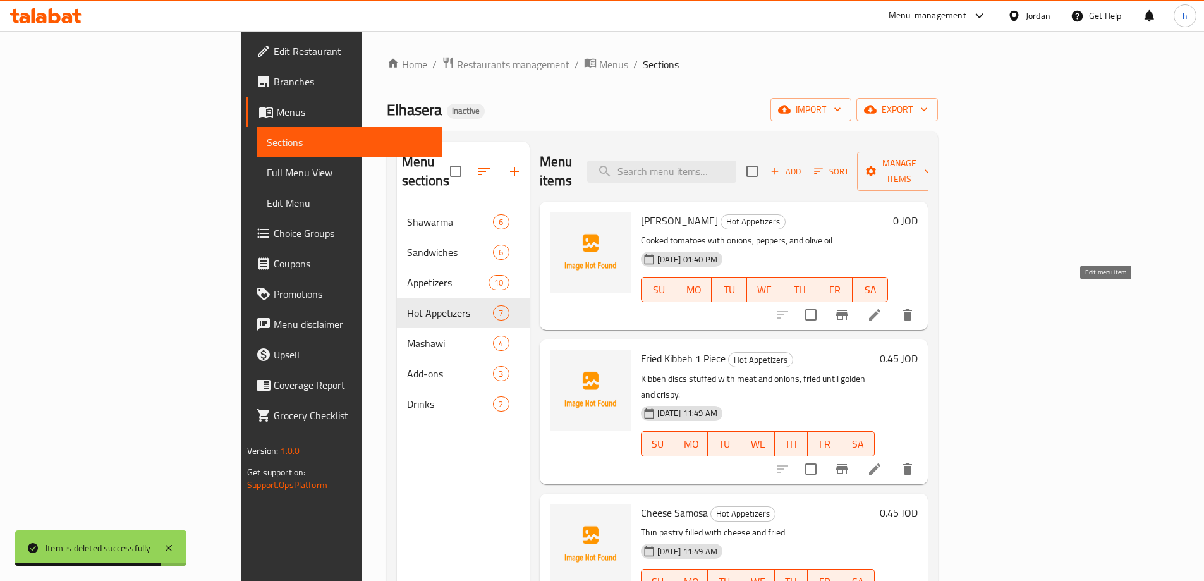
click at [882, 307] on icon at bounding box center [874, 314] width 15 height 15
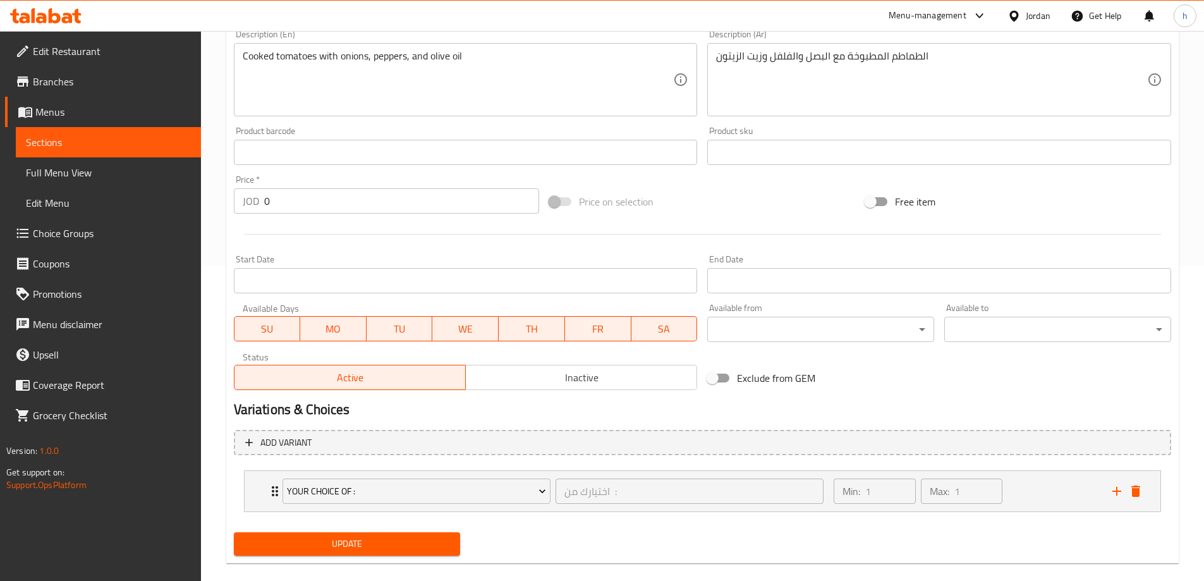
scroll to position [316, 0]
click at [255, 492] on div "Your Choice Of : اختيارك من : ​ Min: 1 ​ Max: 1 ​" at bounding box center [703, 490] width 916 height 40
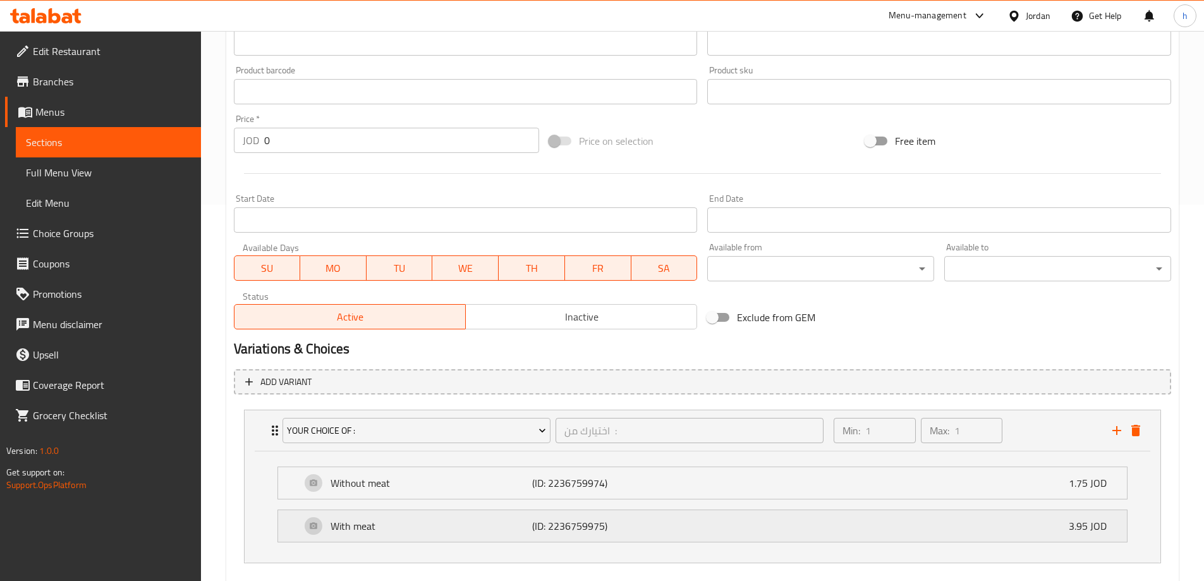
scroll to position [442, 0]
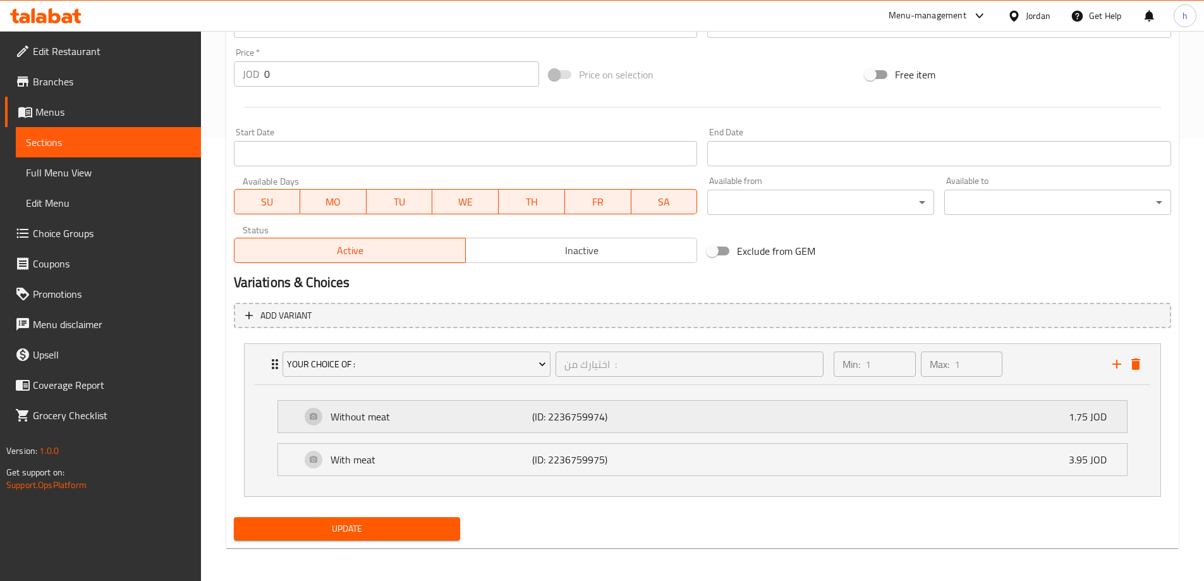
click at [303, 421] on div "Without meat (ID: 2236759974) 1.75 JOD" at bounding box center [706, 417] width 811 height 32
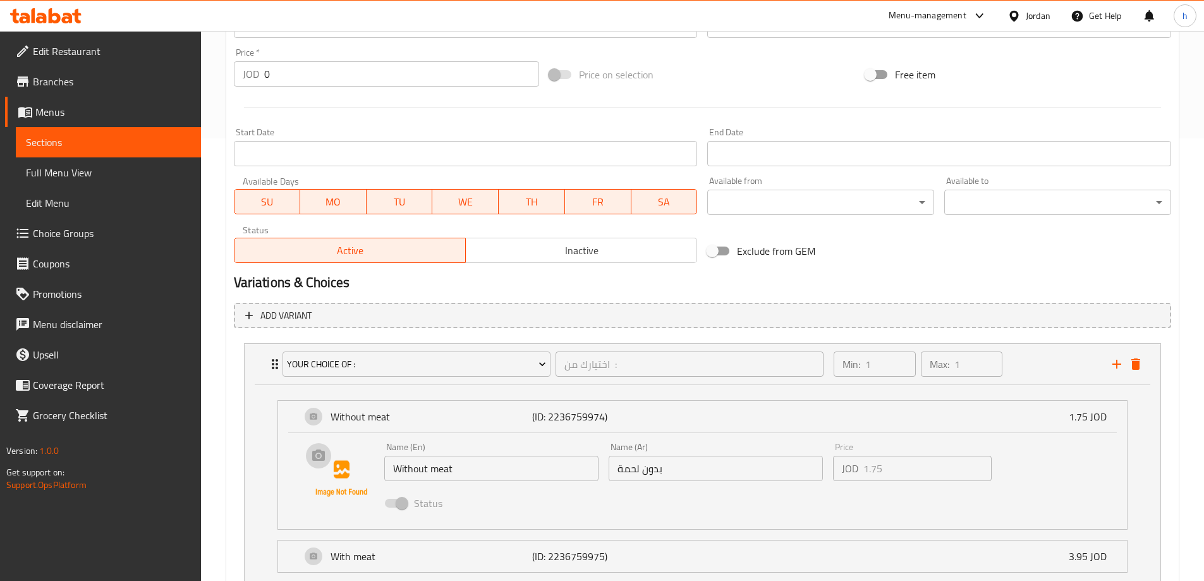
scroll to position [542, 0]
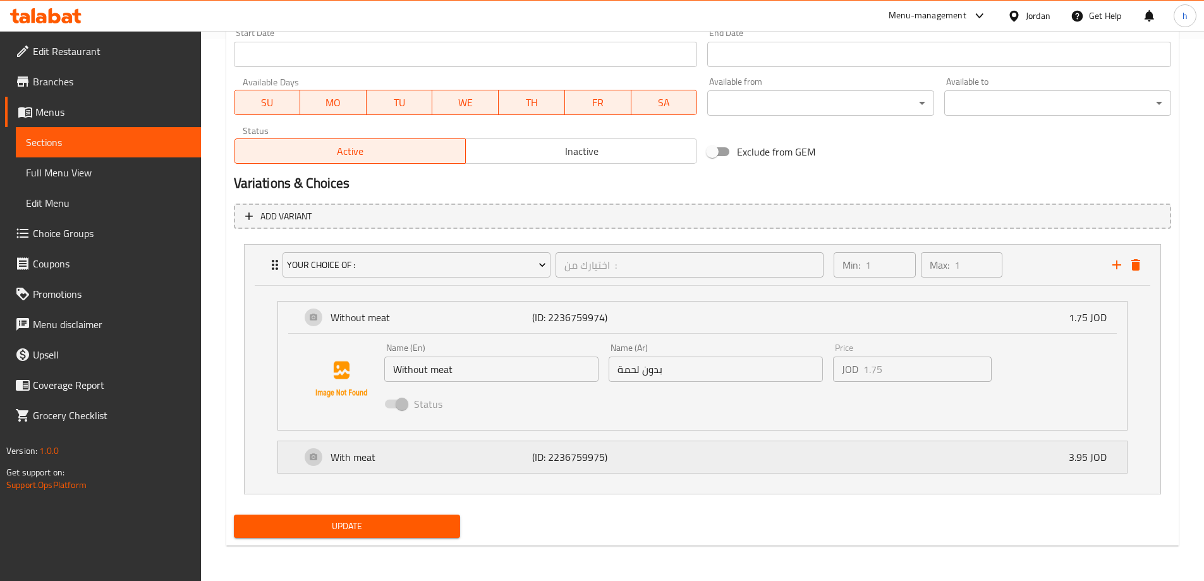
click at [307, 450] on div "With meat (ID: 2236759975) 3.95 JOD" at bounding box center [706, 457] width 811 height 32
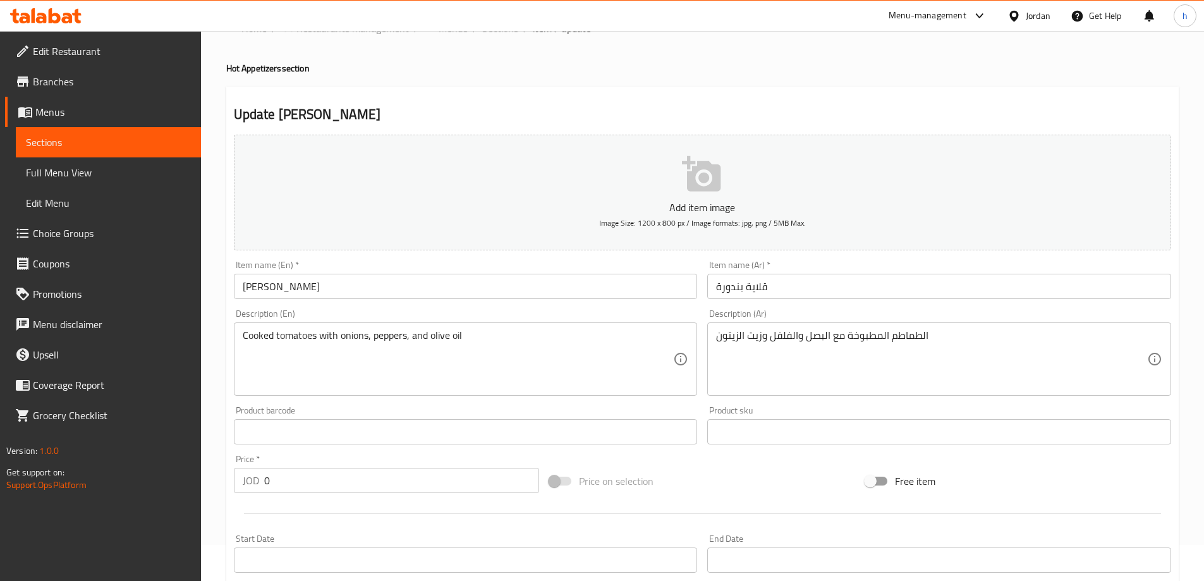
scroll to position [0, 0]
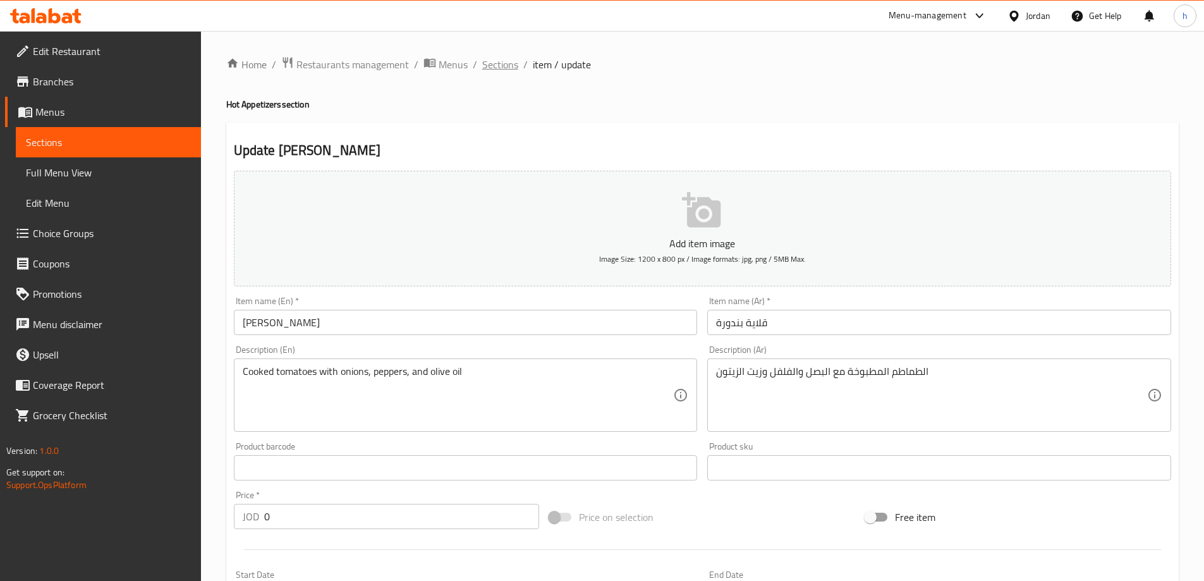
click at [503, 72] on span "Sections" at bounding box center [500, 64] width 36 height 15
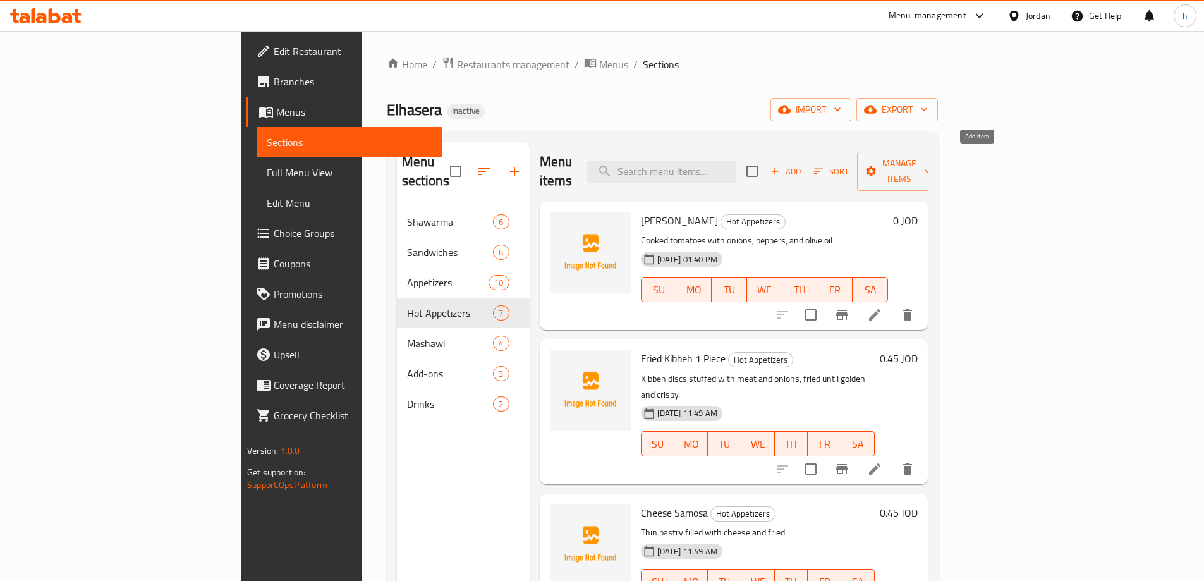
click at [803, 164] on span "Add" at bounding box center [786, 171] width 34 height 15
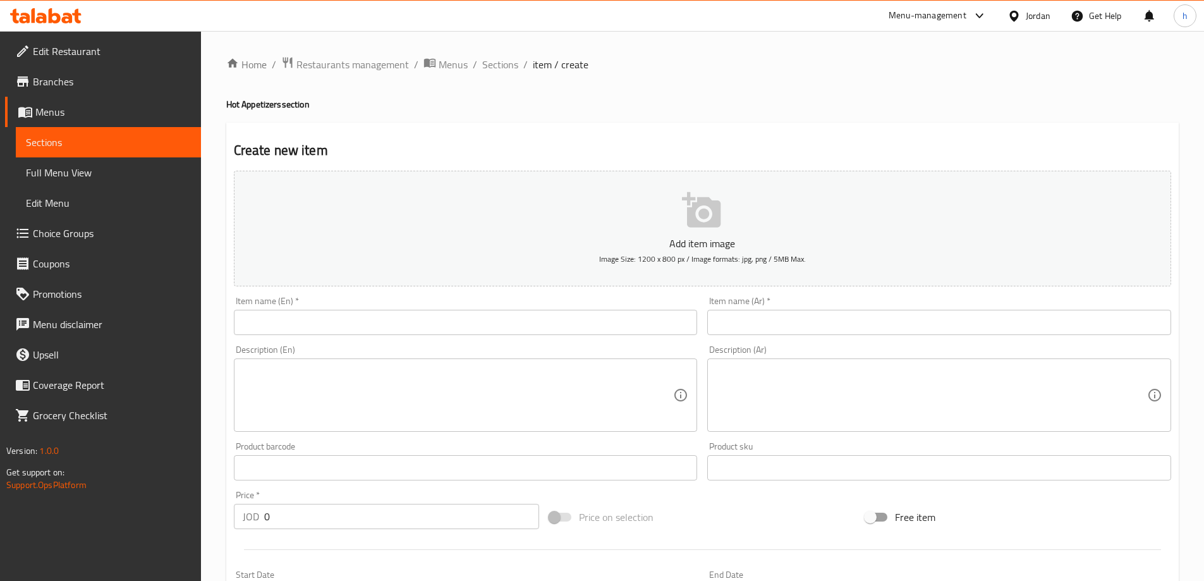
click at [524, 326] on input "text" at bounding box center [466, 322] width 464 height 25
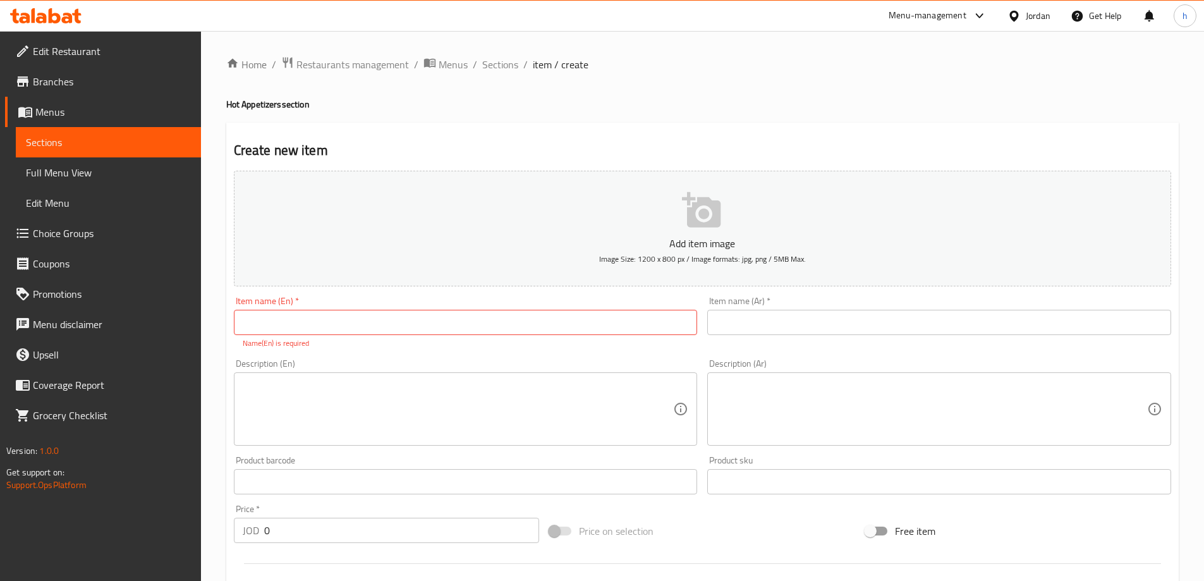
click at [945, 325] on input "text" at bounding box center [939, 322] width 464 height 25
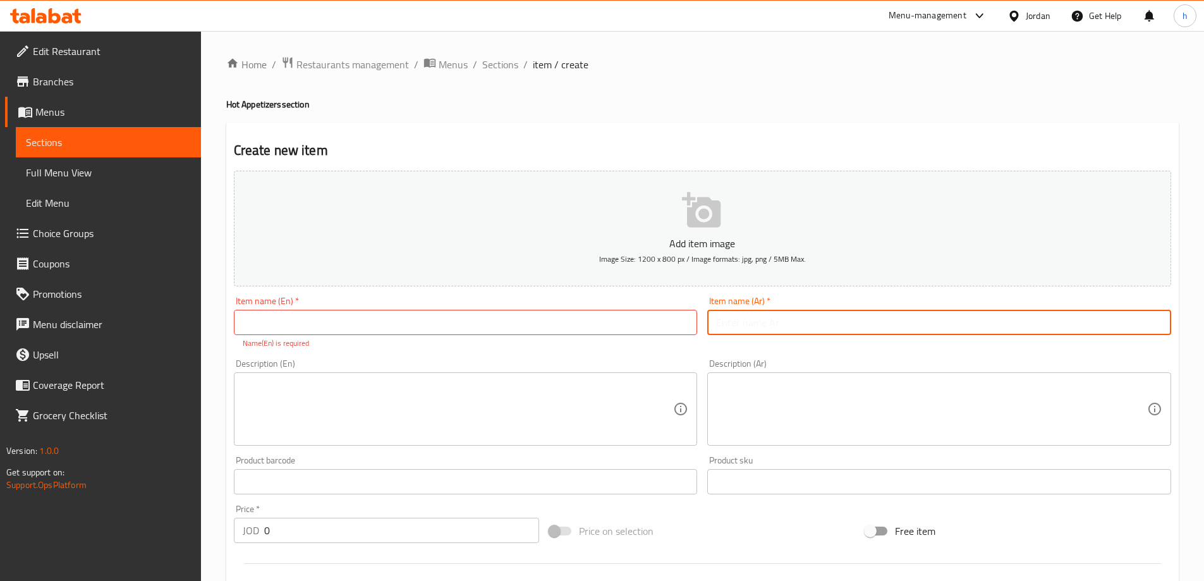
paste input "جوانح مقلية"
type input "جوانح مقلية"
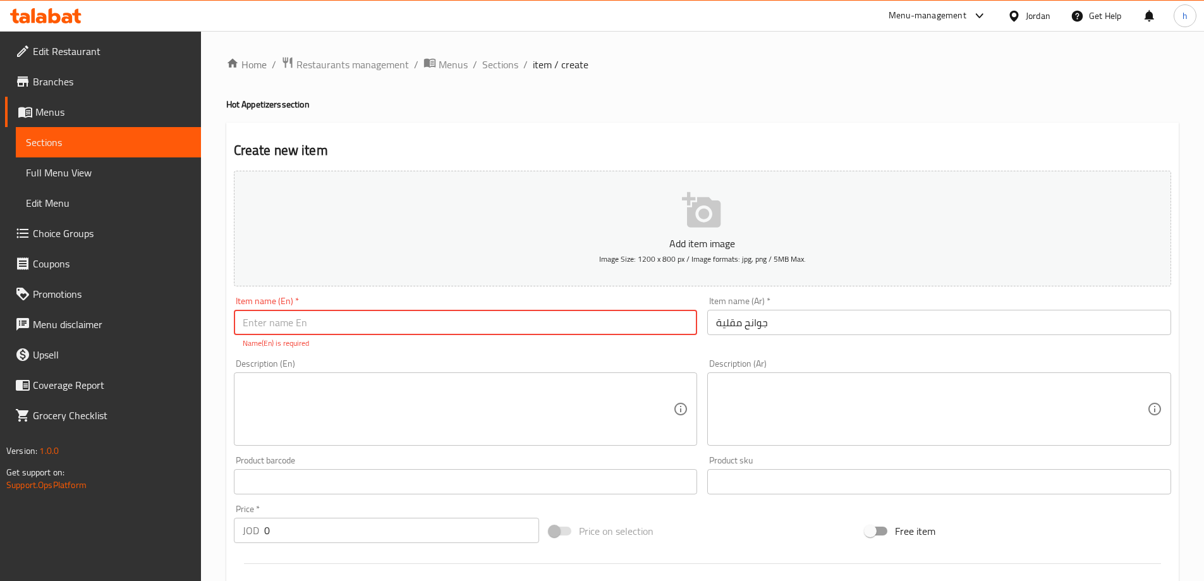
click at [545, 312] on input "text" at bounding box center [466, 322] width 464 height 25
paste input "Fried wings"
type input "Fried wings"
click at [494, 369] on div "Description (En) Description (En)" at bounding box center [466, 402] width 464 height 87
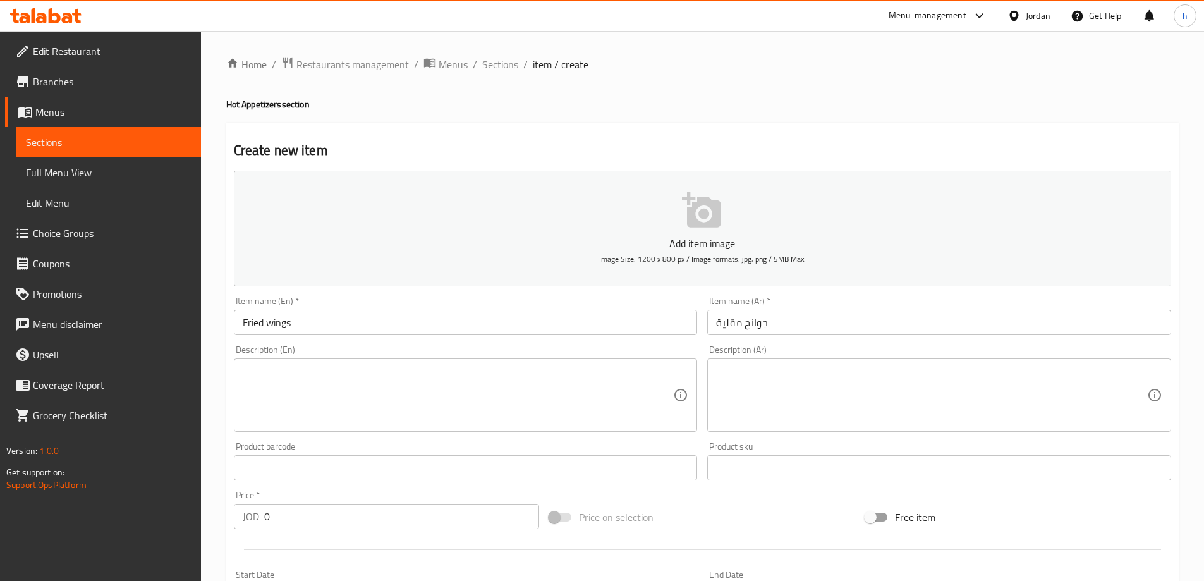
click at [928, 408] on textarea at bounding box center [931, 395] width 431 height 60
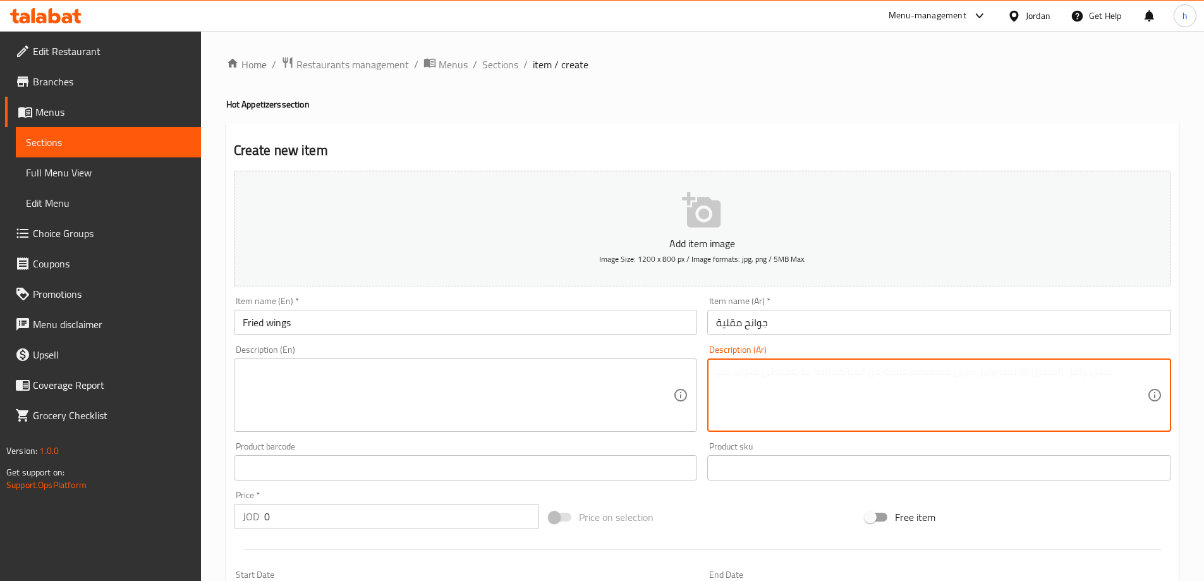
paste textarea "أجنحة دجاج مقلية حتى تصبح مقرمشة"
type textarea "أجنحة دجاج مقلية حتى تصبح مقرمشة"
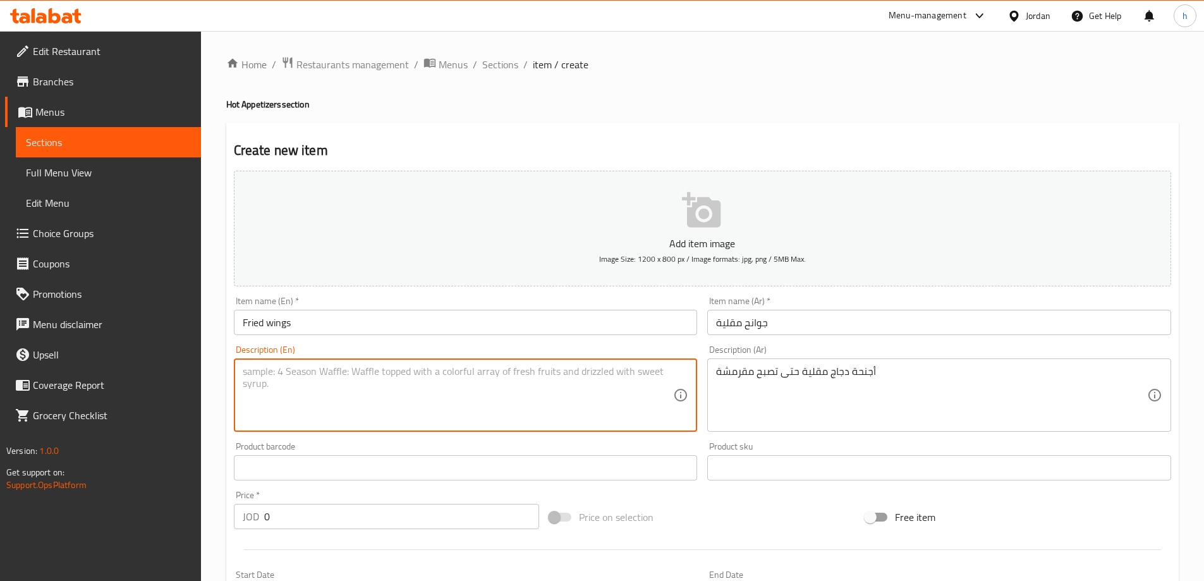
click at [590, 369] on textarea at bounding box center [458, 395] width 431 height 60
paste textarea "Chicken wings fried until crispy"
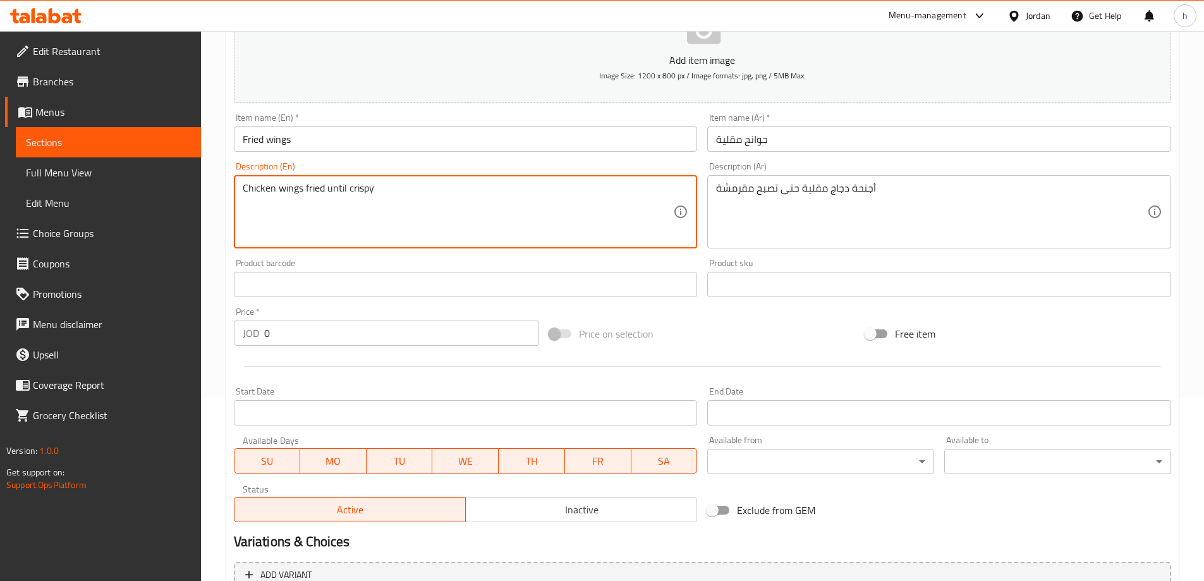
scroll to position [312, 0]
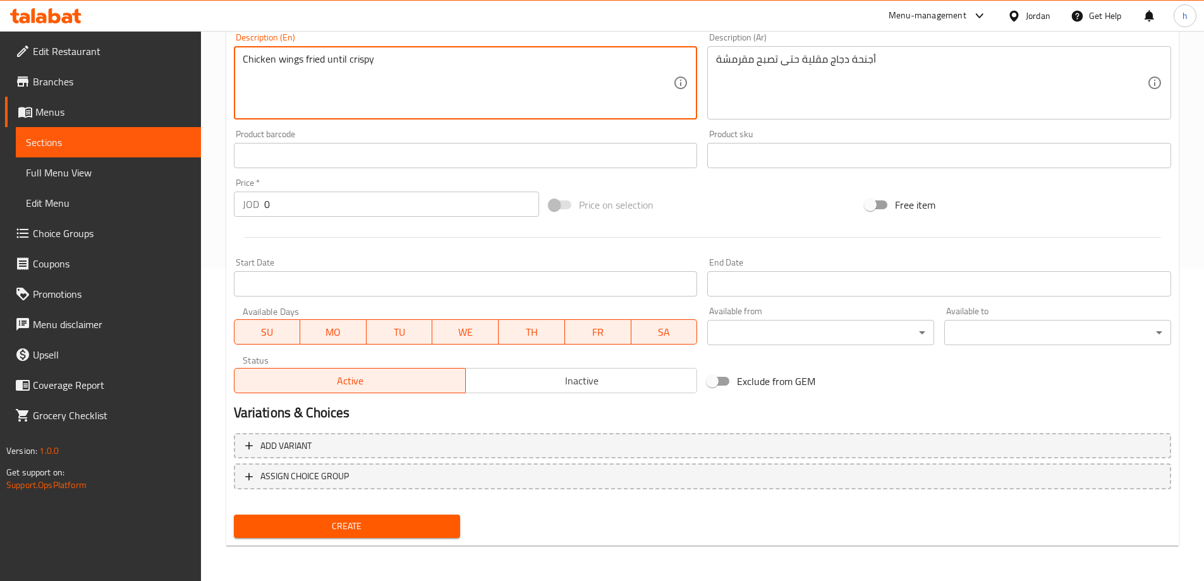
type textarea "Chicken wings fried until crispy"
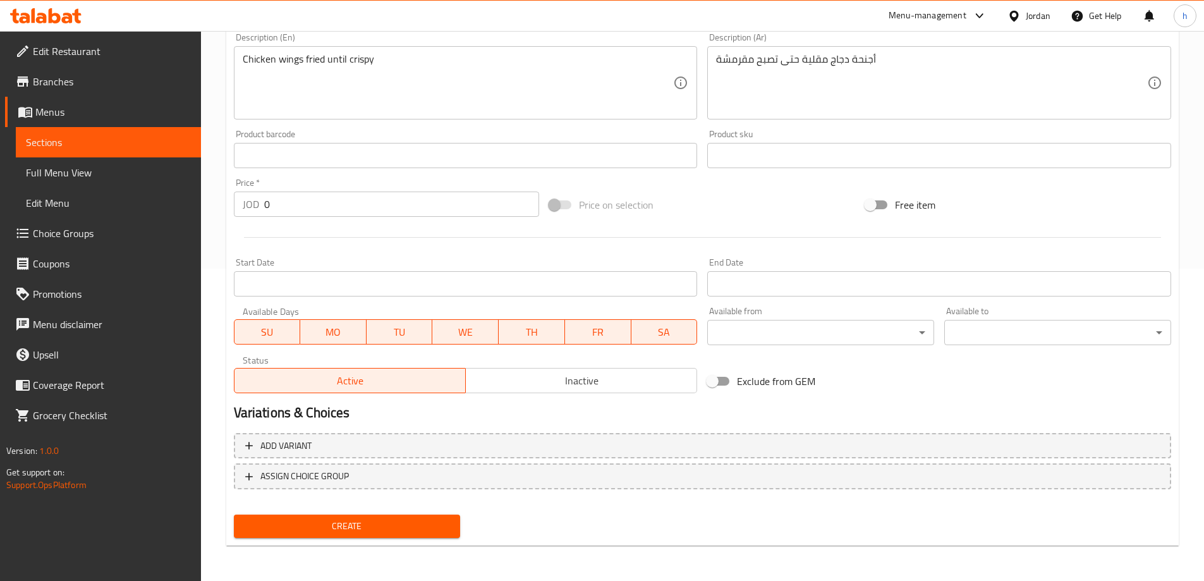
click at [431, 541] on div "Create" at bounding box center [347, 525] width 237 height 33
click at [446, 528] on span "Create" at bounding box center [347, 526] width 207 height 16
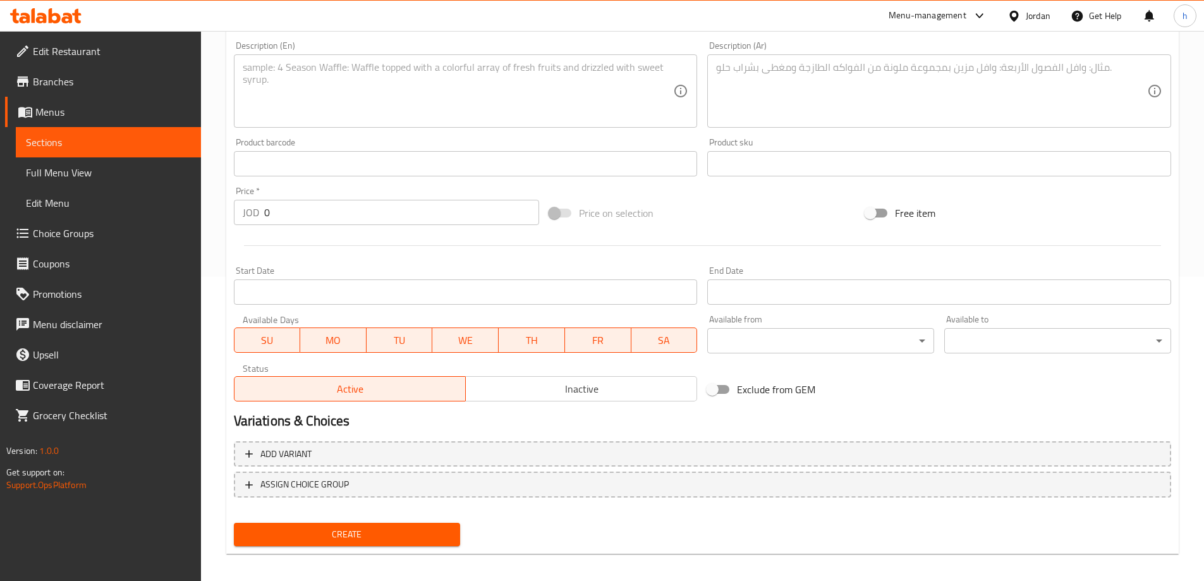
scroll to position [0, 0]
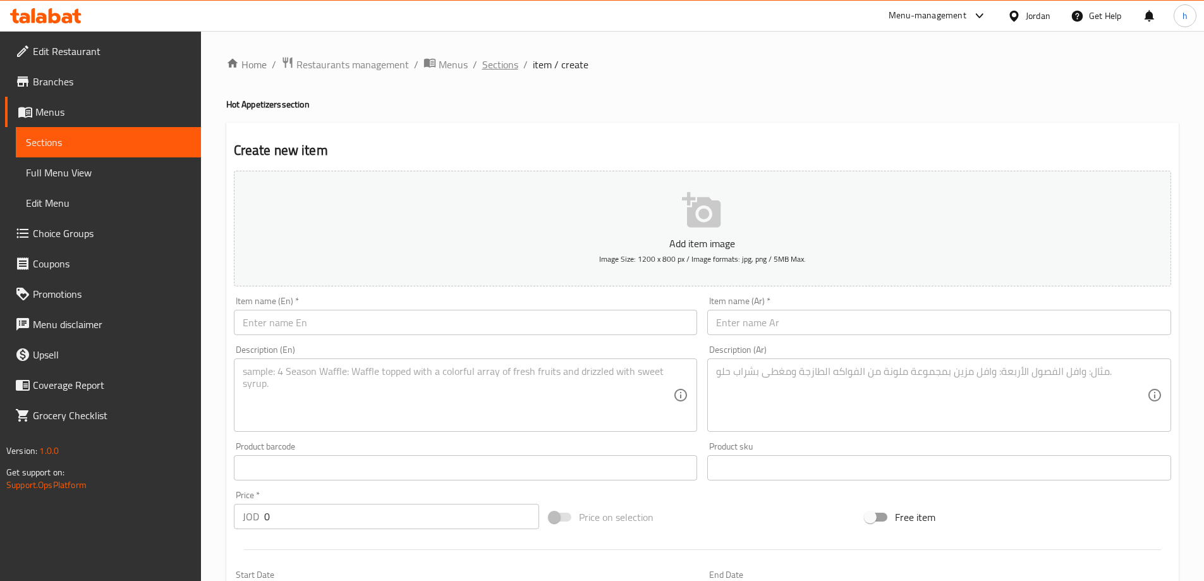
click at [499, 67] on span "Sections" at bounding box center [500, 64] width 36 height 15
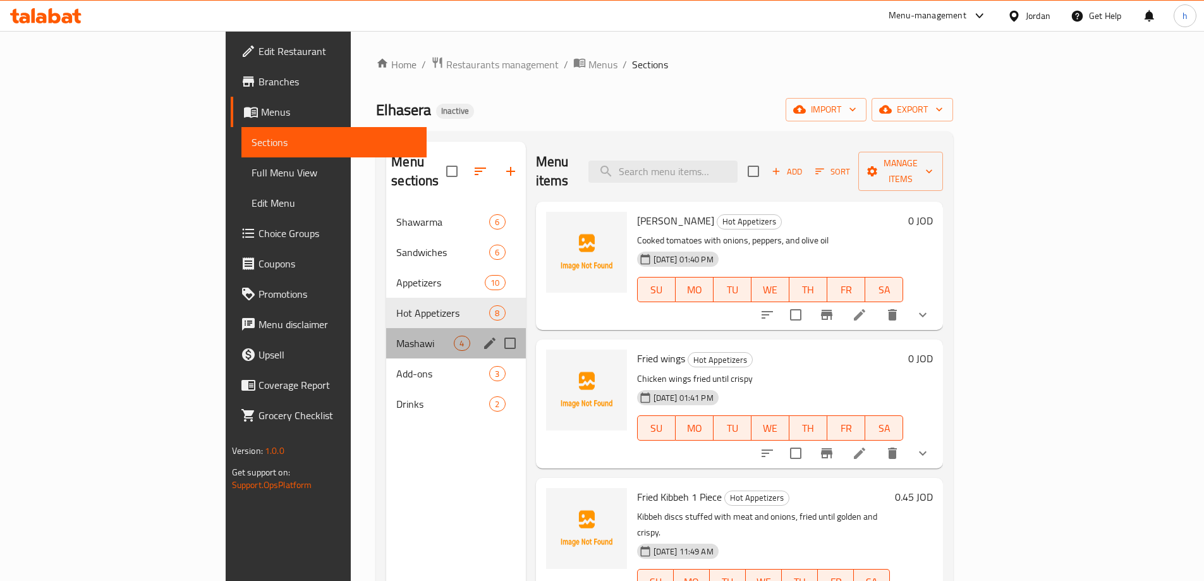
drag, startPoint x: 348, startPoint y: 333, endPoint x: 342, endPoint y: 338, distance: 8.1
click at [386, 334] on div "Mashawi 4" at bounding box center [455, 343] width 139 height 30
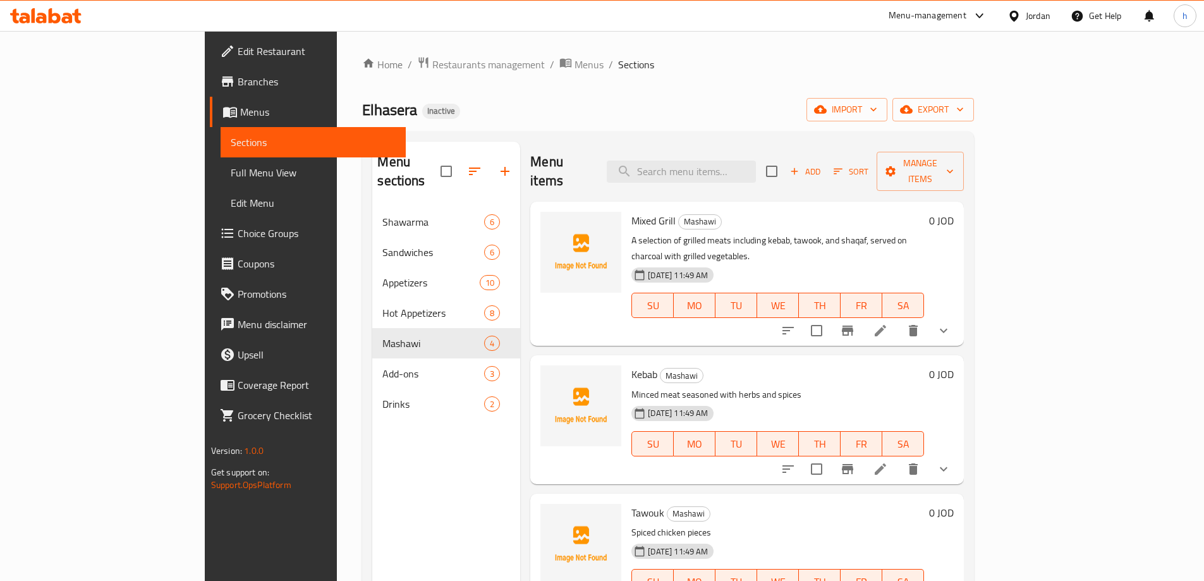
click at [886, 325] on icon at bounding box center [880, 330] width 11 height 11
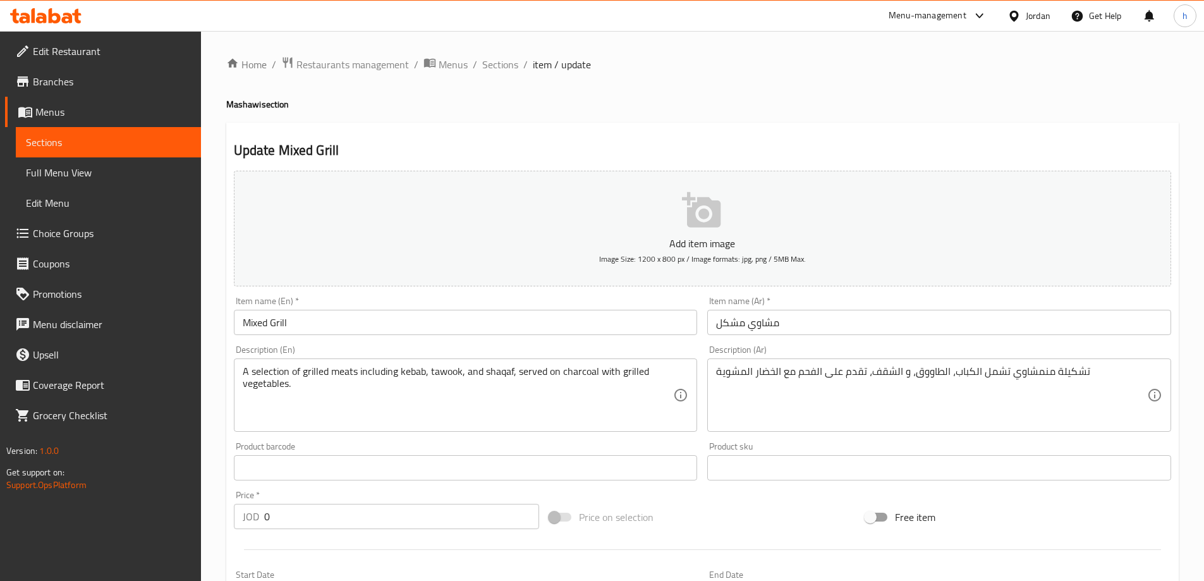
click at [773, 322] on input "مشاوي مشكل" at bounding box center [939, 322] width 464 height 25
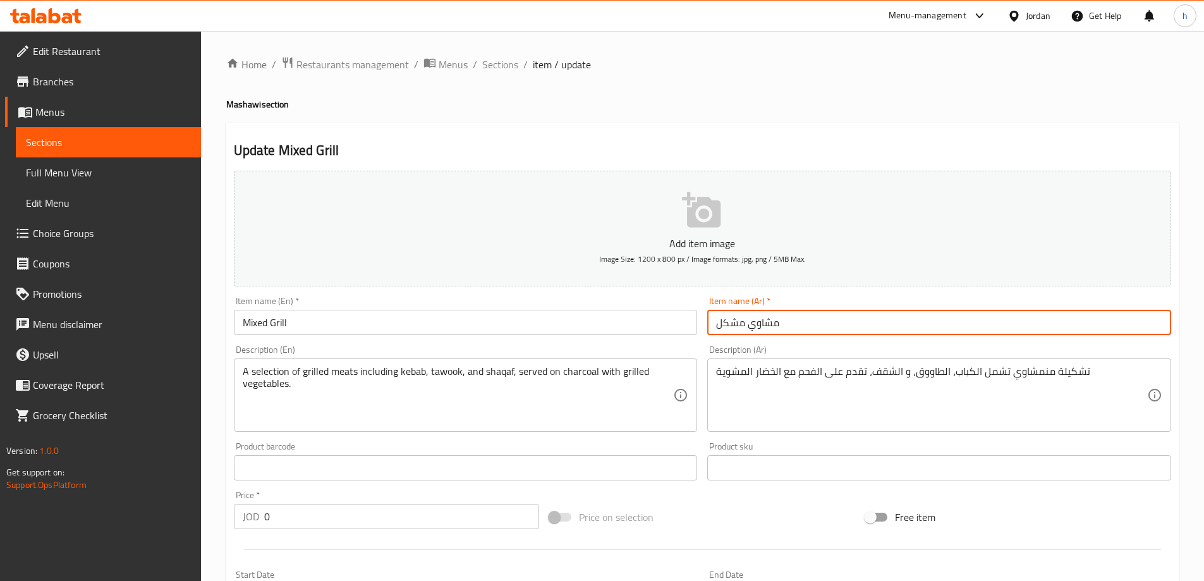
click at [773, 322] on input "مشاوي مشكل" at bounding box center [939, 322] width 464 height 25
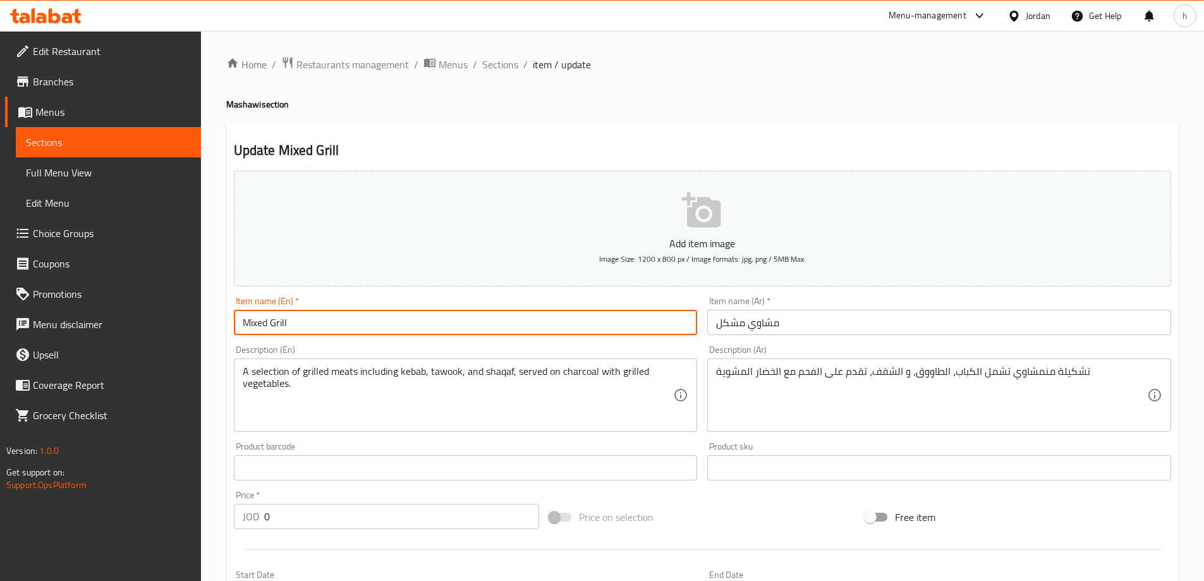
click at [511, 322] on input "Mixed Grill" at bounding box center [466, 322] width 464 height 25
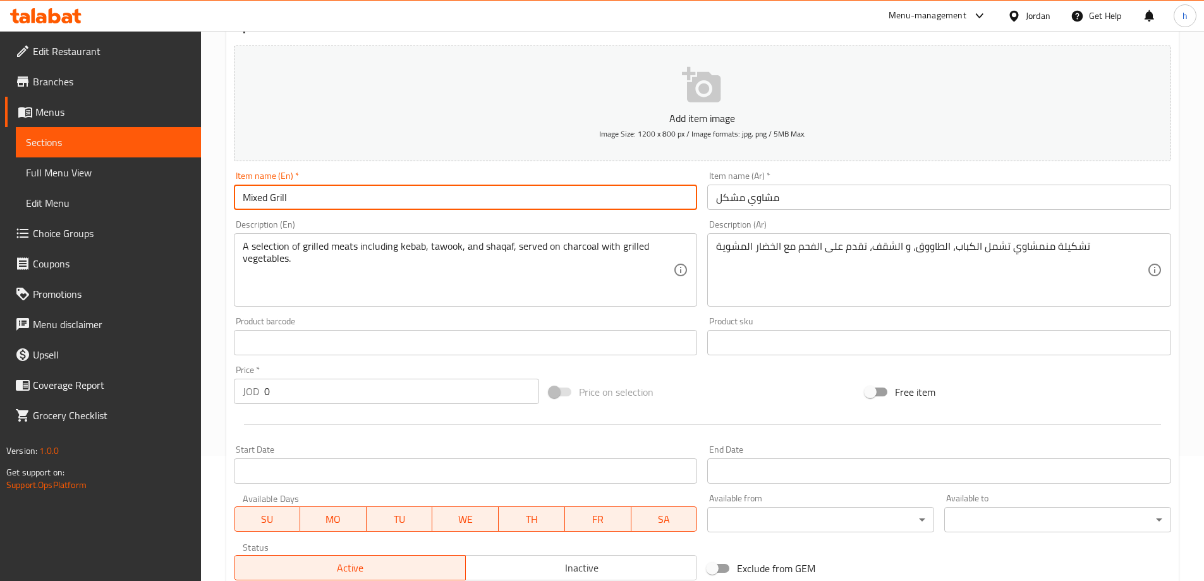
scroll to position [126, 0]
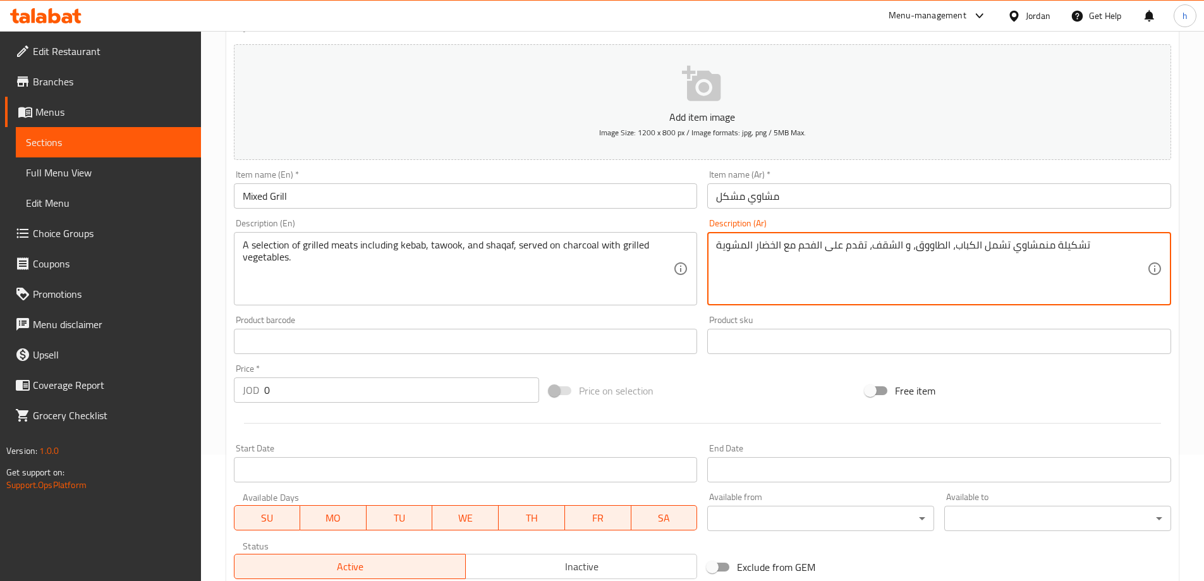
drag, startPoint x: 1043, startPoint y: 245, endPoint x: 1035, endPoint y: 244, distance: 8.3
drag, startPoint x: 1077, startPoint y: 243, endPoint x: 954, endPoint y: 238, distance: 122.7
click at [954, 239] on textarea "تشكيلة مشاوي تشمل الكباب، الطاووق، و الشقف، تقدم على الفحم مع الخضار المشوية" at bounding box center [931, 269] width 431 height 60
type textarea "تشكيلة مشاوي تشمل الكباب، الطاووق، و الشقف، تقدم على الفحم مع الخضار المشوية"
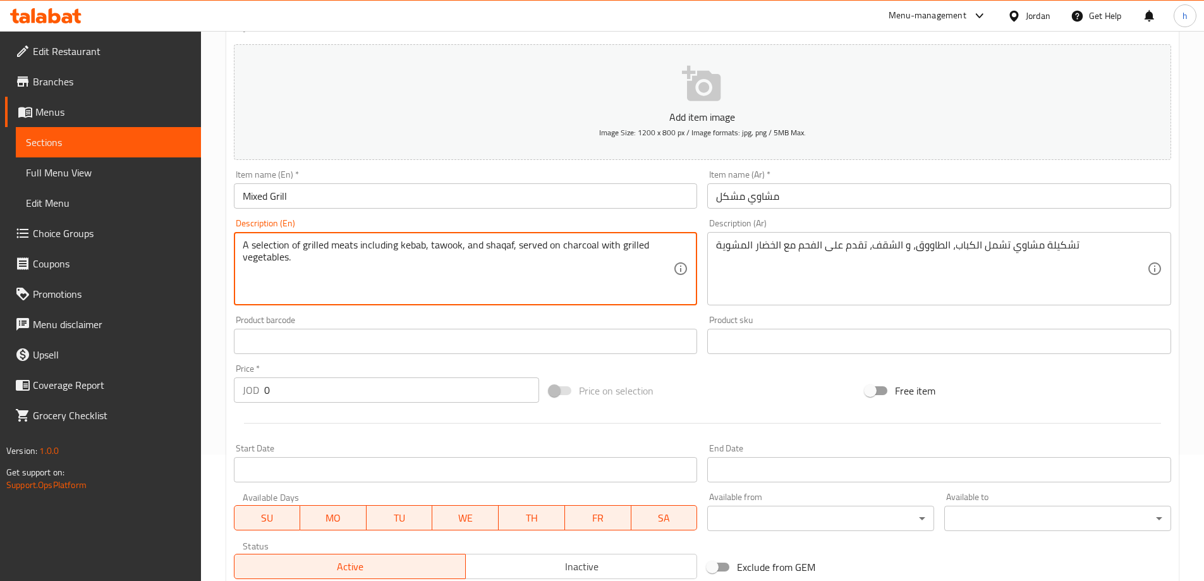
click at [581, 245] on textarea "A selection of grilled meats including kebab, tawook, and shaqaf, served on cha…" at bounding box center [458, 269] width 431 height 60
click at [619, 245] on textarea "A selection of grilled meats including kebab, tawook, and shaqaf, served on cha…" at bounding box center [458, 269] width 431 height 60
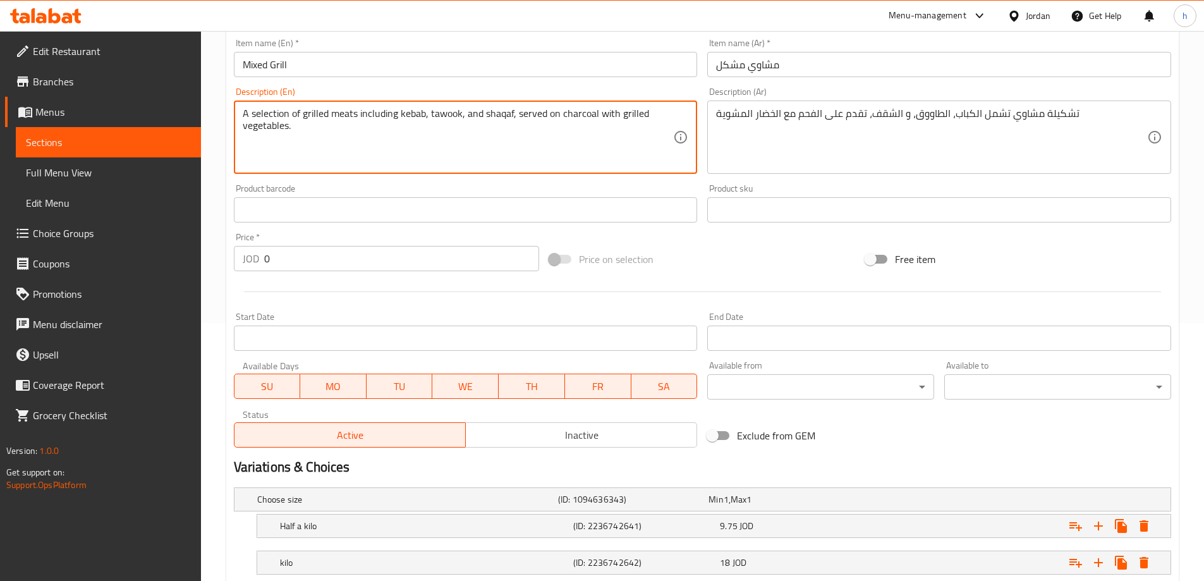
scroll to position [341, 0]
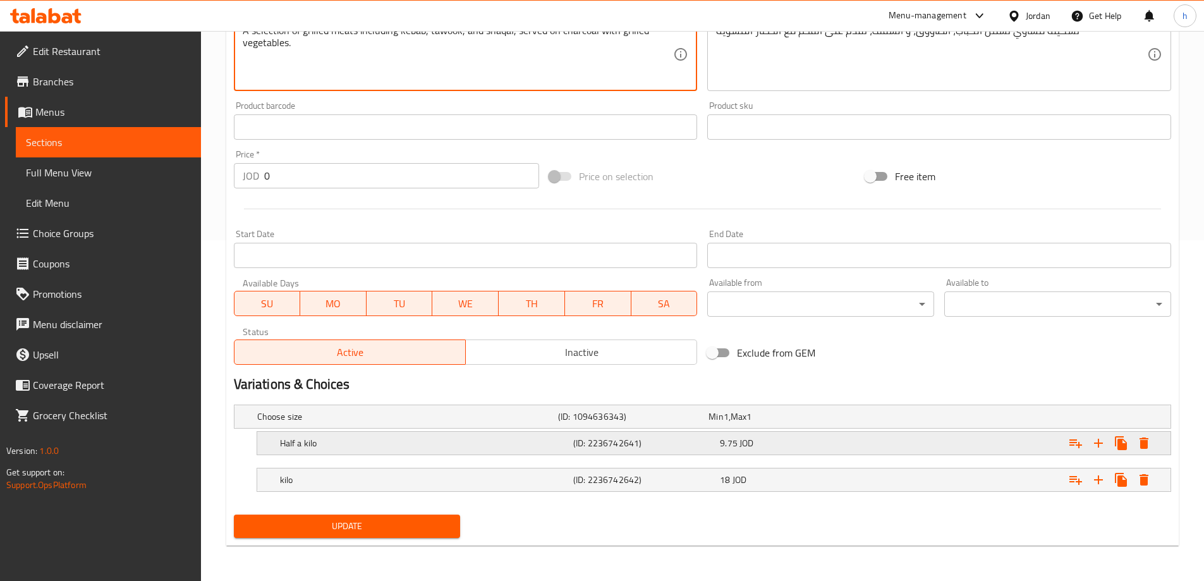
click at [432, 423] on h5 "Half a kilo" at bounding box center [405, 416] width 296 height 13
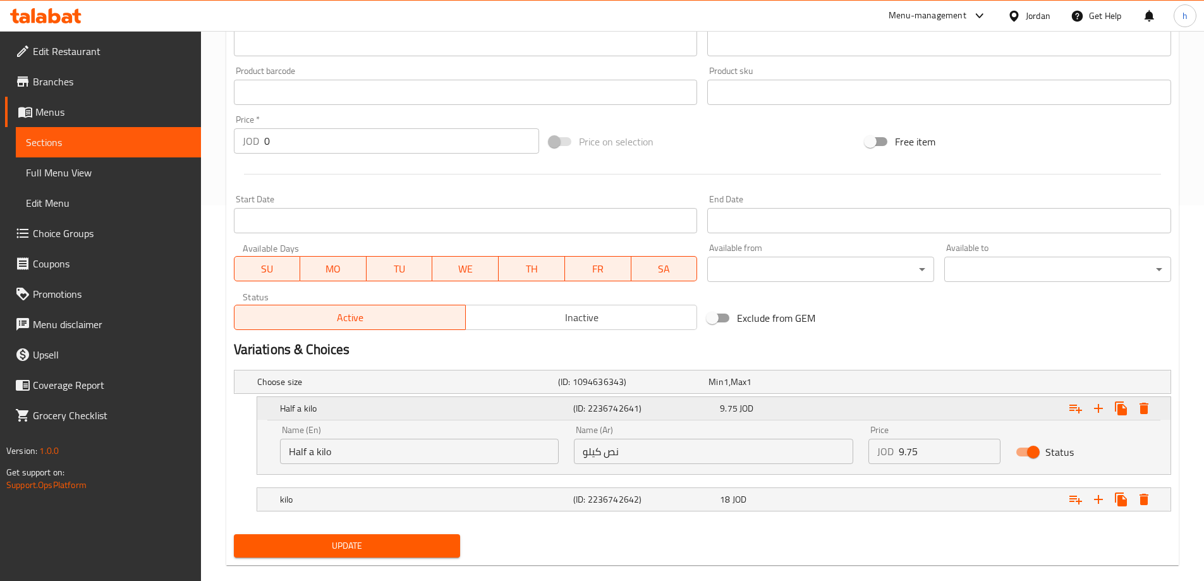
scroll to position [395, 0]
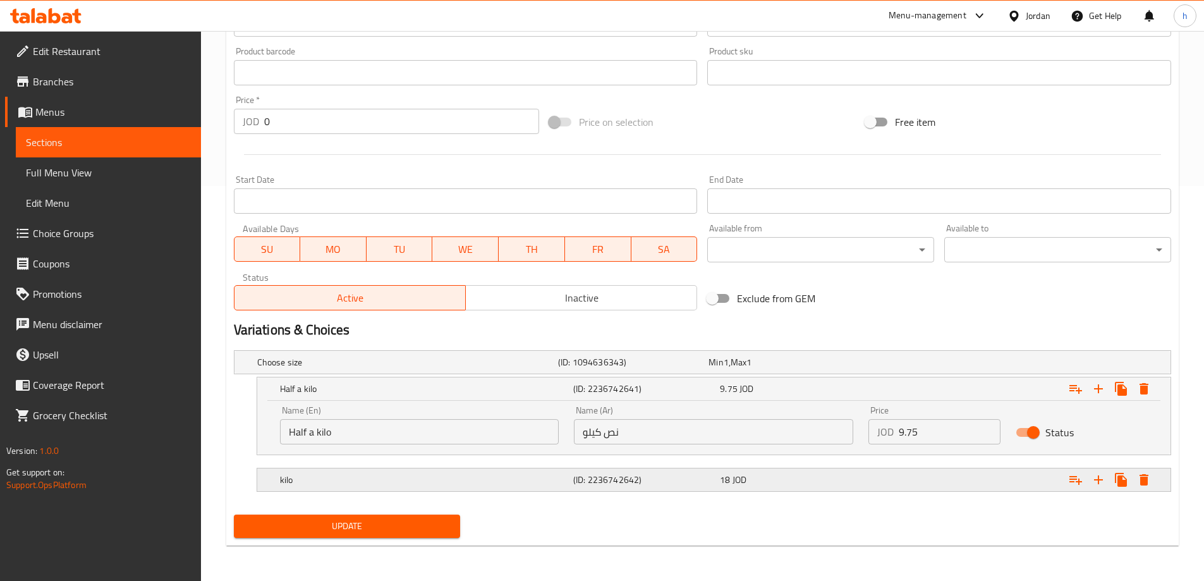
click at [461, 371] on div "kilo" at bounding box center [405, 362] width 301 height 18
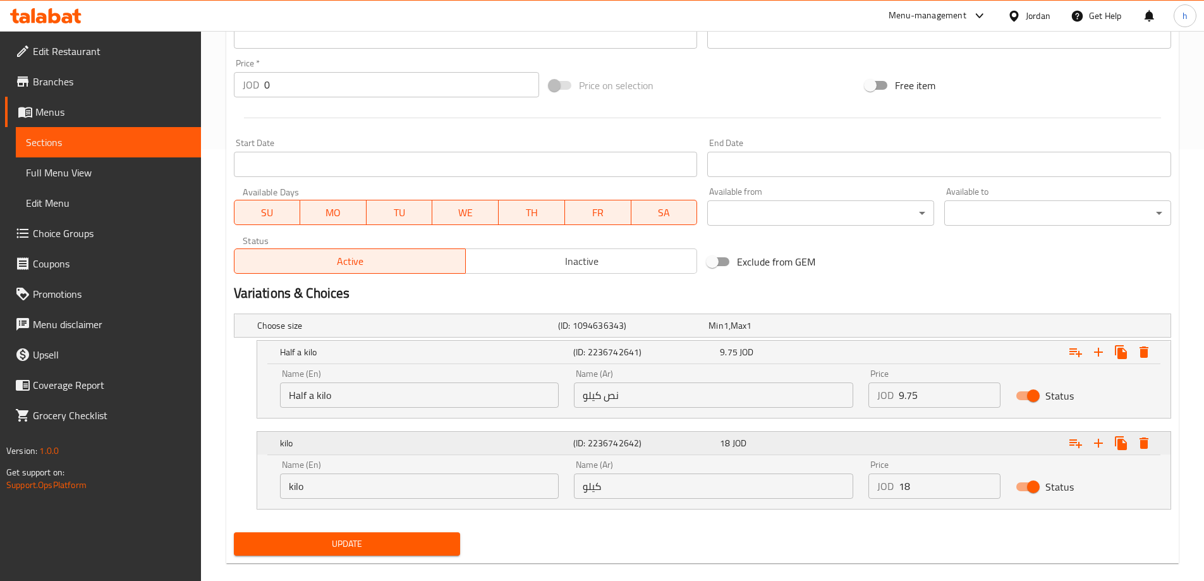
scroll to position [449, 0]
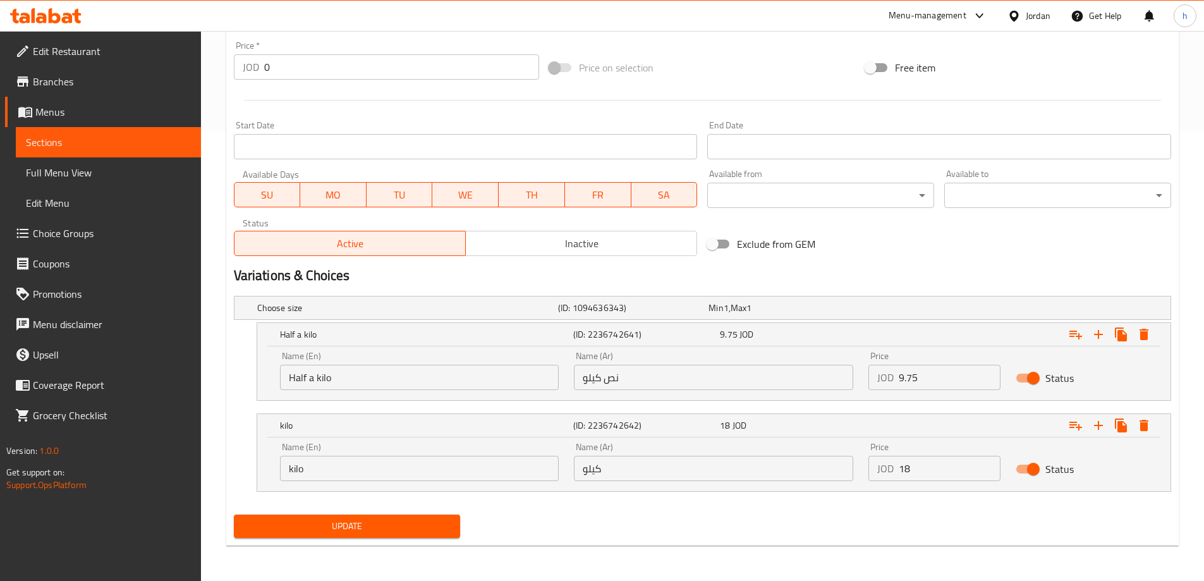
click at [372, 520] on span "Update" at bounding box center [347, 526] width 207 height 16
click at [415, 523] on span "Update" at bounding box center [347, 526] width 207 height 16
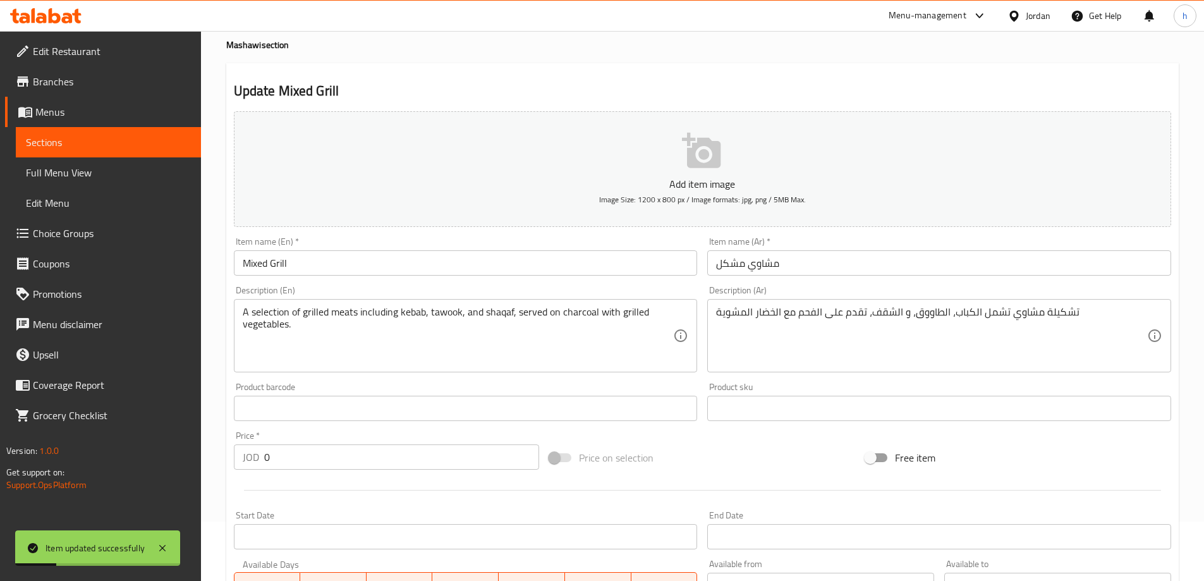
scroll to position [0, 0]
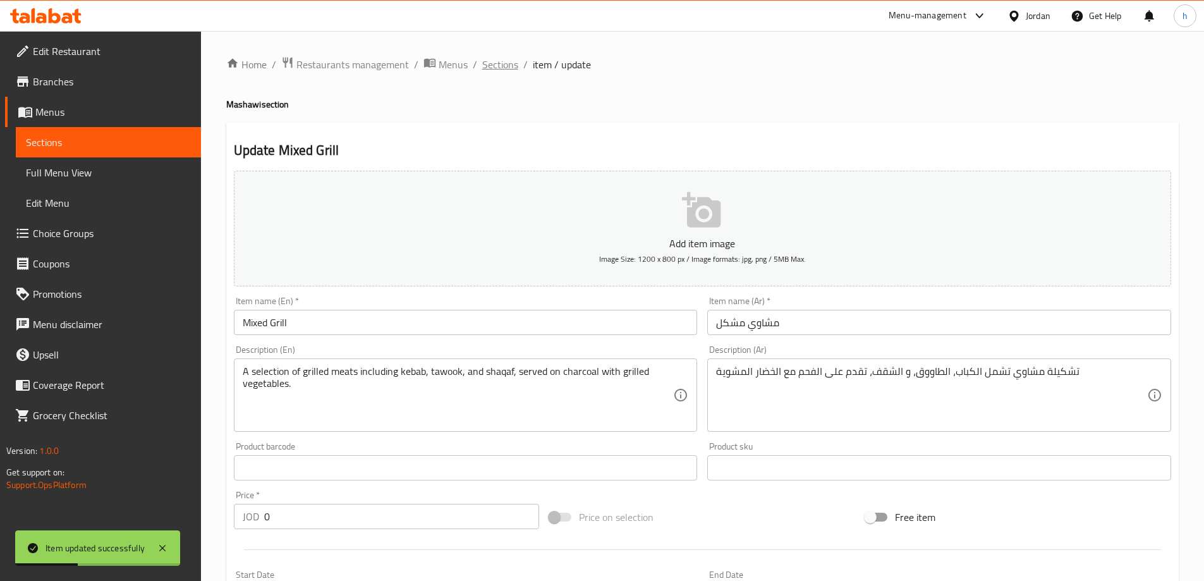
click at [499, 65] on span "Sections" at bounding box center [500, 64] width 36 height 15
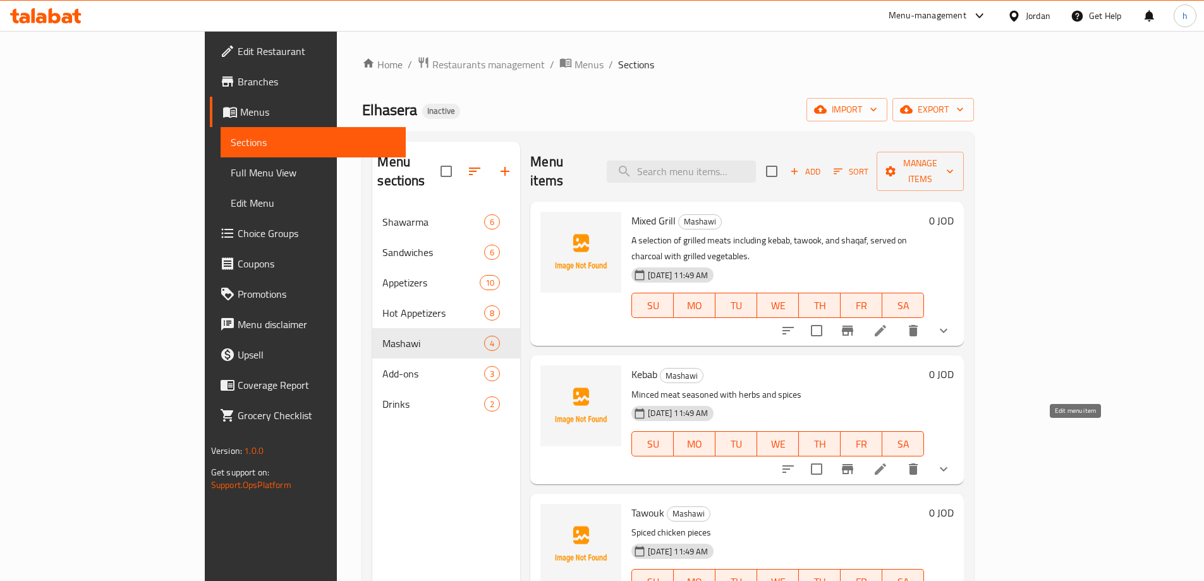
click at [888, 461] on icon at bounding box center [880, 468] width 15 height 15
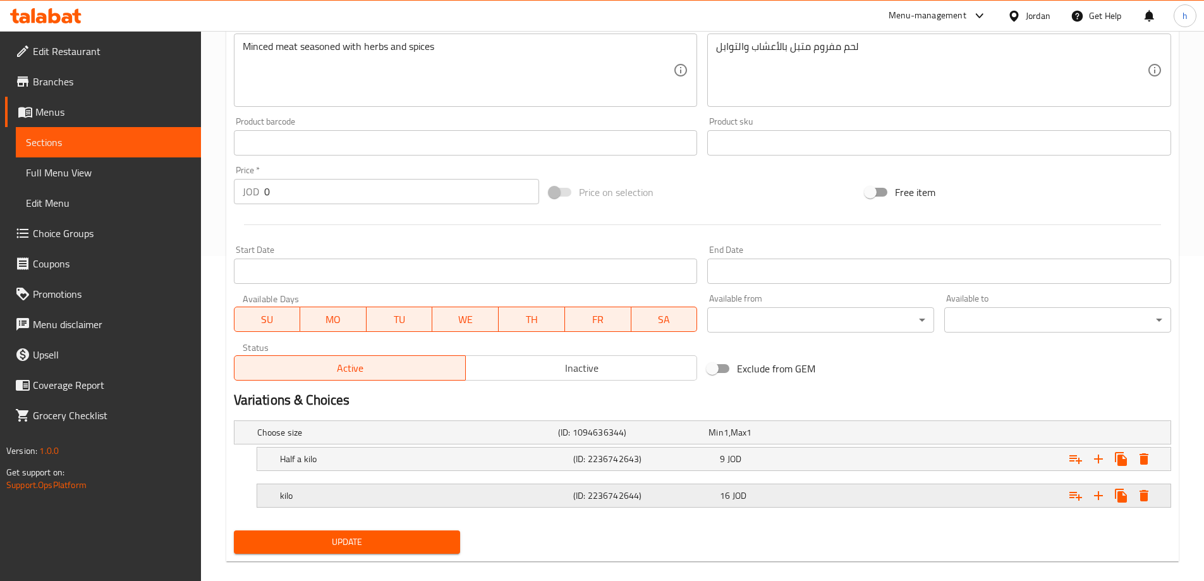
scroll to position [341, 0]
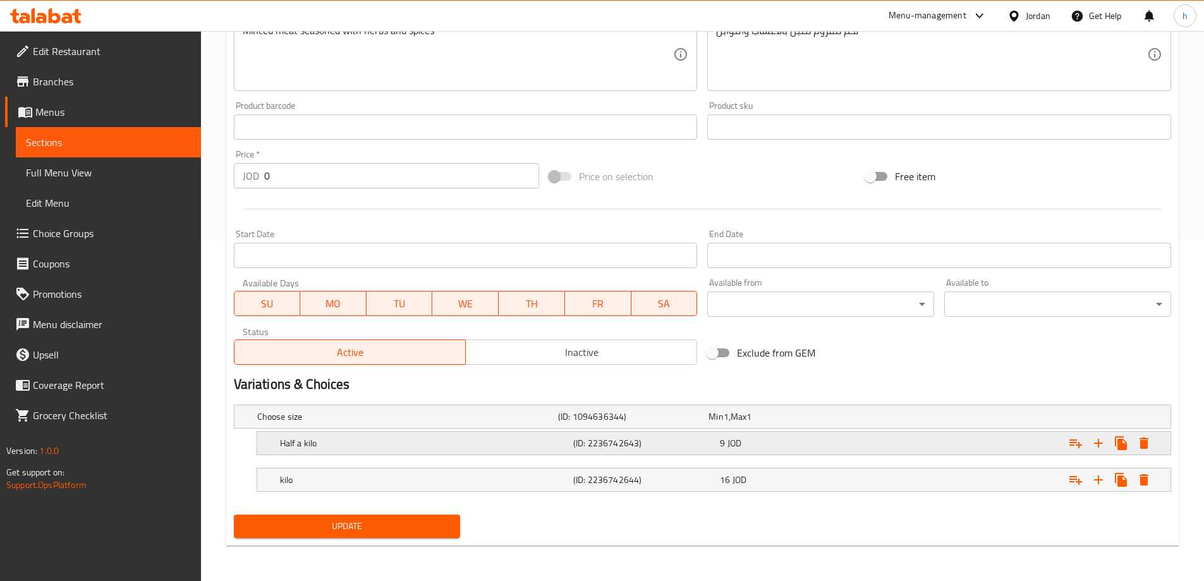
click at [540, 423] on h5 "Half a kilo" at bounding box center [405, 416] width 296 height 13
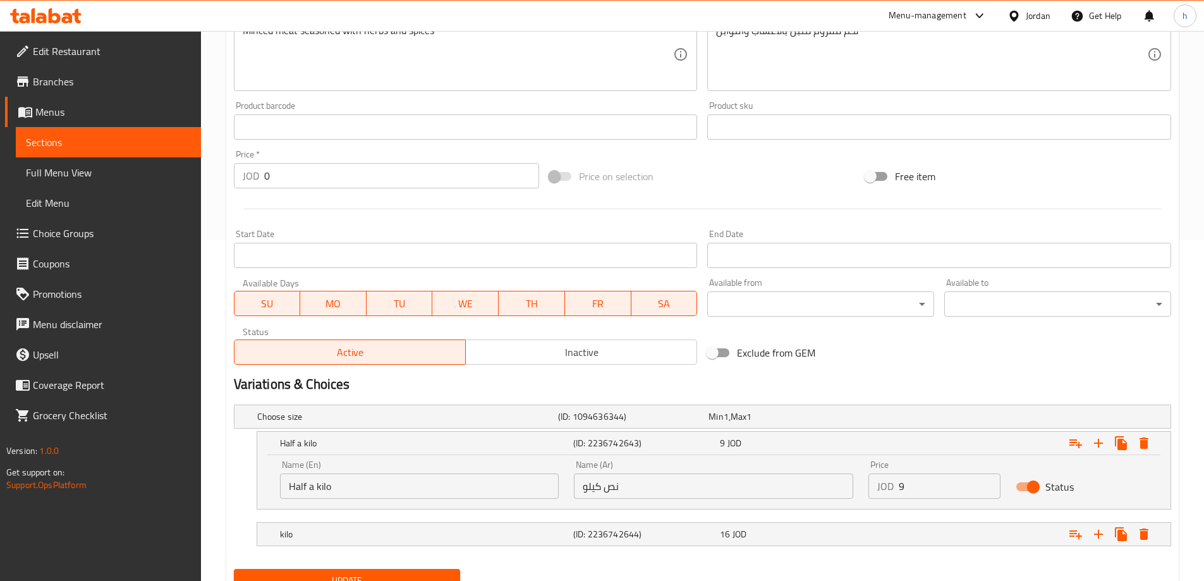
scroll to position [395, 0]
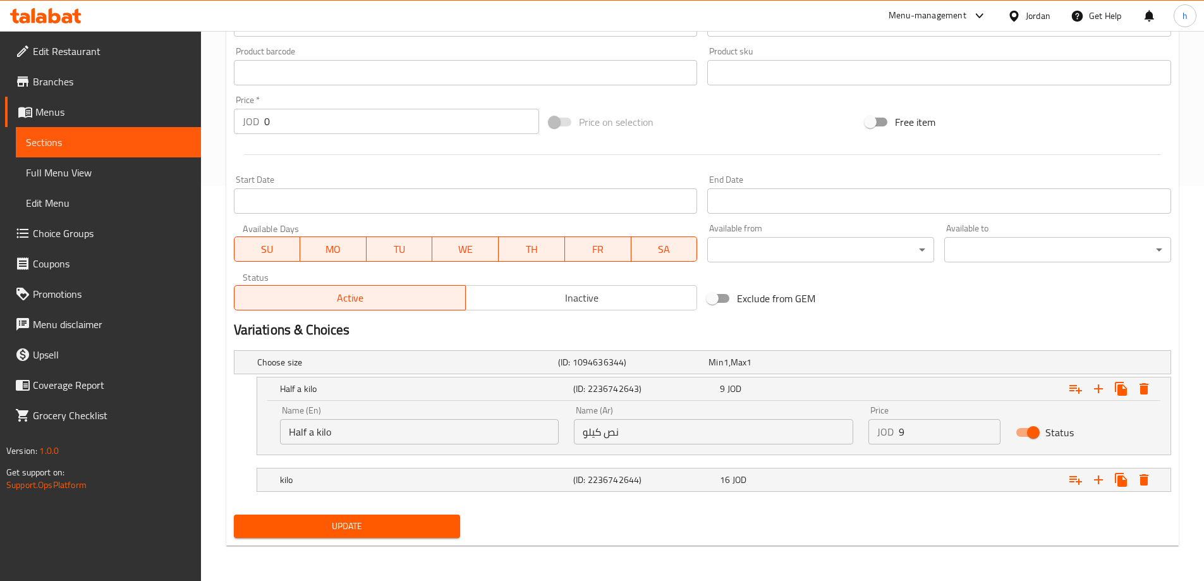
click at [588, 460] on nav at bounding box center [702, 463] width 937 height 10
click at [598, 368] on h5 "(ID: 2236742644)" at bounding box center [630, 362] width 145 height 13
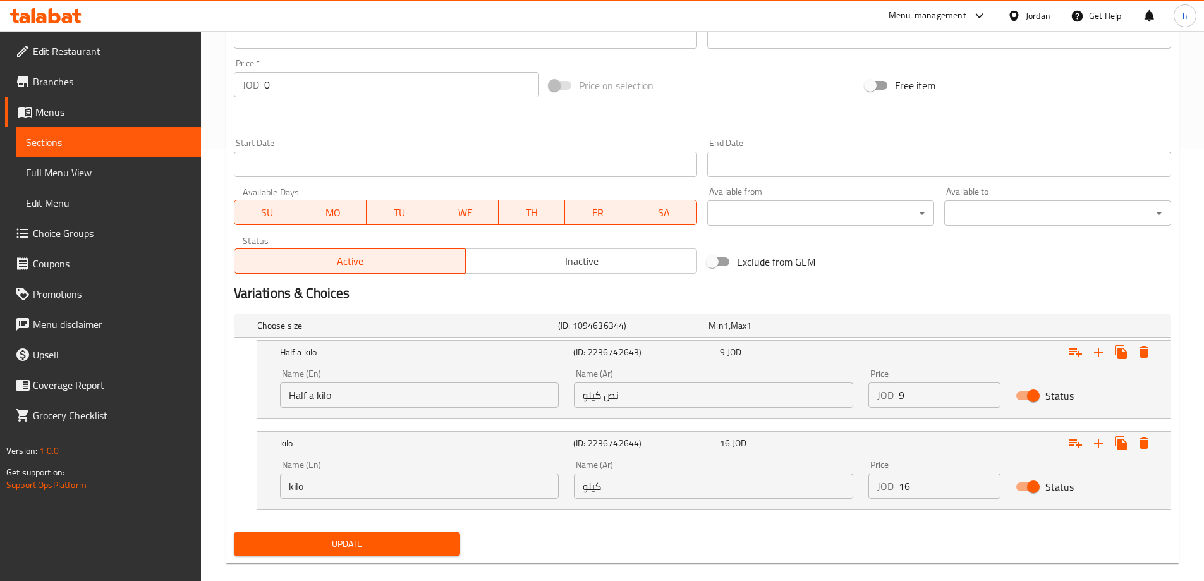
scroll to position [449, 0]
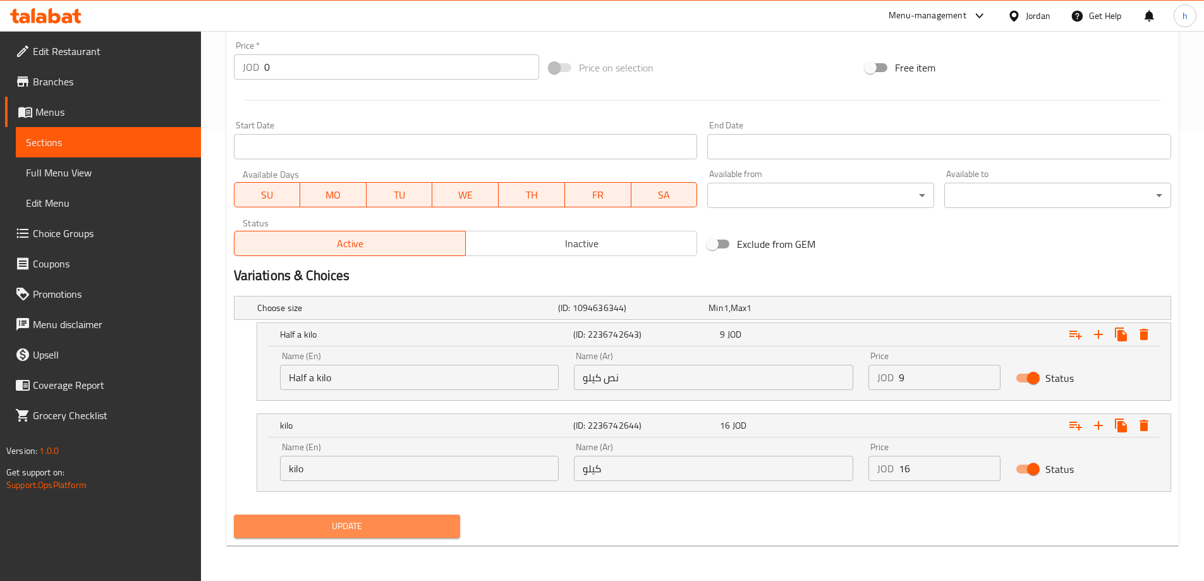
click at [453, 522] on button "Update" at bounding box center [347, 525] width 227 height 23
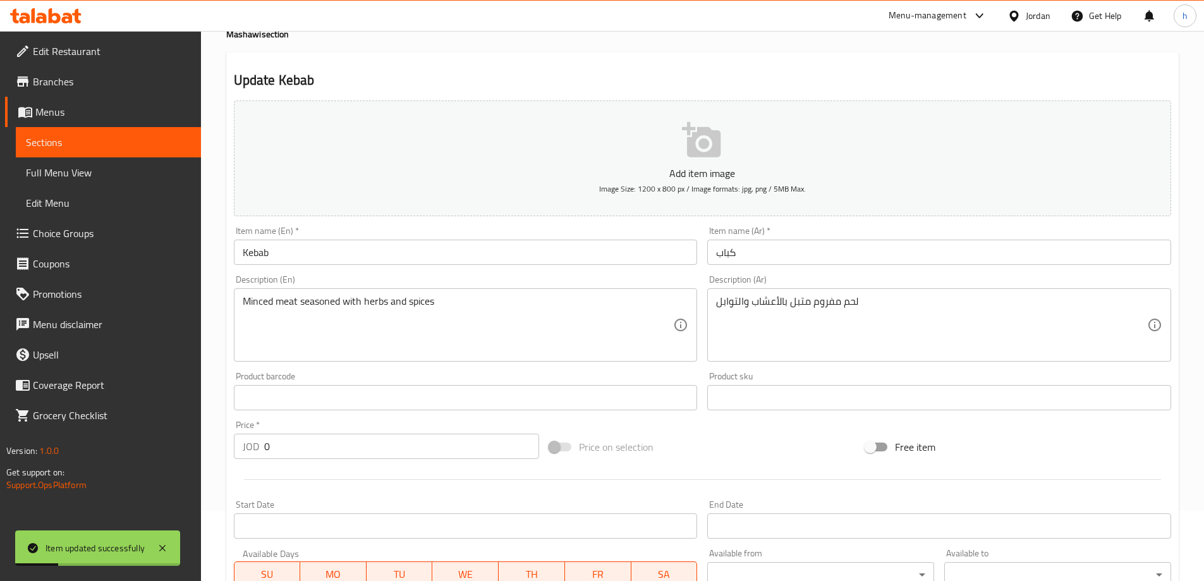
scroll to position [0, 0]
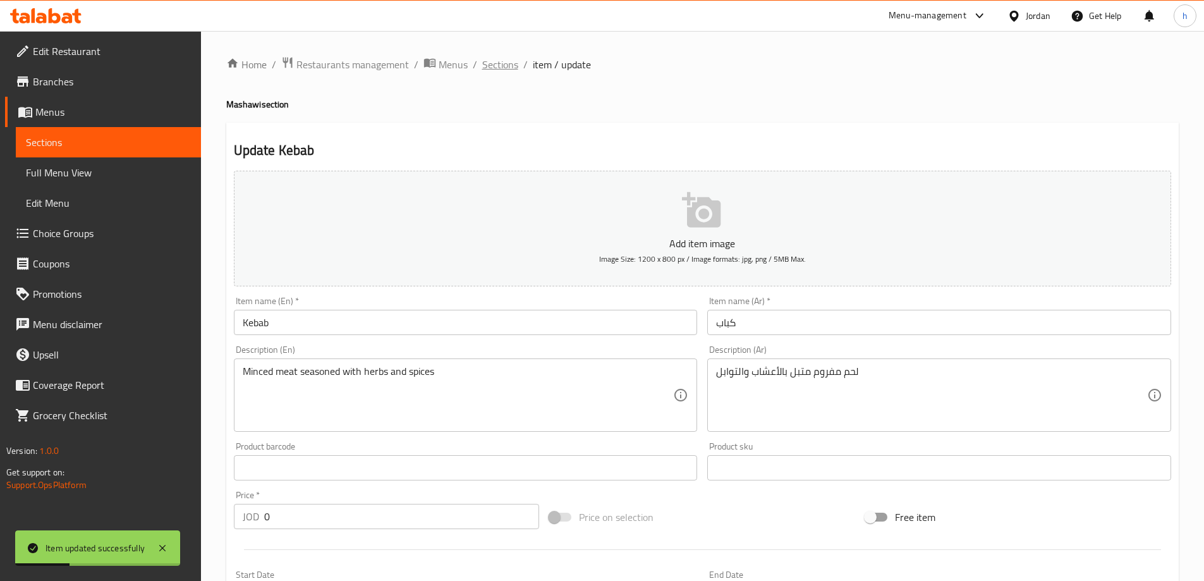
click at [501, 66] on span "Sections" at bounding box center [500, 64] width 36 height 15
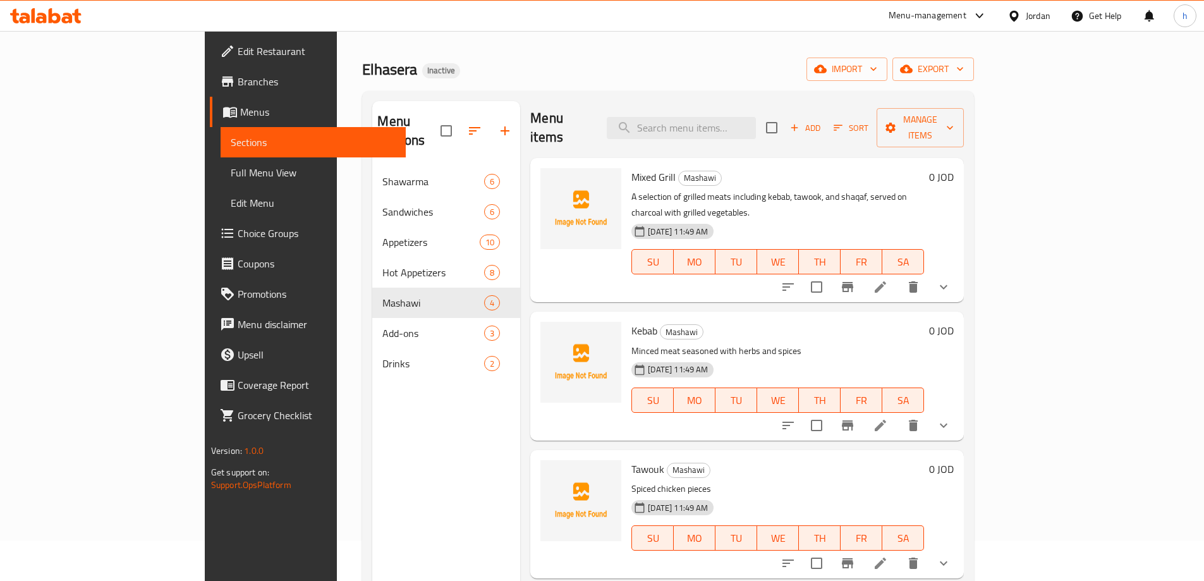
scroll to position [63, 0]
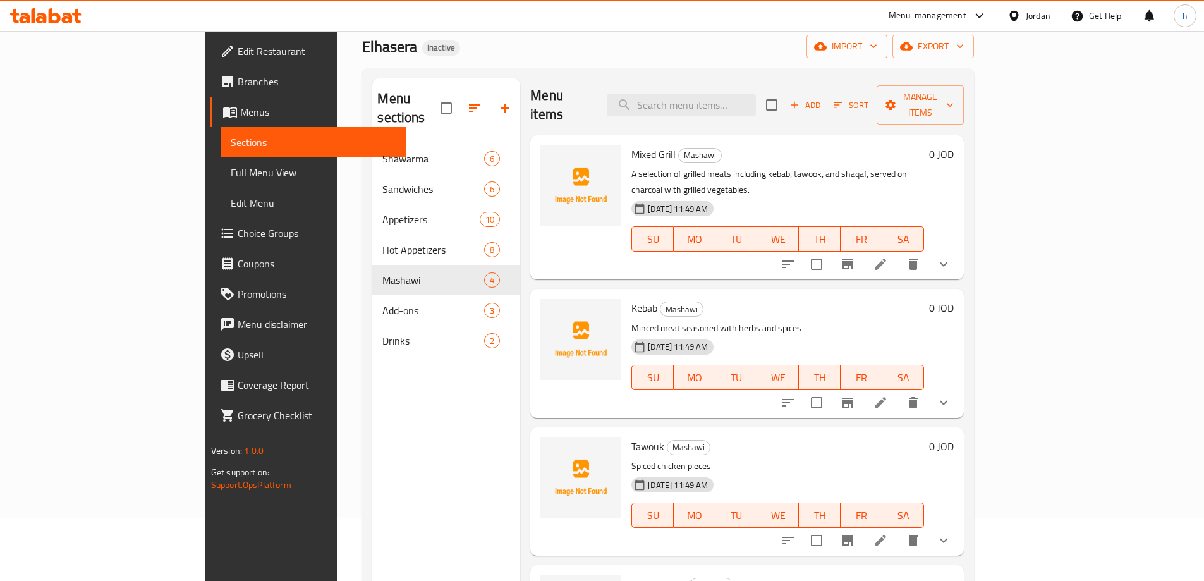
click at [898, 529] on li at bounding box center [880, 540] width 35 height 23
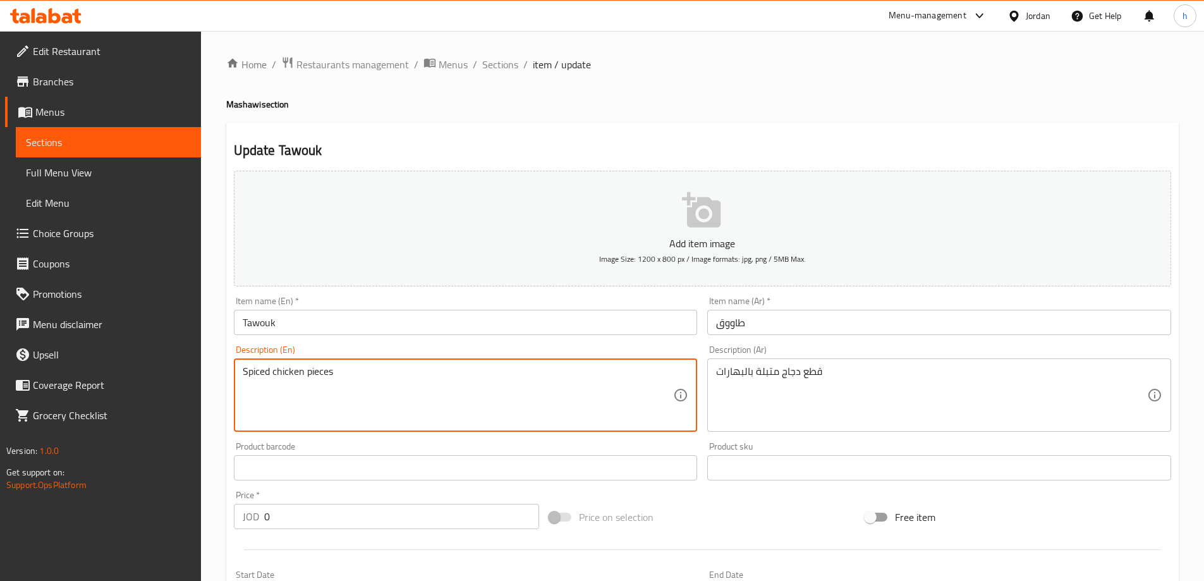
click at [325, 372] on textarea "Spiced chicken pieces" at bounding box center [458, 395] width 431 height 60
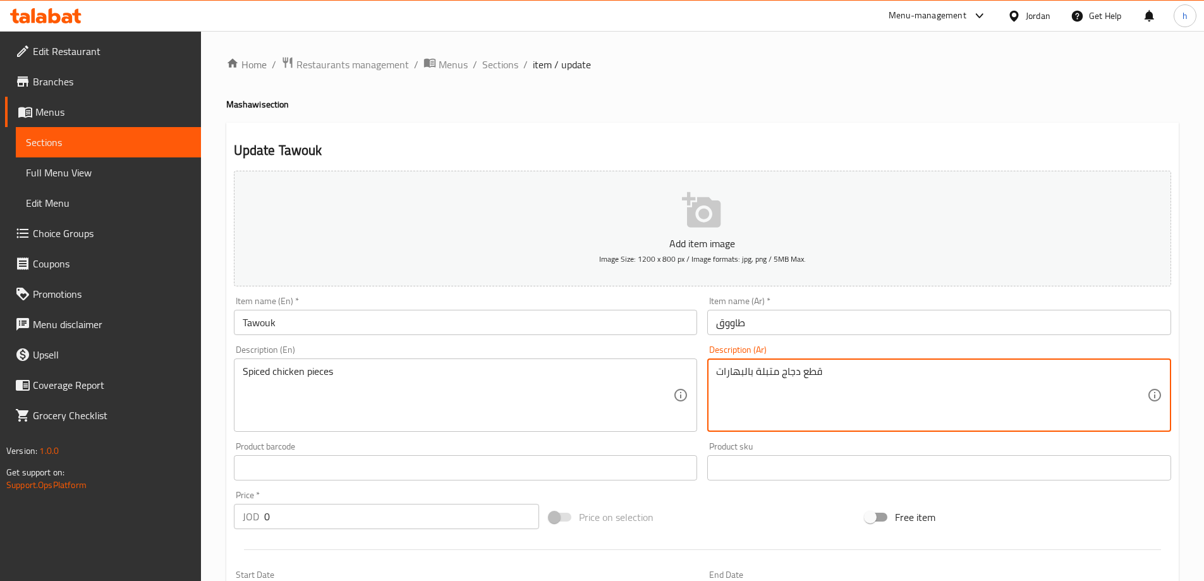
click at [822, 368] on textarea "قطع دجاج متبلة بالبهارات" at bounding box center [931, 395] width 431 height 60
click at [794, 370] on textarea "قطع دجاج متبلة بالبهارات" at bounding box center [931, 395] width 431 height 60
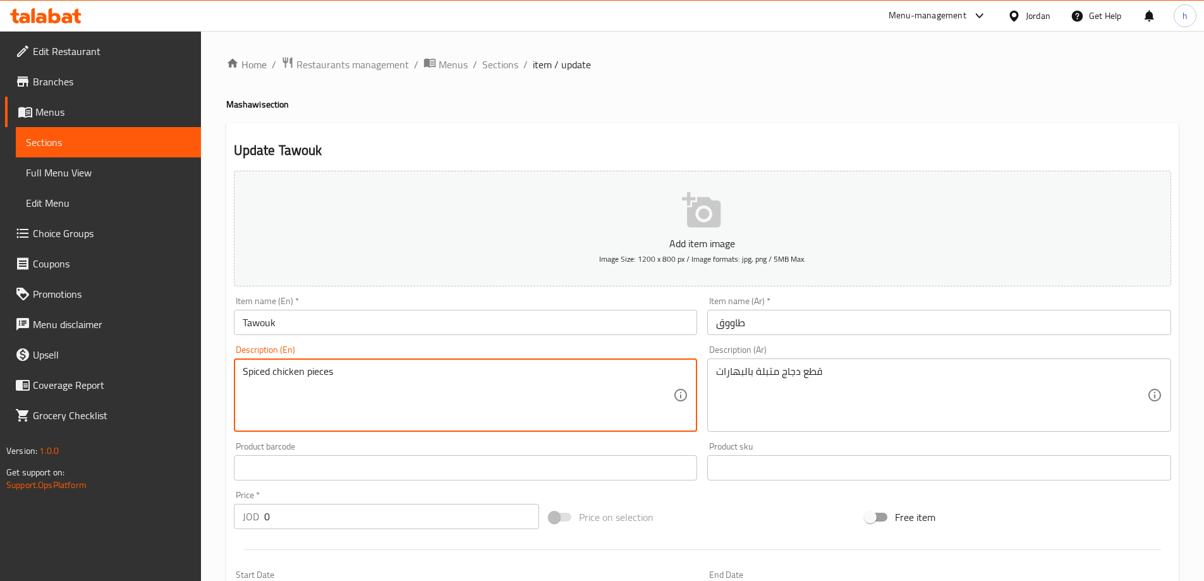
click at [279, 369] on textarea "Spiced chicken pieces" at bounding box center [458, 395] width 431 height 60
click at [789, 369] on textarea "قطع دجاج متبلة بالبهارات" at bounding box center [931, 395] width 431 height 60
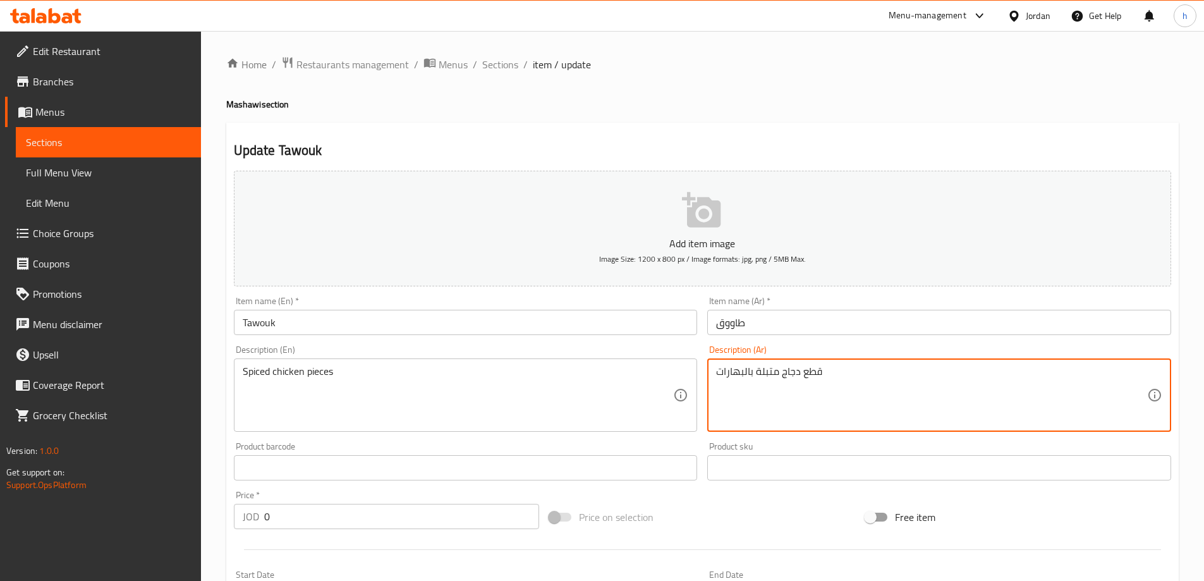
click at [765, 372] on textarea "قطع دجاج متبلة بالبهارات" at bounding box center [931, 395] width 431 height 60
click at [728, 375] on textarea "قطع دجاج متبلة بالبهارات" at bounding box center [931, 395] width 431 height 60
drag, startPoint x: 755, startPoint y: 379, endPoint x: 720, endPoint y: 375, distance: 34.9
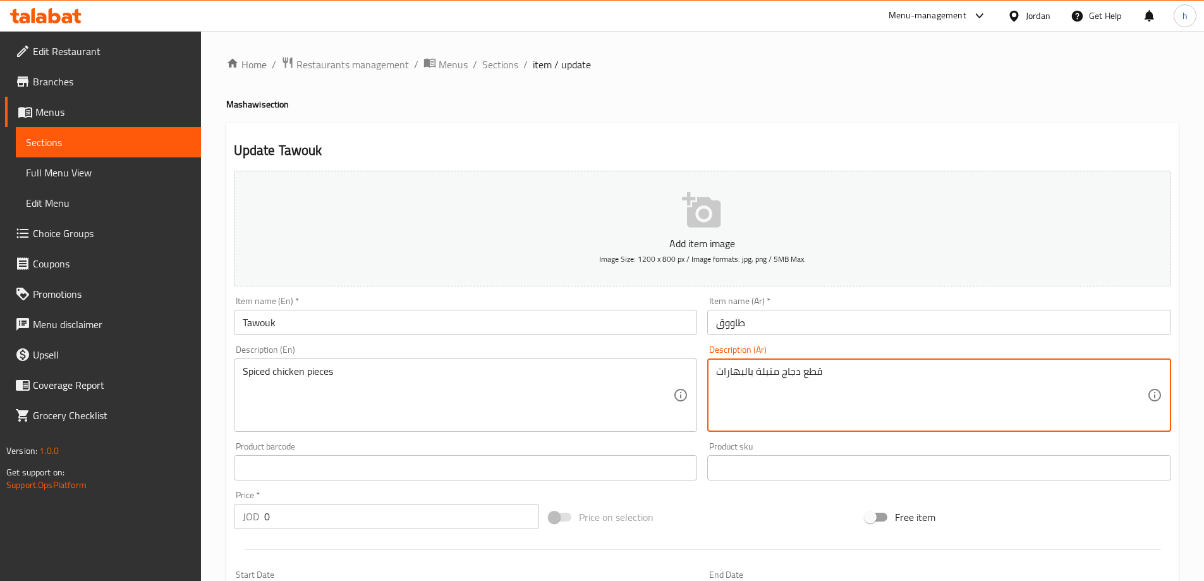
click at [720, 375] on textarea "قطع دجاج متبلة بالبهارات" at bounding box center [931, 395] width 431 height 60
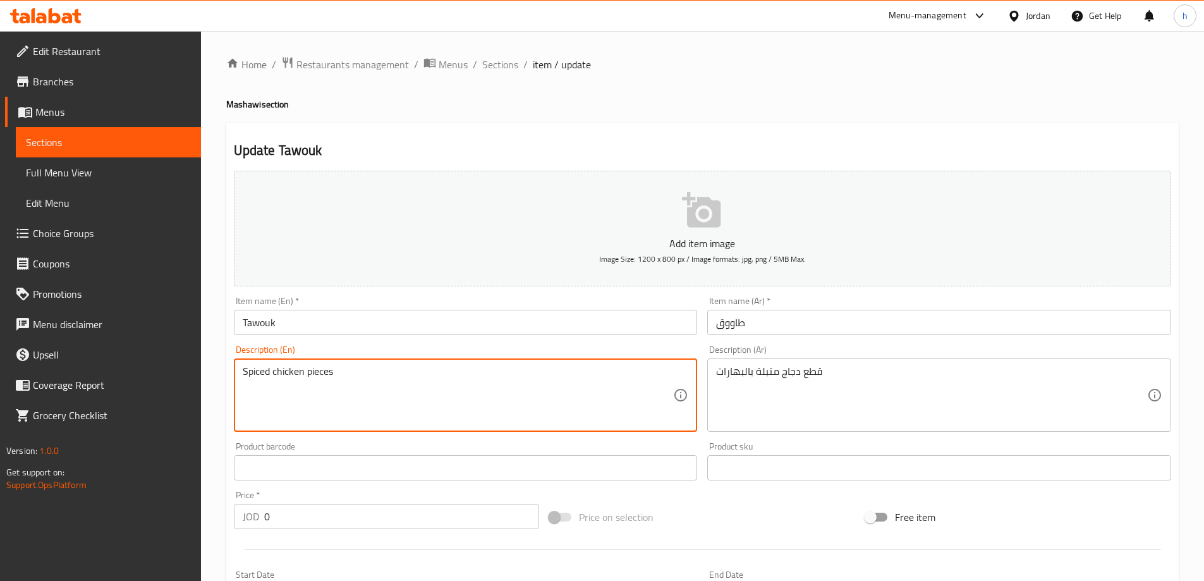
paste textarea "With spices"
click at [335, 369] on textarea "Spiced chicken piecesWith spices" at bounding box center [458, 395] width 431 height 60
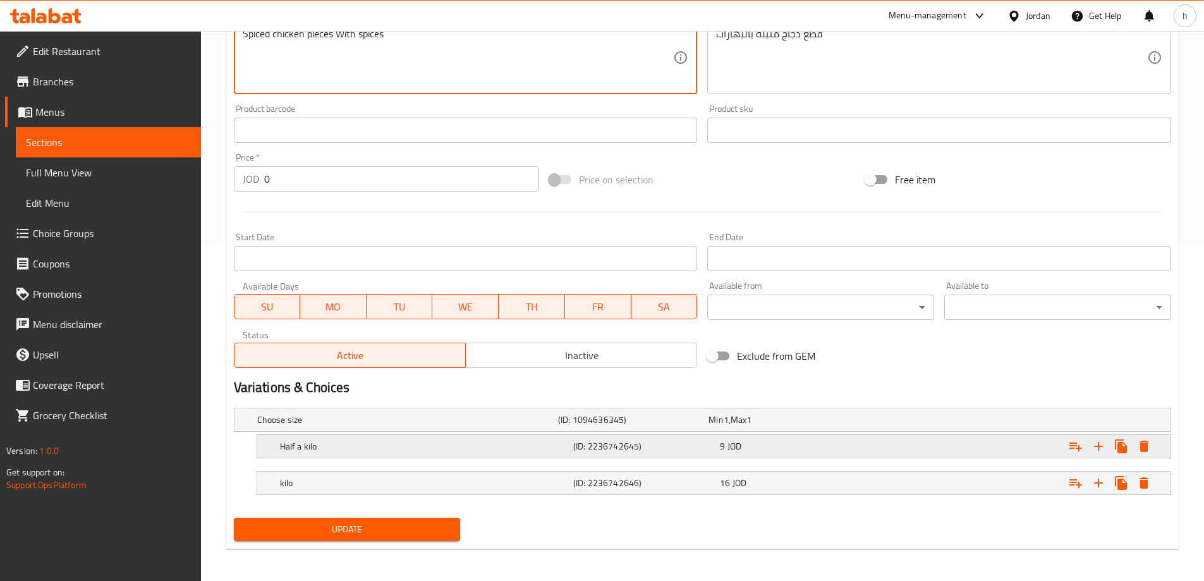
scroll to position [341, 0]
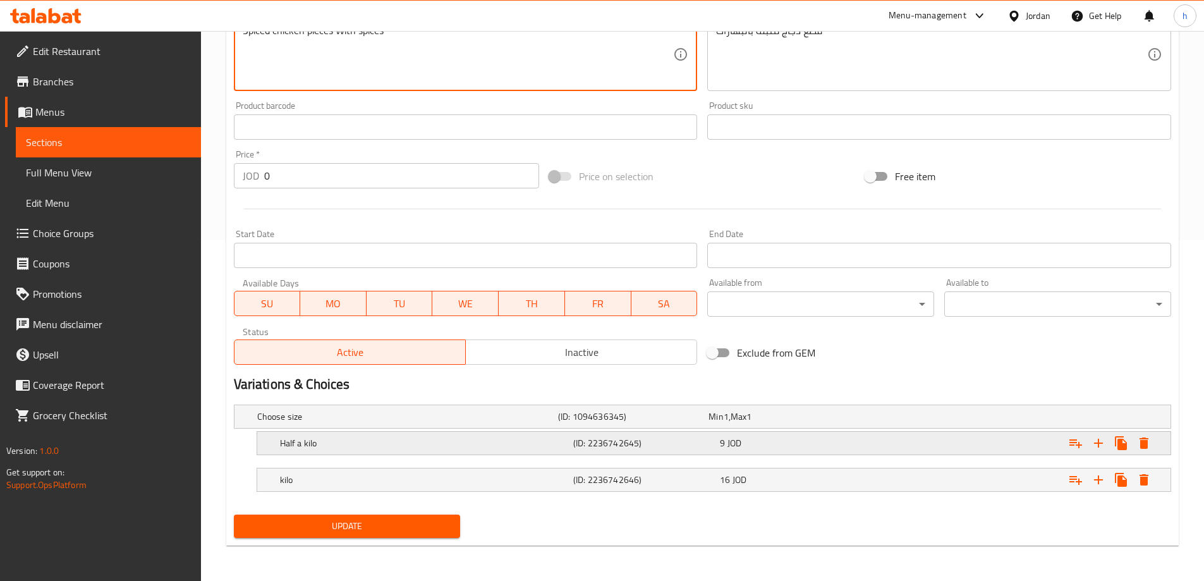
type textarea "Spiced chicken pieces With spices"
click at [516, 423] on h5 "Half a kilo" at bounding box center [405, 416] width 296 height 13
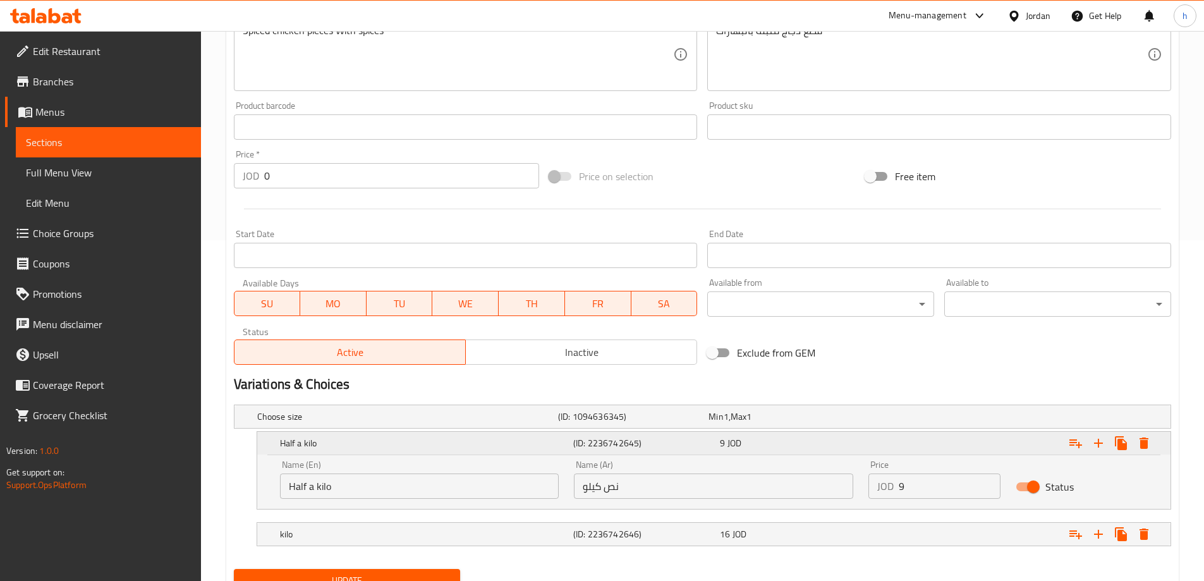
scroll to position [395, 0]
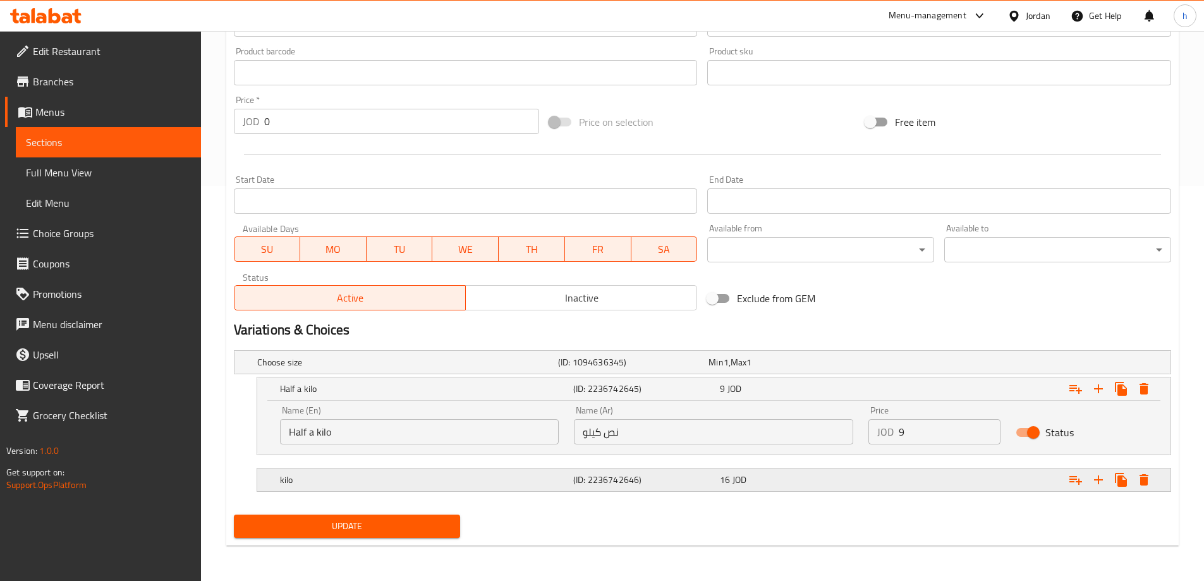
click at [513, 368] on h5 "kilo" at bounding box center [405, 362] width 296 height 13
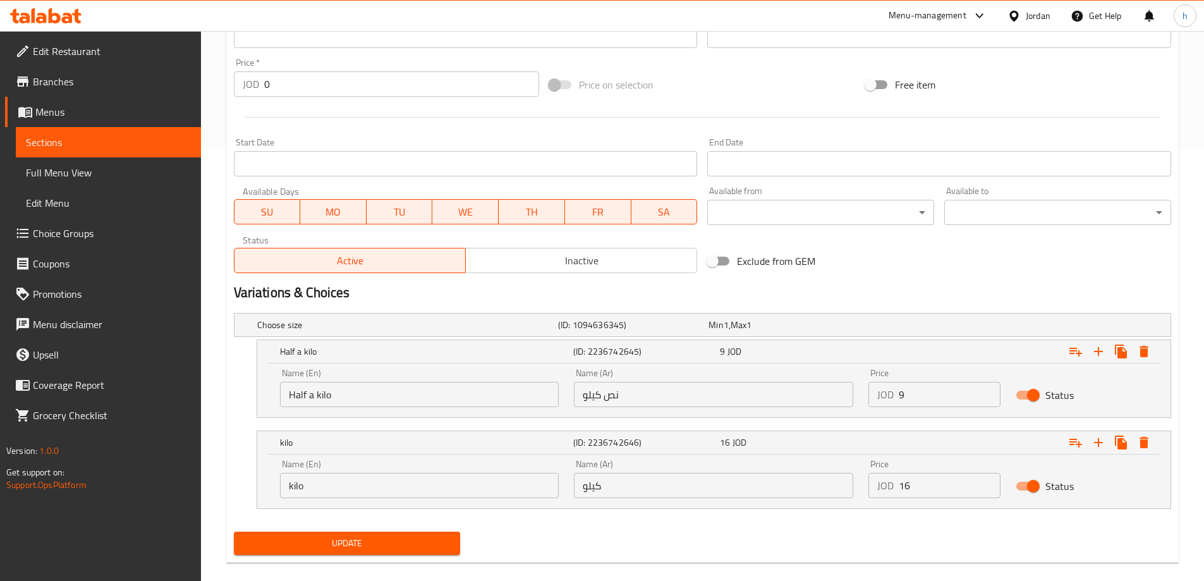
scroll to position [449, 0]
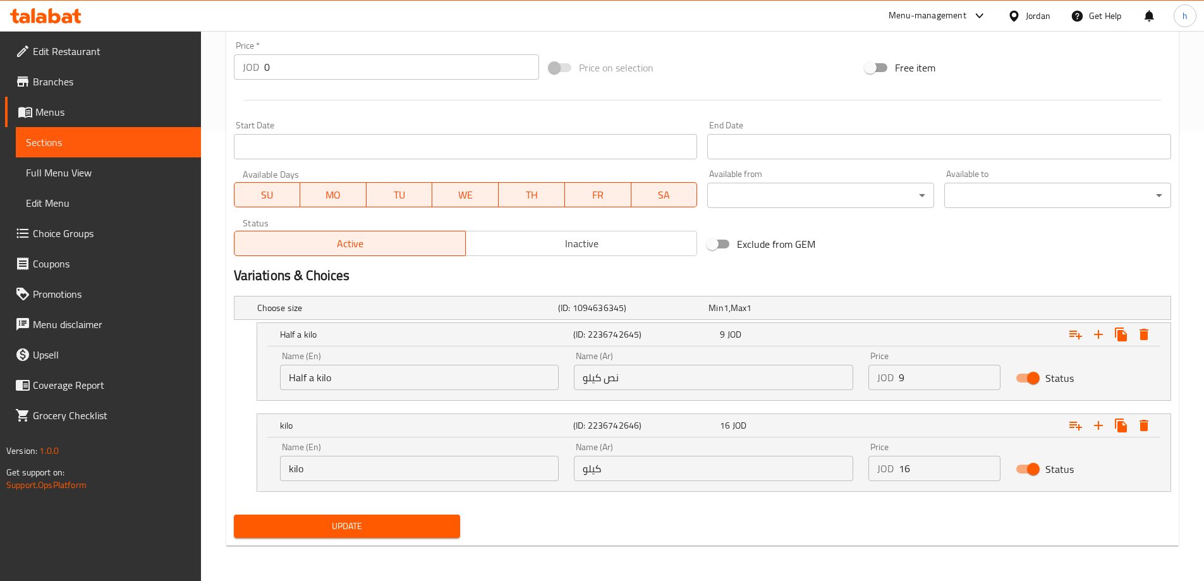
click at [442, 526] on span "Update" at bounding box center [347, 526] width 207 height 16
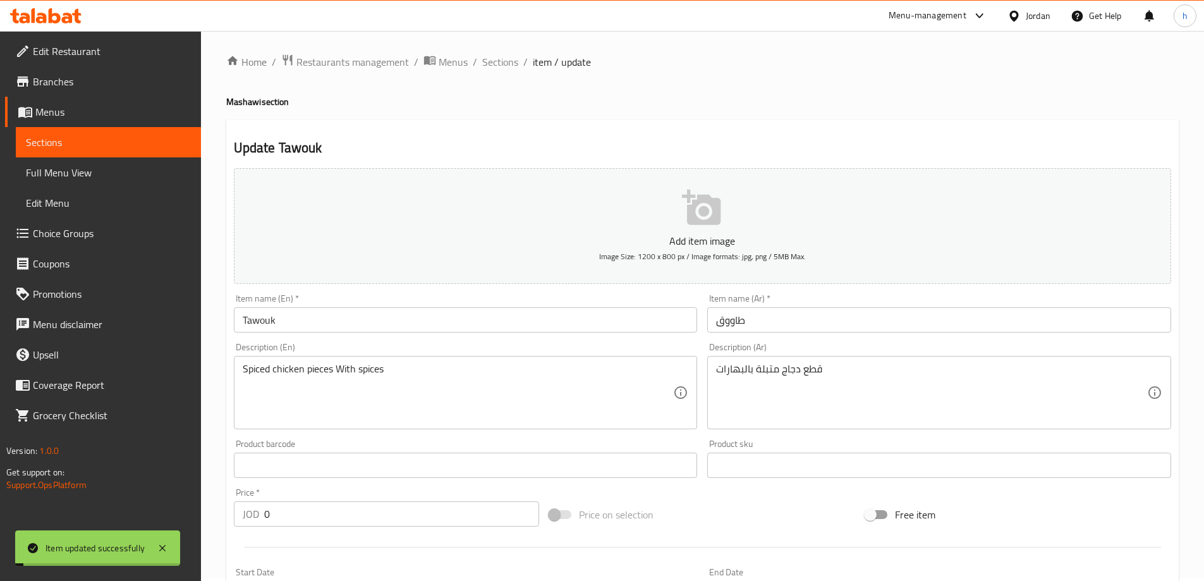
scroll to position [0, 0]
click at [482, 63] on span "Sections" at bounding box center [500, 64] width 36 height 15
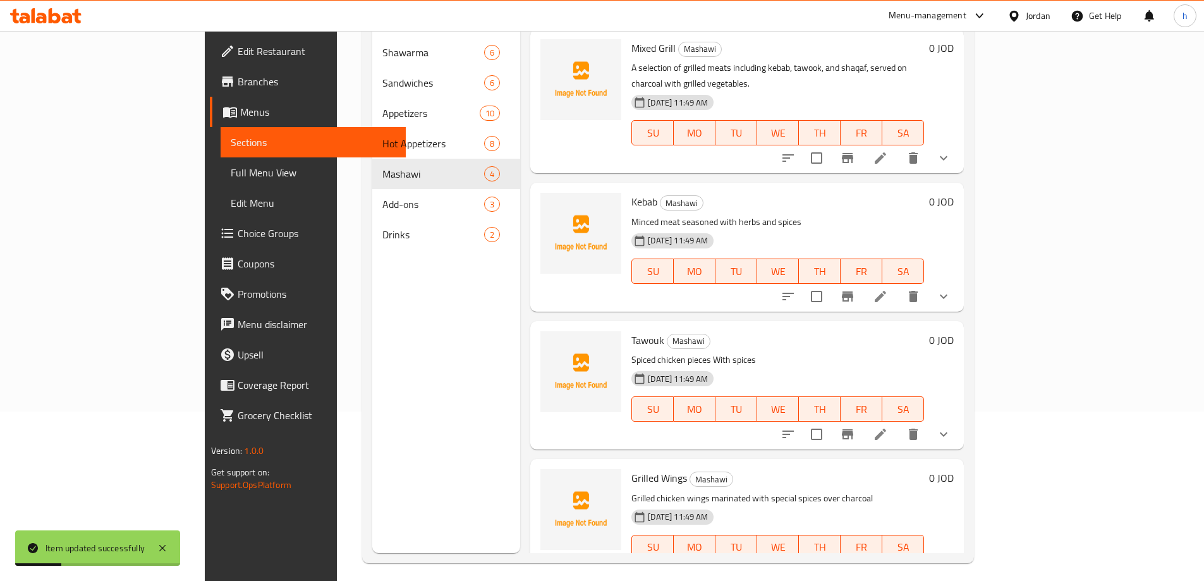
scroll to position [177, 0]
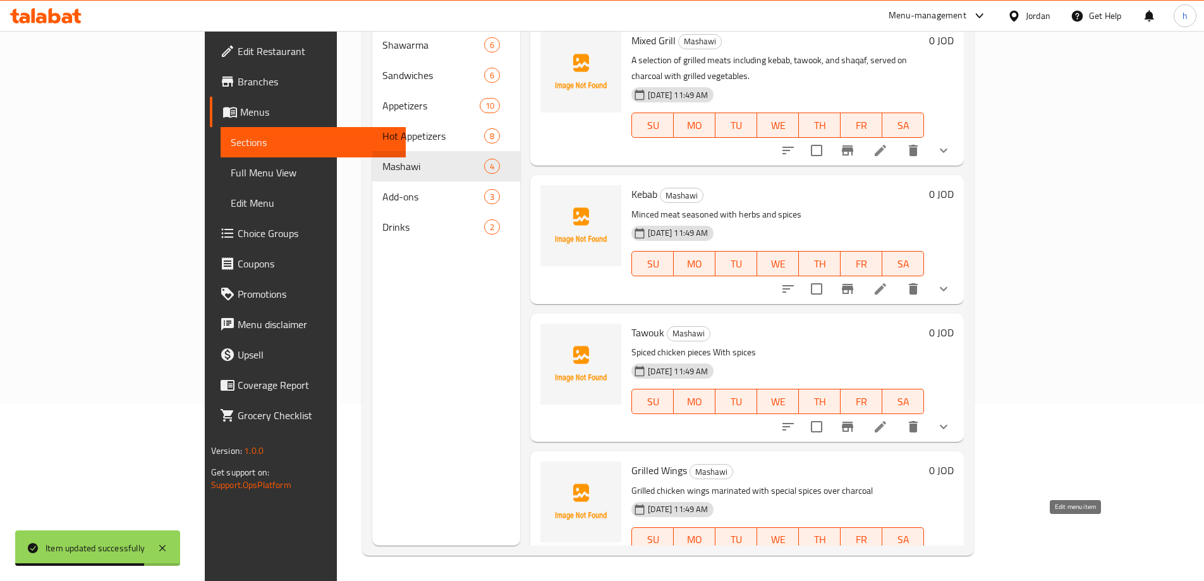
click at [886, 559] on icon at bounding box center [880, 564] width 11 height 11
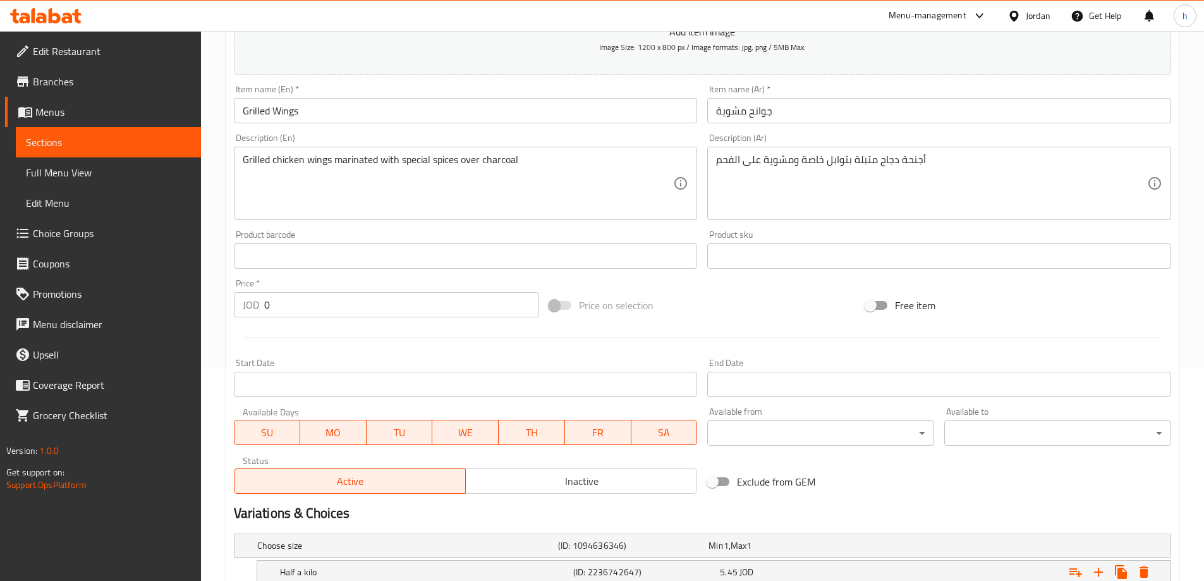
scroll to position [341, 0]
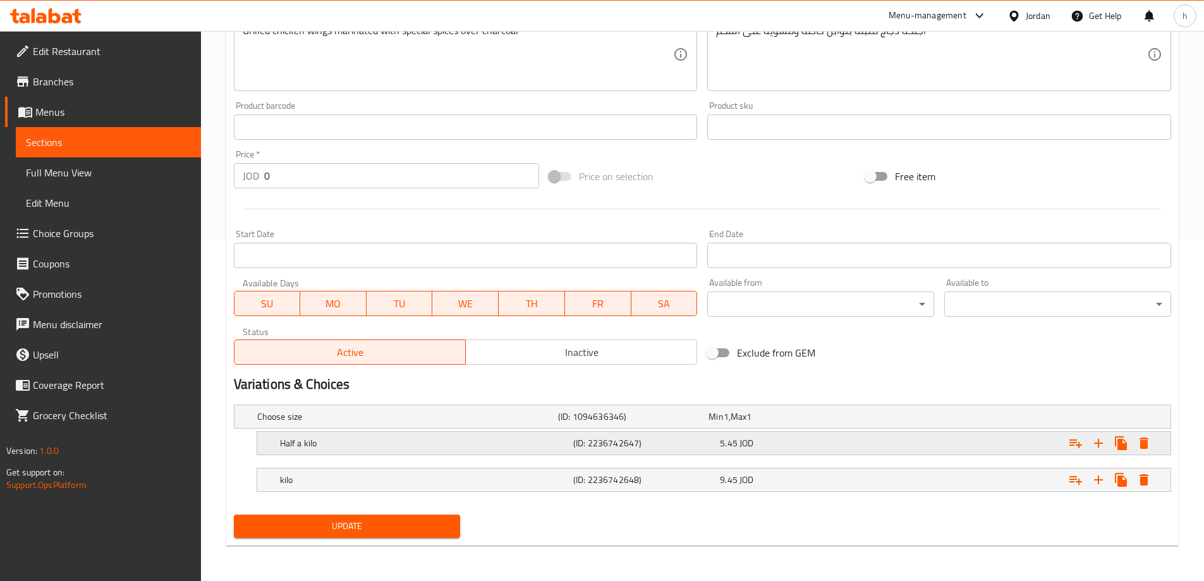
click at [502, 425] on div "Half a kilo" at bounding box center [405, 417] width 301 height 18
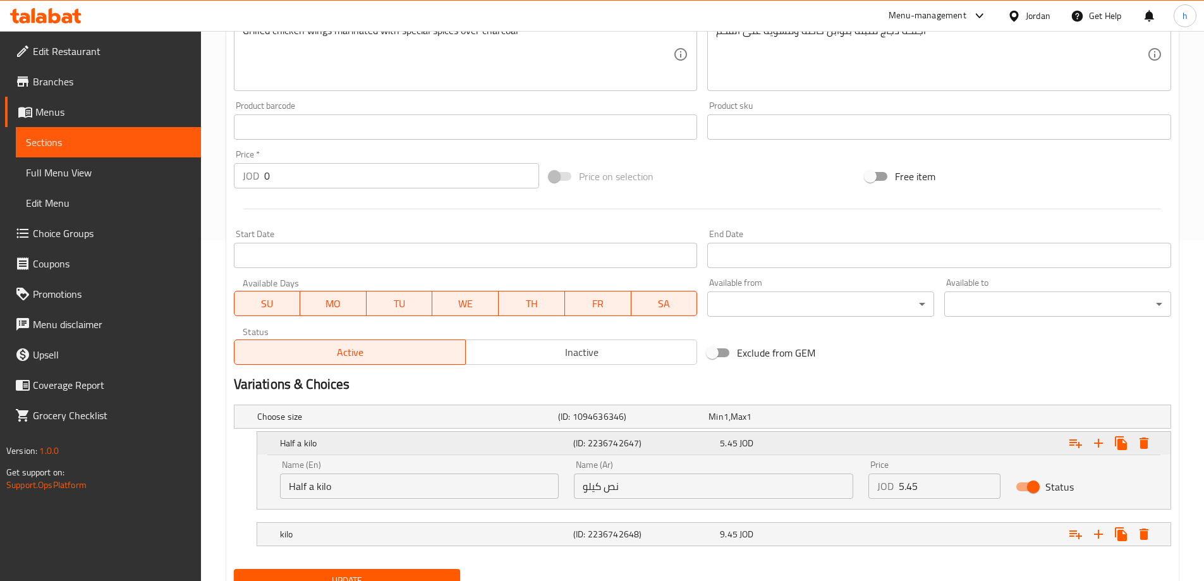
scroll to position [395, 0]
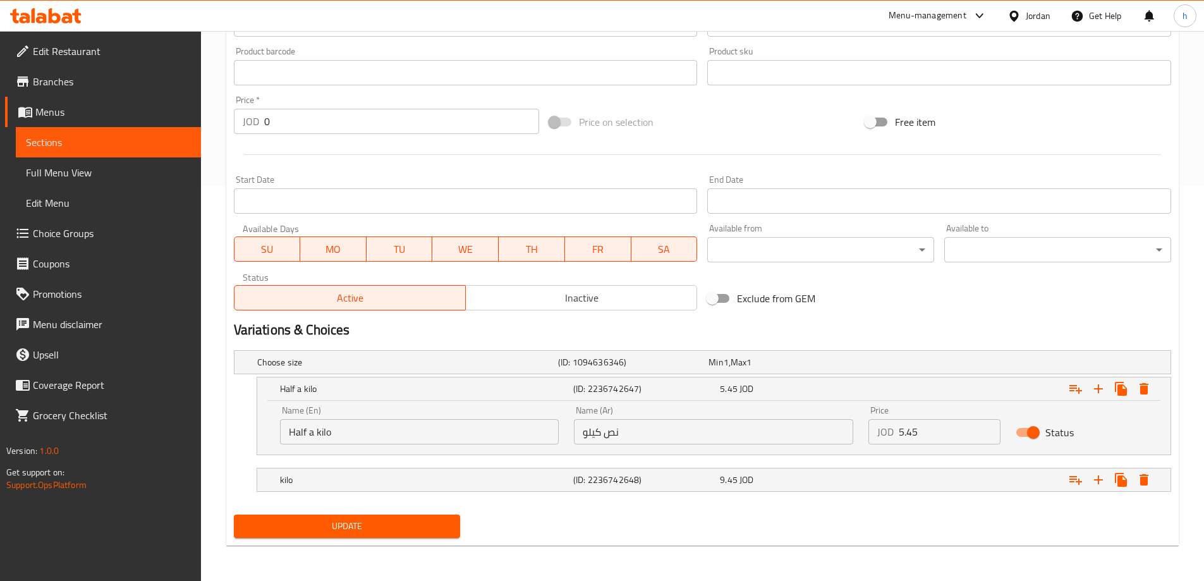
click at [522, 461] on nav at bounding box center [702, 463] width 937 height 10
click at [518, 368] on h5 "kilo" at bounding box center [405, 362] width 296 height 13
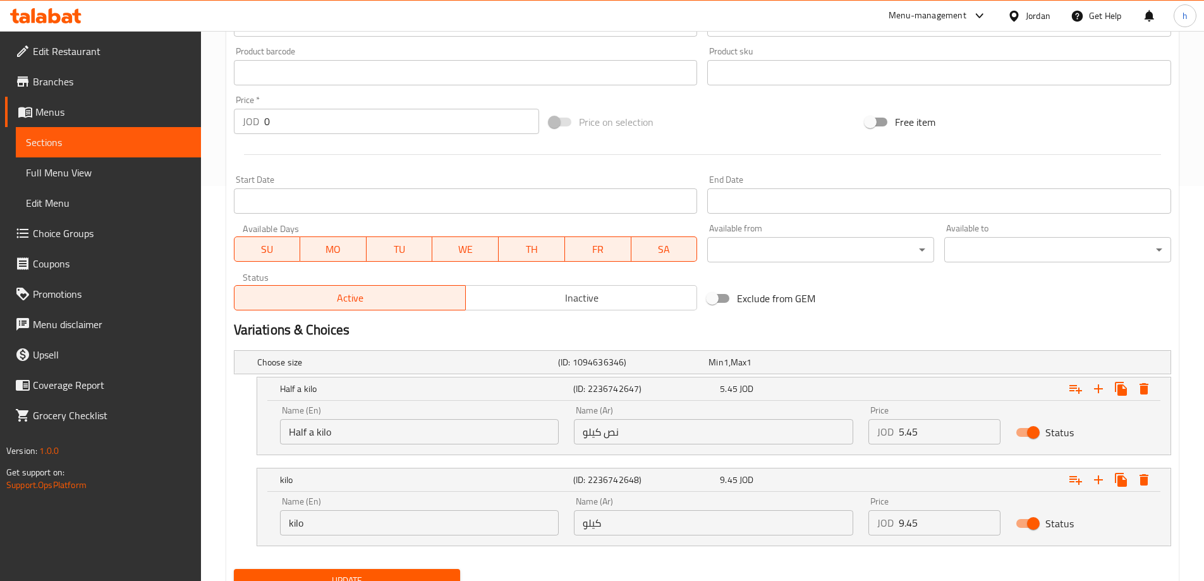
scroll to position [449, 0]
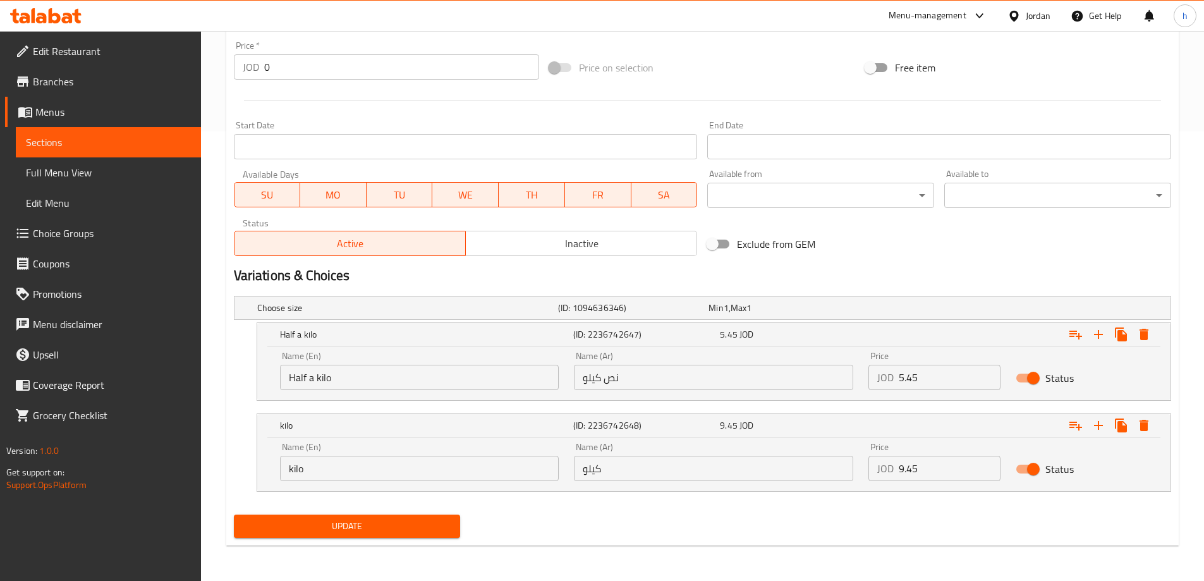
click at [394, 538] on div "Update" at bounding box center [347, 525] width 237 height 33
click at [408, 522] on span "Update" at bounding box center [347, 526] width 207 height 16
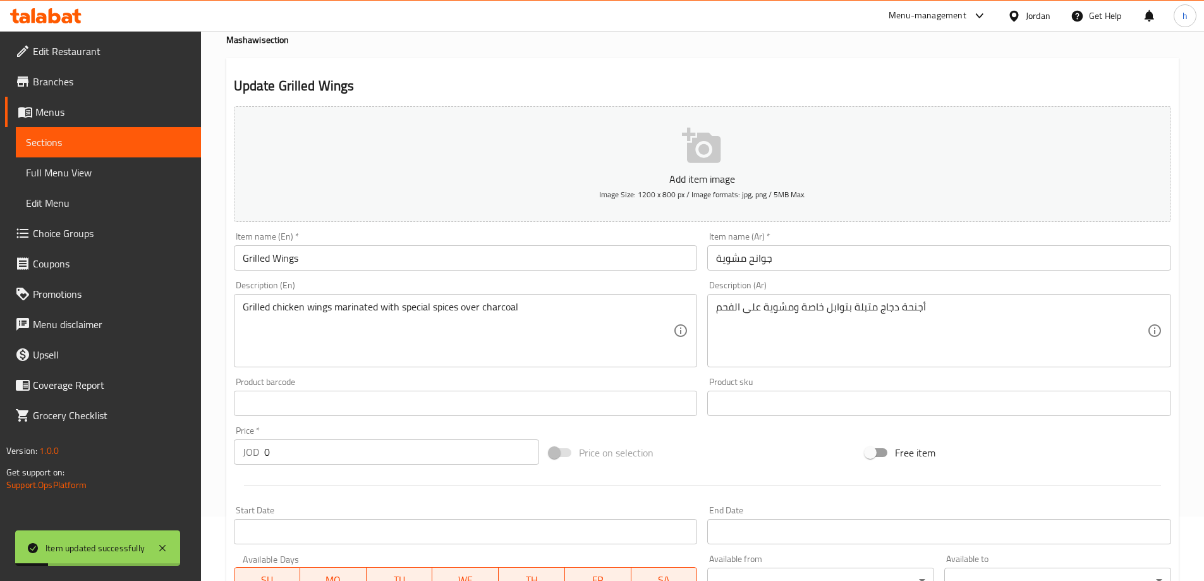
scroll to position [0, 0]
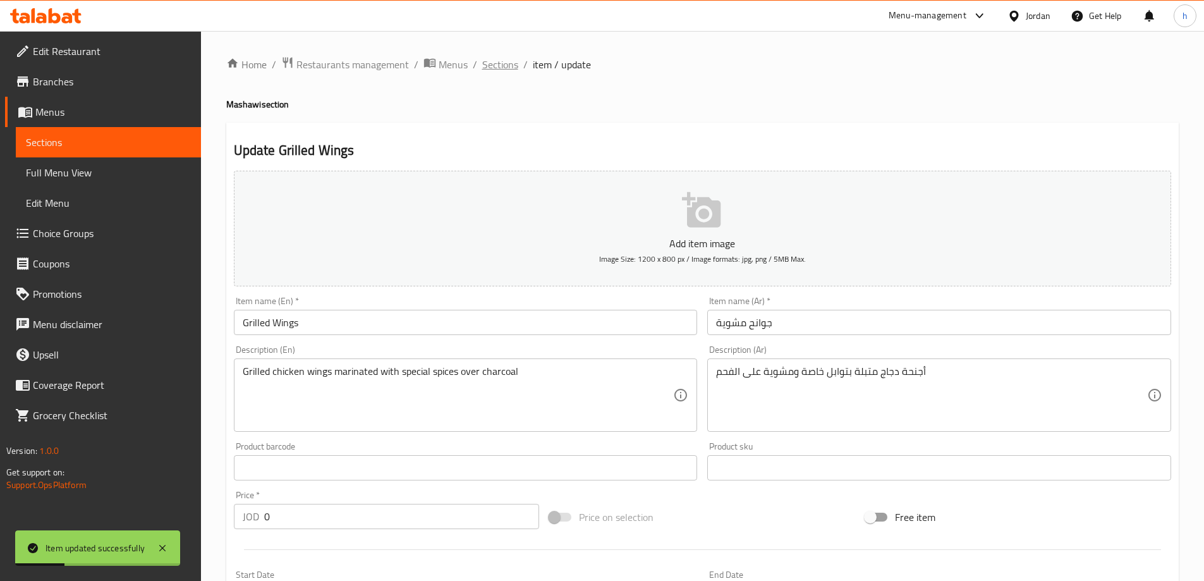
click at [504, 71] on span "Sections" at bounding box center [500, 64] width 36 height 15
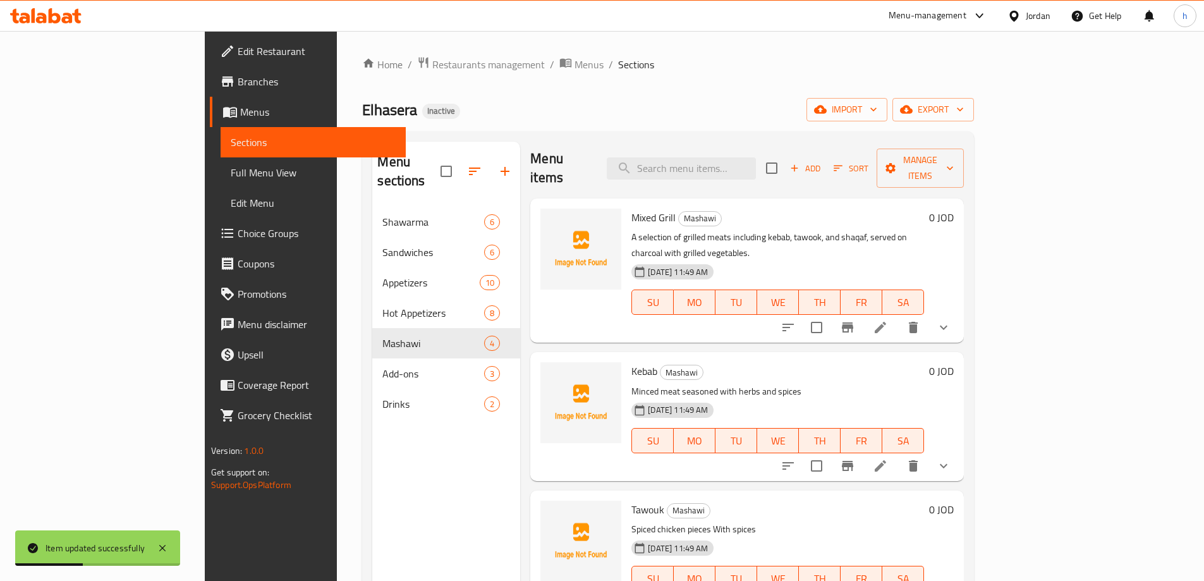
scroll to position [177, 0]
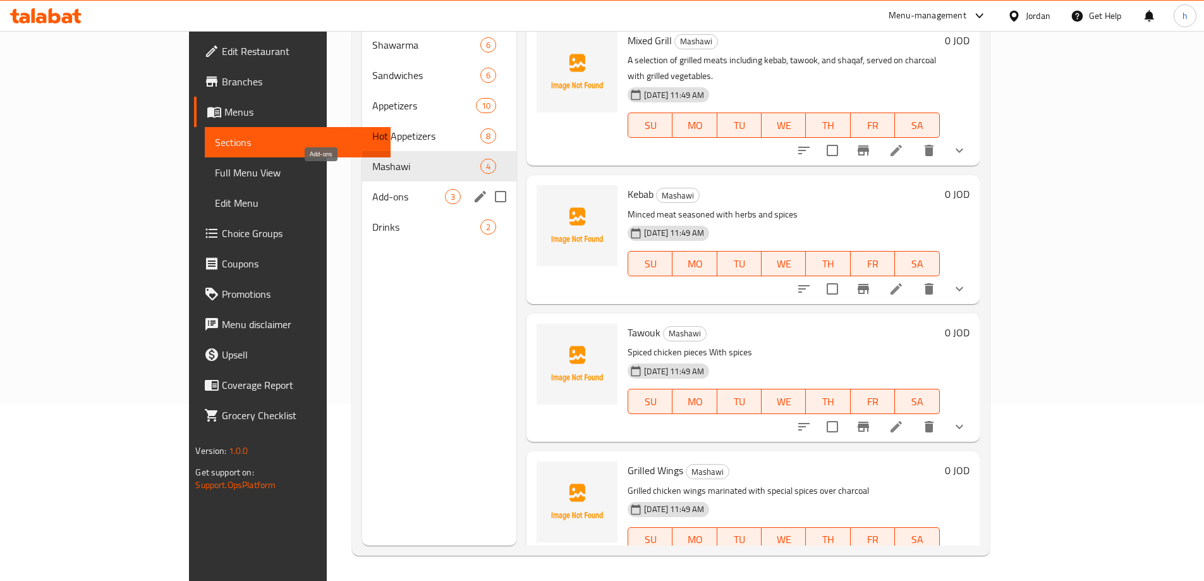
click at [372, 189] on span "Add-ons" at bounding box center [408, 196] width 73 height 15
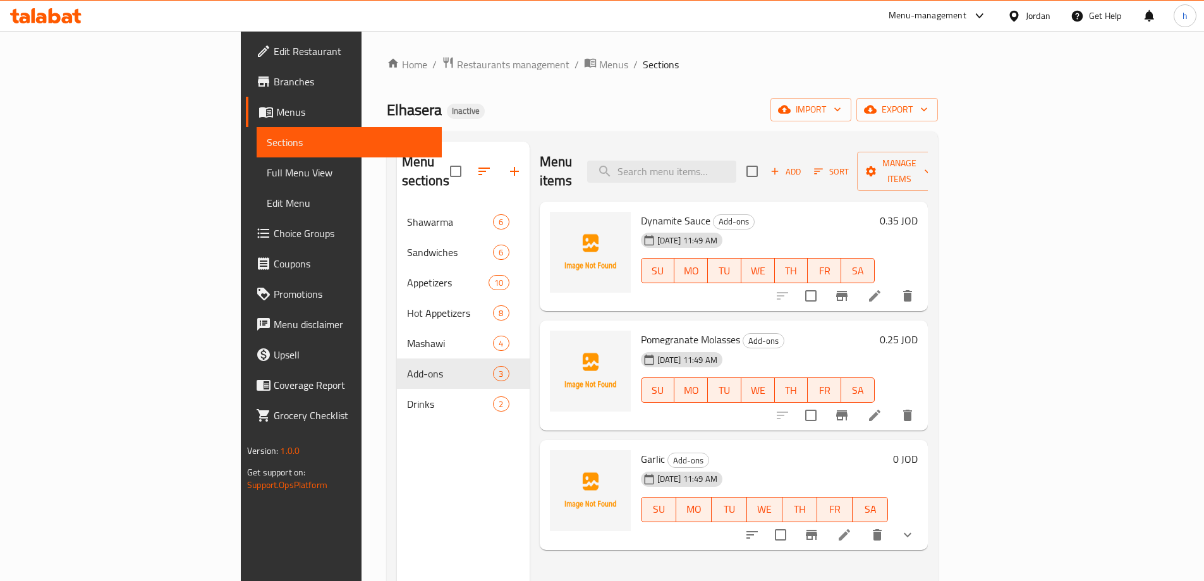
click at [875, 260] on button "SA" at bounding box center [857, 270] width 33 height 25
click at [880, 290] on icon at bounding box center [874, 295] width 11 height 11
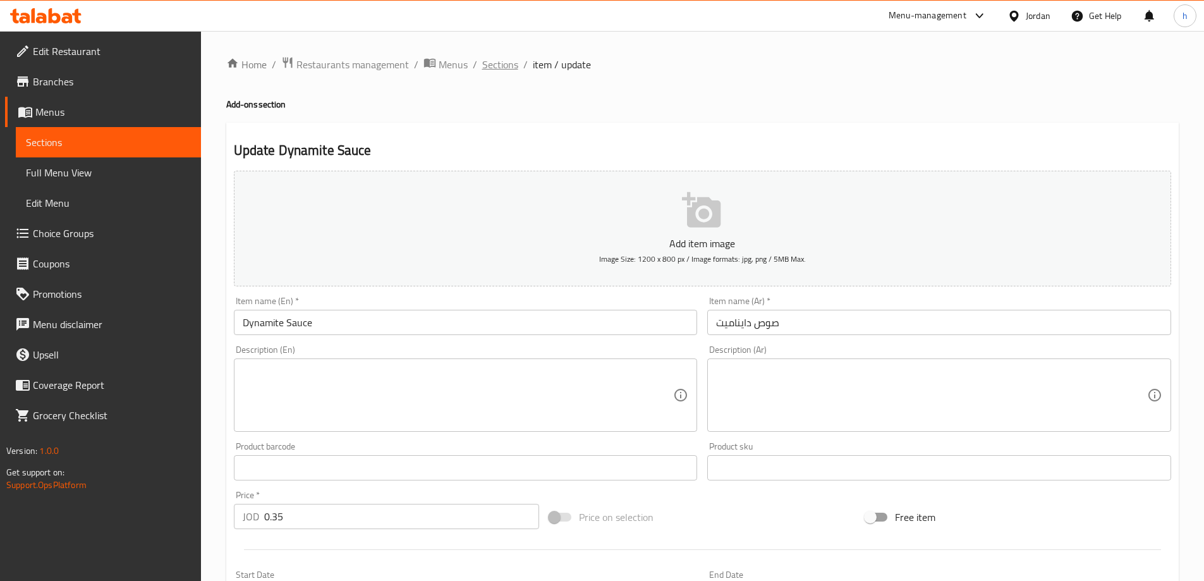
click at [495, 70] on span "Sections" at bounding box center [500, 64] width 36 height 15
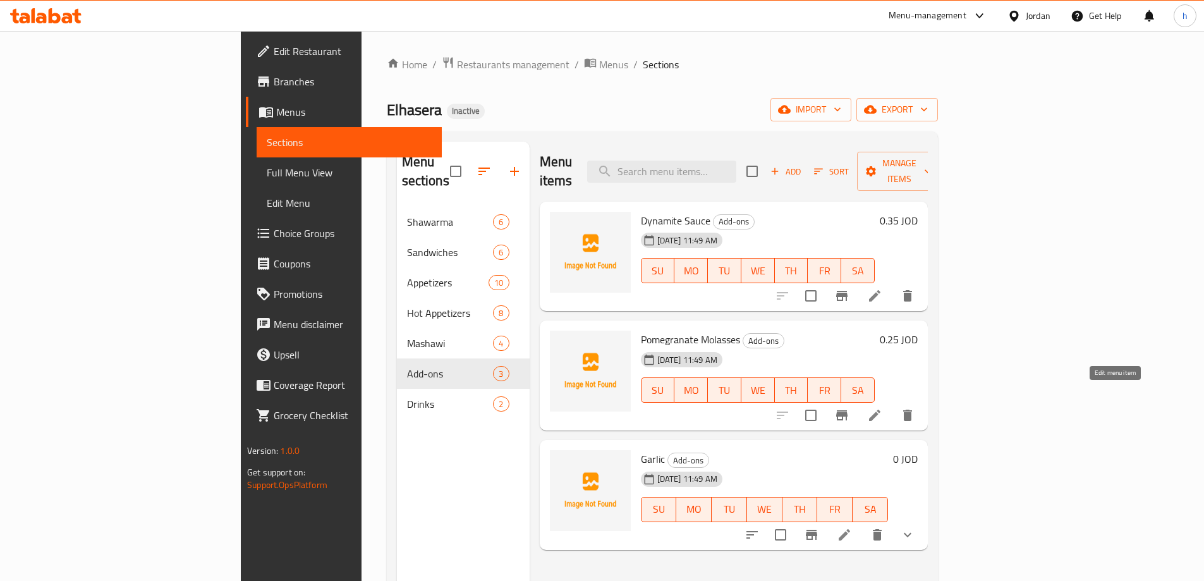
click at [882, 408] on icon at bounding box center [874, 415] width 15 height 15
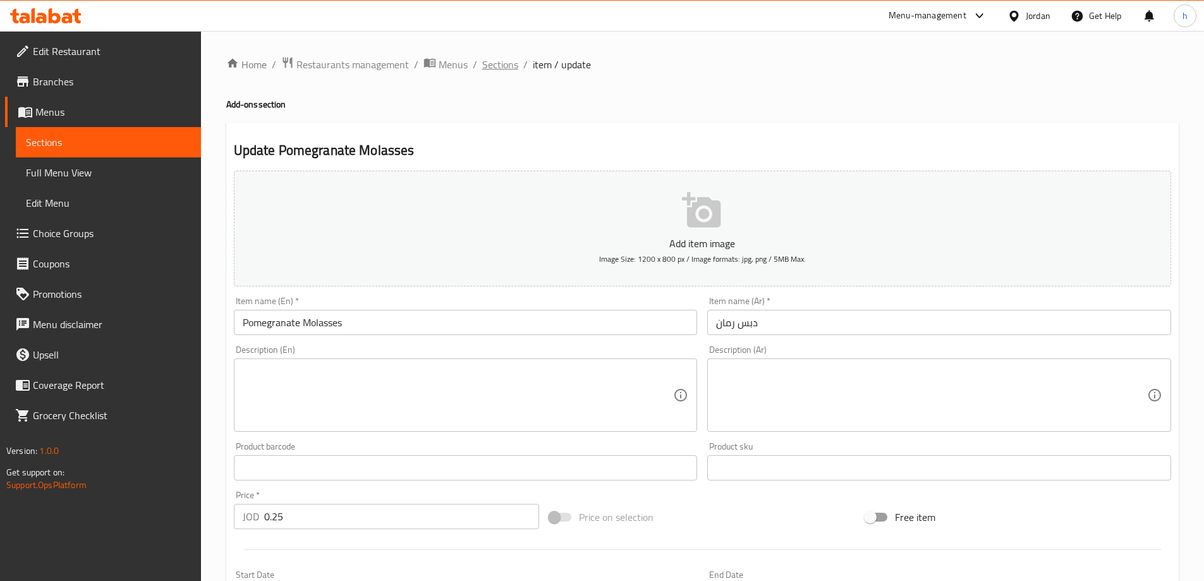
click at [516, 62] on span "Sections" at bounding box center [500, 64] width 36 height 15
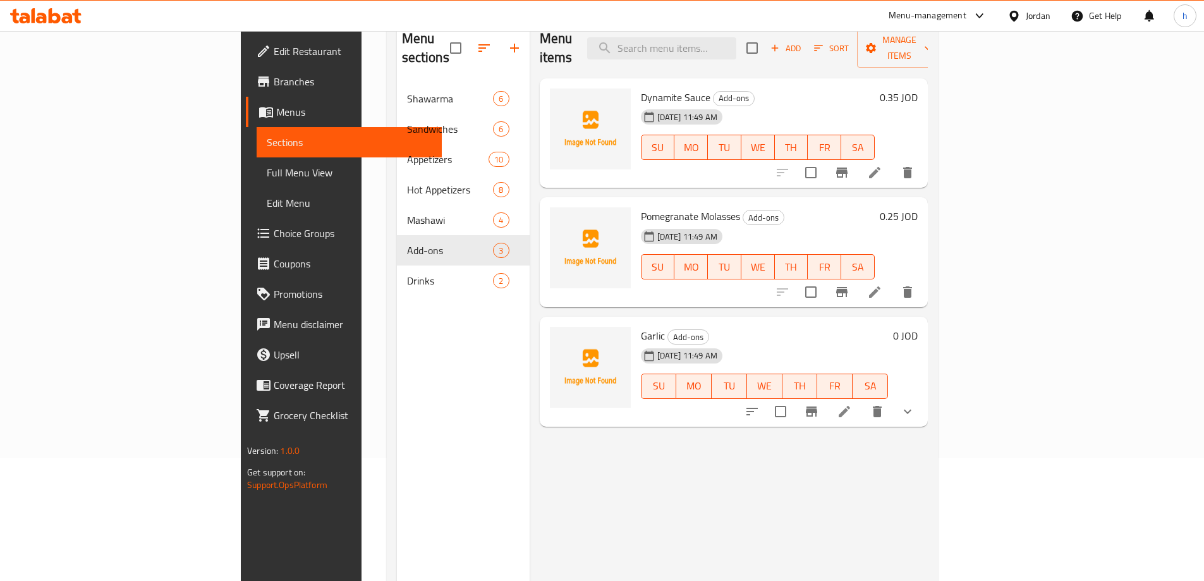
scroll to position [126, 0]
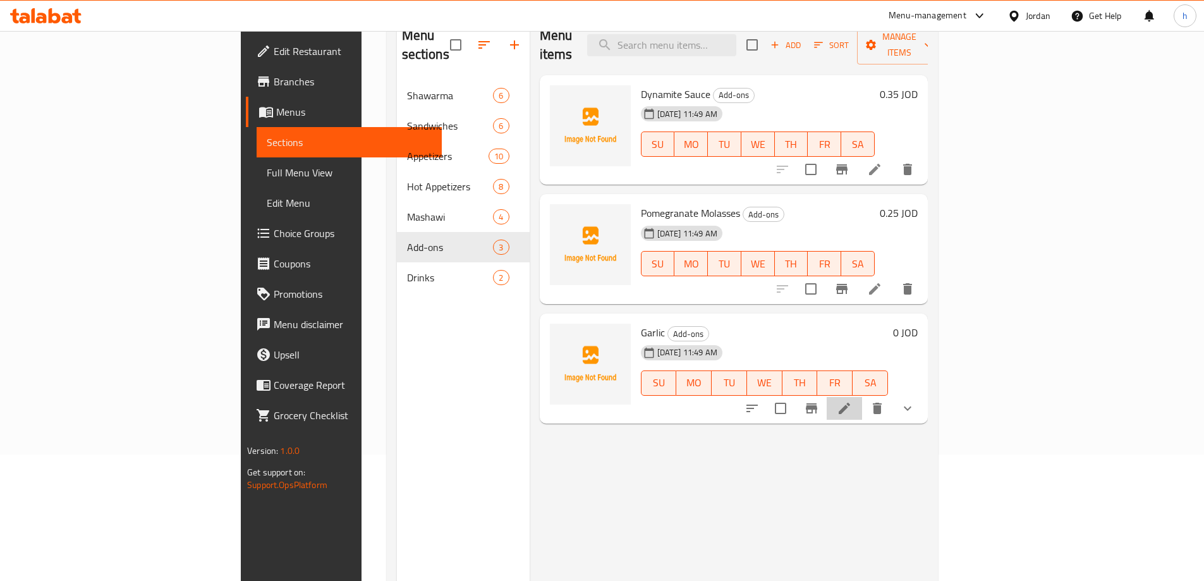
click at [862, 397] on li at bounding box center [844, 408] width 35 height 23
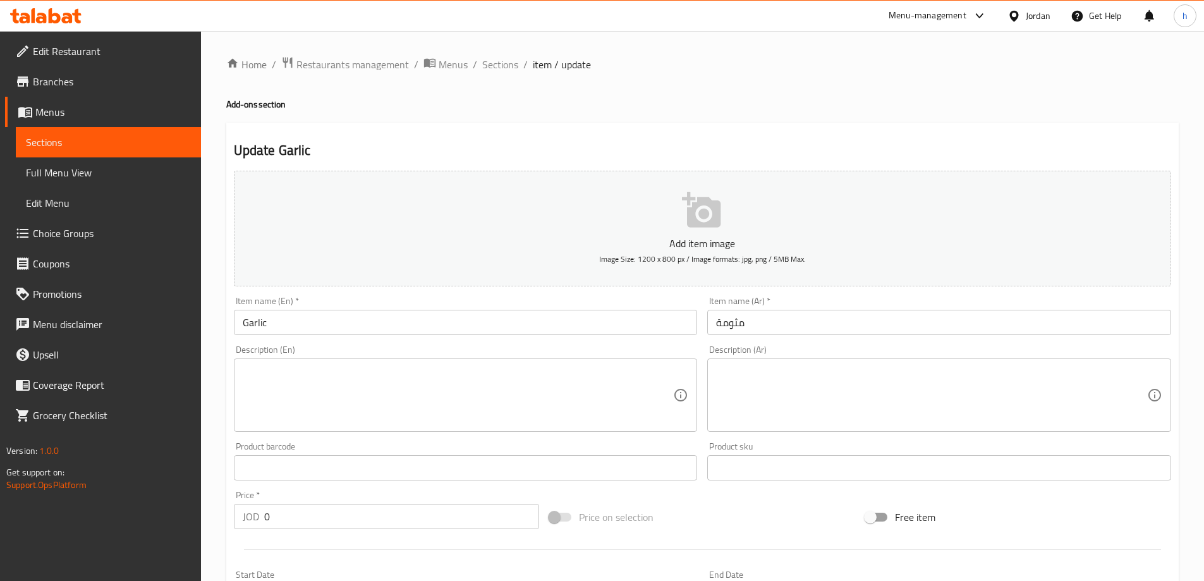
click at [580, 311] on input "Garlic" at bounding box center [466, 322] width 464 height 25
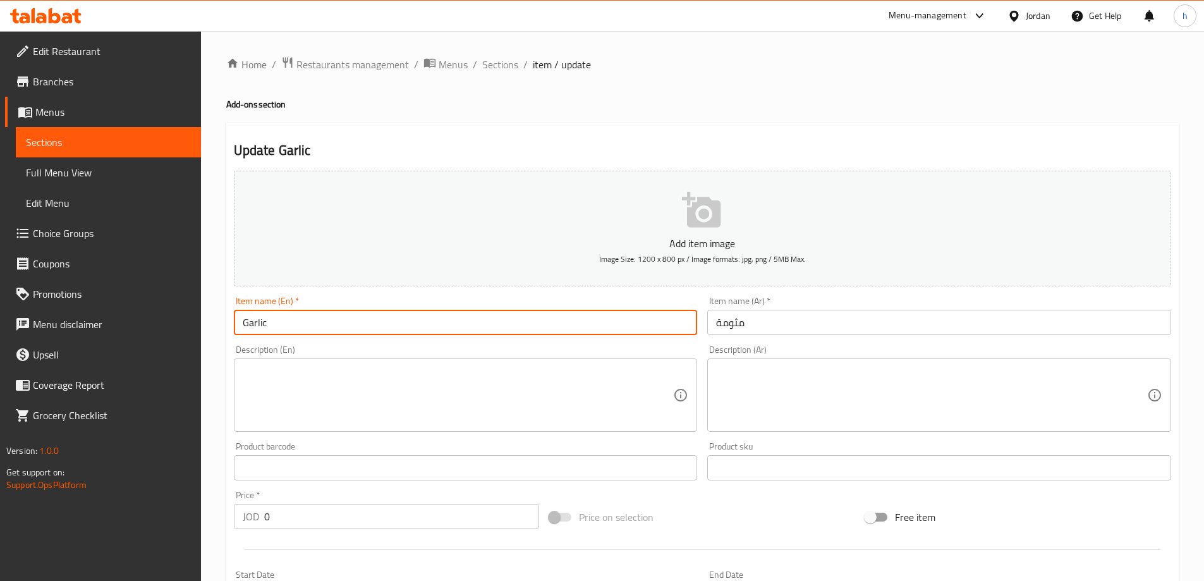
click at [580, 311] on input "Garlic" at bounding box center [466, 322] width 464 height 25
paste input "Mtawameh"
type input "Mtawameh"
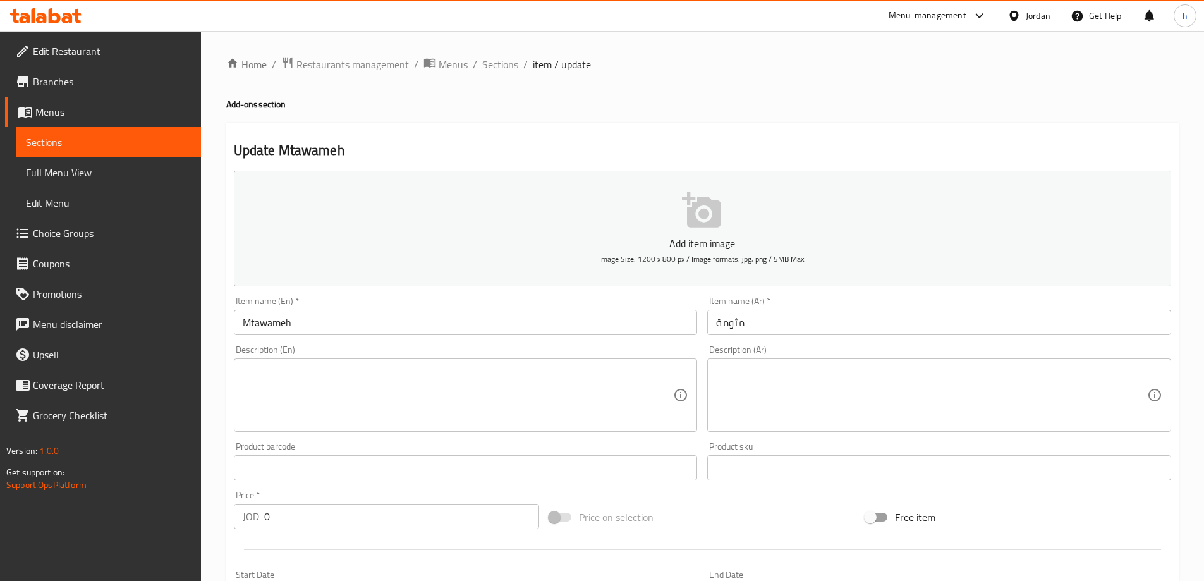
click at [585, 305] on div "Item name (En)   * Mtawameh Item name (En) *" at bounding box center [466, 315] width 464 height 39
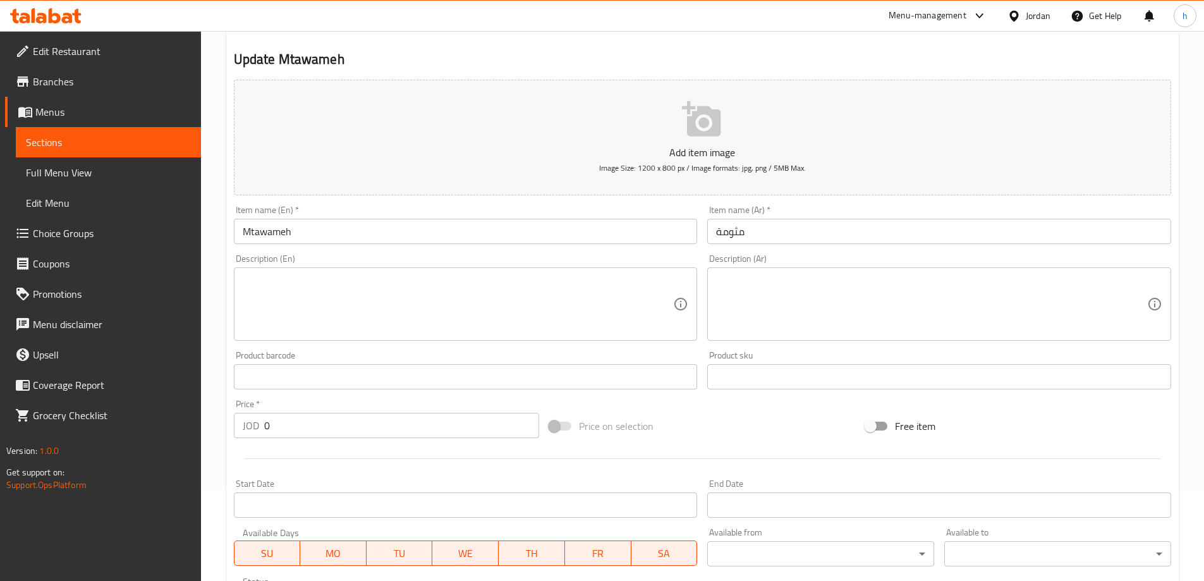
scroll to position [341, 0]
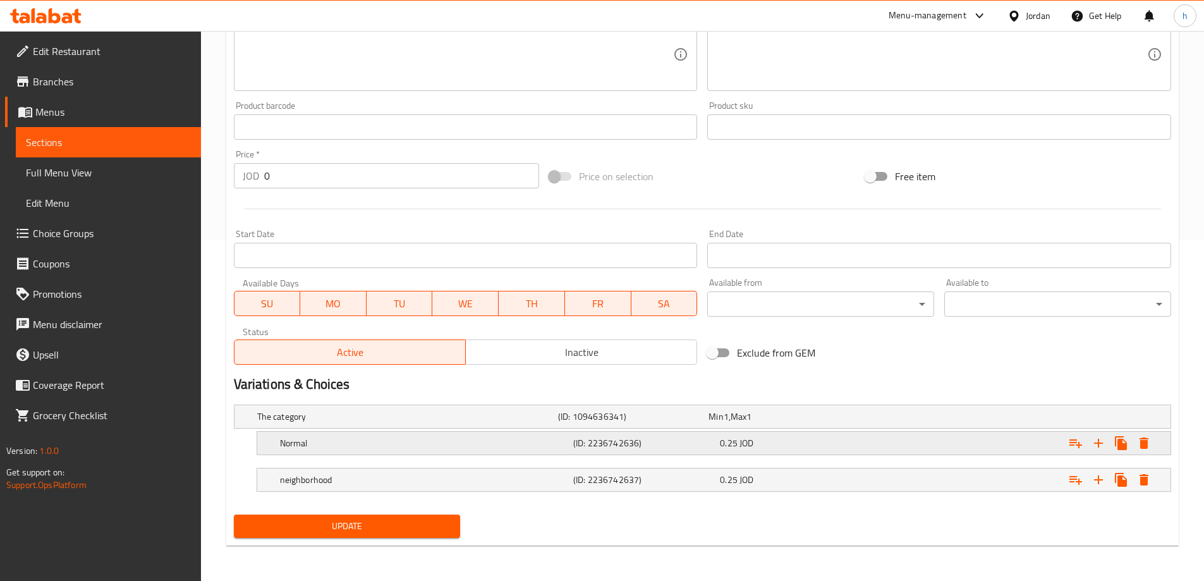
click at [507, 423] on h5 "Normal" at bounding box center [405, 416] width 296 height 13
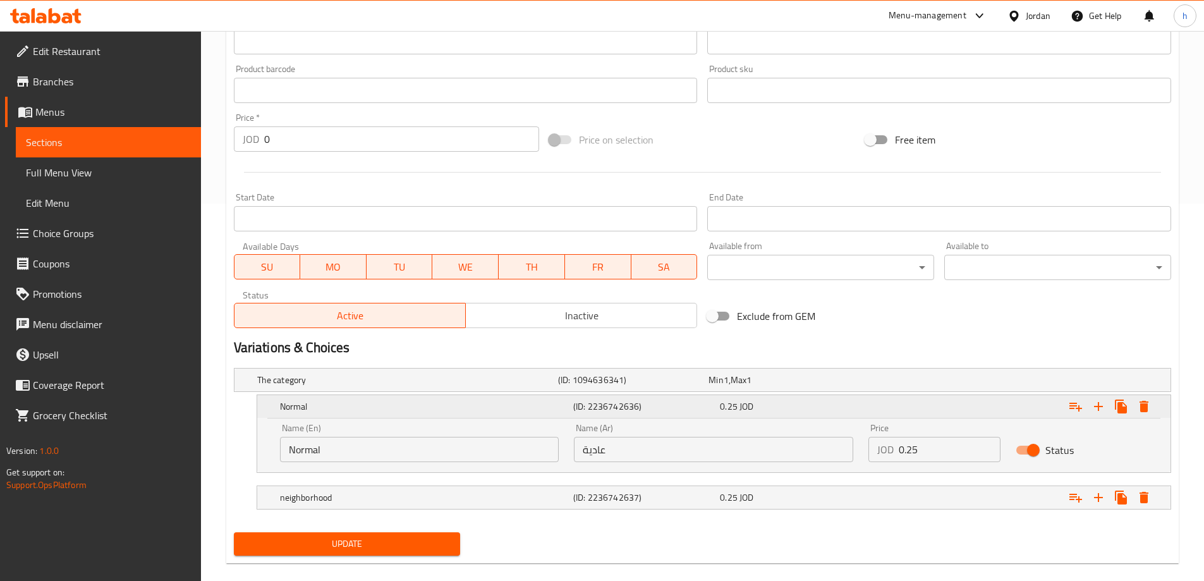
scroll to position [395, 0]
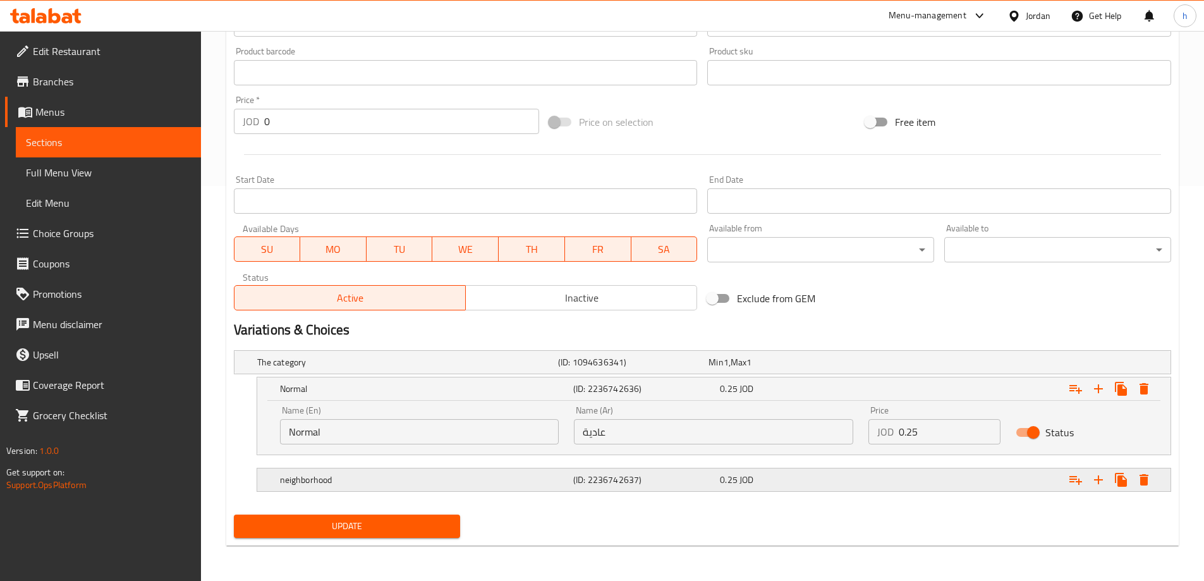
click at [553, 368] on h5 "neighborhood" at bounding box center [405, 362] width 296 height 13
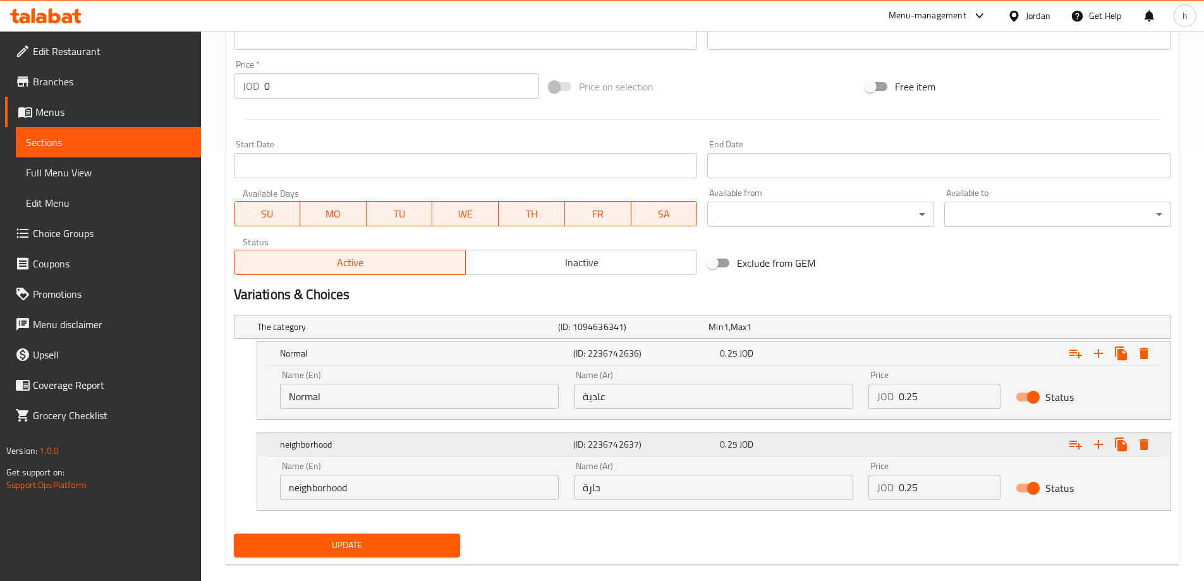
scroll to position [449, 0]
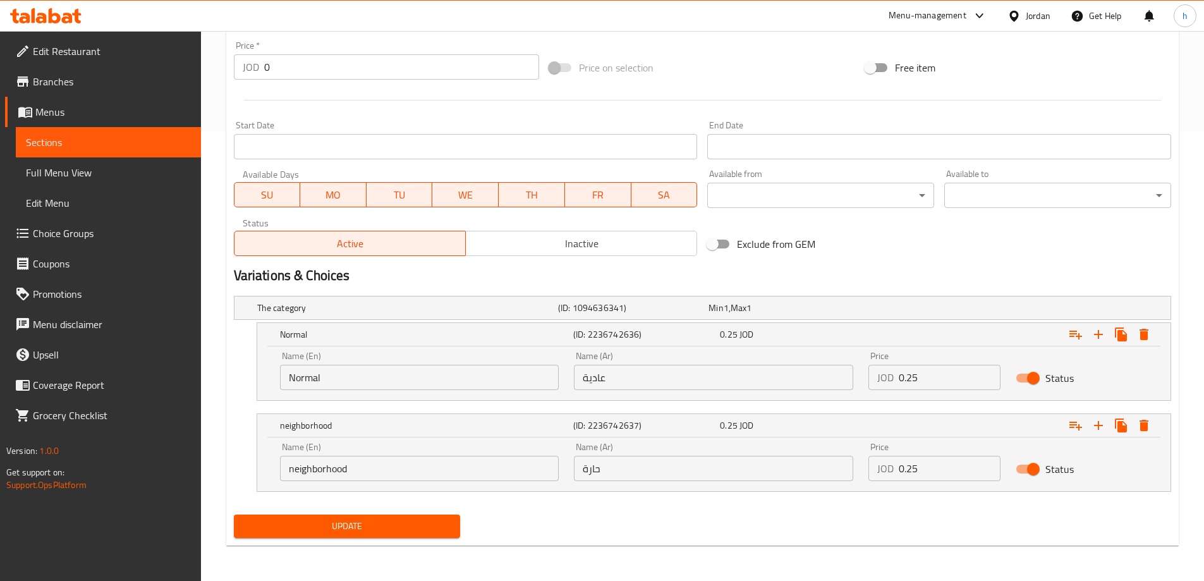
click at [434, 512] on div "Update" at bounding box center [347, 525] width 237 height 33
click at [743, 444] on div "Name (Ar) حارة Name (Ar)" at bounding box center [713, 461] width 279 height 39
click at [936, 348] on div "Expand" at bounding box center [1010, 334] width 293 height 28
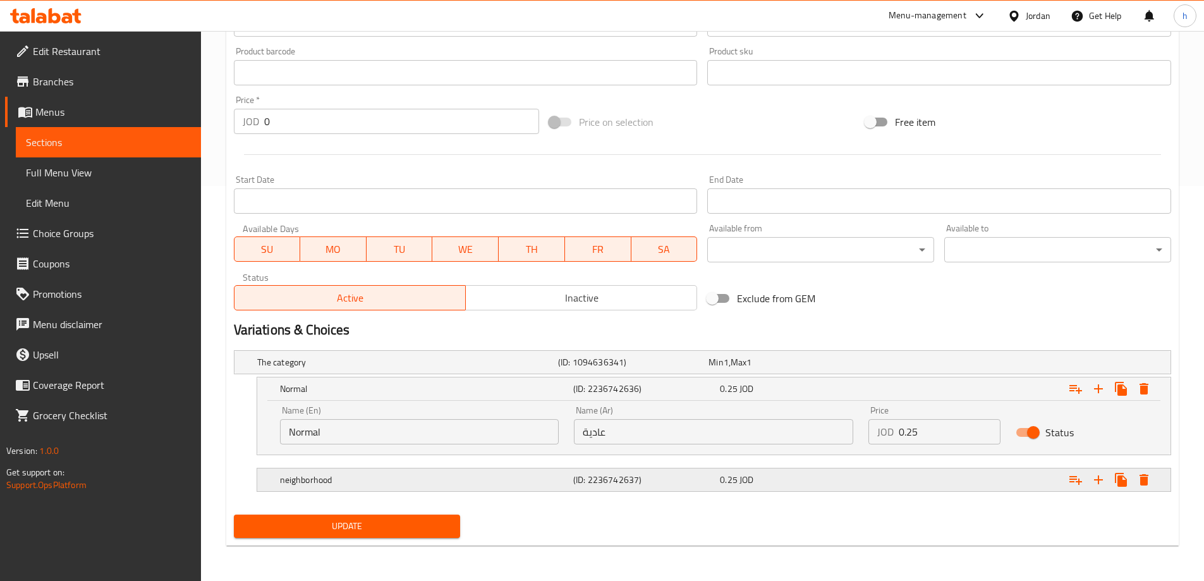
scroll to position [395, 0]
click at [794, 371] on div "0.25 JOD" at bounding box center [781, 362] width 150 height 18
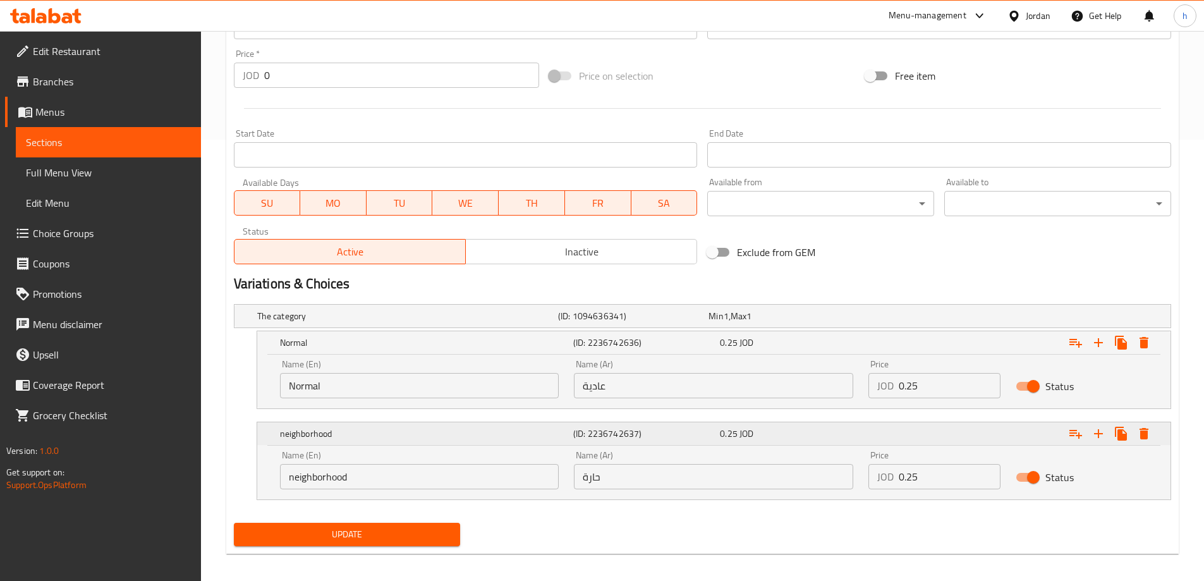
scroll to position [449, 0]
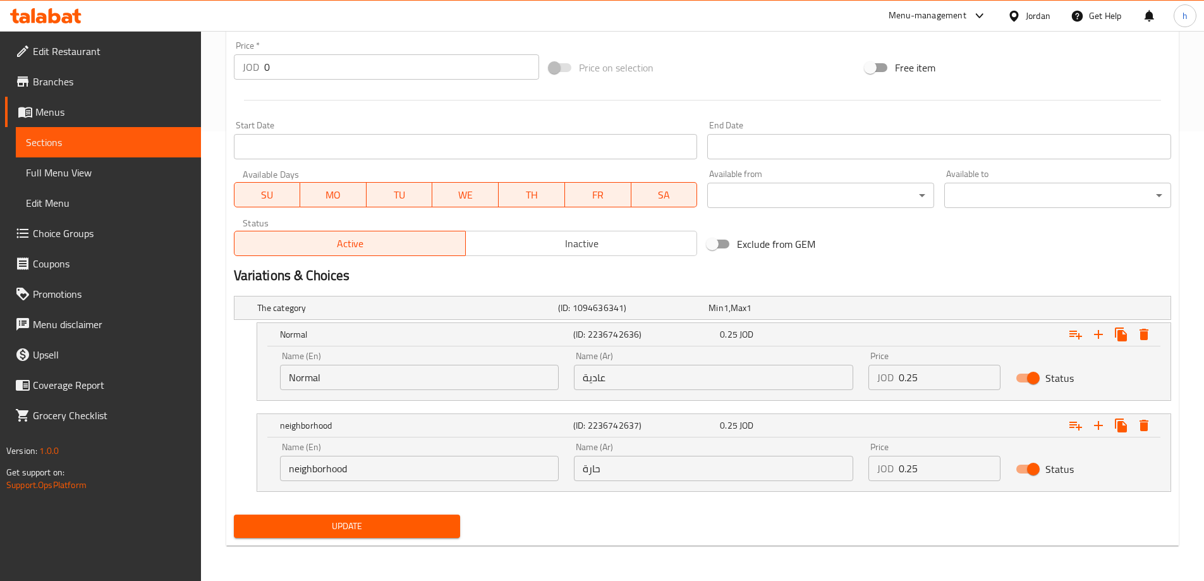
click at [604, 470] on input "حارة" at bounding box center [713, 468] width 279 height 25
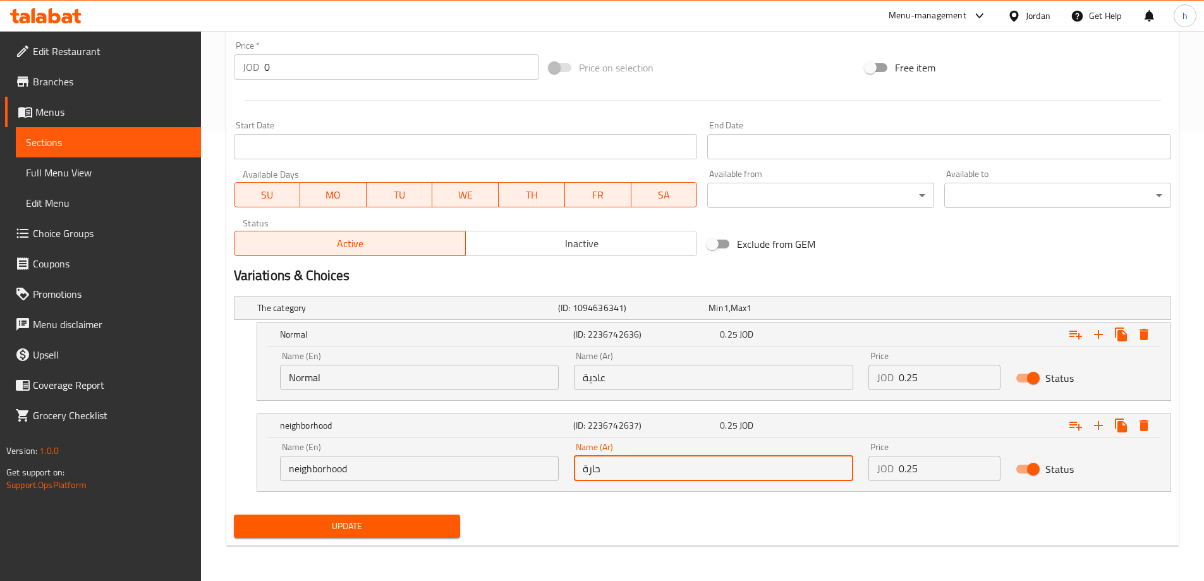
click at [604, 470] on input "حارة" at bounding box center [713, 468] width 279 height 25
type input "ب"
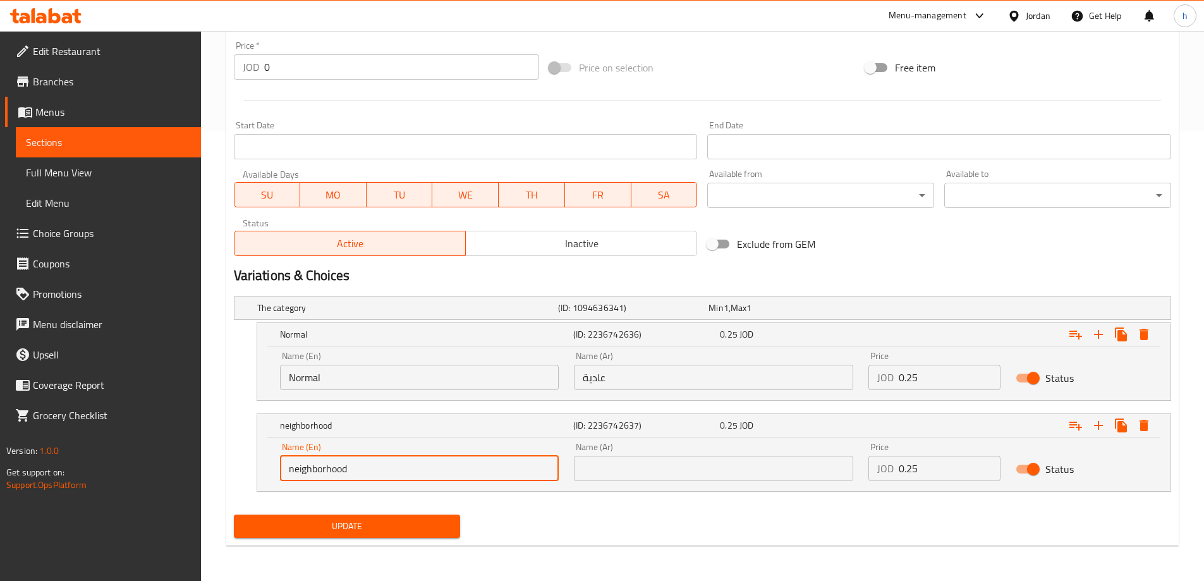
click at [362, 476] on input "neighborhood" at bounding box center [419, 468] width 279 height 25
type input "س"
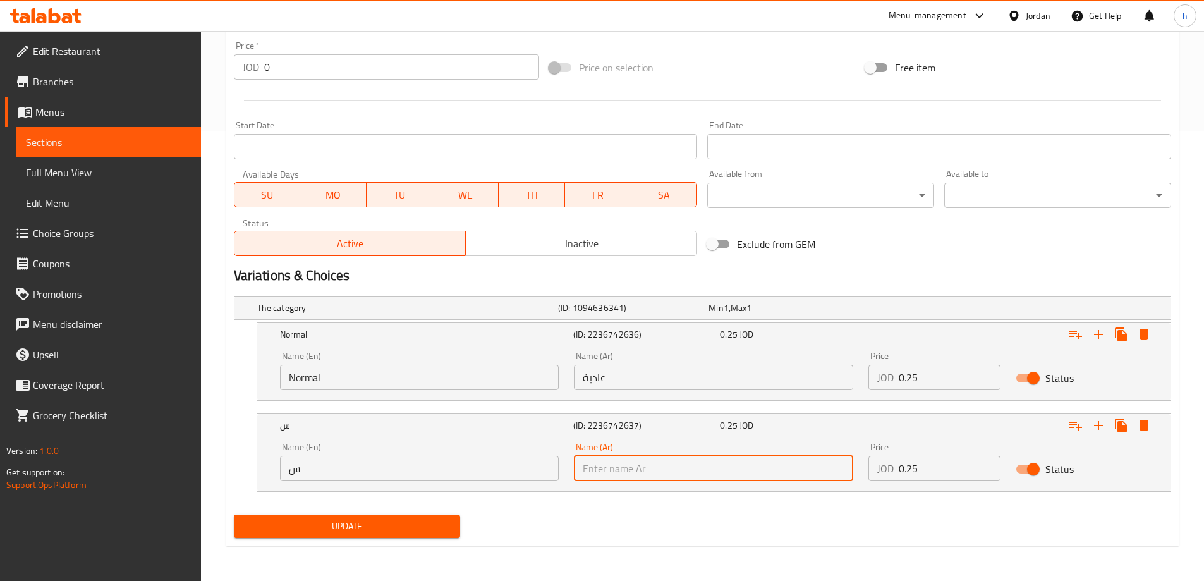
click at [714, 469] on input "text" at bounding box center [713, 468] width 279 height 25
click at [713, 469] on input "حاره" at bounding box center [713, 468] width 279 height 25
type input "حاره"
click at [499, 466] on input "س" at bounding box center [419, 468] width 279 height 25
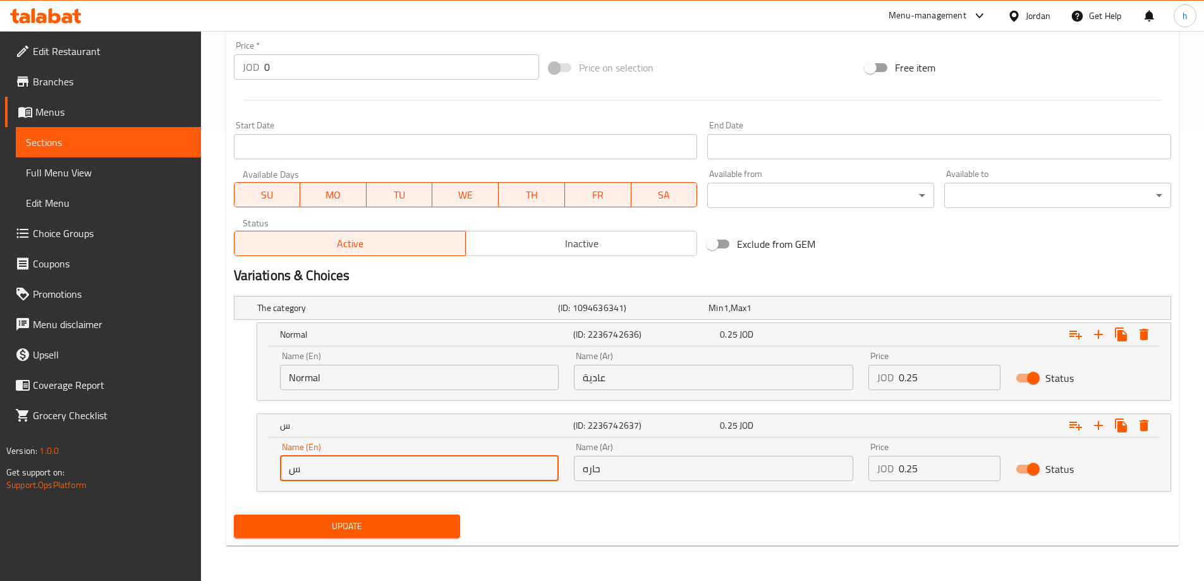
click at [499, 466] on input "س" at bounding box center [419, 468] width 279 height 25
paste input "Hot"
type input "Hot"
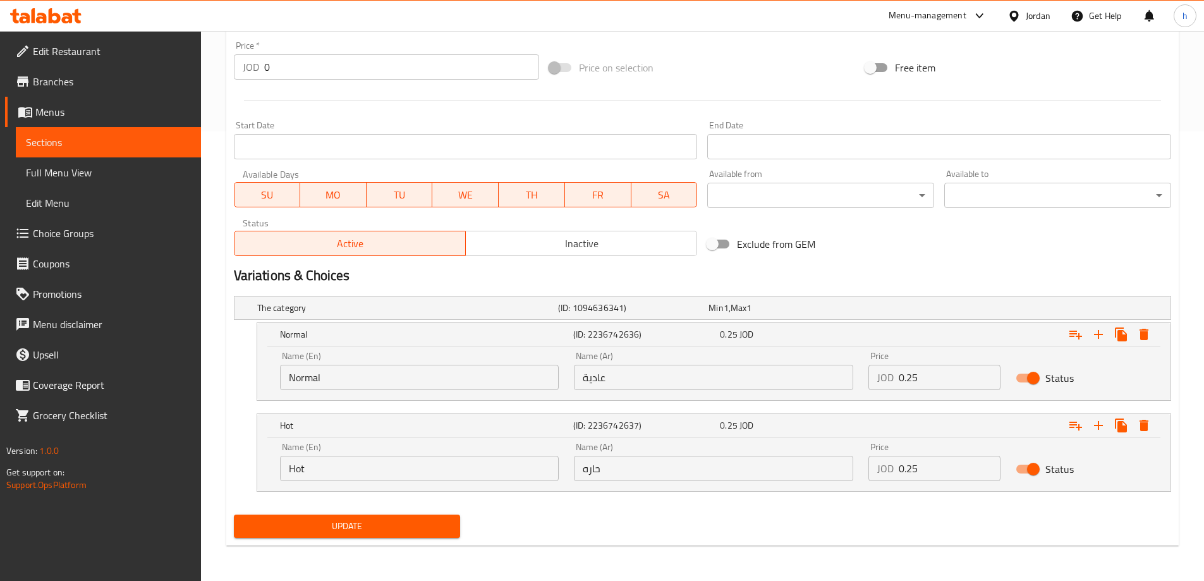
click at [392, 517] on button "Update" at bounding box center [347, 525] width 227 height 23
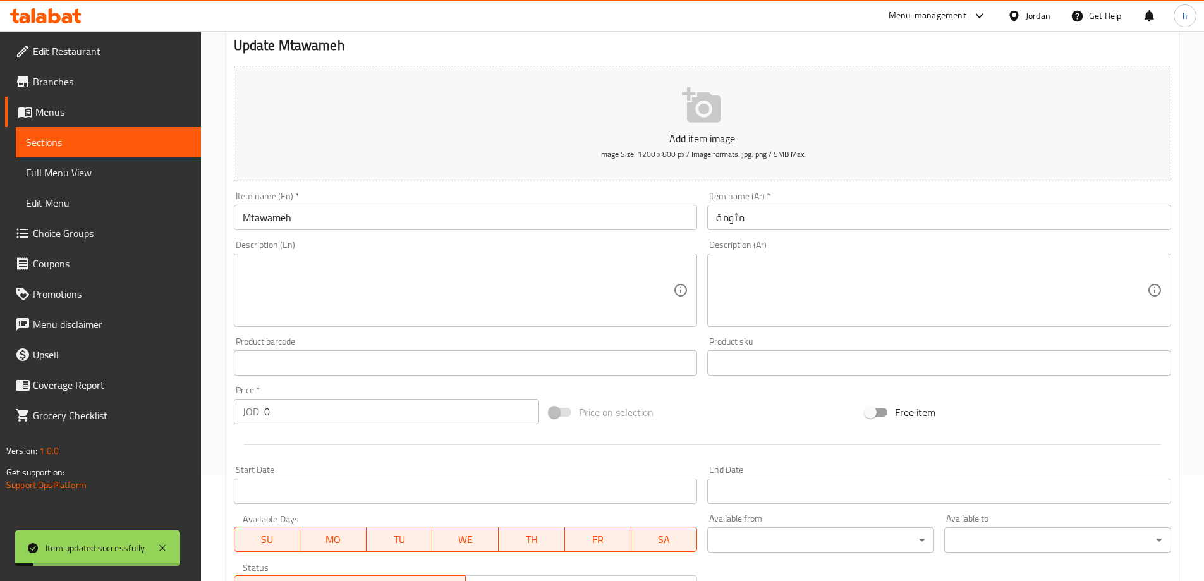
scroll to position [0, 0]
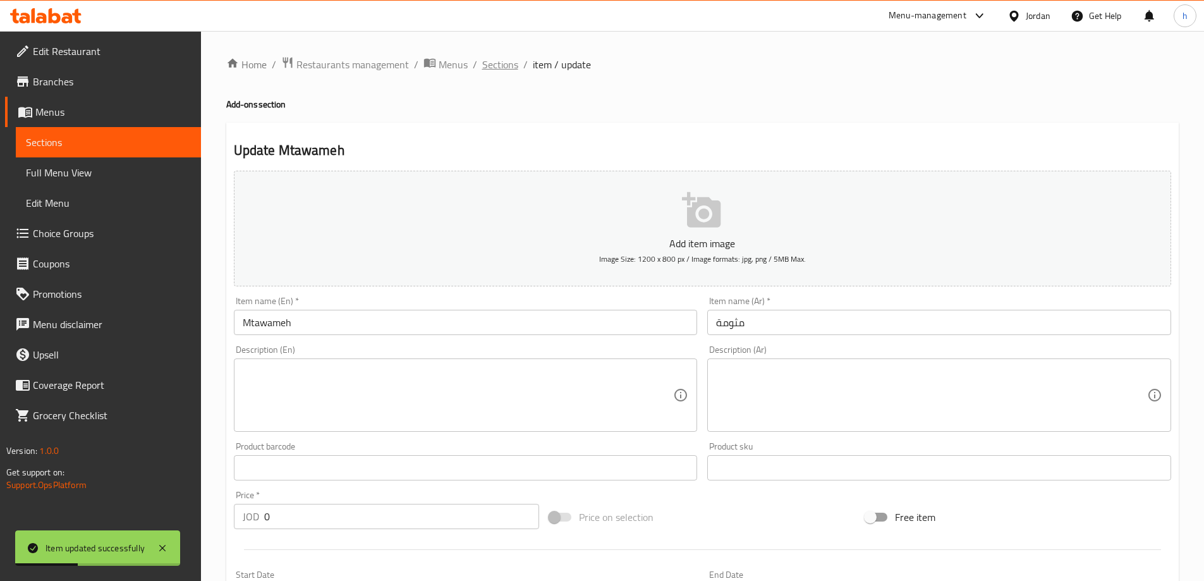
click at [505, 62] on span "Sections" at bounding box center [500, 64] width 36 height 15
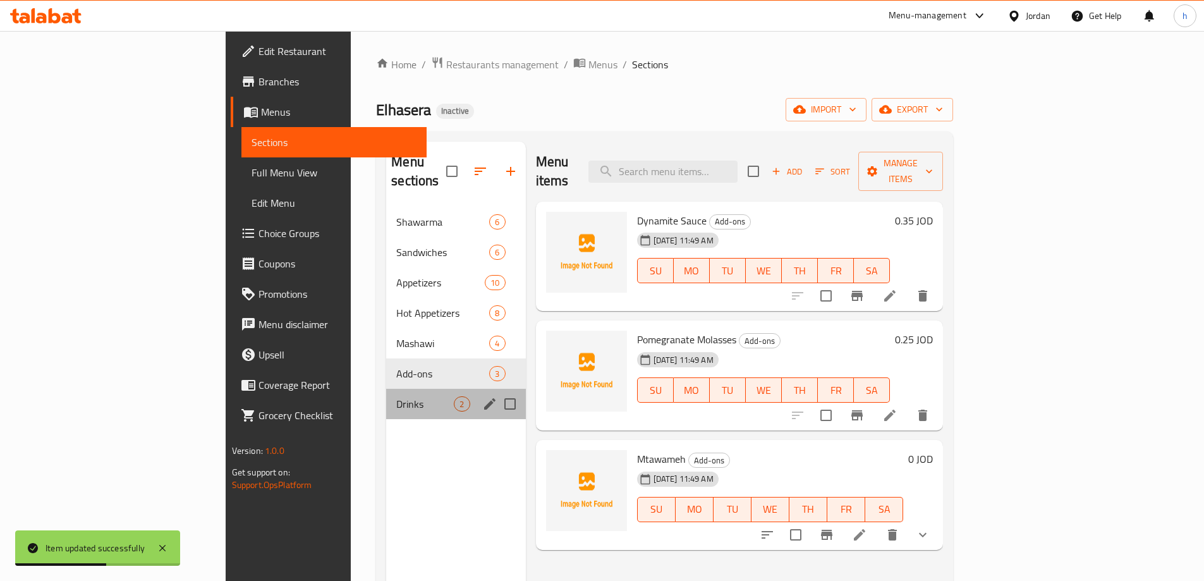
click at [411, 391] on div "Drinks 2" at bounding box center [455, 404] width 139 height 30
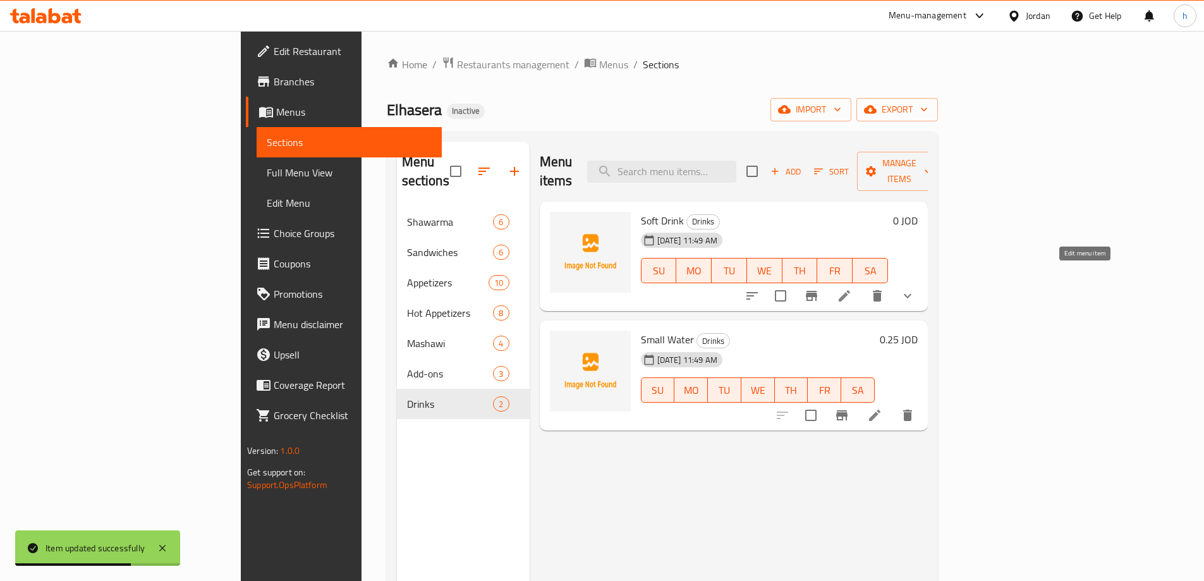
click at [852, 288] on icon at bounding box center [844, 295] width 15 height 15
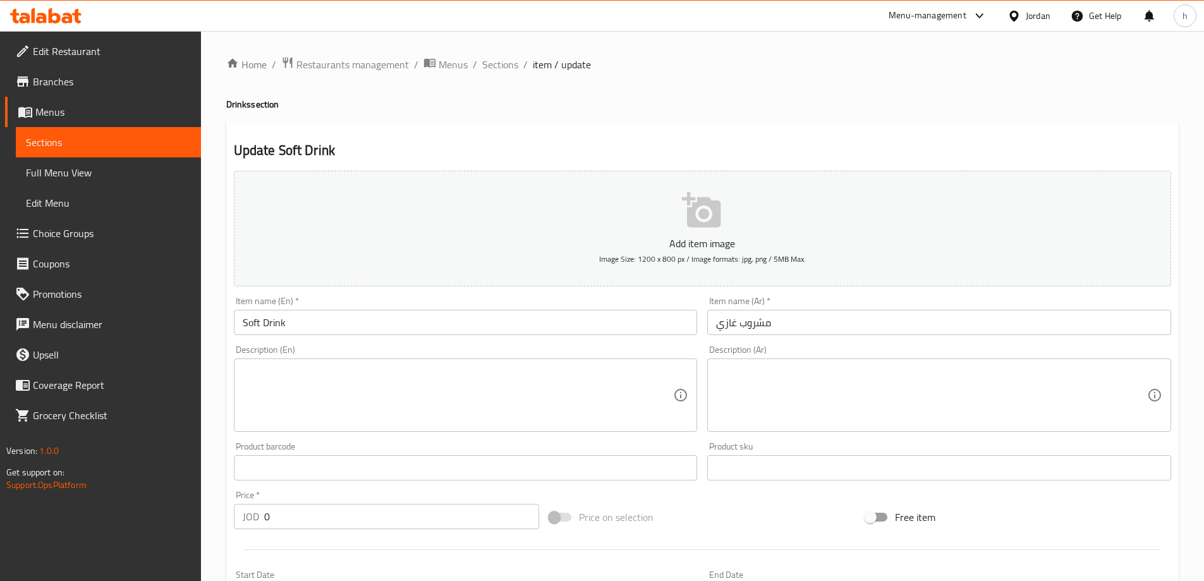
click at [442, 325] on input "Soft Drink" at bounding box center [466, 322] width 464 height 25
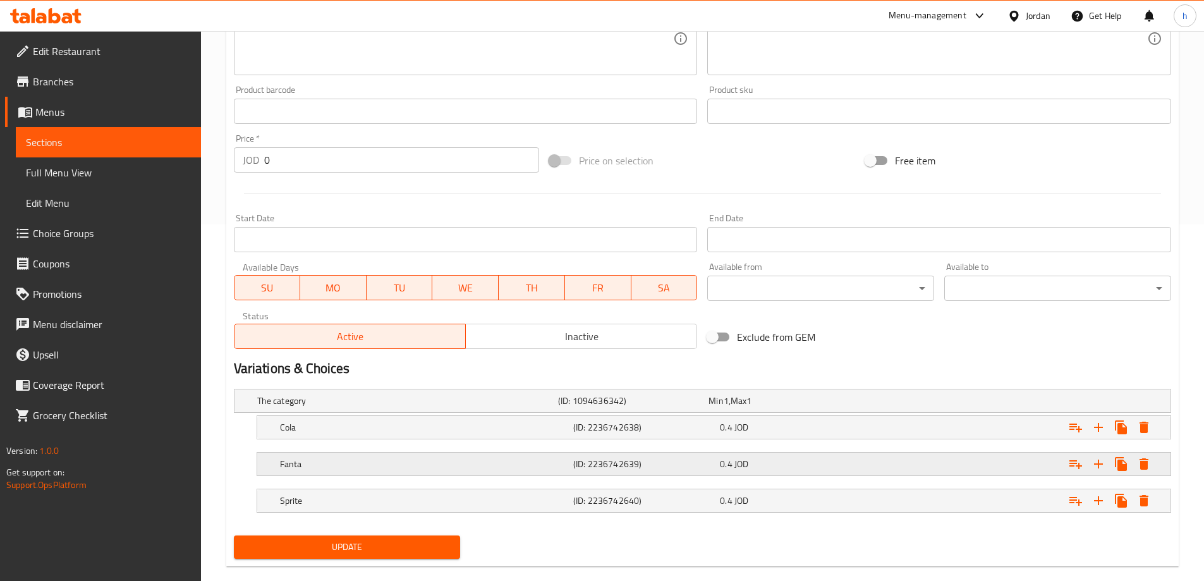
scroll to position [377, 0]
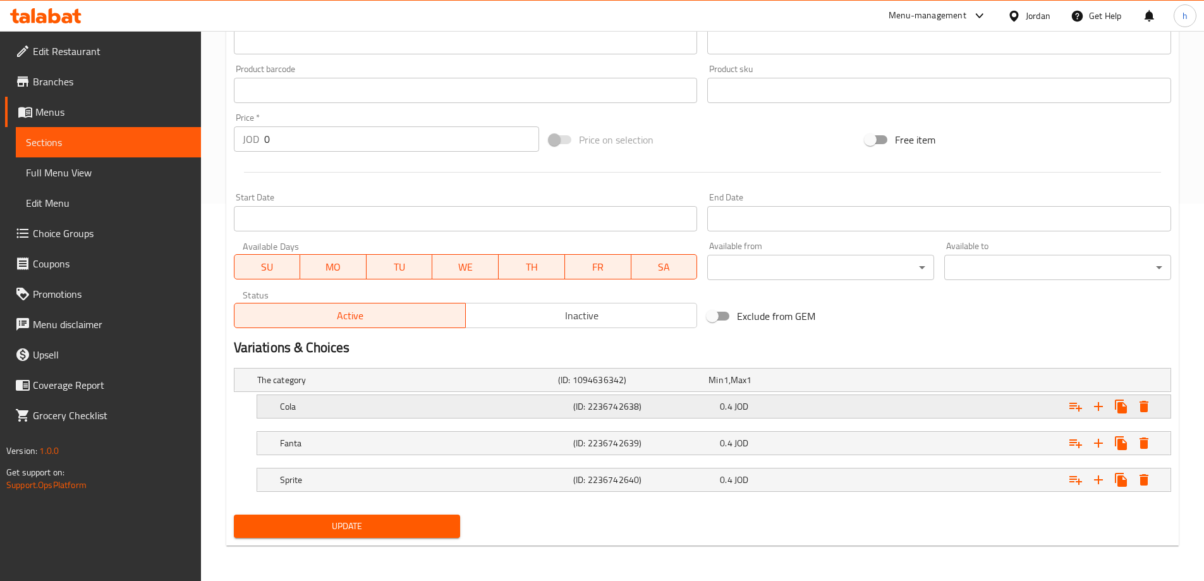
click at [336, 386] on h5 "Cola" at bounding box center [405, 380] width 296 height 13
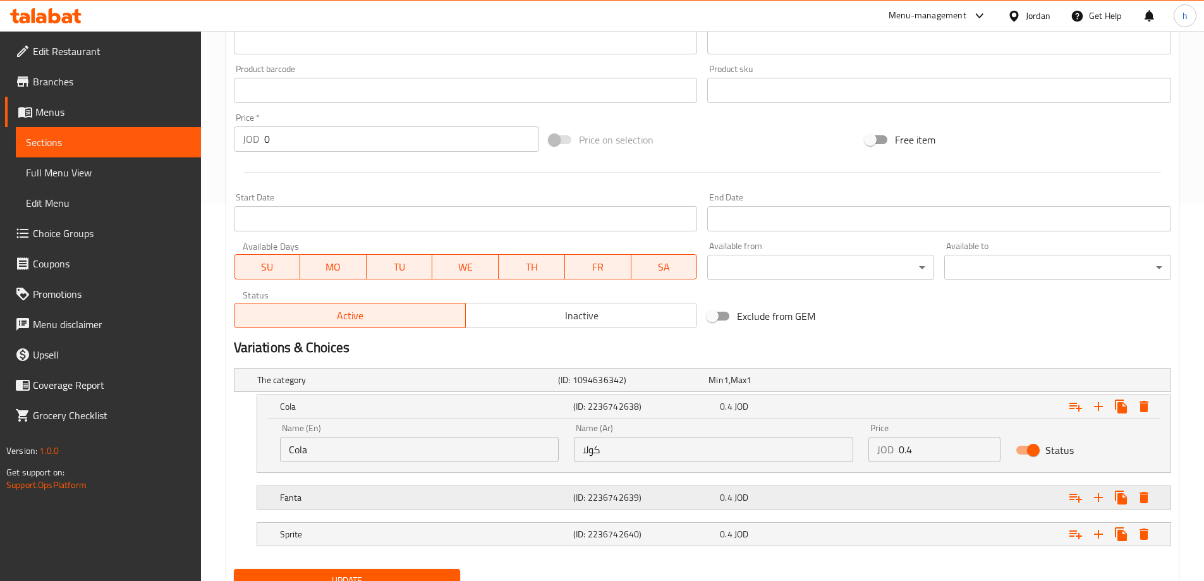
click at [425, 386] on h5 "Fanta" at bounding box center [405, 380] width 296 height 13
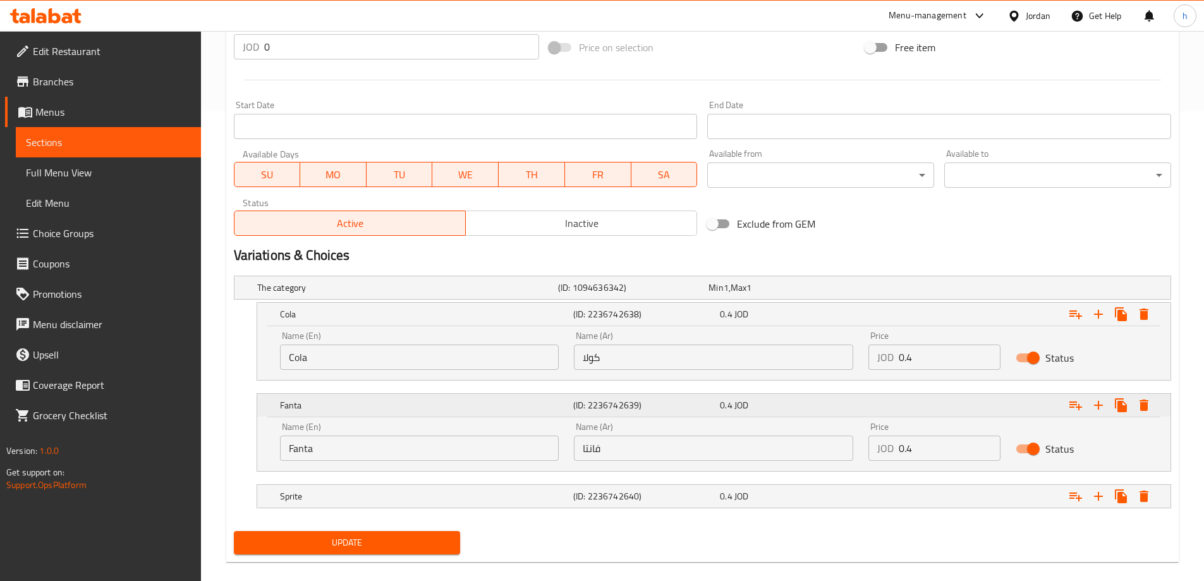
scroll to position [486, 0]
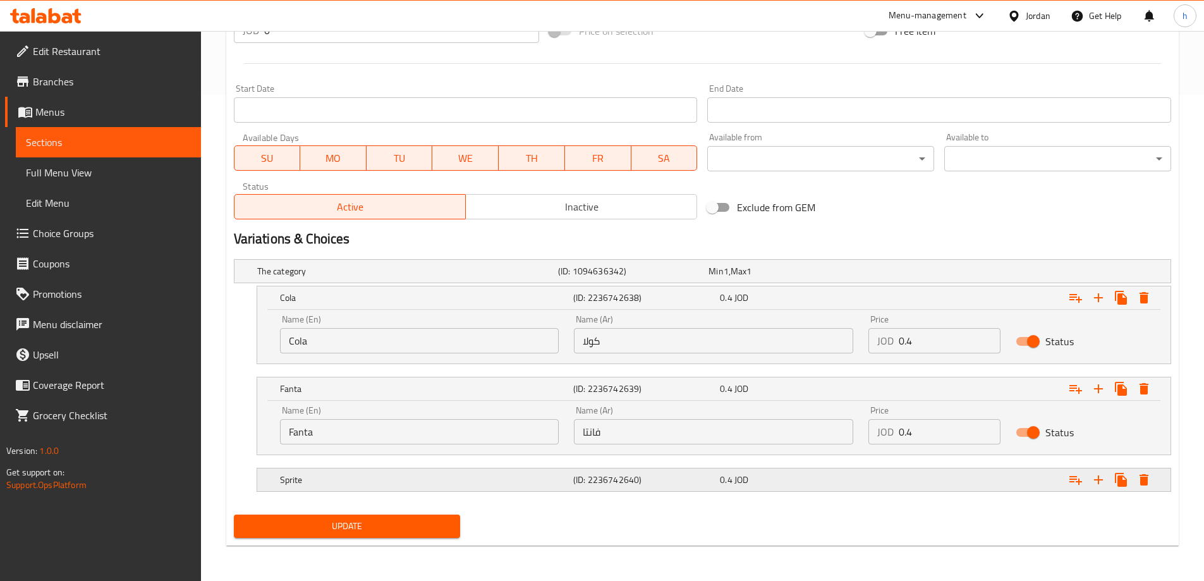
click at [481, 277] on h5 "Sprite" at bounding box center [405, 271] width 296 height 13
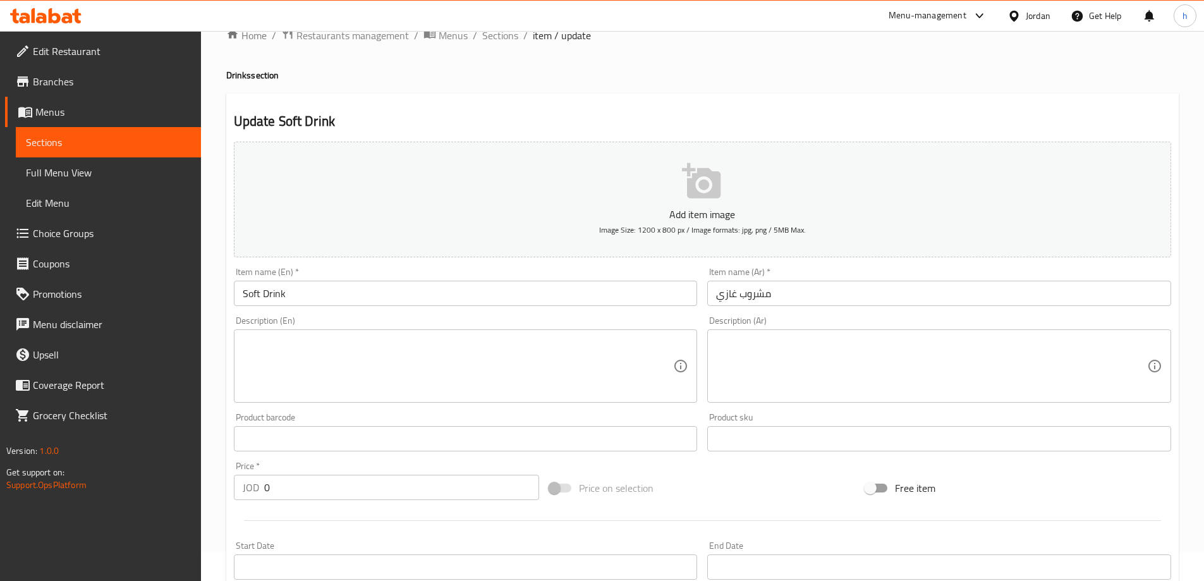
scroll to position [0, 0]
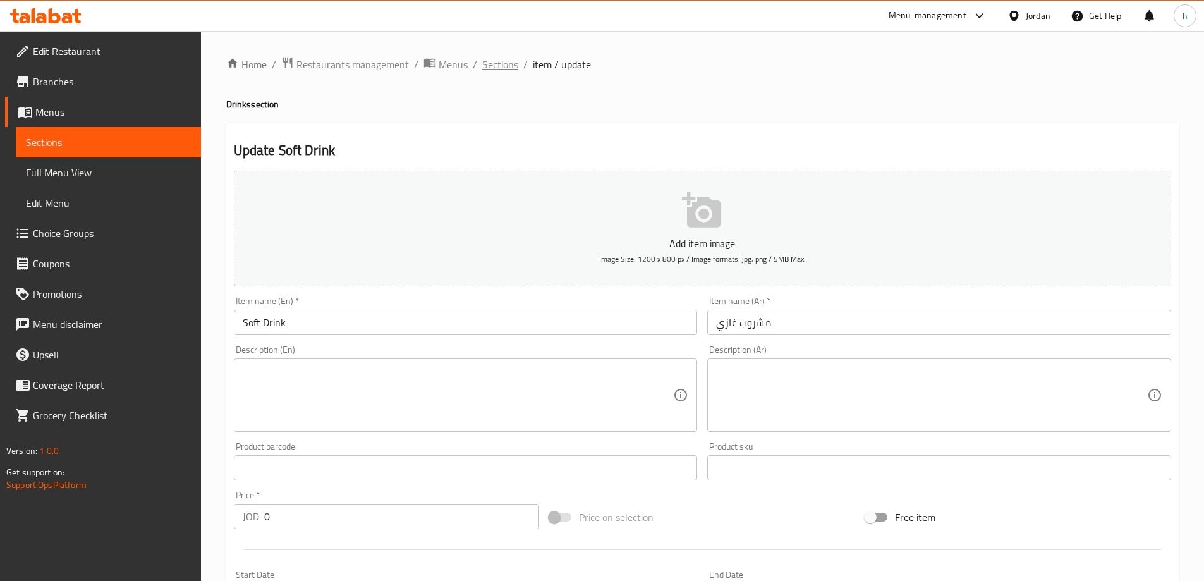
click at [498, 58] on span "Sections" at bounding box center [500, 64] width 36 height 15
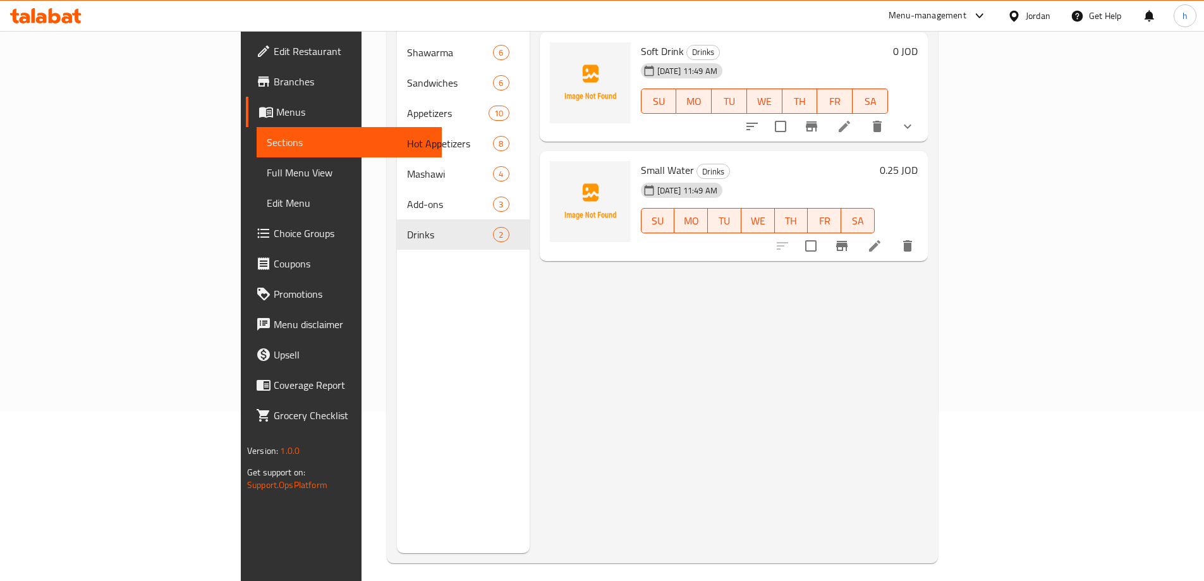
scroll to position [177, 0]
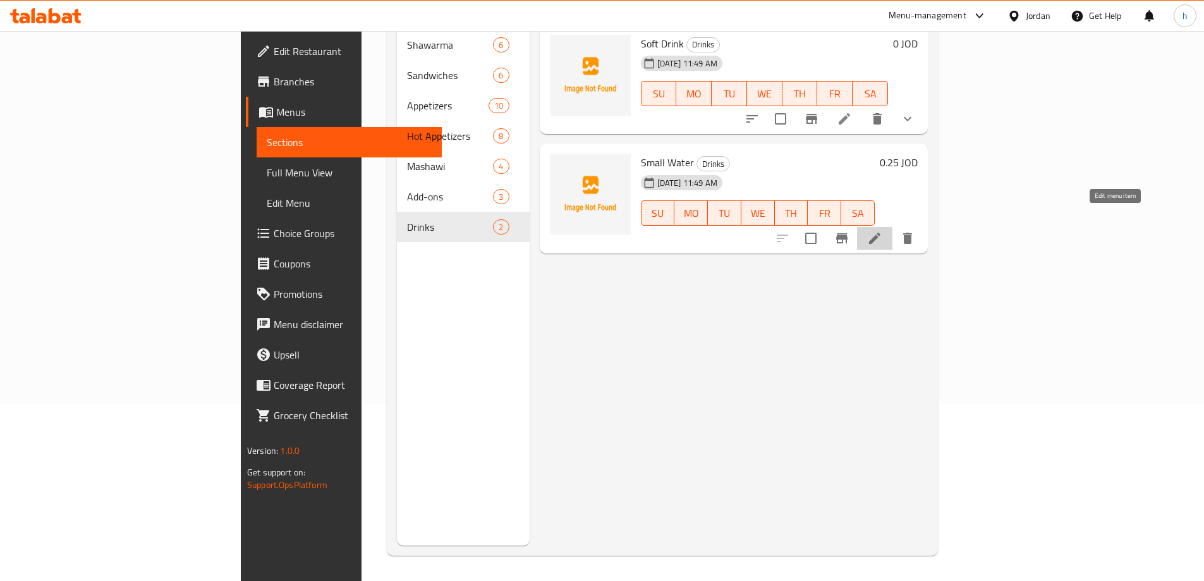
click at [882, 231] on icon at bounding box center [874, 238] width 15 height 15
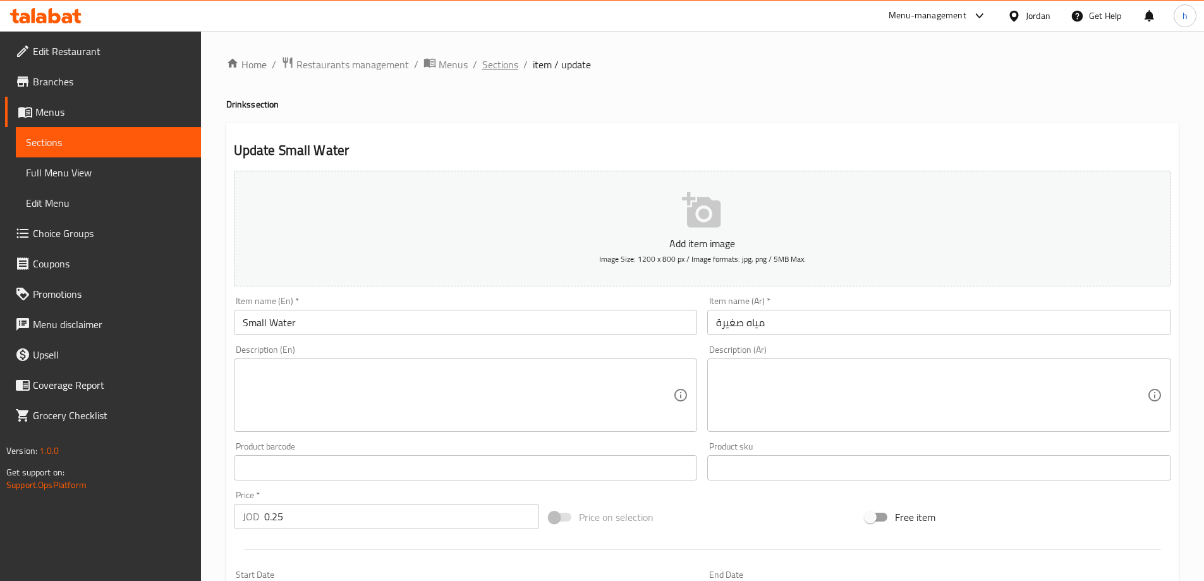
click at [514, 63] on span "Sections" at bounding box center [500, 64] width 36 height 15
click at [95, 235] on span "Choice Groups" at bounding box center [112, 233] width 158 height 15
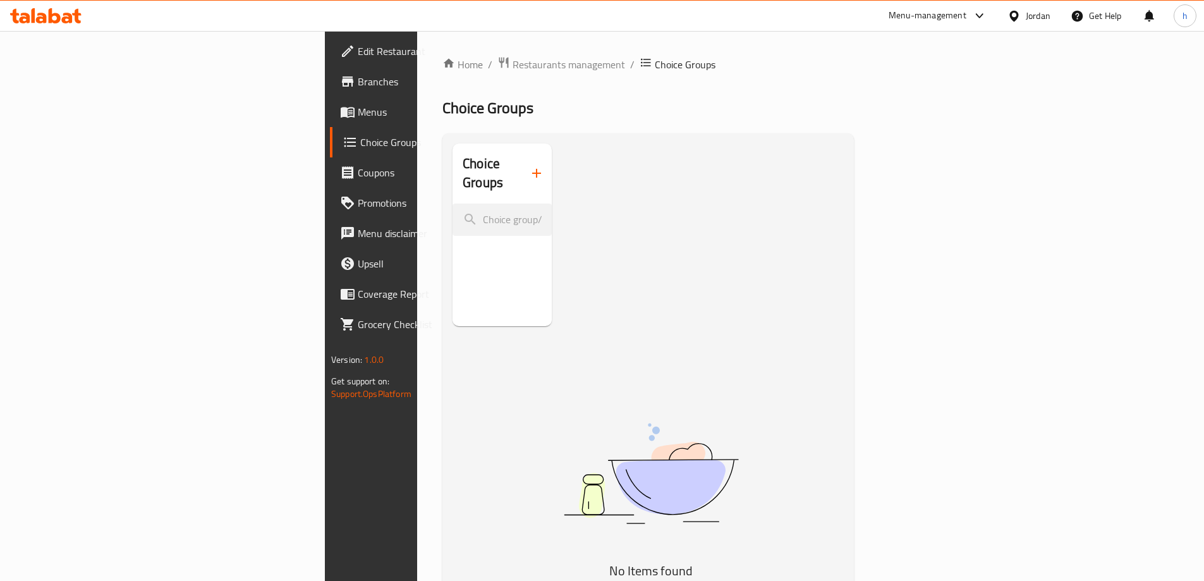
click at [529, 166] on icon "button" at bounding box center [536, 173] width 15 height 15
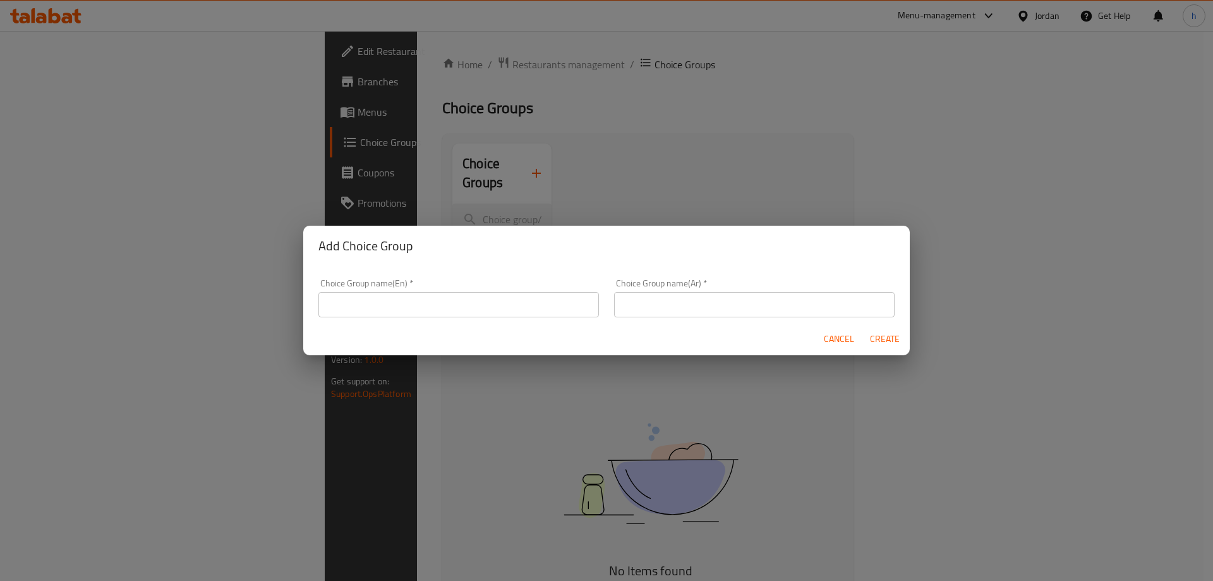
click at [456, 306] on input "text" at bounding box center [459, 304] width 281 height 25
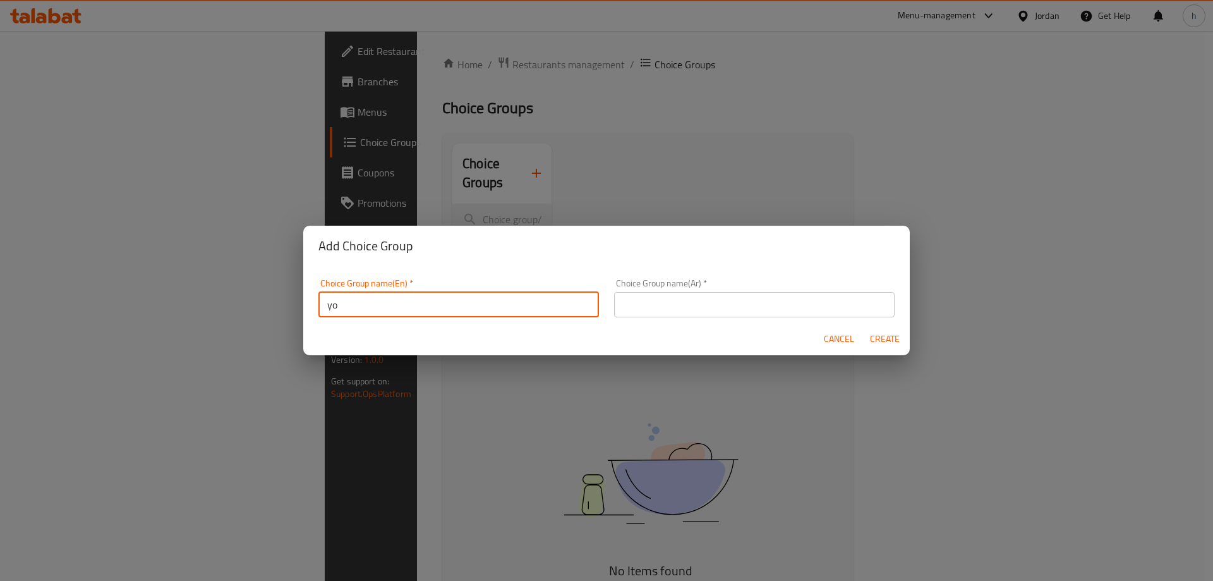
type input "Your Choice Of :"
click at [719, 310] on input "text" at bounding box center [754, 304] width 281 height 25
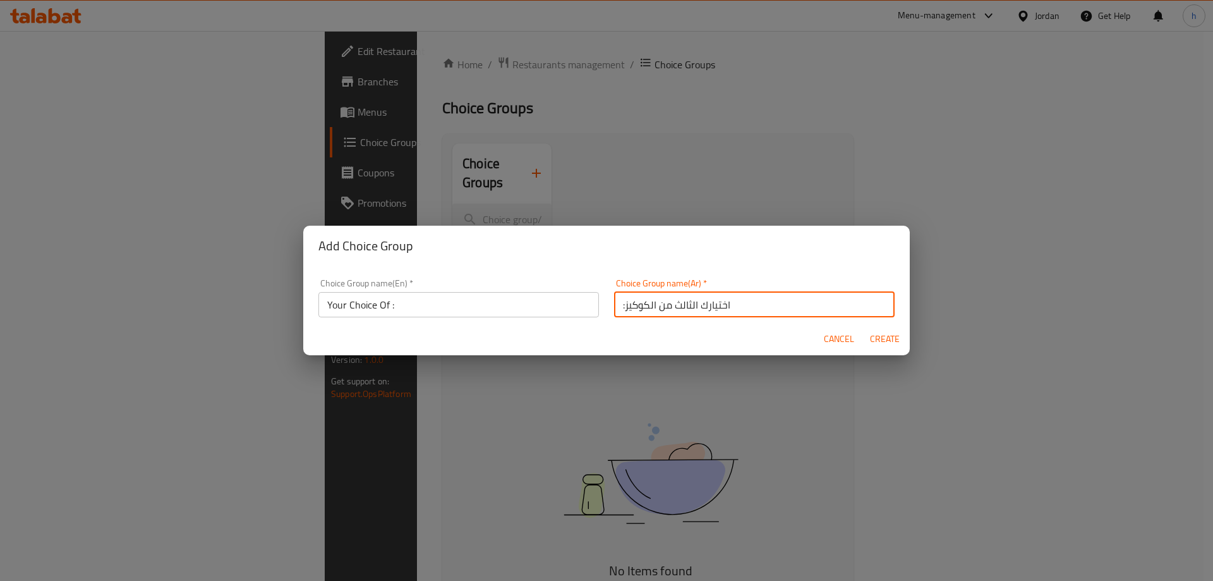
click at [760, 300] on input ":اختيارك الثالث من الكوكيز" at bounding box center [754, 304] width 281 height 25
type input "h"
type input "اختيارك من :"
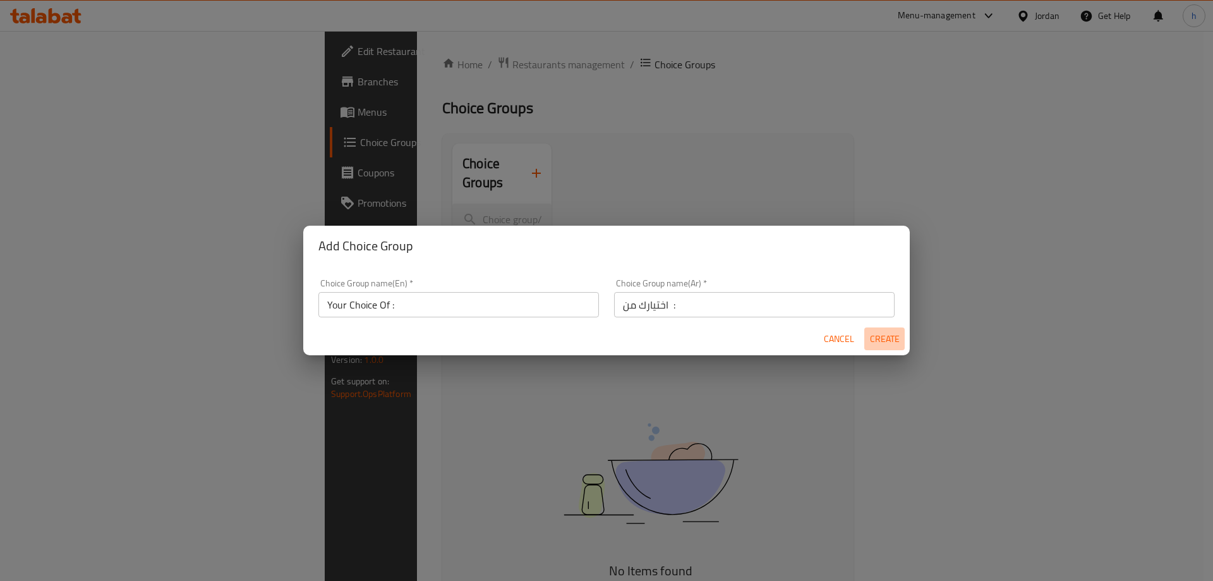
click at [891, 343] on span "Create" at bounding box center [885, 339] width 30 height 16
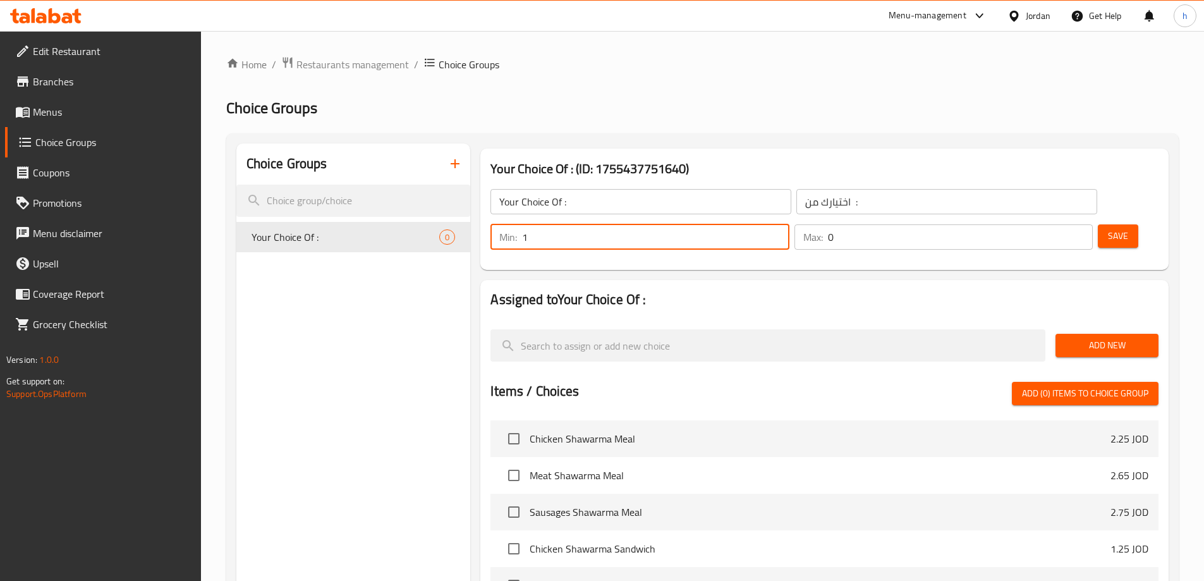
type input "1"
click at [789, 224] on input "1" at bounding box center [655, 236] width 267 height 25
type input "1"
click at [1059, 224] on input "1" at bounding box center [960, 236] width 265 height 25
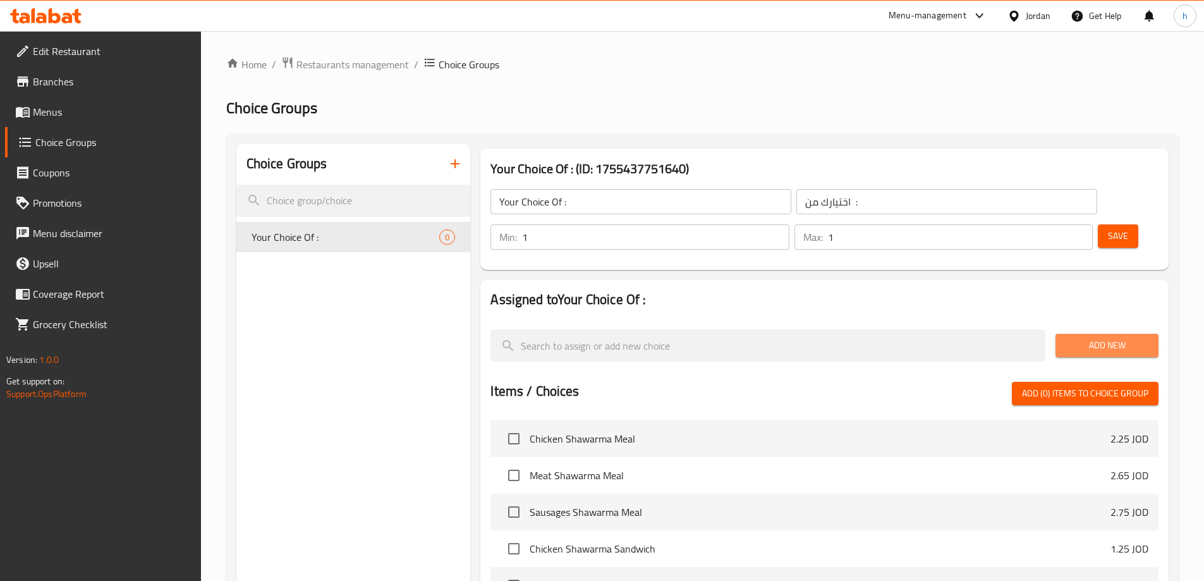
click at [1114, 337] on span "Add New" at bounding box center [1107, 345] width 83 height 16
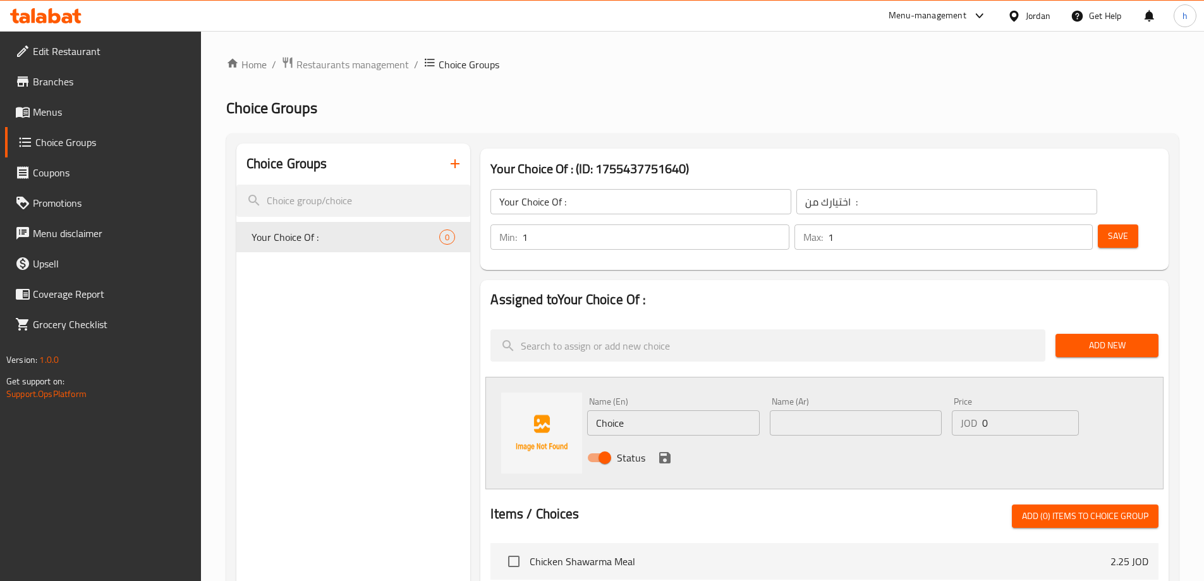
click at [681, 410] on input "Choice" at bounding box center [673, 422] width 172 height 25
click at [846, 410] on input "text" at bounding box center [856, 422] width 172 height 25
paste input "بدون لحمة"
type input "بدون لحمة"
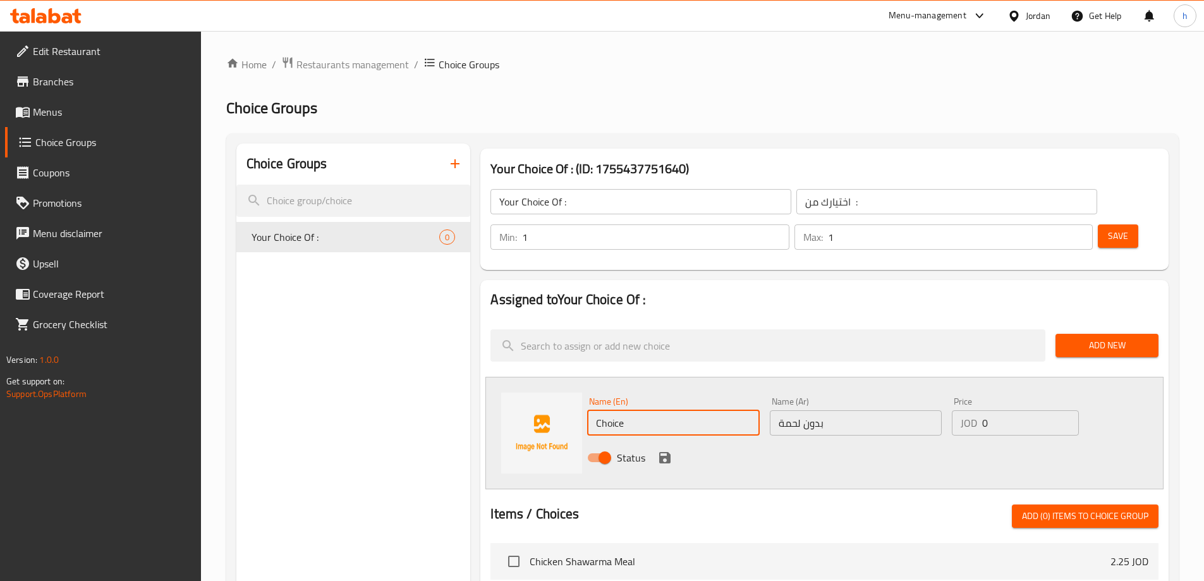
drag, startPoint x: 607, startPoint y: 396, endPoint x: 625, endPoint y: 397, distance: 18.3
click at [607, 410] on input "Choice" at bounding box center [673, 422] width 172 height 25
click at [682, 410] on input "Choice" at bounding box center [673, 422] width 172 height 25
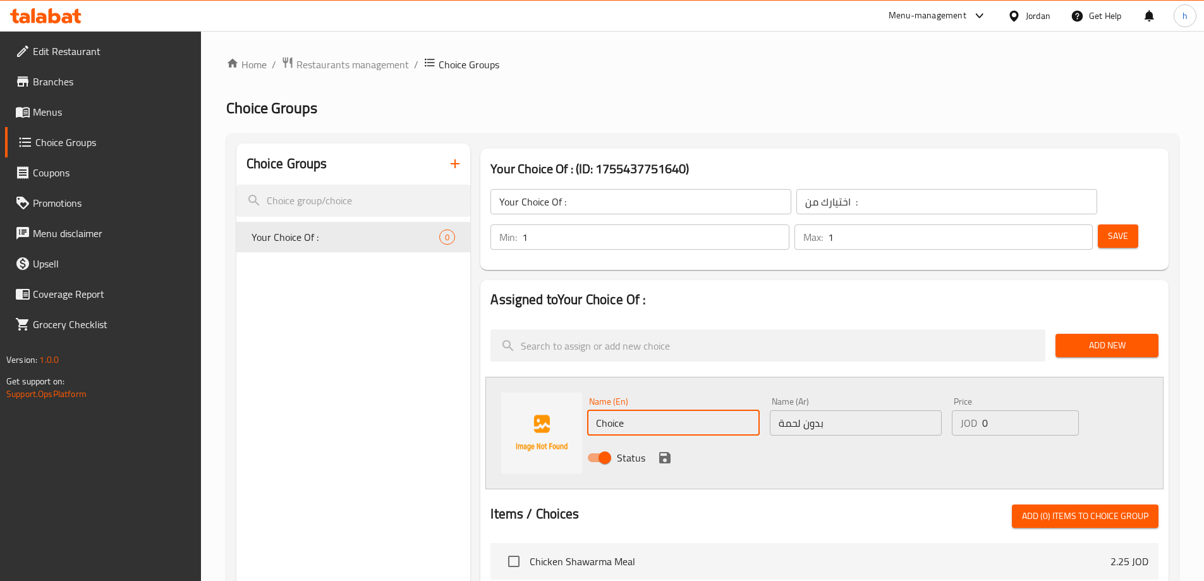
paste input "Without meat"
type input "Without meat"
click at [667, 452] on icon "save" at bounding box center [664, 457] width 11 height 11
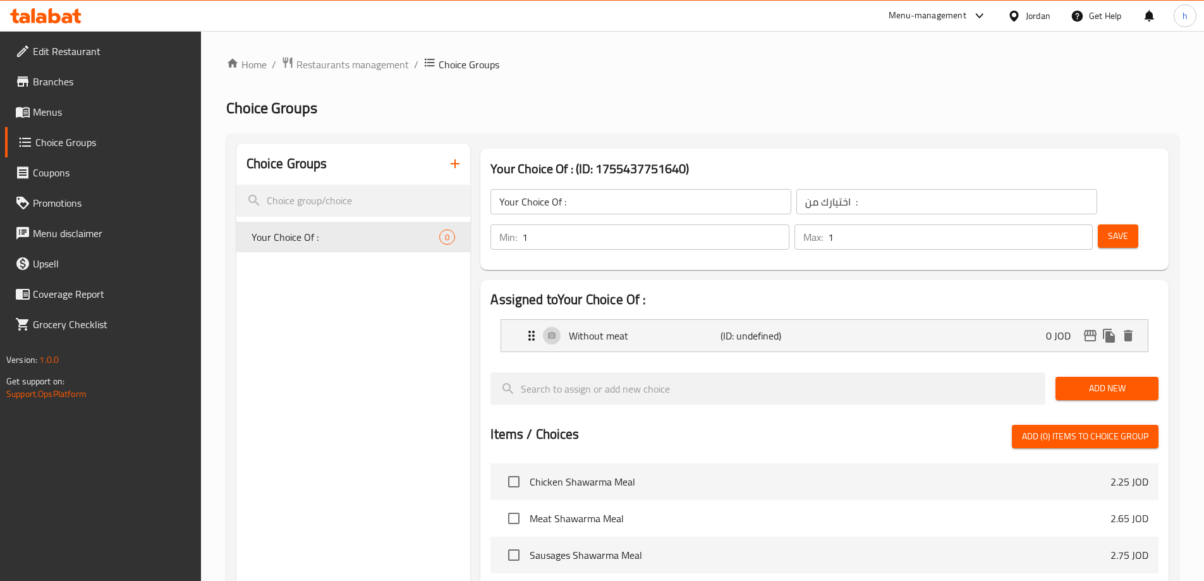
click at [868, 314] on li "Without meat (ID: undefined) 0 JOD Name (En) Without meat Name (En) Name (Ar) ب…" at bounding box center [824, 335] width 668 height 43
click at [873, 320] on div "Without meat (ID: undefined) 0 JOD" at bounding box center [828, 336] width 609 height 32
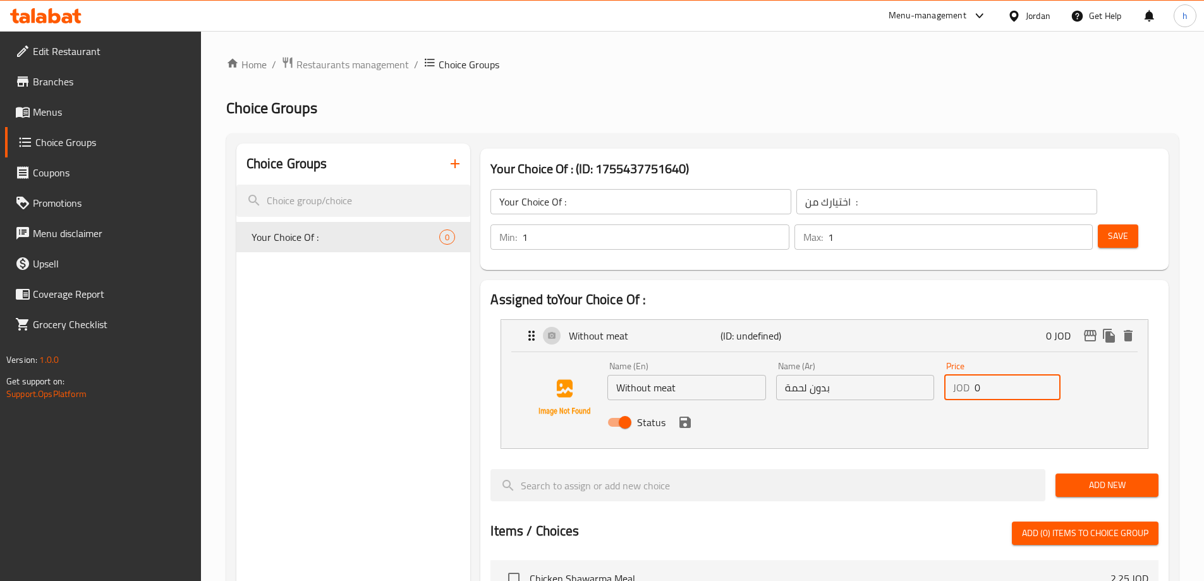
drag, startPoint x: 975, startPoint y: 362, endPoint x: 984, endPoint y: 356, distance: 10.5
click at [984, 375] on input "0" at bounding box center [1018, 387] width 86 height 25
click at [680, 416] on icon "save" at bounding box center [684, 421] width 11 height 11
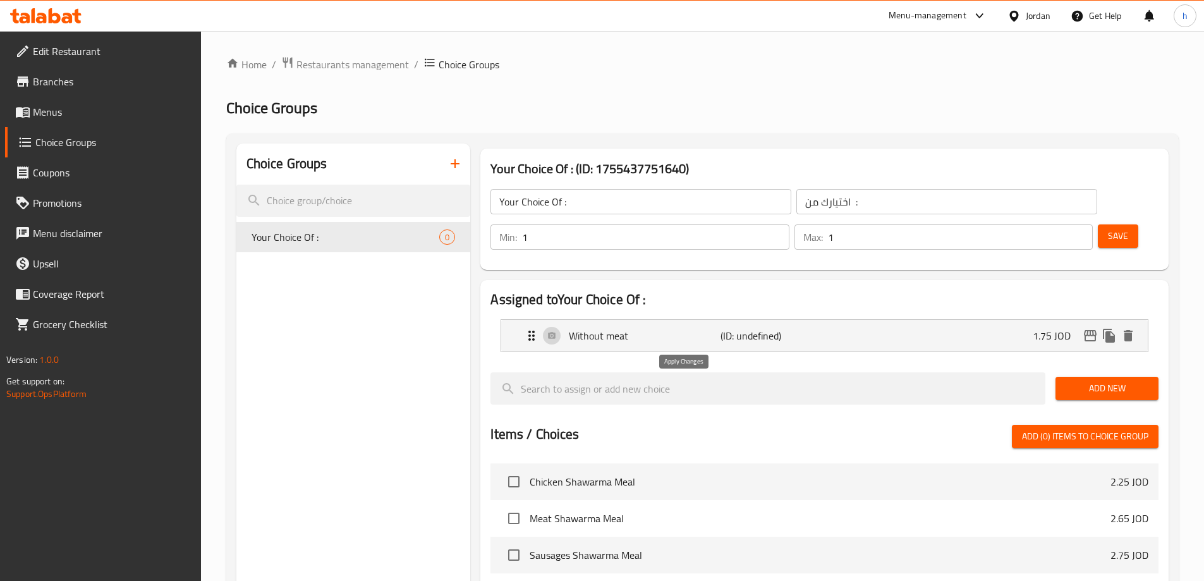
type input "1.75"
click at [1110, 367] on div "Add New" at bounding box center [1106, 388] width 113 height 42
click at [1094, 380] on span "Add New" at bounding box center [1107, 388] width 83 height 16
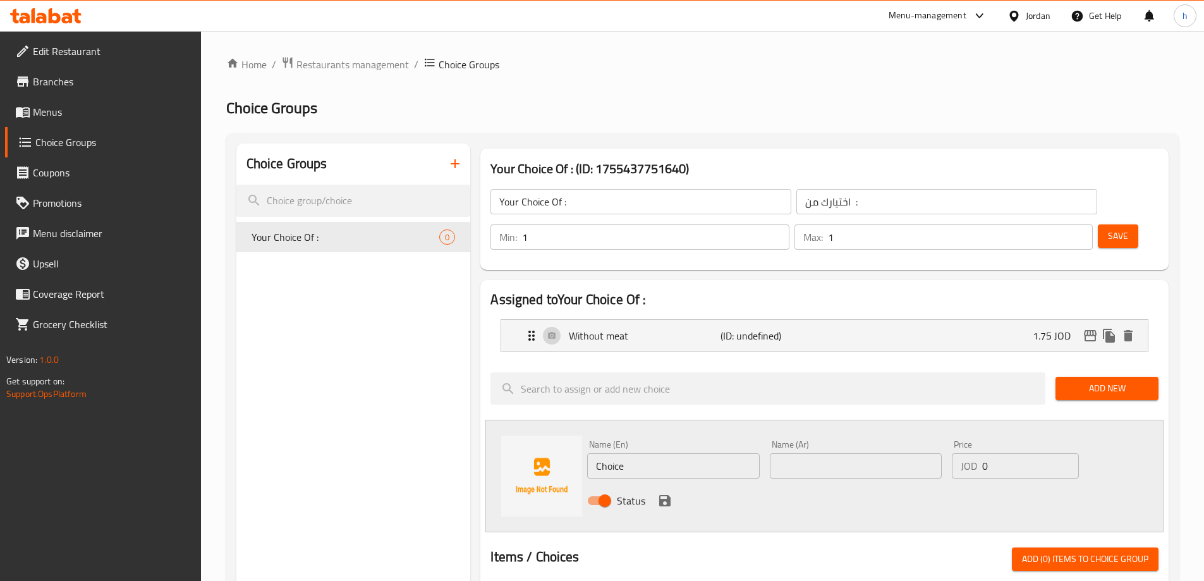
click at [908, 453] on input "text" at bounding box center [856, 465] width 172 height 25
paste input "مع لحمة"
type input "مع لحمة"
click at [684, 444] on div "Name (En) Choice Name (En)" at bounding box center [673, 459] width 182 height 49
click at [691, 453] on input "Choice" at bounding box center [673, 465] width 172 height 25
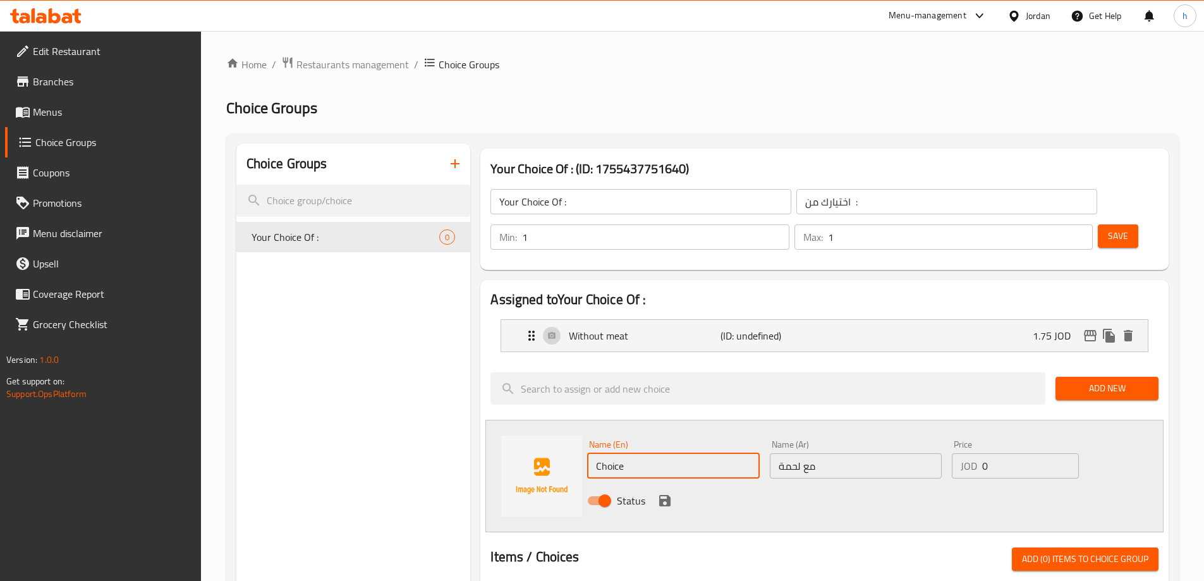
click at [691, 453] on input "Choice" at bounding box center [673, 465] width 172 height 25
paste input "With meat"
type input "With meat"
click at [984, 453] on input "0" at bounding box center [1030, 465] width 96 height 25
type input "3.95"
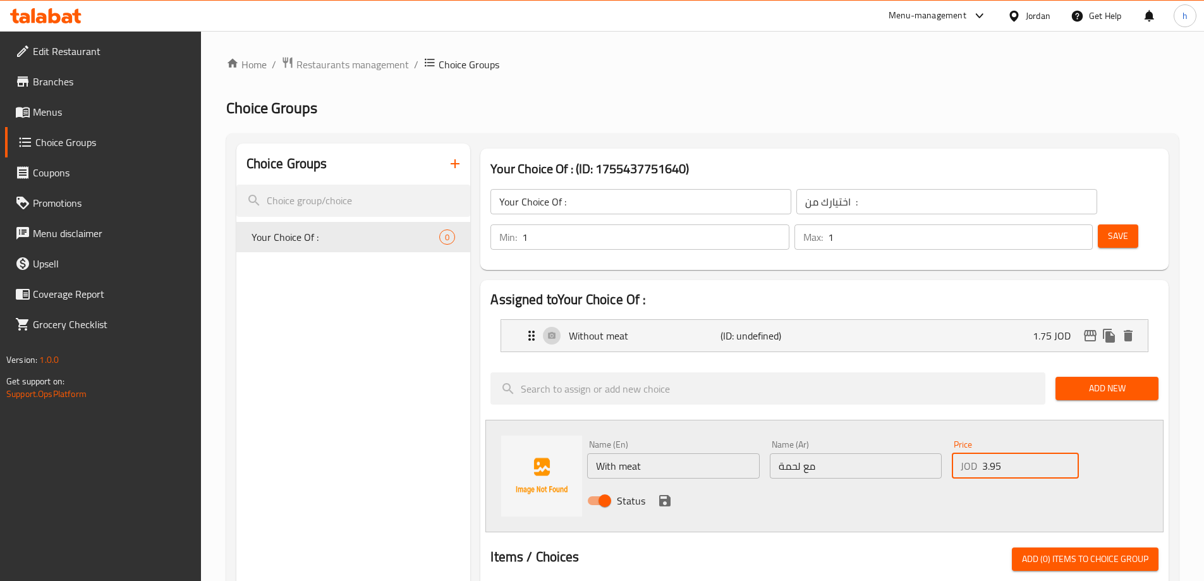
click at [655, 491] on button "save" at bounding box center [664, 500] width 19 height 19
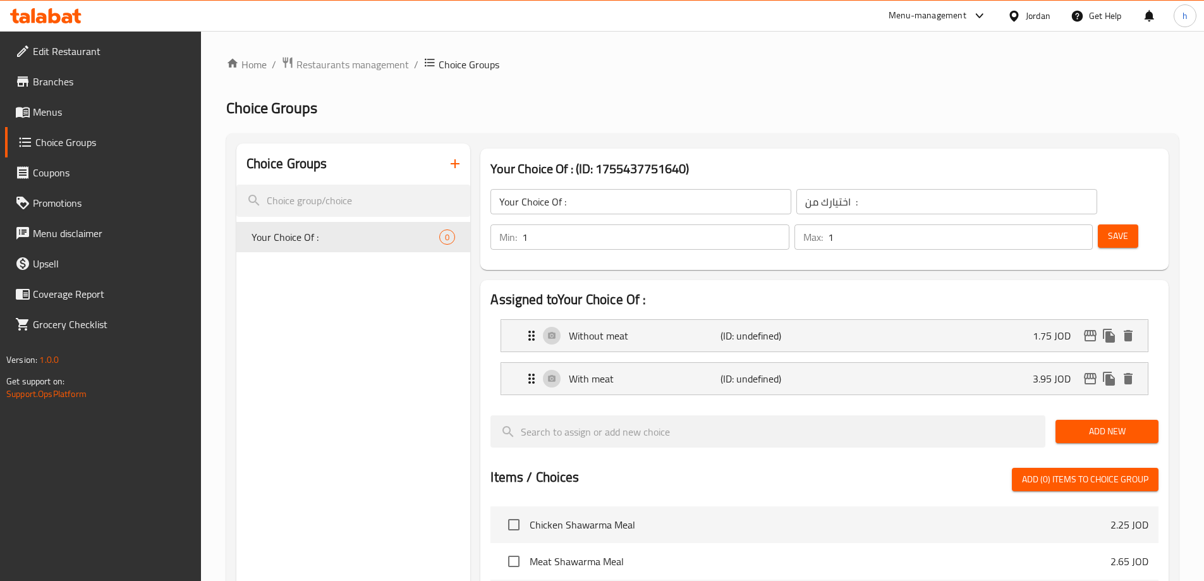
click at [1108, 228] on span "Save" at bounding box center [1118, 236] width 20 height 16
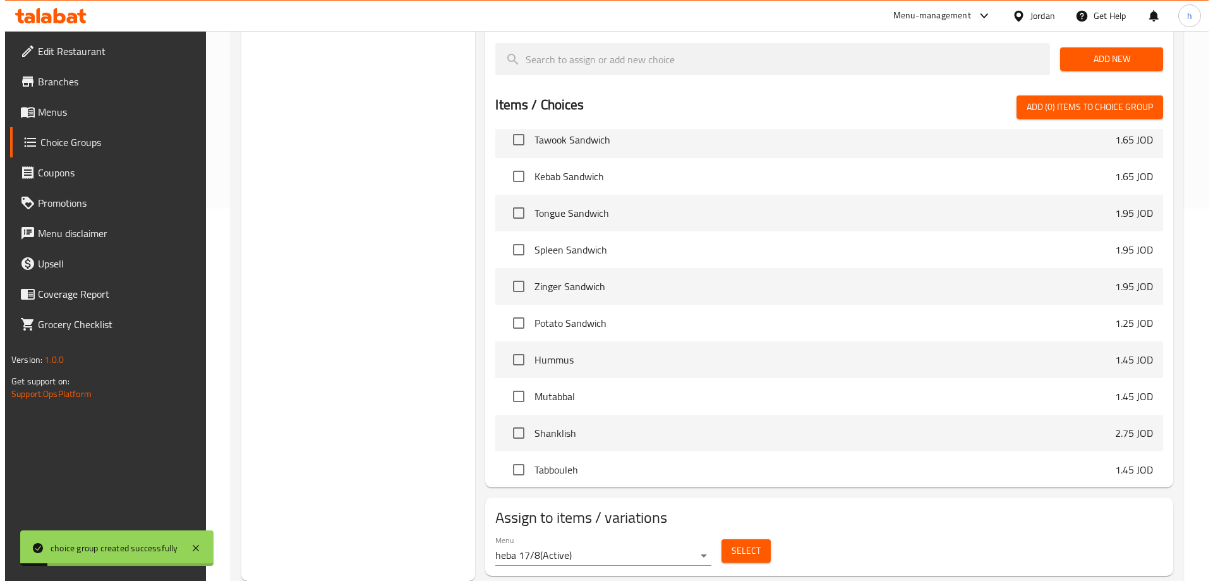
scroll to position [379, 0]
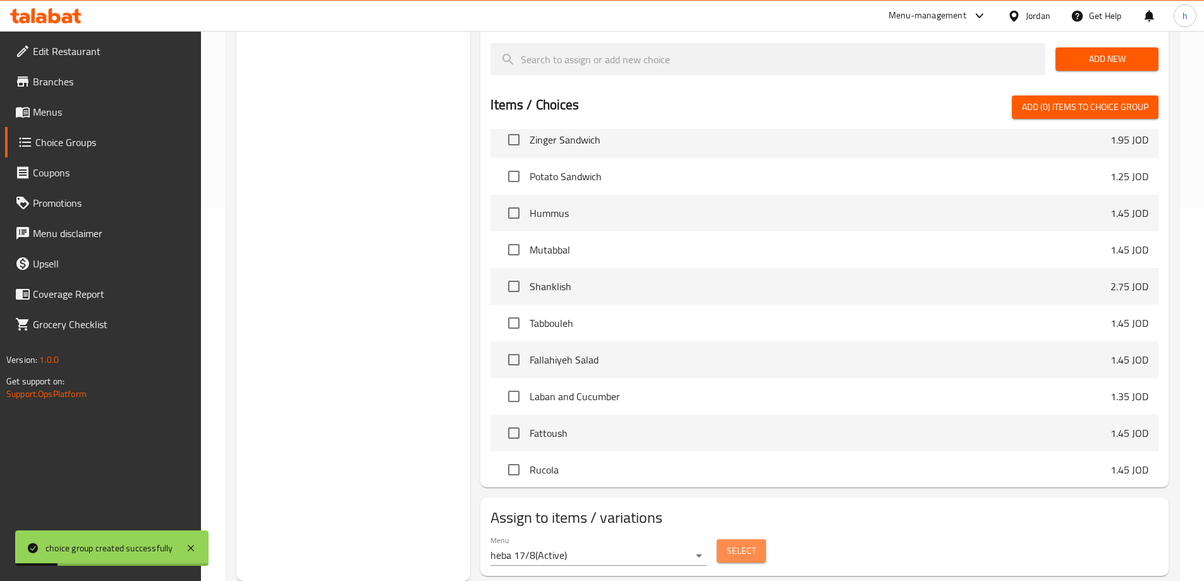
click at [744, 543] on span "Select" at bounding box center [741, 551] width 29 height 16
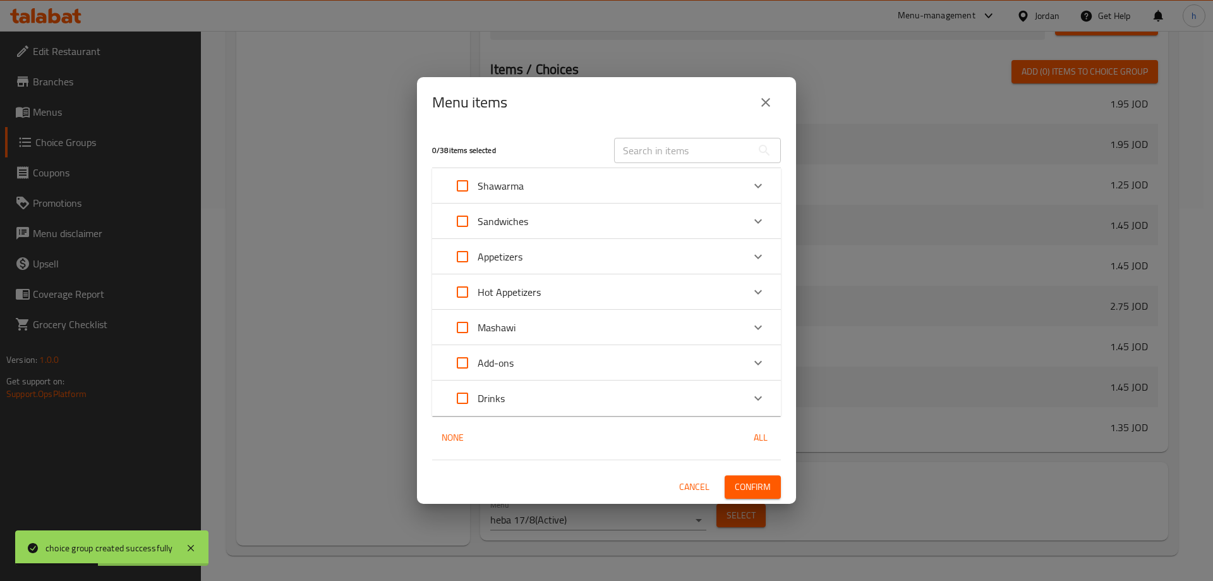
click at [595, 293] on div "Hot Appetizers" at bounding box center [595, 292] width 296 height 30
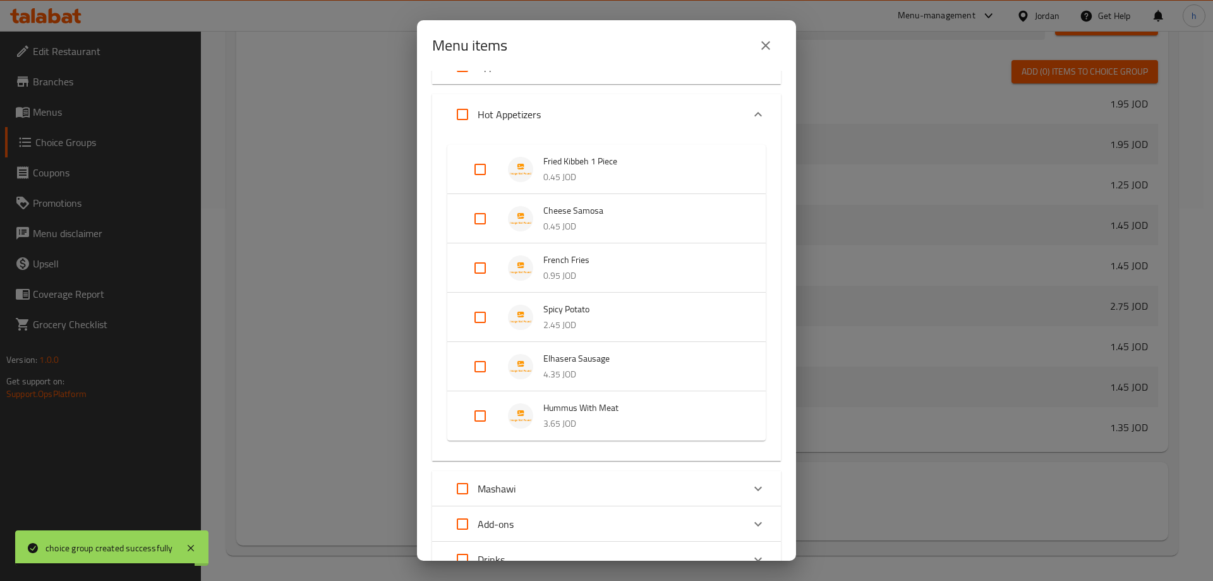
scroll to position [111, 0]
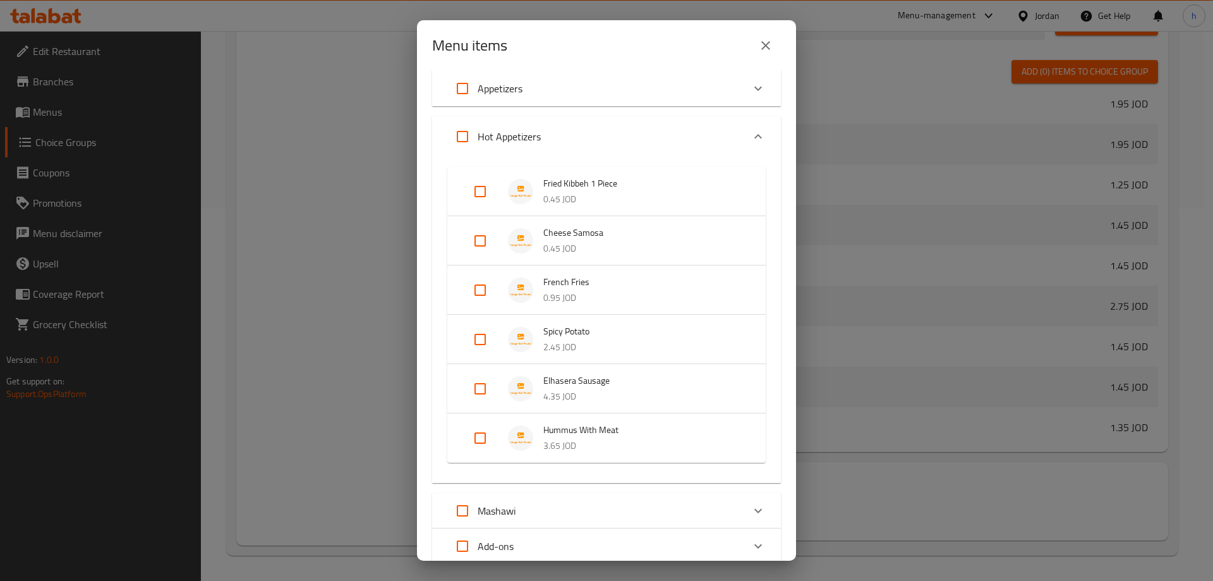
drag, startPoint x: 603, startPoint y: 392, endPoint x: 603, endPoint y: 423, distance: 31.6
drag, startPoint x: 603, startPoint y: 423, endPoint x: 390, endPoint y: 365, distance: 220.9
click at [390, 366] on div "Menu items 0 / 38 items selected ​ Shawarma Chicken Shawarma Meal 2.25 JOD Meat…" at bounding box center [606, 290] width 1213 height 581
click at [770, 54] on button "close" at bounding box center [766, 45] width 30 height 30
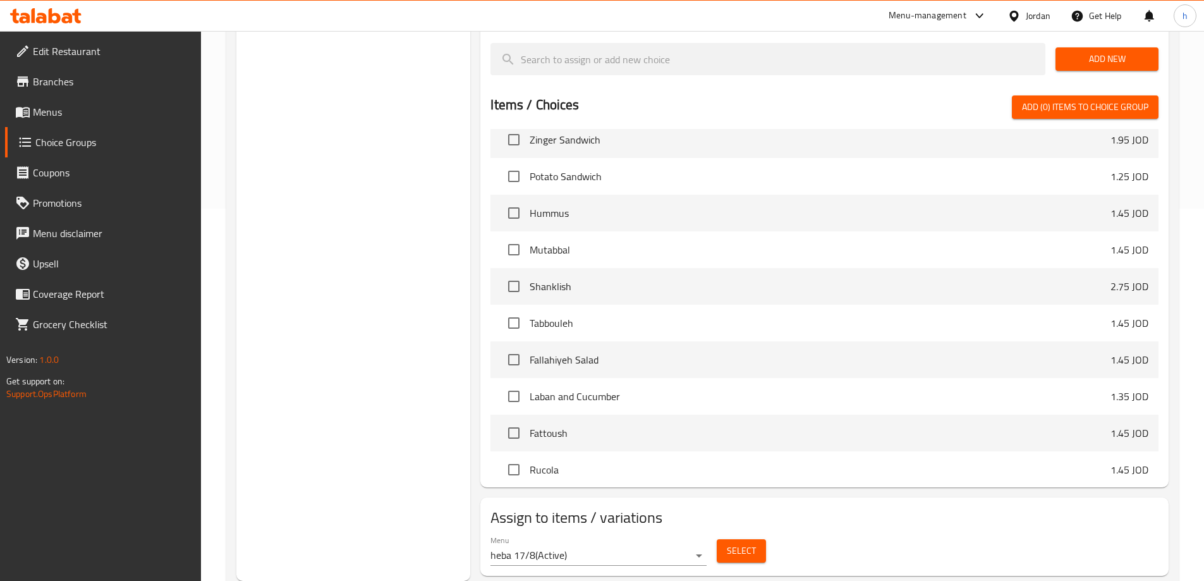
click at [738, 534] on div "Menu heba 17/8 ( Active ) Select" at bounding box center [824, 550] width 678 height 40
click at [753, 543] on span "Select" at bounding box center [741, 551] width 29 height 16
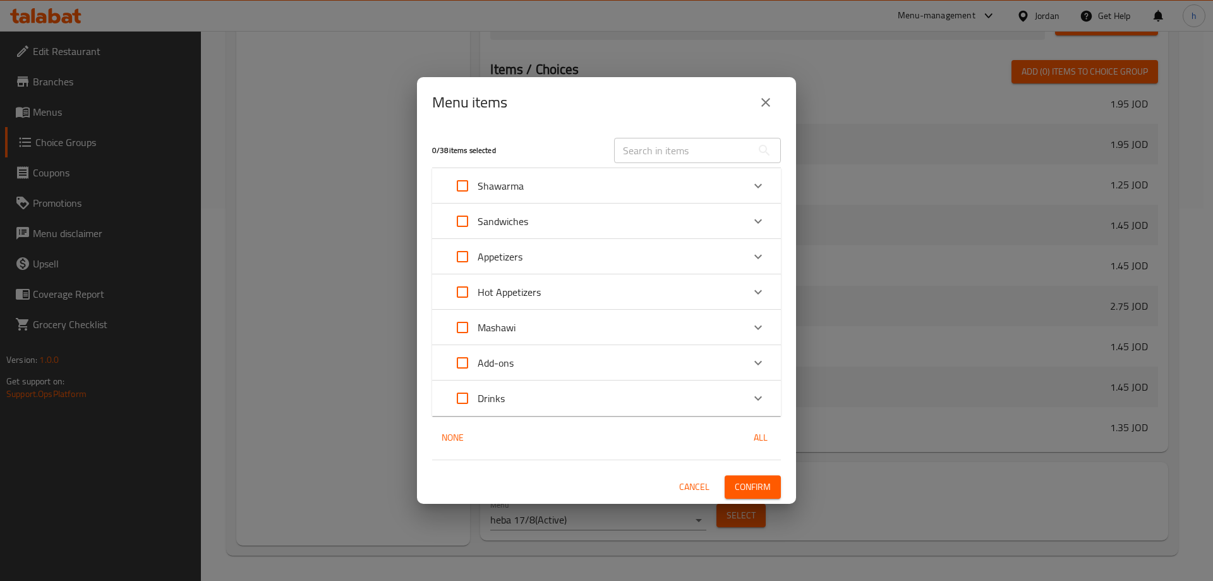
click at [573, 287] on div "Hot Appetizers" at bounding box center [595, 292] width 296 height 30
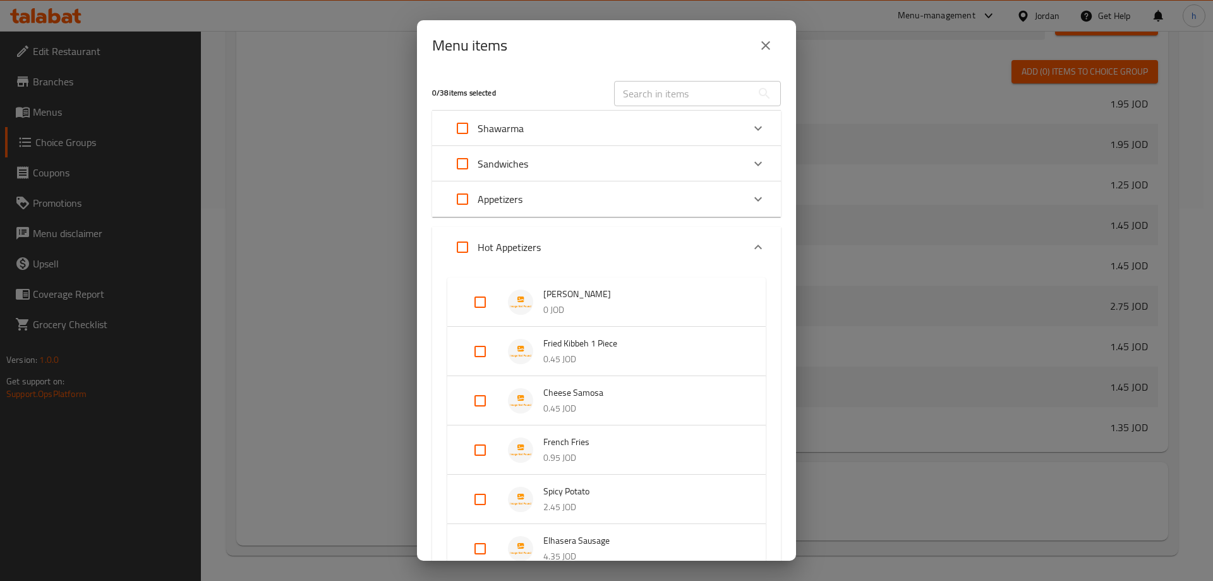
click at [714, 300] on span "[PERSON_NAME]" at bounding box center [642, 294] width 197 height 16
click at [491, 301] on input "Expand" at bounding box center [480, 302] width 30 height 30
checkbox input "true"
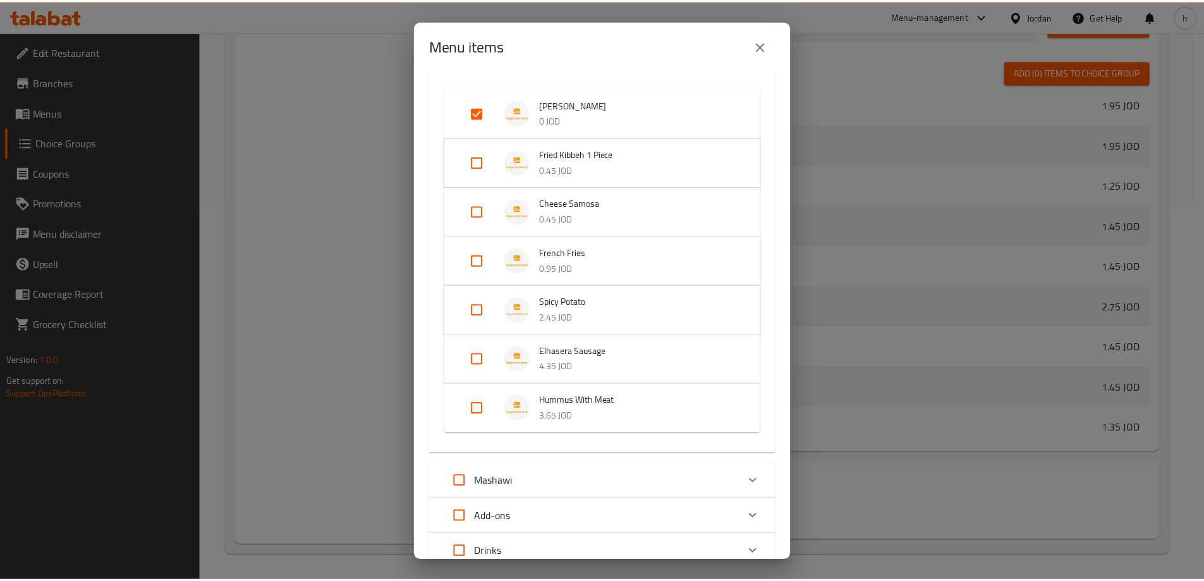
scroll to position [286, 0]
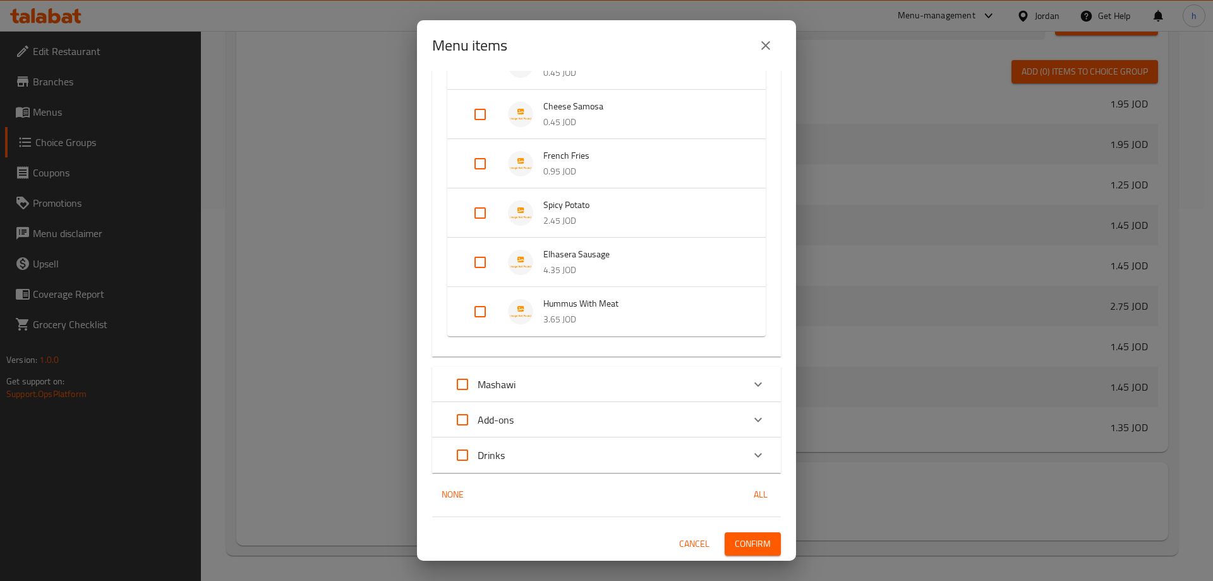
click at [739, 548] on span "Confirm" at bounding box center [753, 544] width 36 height 16
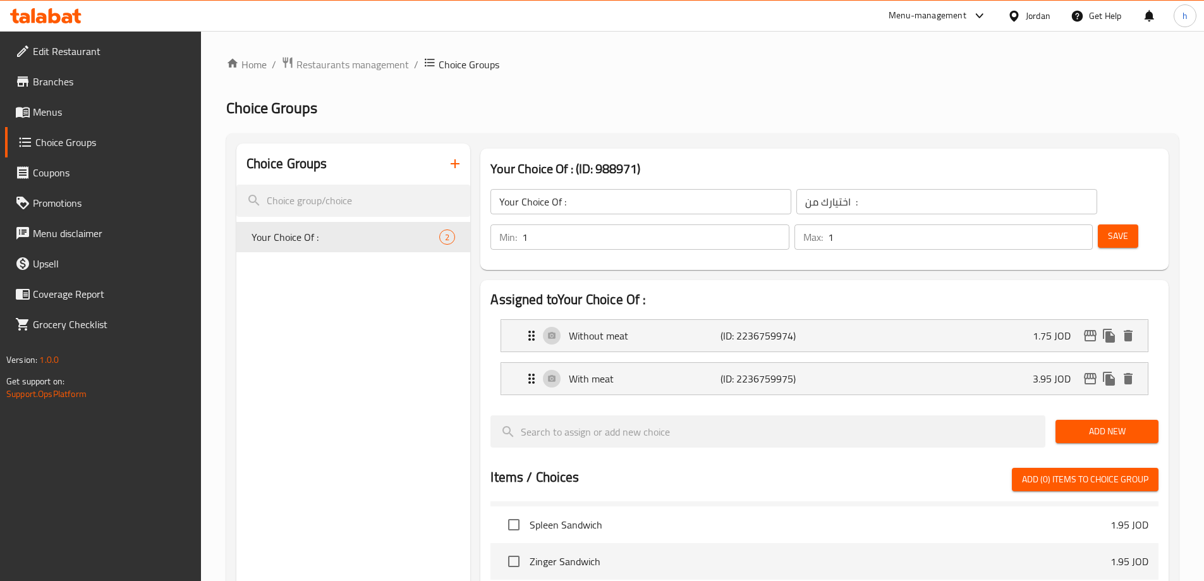
scroll to position [126, 0]
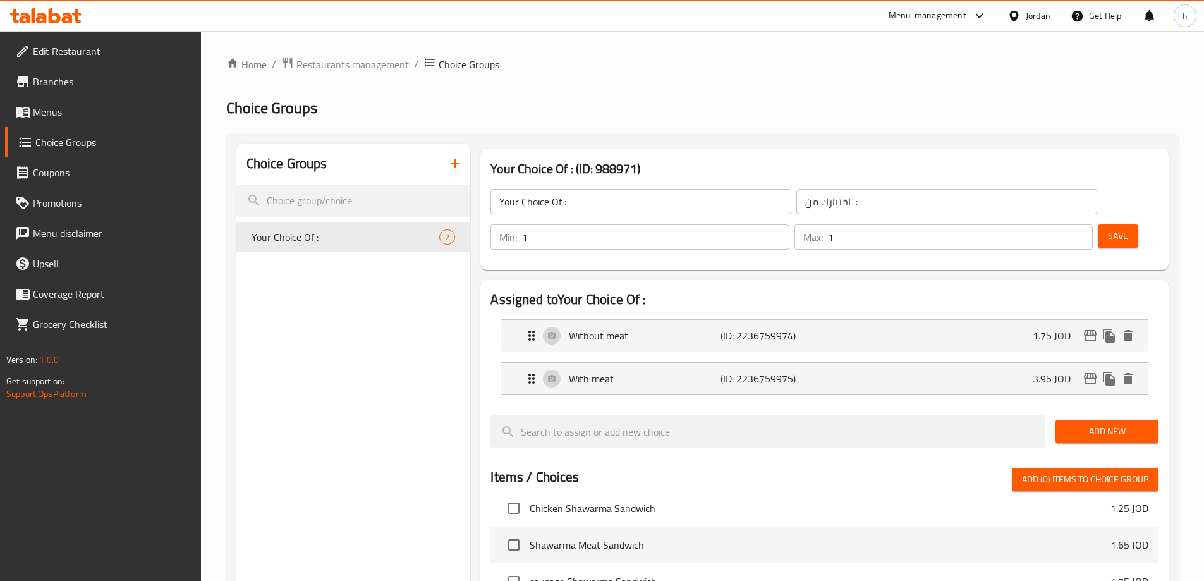
click at [456, 162] on icon "button" at bounding box center [454, 163] width 15 height 15
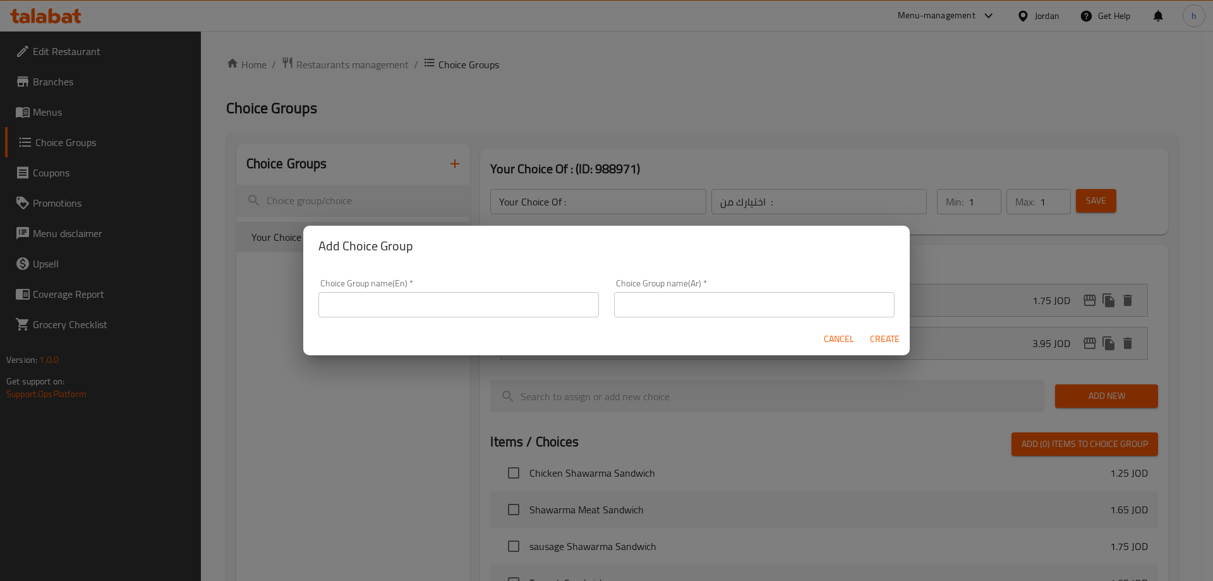
click at [465, 304] on input "text" at bounding box center [459, 304] width 281 height 25
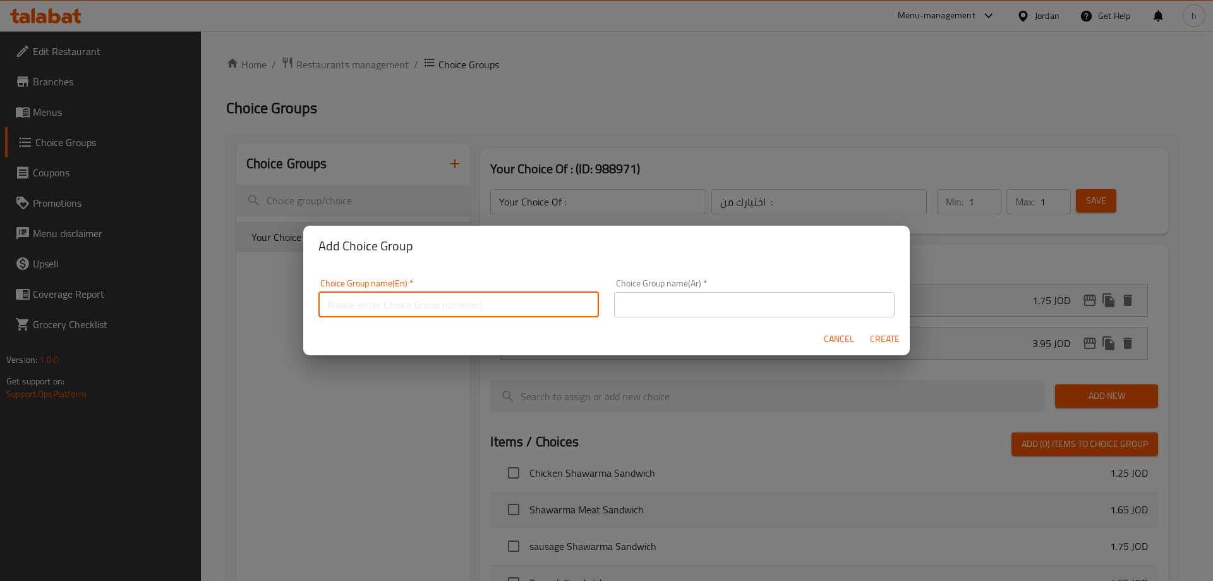
type input "Your Choice Of :"
click at [696, 310] on input "text" at bounding box center [754, 304] width 281 height 25
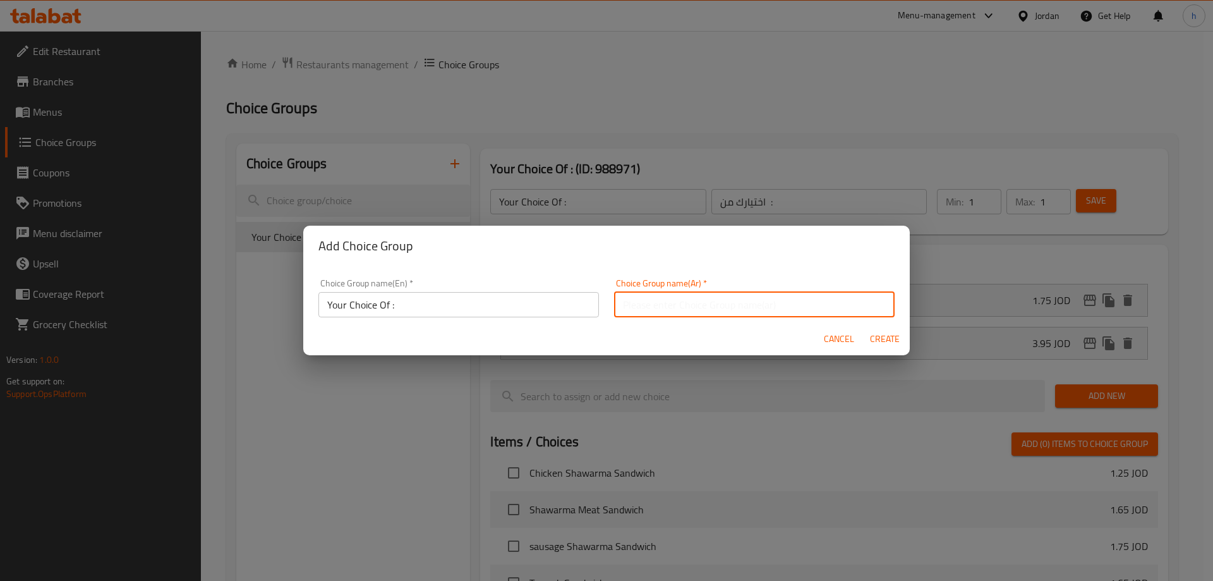
type input "اختيارك من :"
click at [449, 317] on input "Your Choice Of :" at bounding box center [459, 304] width 281 height 25
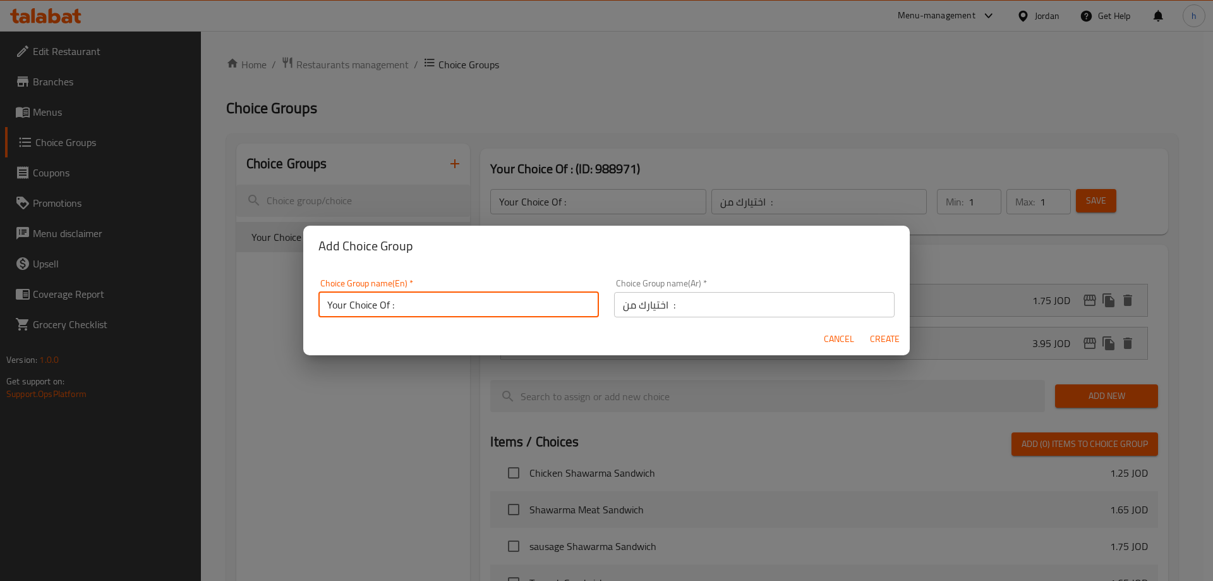
type input "Your Choice Of ::"
click at [890, 340] on span "Create" at bounding box center [885, 339] width 30 height 16
type input "Your Choice Of ::"
type input "0"
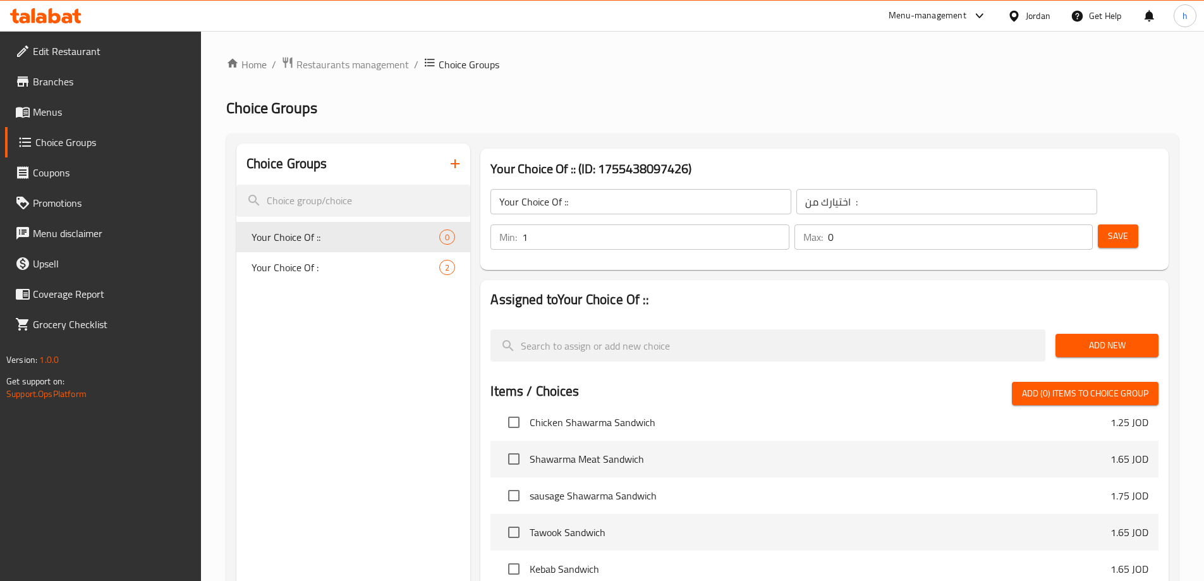
type input "1"
click at [789, 224] on input "1" at bounding box center [655, 236] width 267 height 25
click at [1058, 224] on input "0" at bounding box center [960, 236] width 265 height 25
click at [1079, 324] on div "Add New" at bounding box center [1106, 345] width 113 height 42
type input "1"
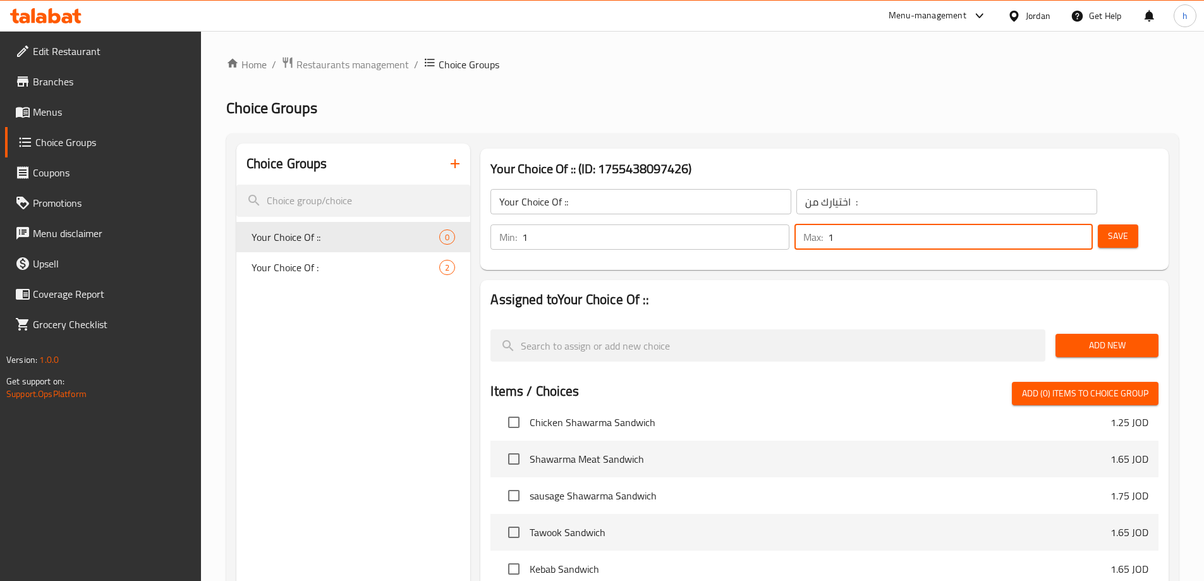
click at [1057, 224] on input "1" at bounding box center [960, 236] width 265 height 25
click at [1108, 334] on button "Add New" at bounding box center [1106, 345] width 103 height 23
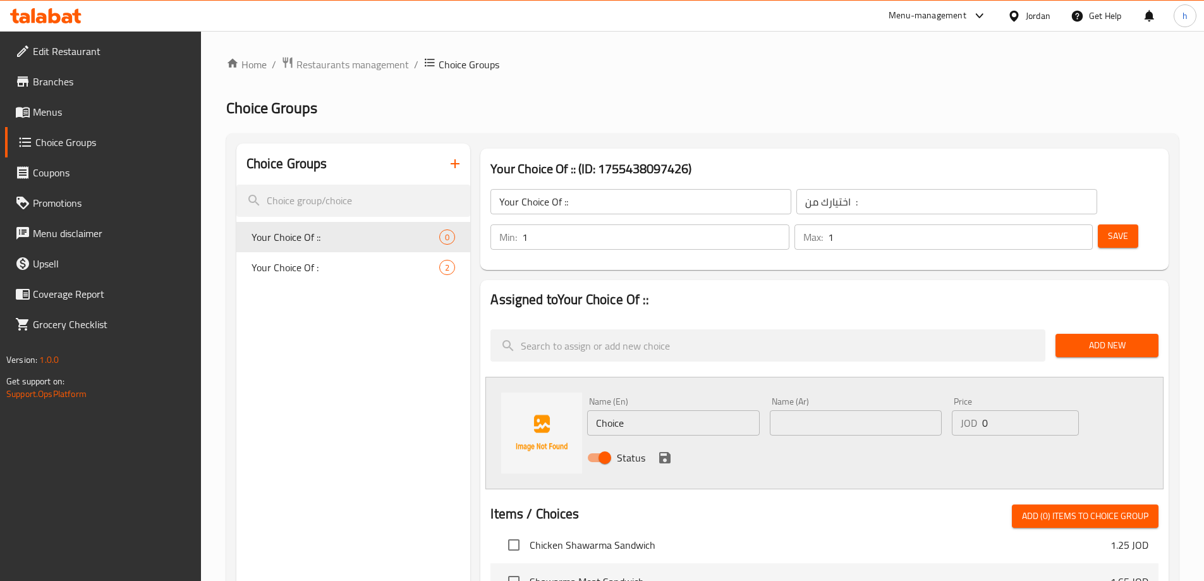
click at [665, 410] on input "Choice" at bounding box center [673, 422] width 172 height 25
type input "ن"
drag, startPoint x: 895, startPoint y: 403, endPoint x: 899, endPoint y: 391, distance: 13.4
click at [895, 403] on div "Name (Ar) Name (Ar)" at bounding box center [856, 416] width 182 height 49
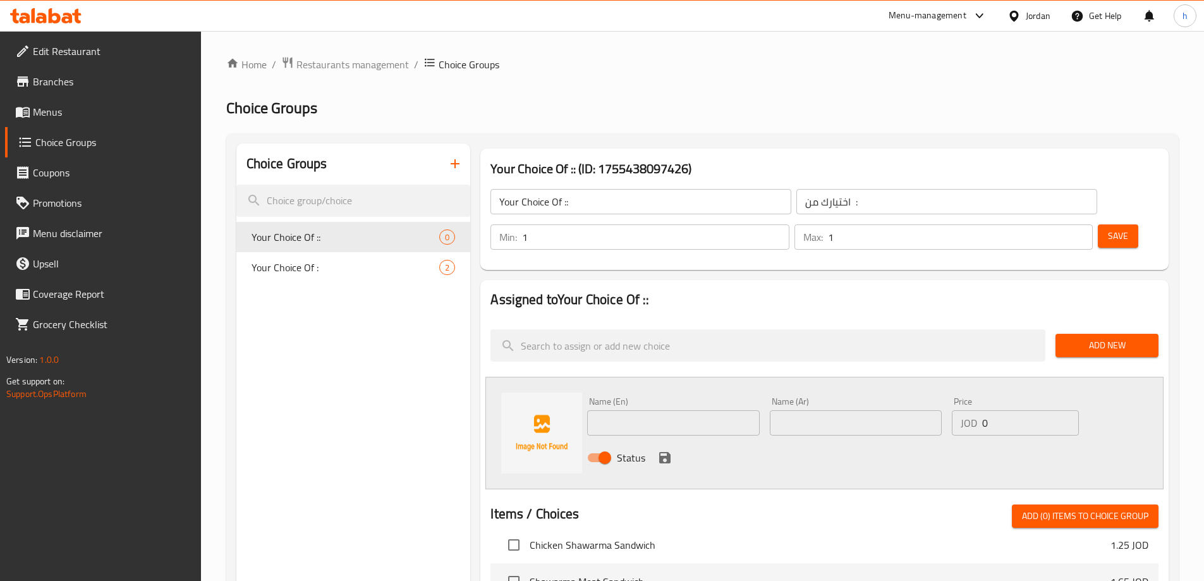
click at [899, 410] on input "text" at bounding box center [856, 422] width 172 height 25
paste input "كيلو"
type input "كيلو"
click at [995, 410] on input "0" at bounding box center [1030, 422] width 96 height 25
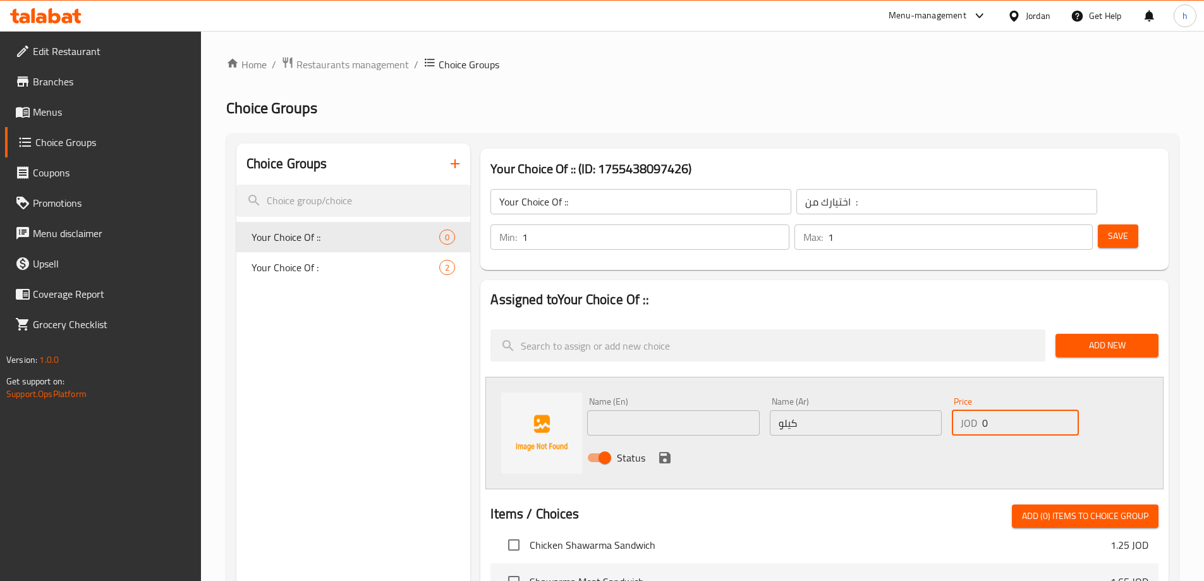
click at [995, 410] on input "0" at bounding box center [1030, 422] width 96 height 25
type input "10.95"
click at [664, 410] on input "text" at bounding box center [673, 422] width 172 height 25
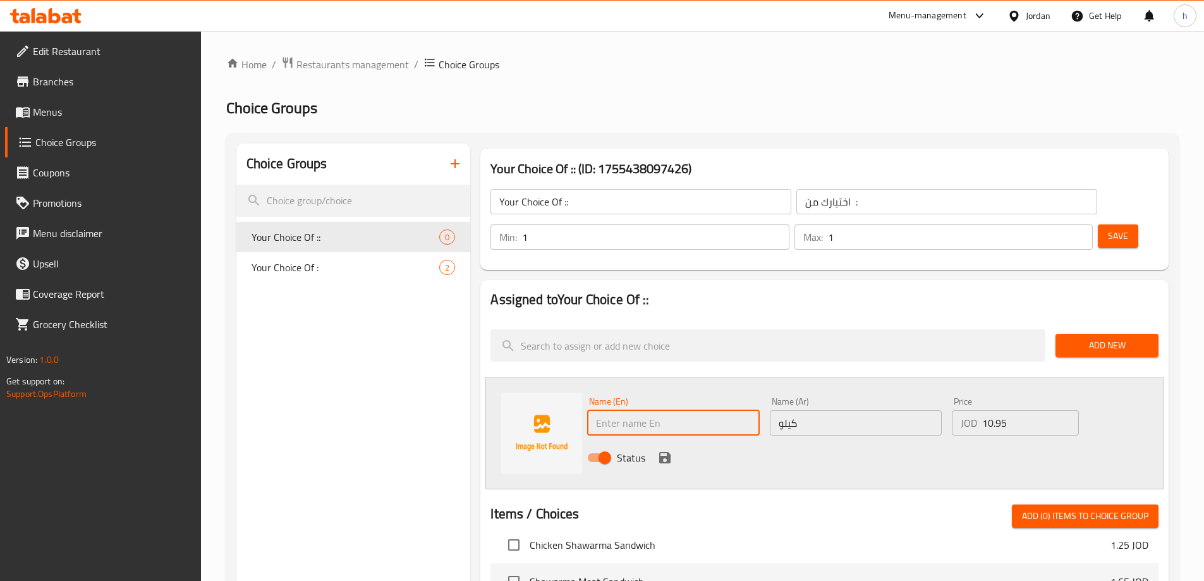
paste input "kilo"
type input "kilo"
click at [667, 452] on icon "save" at bounding box center [664, 457] width 11 height 11
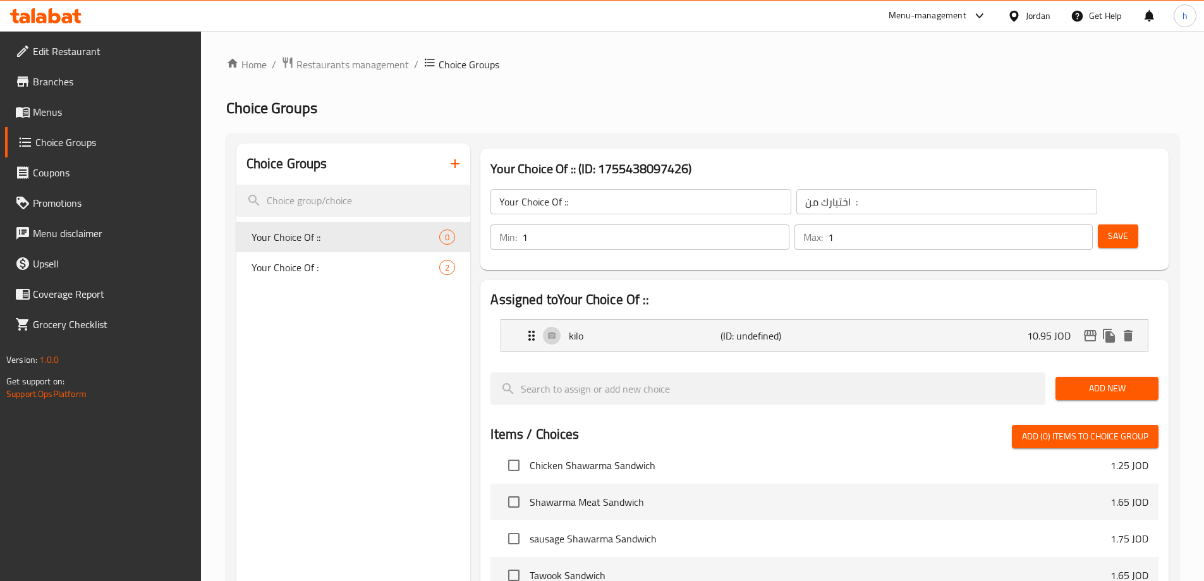
click at [1116, 377] on button "Add New" at bounding box center [1106, 388] width 103 height 23
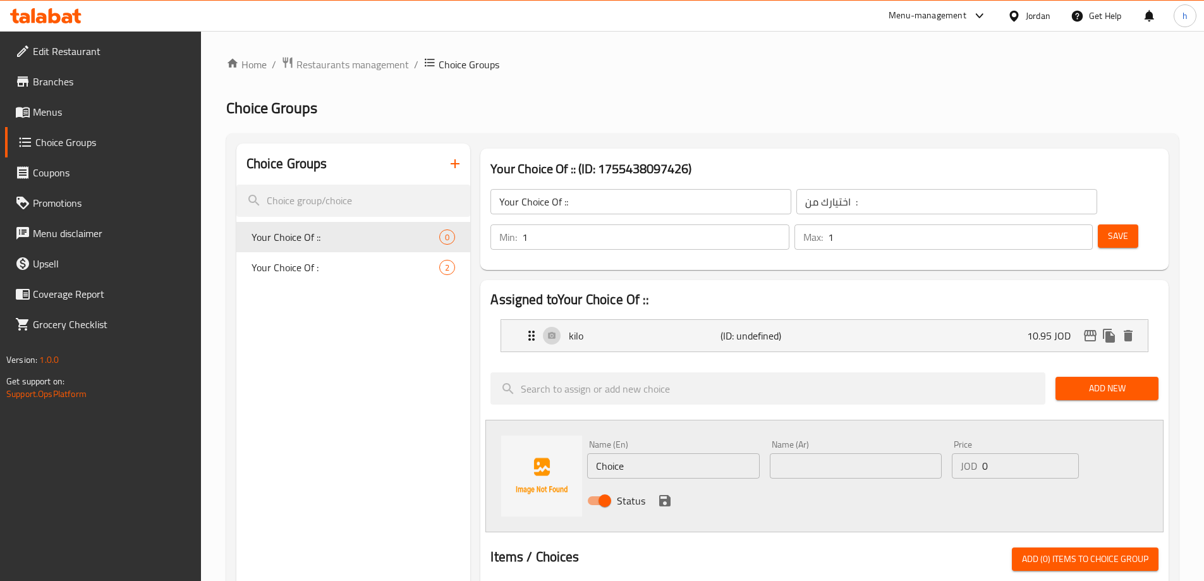
click at [827, 453] on input "text" at bounding box center [856, 465] width 172 height 25
paste input "نص كيلو"
type input "نص كيلو"
click at [655, 453] on input "Choice" at bounding box center [673, 465] width 172 height 25
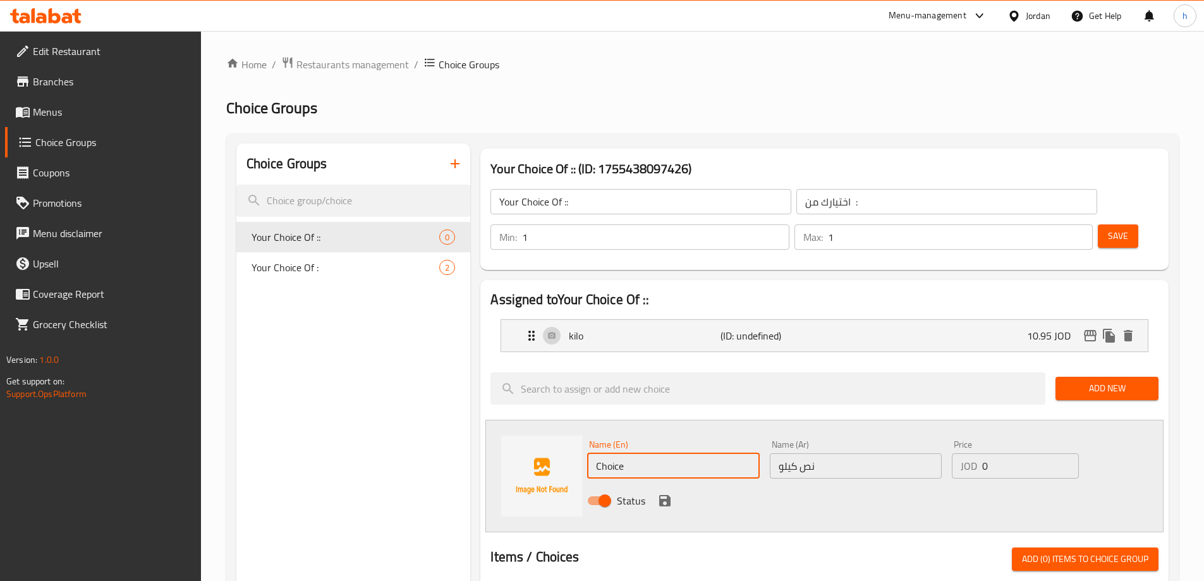
paste input "Half a kilo"
type input "Half a kilo"
drag, startPoint x: 990, startPoint y: 430, endPoint x: 975, endPoint y: 431, distance: 15.2
click at [975, 453] on div "JOD 0 Price" at bounding box center [1015, 465] width 126 height 25
type input "6.45"
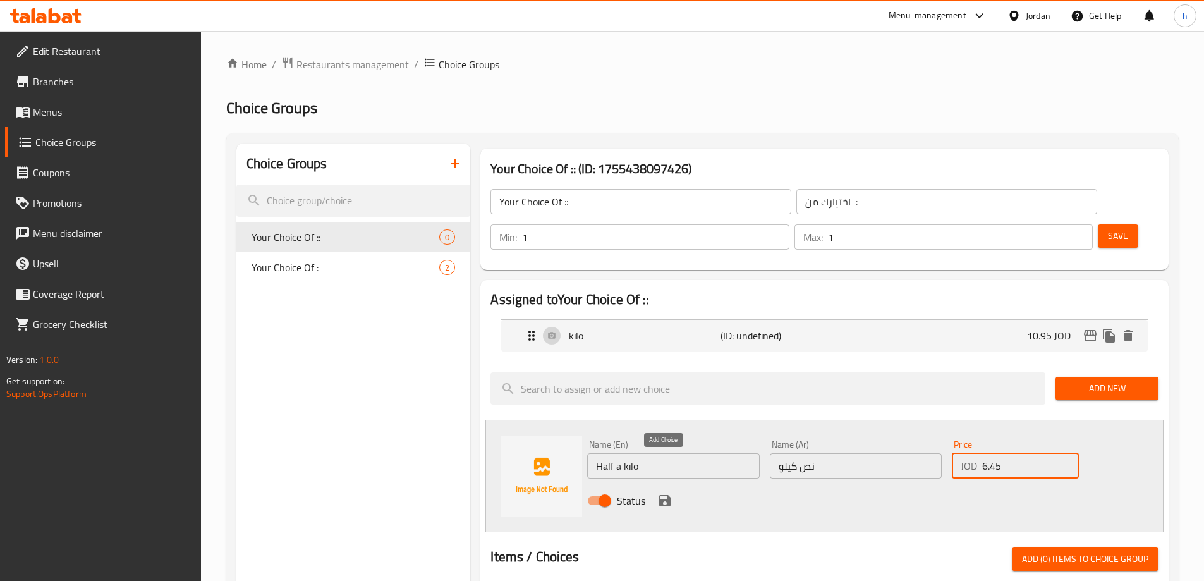
click at [664, 493] on icon "save" at bounding box center [664, 500] width 15 height 15
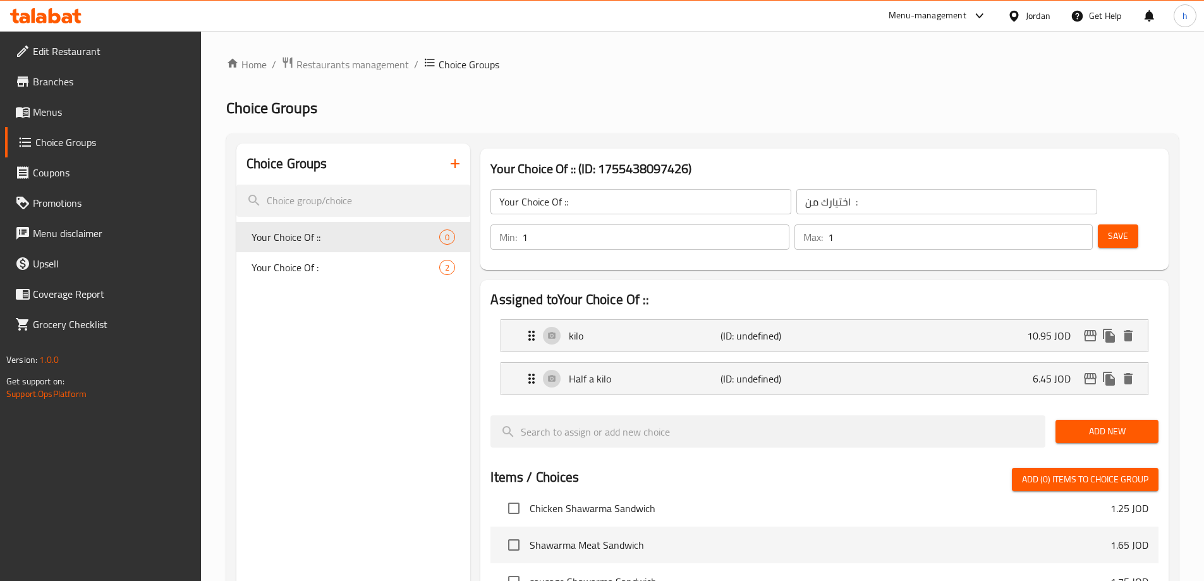
click at [1110, 222] on div "Save" at bounding box center [1123, 237] width 56 height 30
click at [1110, 224] on button "Save" at bounding box center [1118, 235] width 40 height 23
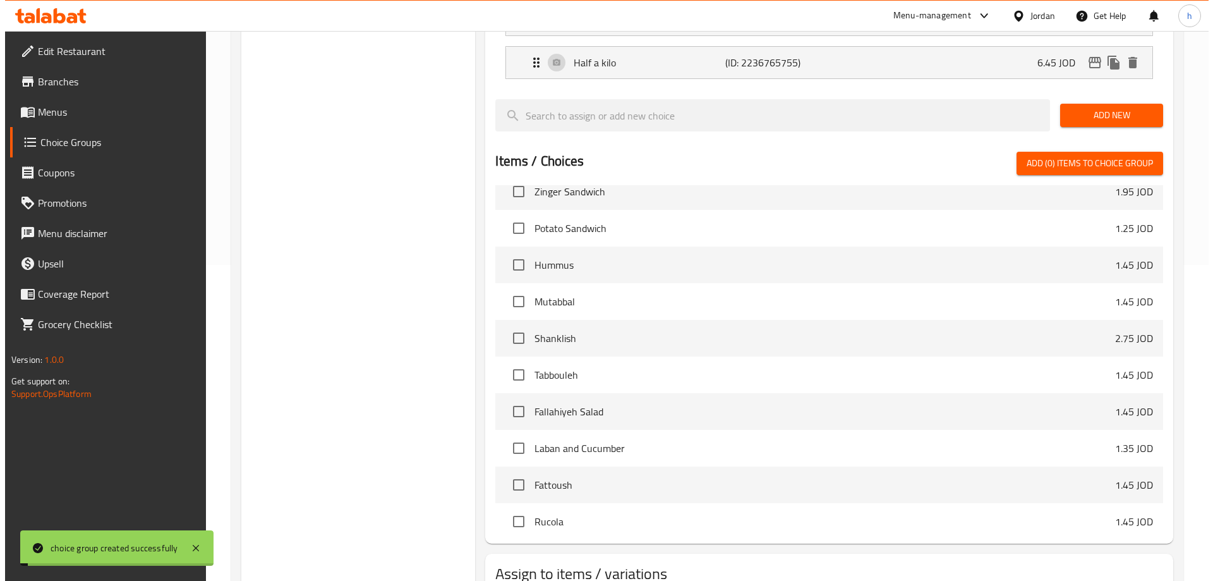
scroll to position [442, 0]
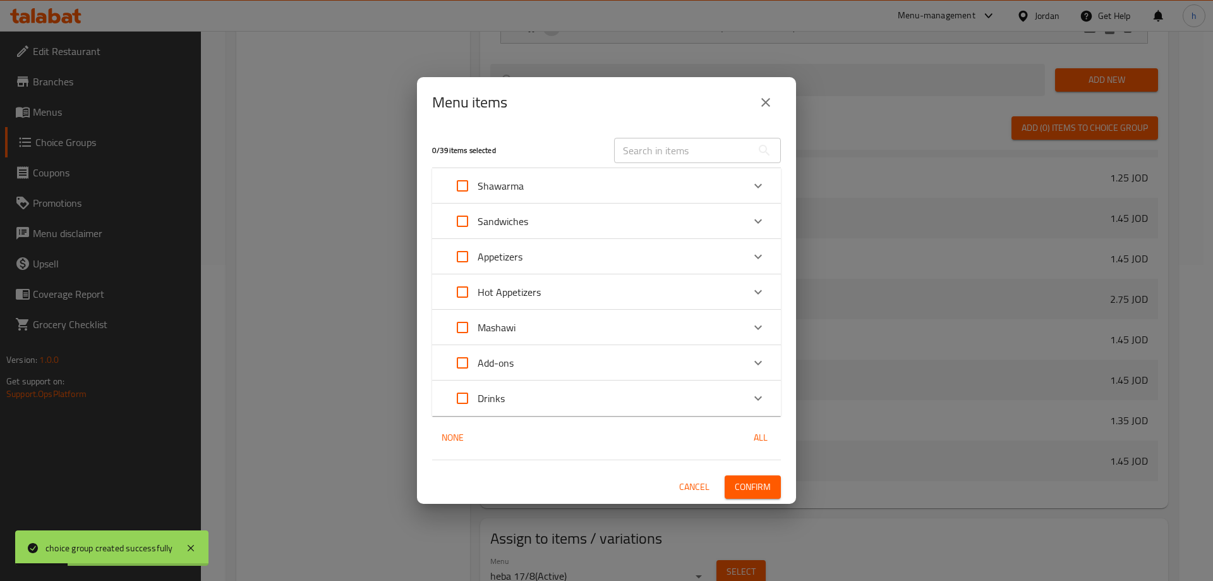
scroll to position [484, 0]
click at [565, 281] on div "Hot Appetizers" at bounding box center [595, 292] width 296 height 30
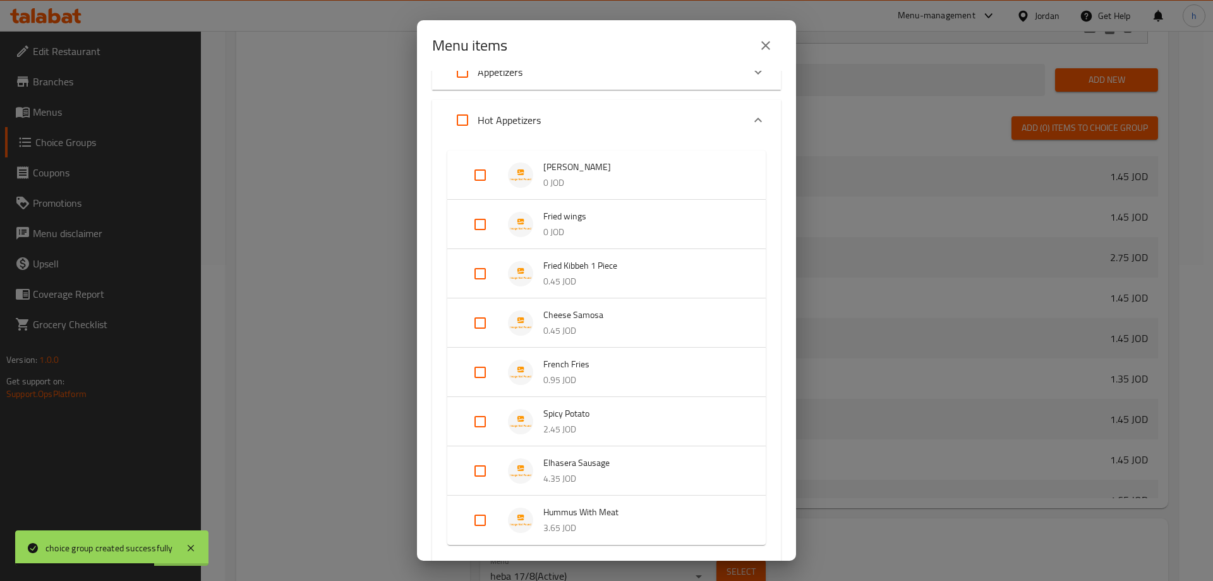
scroll to position [126, 0]
click at [645, 239] on p "0 JOD" at bounding box center [642, 233] width 197 height 16
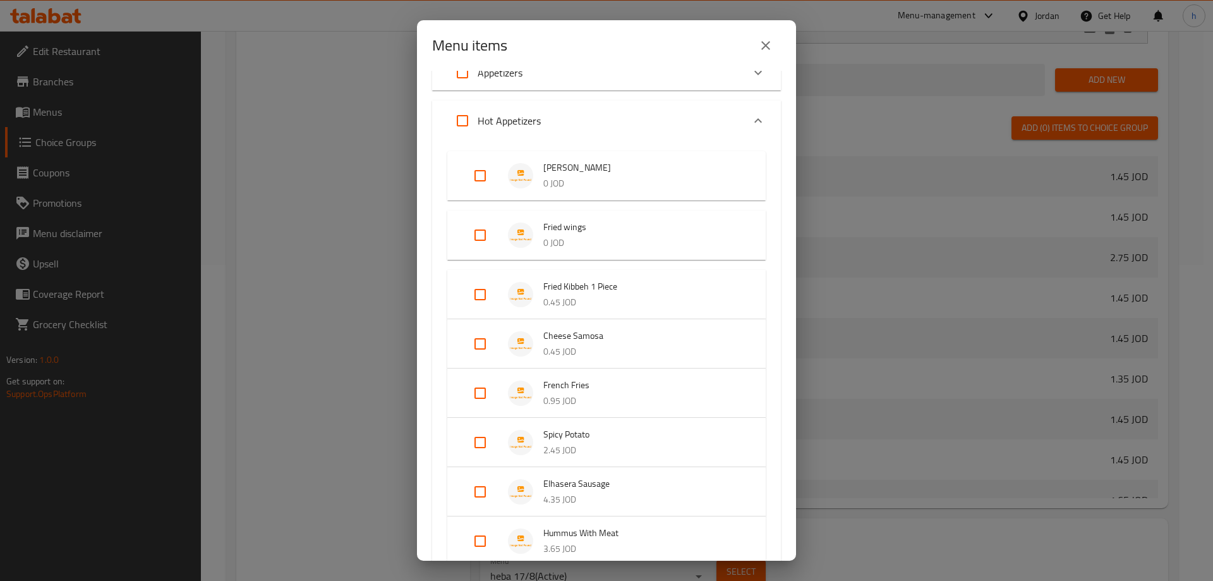
click at [475, 237] on input "Expand" at bounding box center [480, 235] width 30 height 30
checkbox input "true"
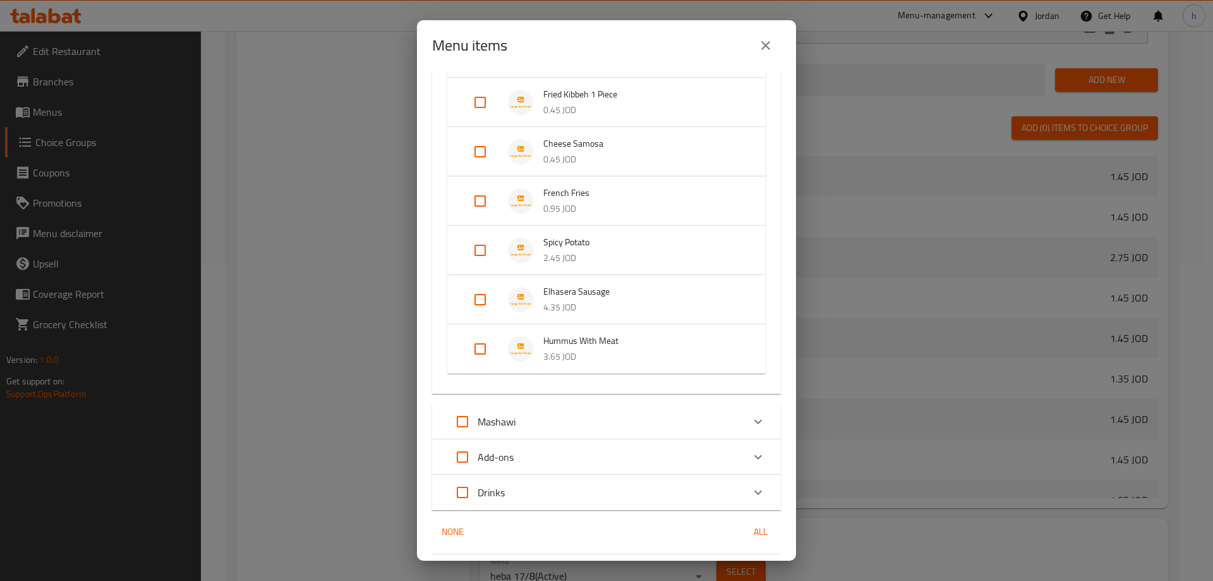
scroll to position [336, 0]
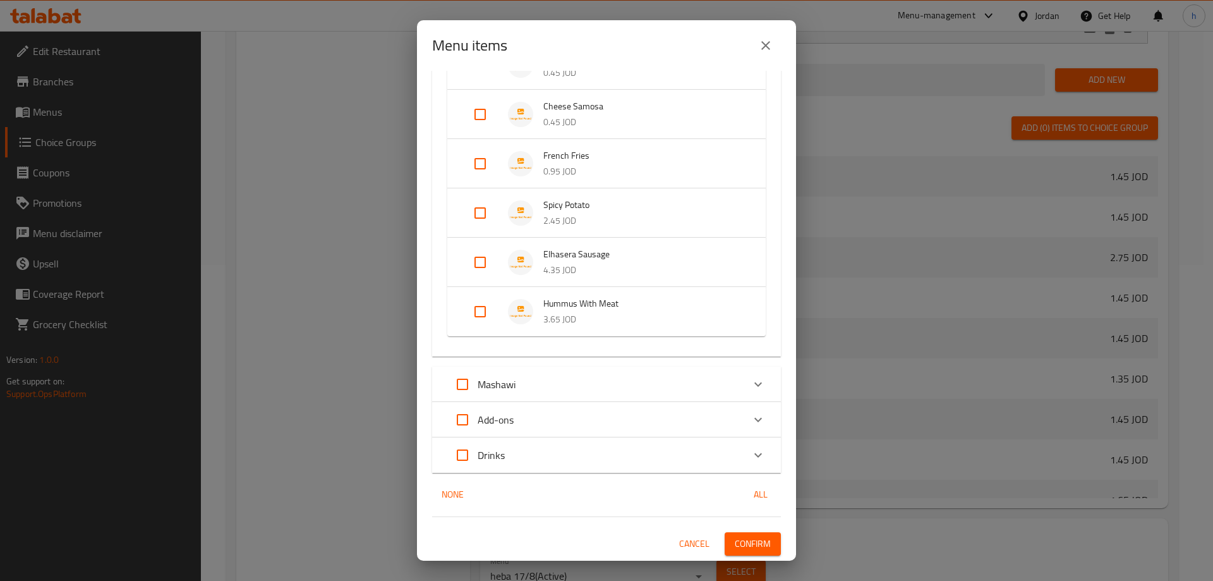
click at [758, 538] on span "Confirm" at bounding box center [753, 544] width 36 height 16
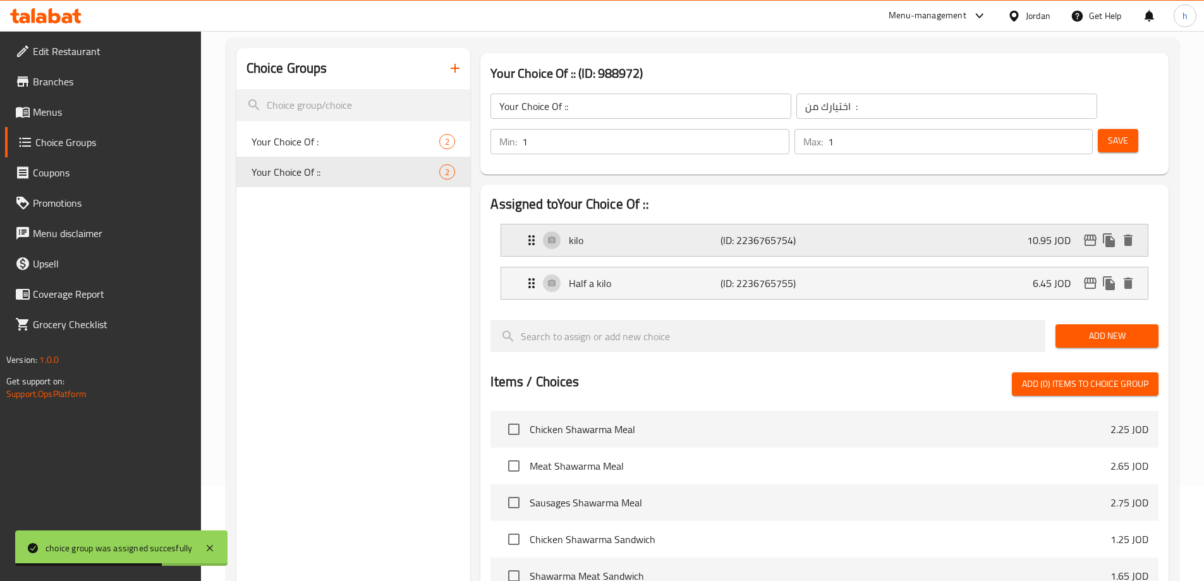
scroll to position [0, 0]
